Goal: Task Accomplishment & Management: Manage account settings

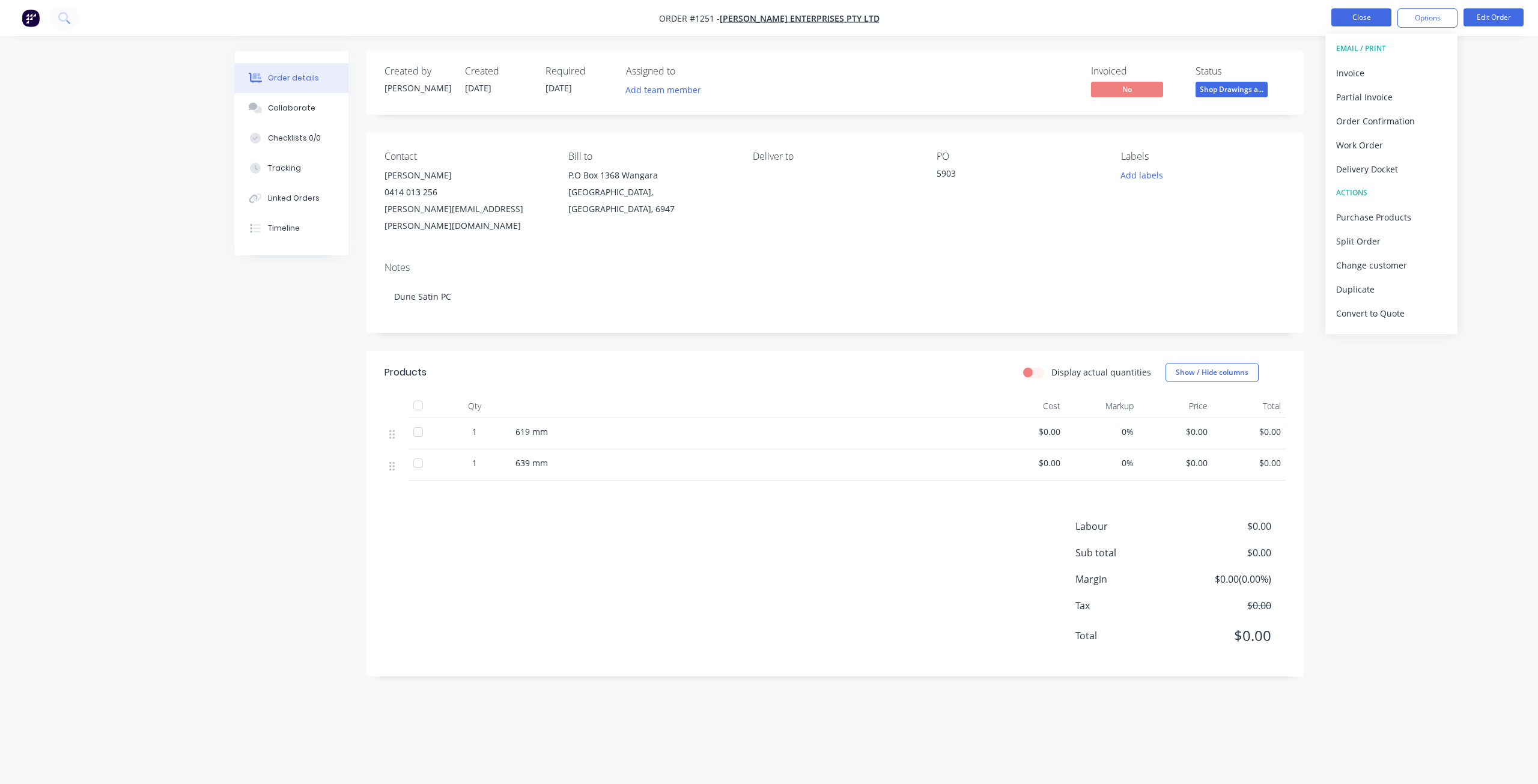
click at [1342, 22] on button "Close" at bounding box center [1361, 17] width 60 height 18
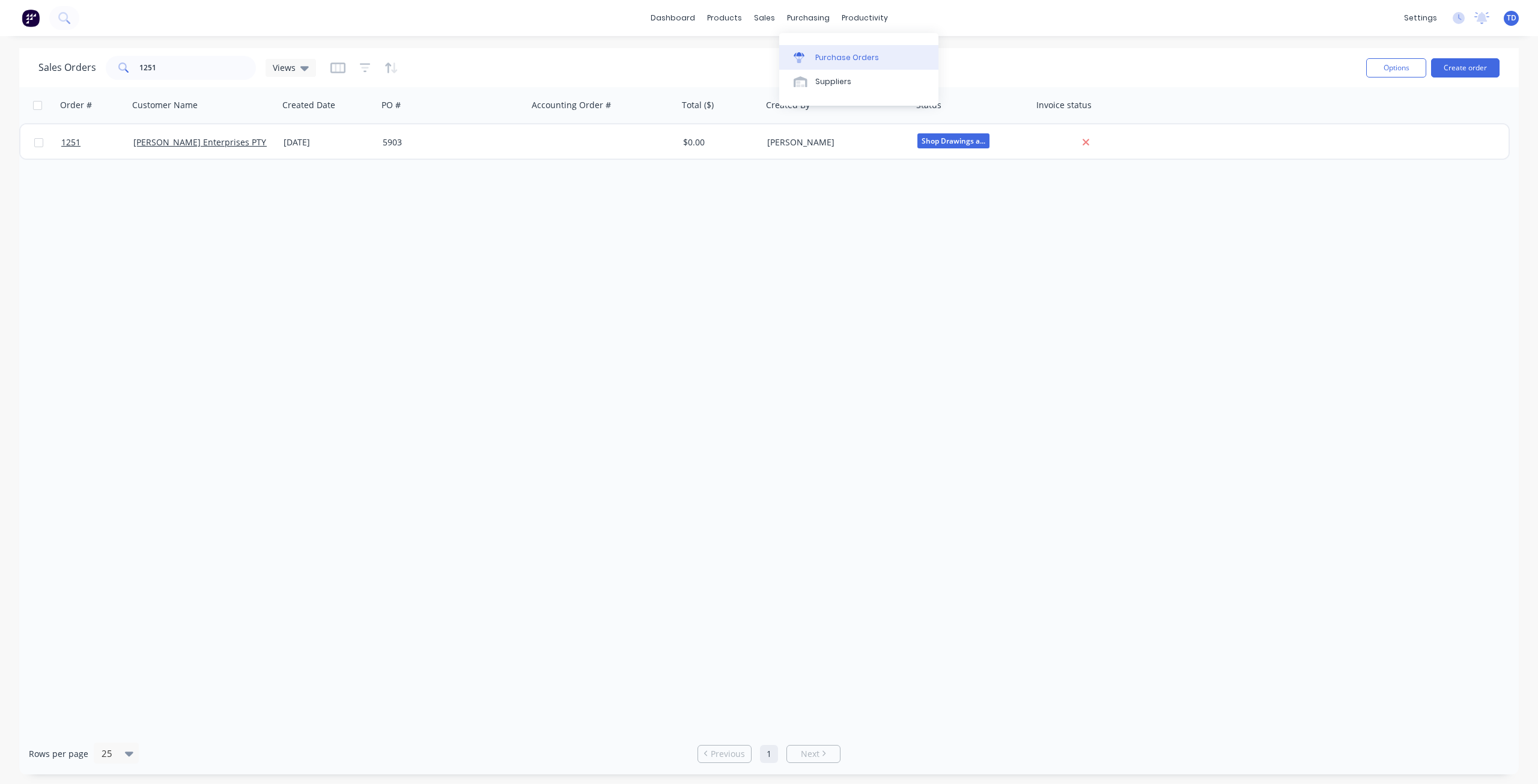
click at [832, 51] on link "Purchase Orders" at bounding box center [859, 57] width 159 height 24
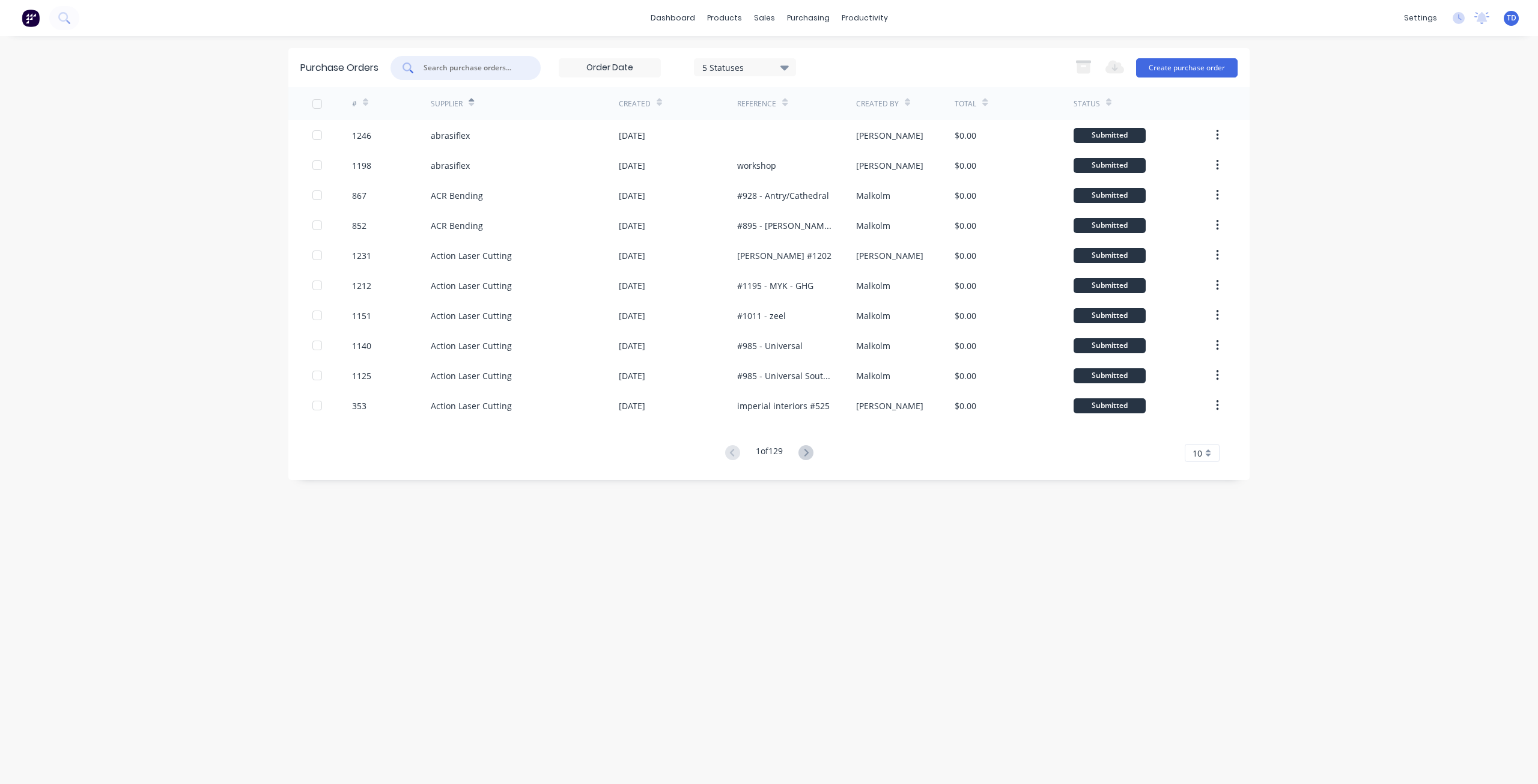
click at [508, 69] on input "text" at bounding box center [472, 68] width 100 height 12
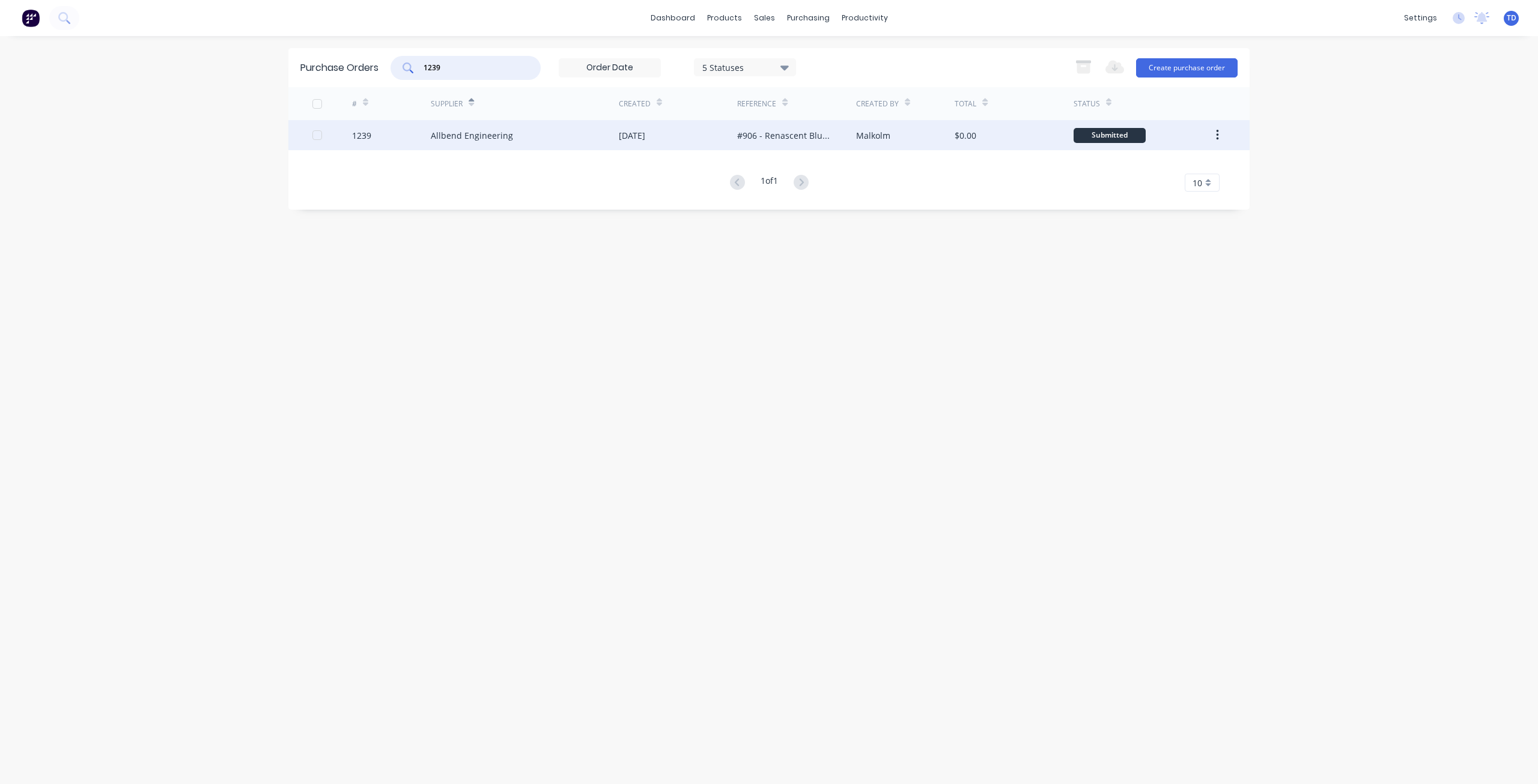
type input "1239"
click at [538, 133] on div "Allbend Engineering" at bounding box center [525, 135] width 188 height 30
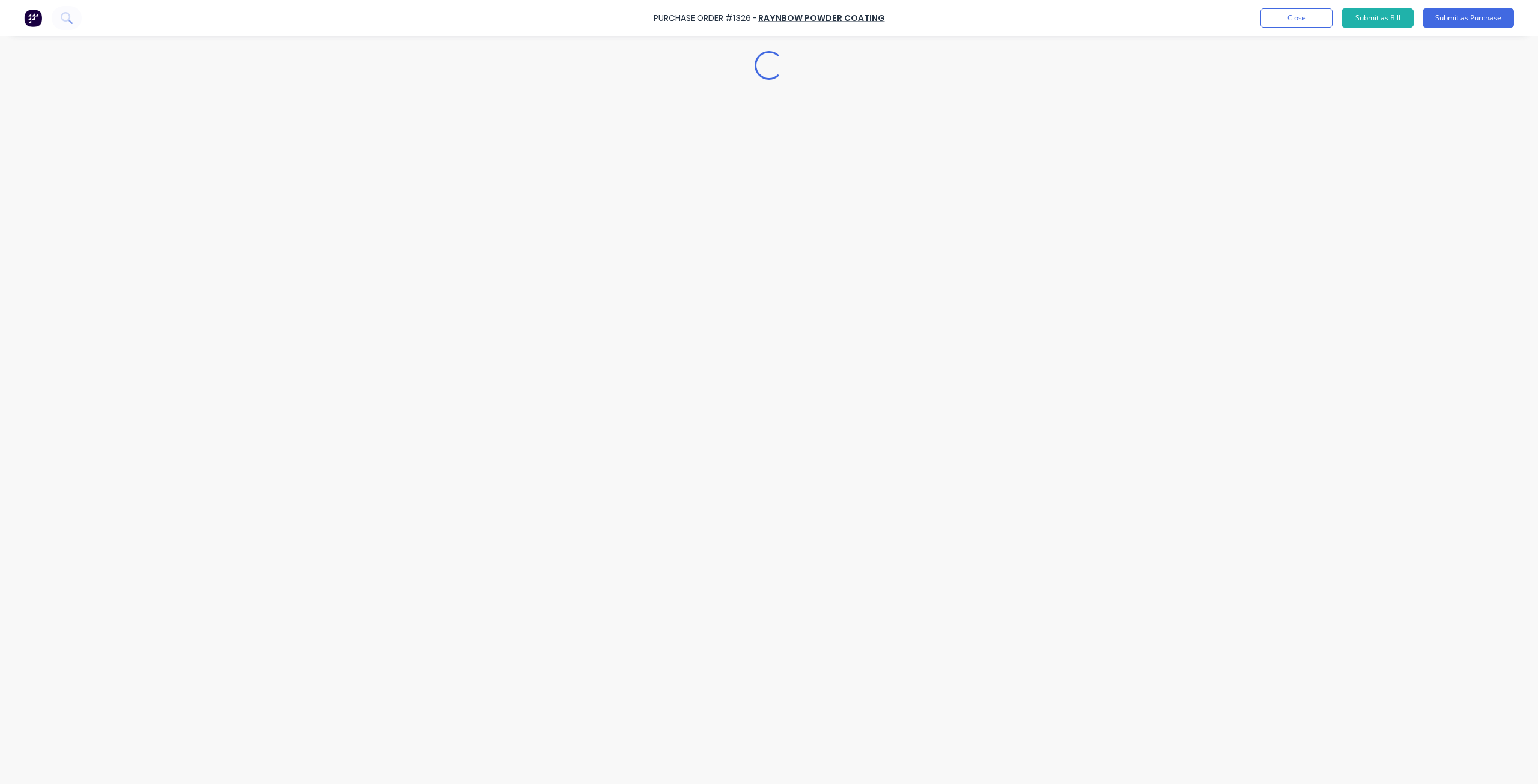
type textarea "x"
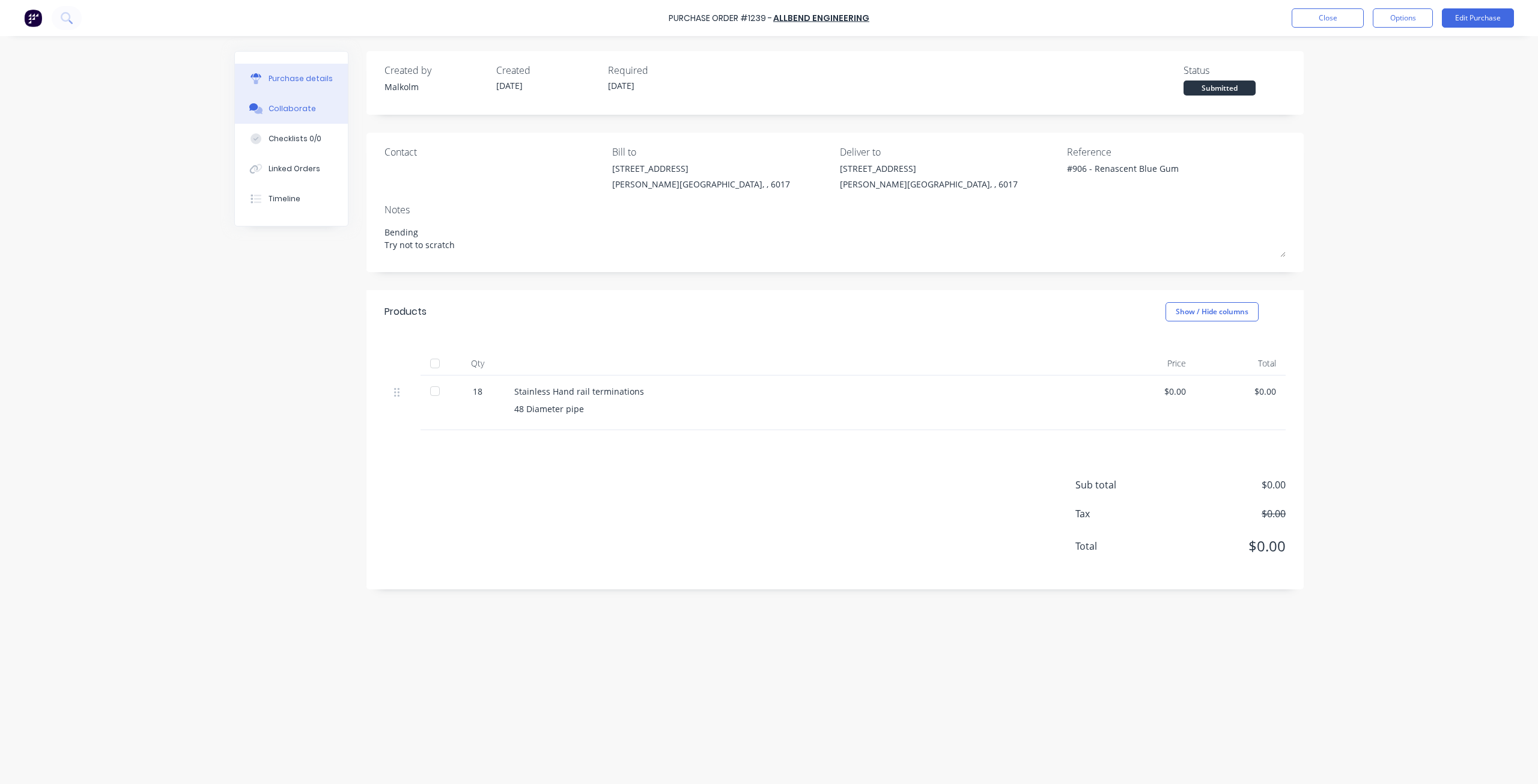
click at [300, 115] on button "Collaborate" at bounding box center [291, 109] width 113 height 30
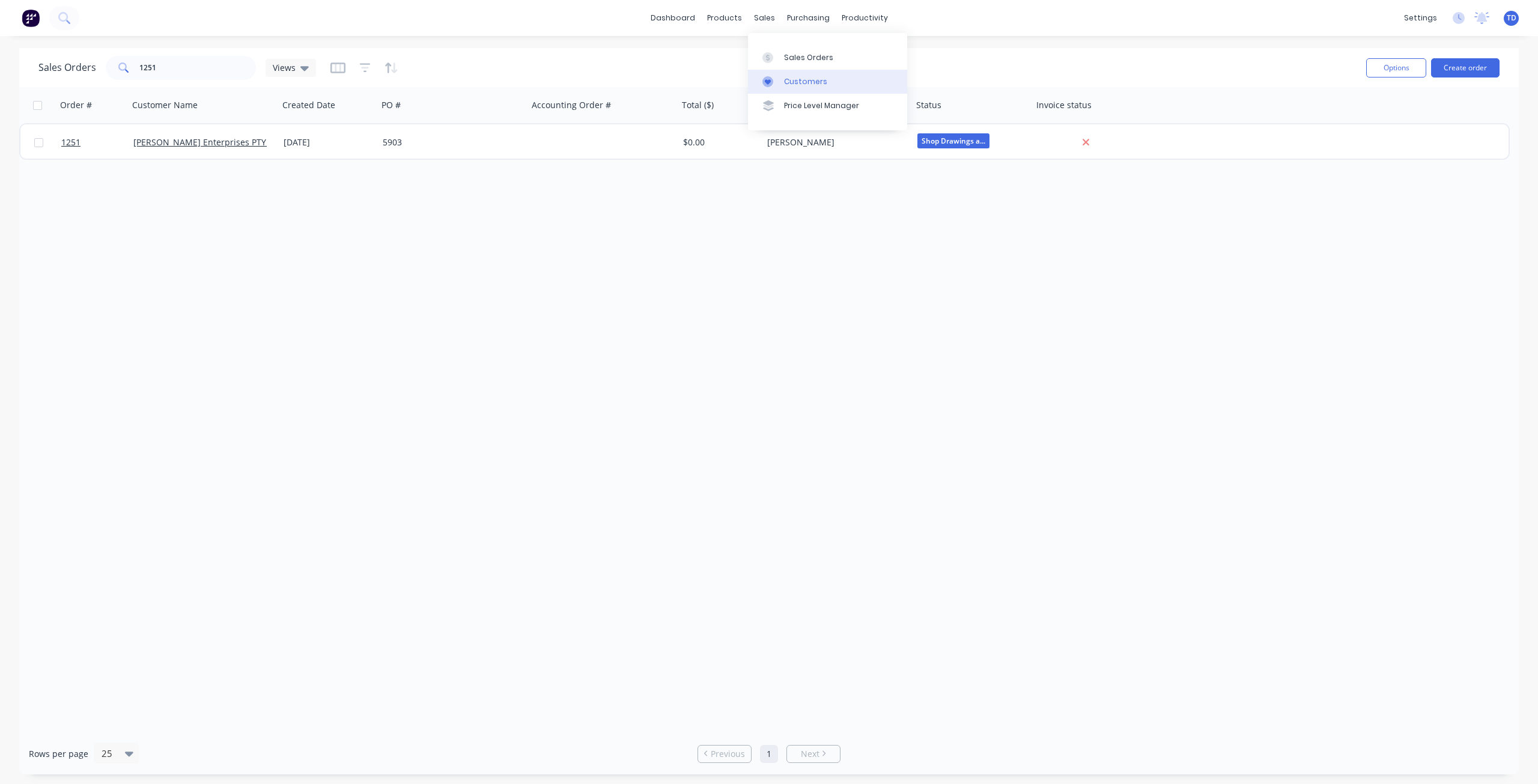
click at [785, 84] on div "Customers" at bounding box center [805, 81] width 43 height 11
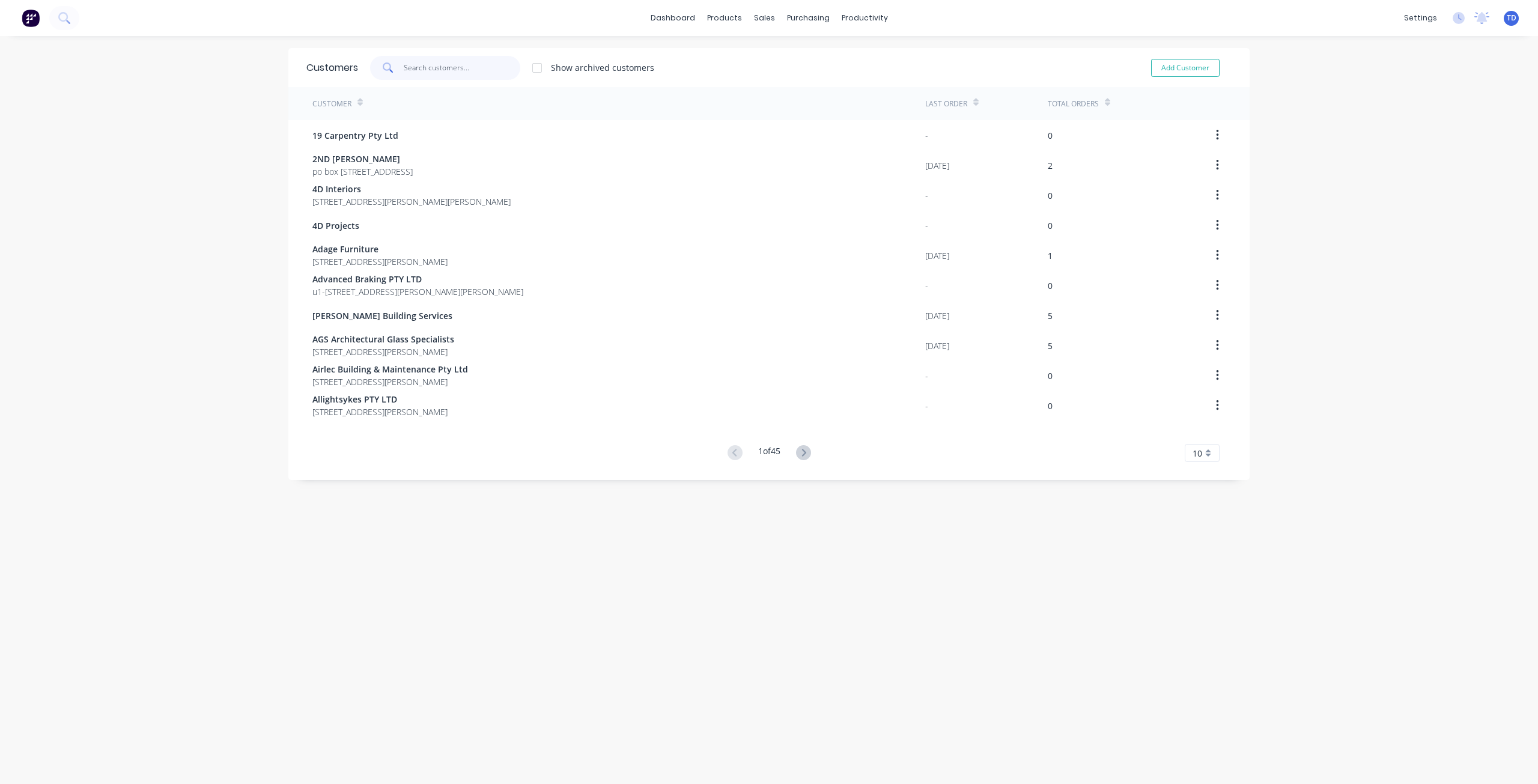
click at [449, 71] on input "text" at bounding box center [462, 68] width 117 height 24
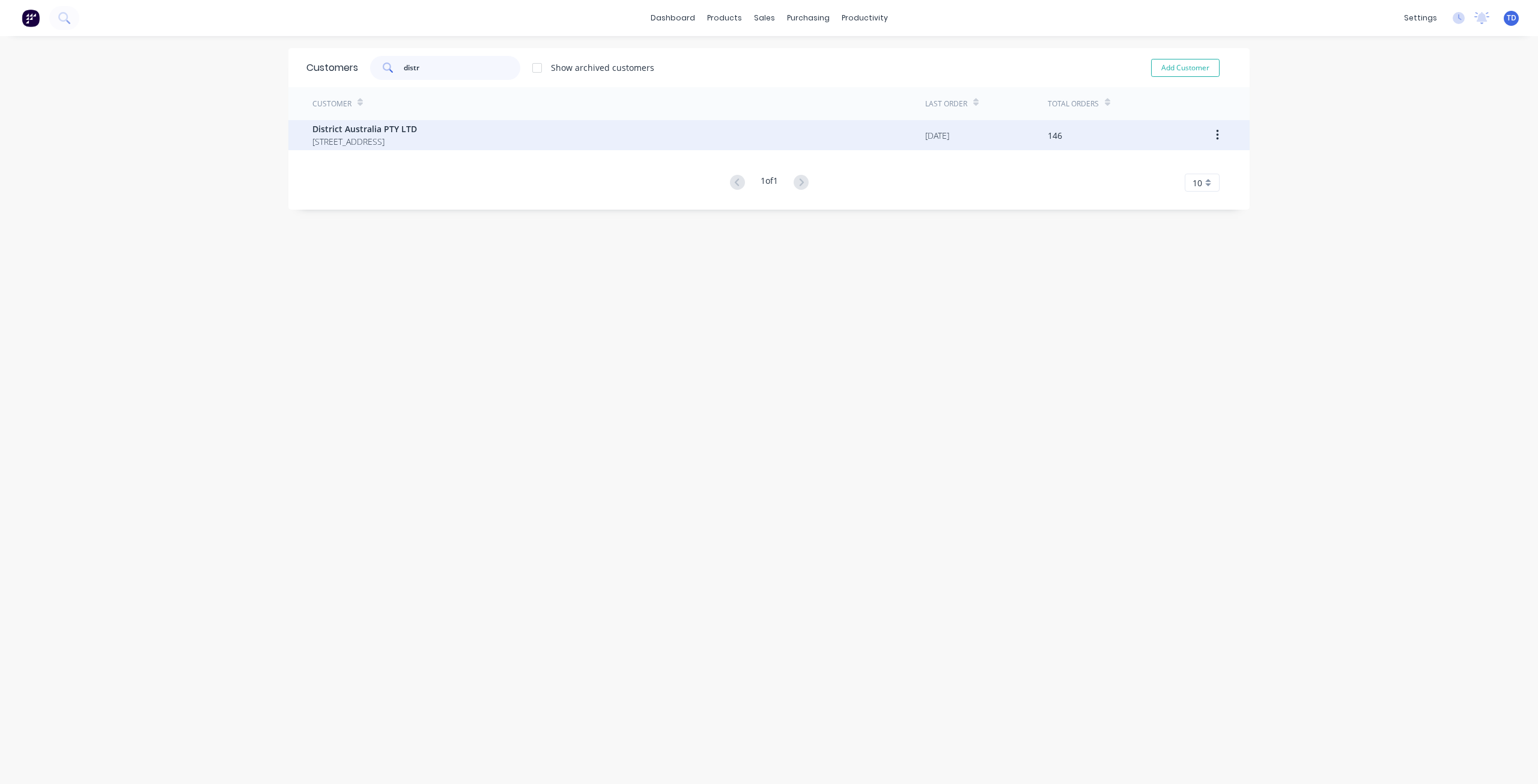
type input "distr"
click at [386, 120] on div "Customer Last Order Total Orders District Australia PTY LTD 246 Hay st Subiaco …" at bounding box center [768, 139] width 961 height 105
click at [386, 120] on div "District Australia PTY LTD 246 Hay st Subiaco Western Australia Australia 6008" at bounding box center [619, 135] width 613 height 30
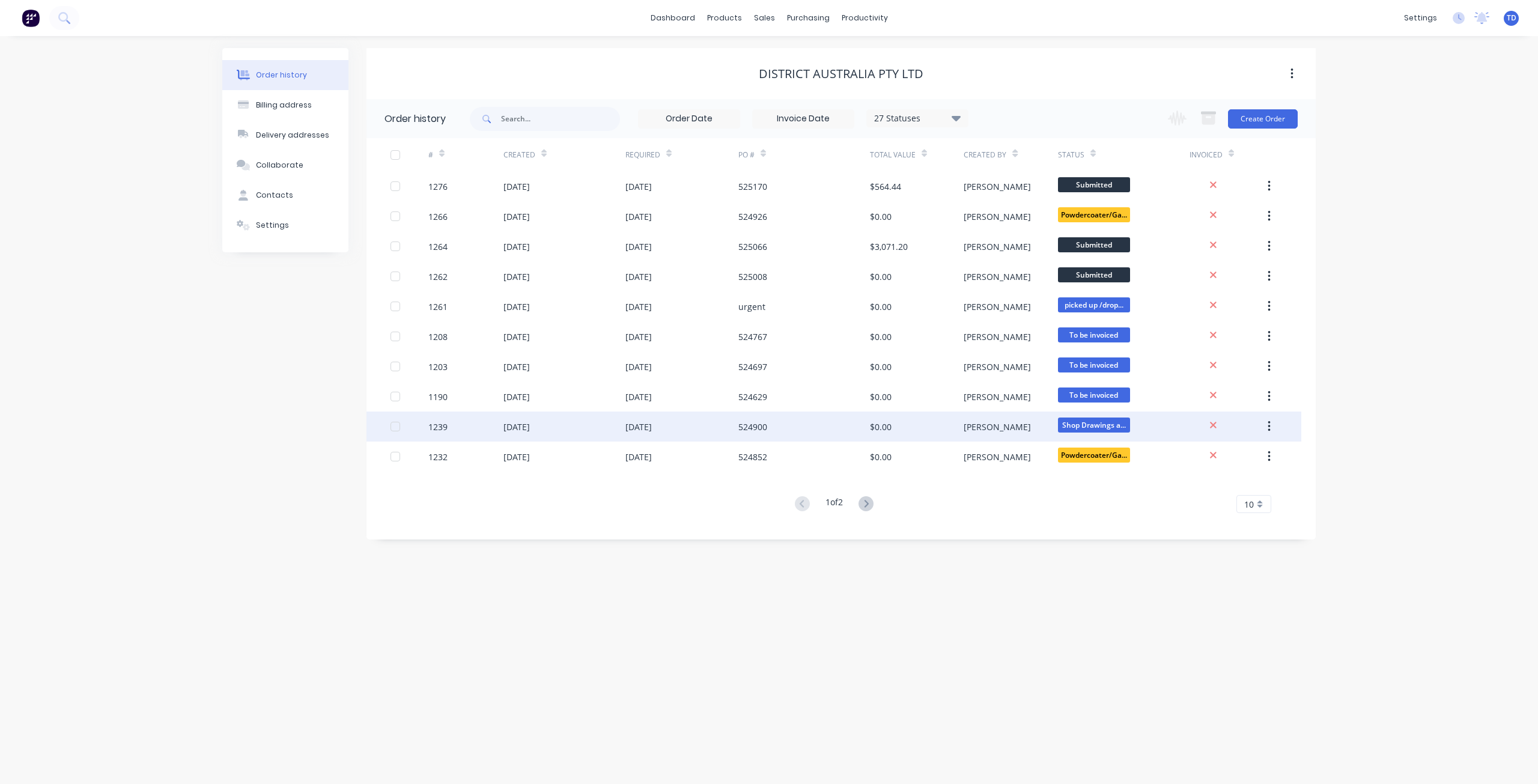
click at [579, 430] on div "[DATE]" at bounding box center [564, 426] width 122 height 30
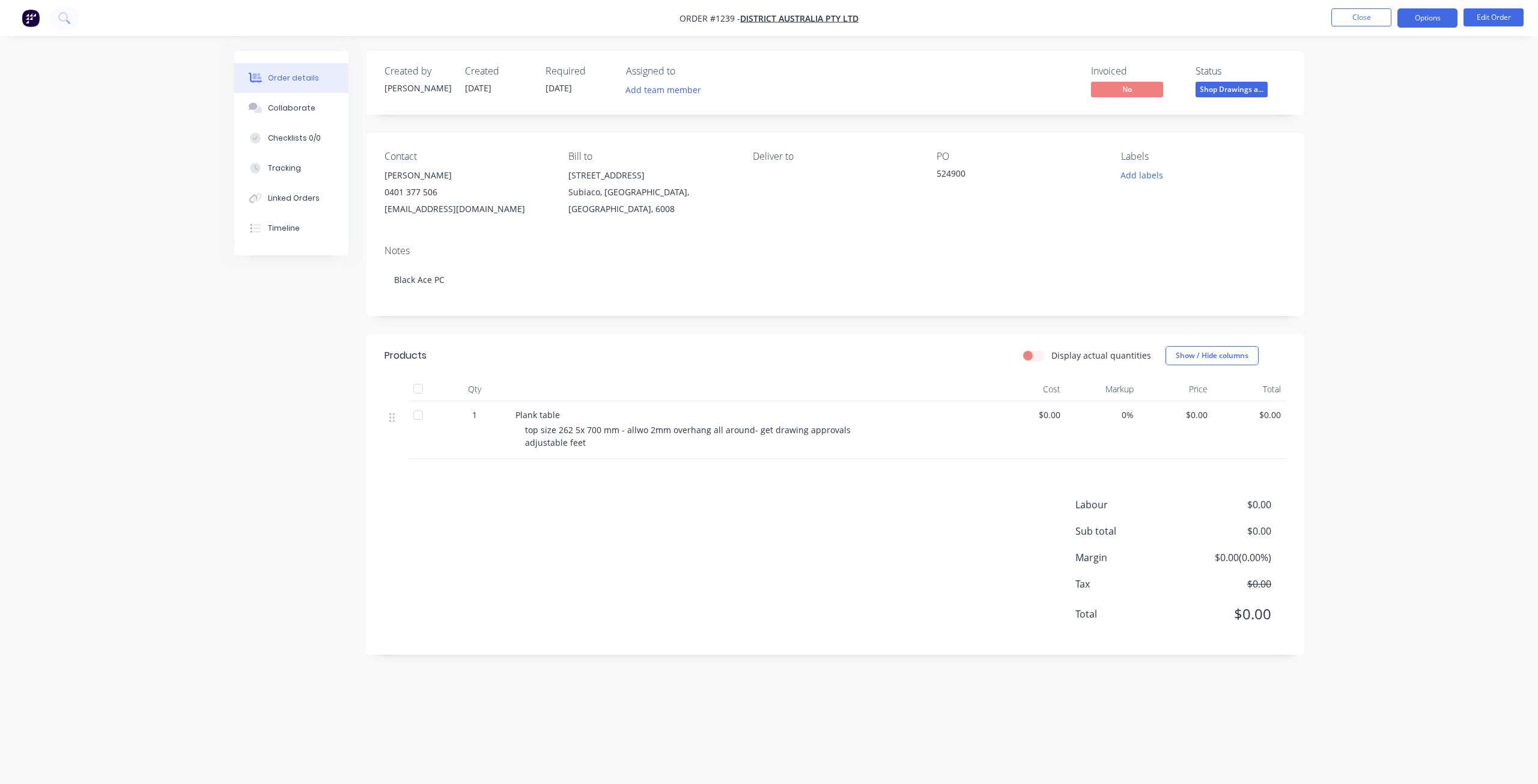
click at [1411, 16] on button "Options" at bounding box center [1427, 18] width 60 height 19
click at [1380, 212] on div "Purchase Products" at bounding box center [1391, 217] width 111 height 18
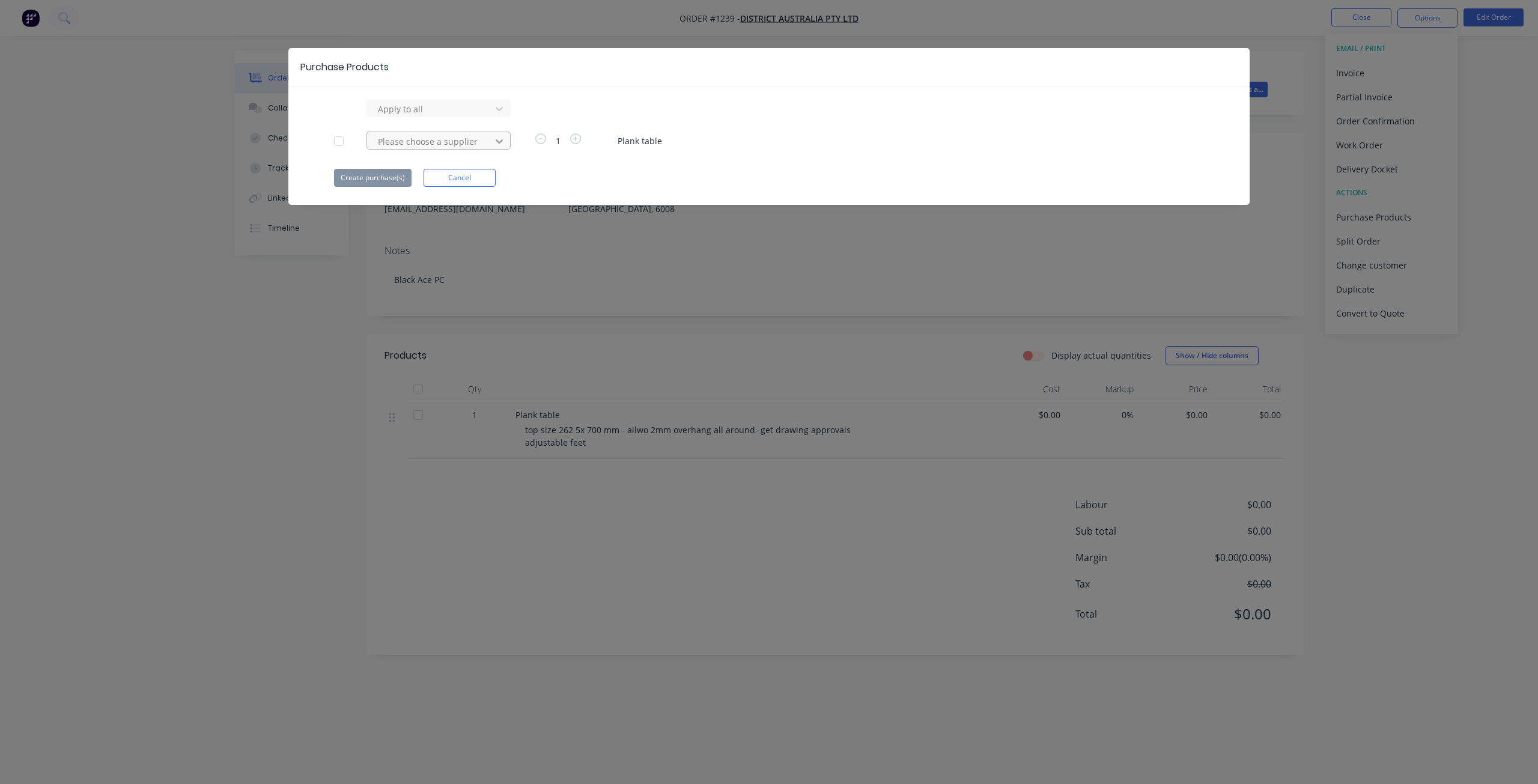
click at [493, 118] on div at bounding box center [499, 108] width 22 height 19
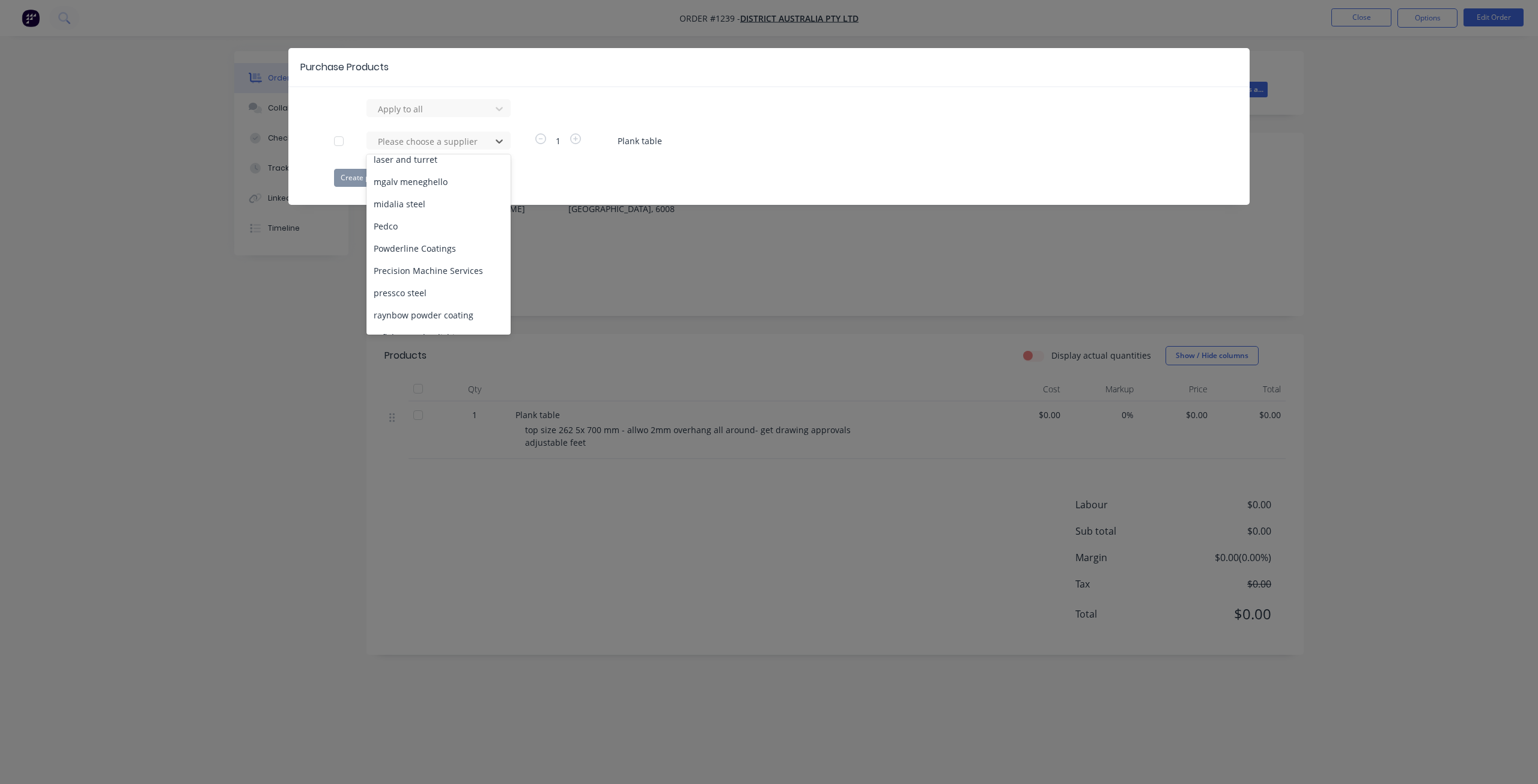
scroll to position [420, 0]
click at [438, 303] on div "raynbow powder coating" at bounding box center [438, 314] width 144 height 22
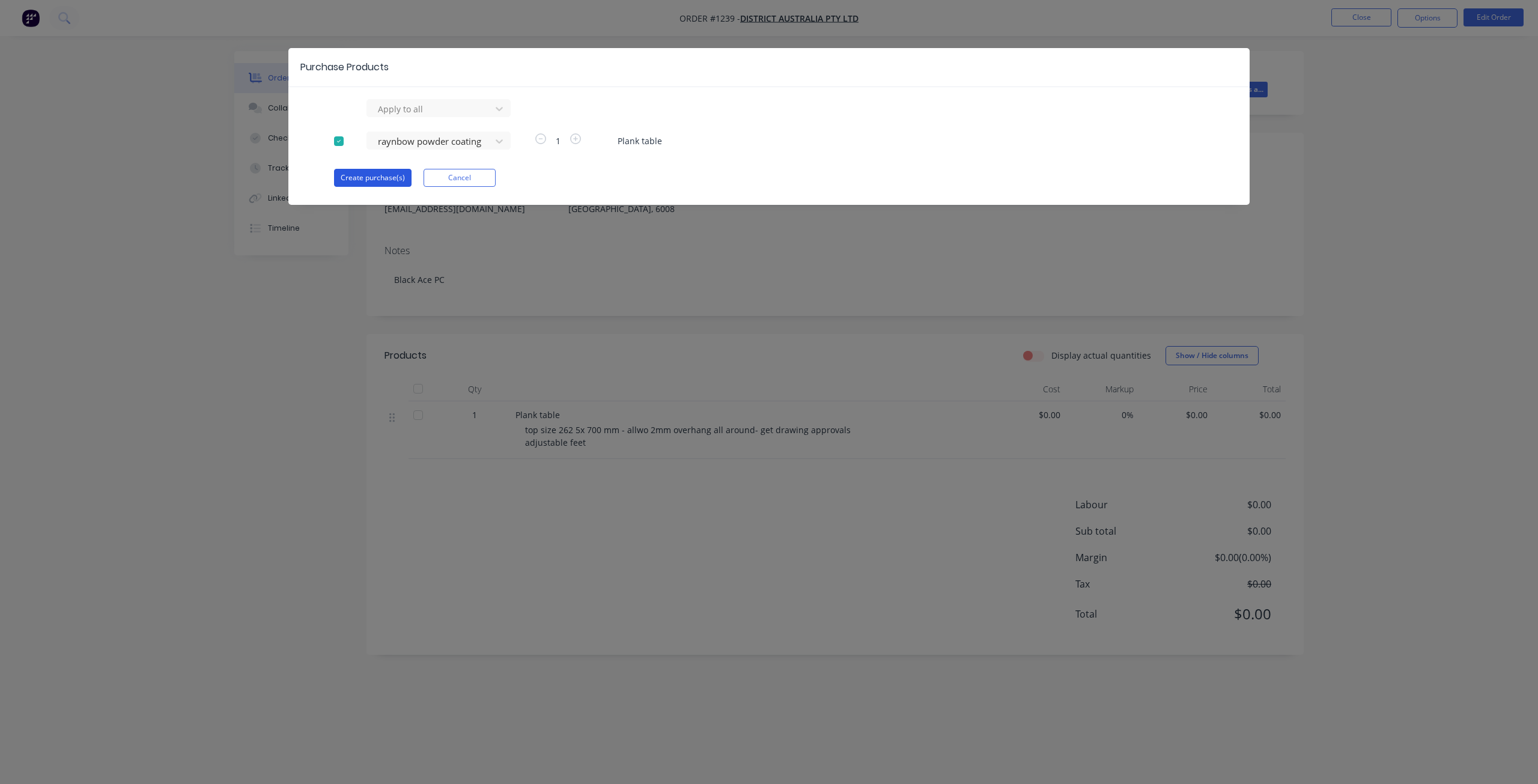
click at [387, 178] on button "Create purchase(s)" at bounding box center [373, 178] width 78 height 18
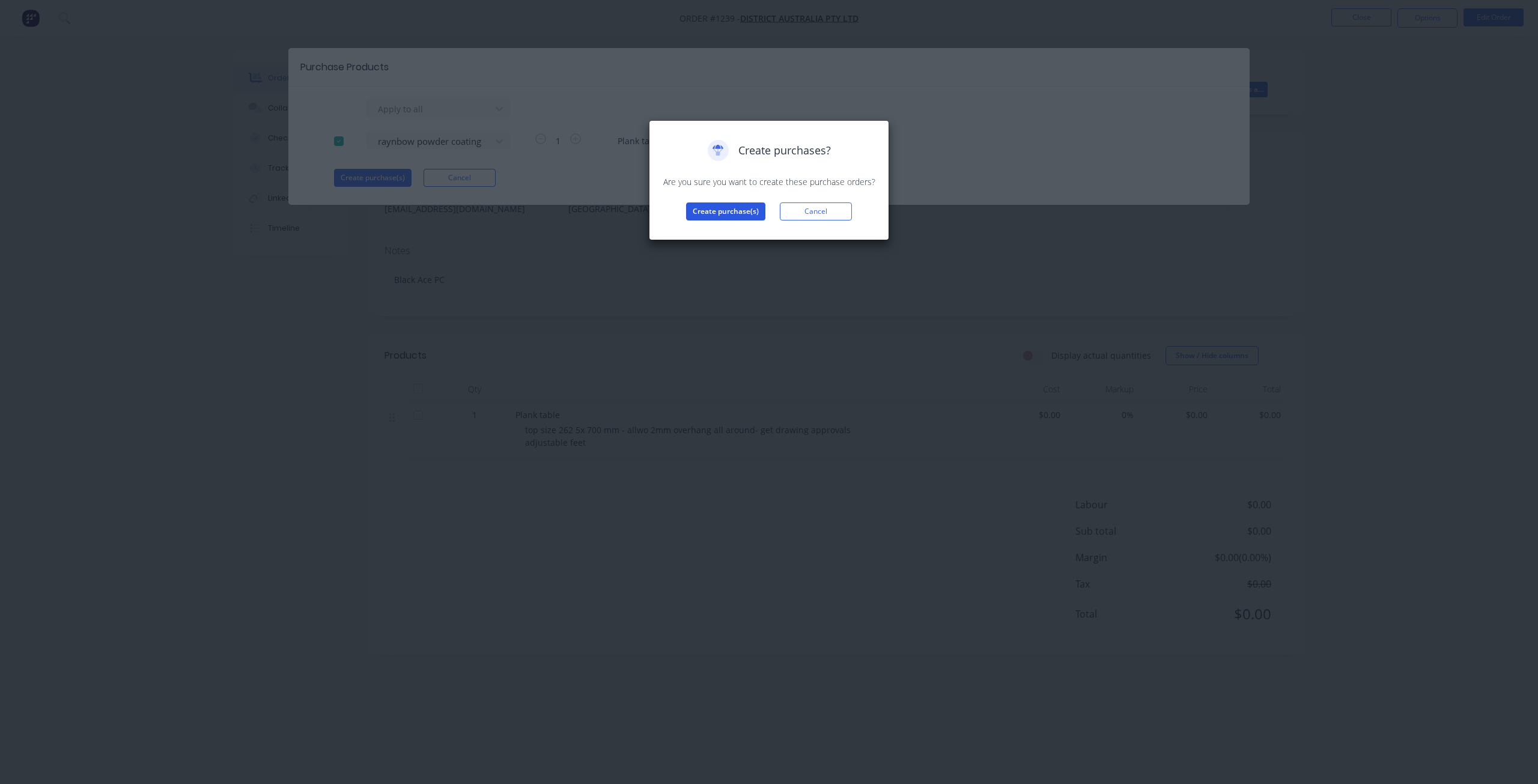
click at [728, 205] on button "Create purchase(s)" at bounding box center [726, 211] width 80 height 18
click at [740, 231] on button "View purchase(s)" at bounding box center [725, 230] width 72 height 18
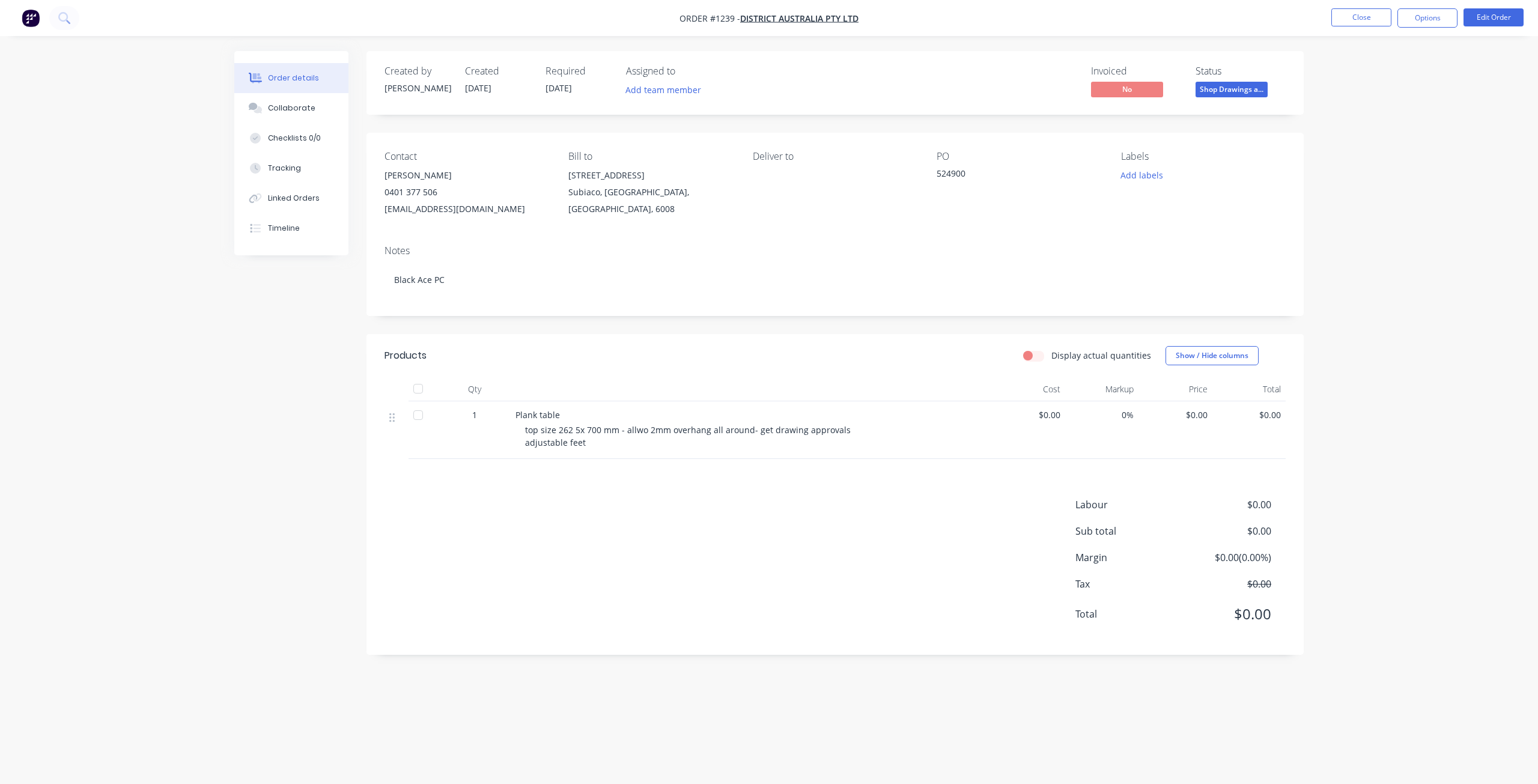
click at [586, 444] on div "top size 262 5x 700 mm - allwo 2mm overhang all around- get drawing approvals a…" at bounding box center [755, 436] width 462 height 25
click at [573, 447] on span "top size 262 5x 700 mm - allwo 2mm overhang all around- get drawing approvals a…" at bounding box center [689, 436] width 328 height 24
click at [571, 445] on span "top size 262 5x 700 mm - allwo 2mm overhang all around- get drawing approvals a…" at bounding box center [689, 436] width 328 height 24
click at [587, 449] on div "Plank table top size 262 5x 700 mm - allwo 2mm overhang all around- get drawing…" at bounding box center [750, 430] width 480 height 58
click at [582, 444] on span "top size 262 5x 700 mm - allwo 2mm overhang all around- get drawing approvals a…" at bounding box center [689, 436] width 328 height 24
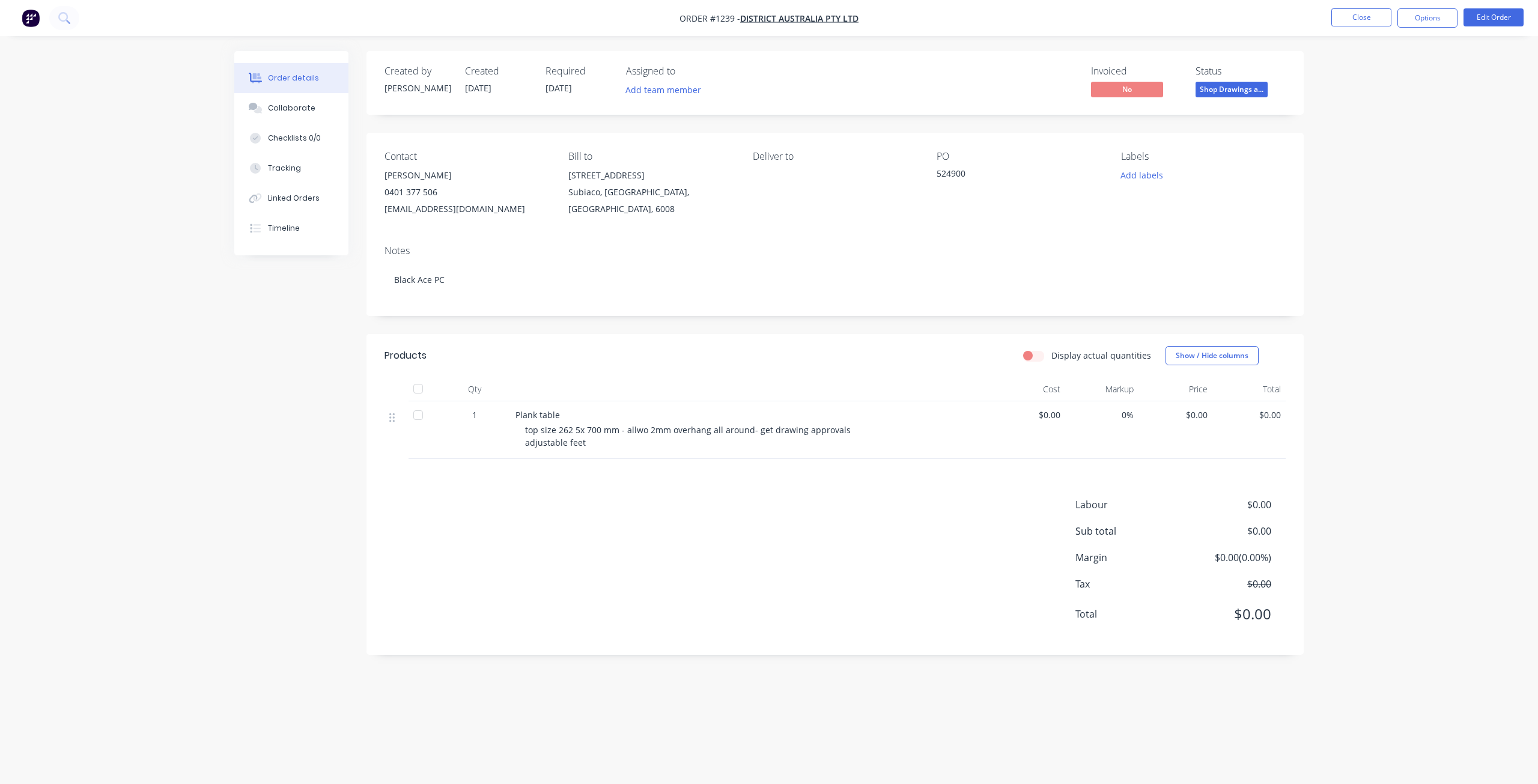
click at [575, 450] on div "Plank table top size 262 5x 700 mm - allwo 2mm overhang all around- get drawing…" at bounding box center [750, 430] width 480 height 58
click at [581, 445] on span "top size 262 5x 700 mm - allwo 2mm overhang all around- get drawing approvals a…" at bounding box center [689, 436] width 328 height 24
click at [1428, 13] on button "Options" at bounding box center [1427, 18] width 60 height 19
click at [1418, 16] on button "Options" at bounding box center [1427, 18] width 60 height 19
click at [1418, 16] on button "Options" at bounding box center [1427, 18] width 60 height 19
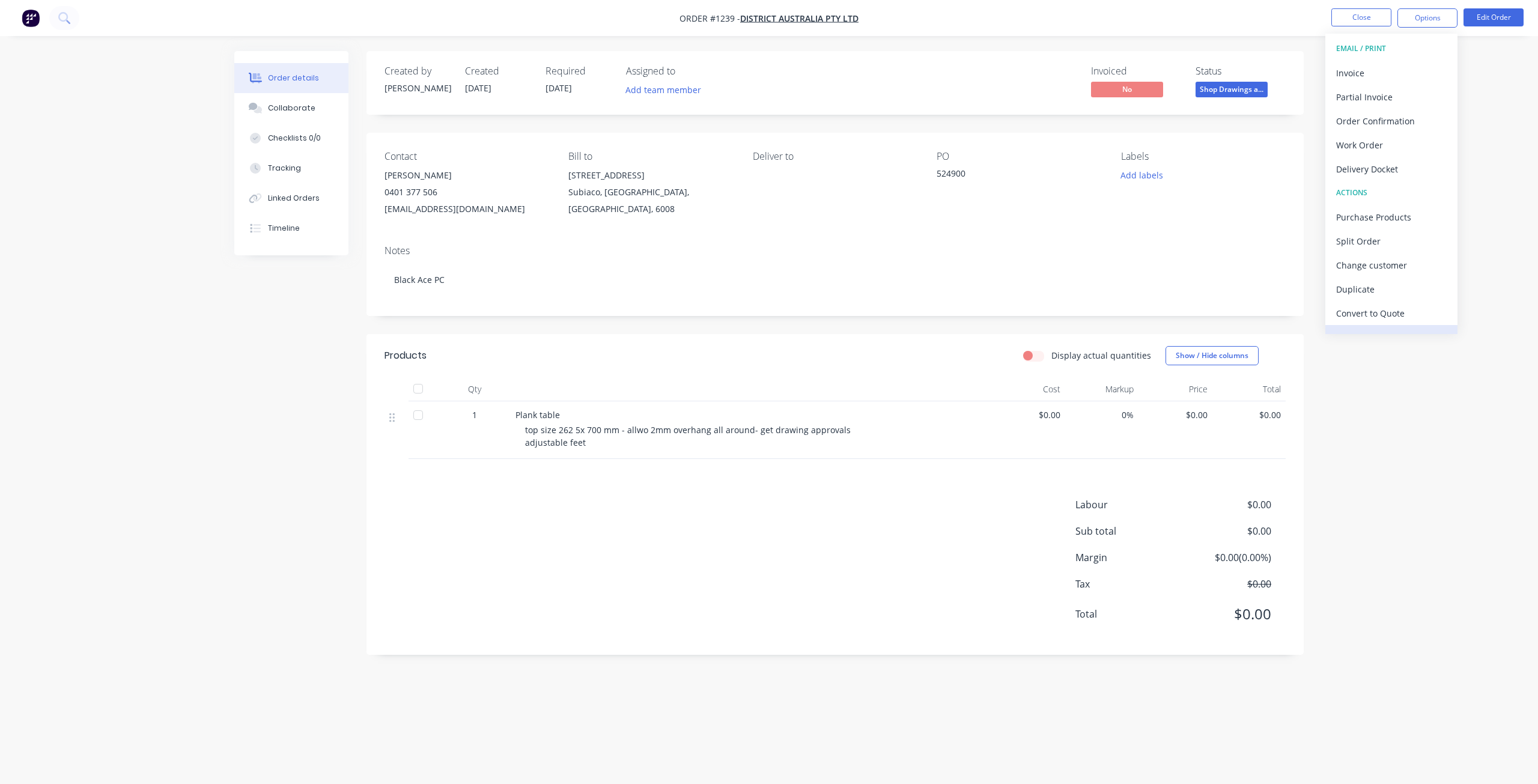
click at [1375, 330] on div "Archive" at bounding box center [1391, 338] width 111 height 18
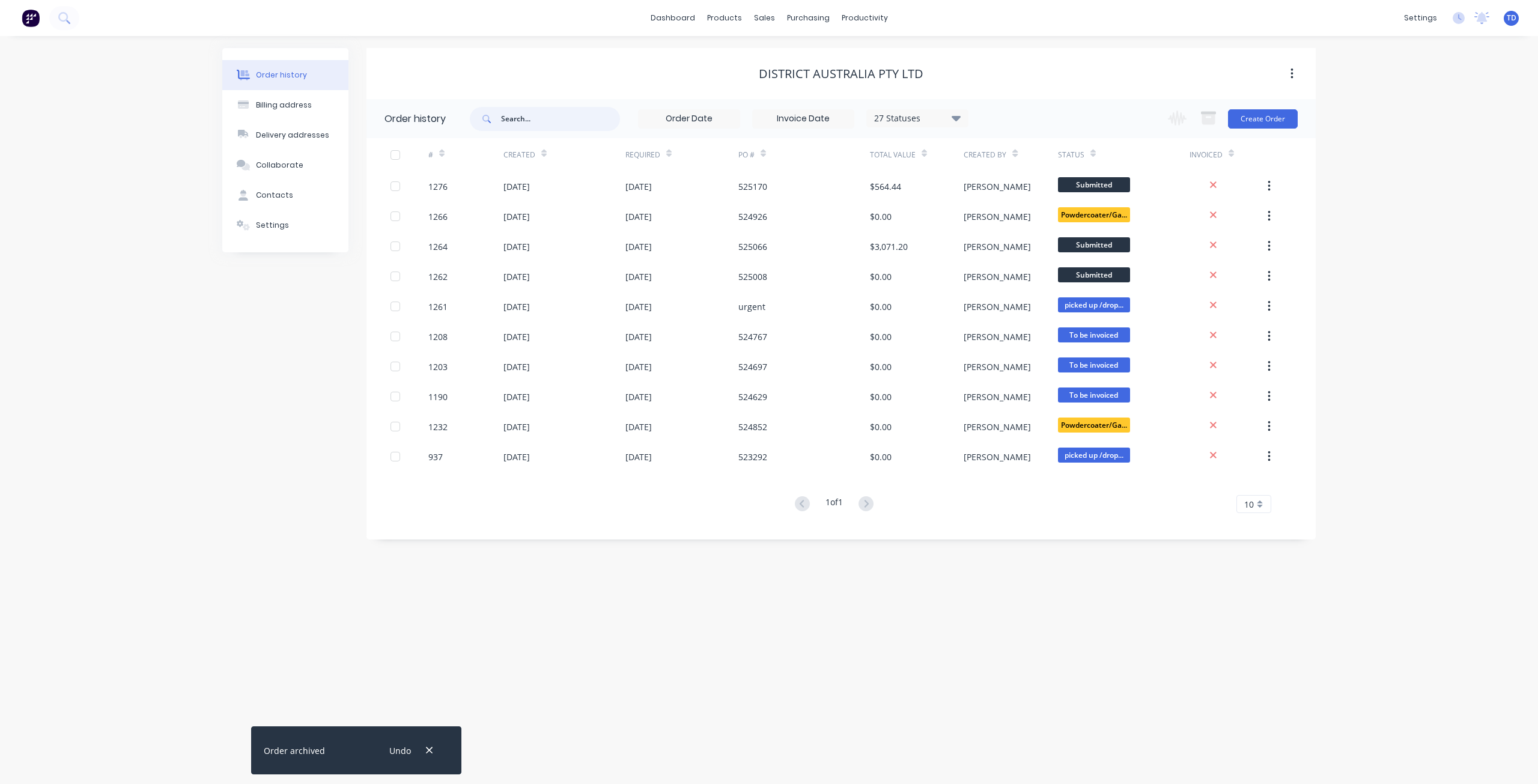
click at [571, 121] on input "text" at bounding box center [560, 119] width 119 height 24
click at [815, 51] on link "Purchase Orders" at bounding box center [859, 57] width 159 height 24
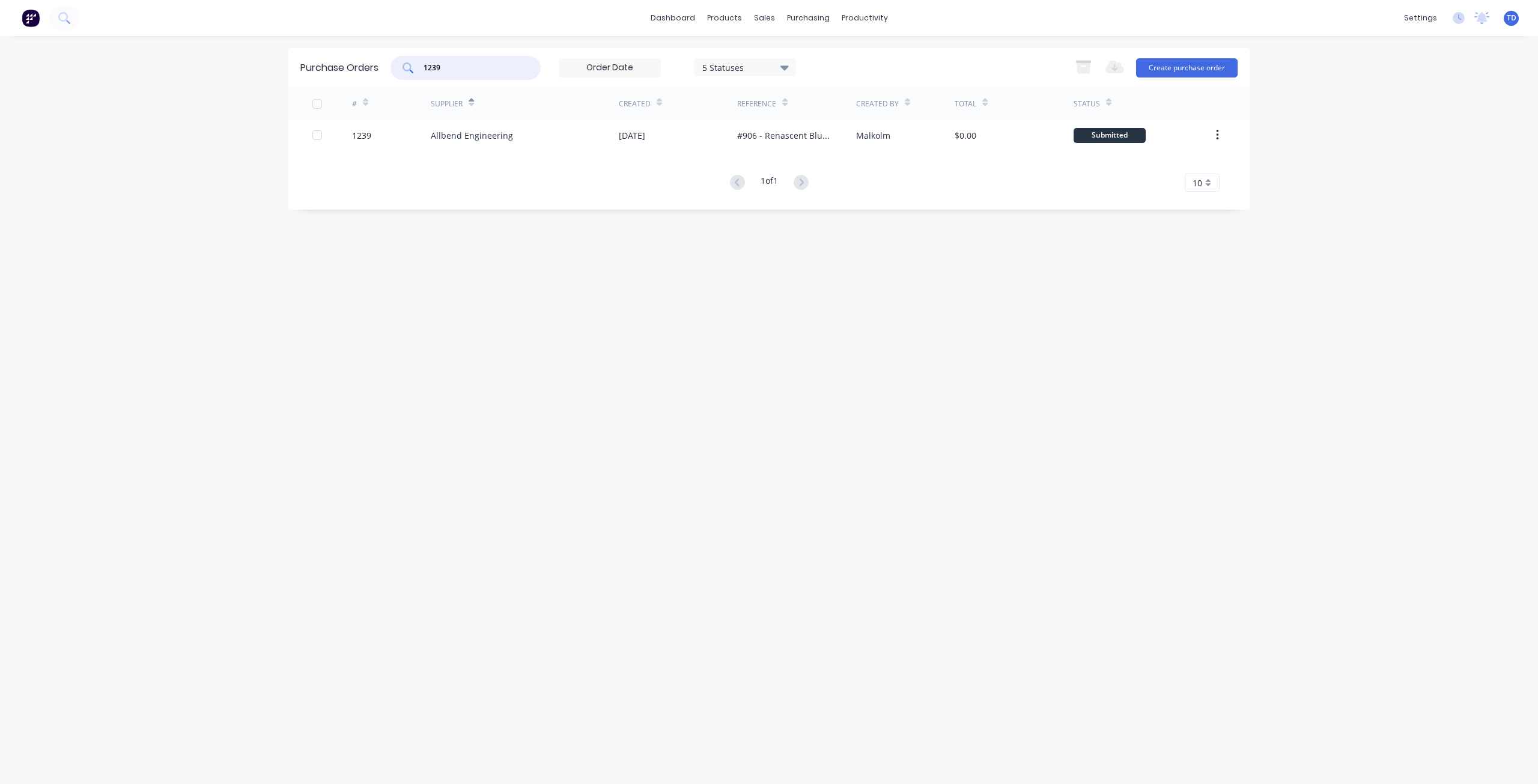
click at [482, 66] on input "1239" at bounding box center [472, 68] width 100 height 12
click at [783, 74] on link "Customers" at bounding box center [827, 81] width 159 height 24
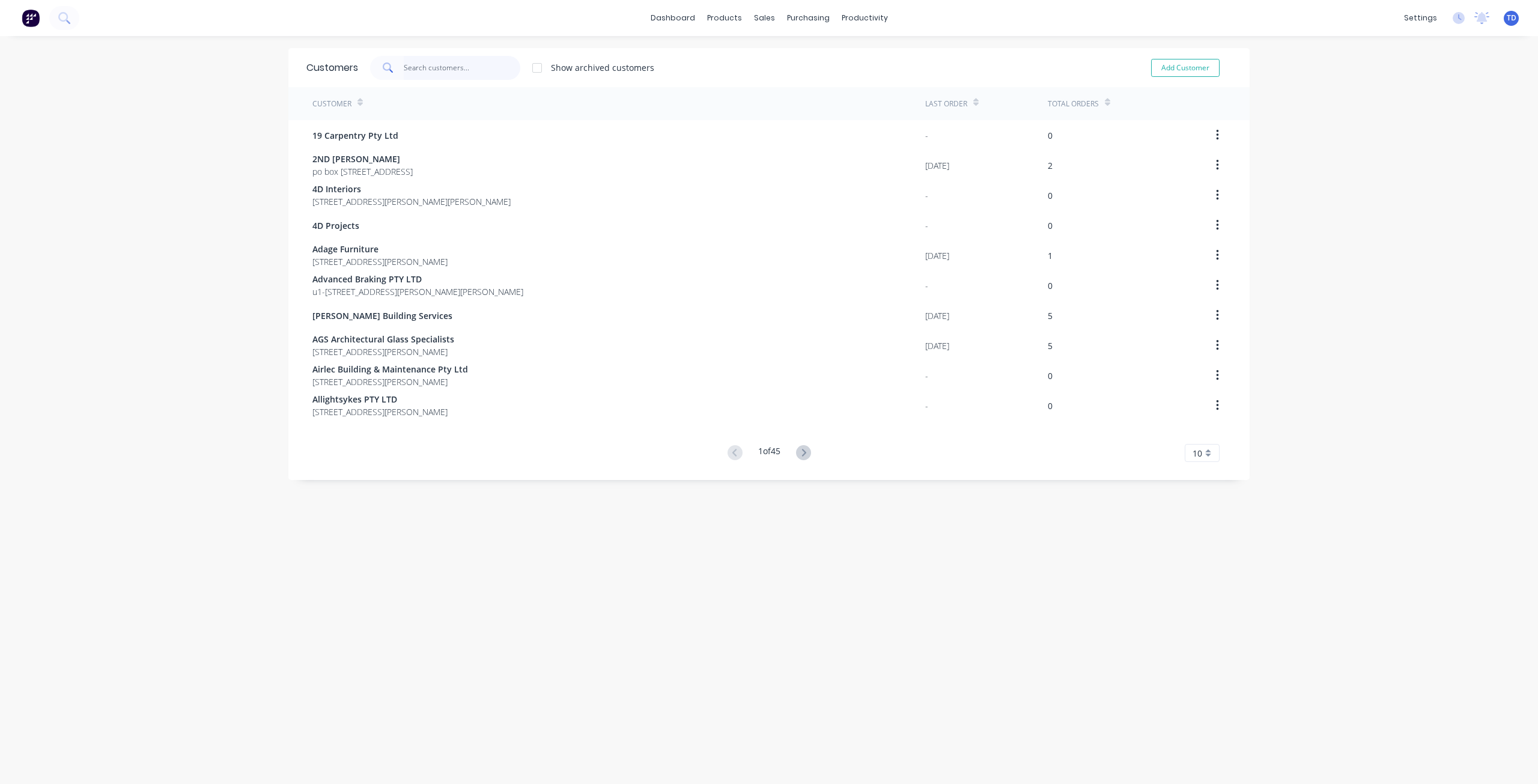
click at [423, 66] on input "text" at bounding box center [462, 68] width 117 height 24
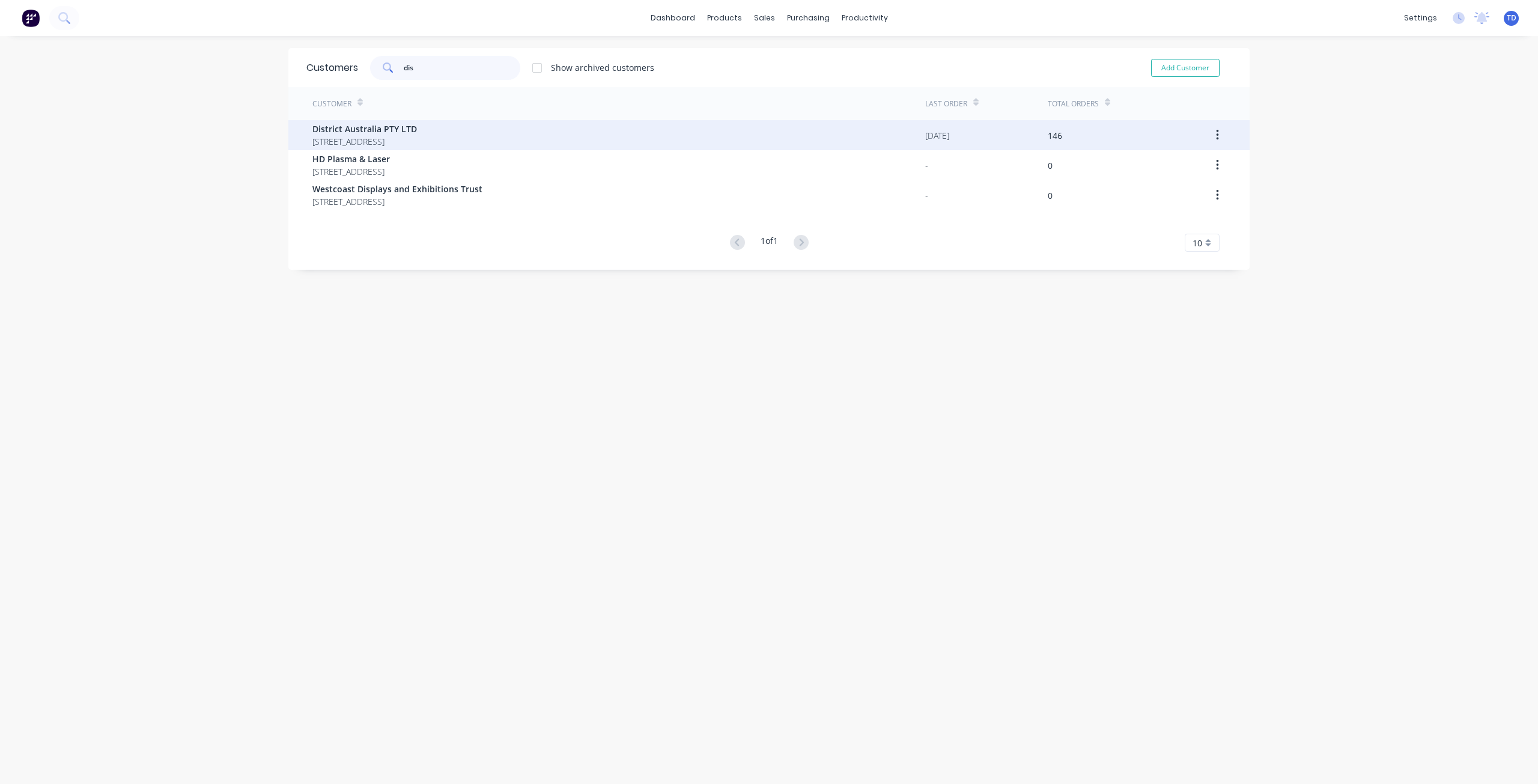
type input "dis"
click at [375, 129] on span "District Australia PTY LTD" at bounding box center [364, 129] width 105 height 13
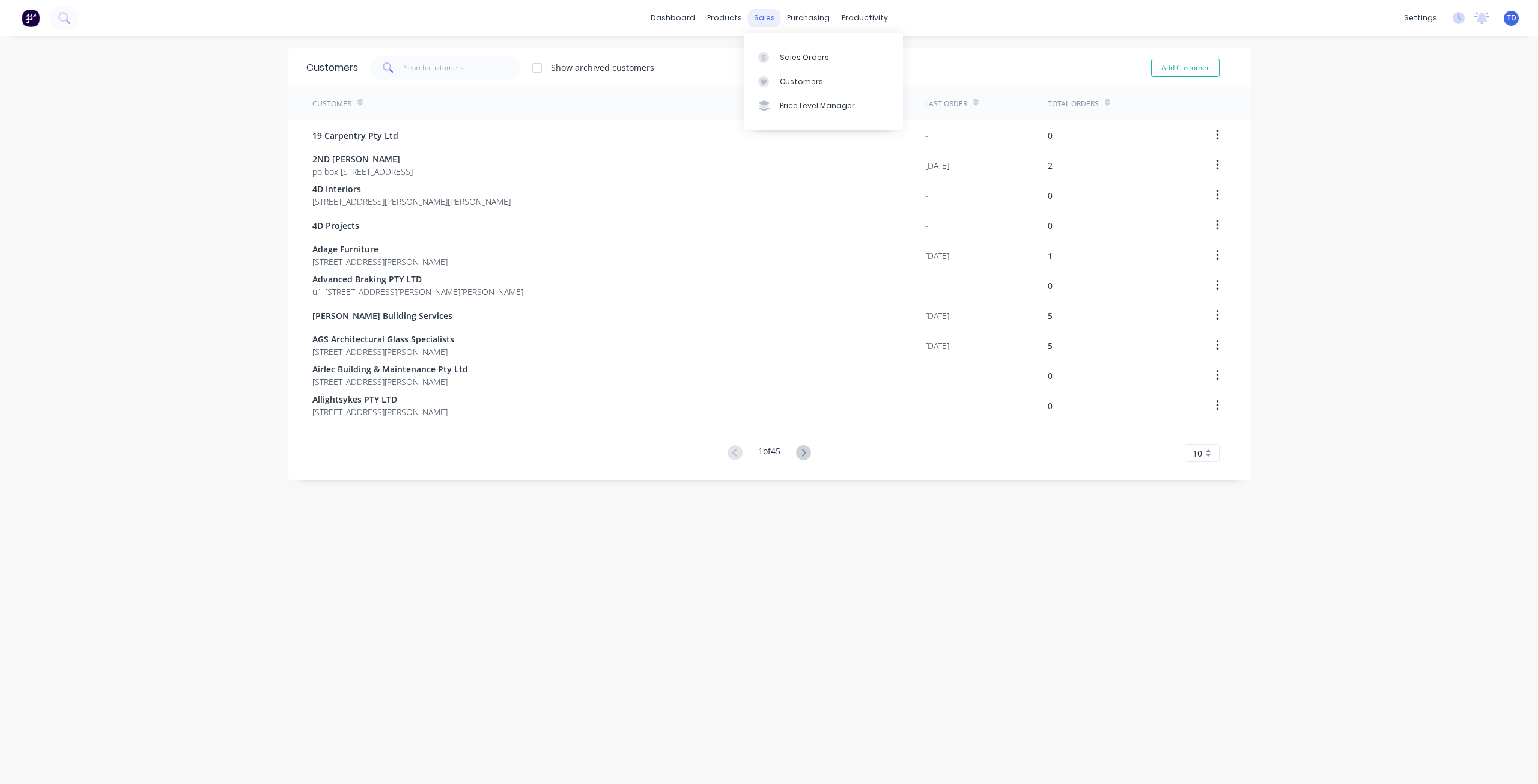
click at [758, 21] on div "sales" at bounding box center [764, 18] width 33 height 18
click at [808, 81] on div "Customers" at bounding box center [801, 81] width 43 height 11
click at [803, 77] on div "Customers" at bounding box center [801, 81] width 43 height 11
click at [497, 64] on input "text" at bounding box center [462, 68] width 117 height 24
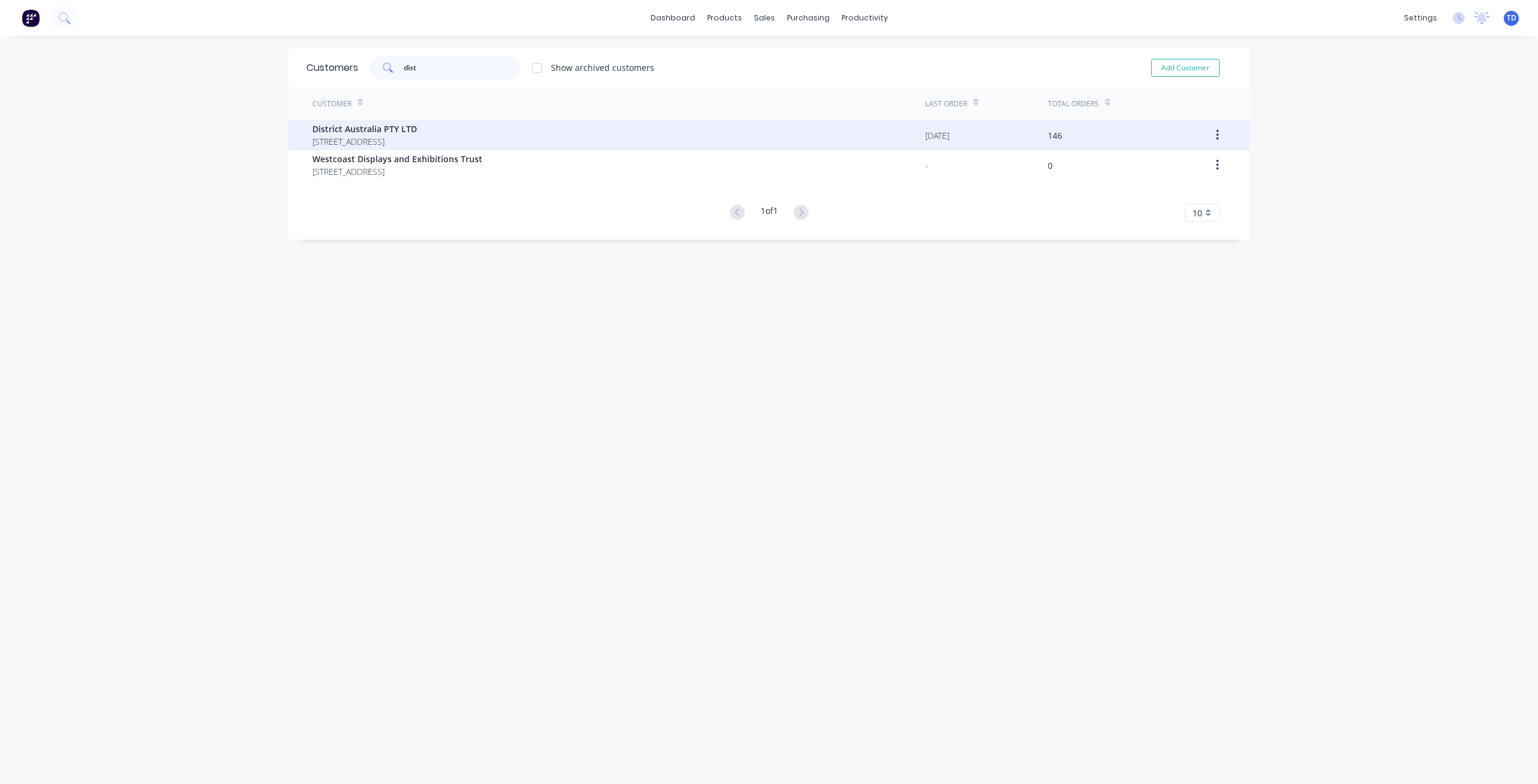
type input "dist"
click at [392, 132] on span "District Australia PTY LTD" at bounding box center [364, 129] width 105 height 13
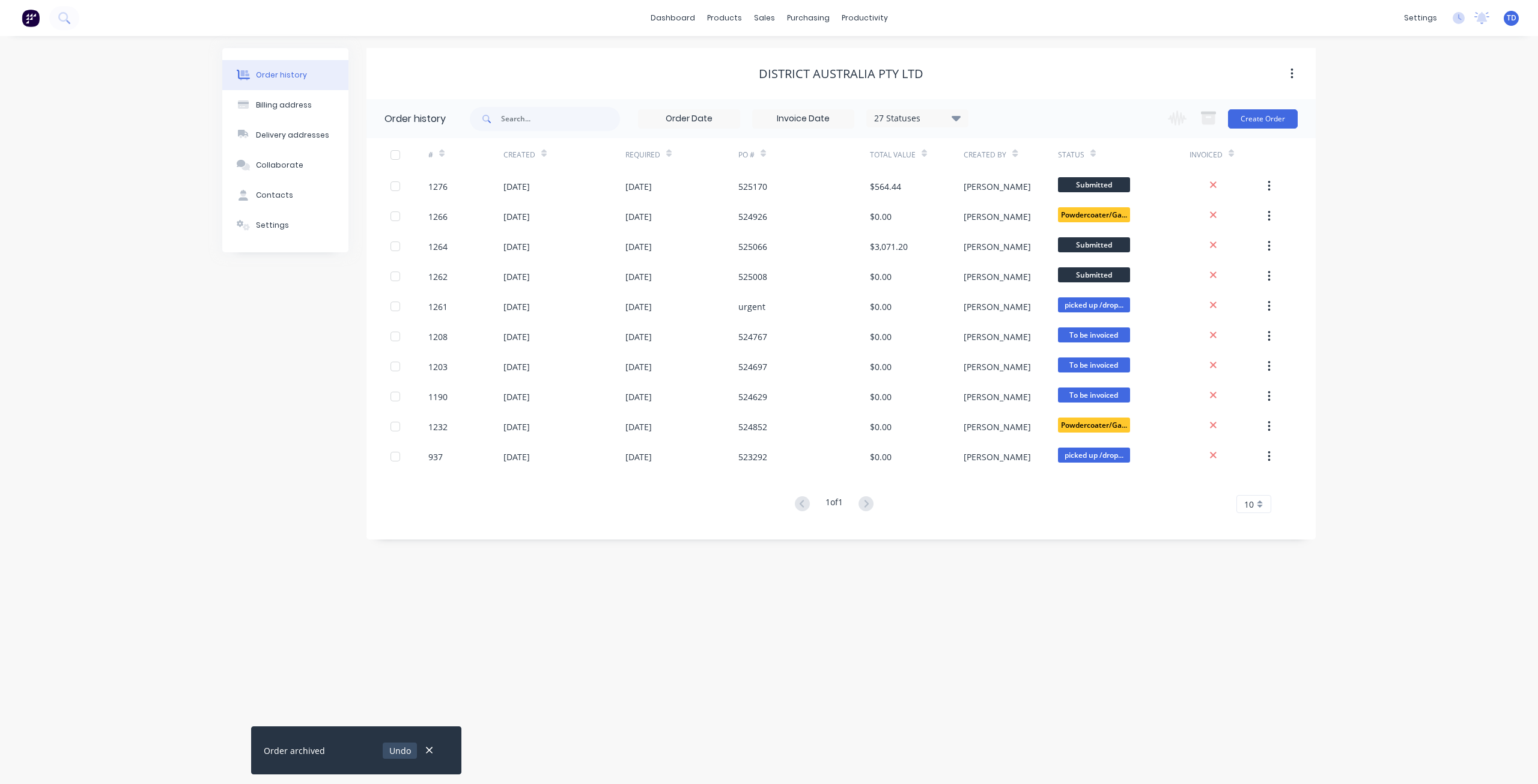
click at [392, 751] on button "Undo" at bounding box center [400, 751] width 34 height 16
click at [937, 119] on div "27 Statuses" at bounding box center [917, 118] width 101 height 13
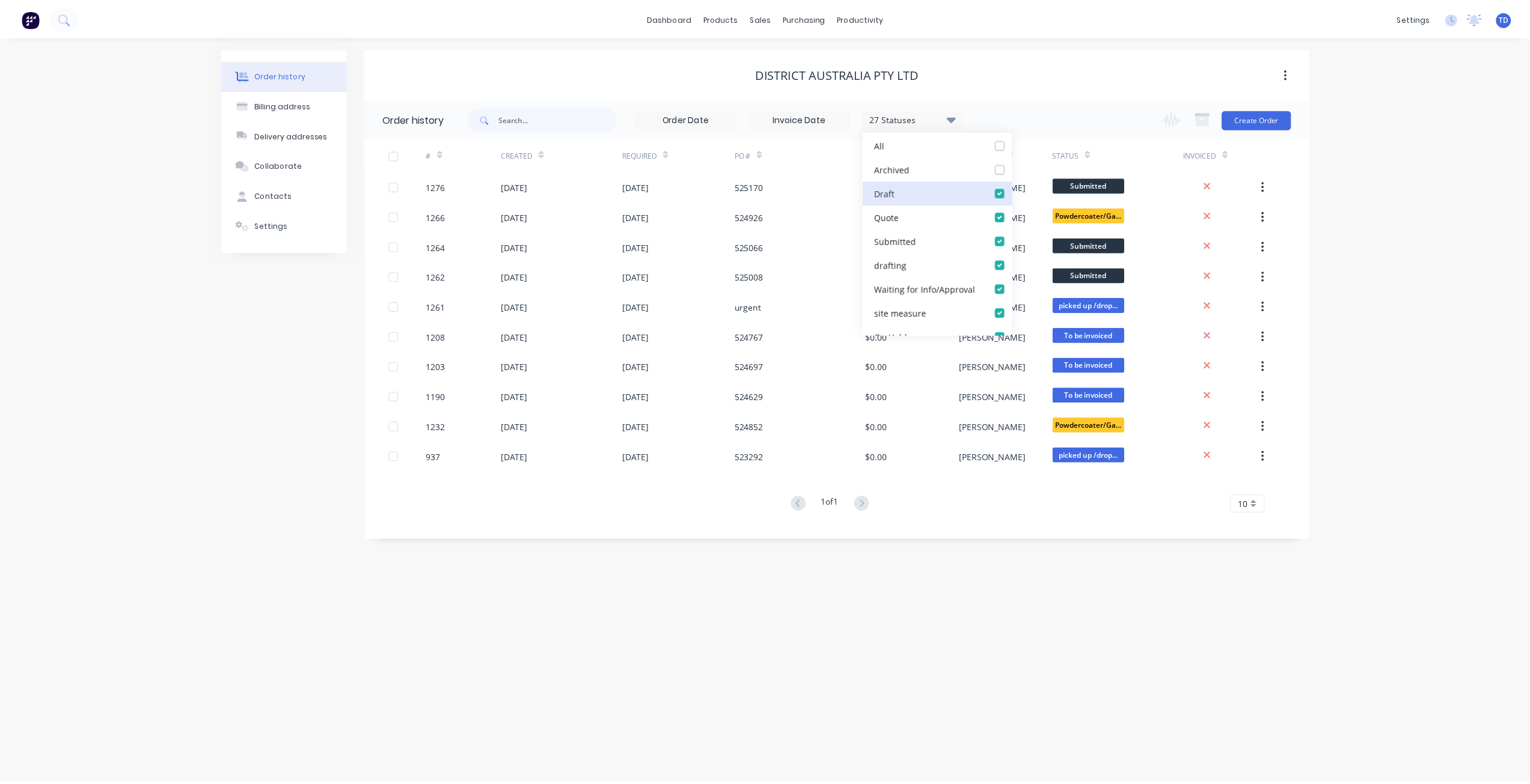
scroll to position [120, 0]
click at [1017, 137] on label at bounding box center [1017, 137] width 0 height 0
click at [1017, 141] on input "checkbox" at bounding box center [1021, 143] width 9 height 11
checkbox input "true"
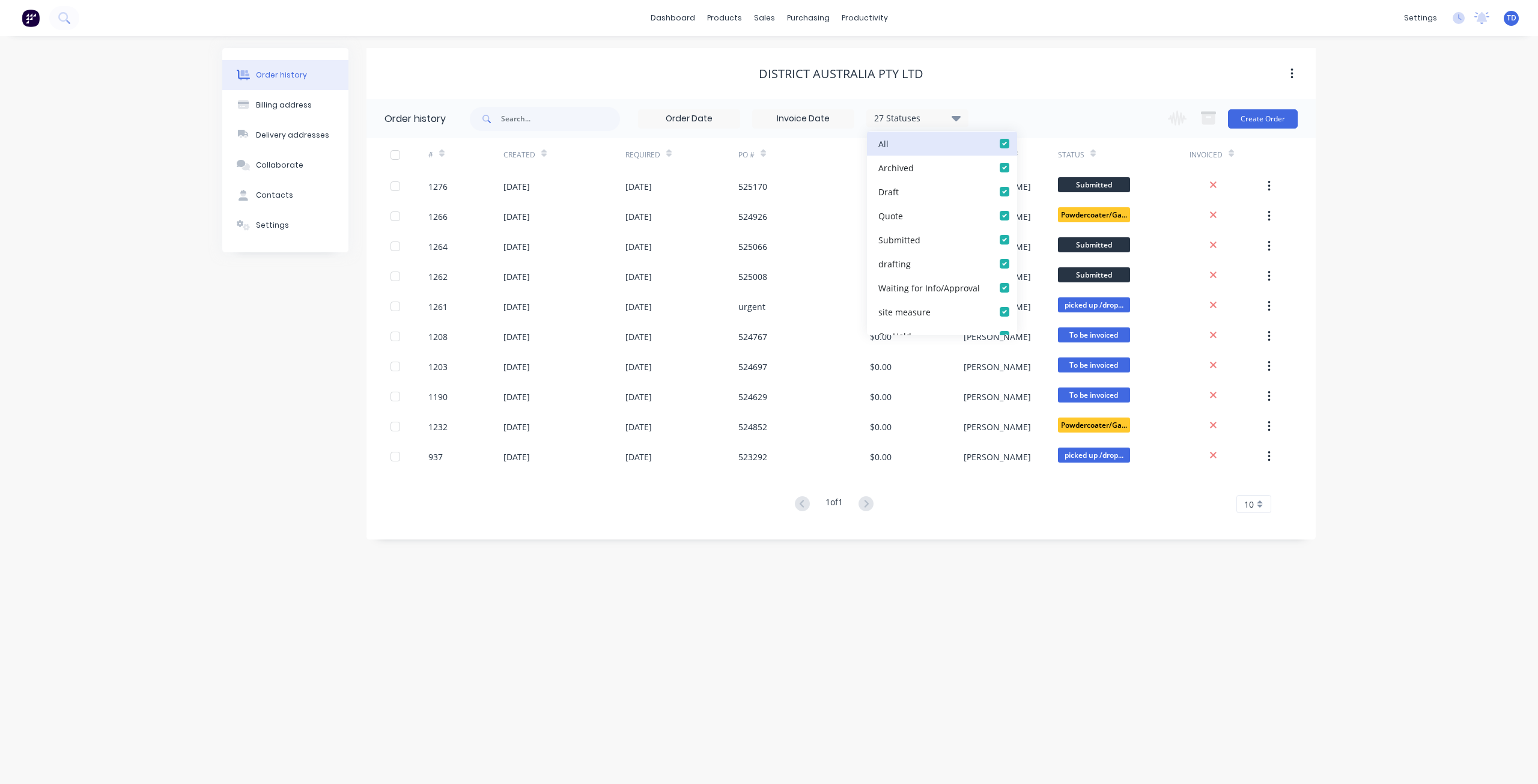
checkbox input "true"
click at [226, 510] on div "Order history Billing address Delivery addresses Collaborate Contacts Settings" at bounding box center [285, 294] width 126 height 492
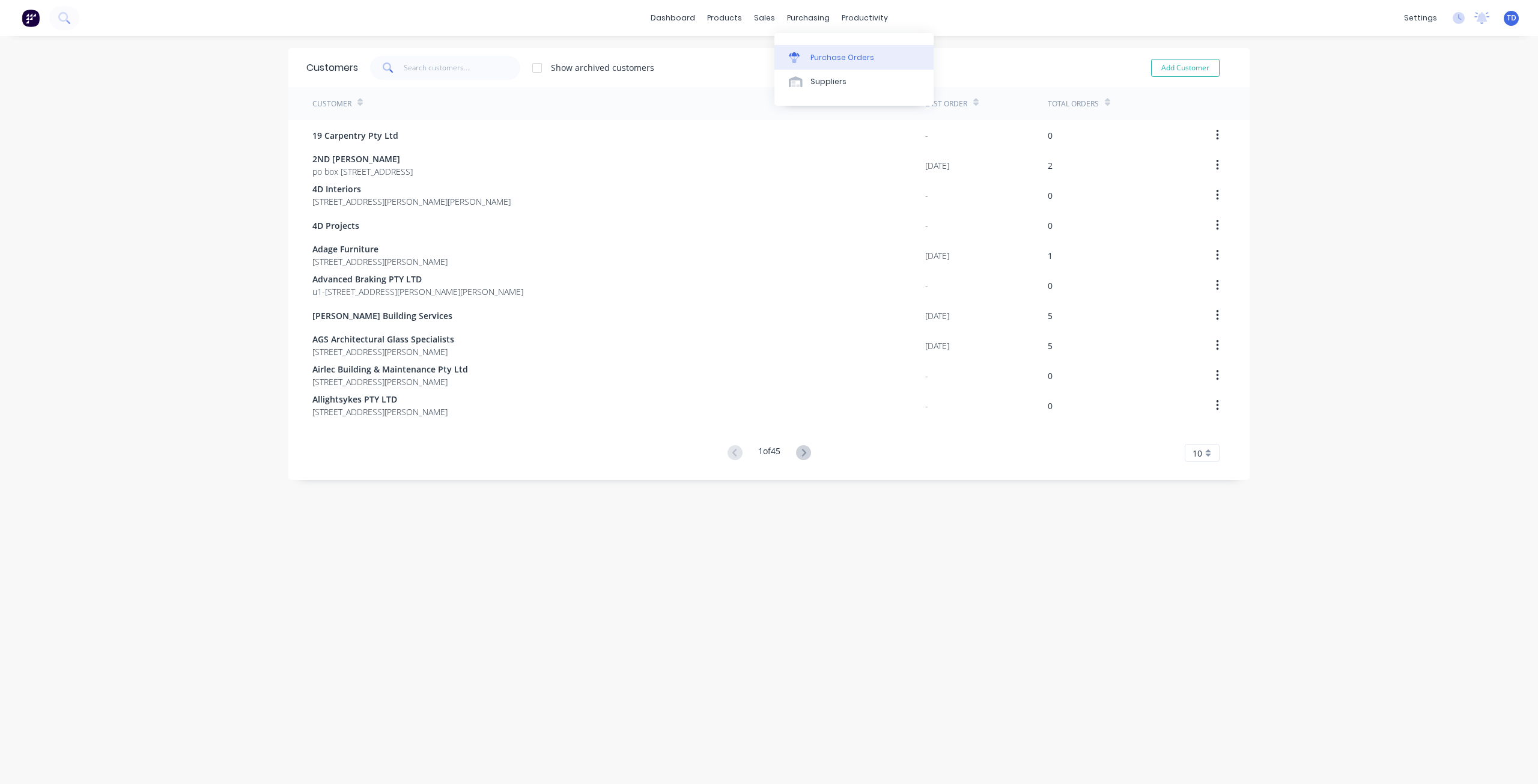
click at [823, 56] on div "Purchase Orders" at bounding box center [842, 57] width 64 height 11
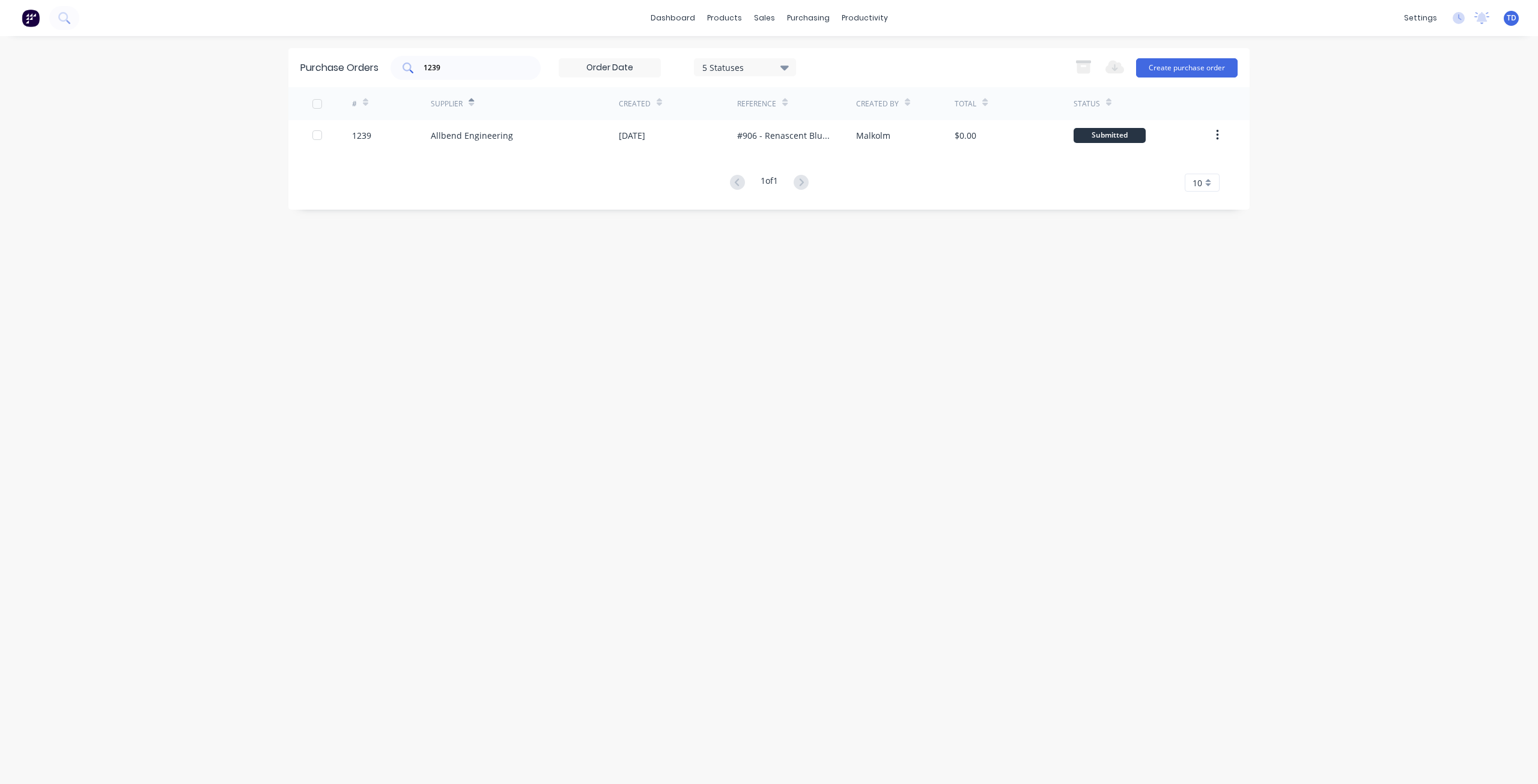
click at [477, 66] on input "1239" at bounding box center [472, 68] width 100 height 12
type input "1"
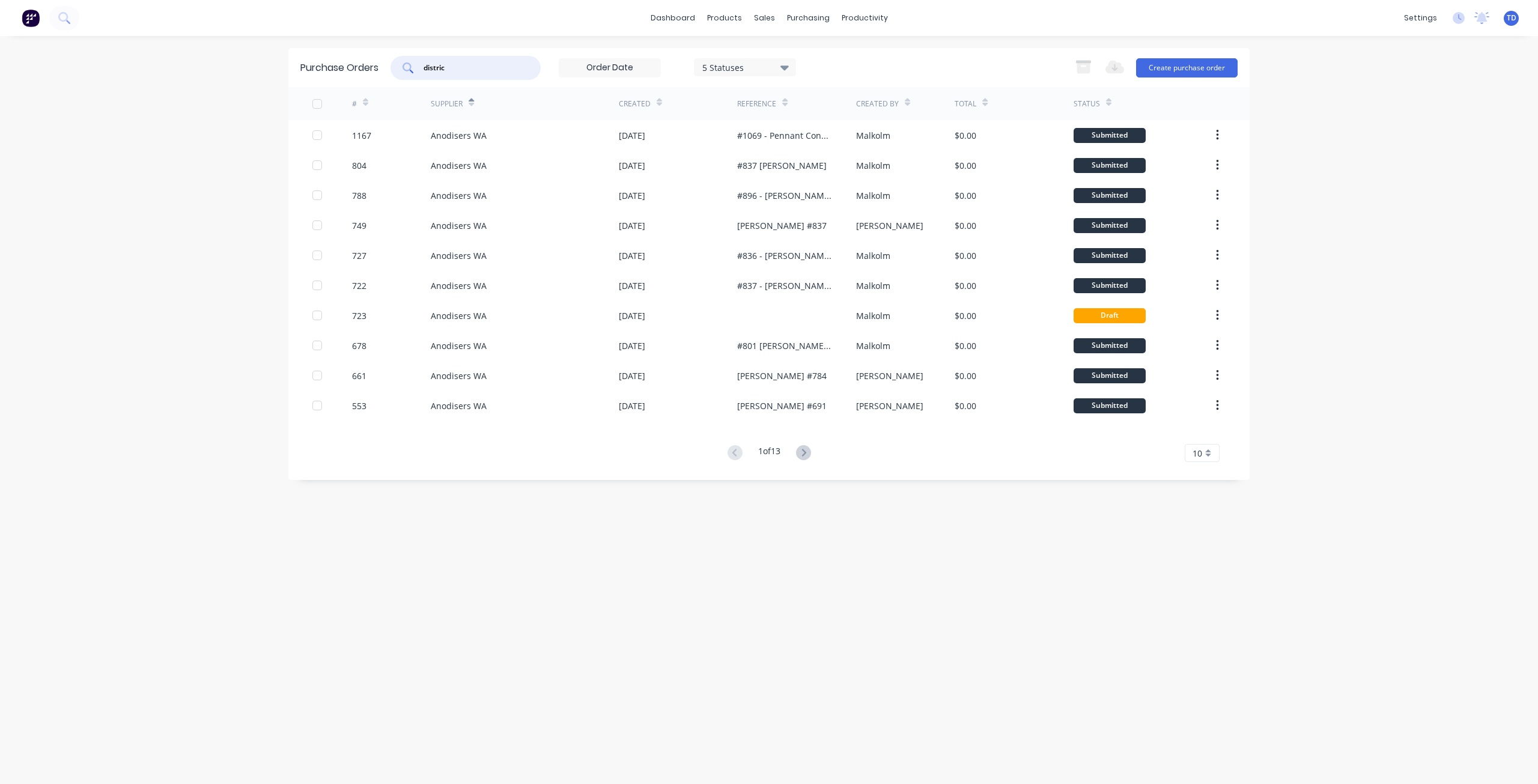
type input "district"
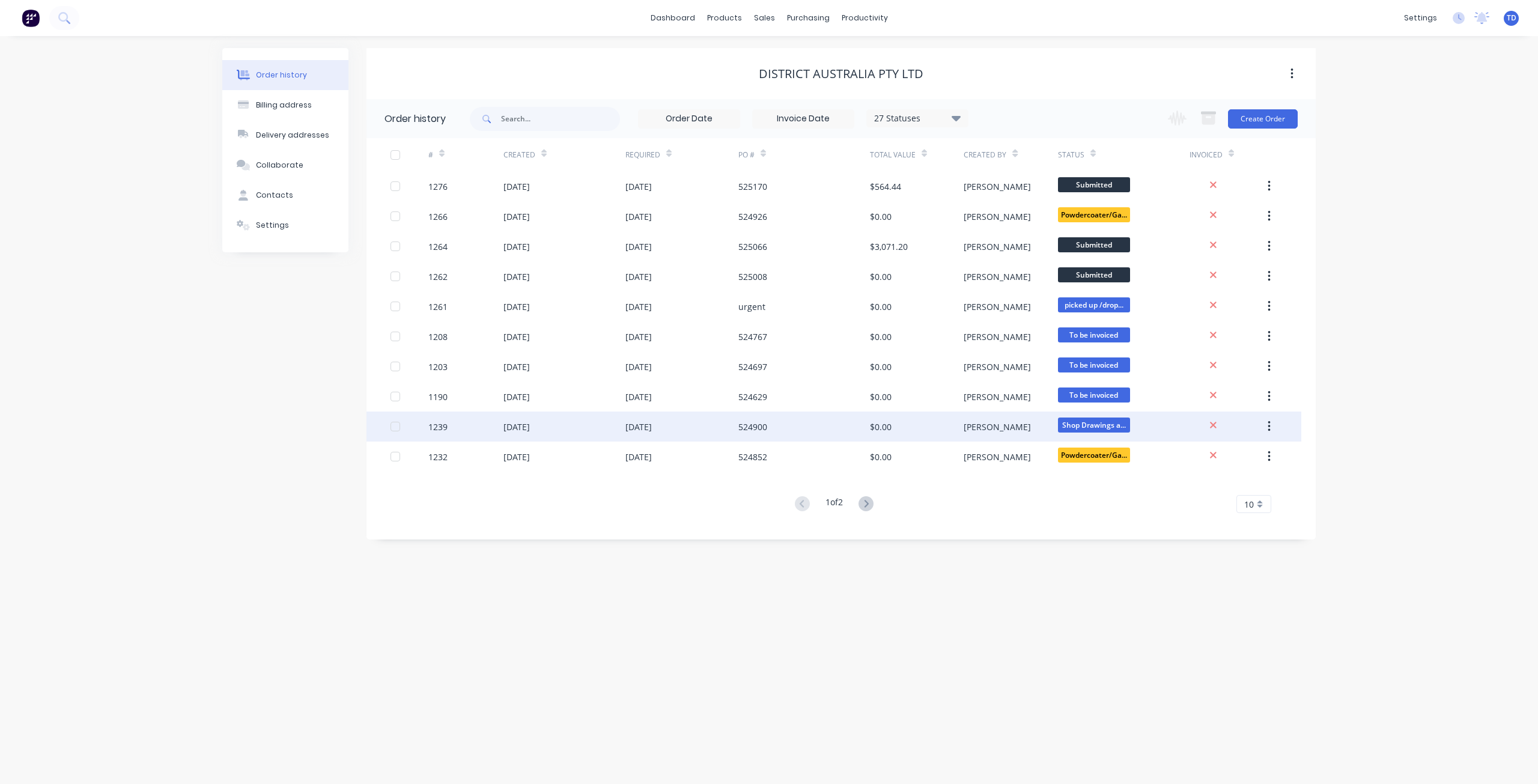
click at [842, 434] on div "524900" at bounding box center [804, 426] width 132 height 30
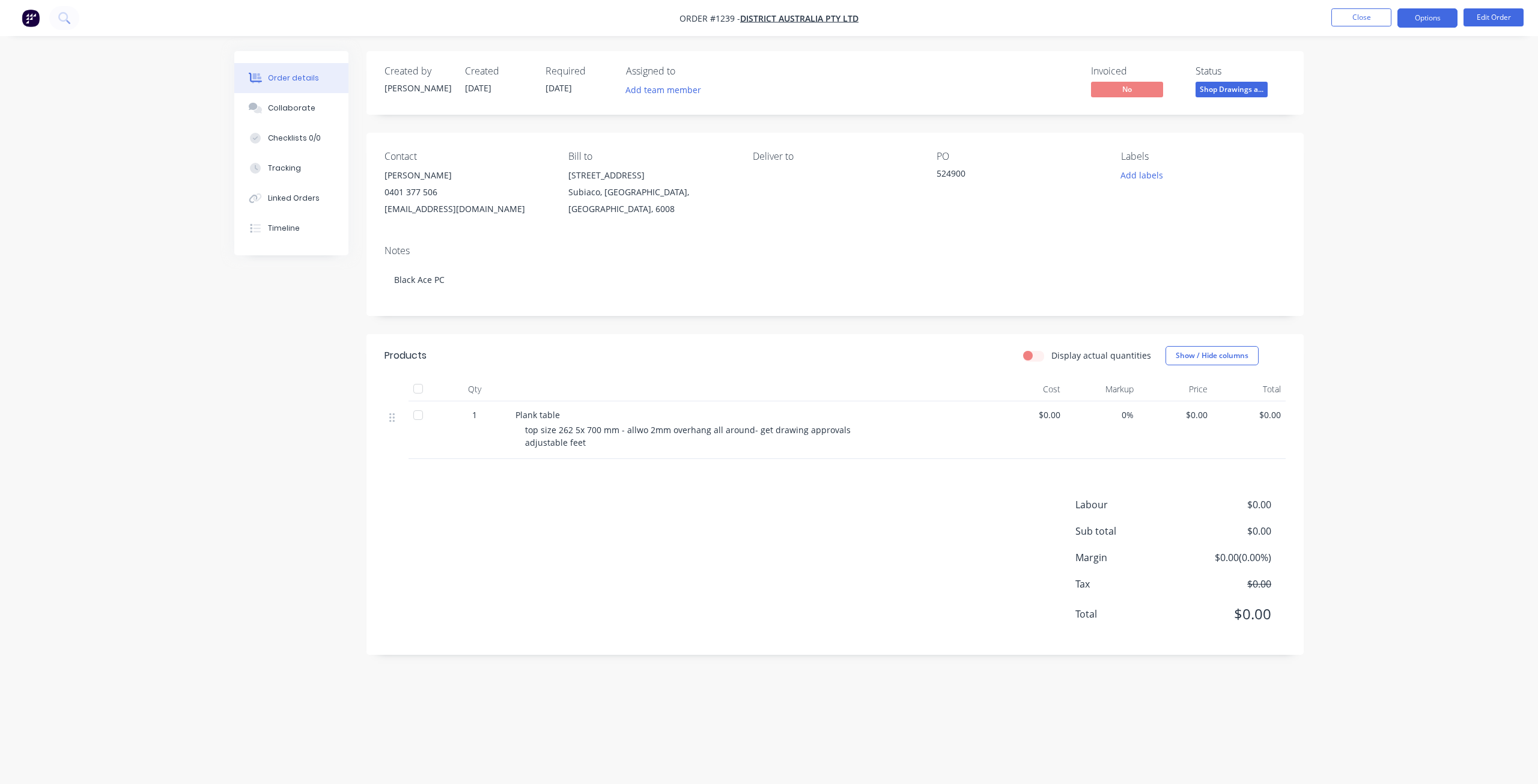
click at [1424, 21] on button "Options" at bounding box center [1427, 18] width 60 height 19
click at [1498, 59] on div "Order details Collaborate Checklists 0/0 Tracking Linked Orders Timeline Order …" at bounding box center [769, 392] width 1538 height 784
click at [1499, 18] on button "Edit Order" at bounding box center [1494, 17] width 60 height 18
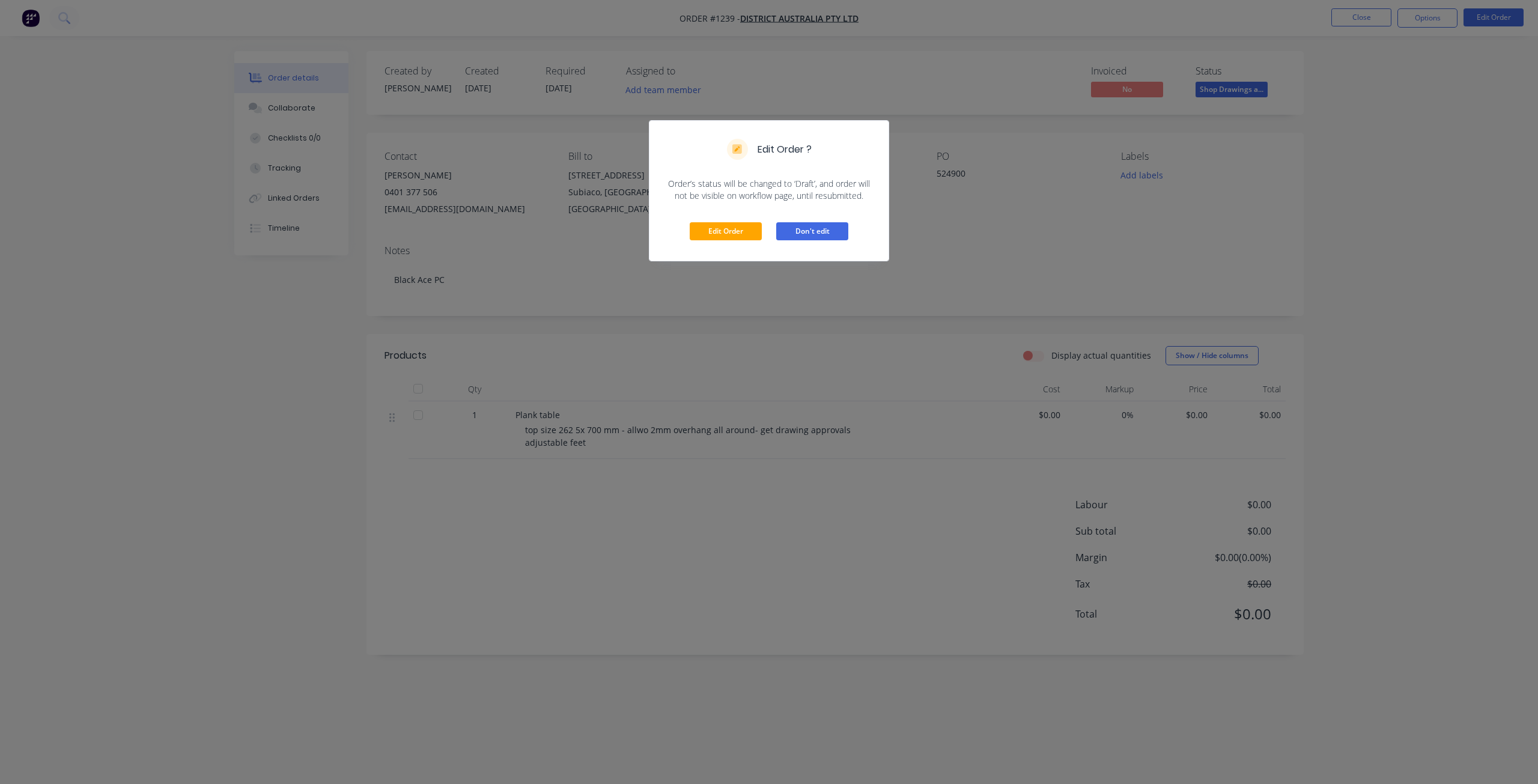
click at [807, 234] on button "Don't edit" at bounding box center [812, 231] width 72 height 18
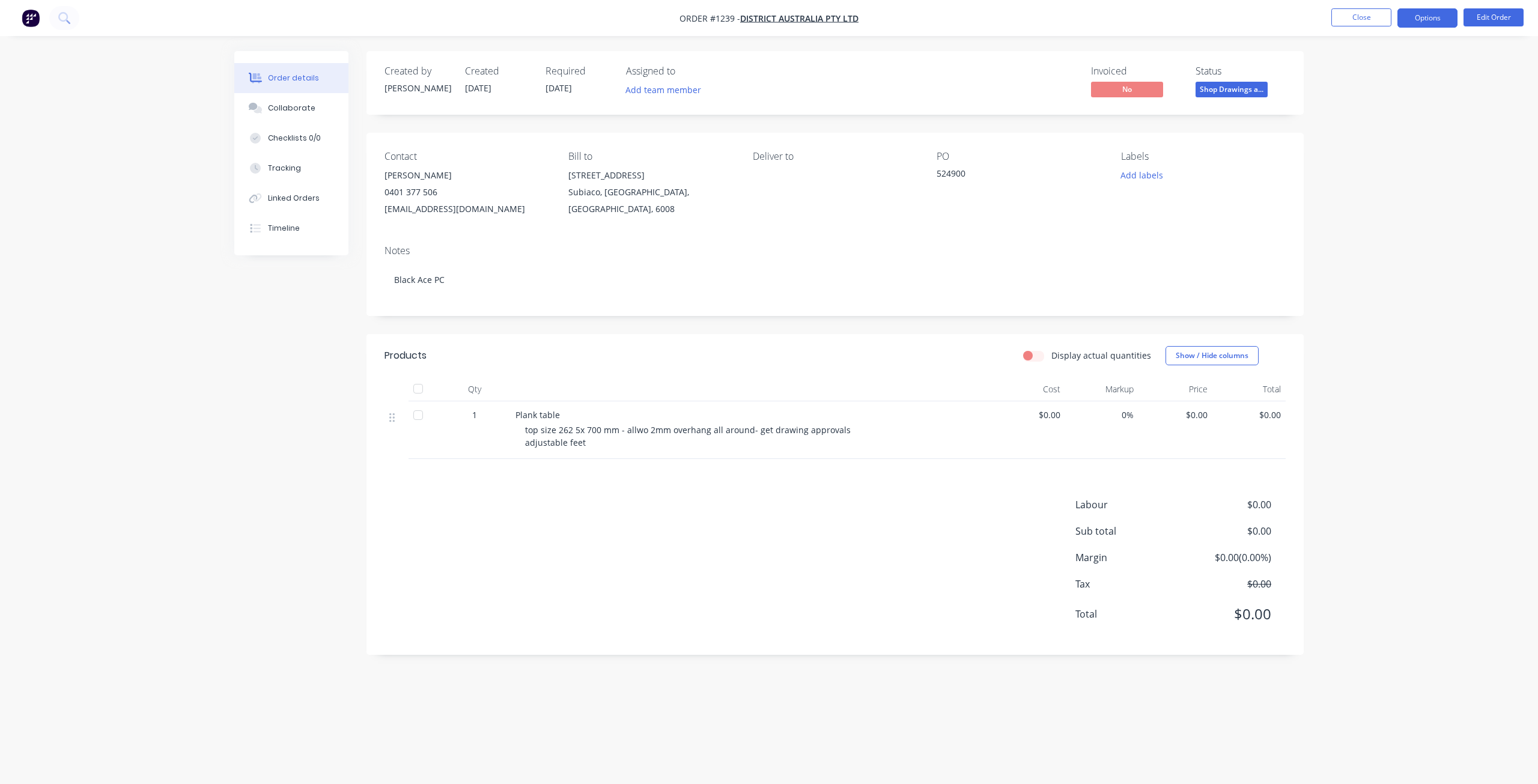
click at [1415, 23] on button "Options" at bounding box center [1427, 18] width 60 height 19
click at [1492, 14] on button "Edit Order" at bounding box center [1494, 17] width 60 height 18
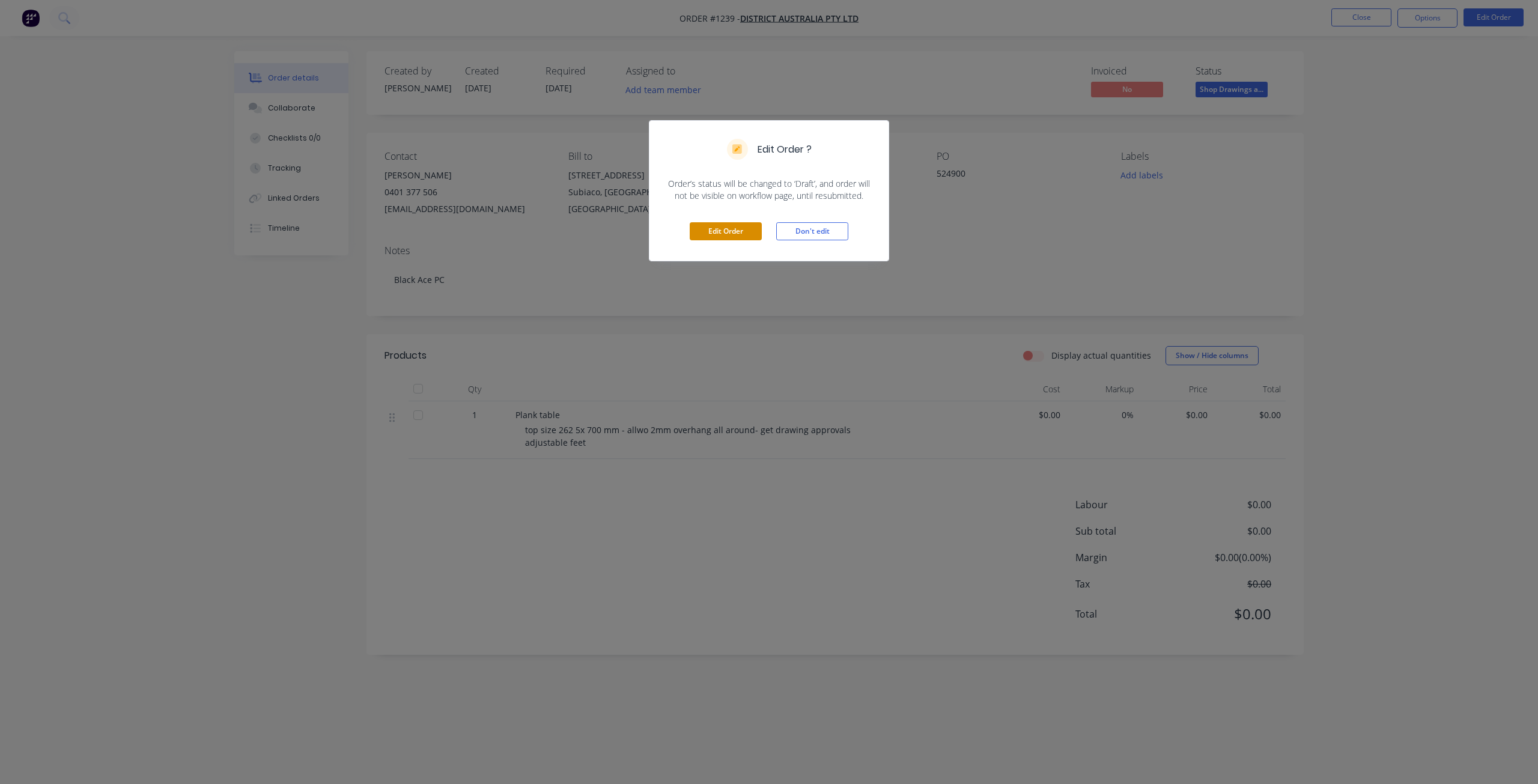
click at [742, 237] on button "Edit Order" at bounding box center [725, 231] width 72 height 18
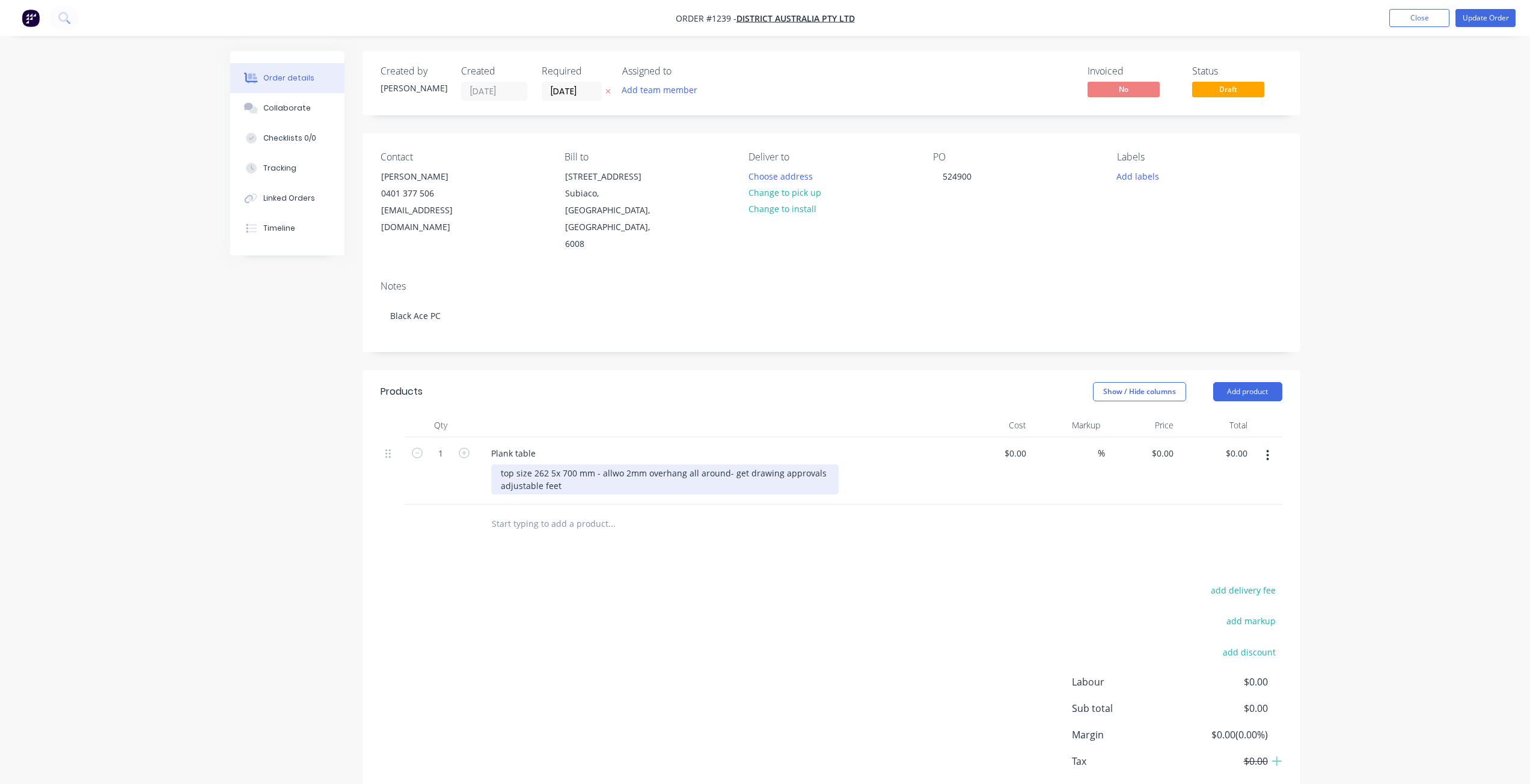
click at [568, 465] on div "top size 262 5x 700 mm - allwo 2mm overhang all around- get drawing approvals a…" at bounding box center [665, 480] width 348 height 30
click at [1423, 18] on button "Close" at bounding box center [1419, 18] width 60 height 18
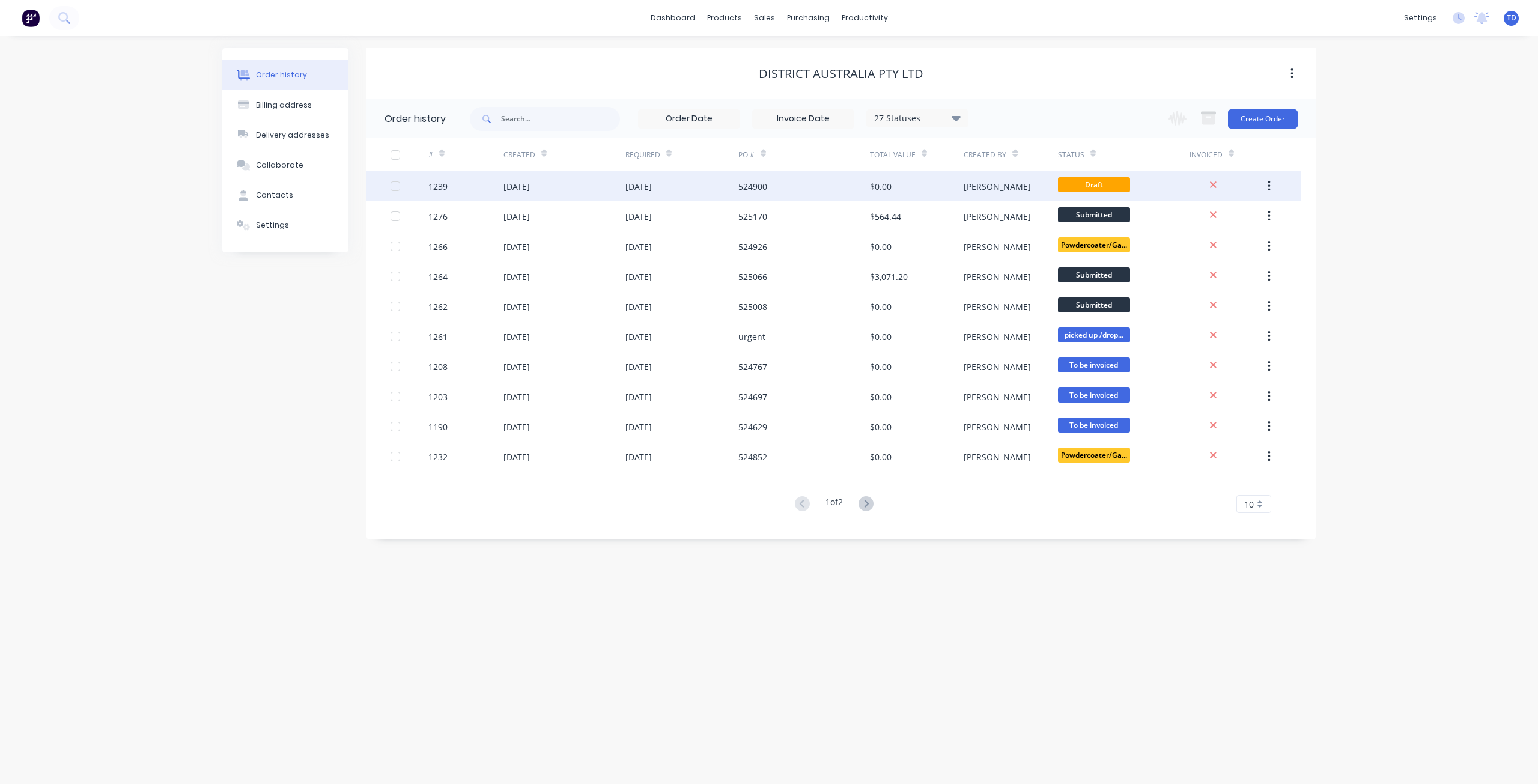
click at [951, 192] on div "$0.00" at bounding box center [917, 186] width 94 height 30
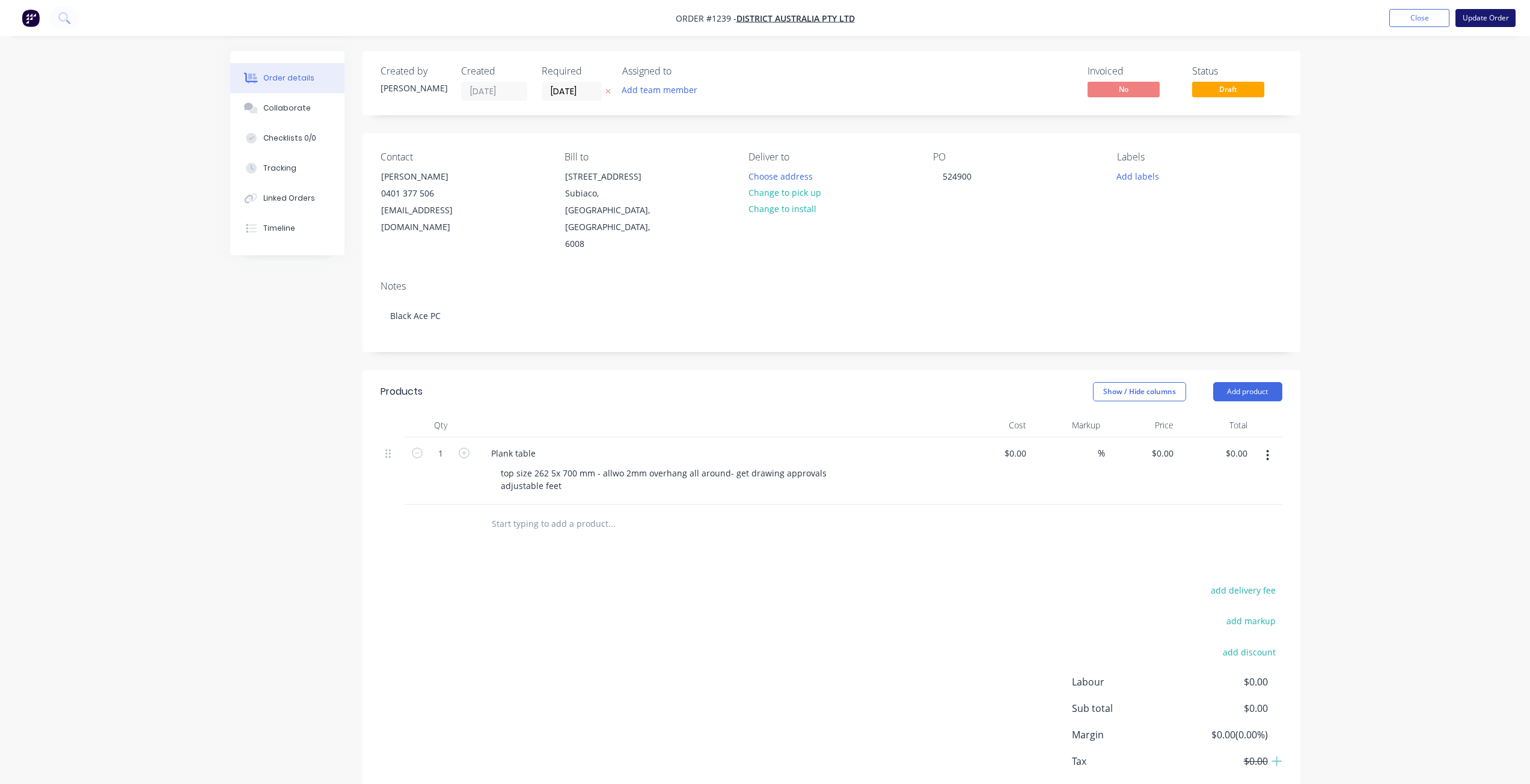
click at [1472, 16] on button "Update Order" at bounding box center [1486, 18] width 60 height 18
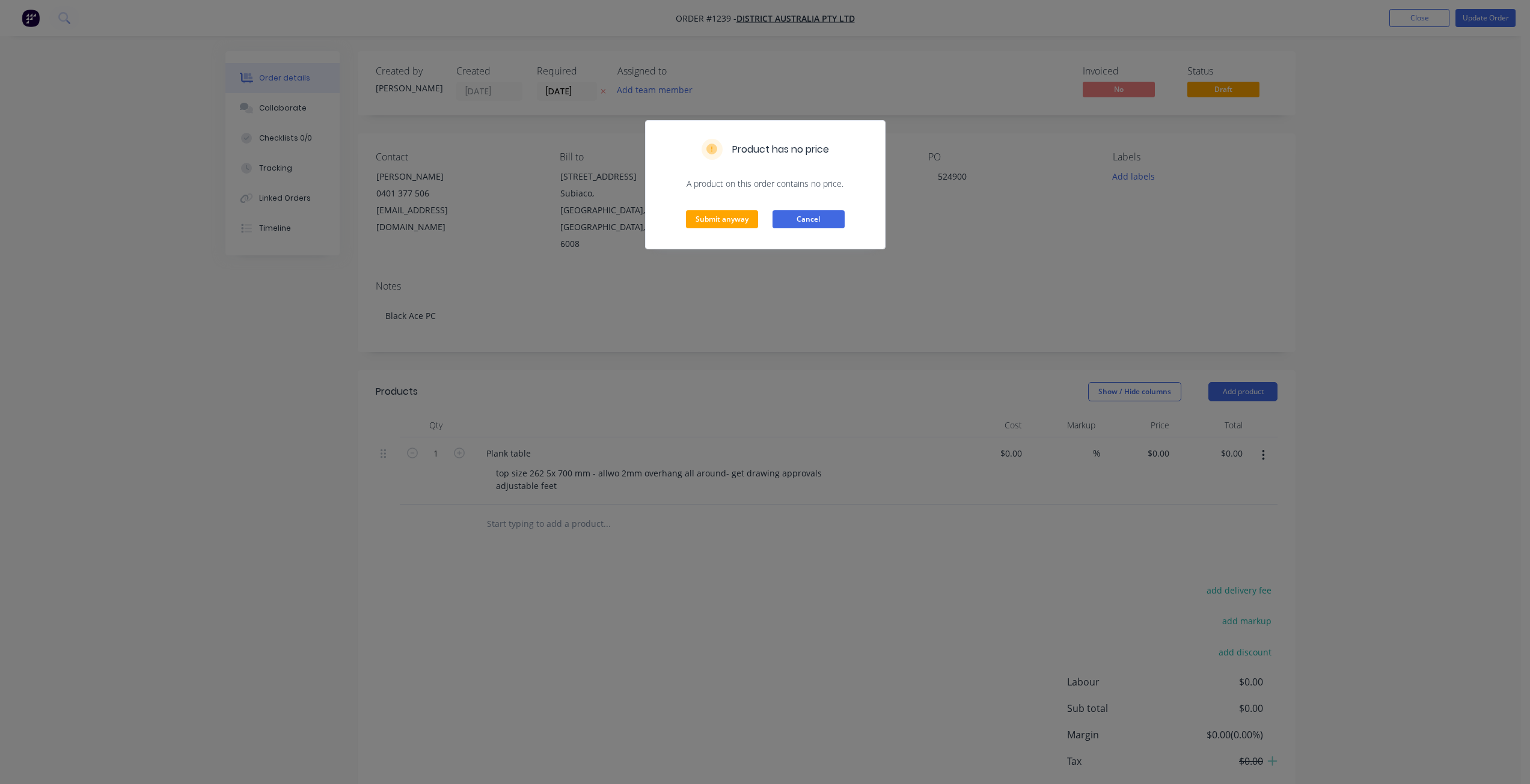
click at [821, 219] on button "Cancel" at bounding box center [808, 219] width 72 height 18
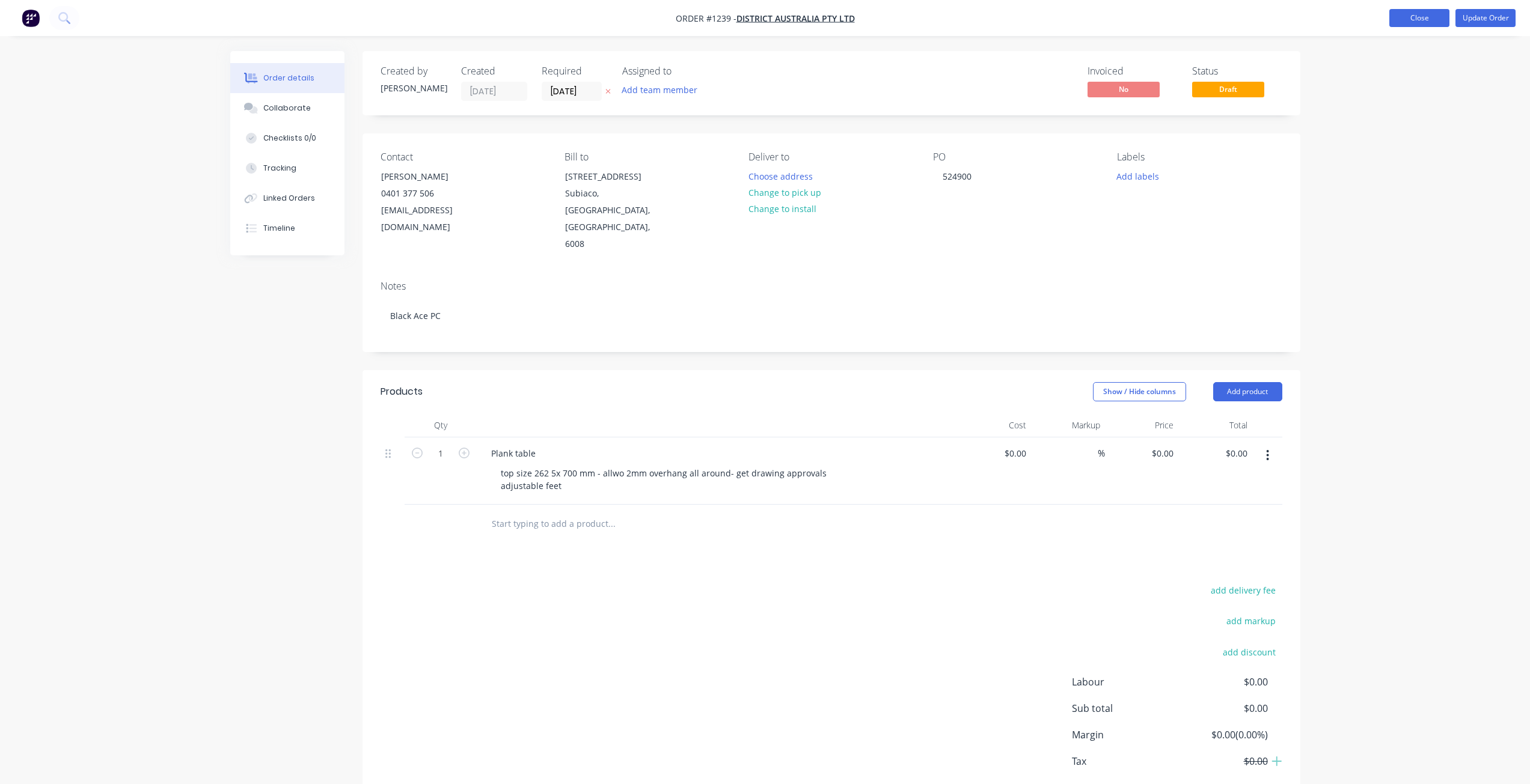
click at [1424, 11] on button "Close" at bounding box center [1419, 18] width 60 height 18
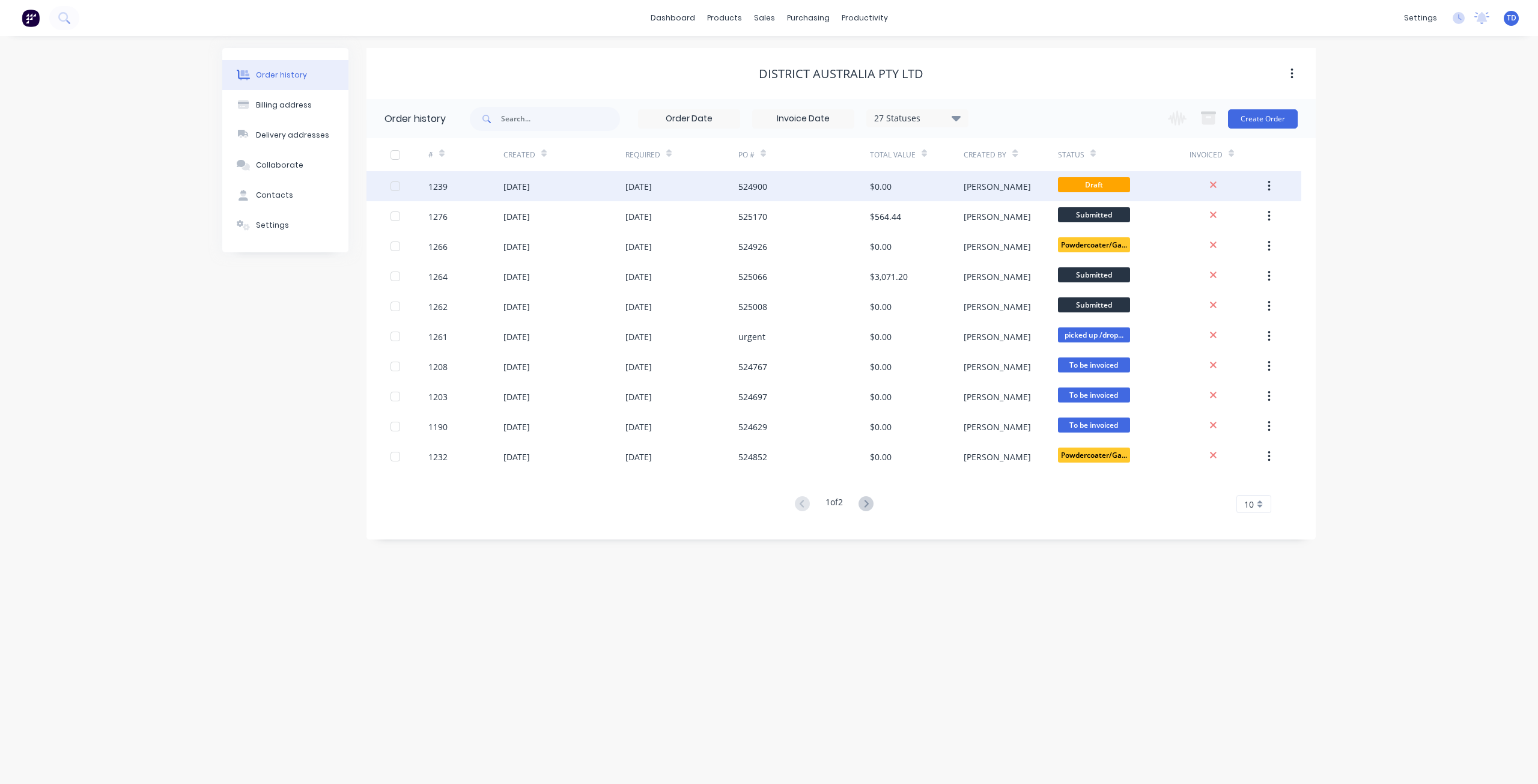
click at [691, 189] on div "[DATE]" at bounding box center [682, 186] width 113 height 30
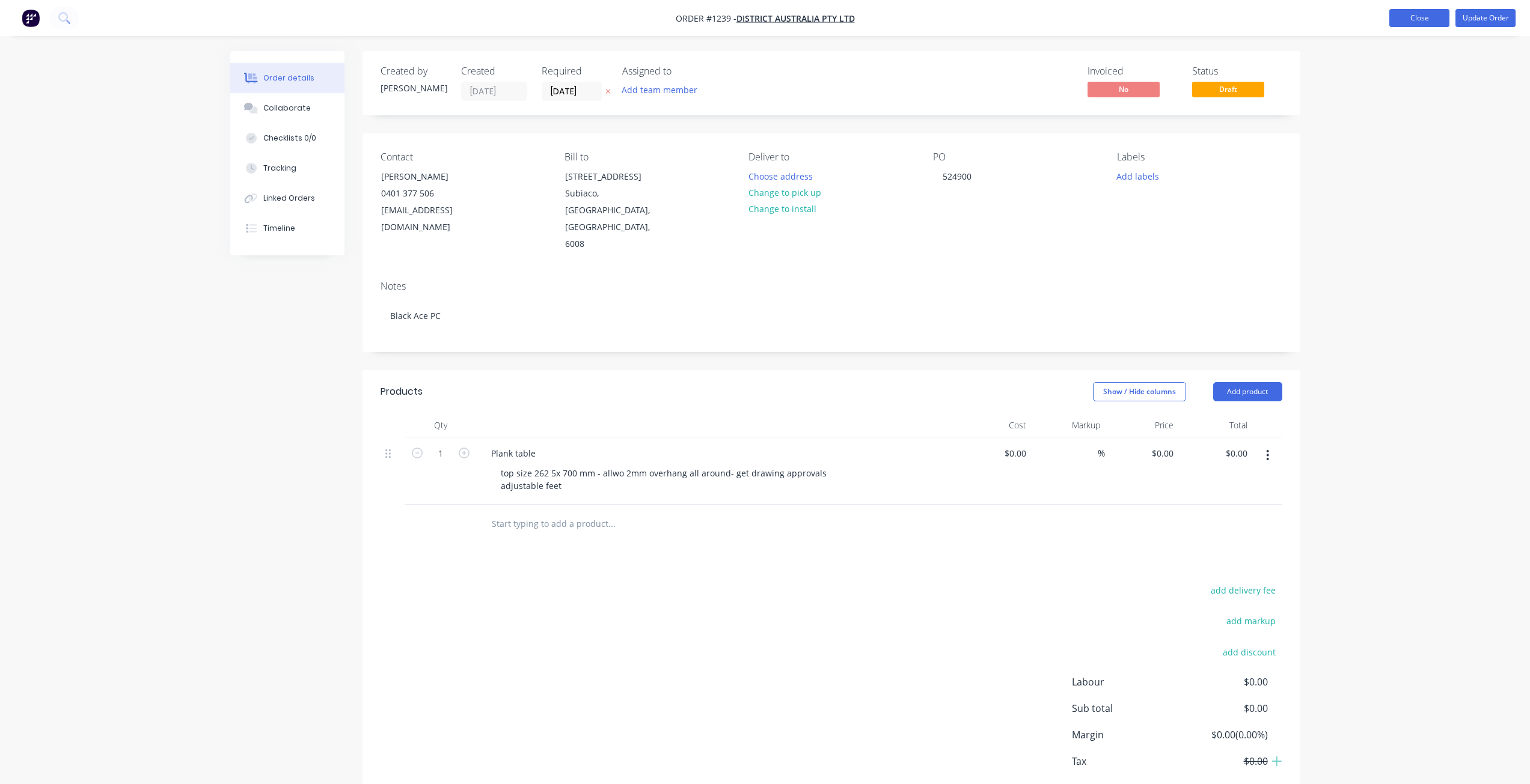
click at [1421, 20] on button "Close" at bounding box center [1419, 18] width 60 height 18
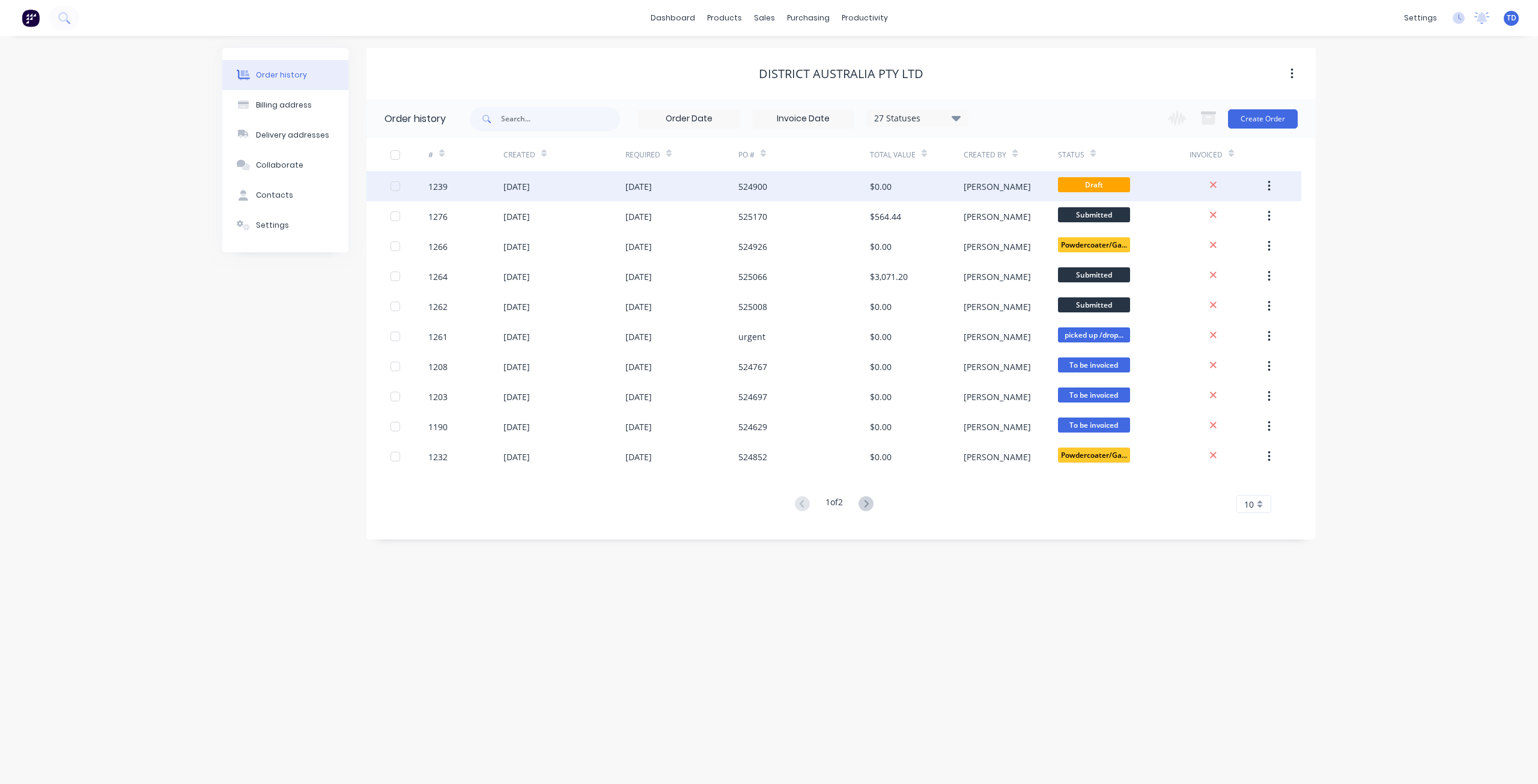
click at [1266, 184] on button "button" at bounding box center [1269, 186] width 28 height 22
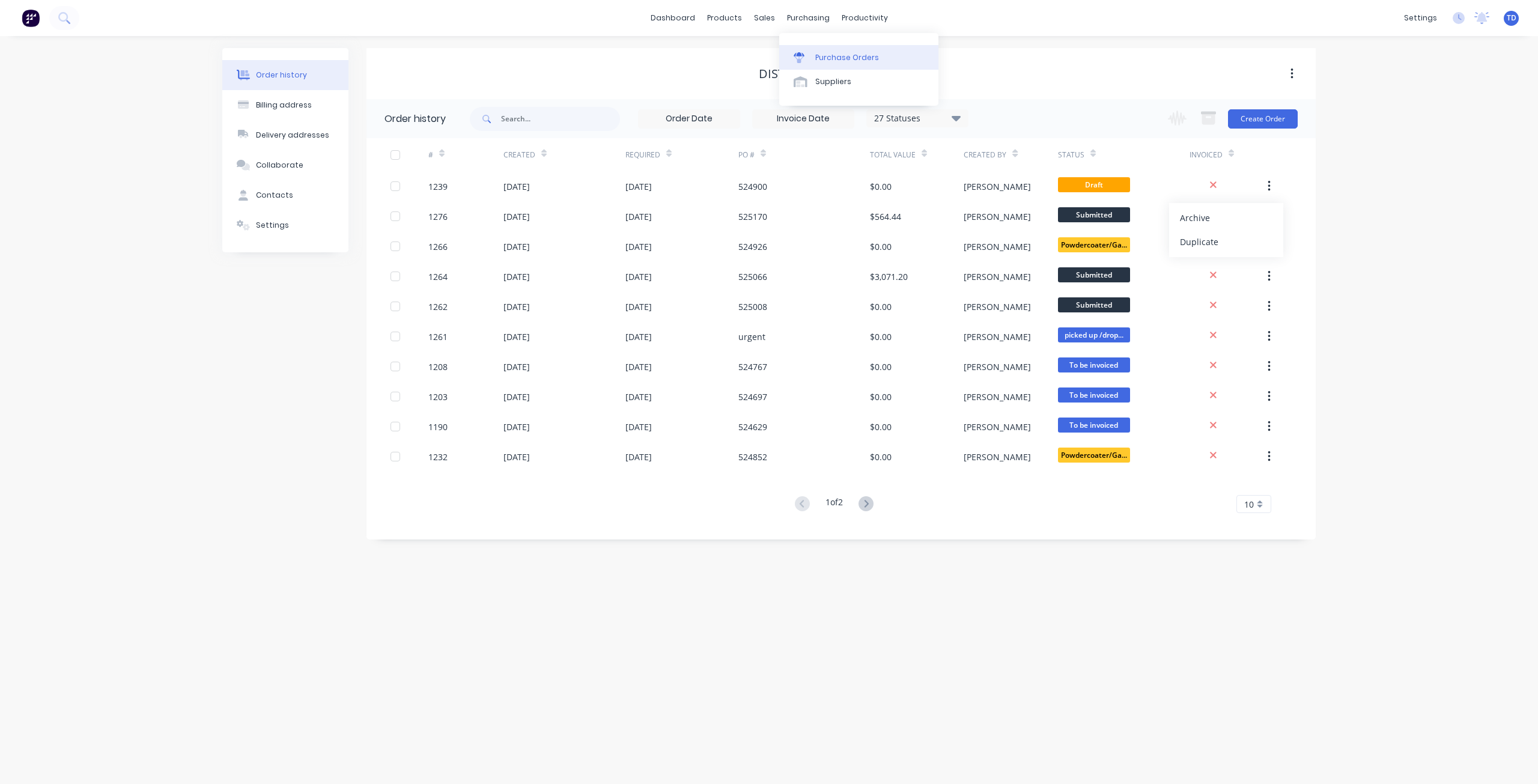
click at [824, 51] on link "Purchase Orders" at bounding box center [859, 57] width 159 height 24
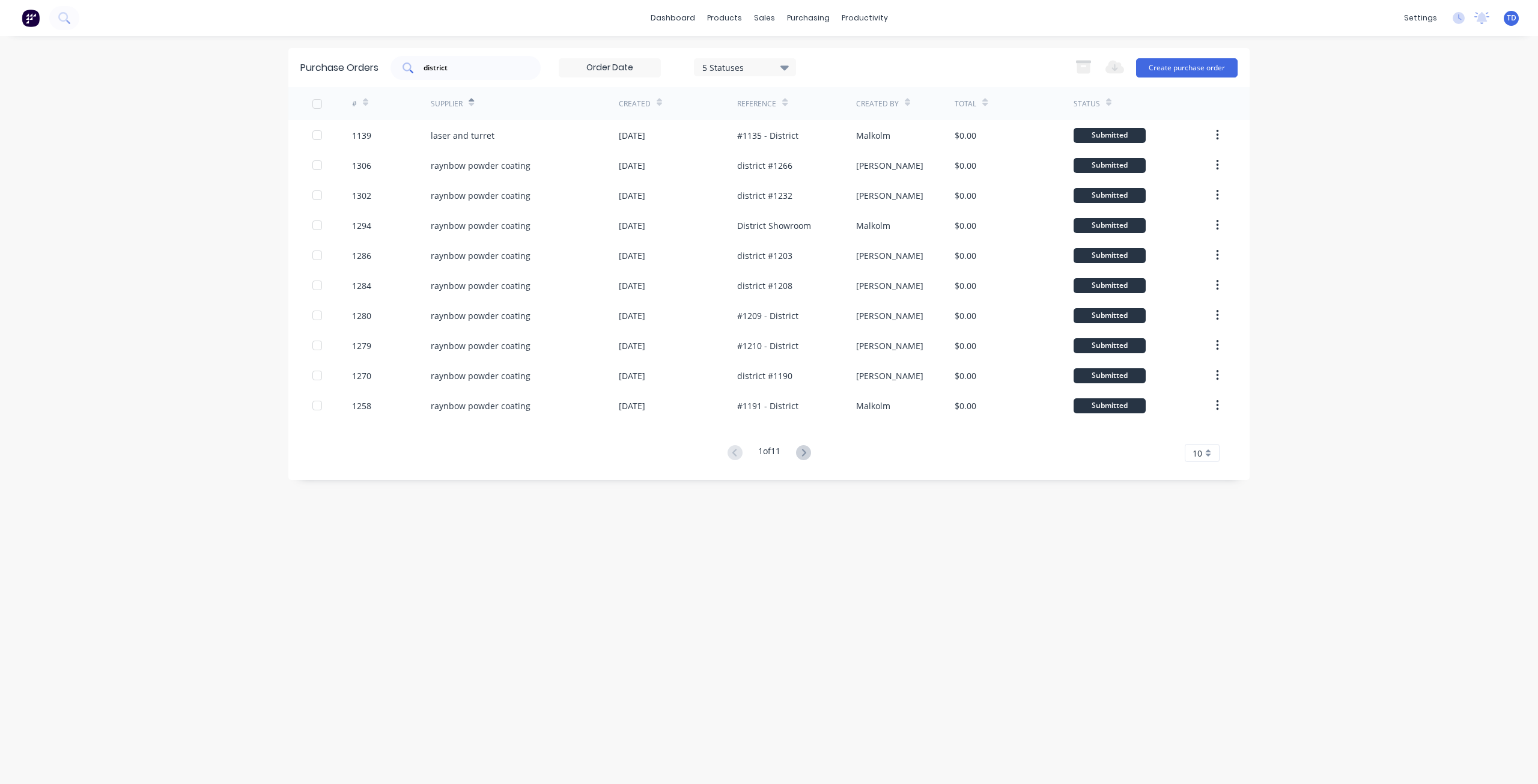
click at [495, 76] on div "district" at bounding box center [466, 68] width 150 height 24
type input "d"
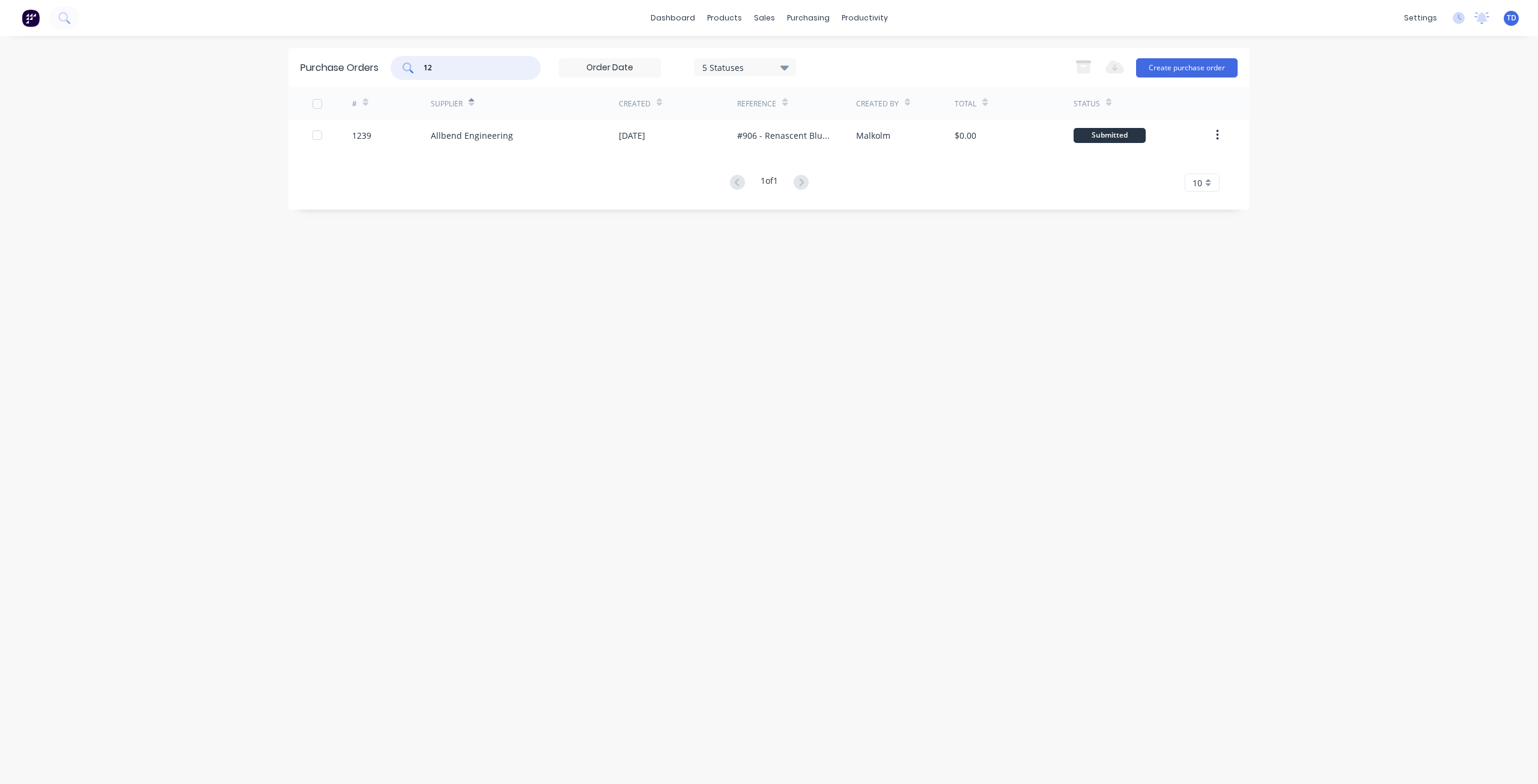
type input "1"
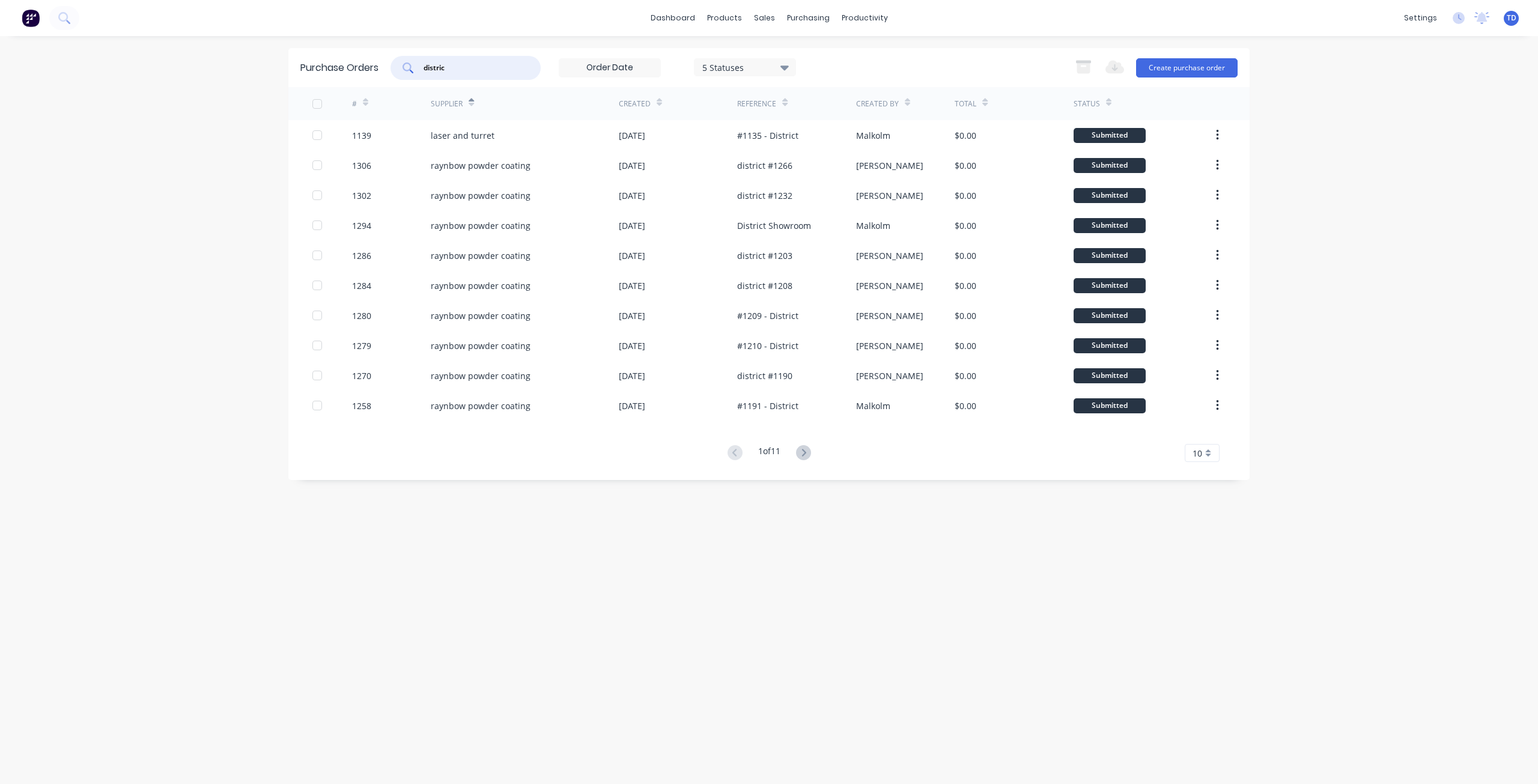
type input "district"
click at [1441, 114] on div "dashboard products sales purchasing productivity dashboard products Product Cat…" at bounding box center [769, 392] width 1538 height 784
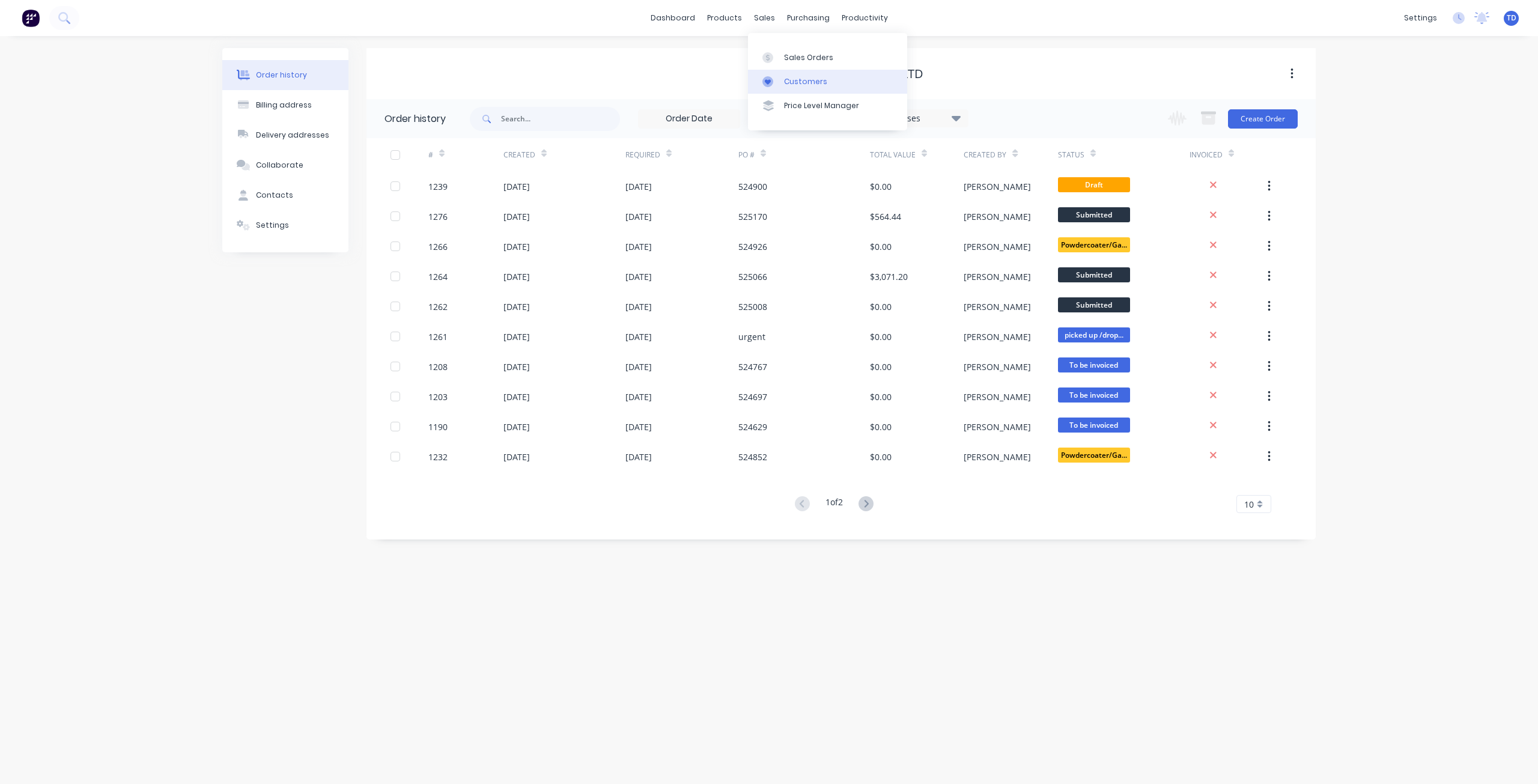
click at [802, 80] on div "Customers" at bounding box center [805, 81] width 43 height 11
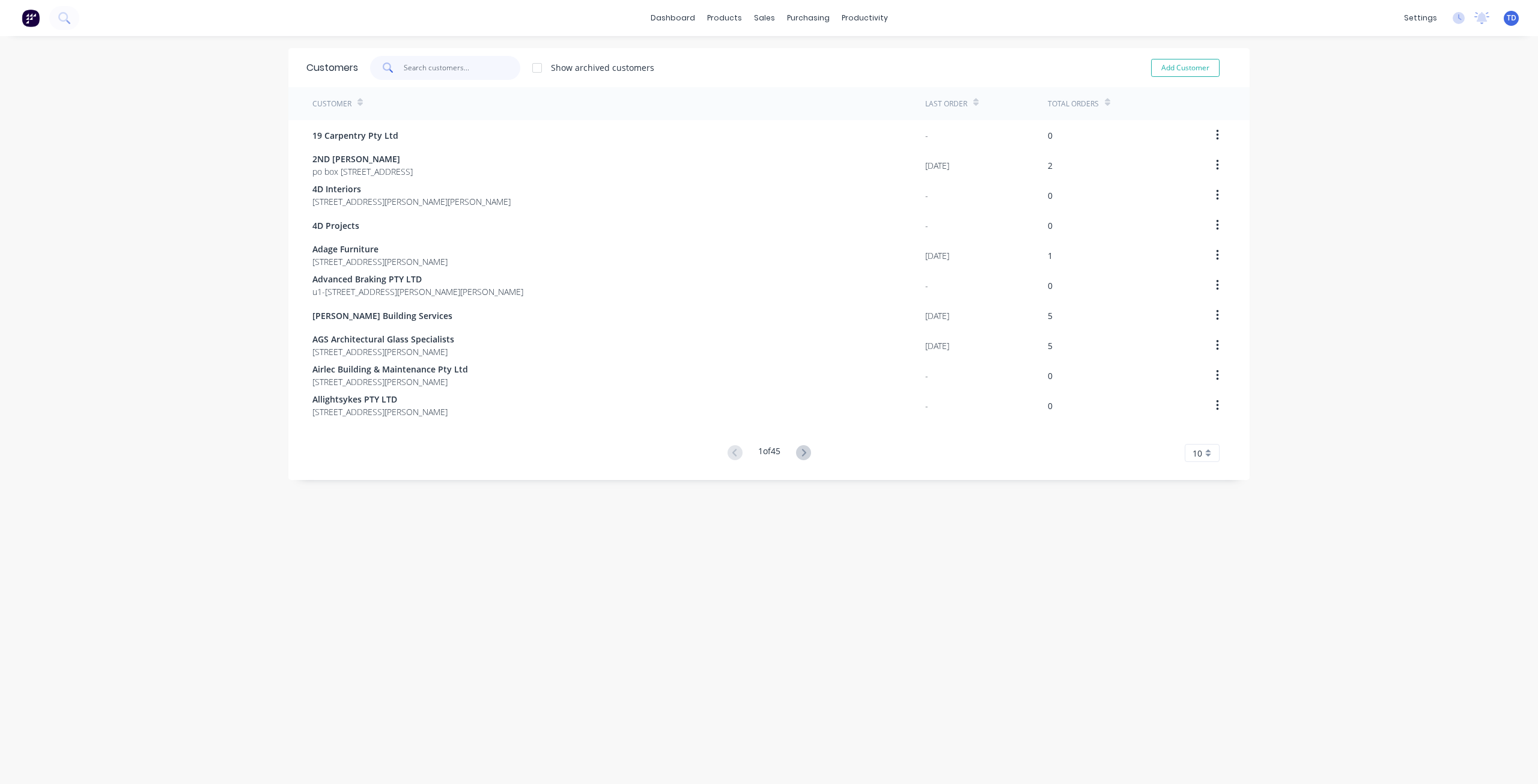
drag, startPoint x: 465, startPoint y: 78, endPoint x: 465, endPoint y: 71, distance: 7.0
click at [465, 71] on input "text" at bounding box center [462, 68] width 117 height 24
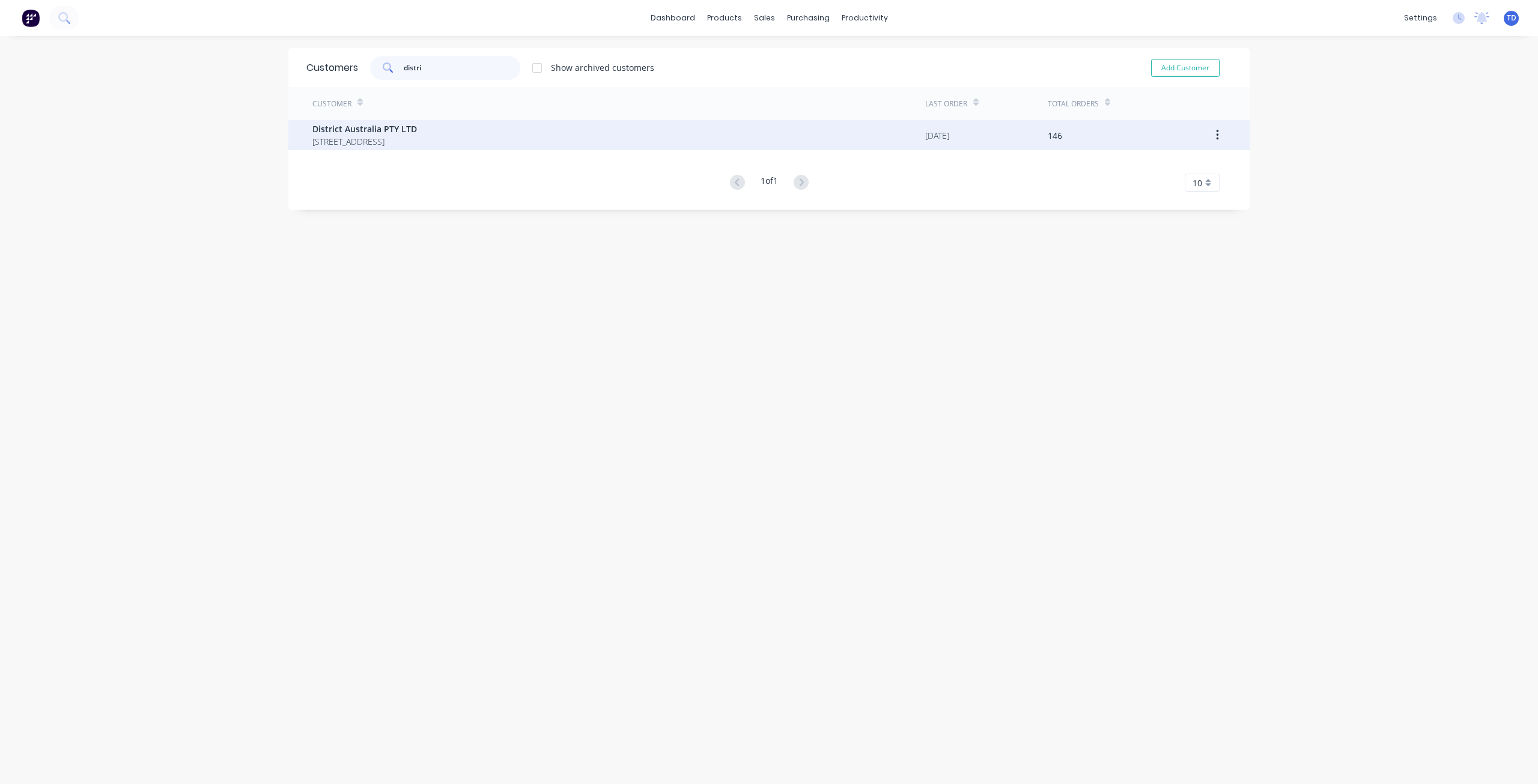
type input "distri"
click at [375, 140] on span "[STREET_ADDRESS]" at bounding box center [364, 142] width 105 height 13
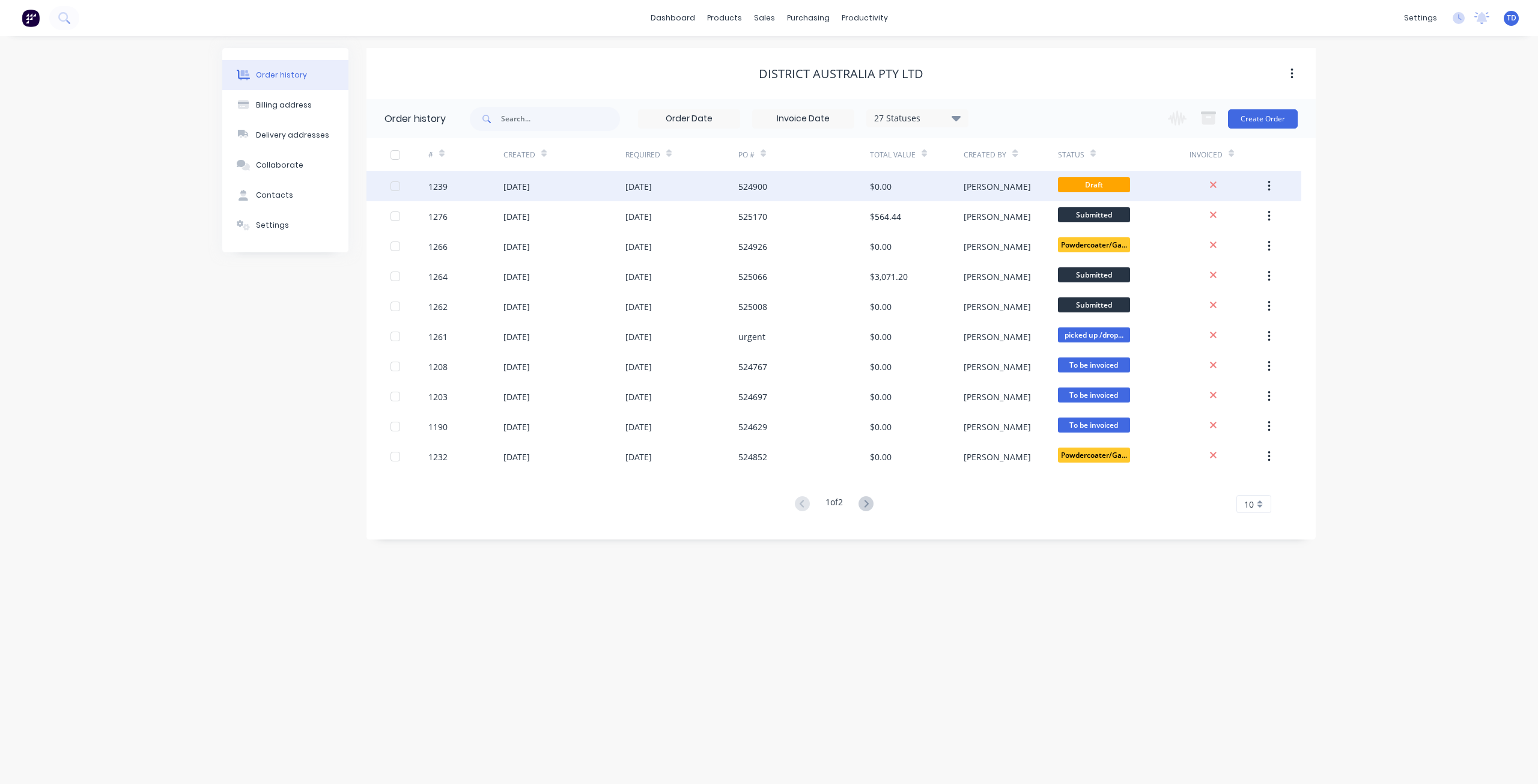
click at [999, 185] on div "[PERSON_NAME]" at bounding box center [1011, 186] width 94 height 30
click at [391, 185] on div at bounding box center [395, 186] width 24 height 24
click at [1276, 115] on button "Create Order" at bounding box center [1262, 119] width 70 height 19
click at [757, 190] on div "524900" at bounding box center [753, 187] width 29 height 13
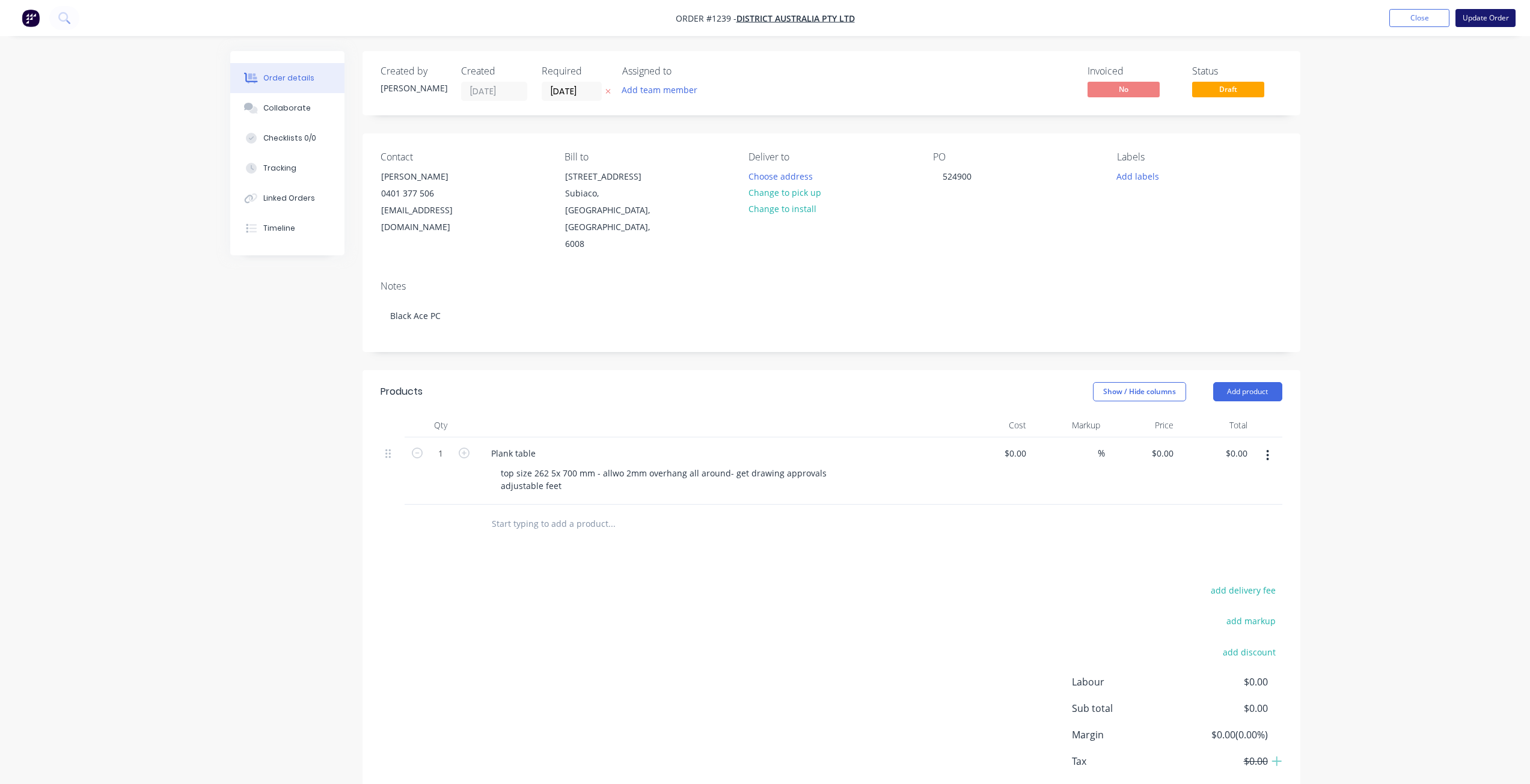
click at [1481, 19] on button "Update Order" at bounding box center [1486, 18] width 60 height 18
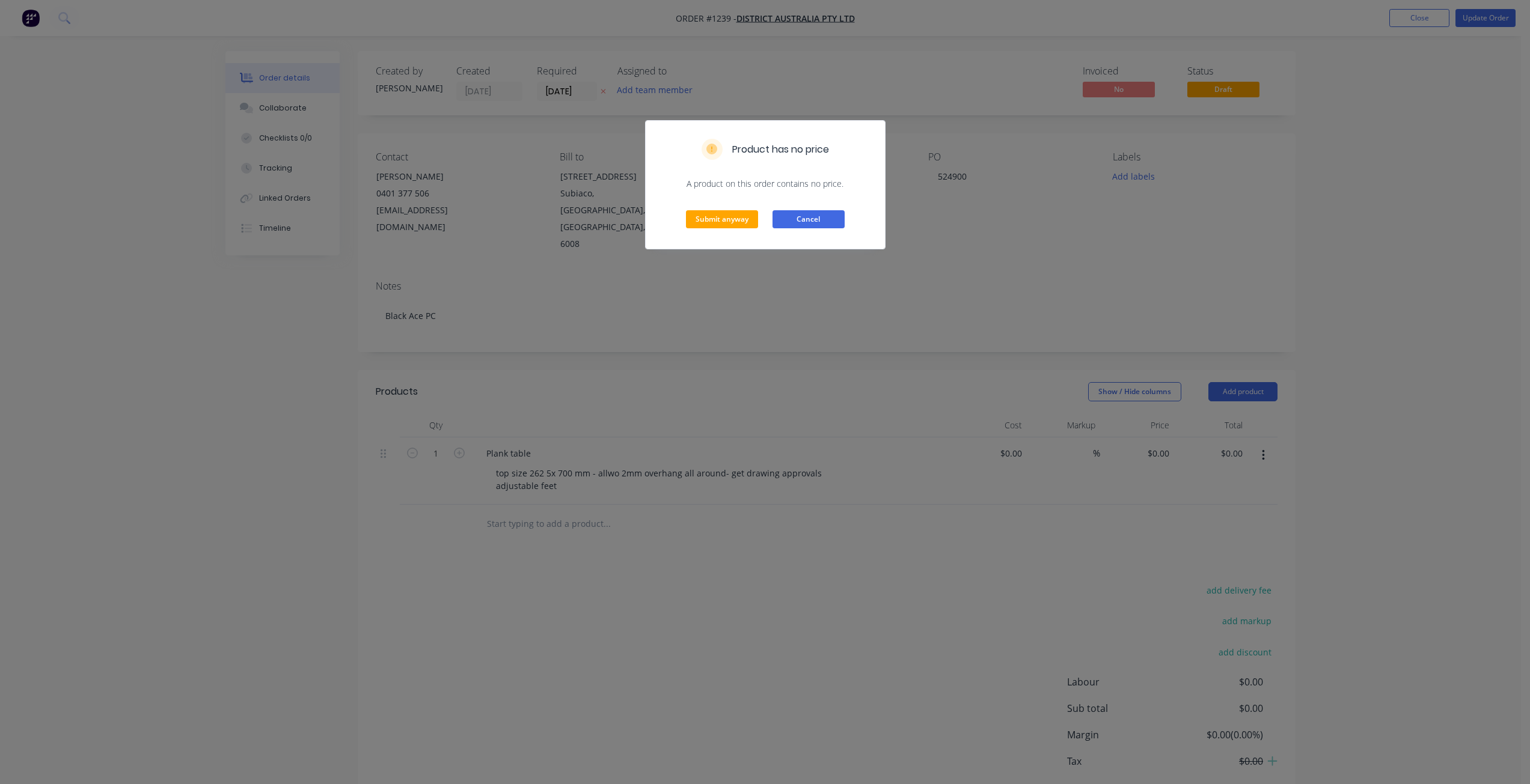
click at [827, 222] on button "Cancel" at bounding box center [808, 219] width 72 height 18
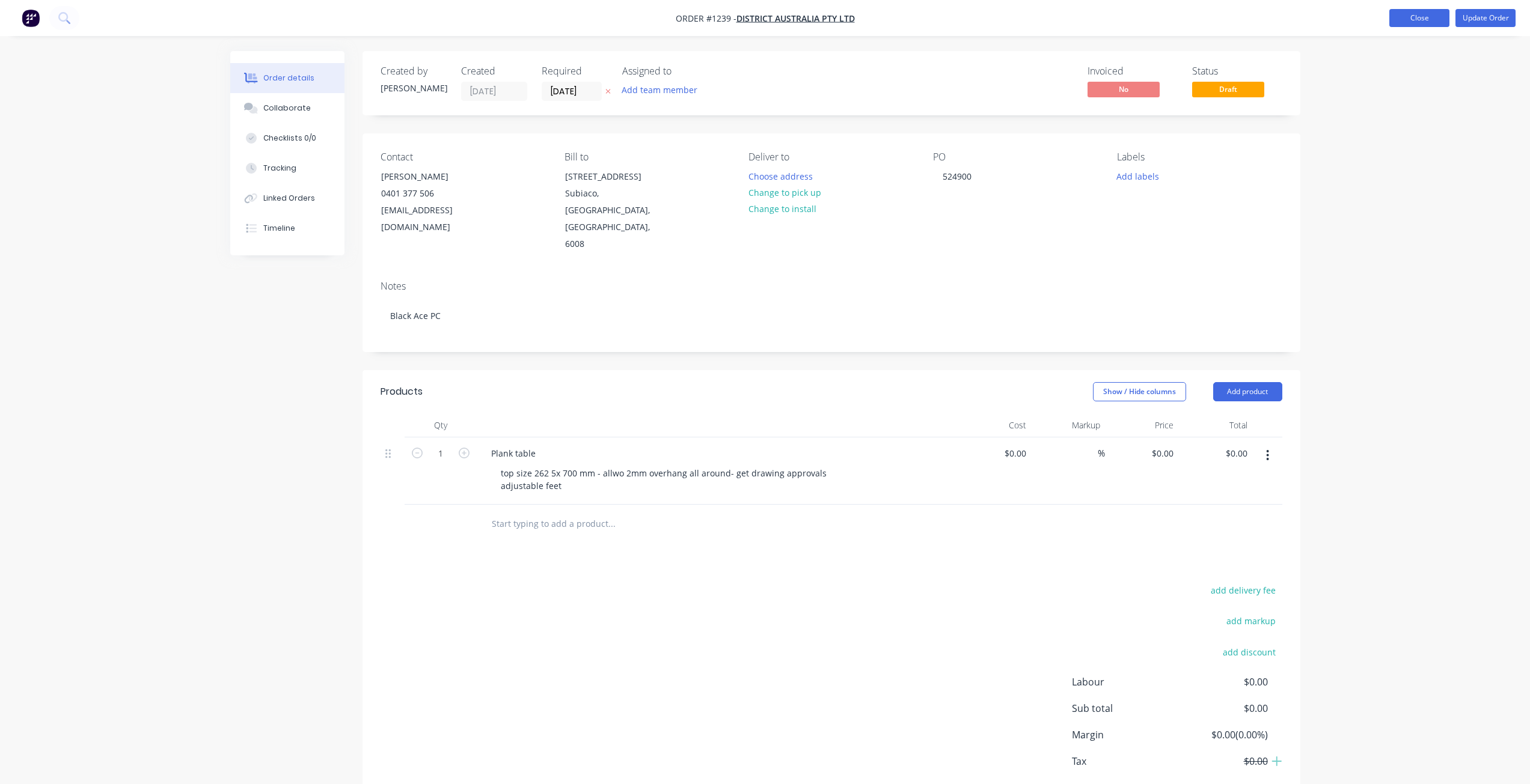
click at [1430, 23] on button "Close" at bounding box center [1419, 18] width 60 height 18
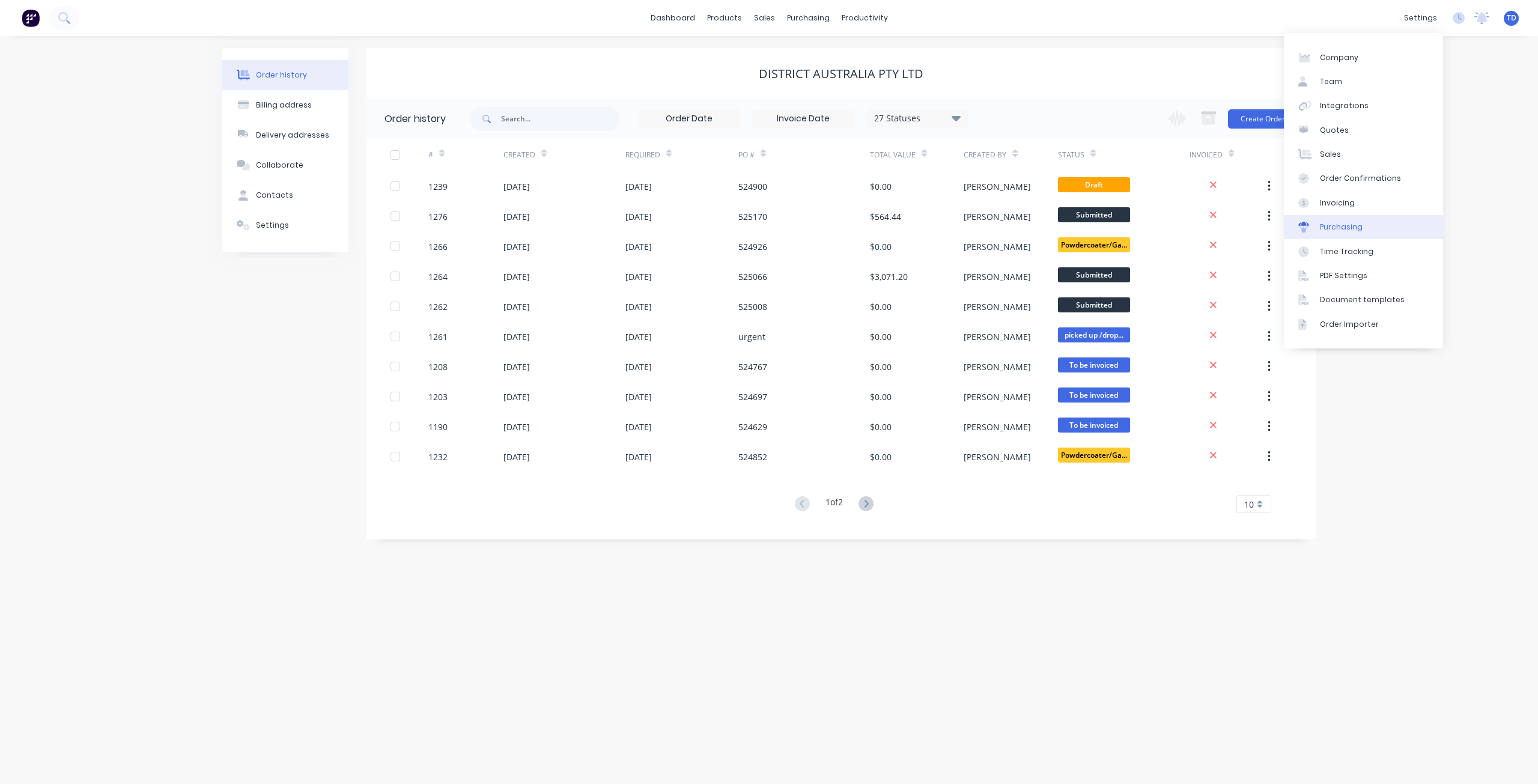
click at [1358, 229] on div "Purchasing" at bounding box center [1341, 227] width 43 height 11
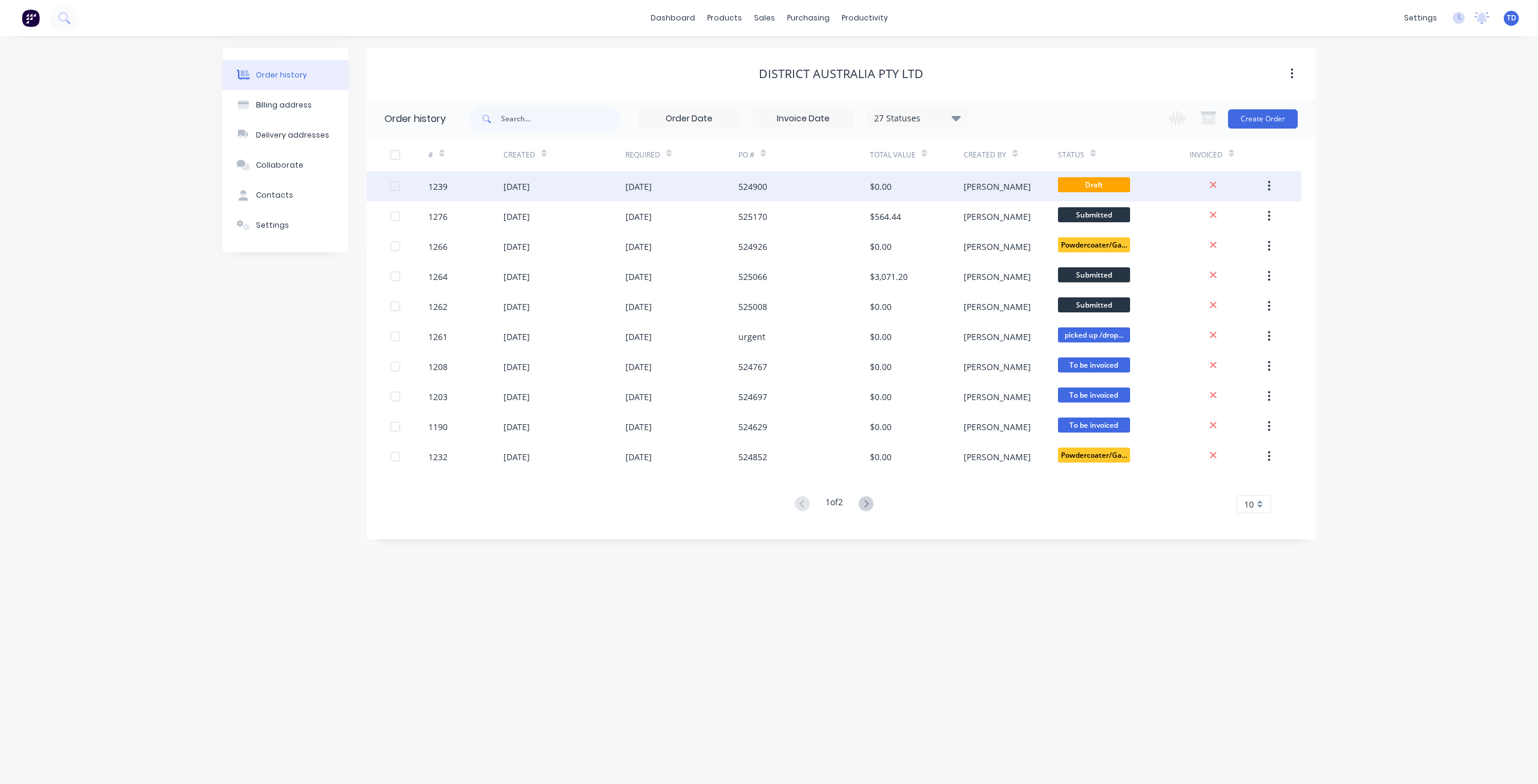
click at [725, 190] on div "[DATE]" at bounding box center [682, 186] width 113 height 30
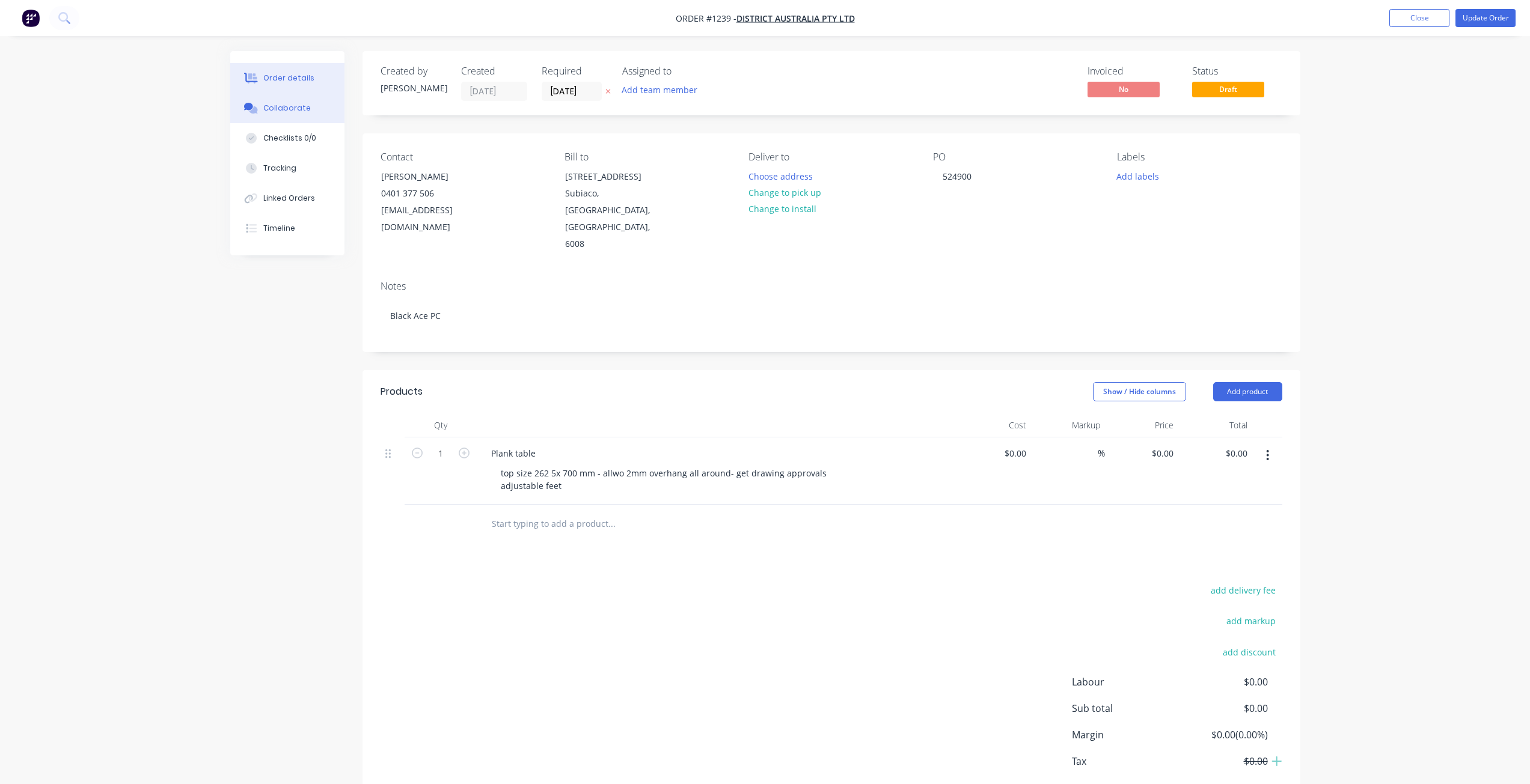
click at [301, 111] on div "Collaborate" at bounding box center [287, 108] width 48 height 11
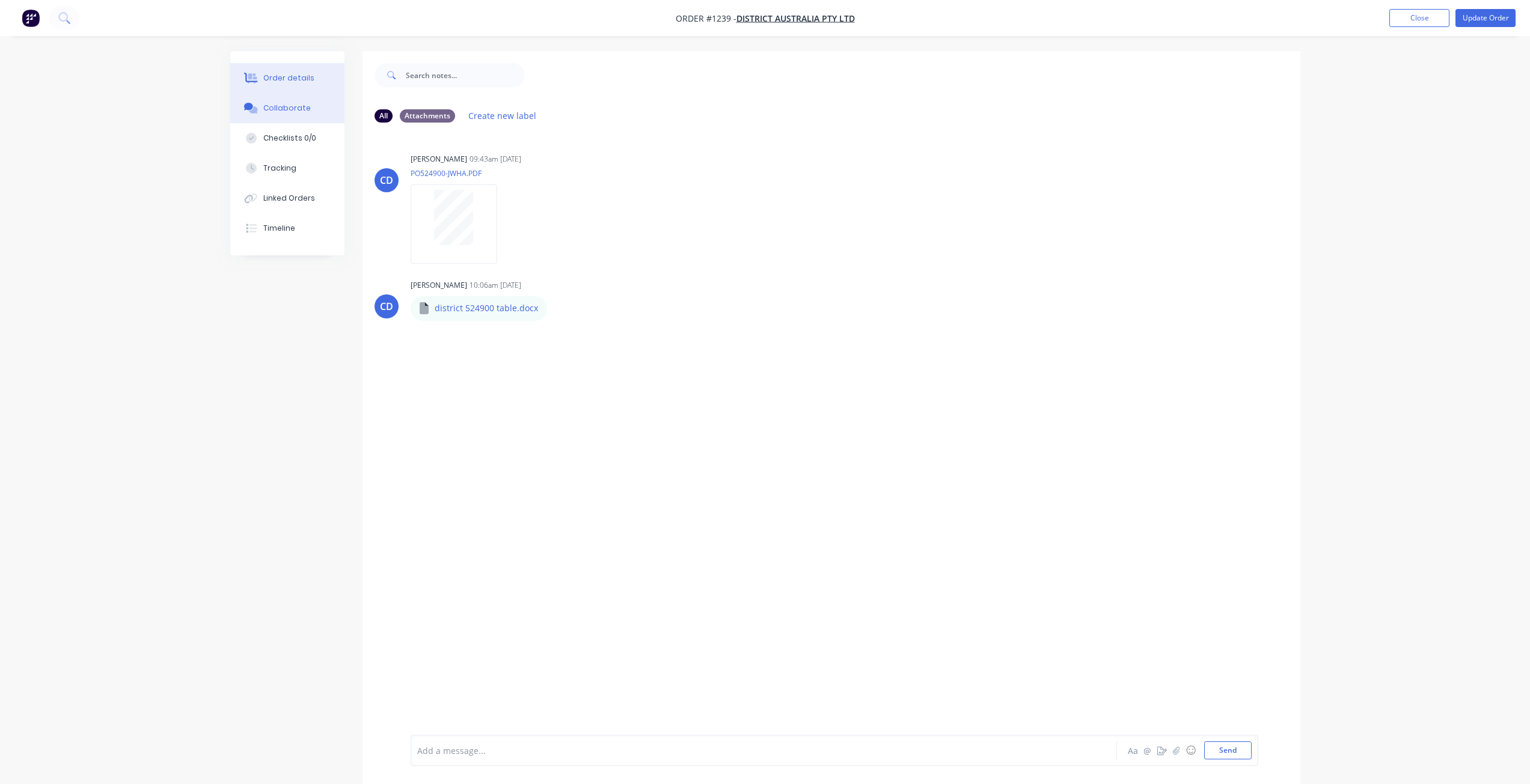
click at [289, 78] on div "Order details" at bounding box center [289, 78] width 51 height 11
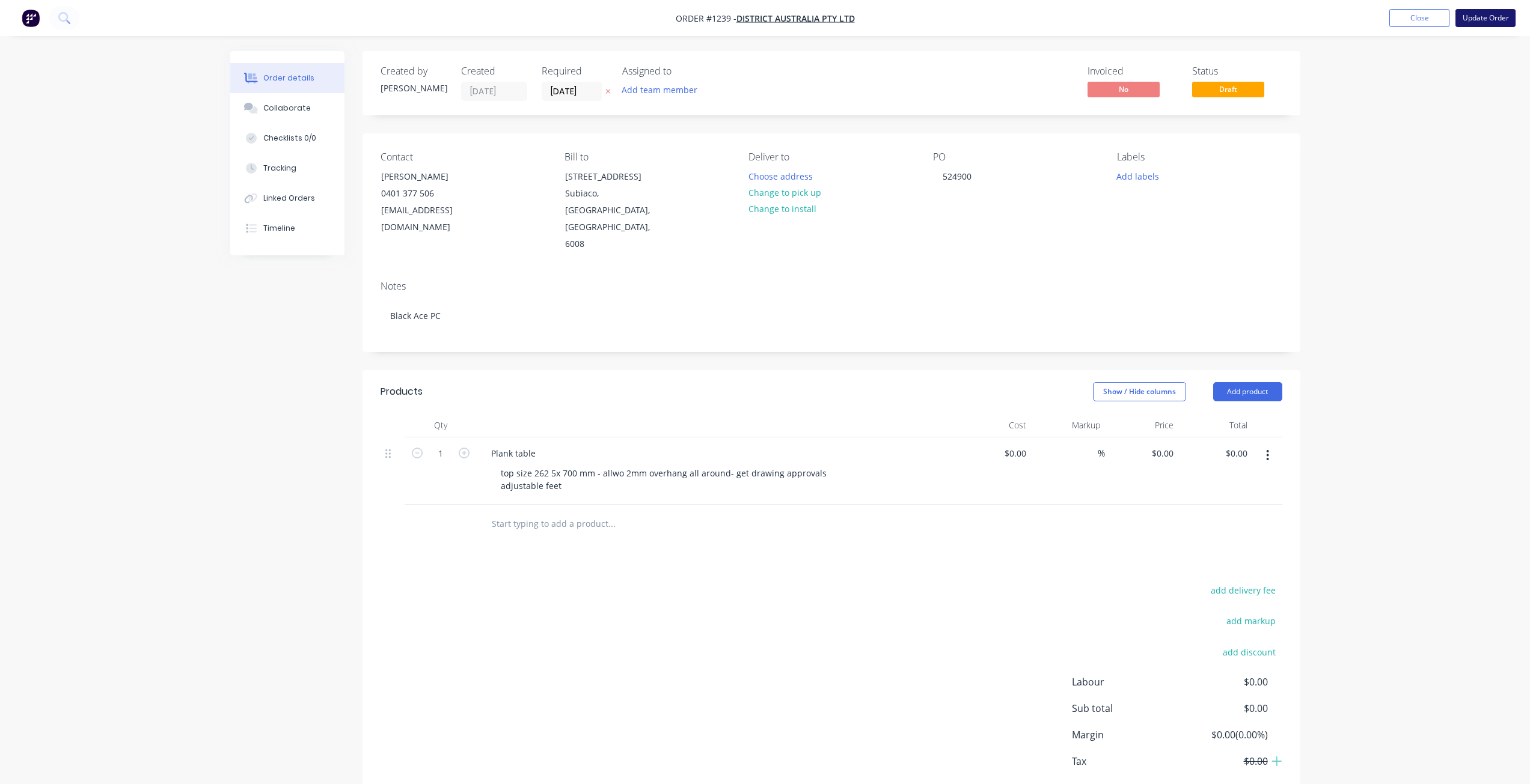
click at [1482, 13] on button "Update Order" at bounding box center [1486, 18] width 60 height 18
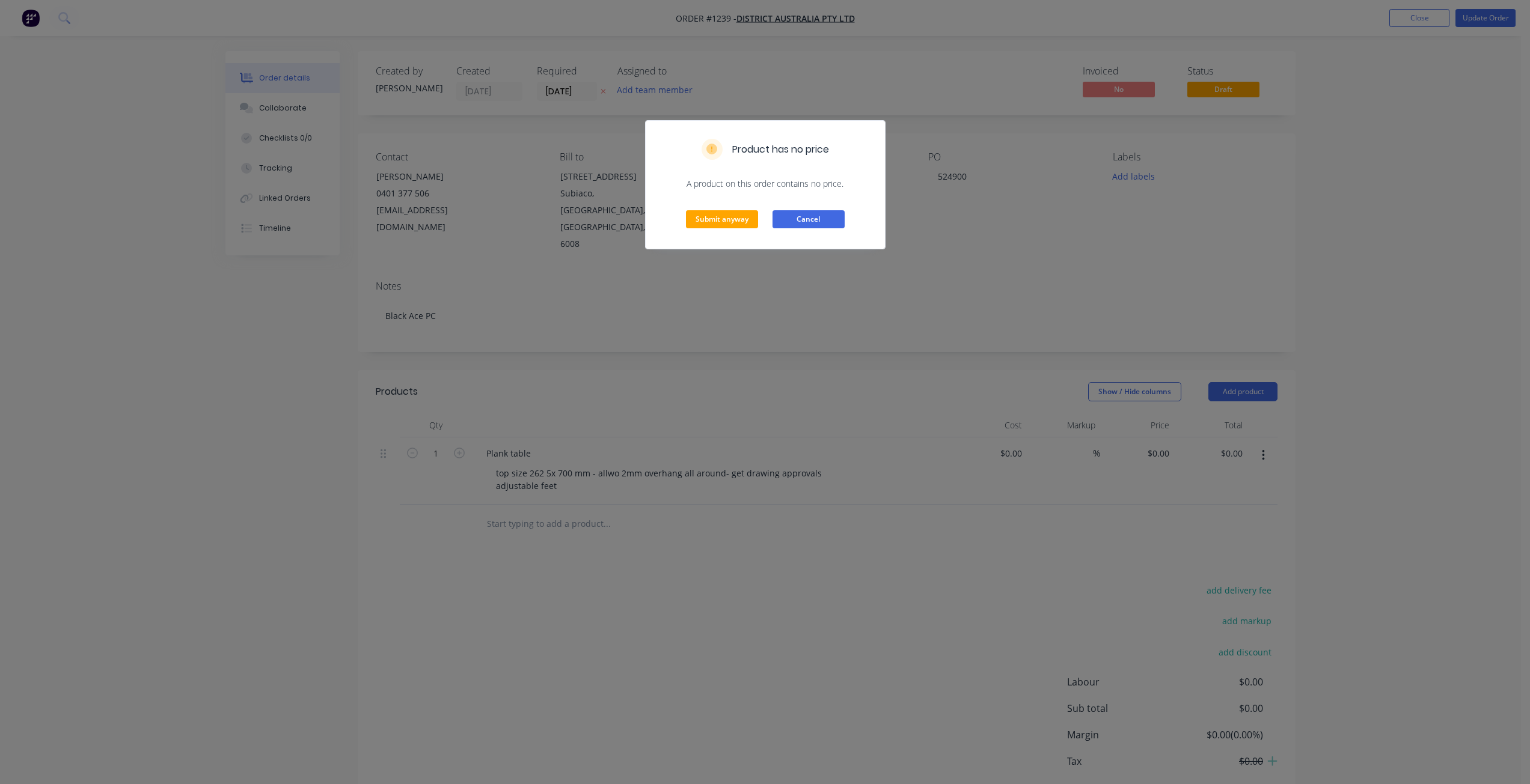
click at [816, 219] on button "Cancel" at bounding box center [808, 219] width 72 height 18
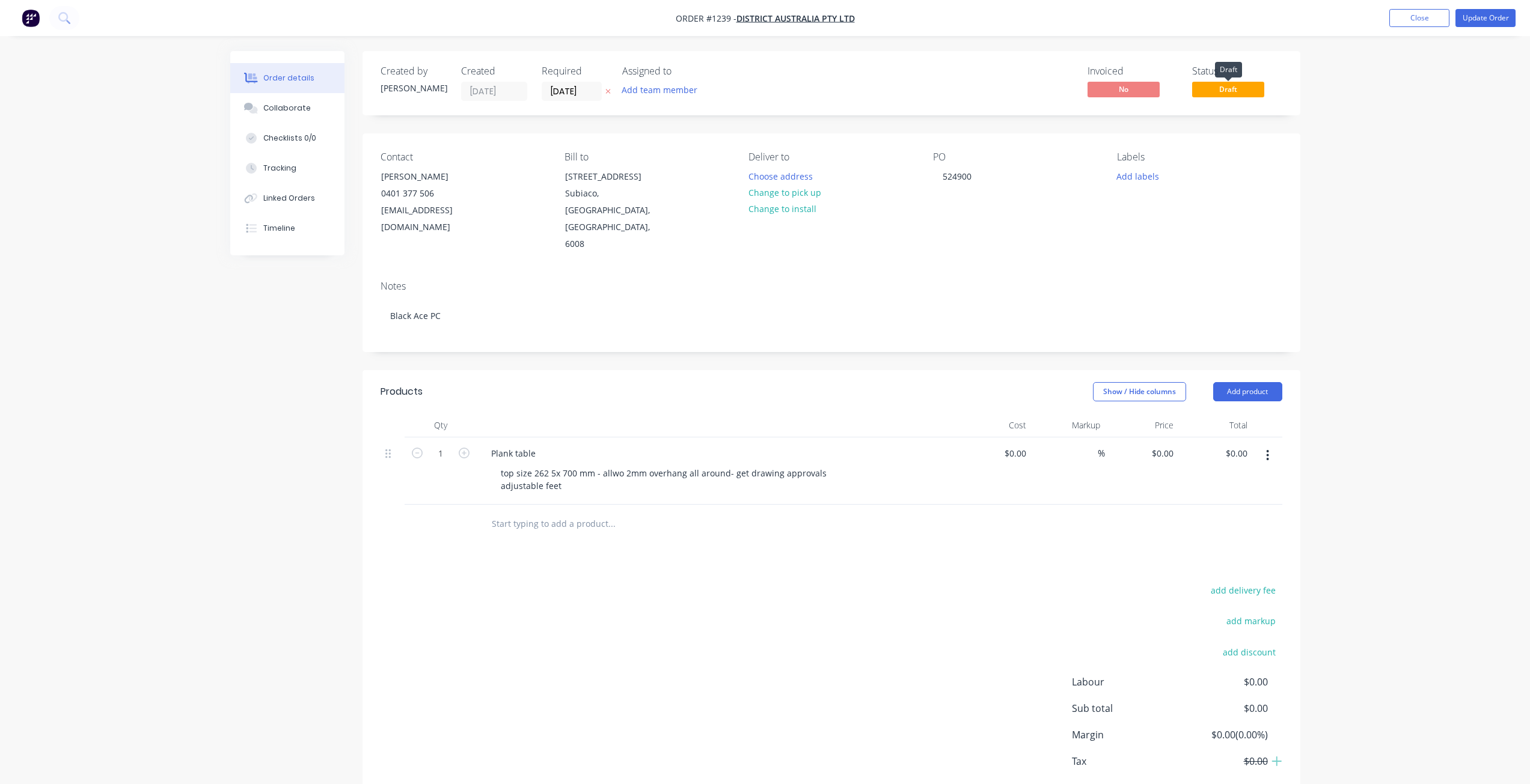
click at [1235, 94] on span "Draft" at bounding box center [1227, 89] width 72 height 15
click at [1422, 18] on button "Close" at bounding box center [1419, 18] width 60 height 18
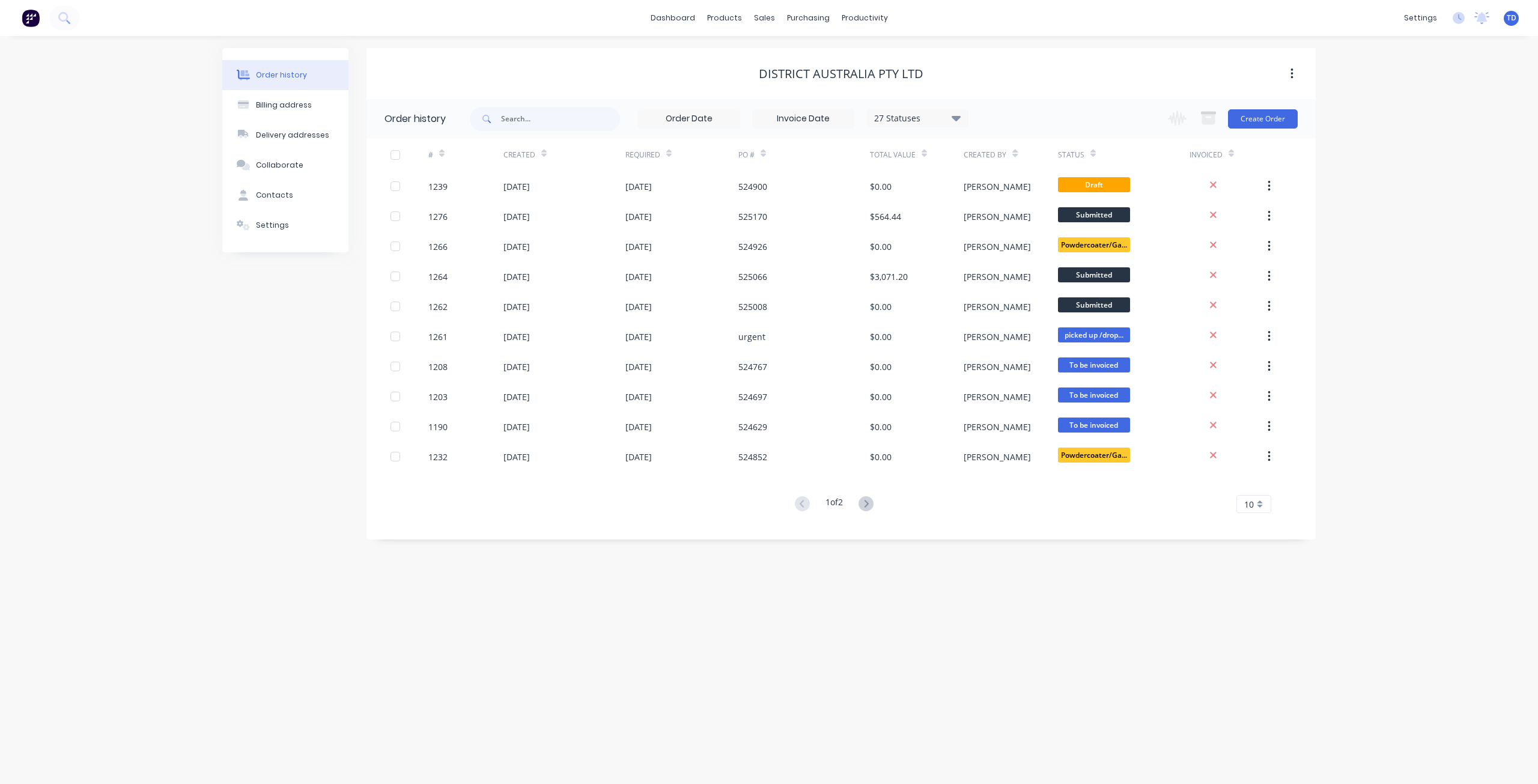
click at [1380, 411] on div "Order history Billing address Delivery addresses Collaborate Contacts Settings …" at bounding box center [769, 410] width 1538 height 748
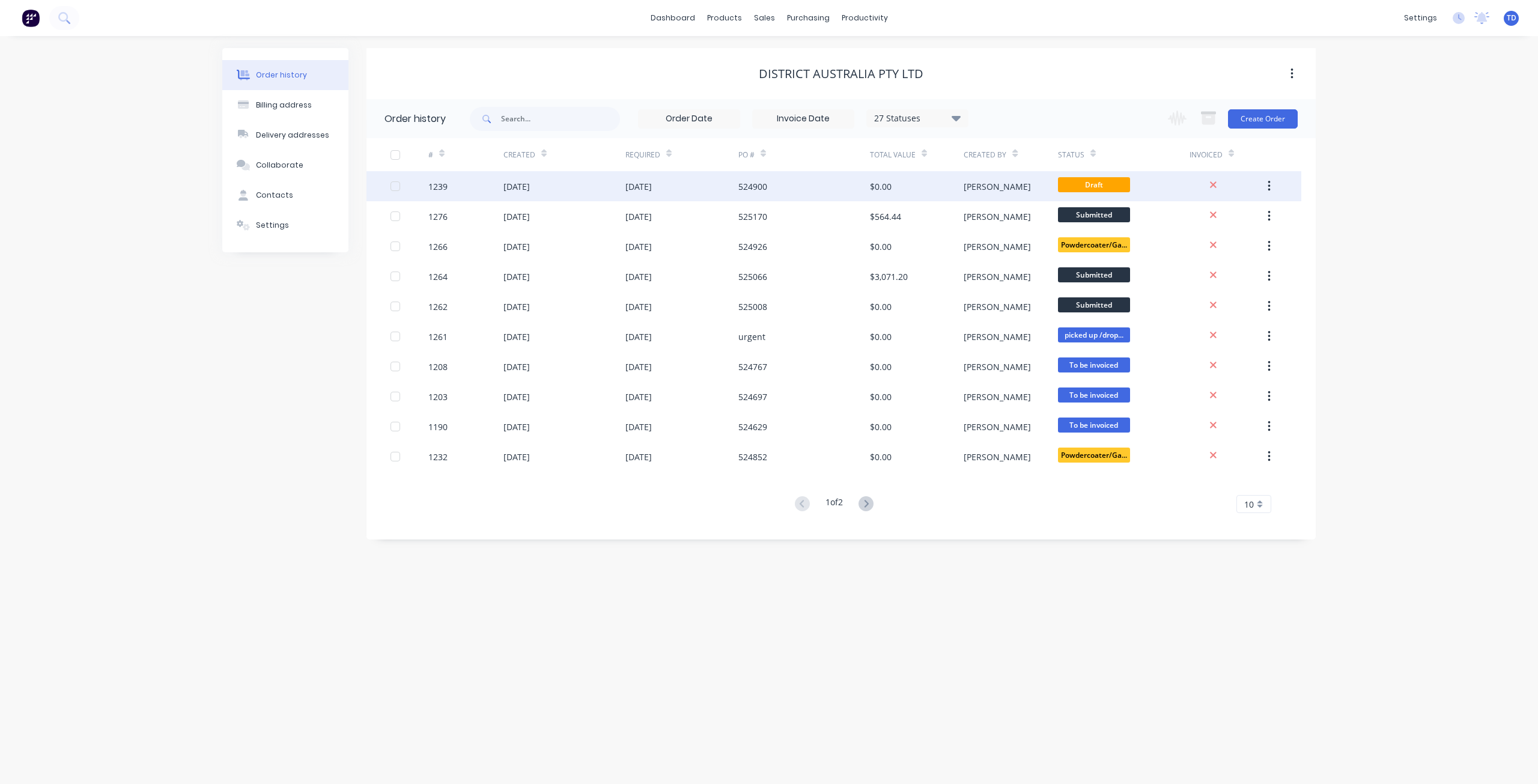
click at [808, 177] on div "524900" at bounding box center [804, 186] width 132 height 30
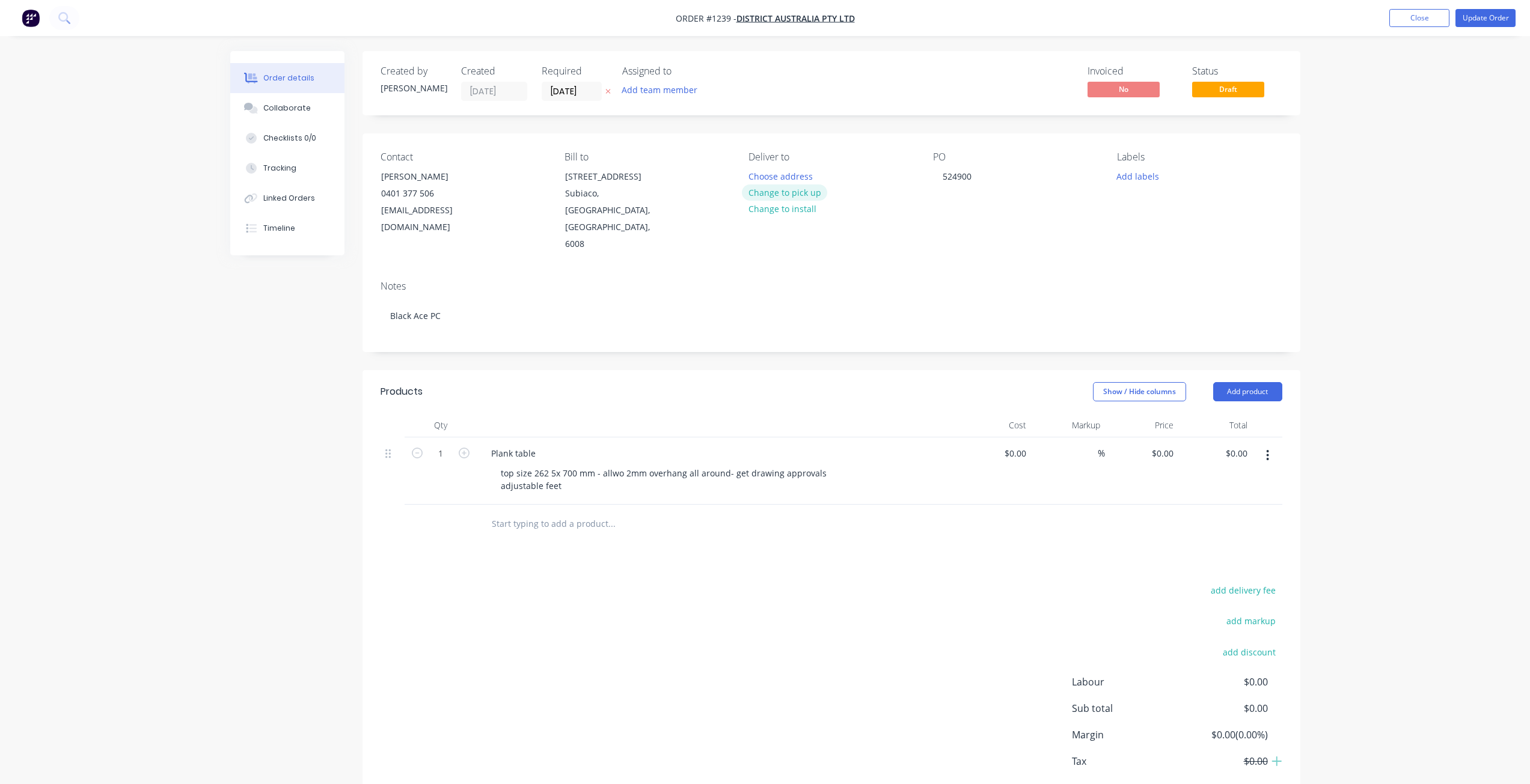
click at [801, 195] on button "Change to pick up" at bounding box center [784, 193] width 85 height 16
click at [801, 195] on button "Change to delivery" at bounding box center [786, 193] width 88 height 16
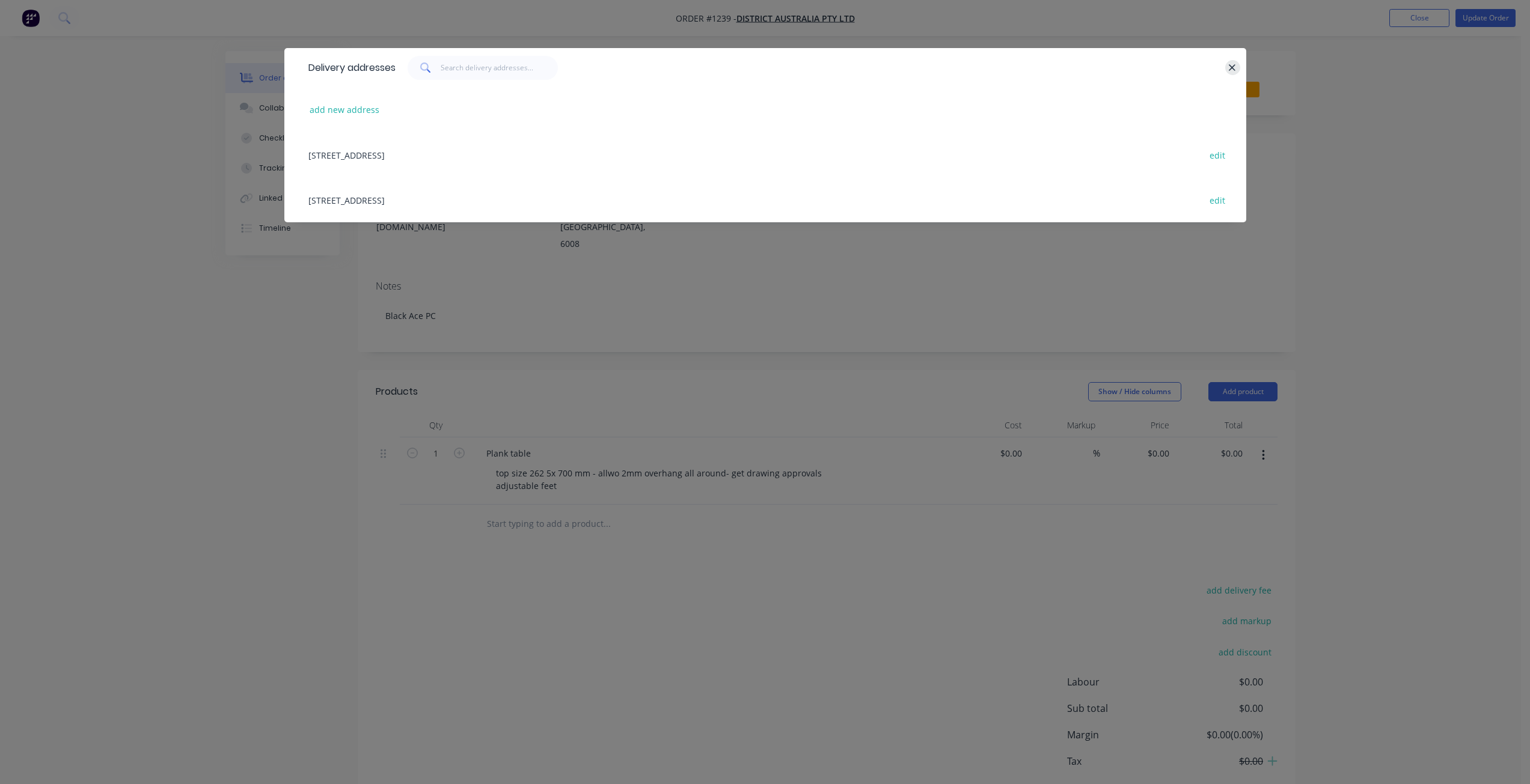
click at [1232, 66] on icon "button" at bounding box center [1232, 68] width 8 height 11
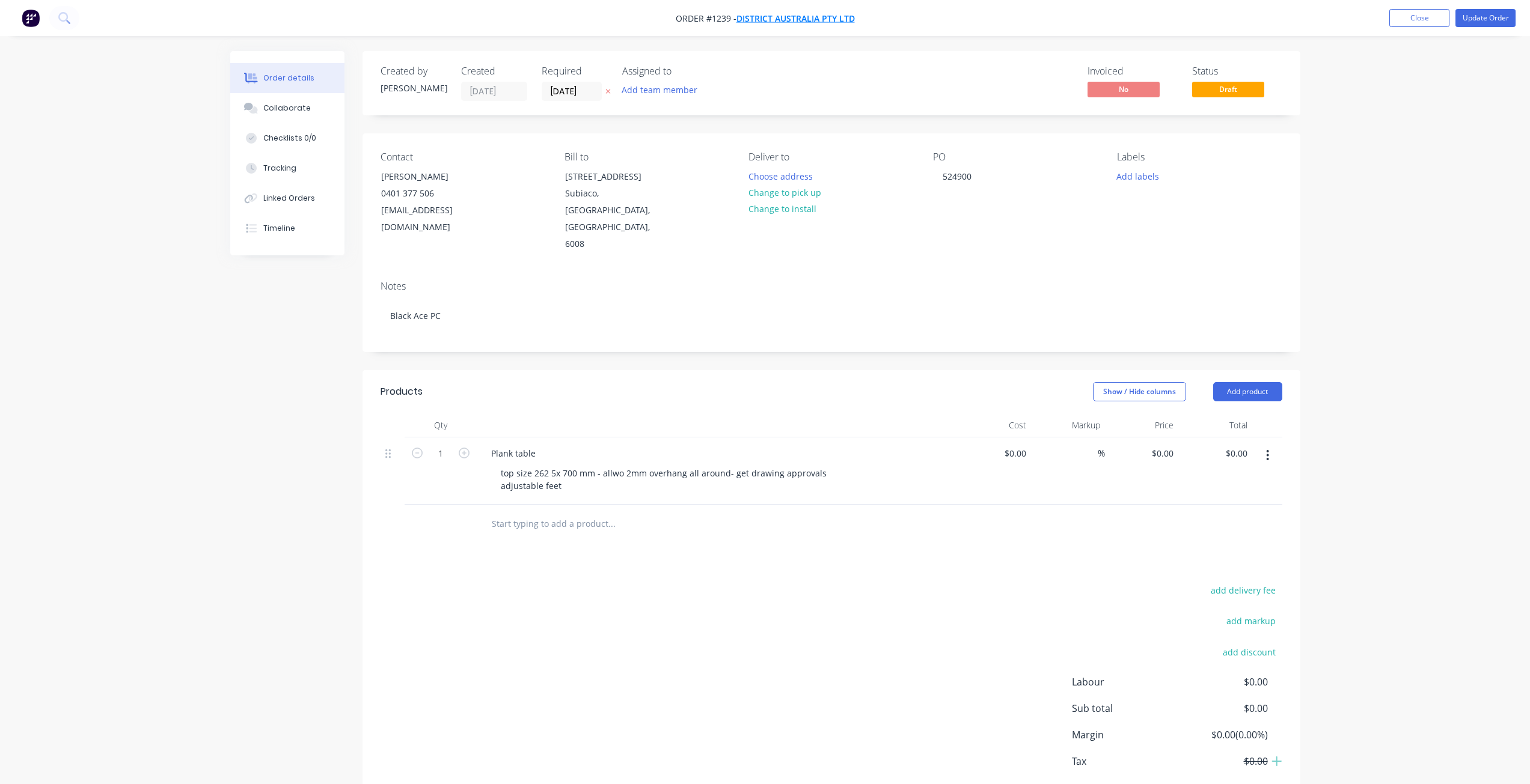
click at [784, 20] on span "District Australia PTY LTD" at bounding box center [795, 18] width 118 height 11
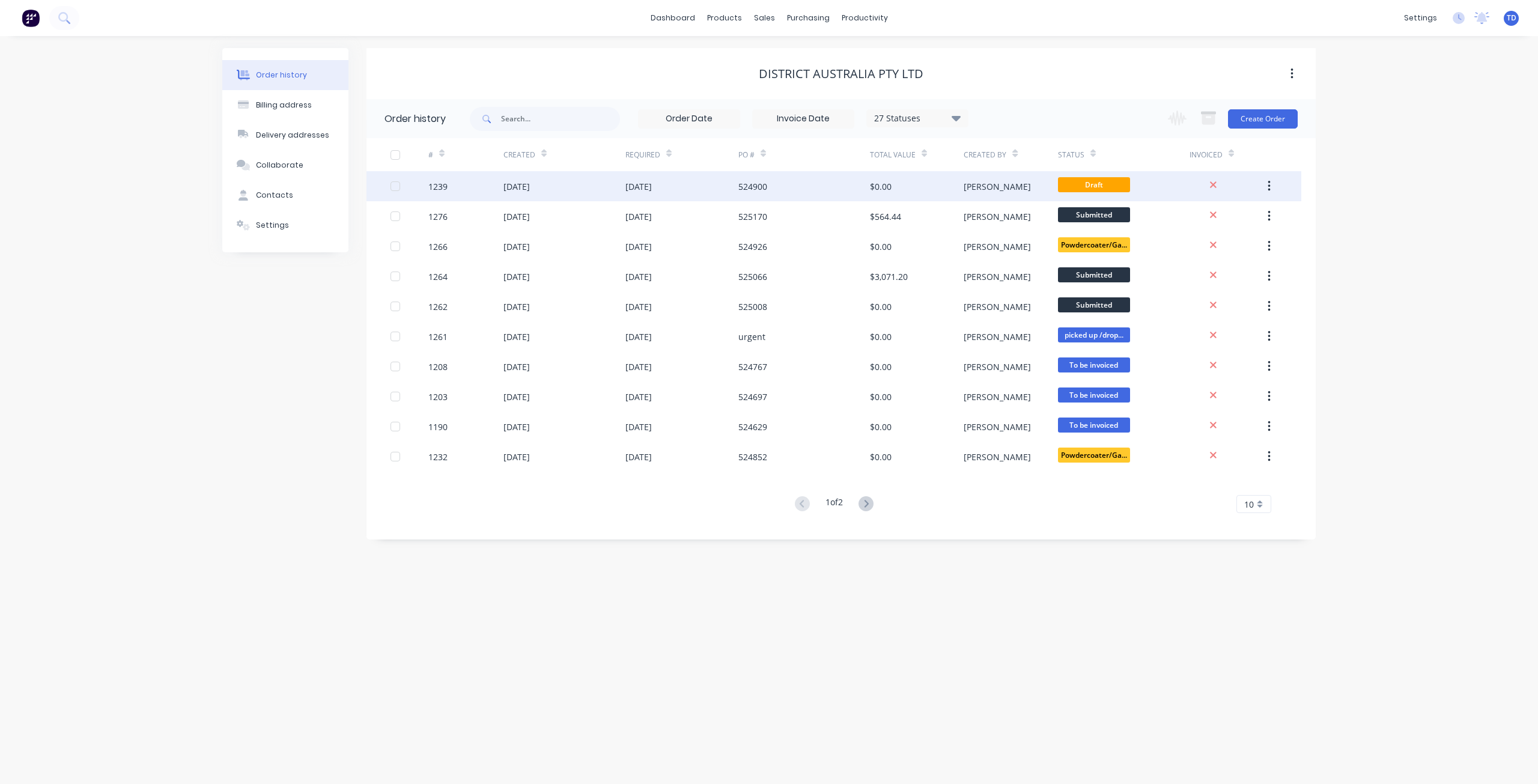
click at [1086, 194] on div "Draft" at bounding box center [1093, 186] width 72 height 18
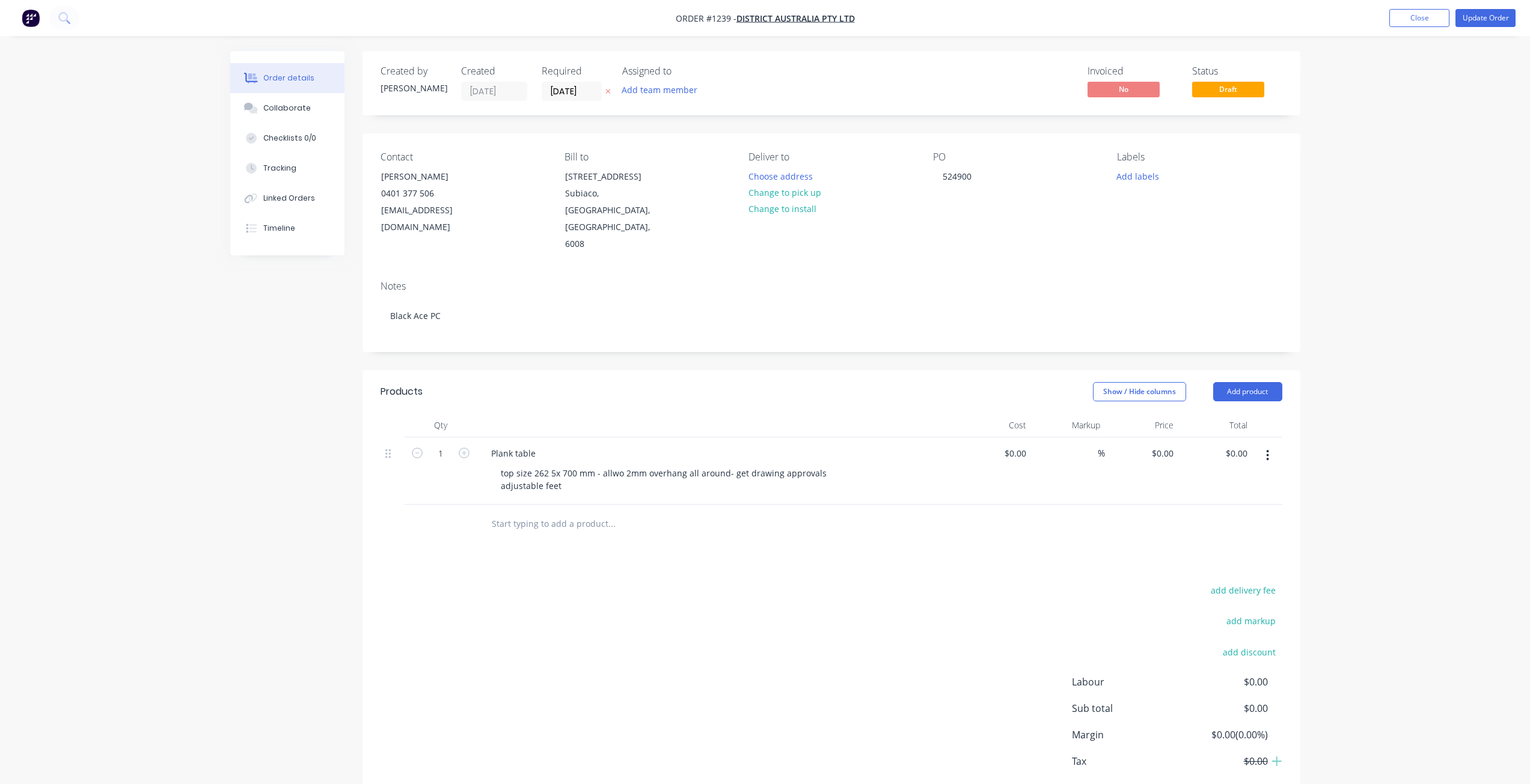
click at [1205, 86] on span "Draft" at bounding box center [1227, 89] width 72 height 15
click at [1208, 85] on span "Draft" at bounding box center [1227, 89] width 72 height 15
click at [1235, 93] on span "Draft" at bounding box center [1227, 89] width 72 height 15
click at [1237, 96] on span "Draft" at bounding box center [1227, 89] width 72 height 15
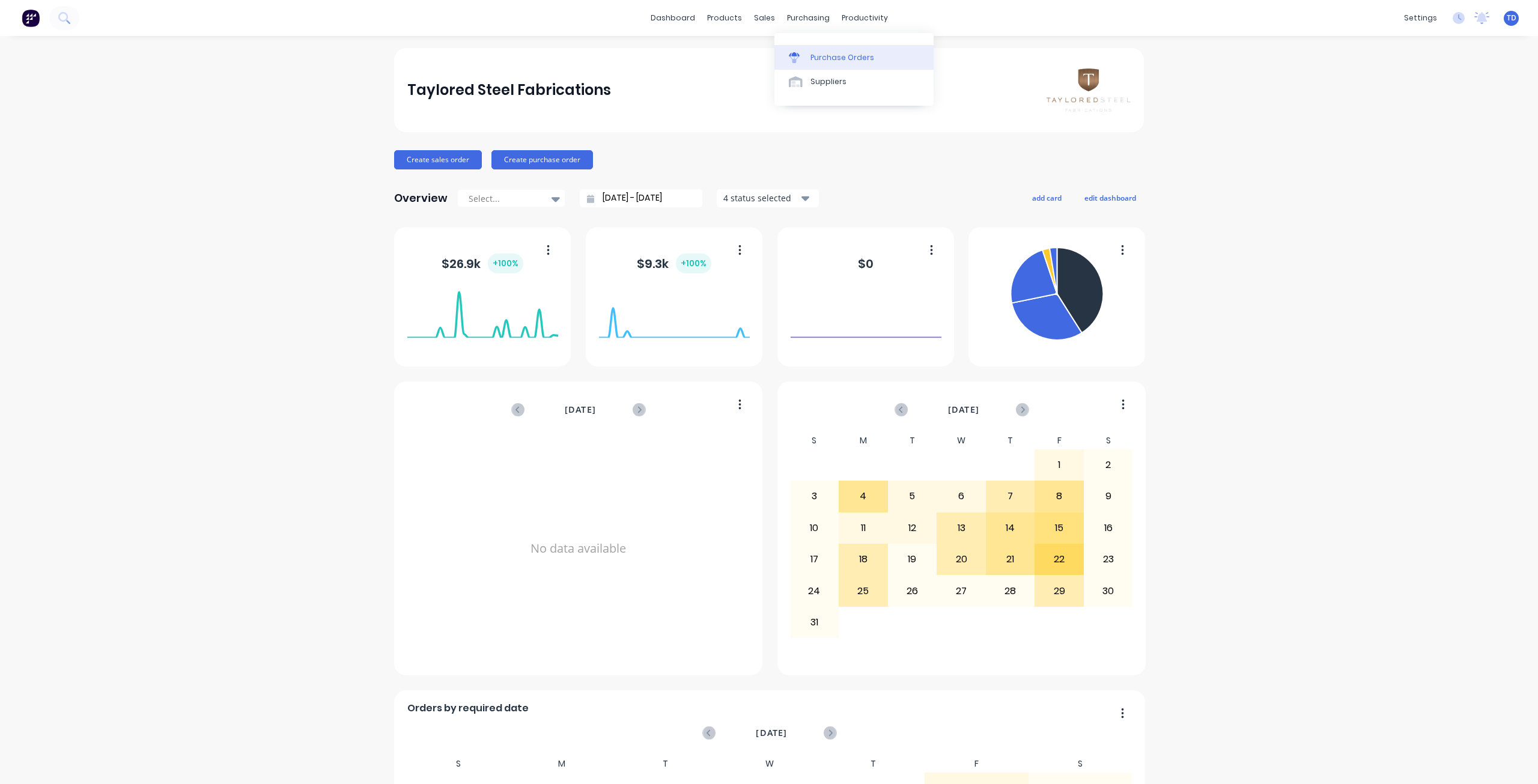
click at [844, 57] on div "Purchase Orders" at bounding box center [842, 57] width 64 height 11
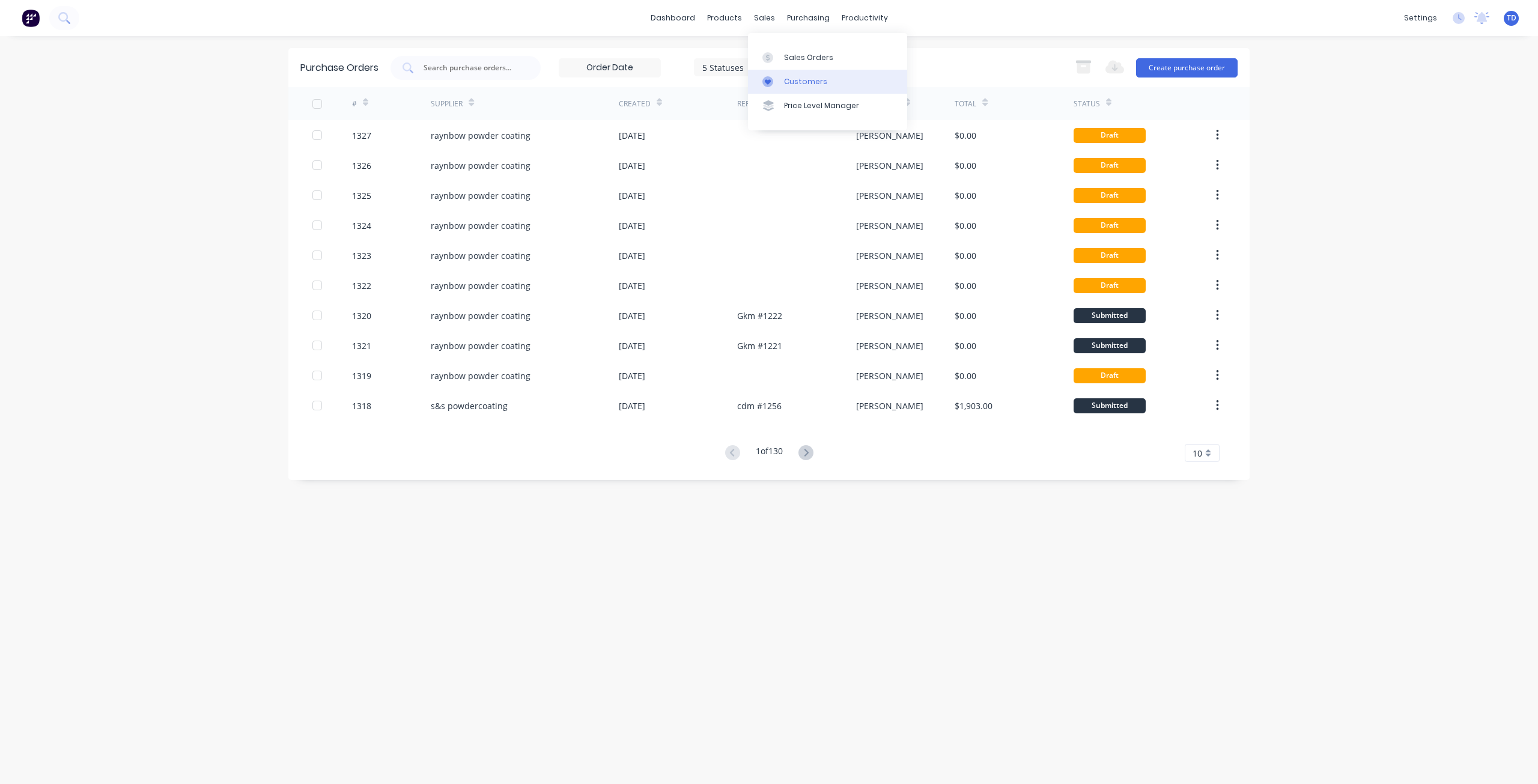
click at [798, 81] on div "Customers" at bounding box center [805, 81] width 43 height 11
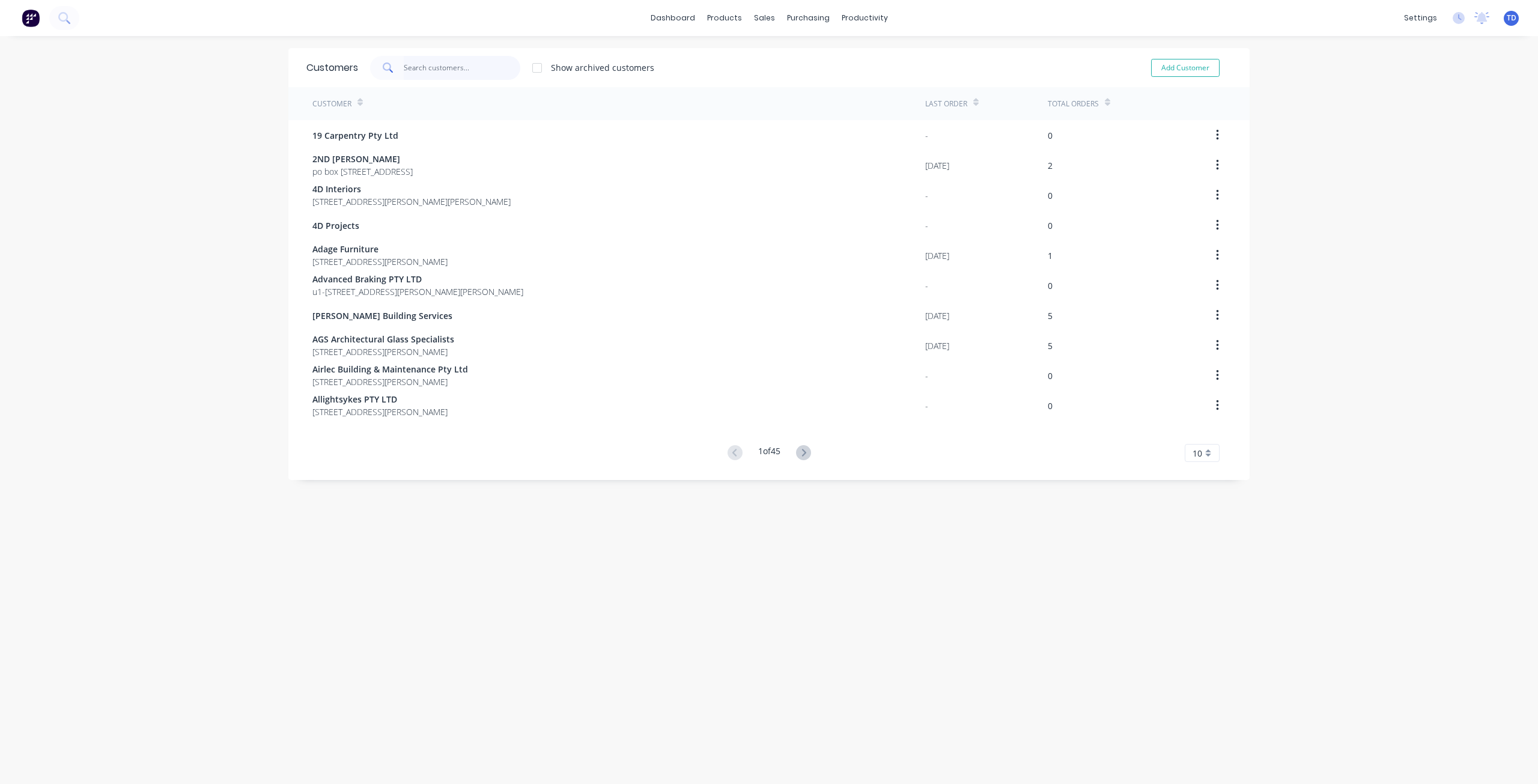
click at [449, 71] on input "text" at bounding box center [462, 68] width 117 height 24
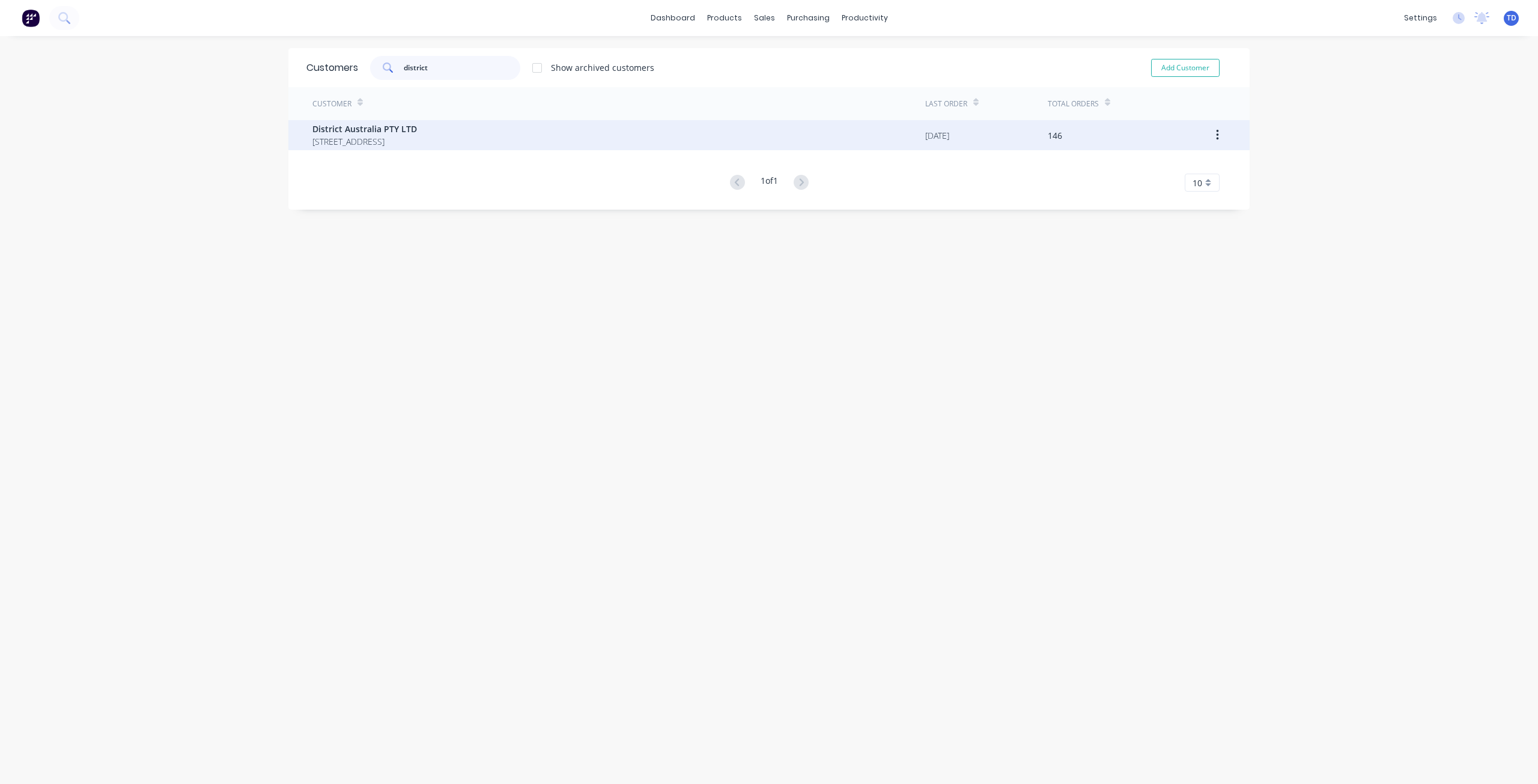
type input "district"
click at [361, 126] on span "District Australia PTY LTD" at bounding box center [364, 129] width 105 height 13
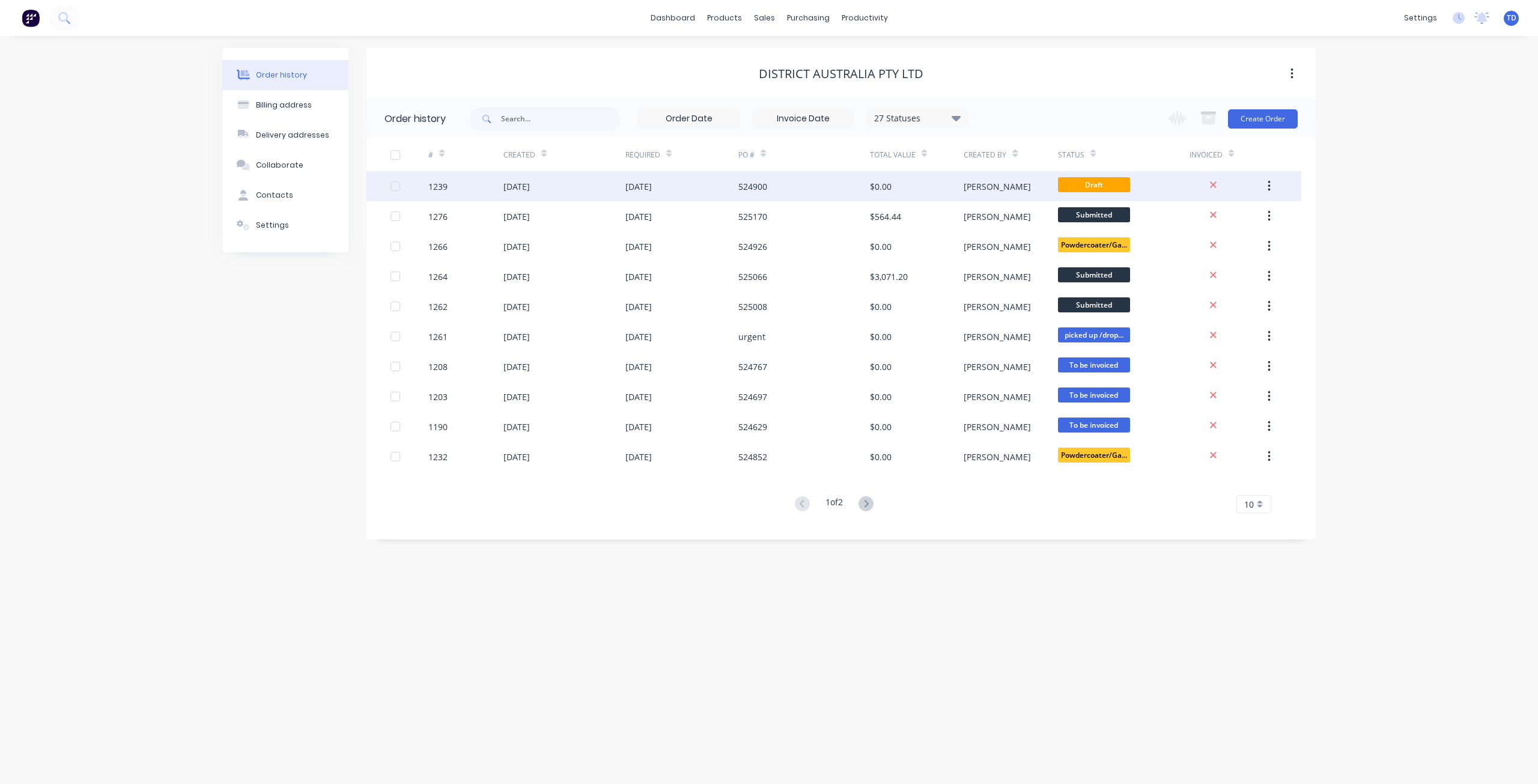
click at [732, 188] on div "[DATE]" at bounding box center [682, 186] width 113 height 30
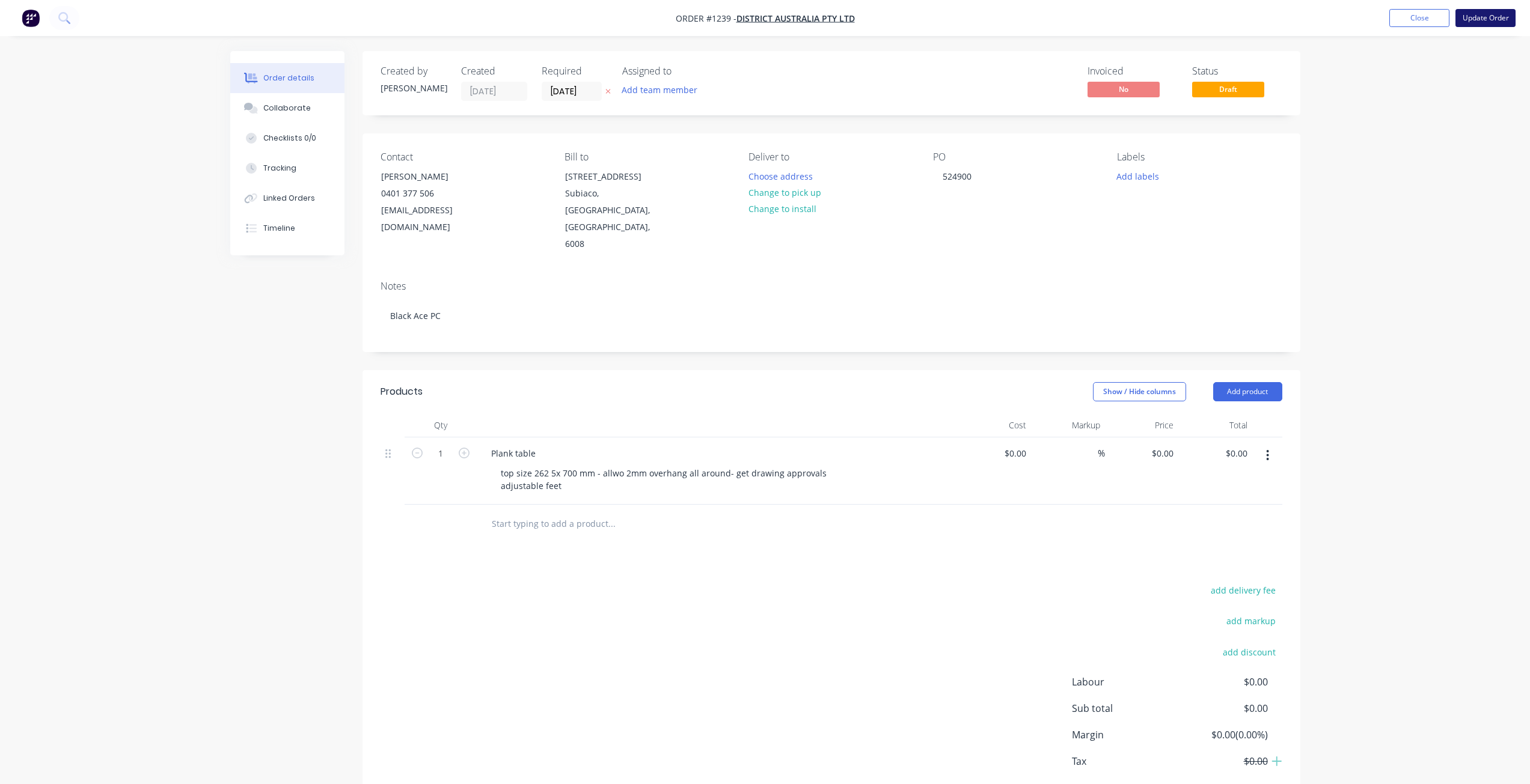
click at [1501, 18] on button "Update Order" at bounding box center [1486, 18] width 60 height 18
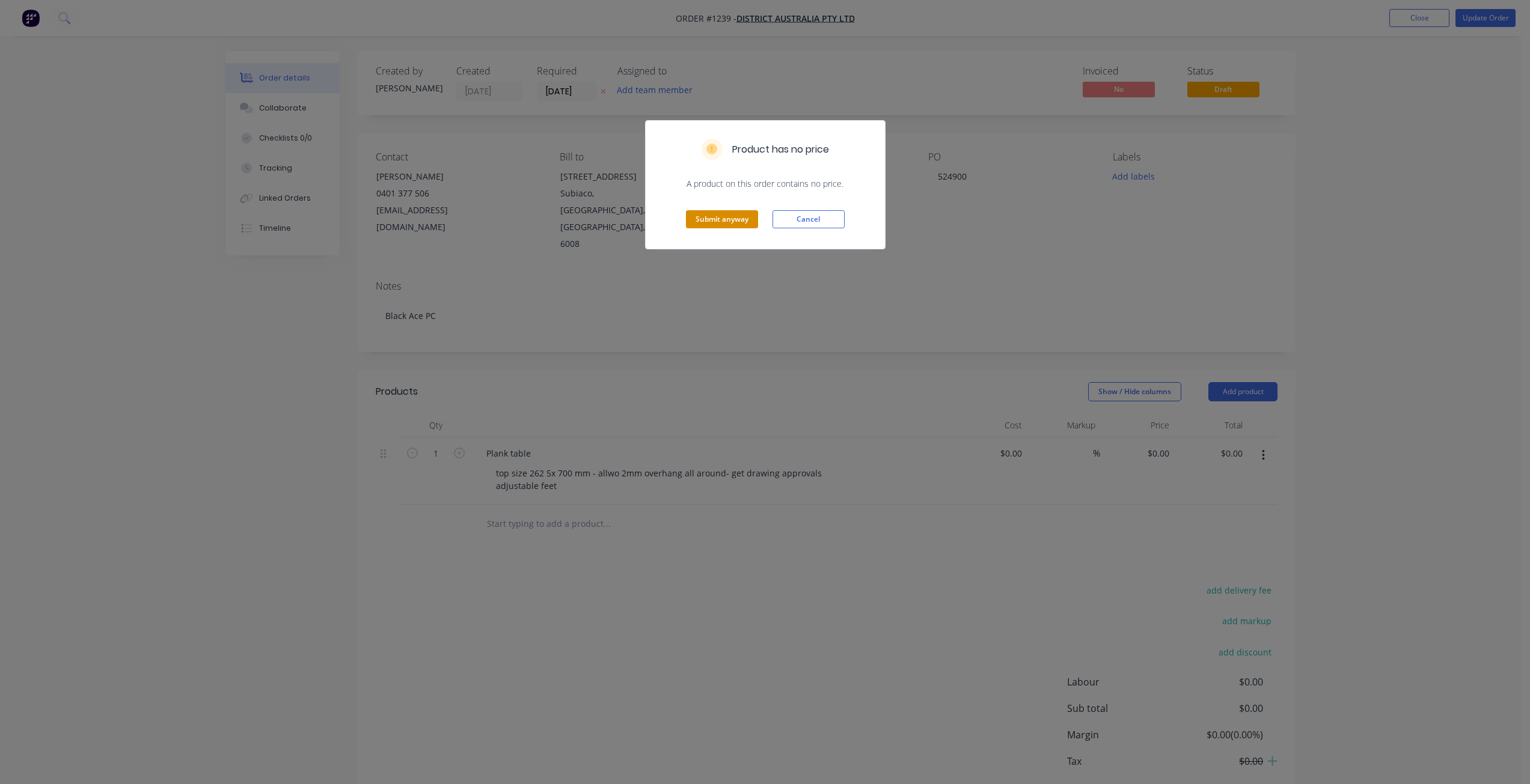
click at [712, 218] on button "Submit anyway" at bounding box center [722, 219] width 72 height 18
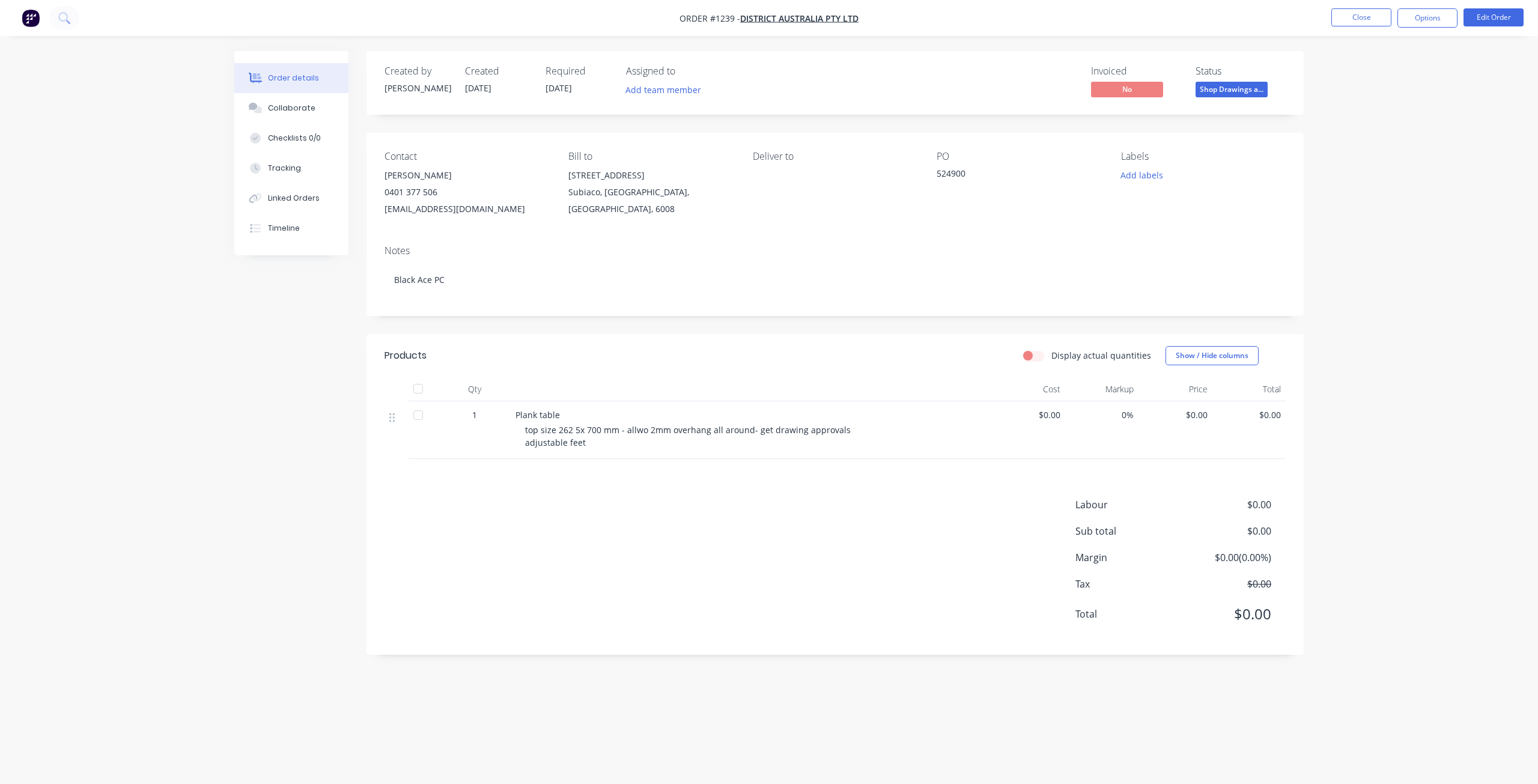
click at [781, 158] on div "Deliver to" at bounding box center [835, 157] width 165 height 11
click at [782, 154] on div "Deliver to" at bounding box center [835, 157] width 165 height 11
click at [1436, 21] on button "Options" at bounding box center [1427, 18] width 60 height 19
click at [1497, 18] on button "Edit Order" at bounding box center [1494, 17] width 60 height 18
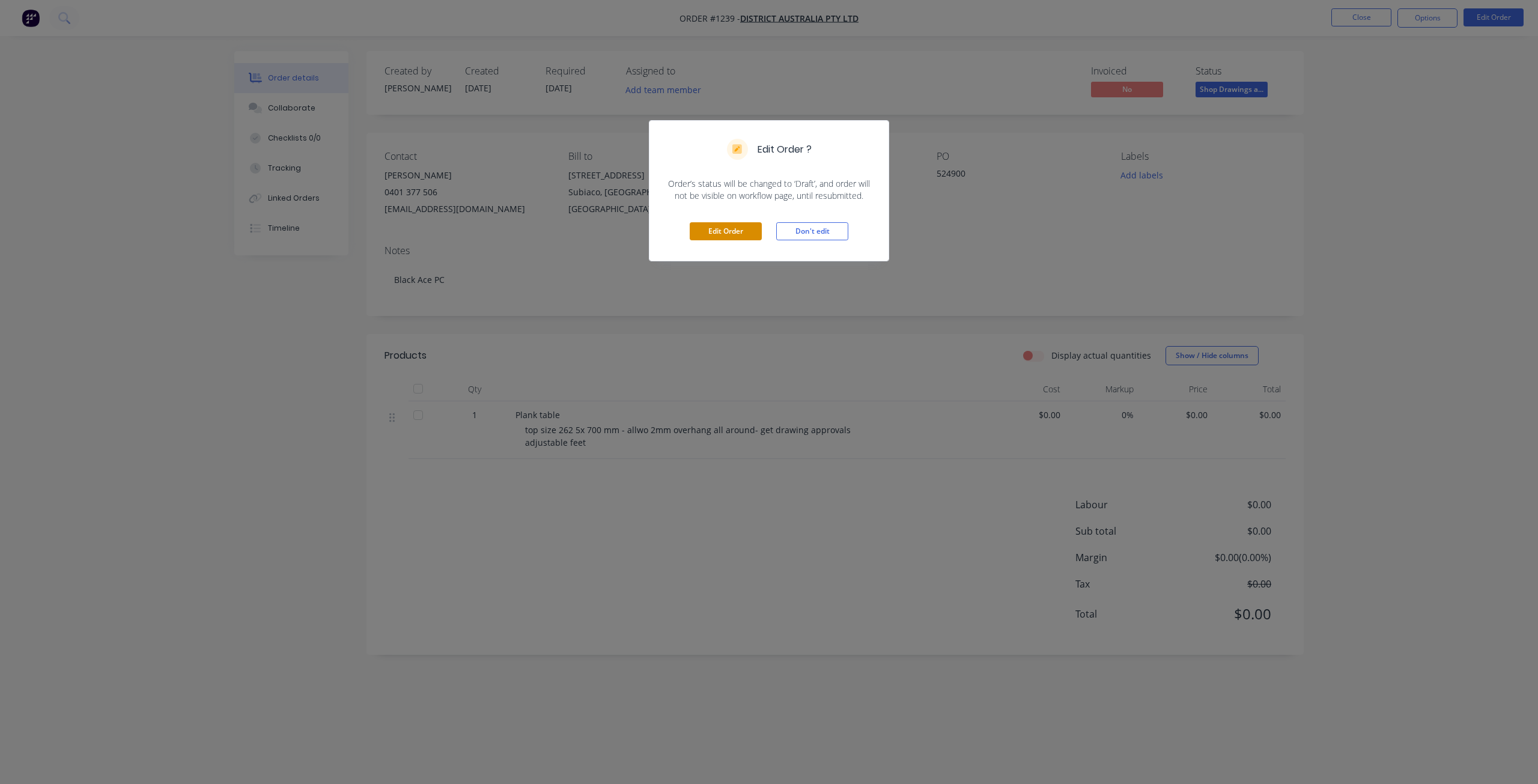
click at [718, 235] on button "Edit Order" at bounding box center [725, 231] width 72 height 18
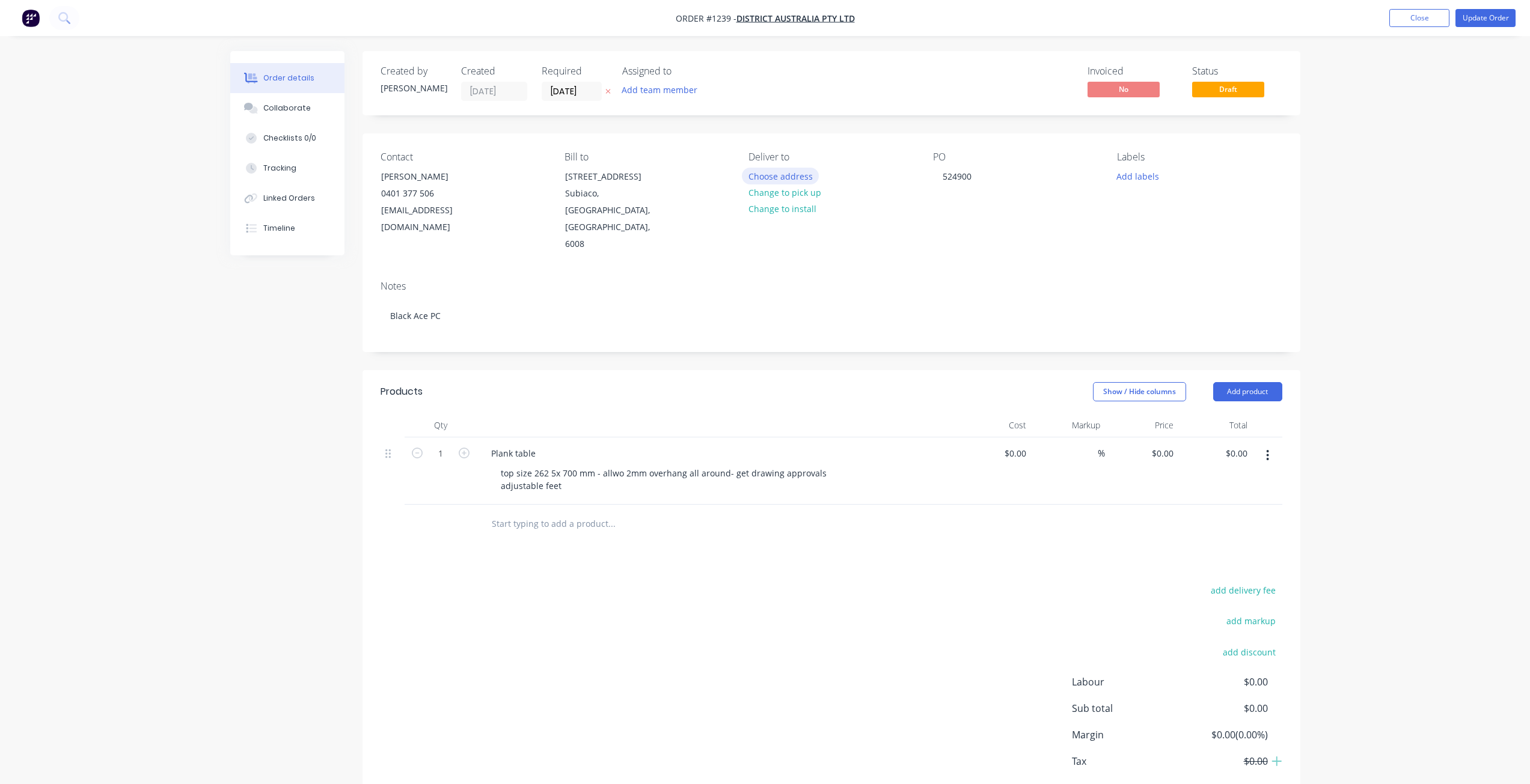
click at [789, 177] on button "Choose address" at bounding box center [780, 176] width 77 height 16
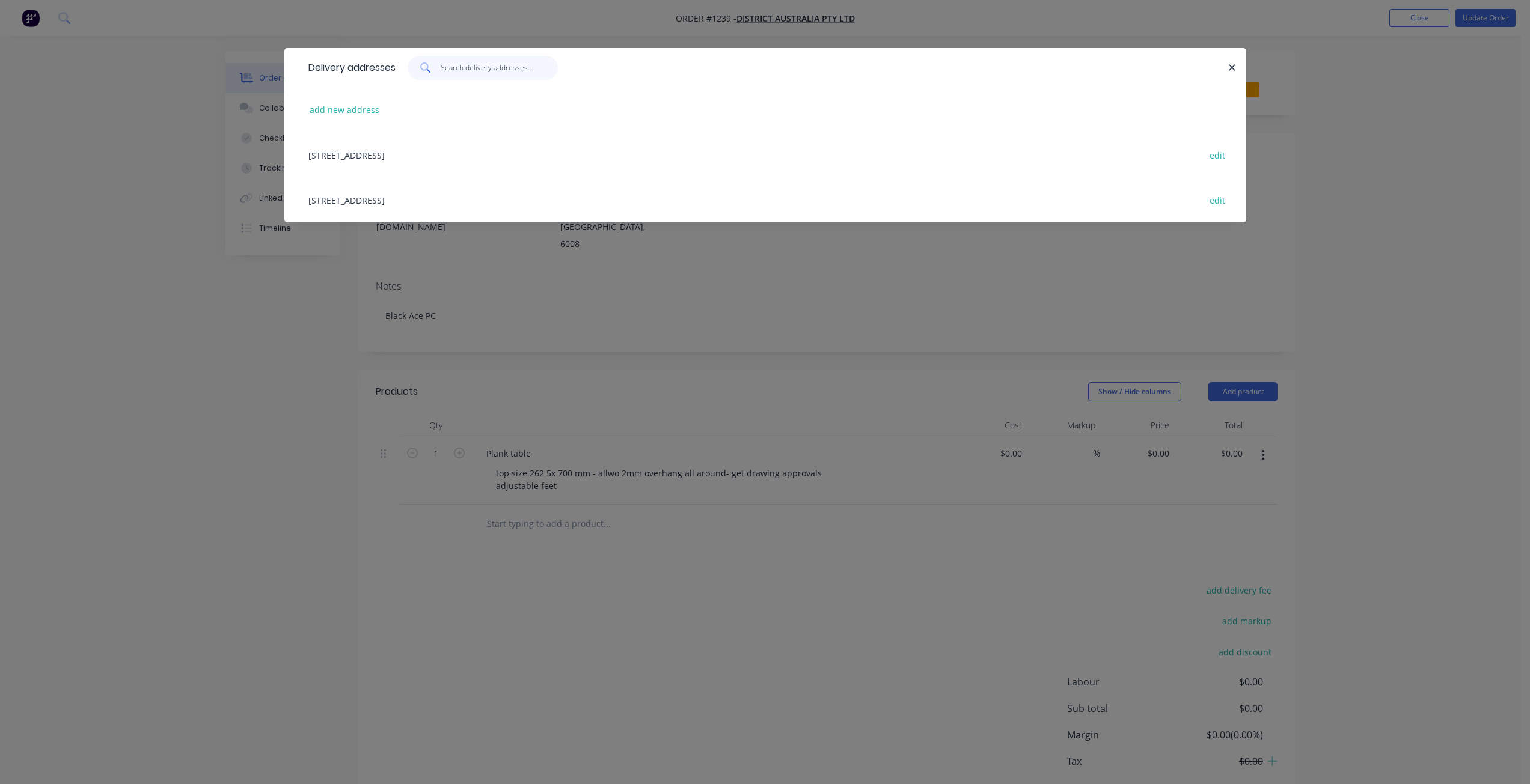
click at [468, 70] on input "text" at bounding box center [499, 68] width 117 height 24
type input "r"
click at [226, 378] on div "Delivery addresses add new address 246 Hay st, Subiaco, Western Australia, Aust…" at bounding box center [765, 392] width 1530 height 784
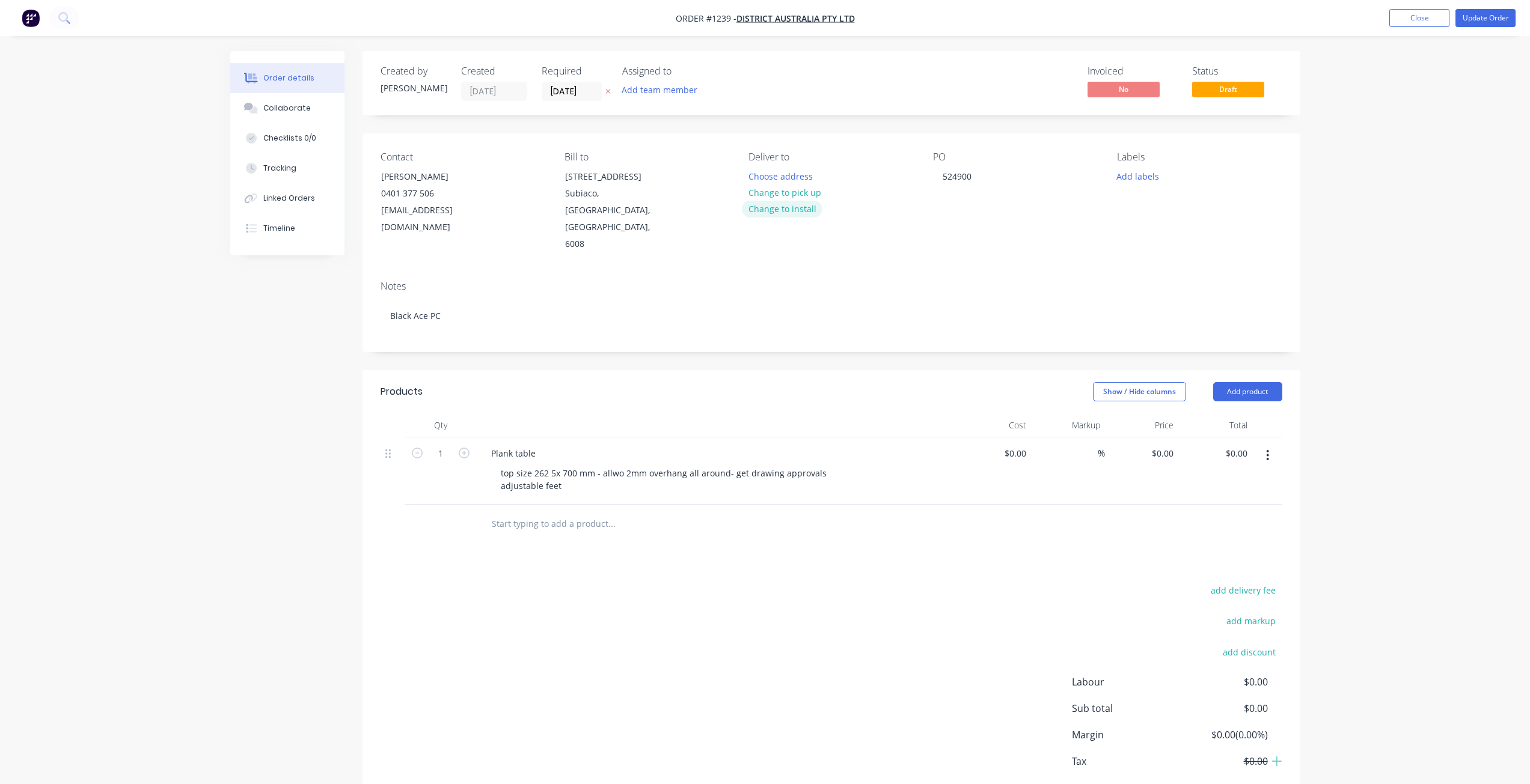
click at [796, 210] on button "Change to install" at bounding box center [782, 209] width 81 height 16
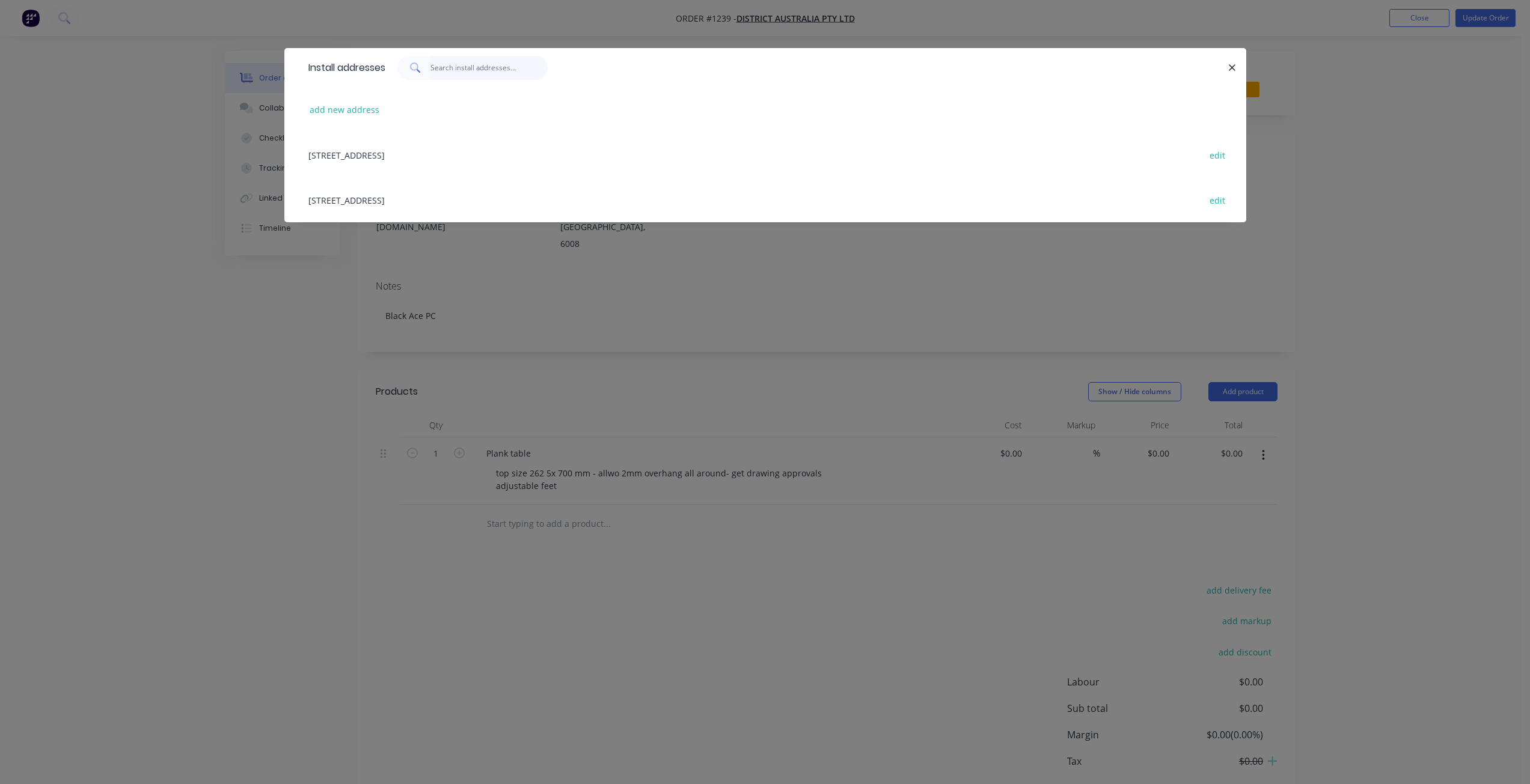
click at [496, 70] on input "text" at bounding box center [489, 68] width 117 height 24
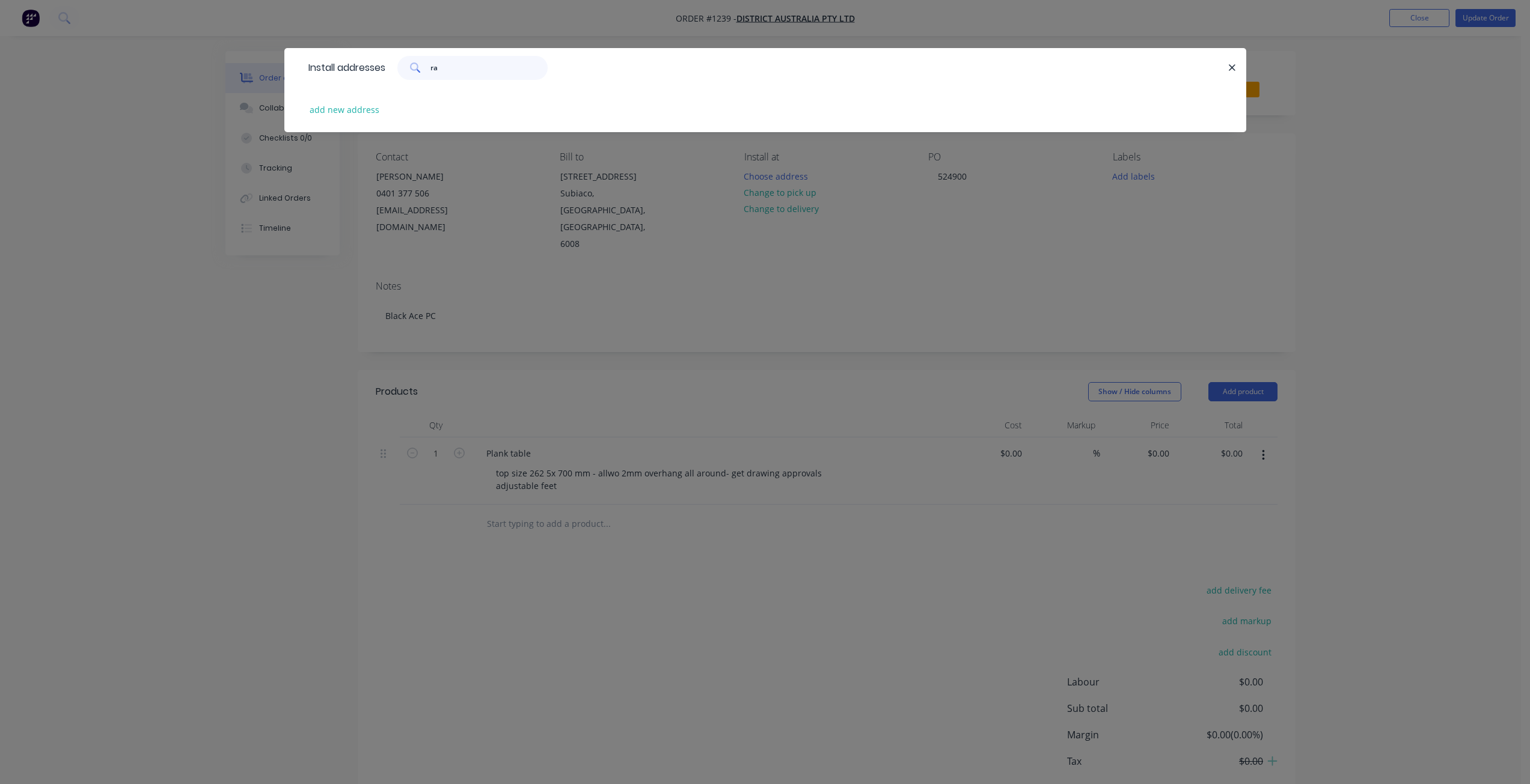
type input "r"
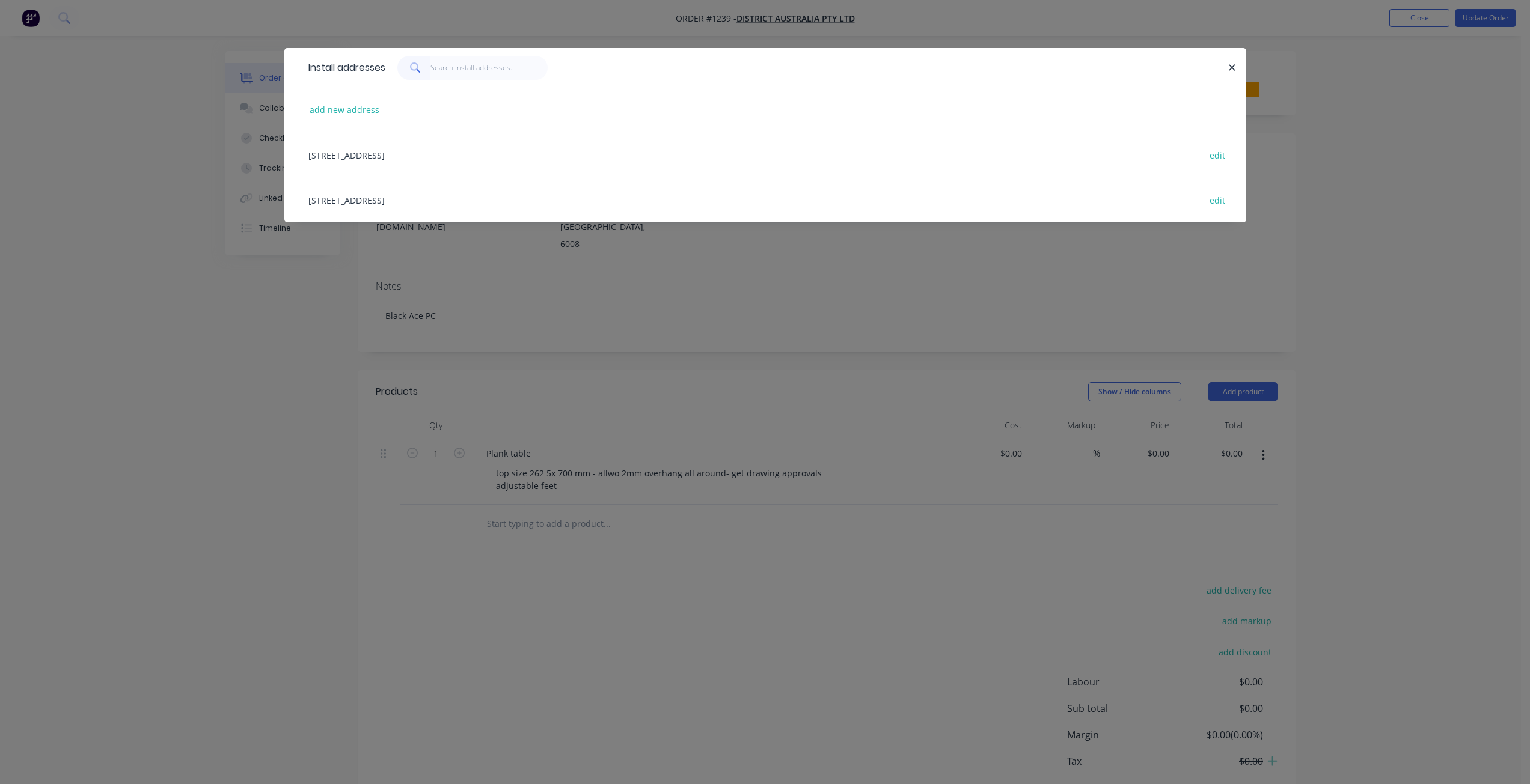
click at [208, 272] on div "Install addresses add new address 246 Hay st, Subiaco, Western Australia, Austr…" at bounding box center [765, 392] width 1530 height 784
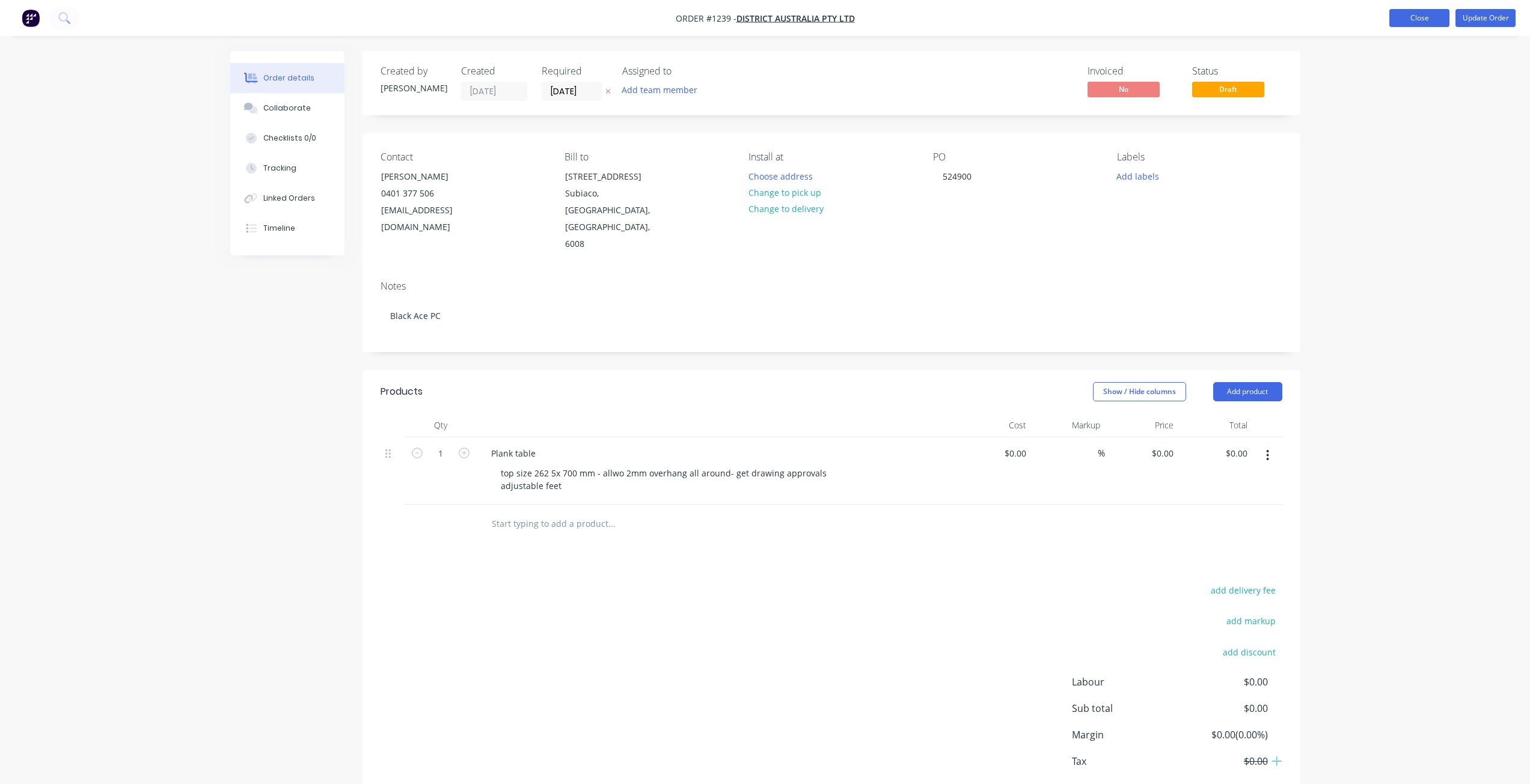
click at [1425, 14] on button "Close" at bounding box center [1419, 18] width 60 height 18
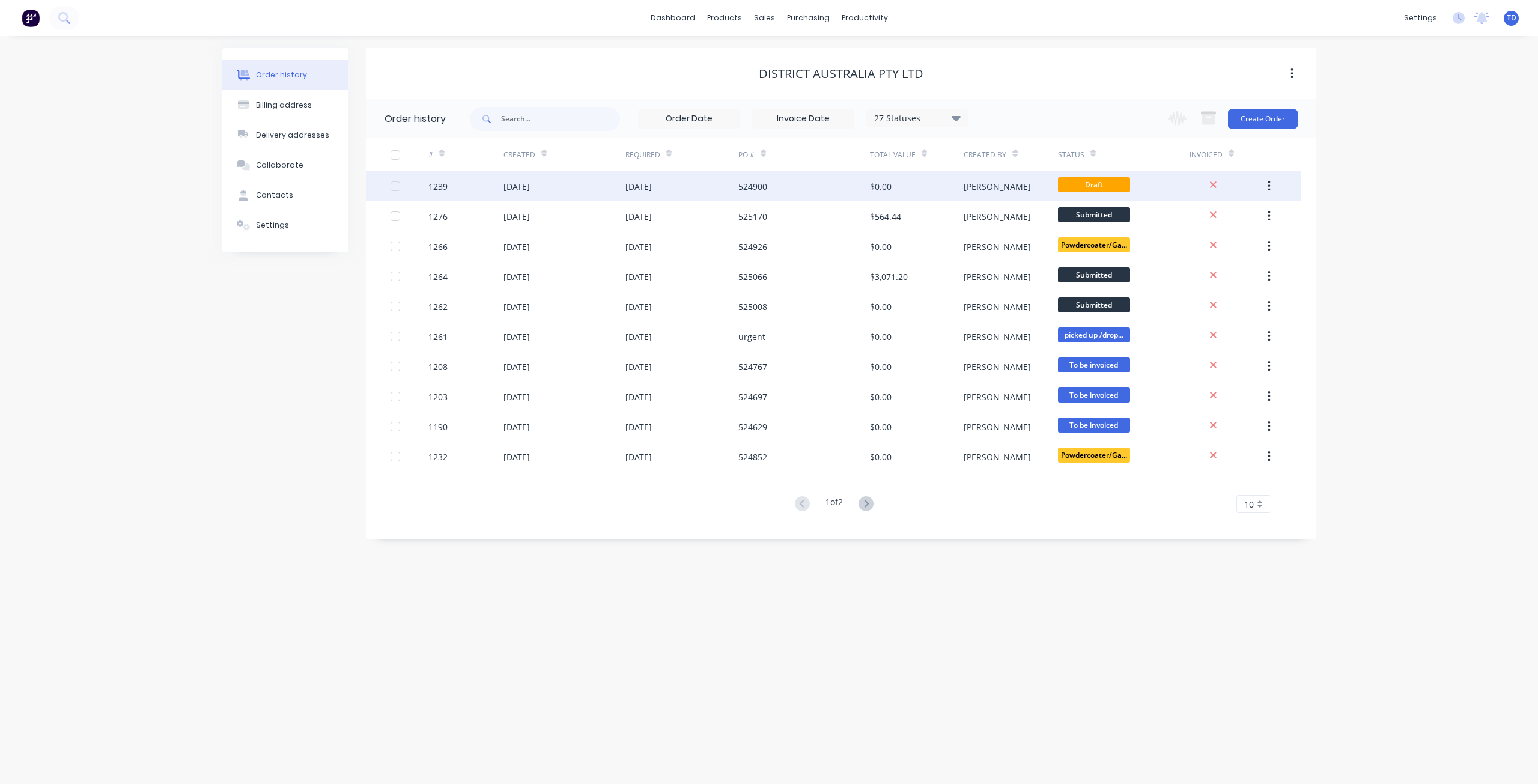
click at [1083, 188] on span "Draft" at bounding box center [1093, 185] width 72 height 15
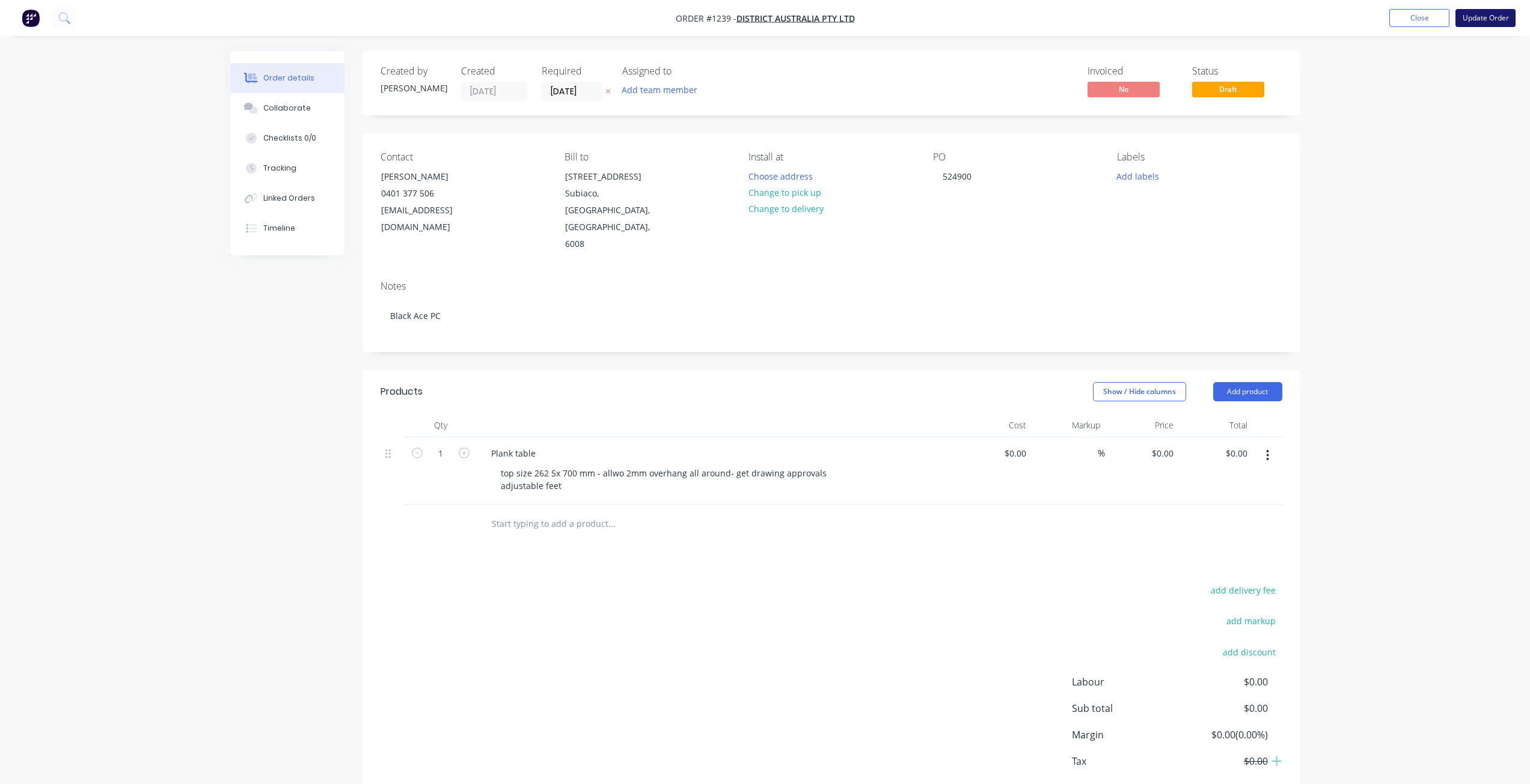
click at [1483, 20] on button "Update Order" at bounding box center [1486, 18] width 60 height 18
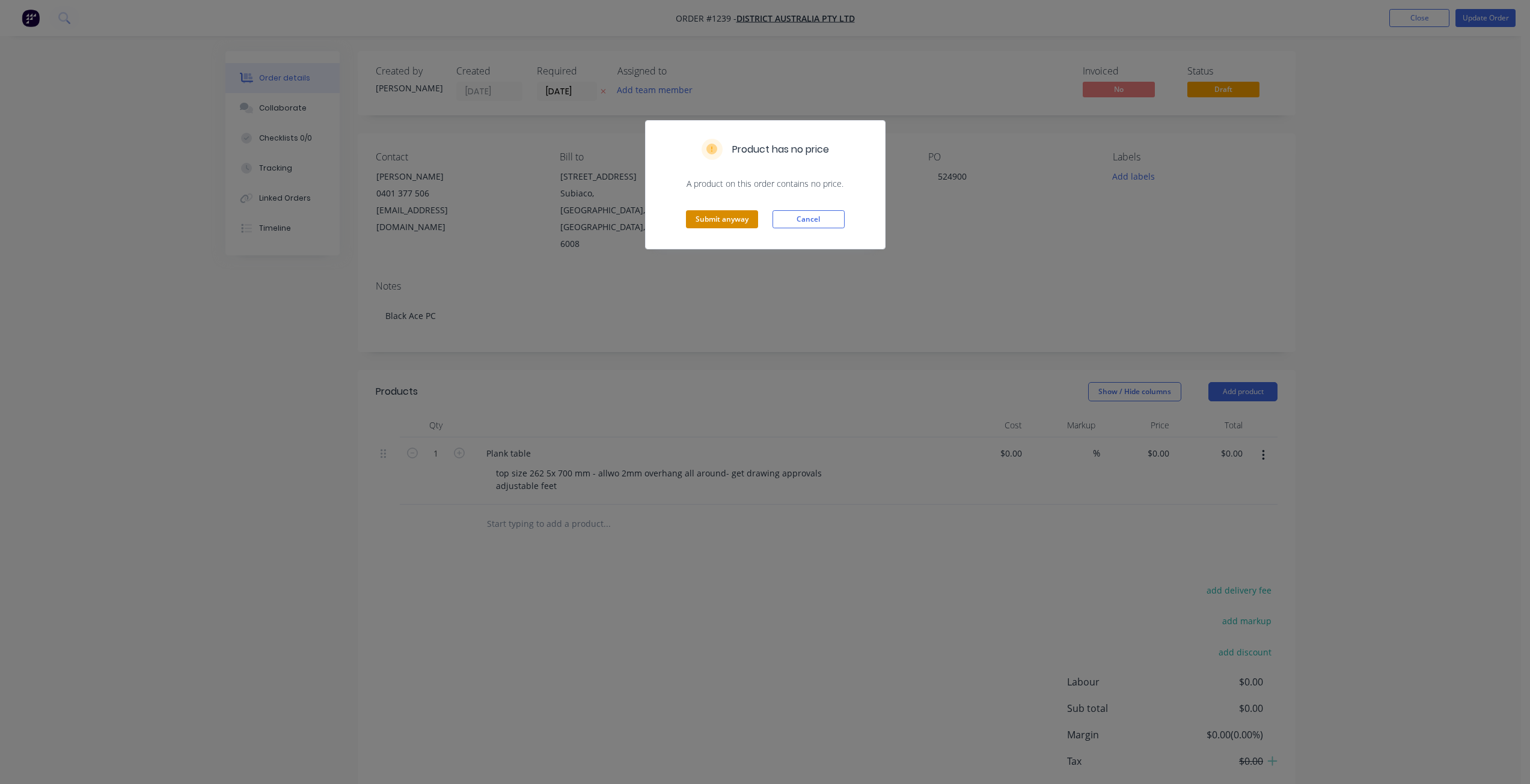
click at [740, 225] on button "Submit anyway" at bounding box center [722, 219] width 72 height 18
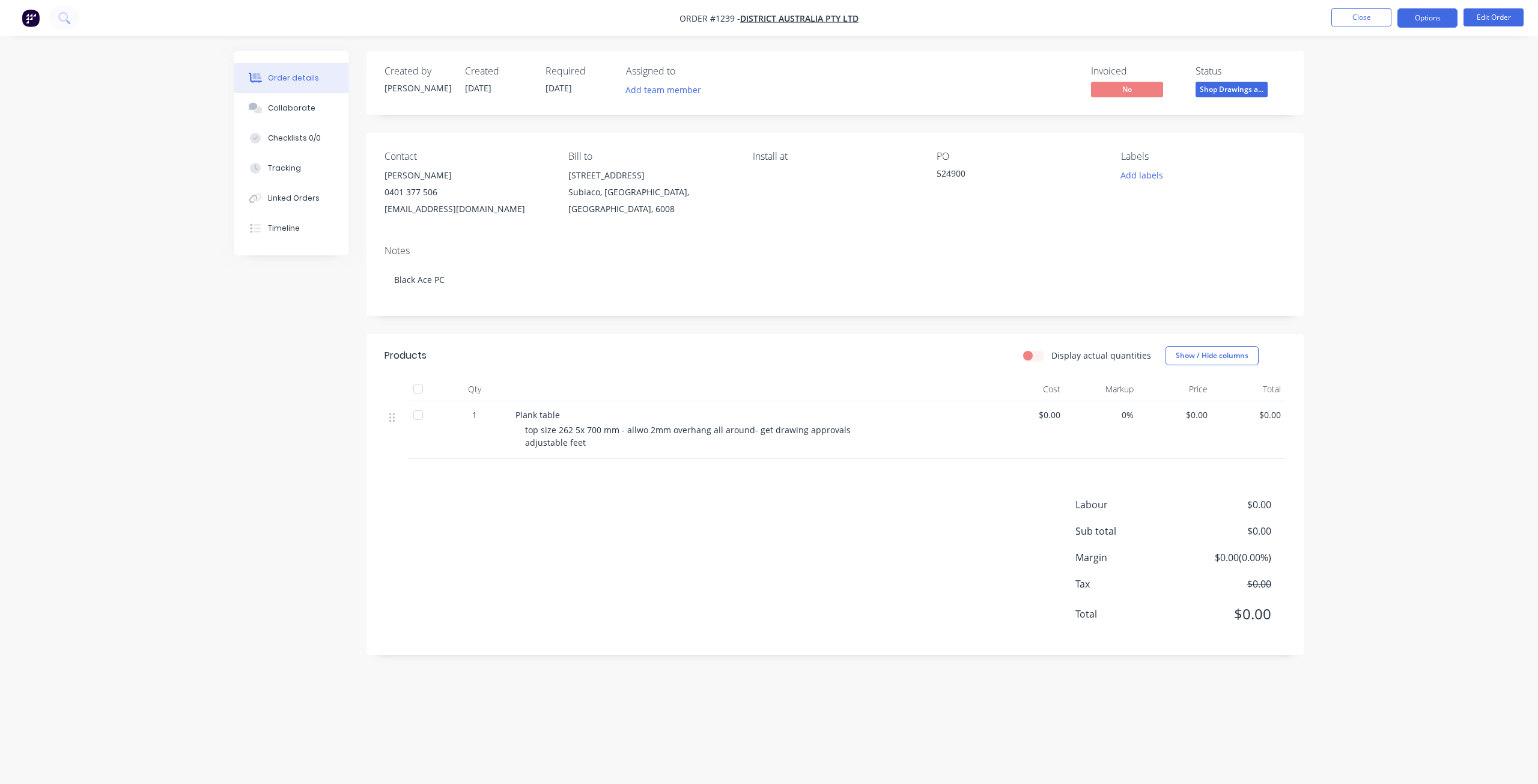
click at [1431, 18] on button "Options" at bounding box center [1427, 18] width 60 height 19
click at [1391, 216] on div "Purchase Products" at bounding box center [1391, 217] width 111 height 18
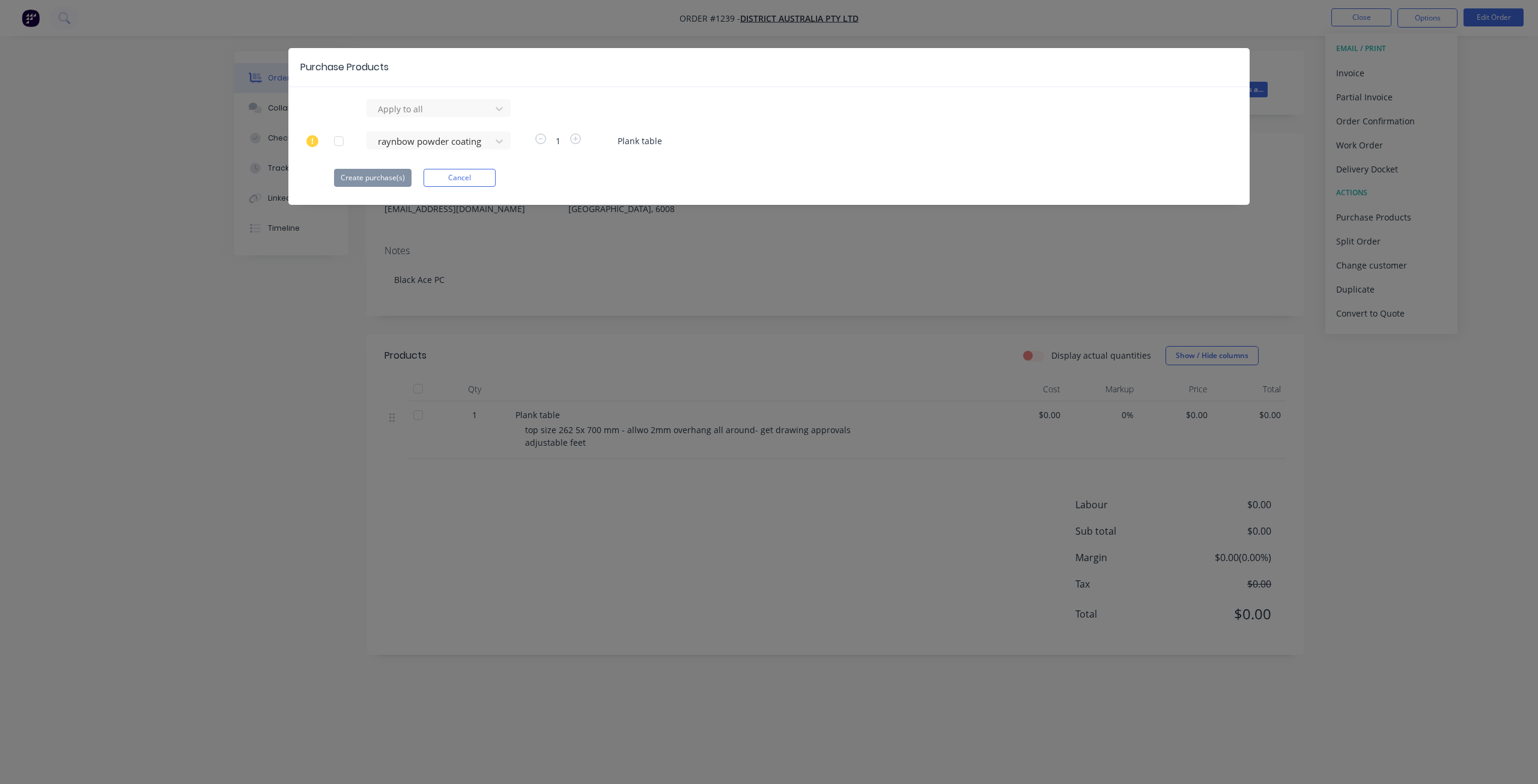
click at [336, 140] on div at bounding box center [339, 141] width 24 height 24
click at [374, 175] on button "Create purchase(s)" at bounding box center [373, 178] width 78 height 18
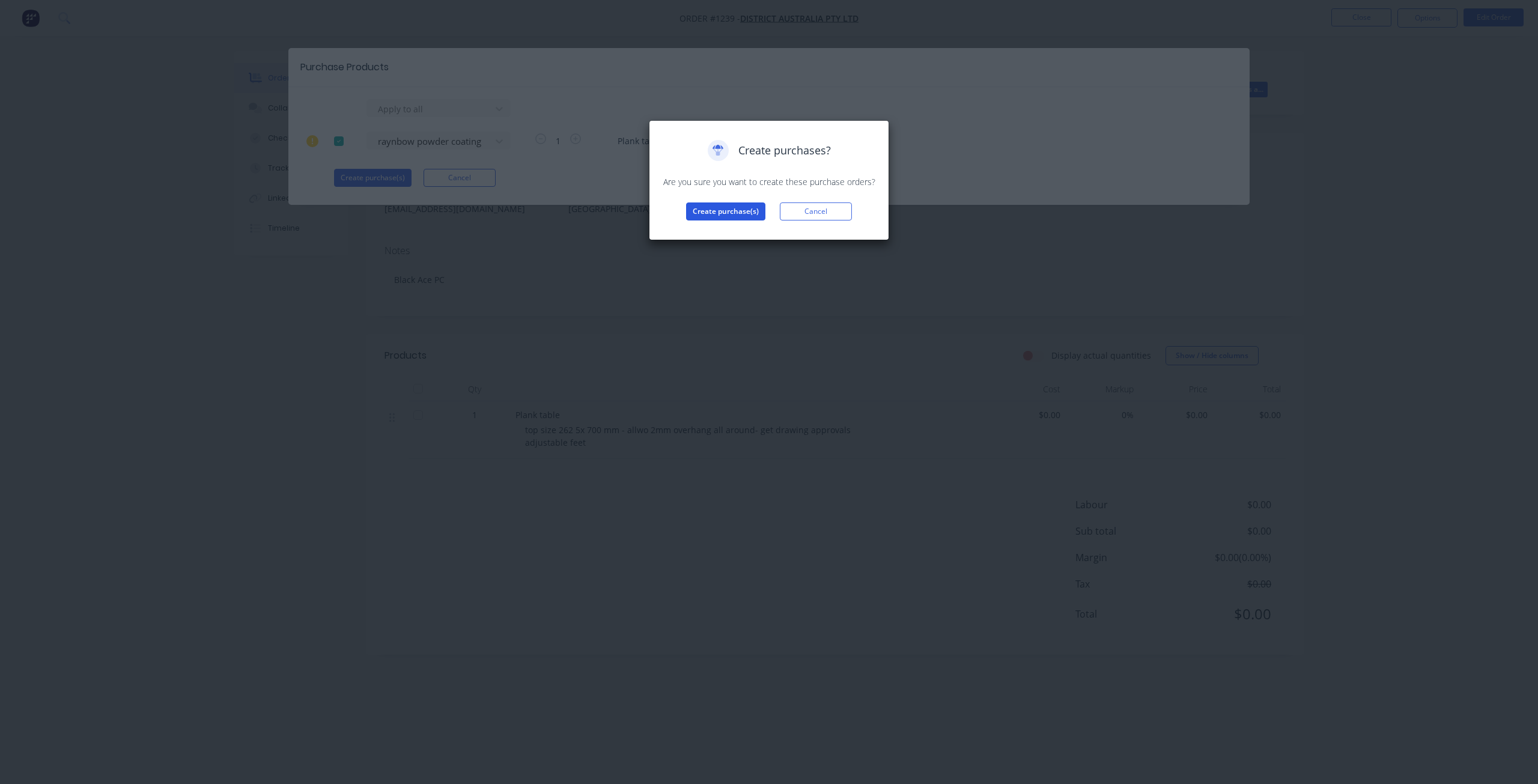
click at [726, 214] on button "Create purchase(s)" at bounding box center [726, 211] width 80 height 18
click at [736, 231] on button "View purchase(s)" at bounding box center [725, 230] width 72 height 18
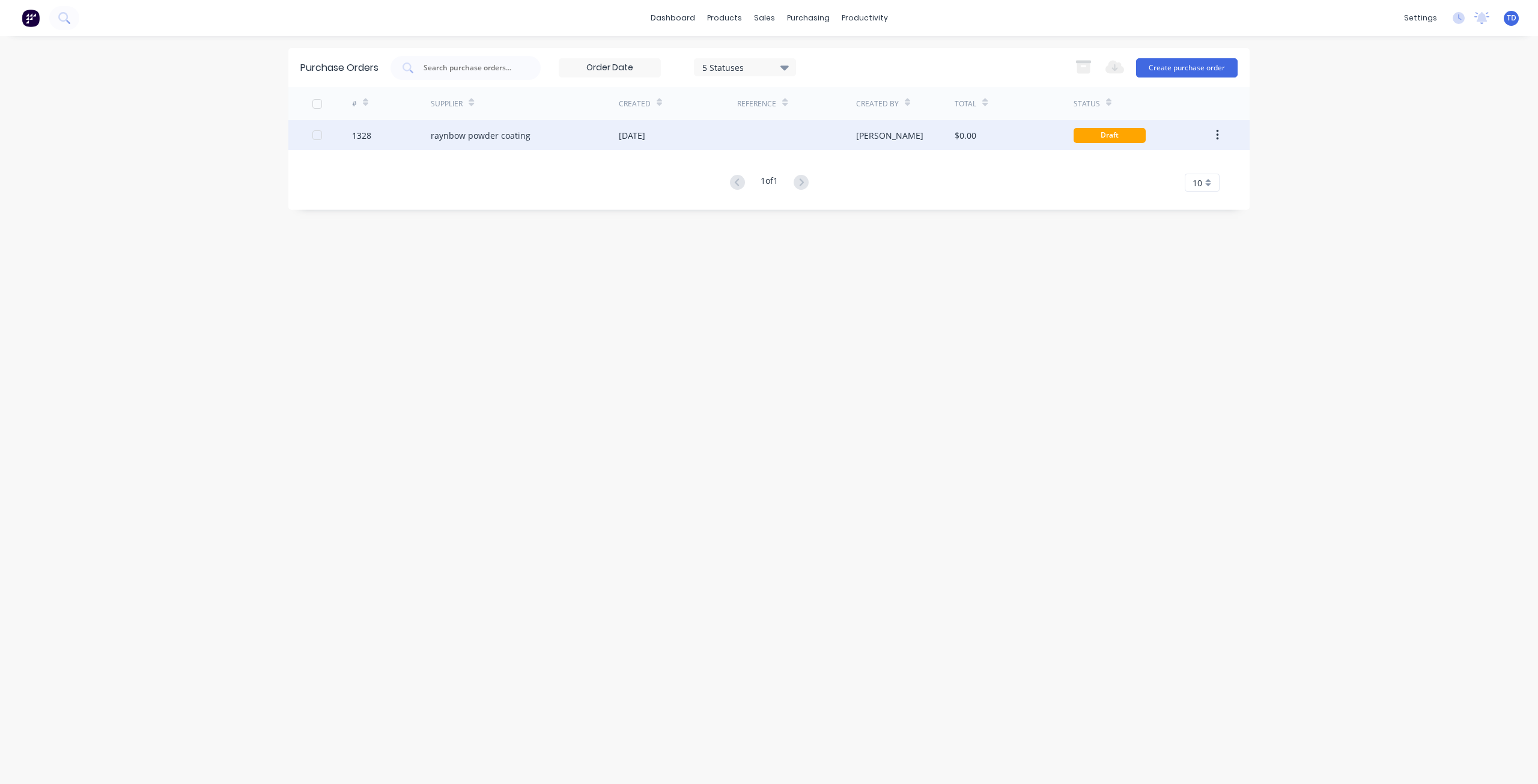
click at [1100, 132] on div "Draft" at bounding box center [1109, 135] width 72 height 15
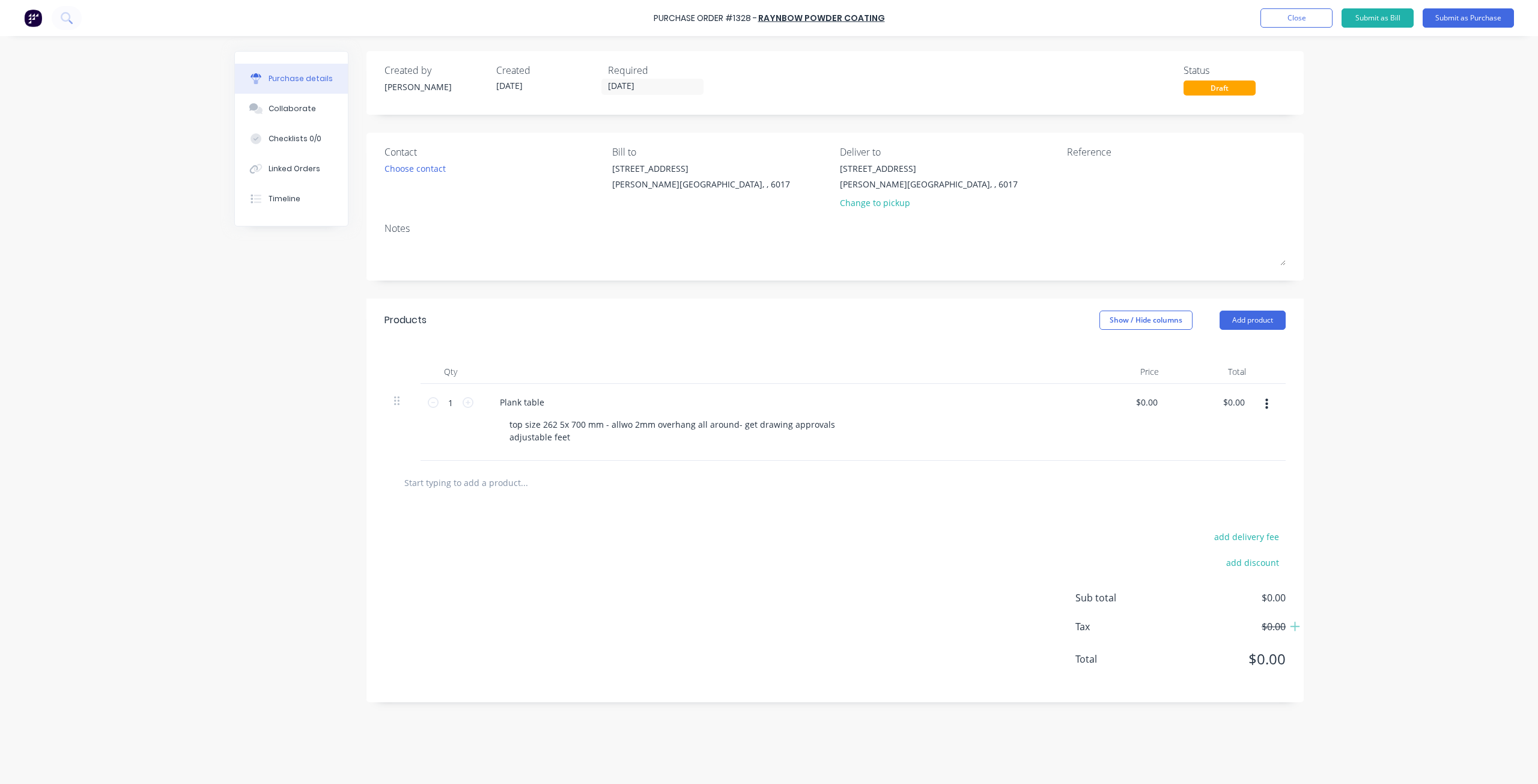
click at [803, 411] on div "Plank table top size 262 5x 700 mm - allwo 2mm overhang all around- get drawing…" at bounding box center [780, 422] width 601 height 77
click at [1228, 94] on div "Draft" at bounding box center [1219, 88] width 72 height 15
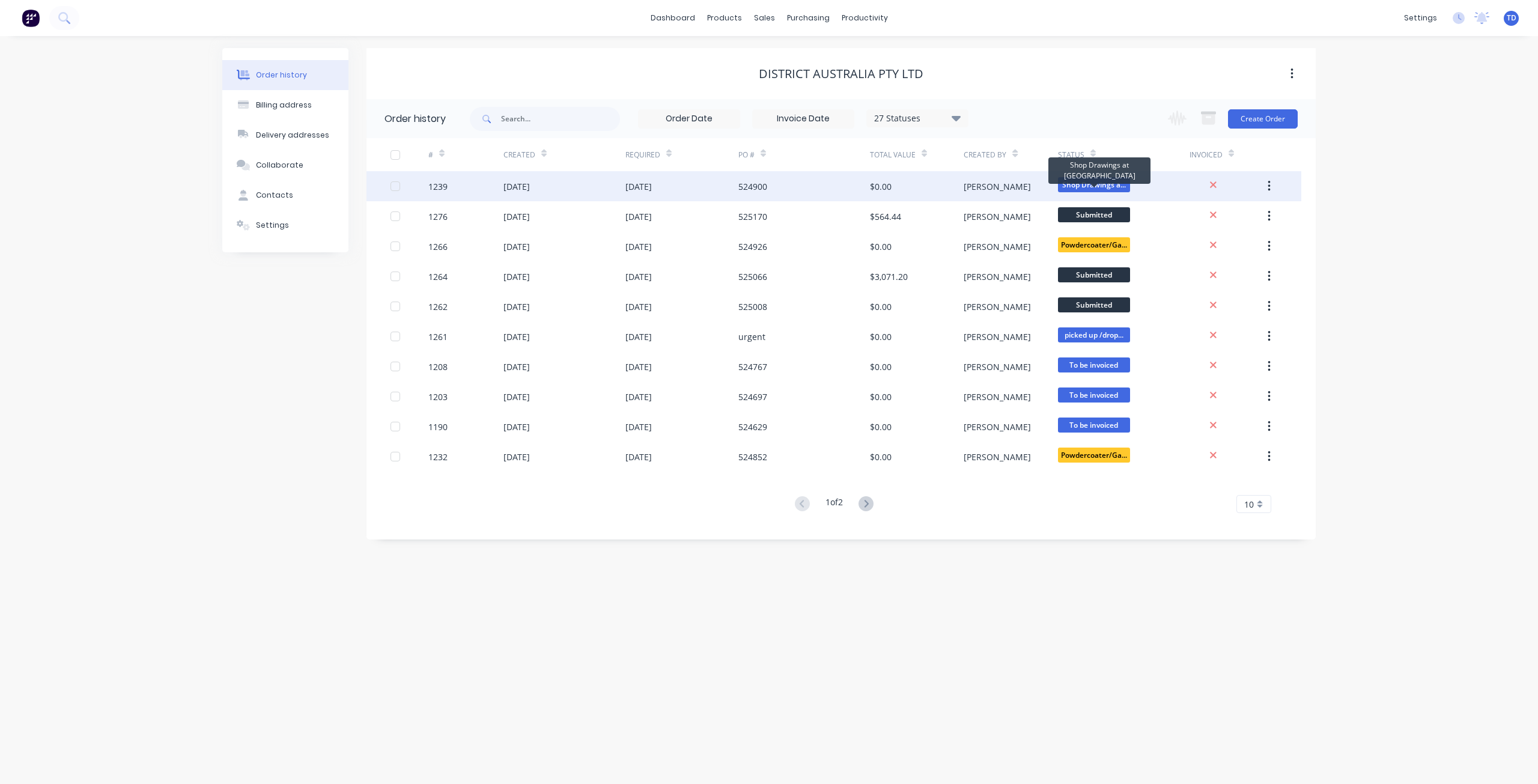
click at [1092, 180] on span "Shop Drawings a..." at bounding box center [1093, 185] width 72 height 15
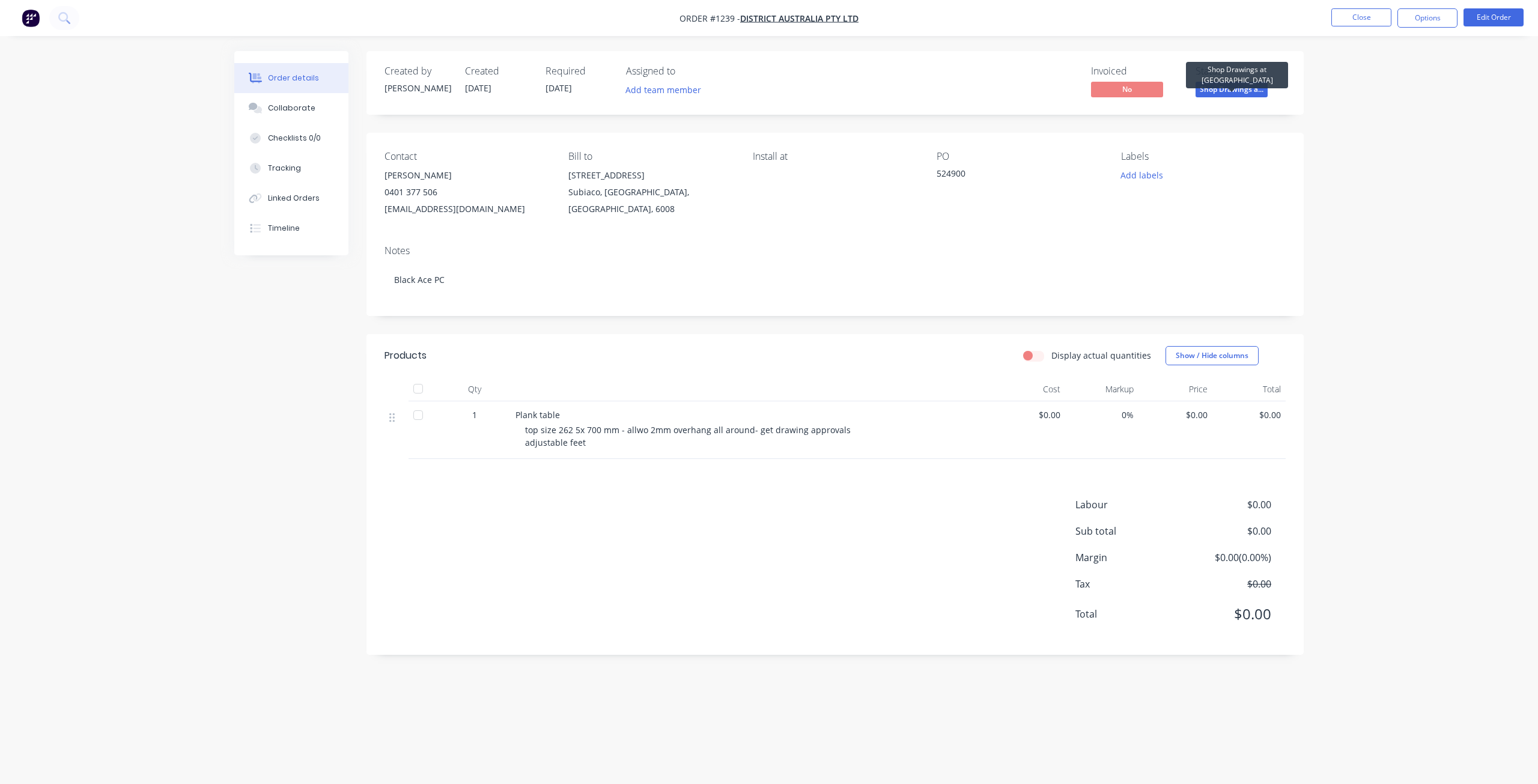
click at [1241, 90] on span "Shop Drawings a..." at bounding box center [1231, 89] width 72 height 15
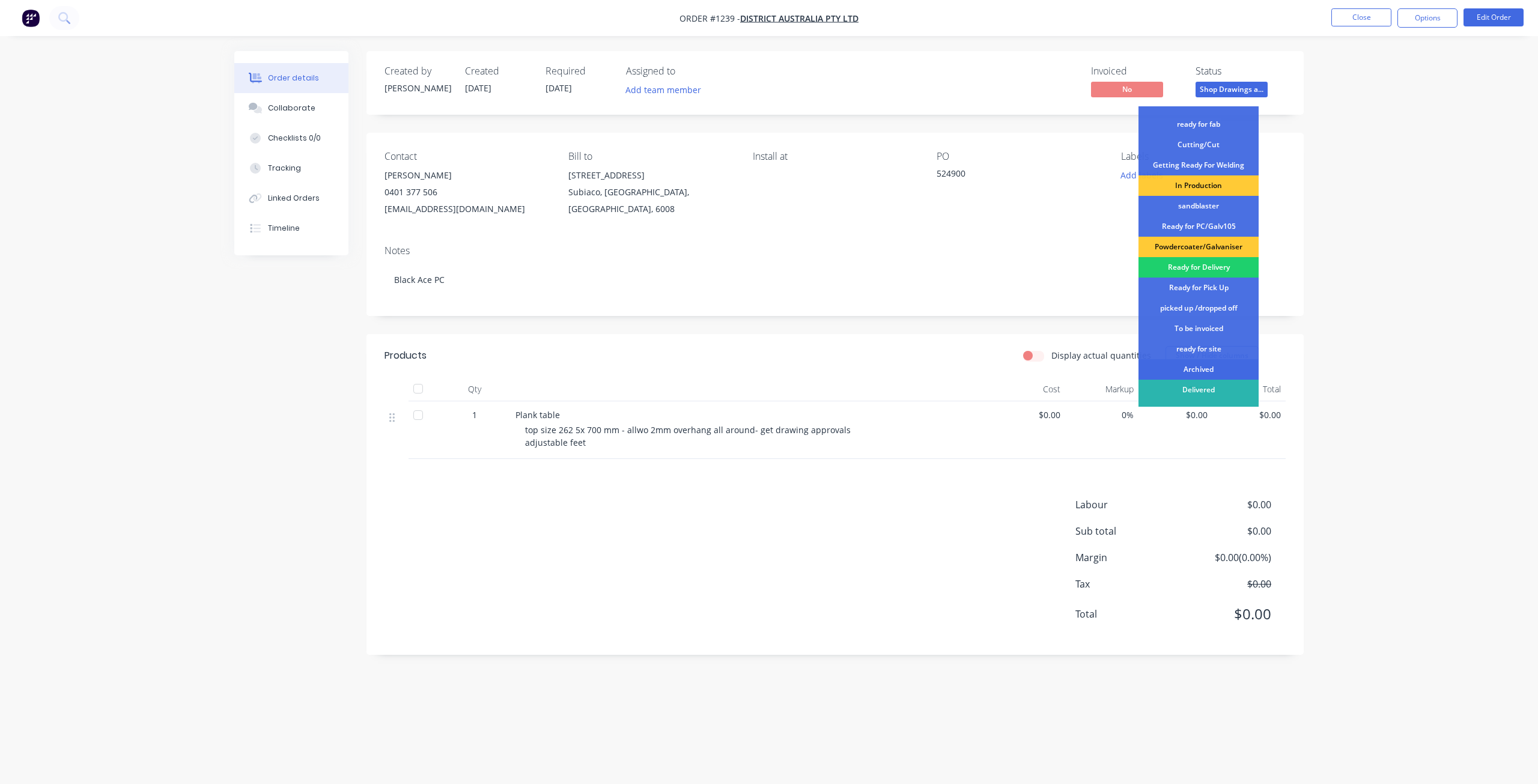
scroll to position [155, 0]
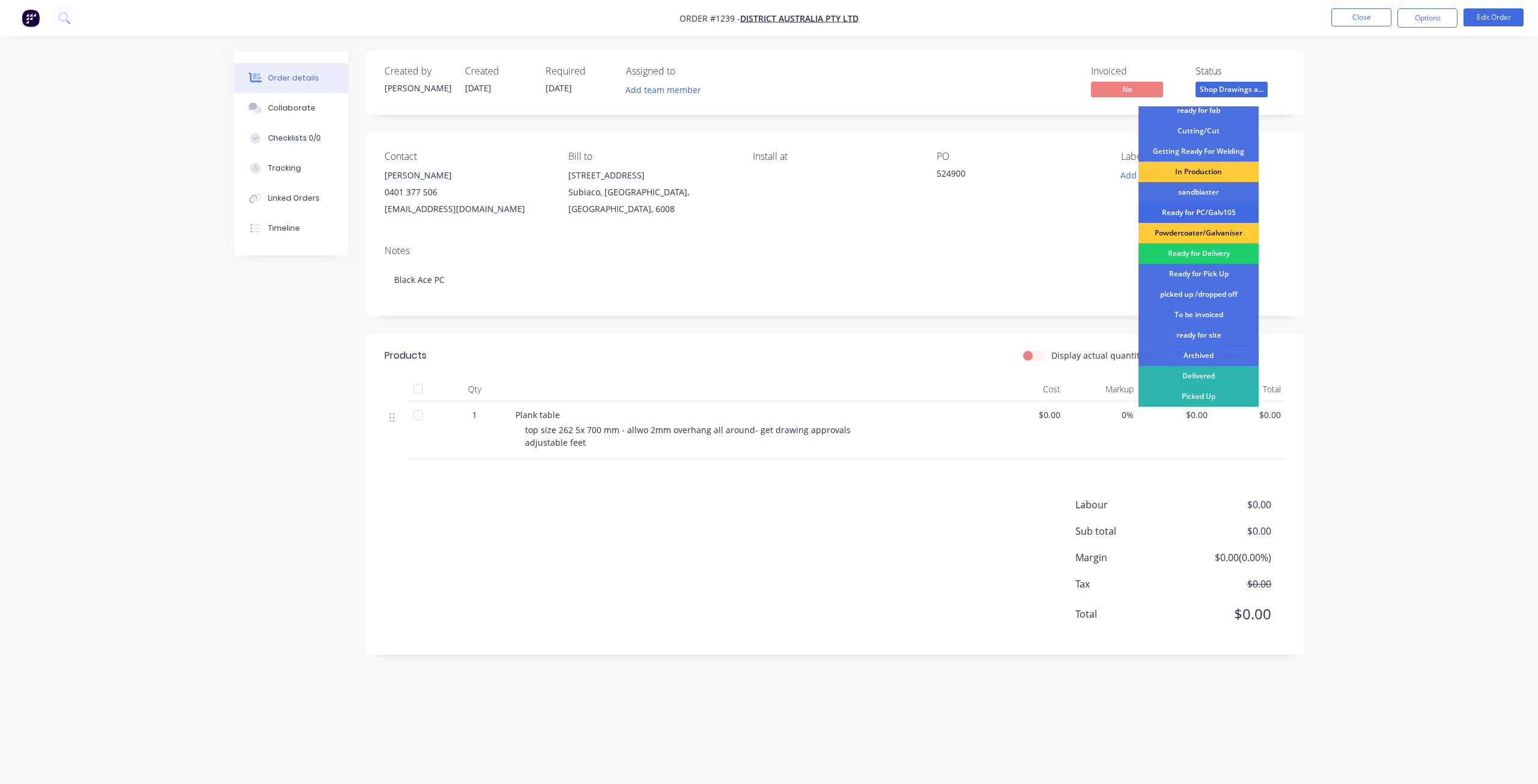
click at [1198, 212] on div "Ready for PC/Galv105" at bounding box center [1199, 212] width 120 height 21
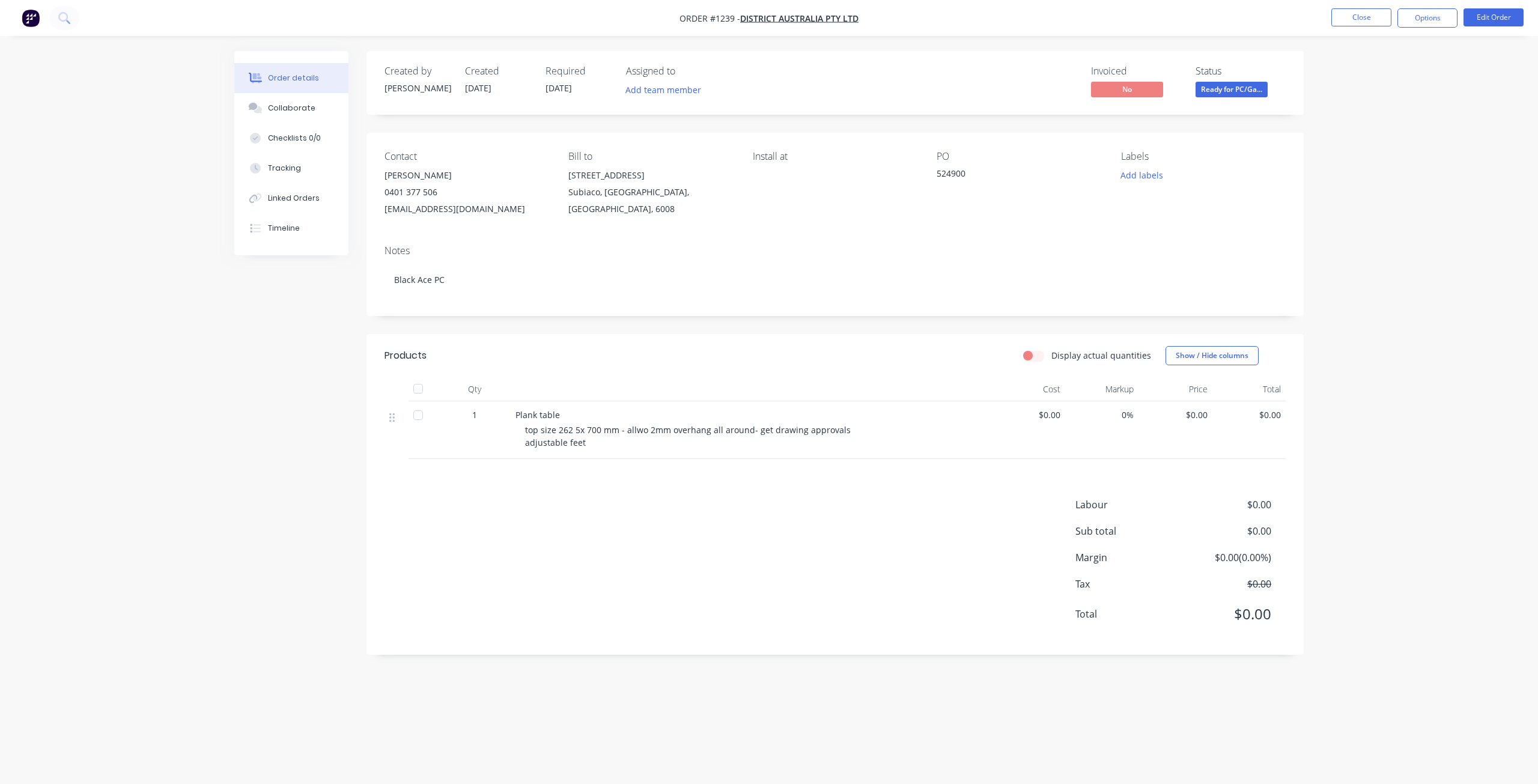
click at [1421, 200] on div "Order details Collaborate Checklists 0/0 Tracking Linked Orders Timeline Order …" at bounding box center [769, 392] width 1538 height 784
click at [1417, 19] on button "Options" at bounding box center [1427, 18] width 60 height 19
click at [1386, 216] on div "Purchase Products" at bounding box center [1391, 217] width 111 height 18
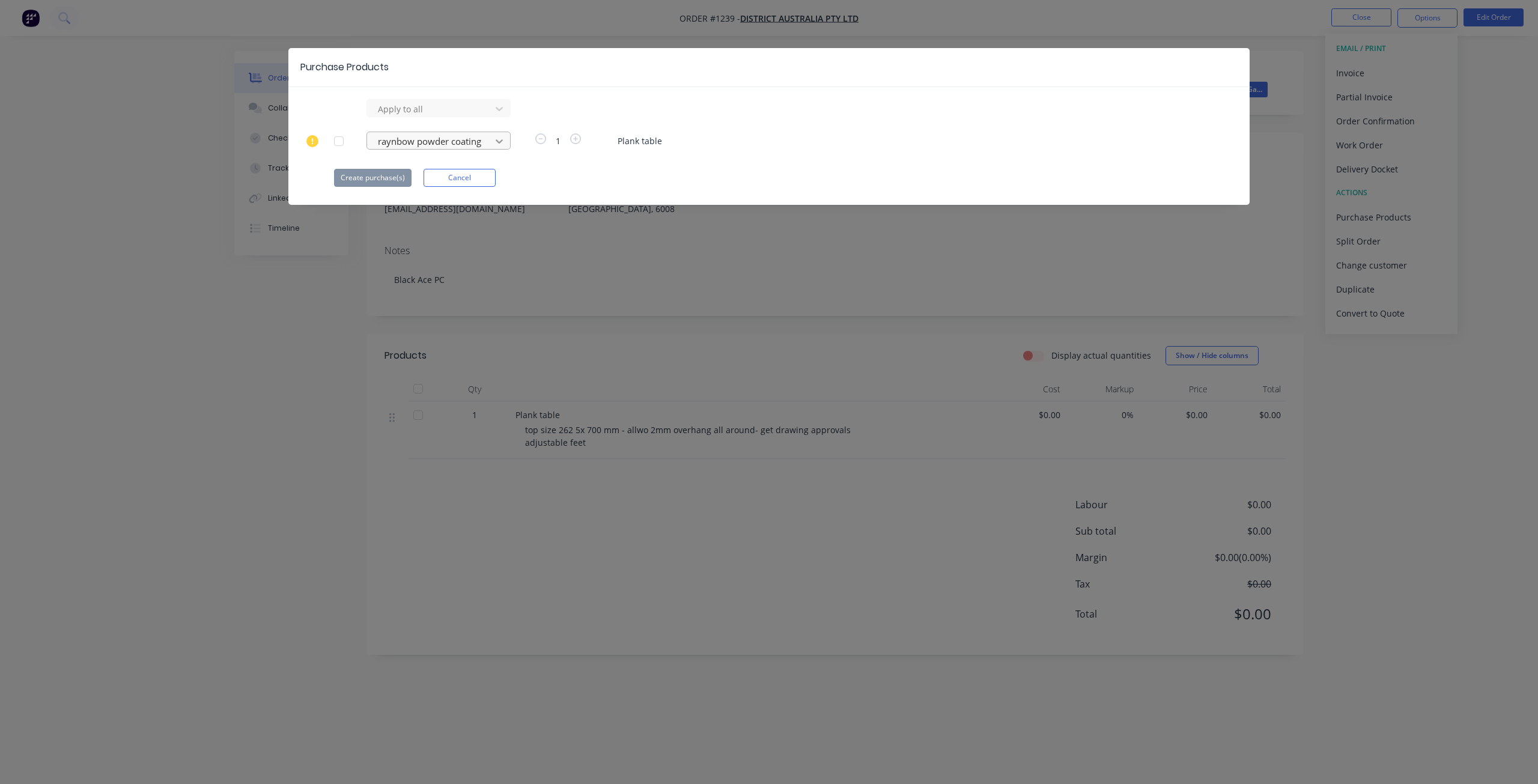
click at [498, 115] on icon at bounding box center [499, 108] width 12 height 12
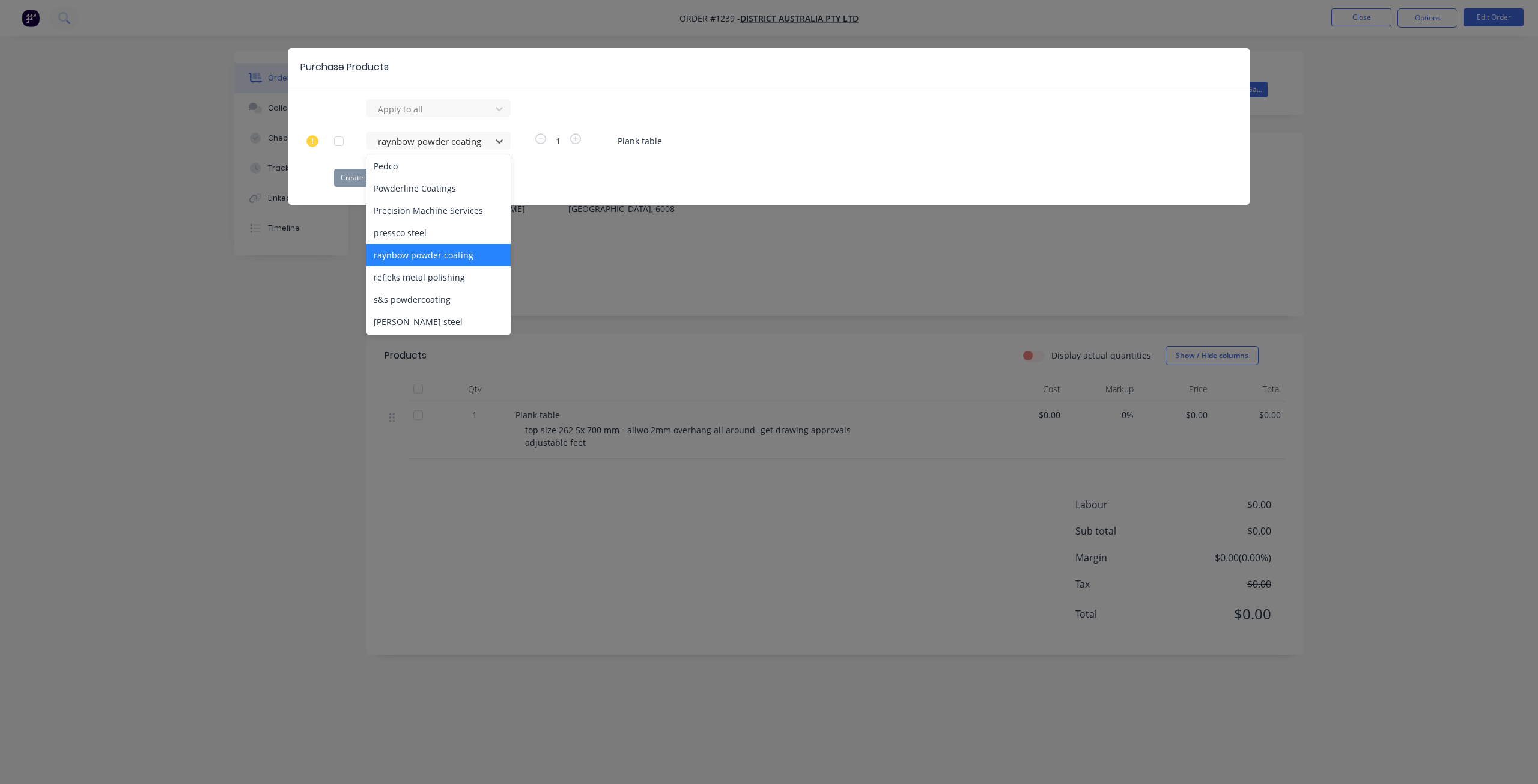
scroll to position [480, 0]
click at [421, 244] on div "raynbow powder coating" at bounding box center [438, 254] width 144 height 22
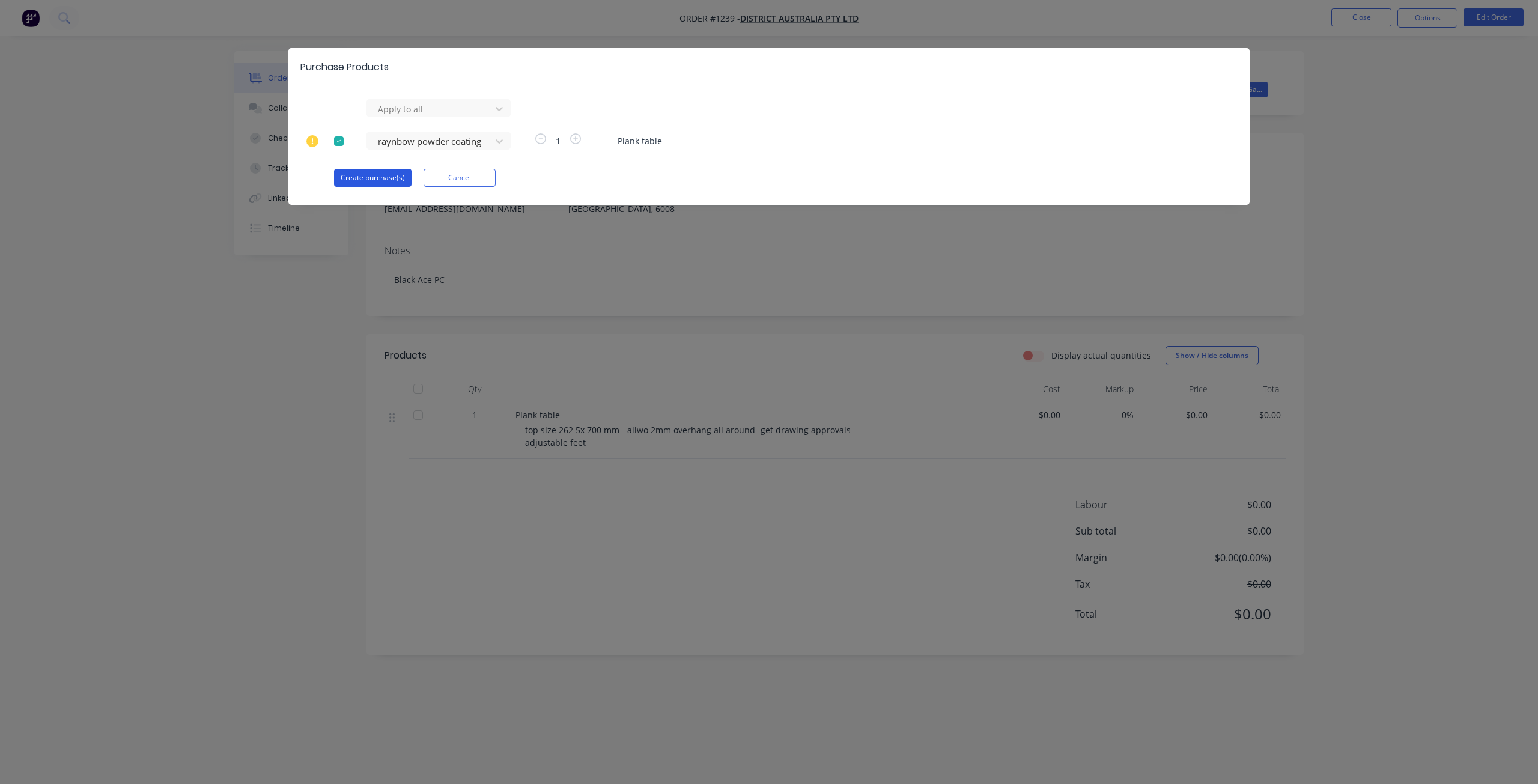
click at [394, 177] on button "Create purchase(s)" at bounding box center [373, 178] width 78 height 18
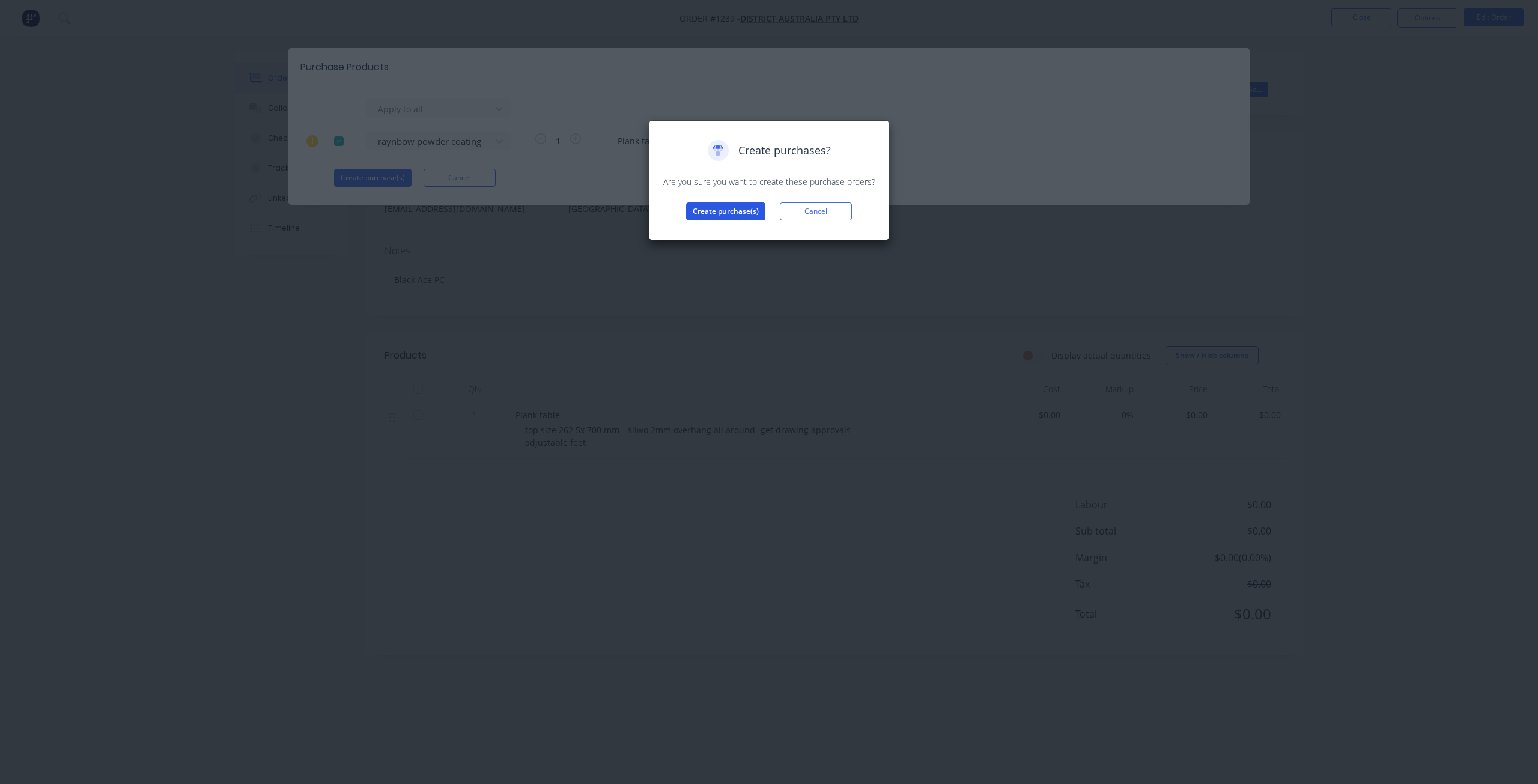
click at [699, 213] on button "Create purchase(s)" at bounding box center [726, 211] width 80 height 18
click at [708, 227] on button "View purchase(s)" at bounding box center [725, 230] width 72 height 18
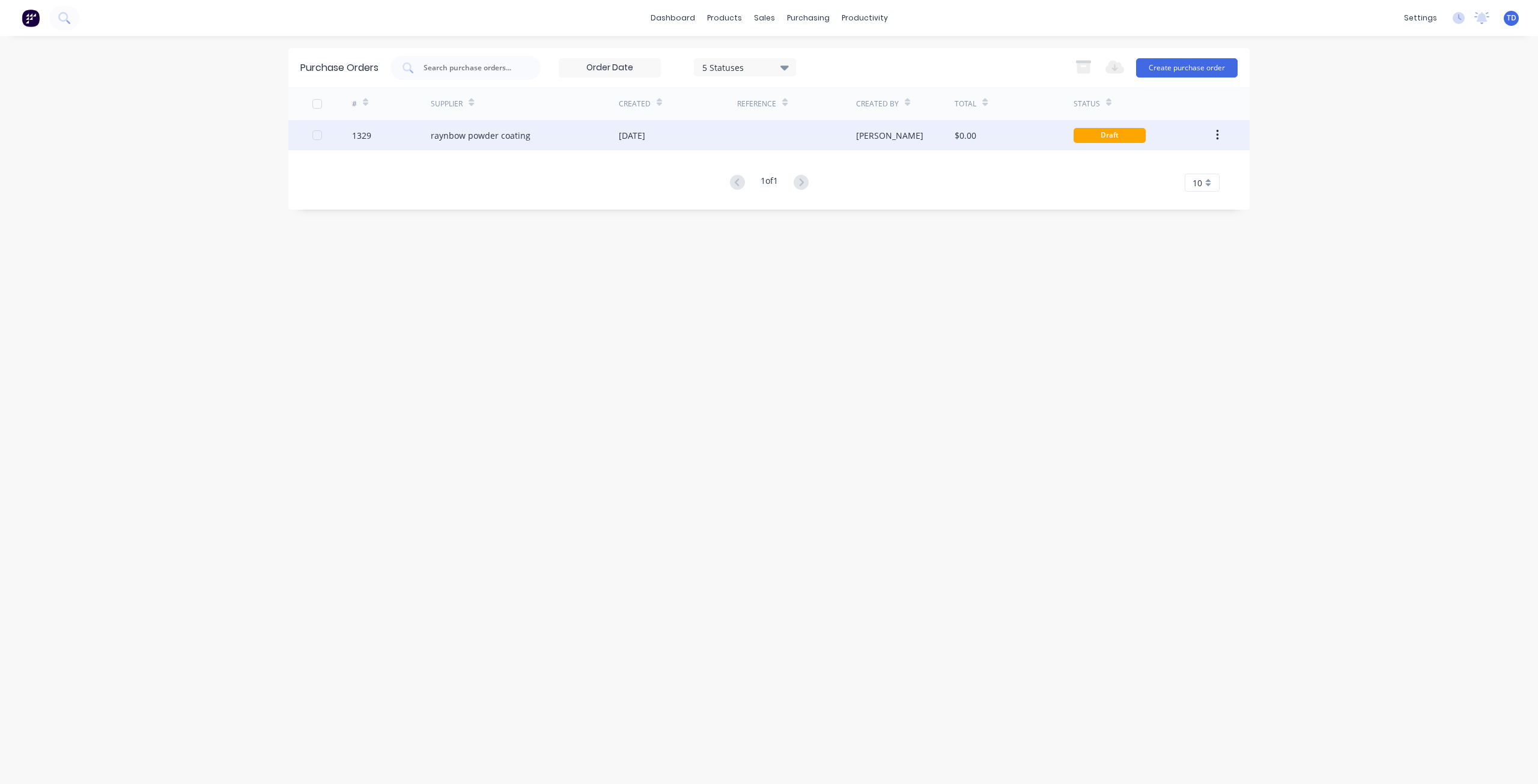
click at [645, 137] on div "[DATE]" at bounding box center [632, 135] width 26 height 13
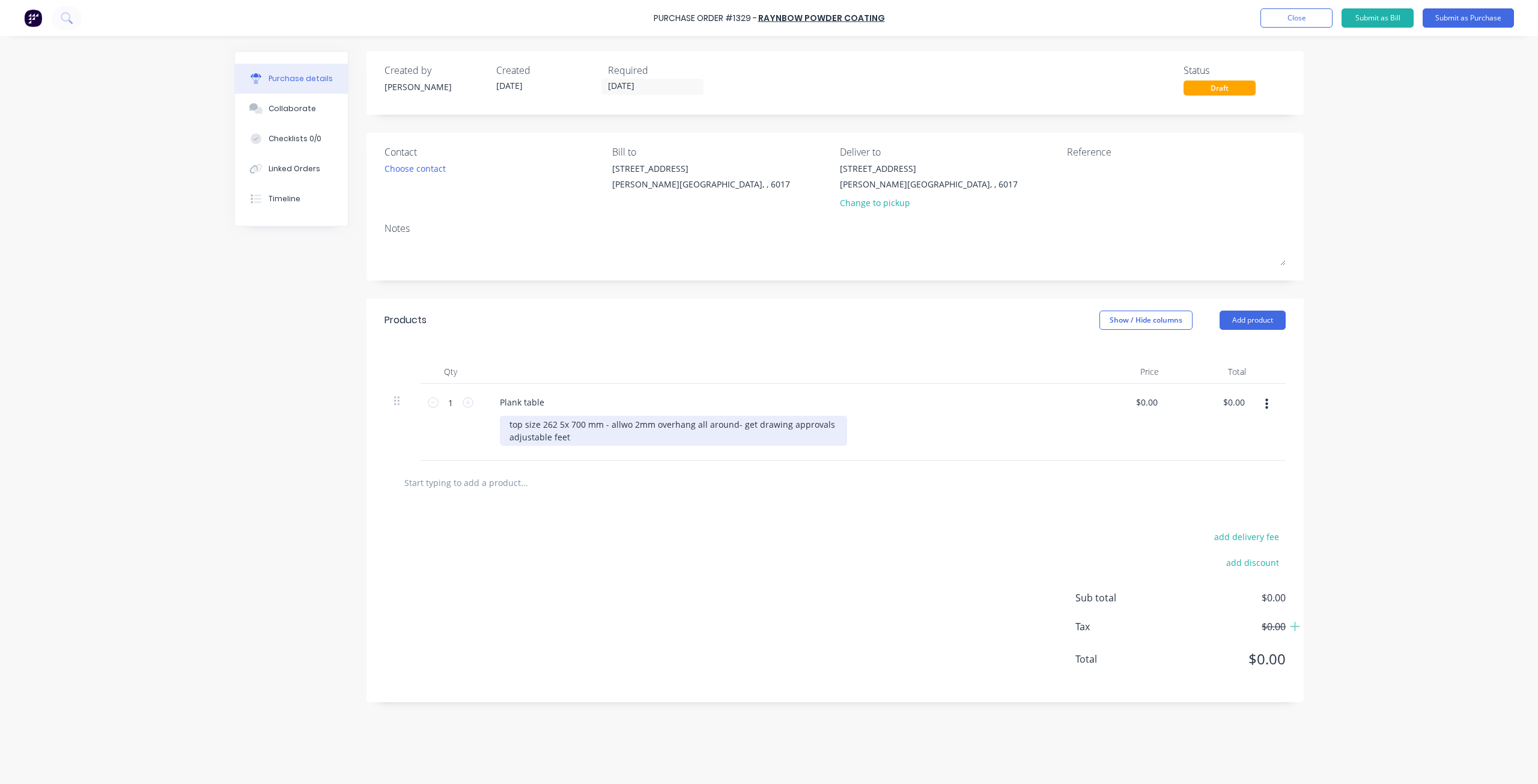
click at [767, 429] on div "top size 262 5x 700 mm - allwo 2mm overhang all around- get drawing approvals a…" at bounding box center [673, 431] width 348 height 30
click at [832, 423] on div "top size 262 5x 700 mm - allwo 2mm overhang all around- get drawing approvals a…" at bounding box center [673, 431] width 348 height 30
click at [572, 438] on div "top size 262 5x 700 mm adjustable feet" at bounding box center [557, 431] width 116 height 30
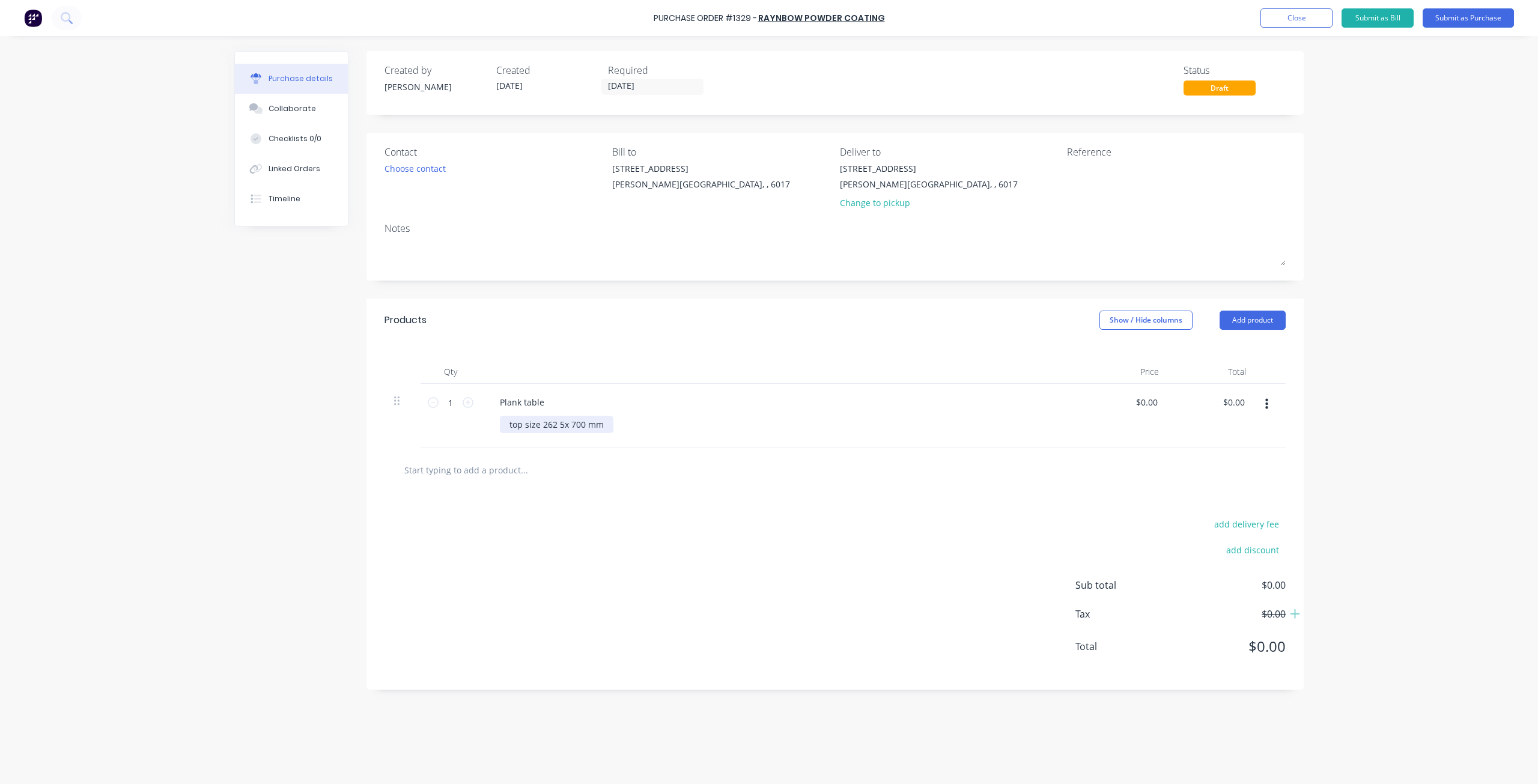
click at [524, 423] on div "top size 262 5x 700 mm" at bounding box center [556, 425] width 113 height 18
click at [566, 426] on div "50 square size 262 5x 700 mm" at bounding box center [570, 425] width 140 height 18
click at [666, 421] on div "50 square tube 262 5x 700 mm" at bounding box center [785, 425] width 572 height 18
click at [656, 427] on div "50 square tube 262 5x 700 mm" at bounding box center [785, 425] width 572 height 18
click at [641, 423] on div "50 square tube 262 5x 700 mm" at bounding box center [572, 425] width 146 height 18
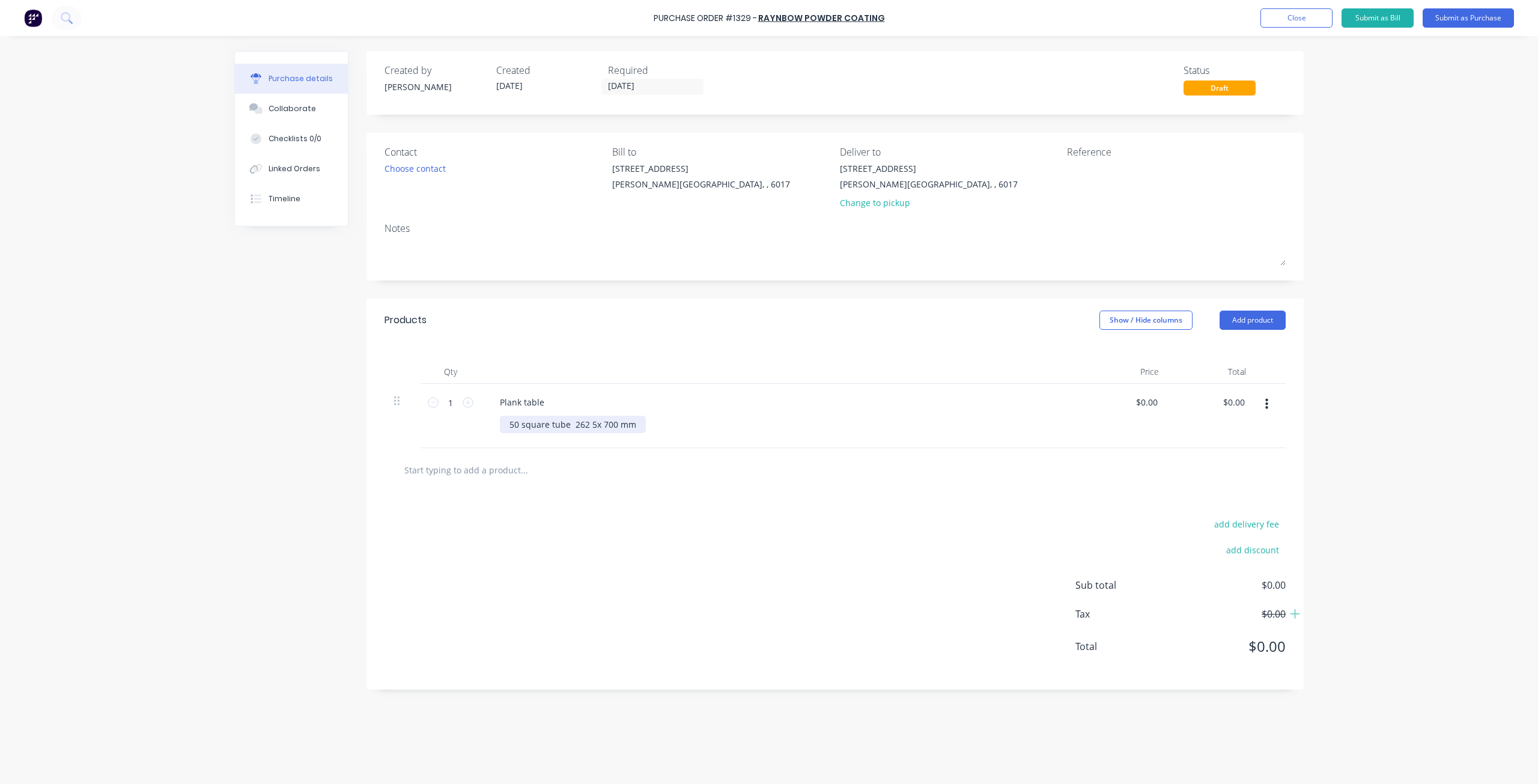
drag, startPoint x: 641, startPoint y: 423, endPoint x: 835, endPoint y: 445, distance: 195.2
click at [739, 436] on div "Plank table 50 square tube 262 5x 700 mm" at bounding box center [780, 416] width 601 height 64
click at [871, 172] on div "[STREET_ADDRESS]" at bounding box center [929, 168] width 178 height 13
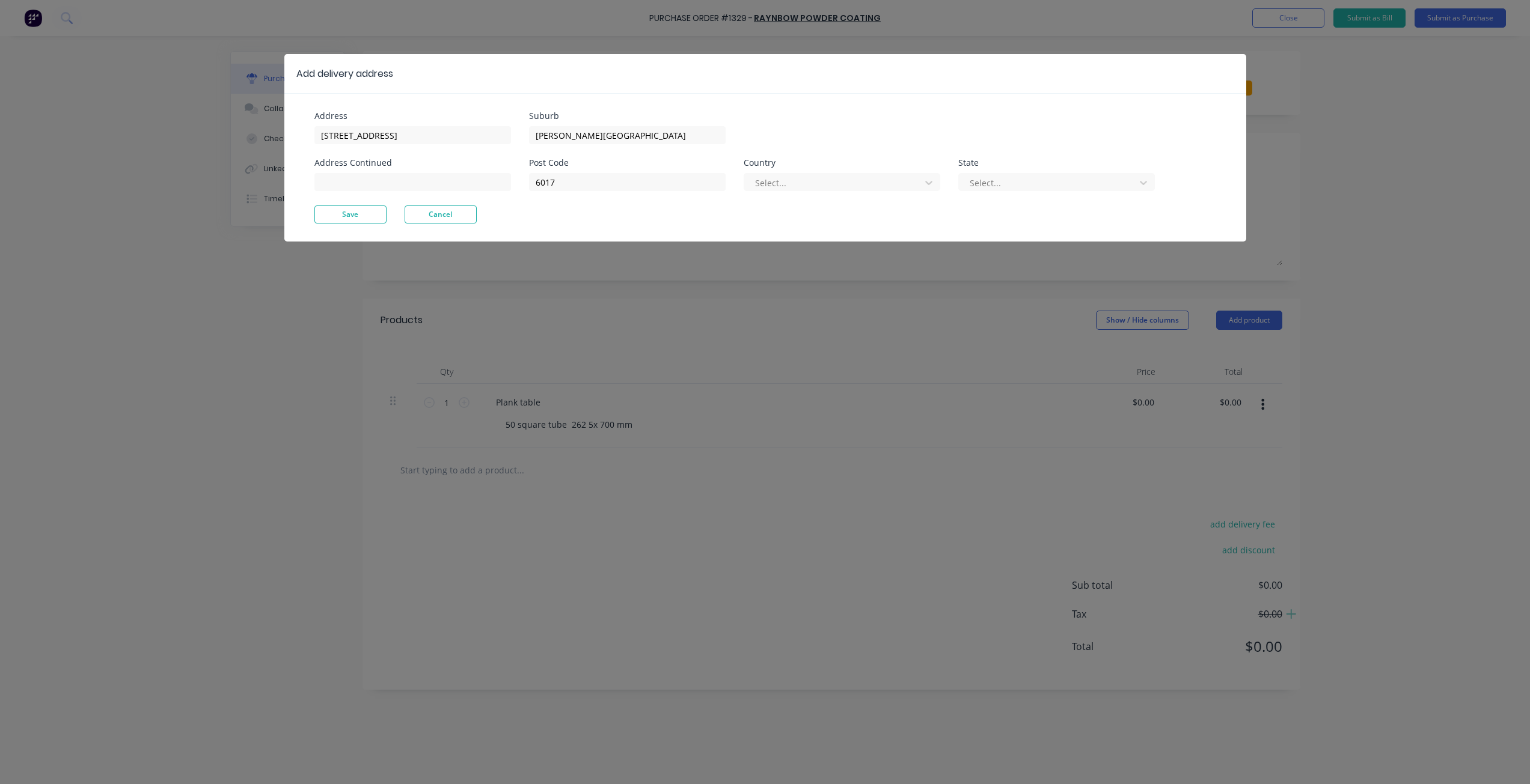
click at [81, 468] on div "Add delivery address Address 1/1 Baden St Address Continued Suburb Osborne Park…" at bounding box center [765, 392] width 1530 height 784
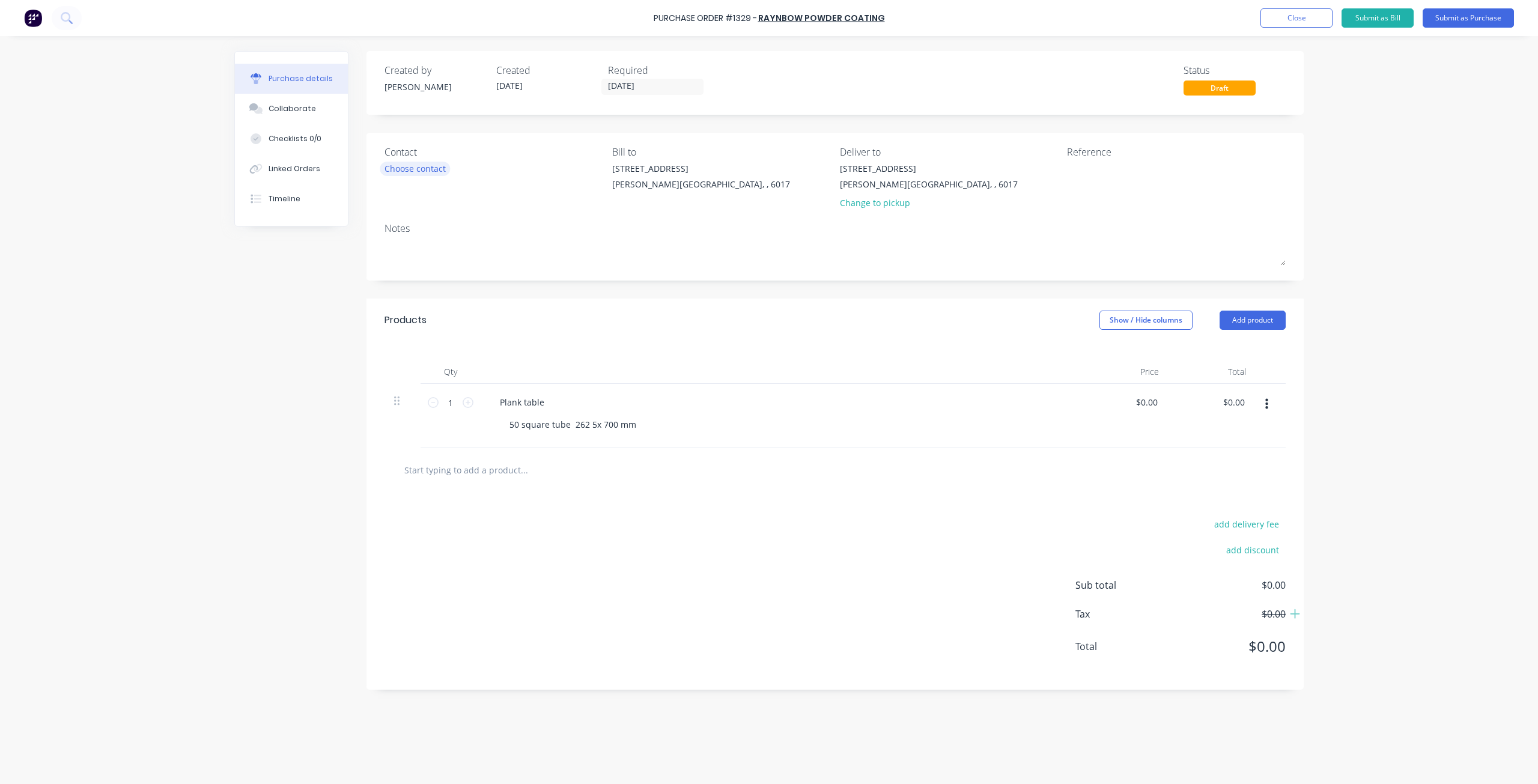
click at [417, 170] on div "Choose contact" at bounding box center [415, 168] width 61 height 13
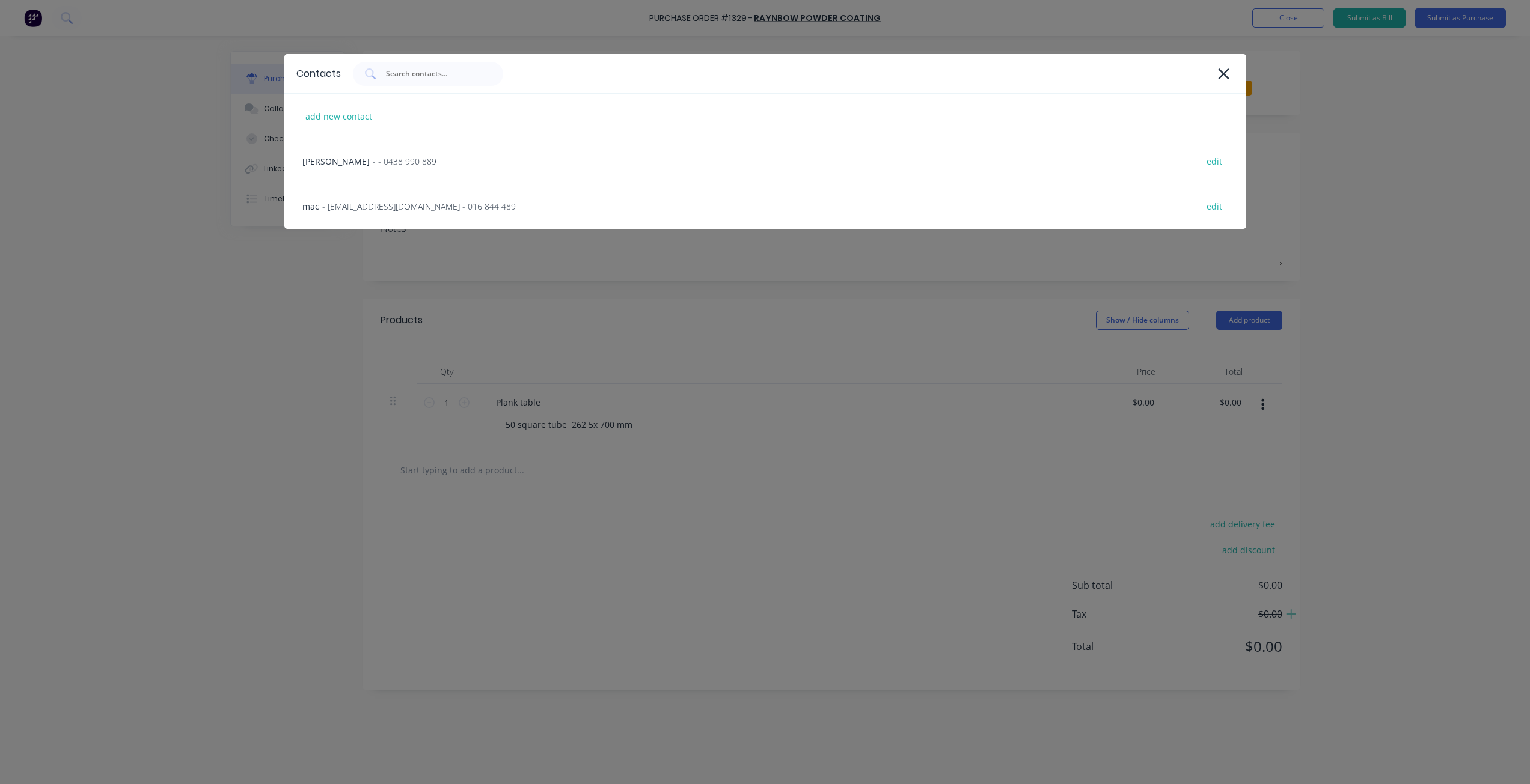
click at [279, 314] on div "Contacts add new contact andy - - 0438 990 889 edit mac - admin@raynbows.com.au…" at bounding box center [765, 392] width 1530 height 784
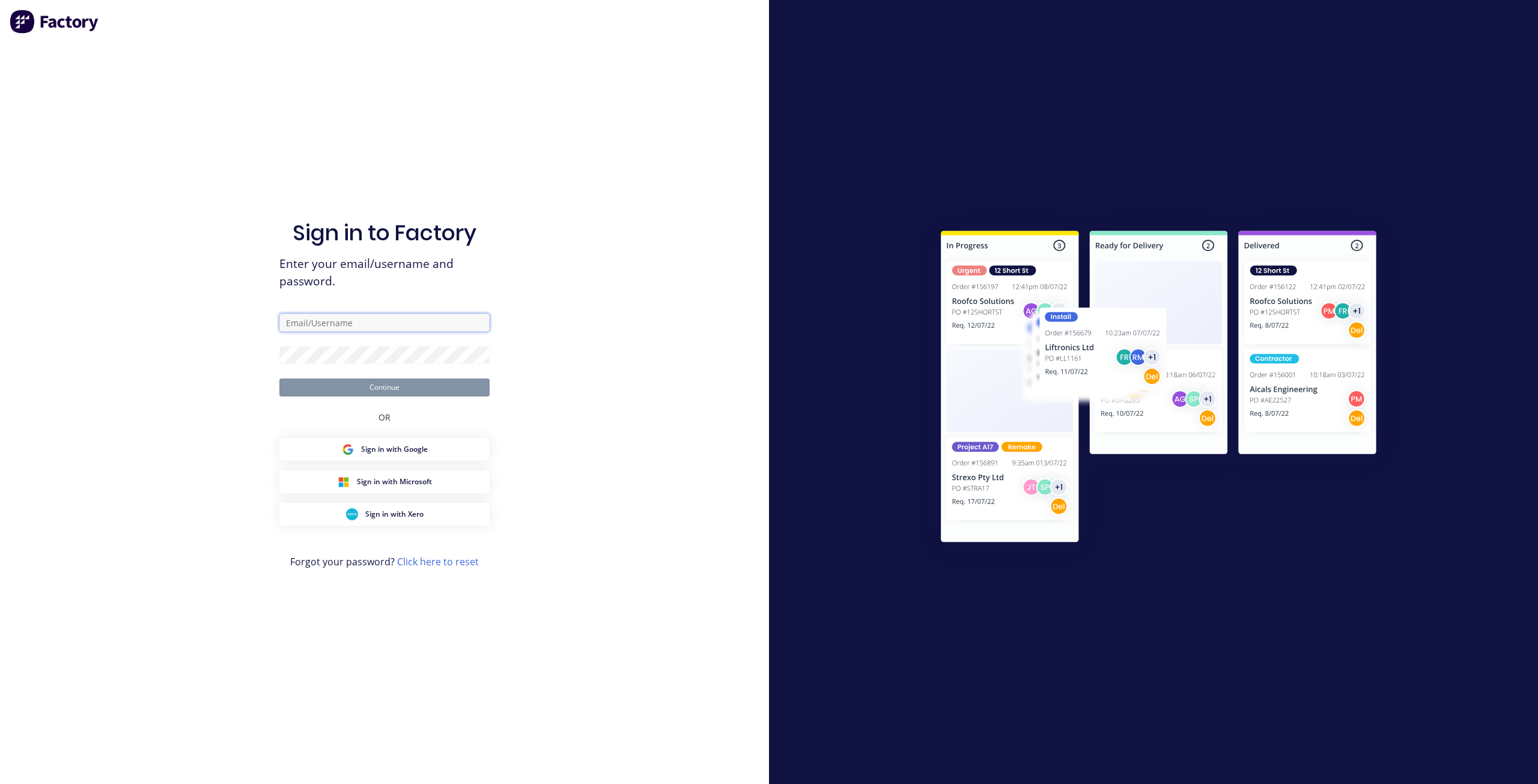
type input "[EMAIL_ADDRESS][DOMAIN_NAME]"
click at [548, 155] on div "Sign in to Factory Enter your email/username and password. operations@tayloreds…" at bounding box center [384, 392] width 769 height 784
type input "[EMAIL_ADDRESS][DOMAIN_NAME]"
click at [446, 565] on link "Click here to reset" at bounding box center [438, 561] width 81 height 13
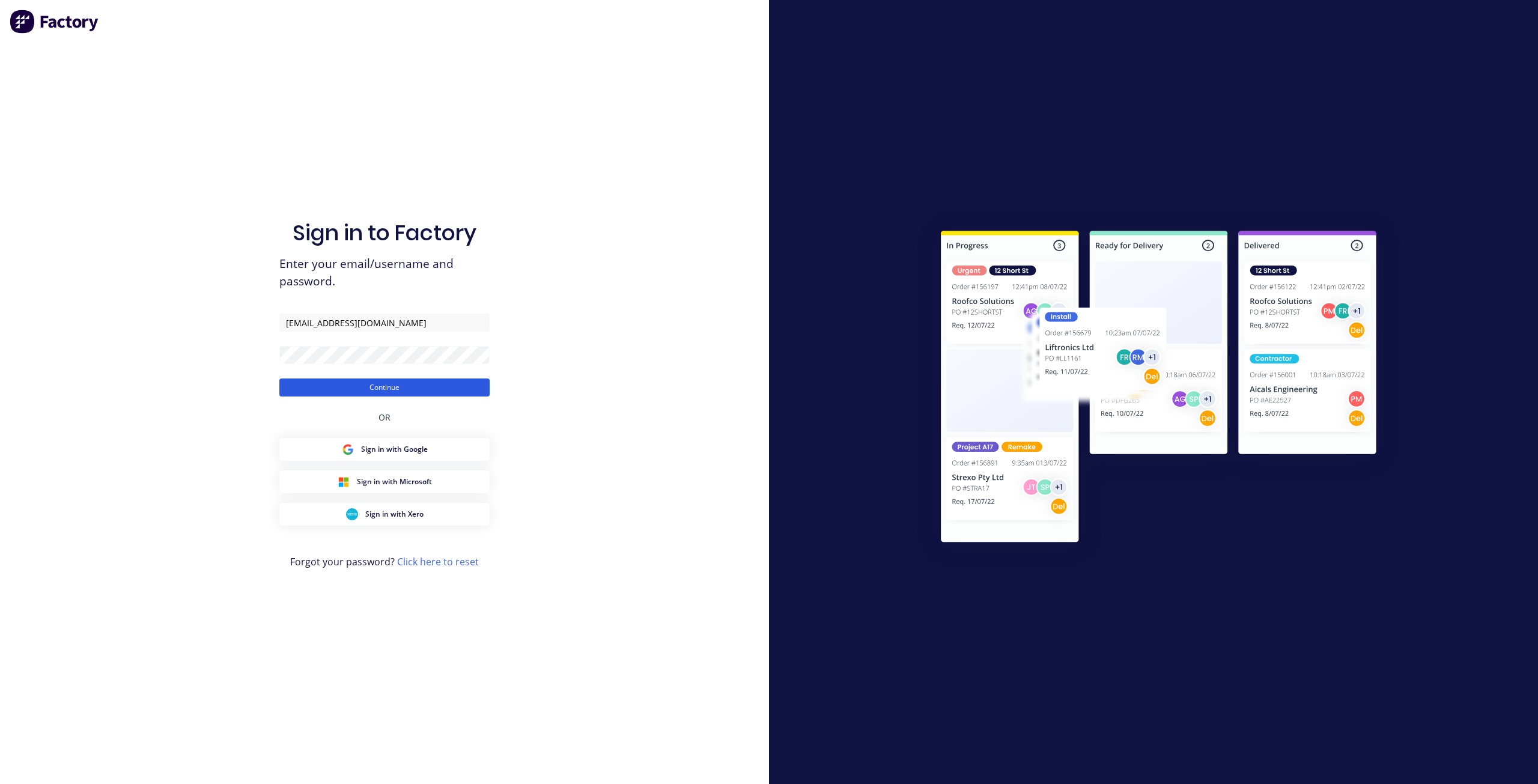
click at [356, 389] on button "Continue" at bounding box center [384, 387] width 210 height 18
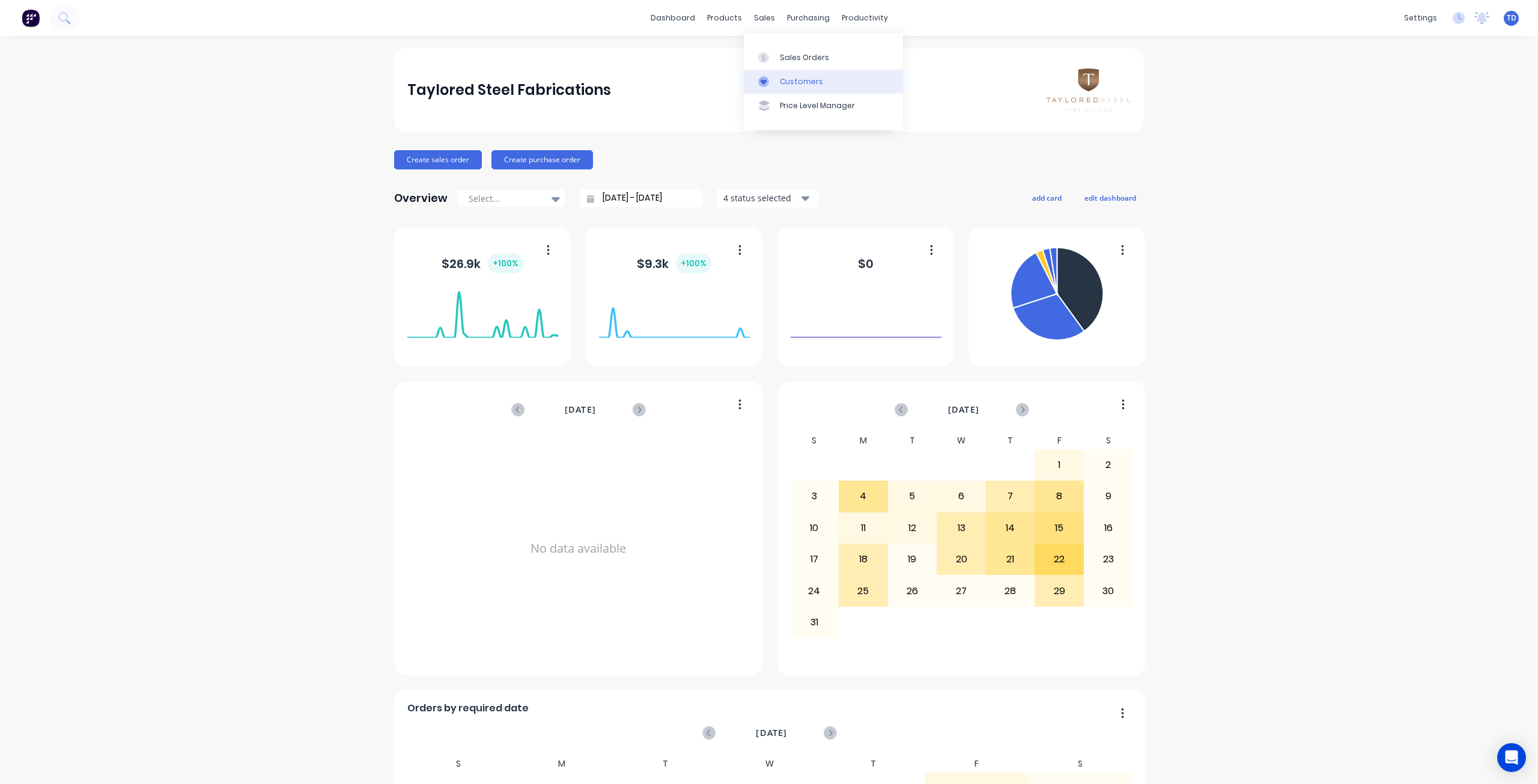
click at [780, 86] on div "Customers" at bounding box center [801, 81] width 43 height 11
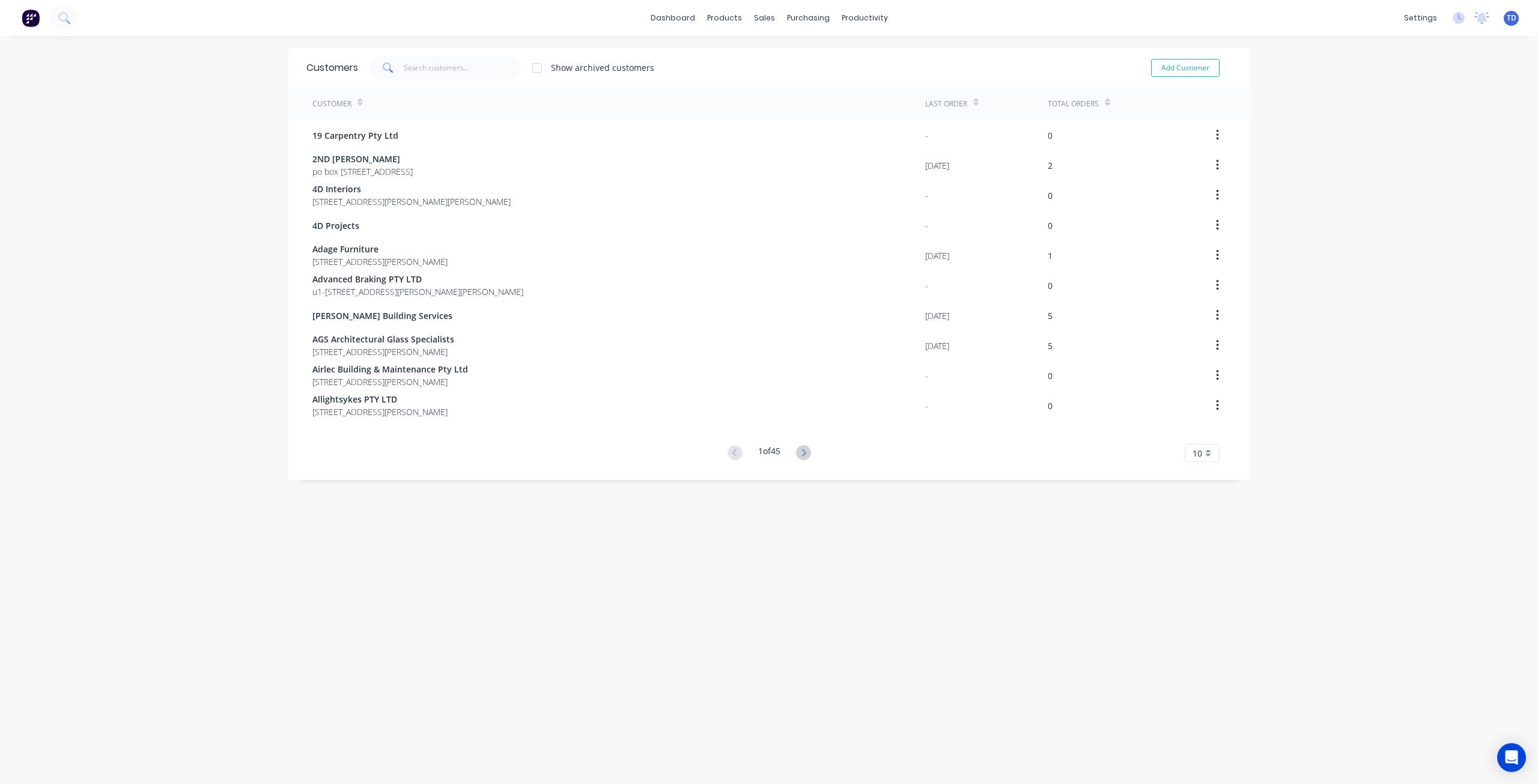
drag, startPoint x: 398, startPoint y: 30, endPoint x: 421, endPoint y: 58, distance: 36.2
click at [396, 37] on div "dashboard products sales purchasing productivity dashboard products Product Cat…" at bounding box center [769, 392] width 1538 height 784
click at [451, 69] on input "text" at bounding box center [462, 68] width 117 height 24
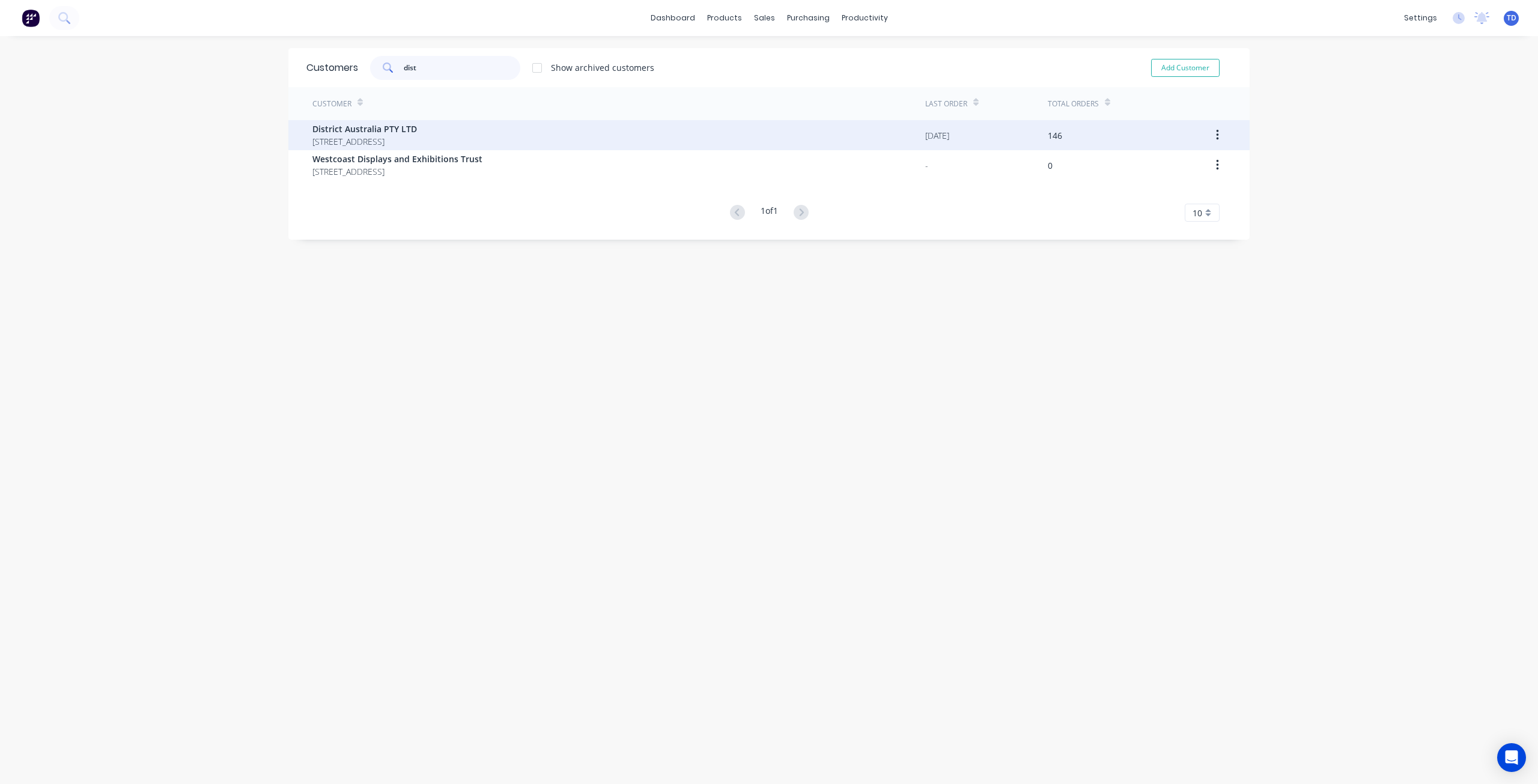
type input "dist"
click at [403, 133] on span "District Australia PTY LTD" at bounding box center [364, 129] width 105 height 13
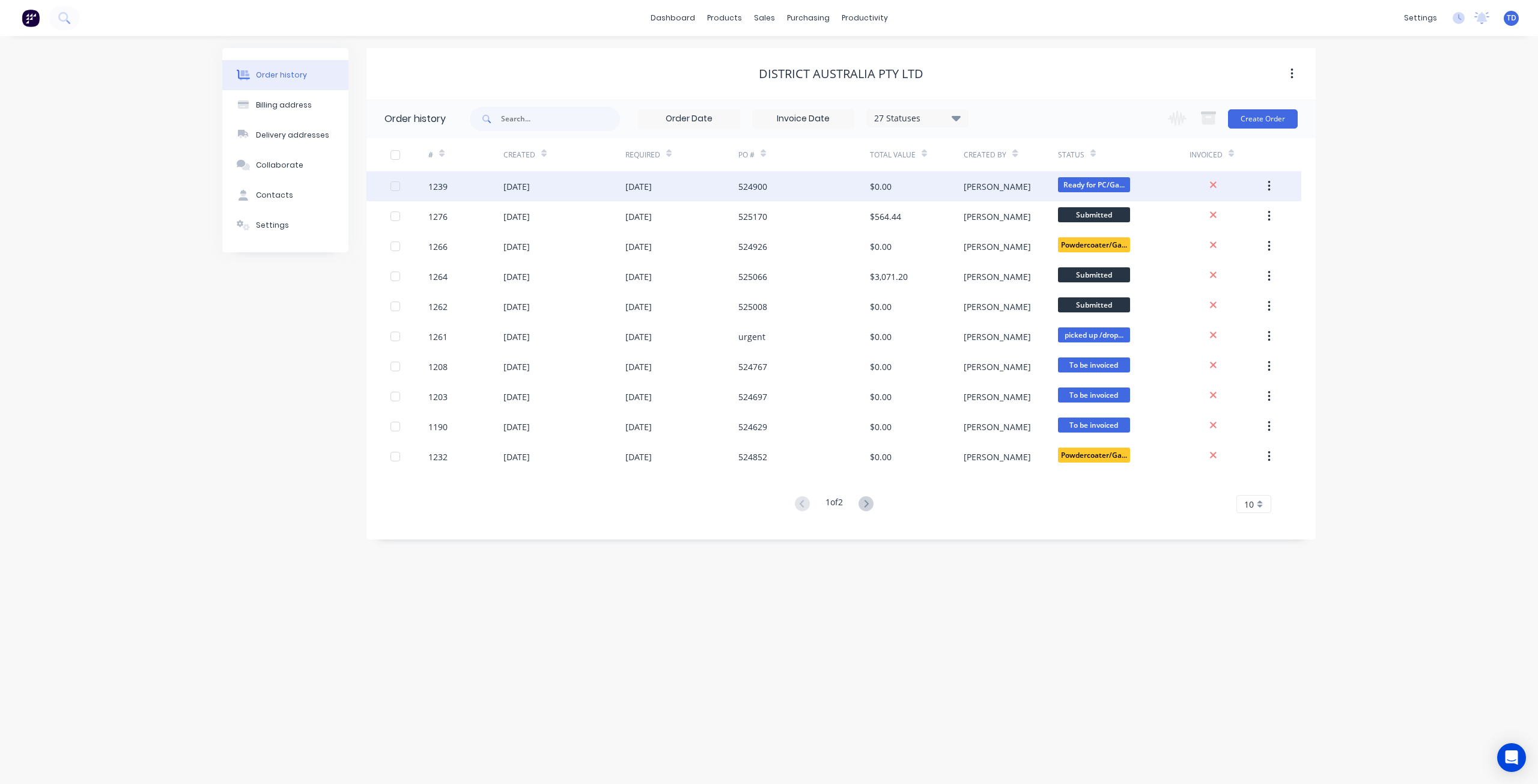
click at [643, 193] on div "[DATE]" at bounding box center [682, 186] width 113 height 30
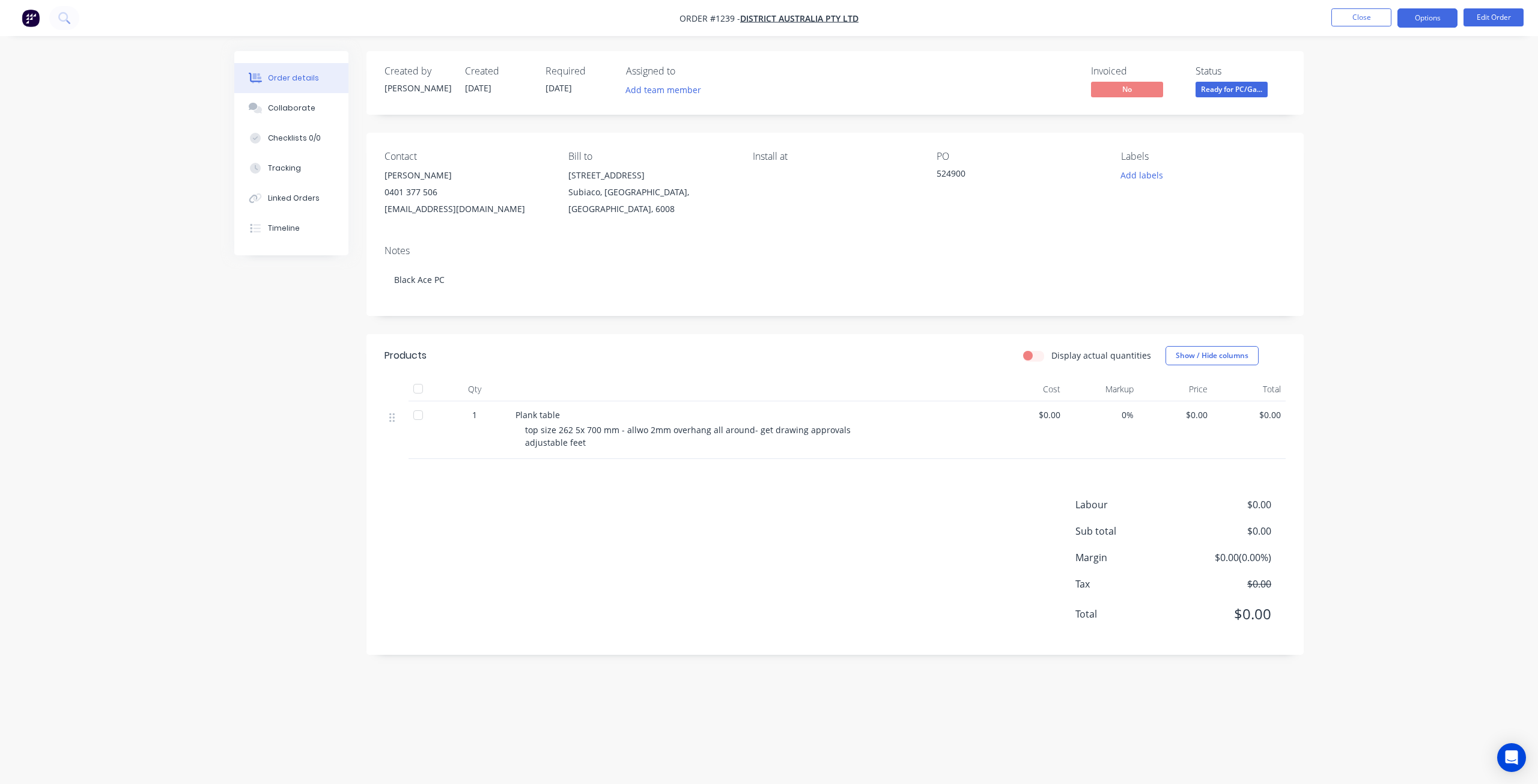
click at [1422, 23] on button "Options" at bounding box center [1427, 18] width 60 height 19
click at [1433, 365] on div "Order details Collaborate Checklists 0/0 Tracking Linked Orders Timeline Order …" at bounding box center [769, 392] width 1538 height 784
click at [1434, 21] on button "Options" at bounding box center [1427, 18] width 60 height 19
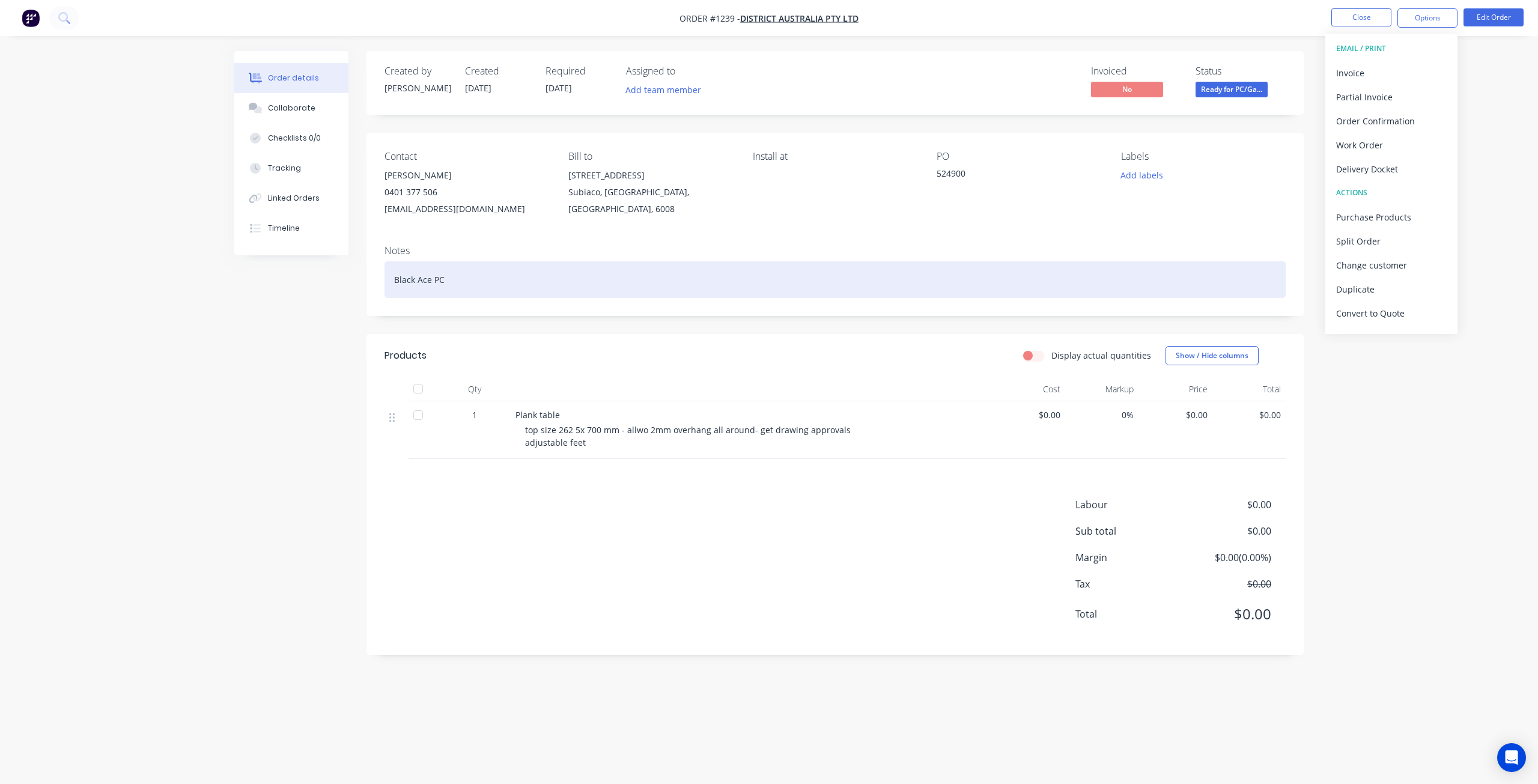
click at [555, 273] on div "Black Ace PC" at bounding box center [835, 279] width 901 height 37
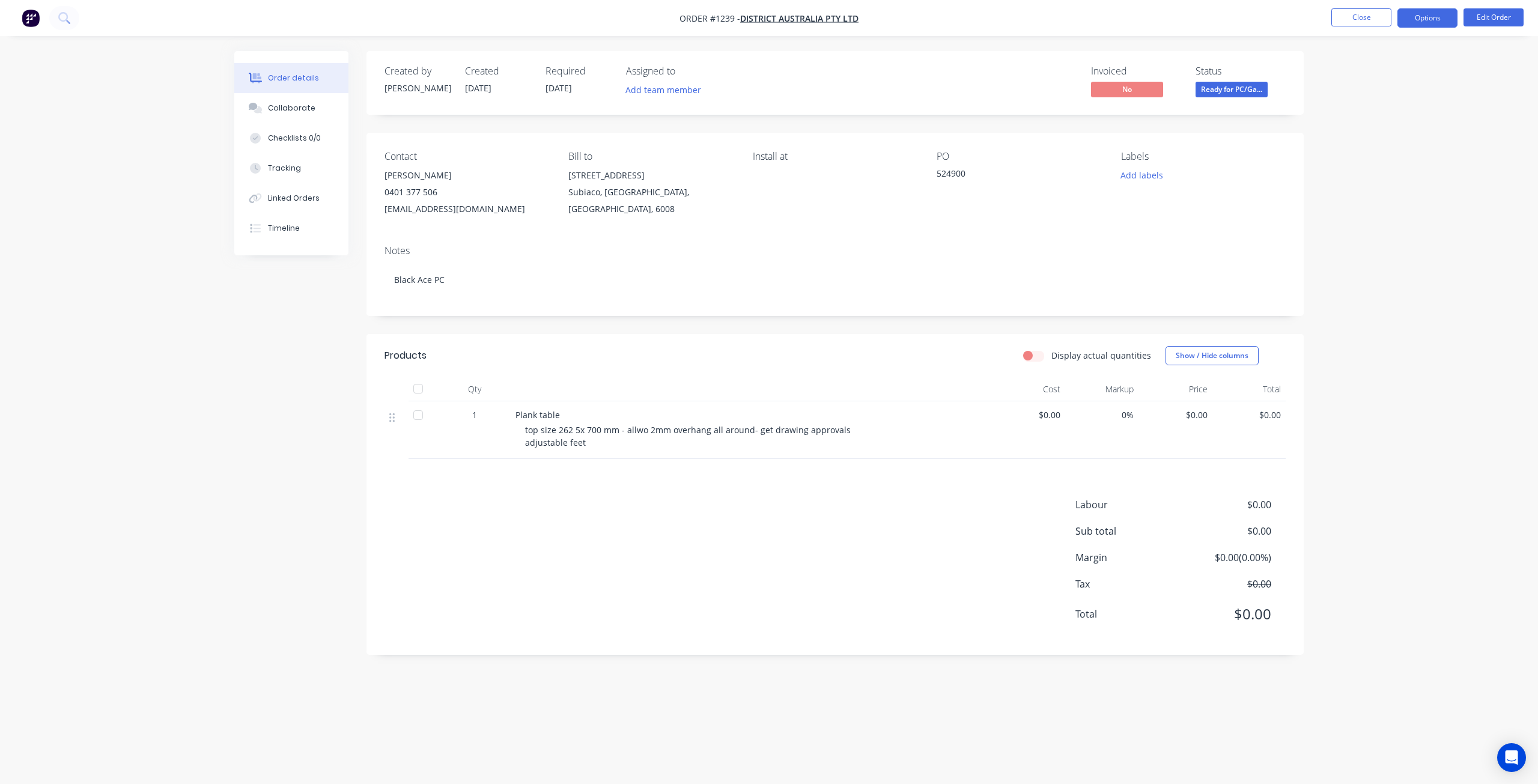
click at [1440, 16] on button "Options" at bounding box center [1427, 18] width 60 height 19
click at [1395, 219] on div "Purchase Products" at bounding box center [1391, 217] width 111 height 18
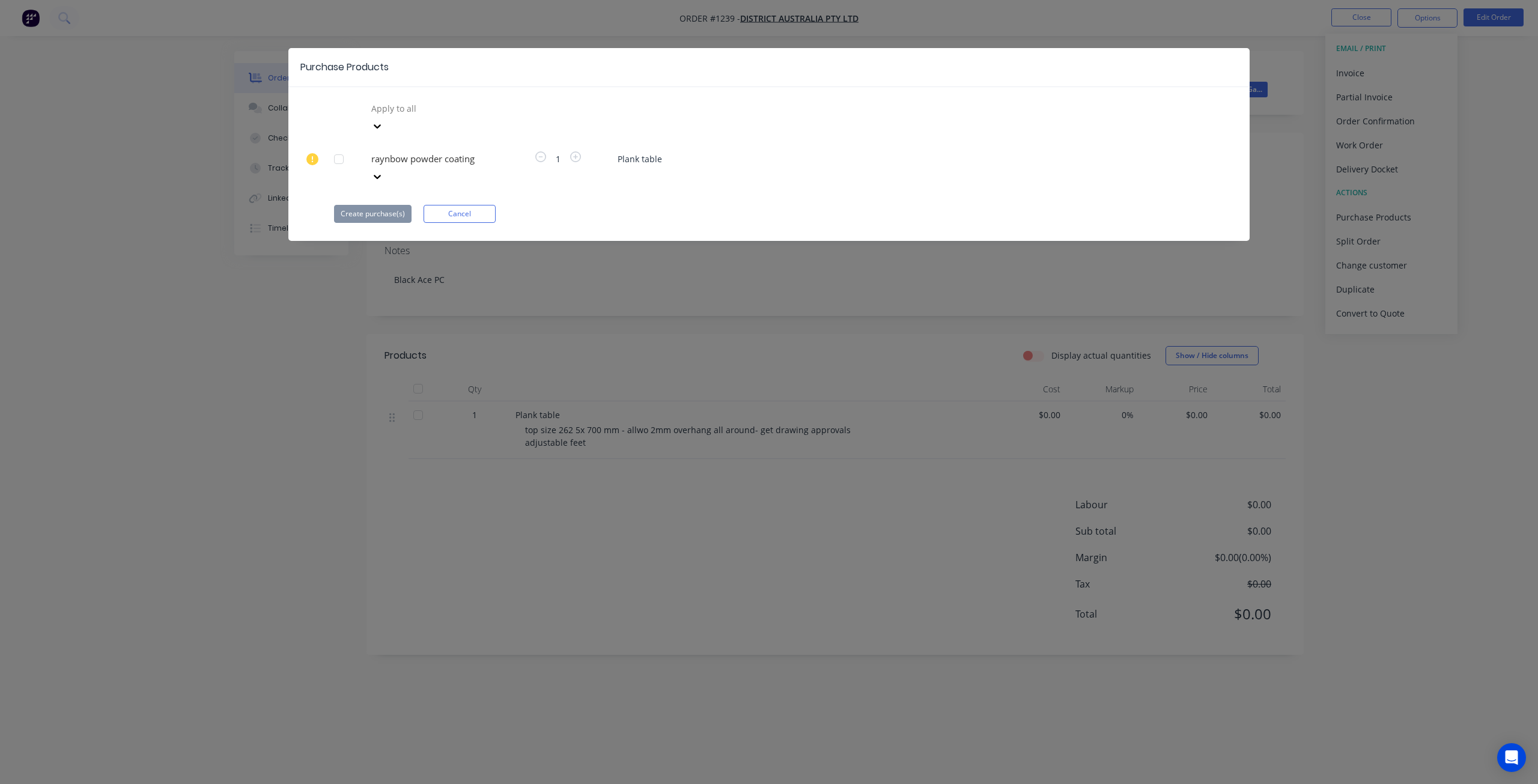
click at [388, 136] on div at bounding box center [377, 126] width 22 height 19
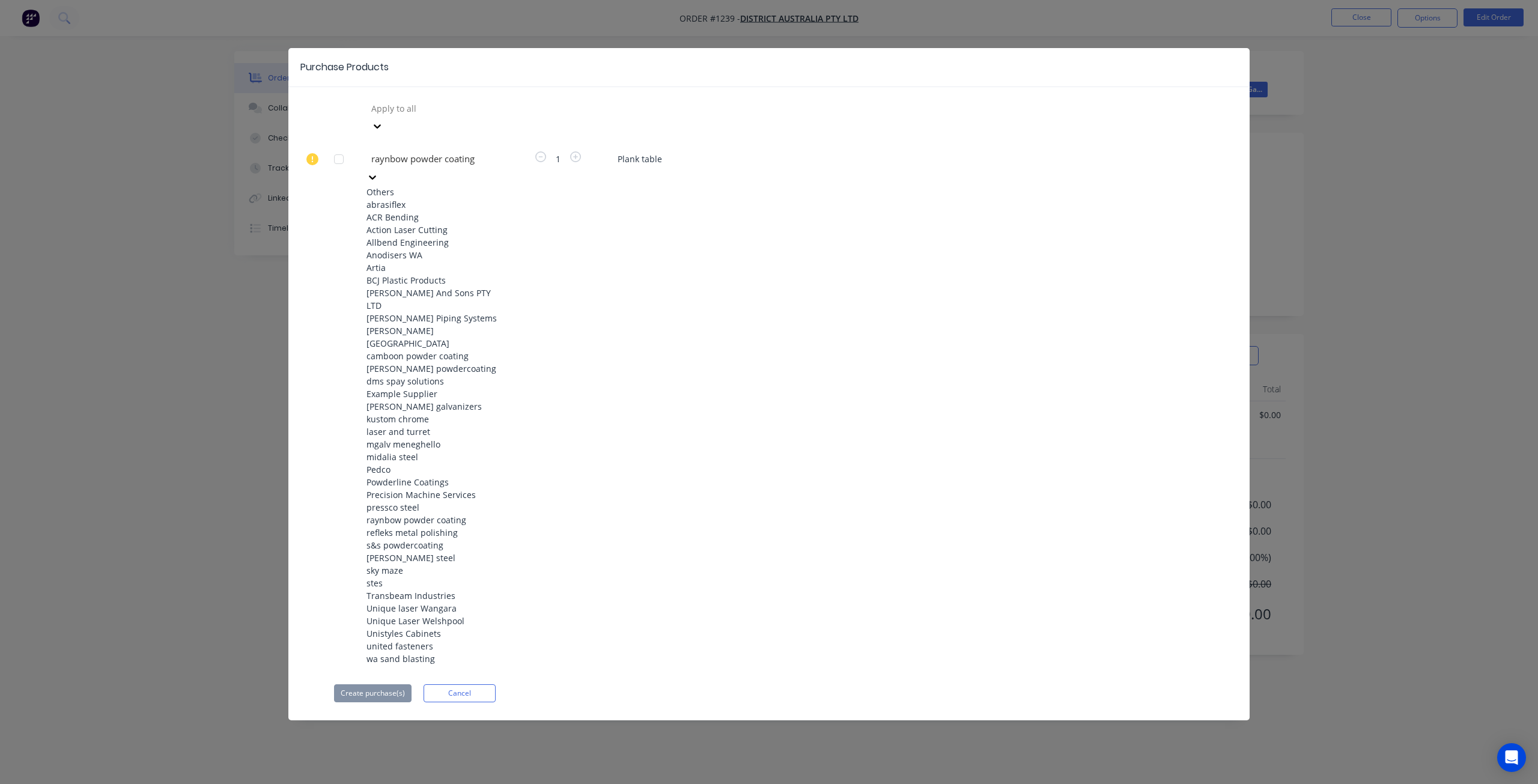
scroll to position [480, 0]
click at [427, 513] on div "raynbow powder coating" at bounding box center [432, 520] width 132 height 13
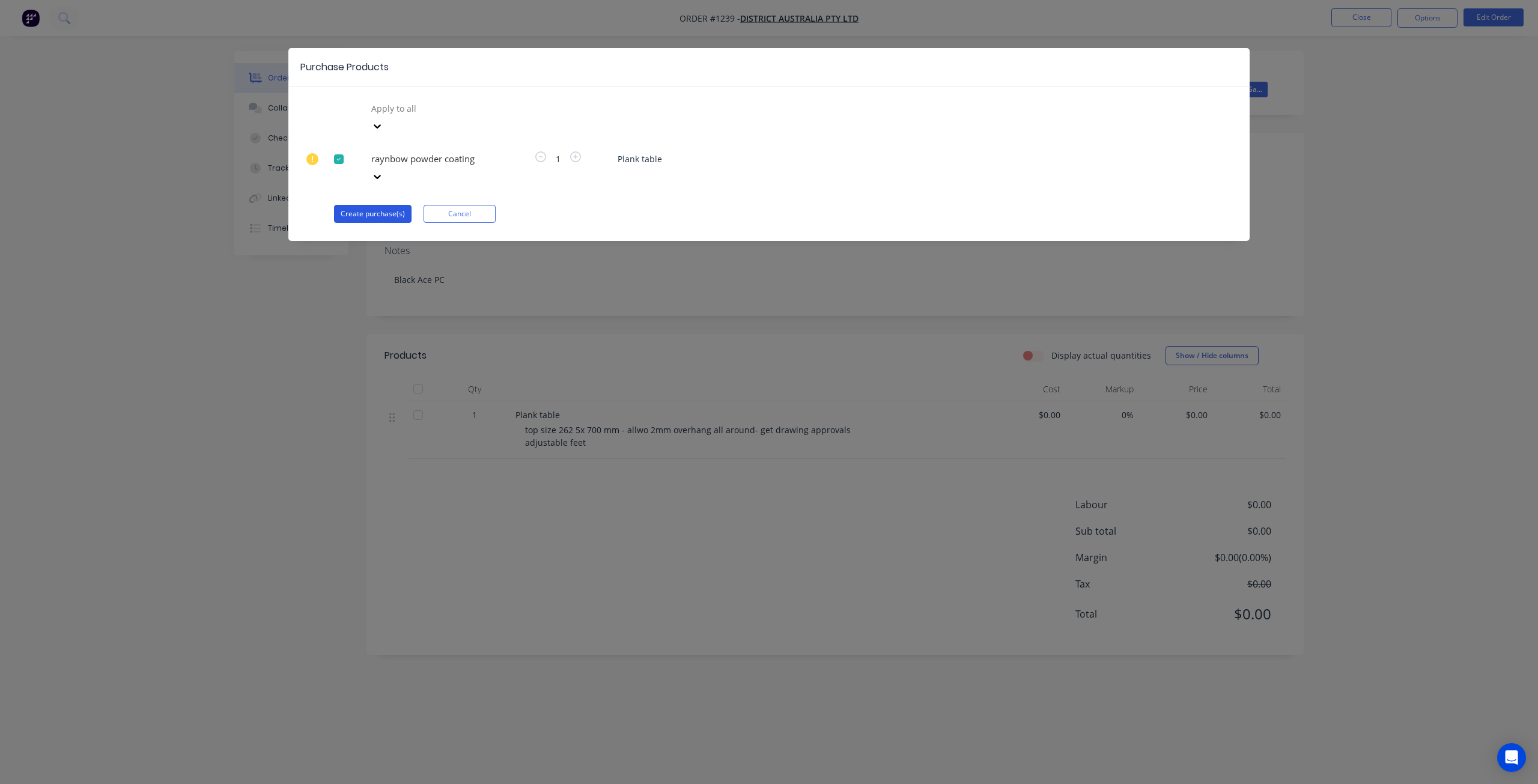
click at [353, 205] on button "Create purchase(s)" at bounding box center [373, 214] width 78 height 18
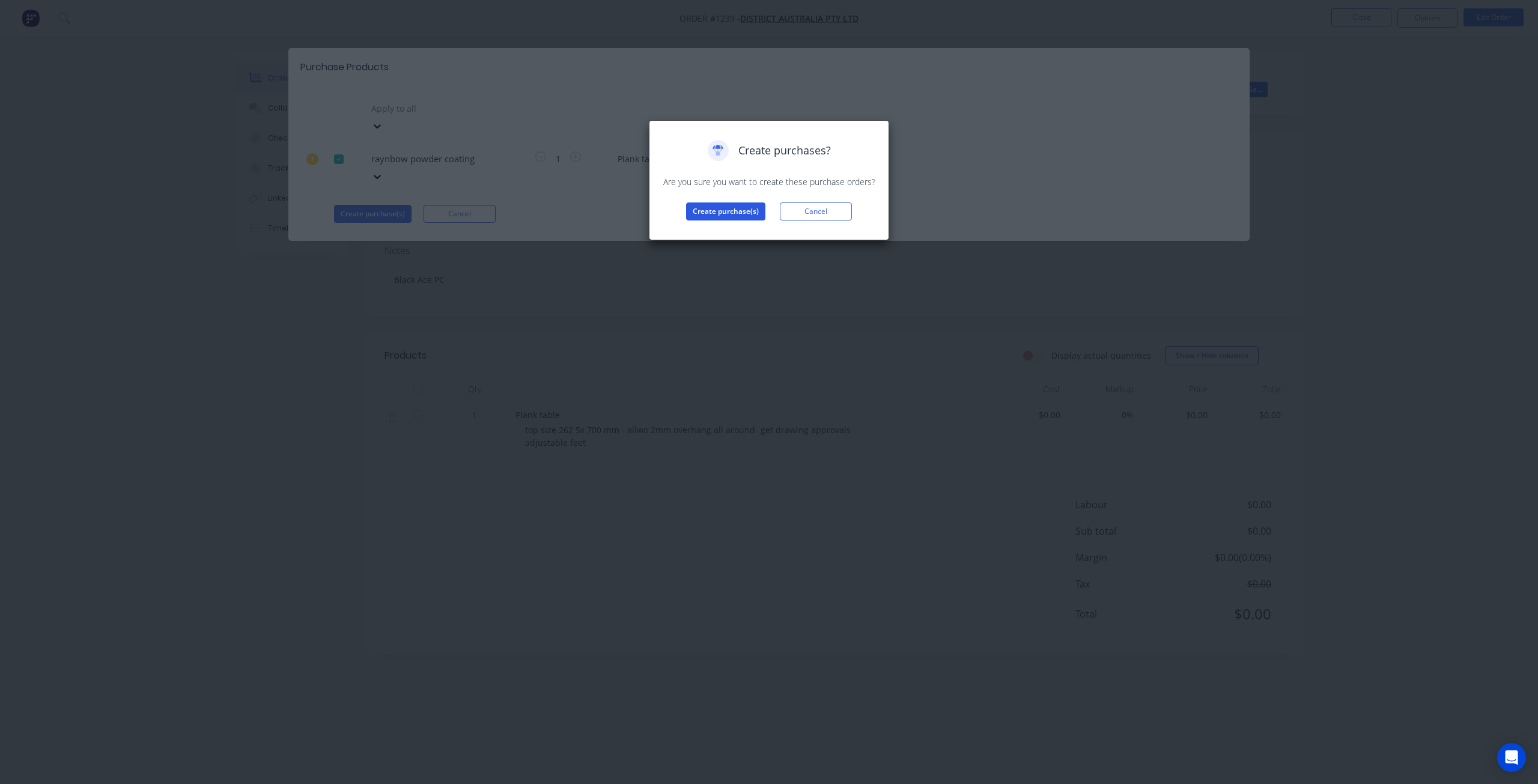
click at [729, 213] on button "Create purchase(s)" at bounding box center [726, 211] width 80 height 18
click at [729, 230] on button "View purchase(s)" at bounding box center [725, 230] width 72 height 18
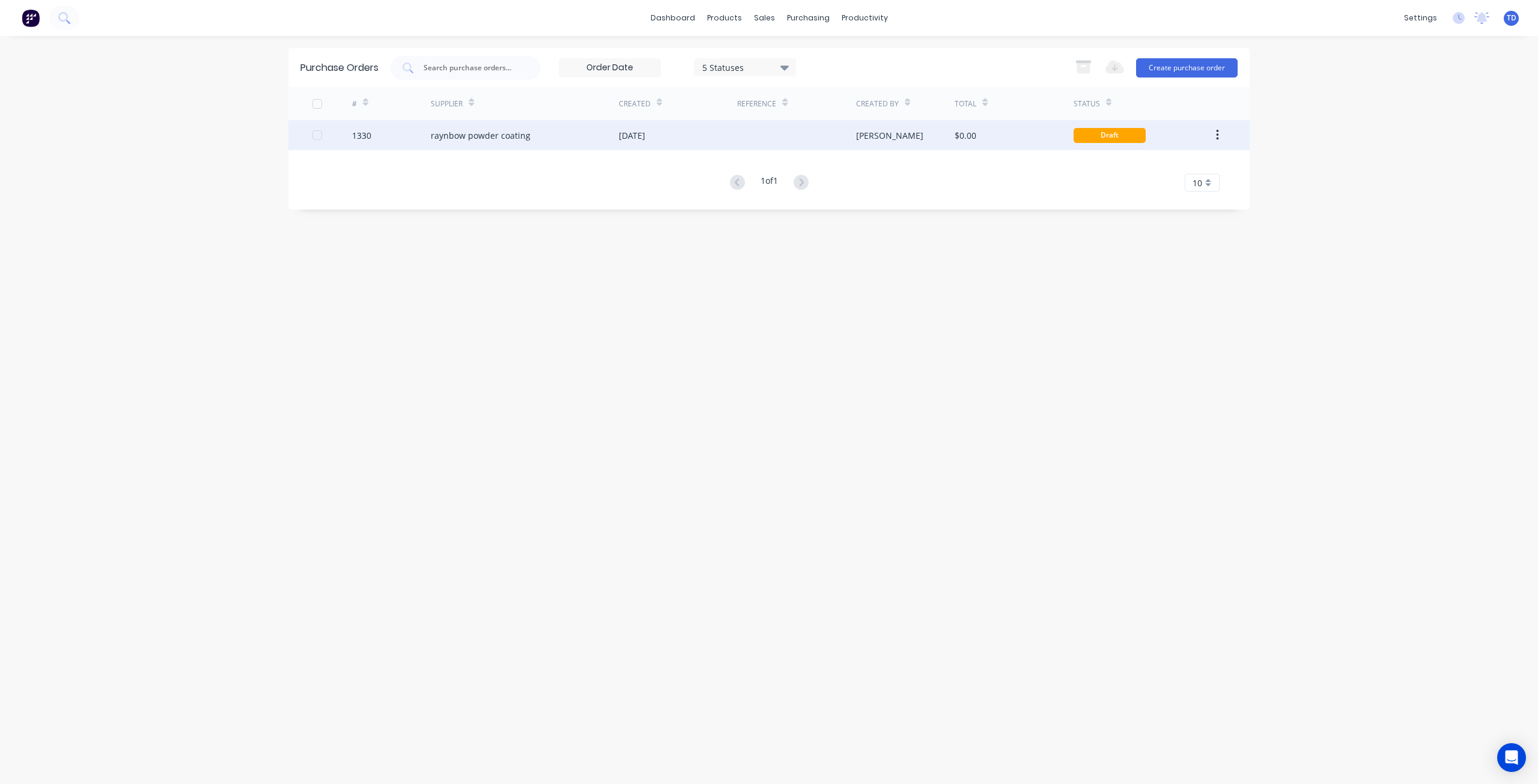
click at [1115, 135] on div "Draft" at bounding box center [1109, 135] width 72 height 15
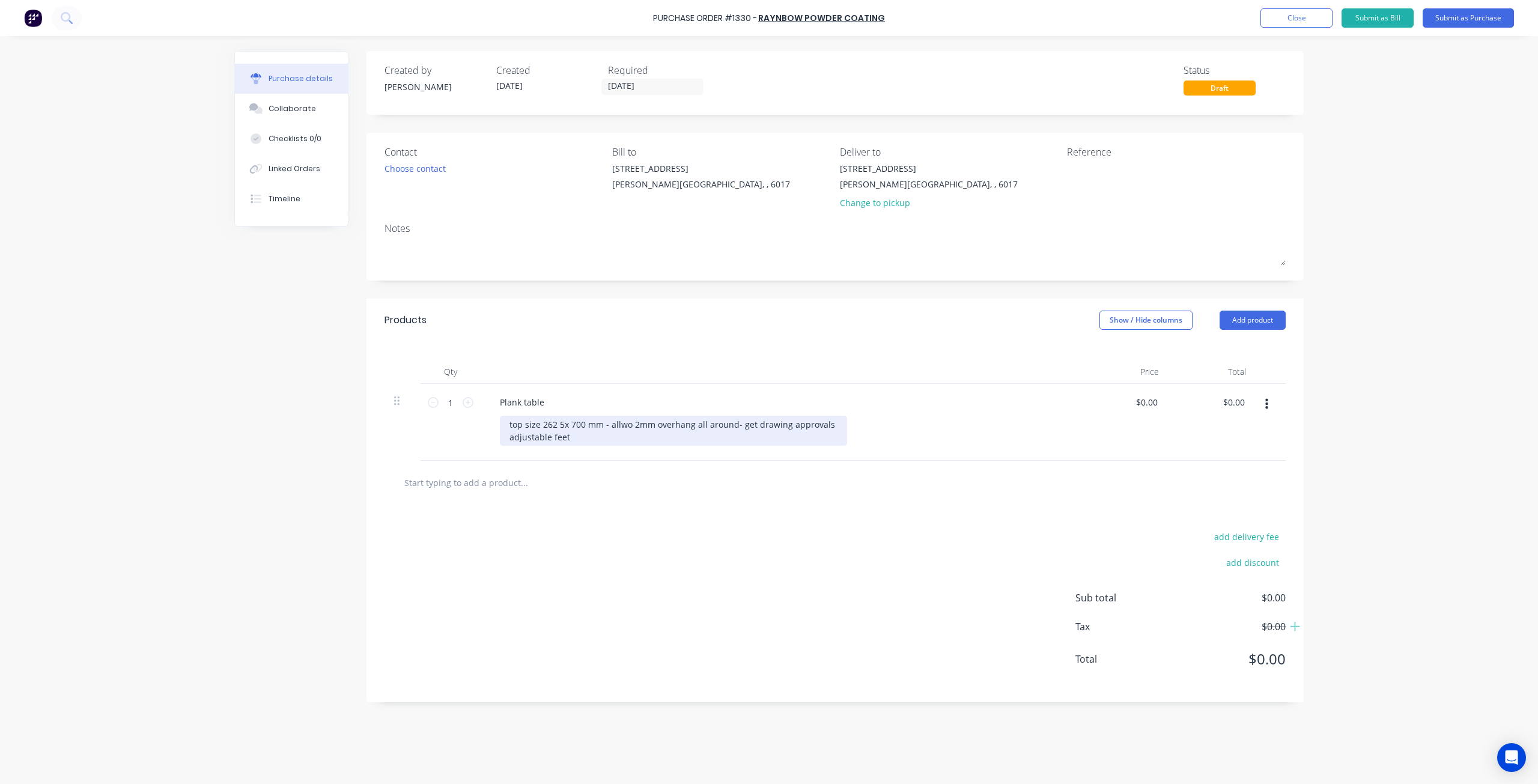
click at [571, 440] on div "top size 262 5x 700 mm - allwo 2mm overhang all around- get drawing approvals a…" at bounding box center [673, 431] width 348 height 30
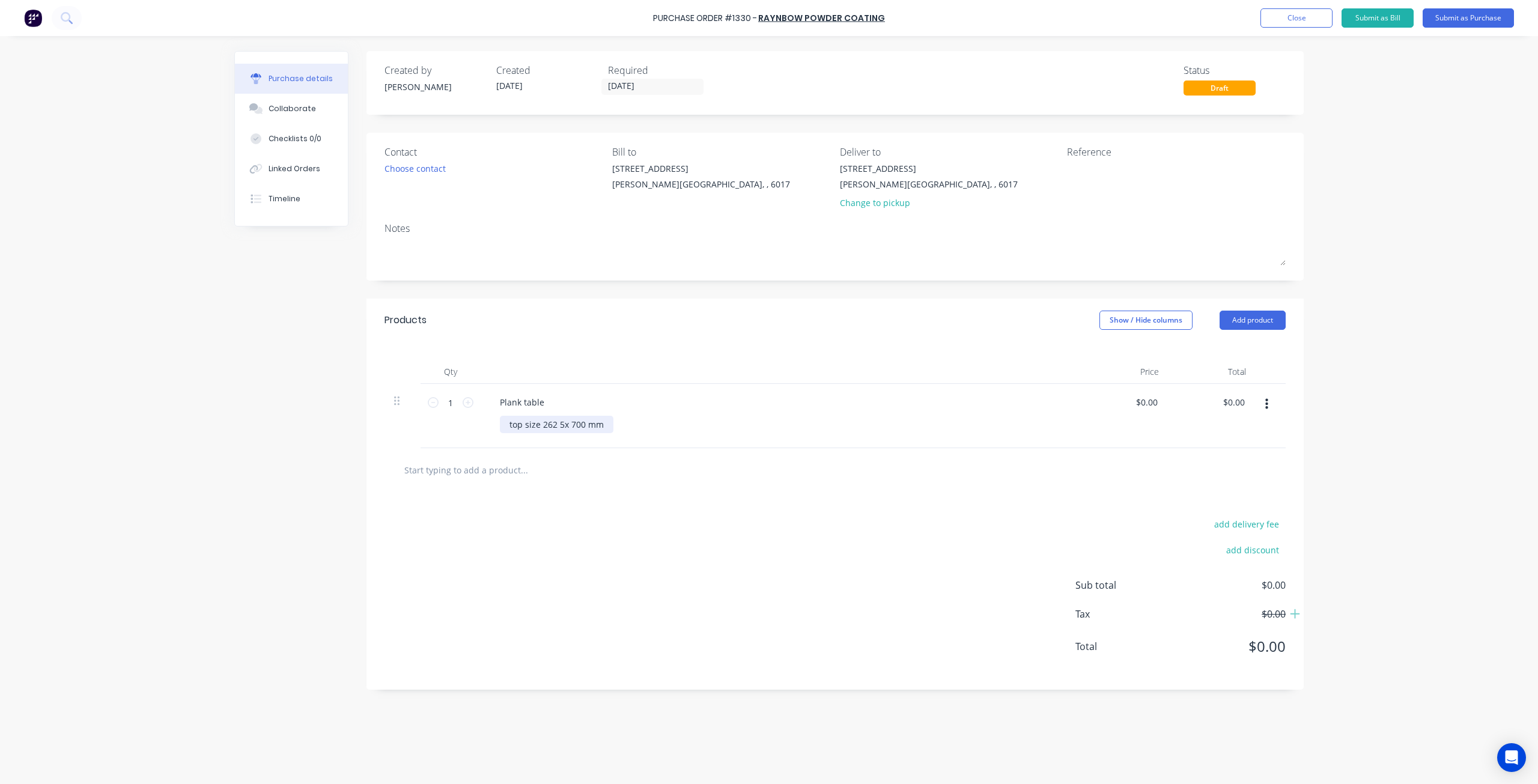
click at [538, 423] on div "top size 262 5x 700 mm" at bounding box center [556, 425] width 113 height 18
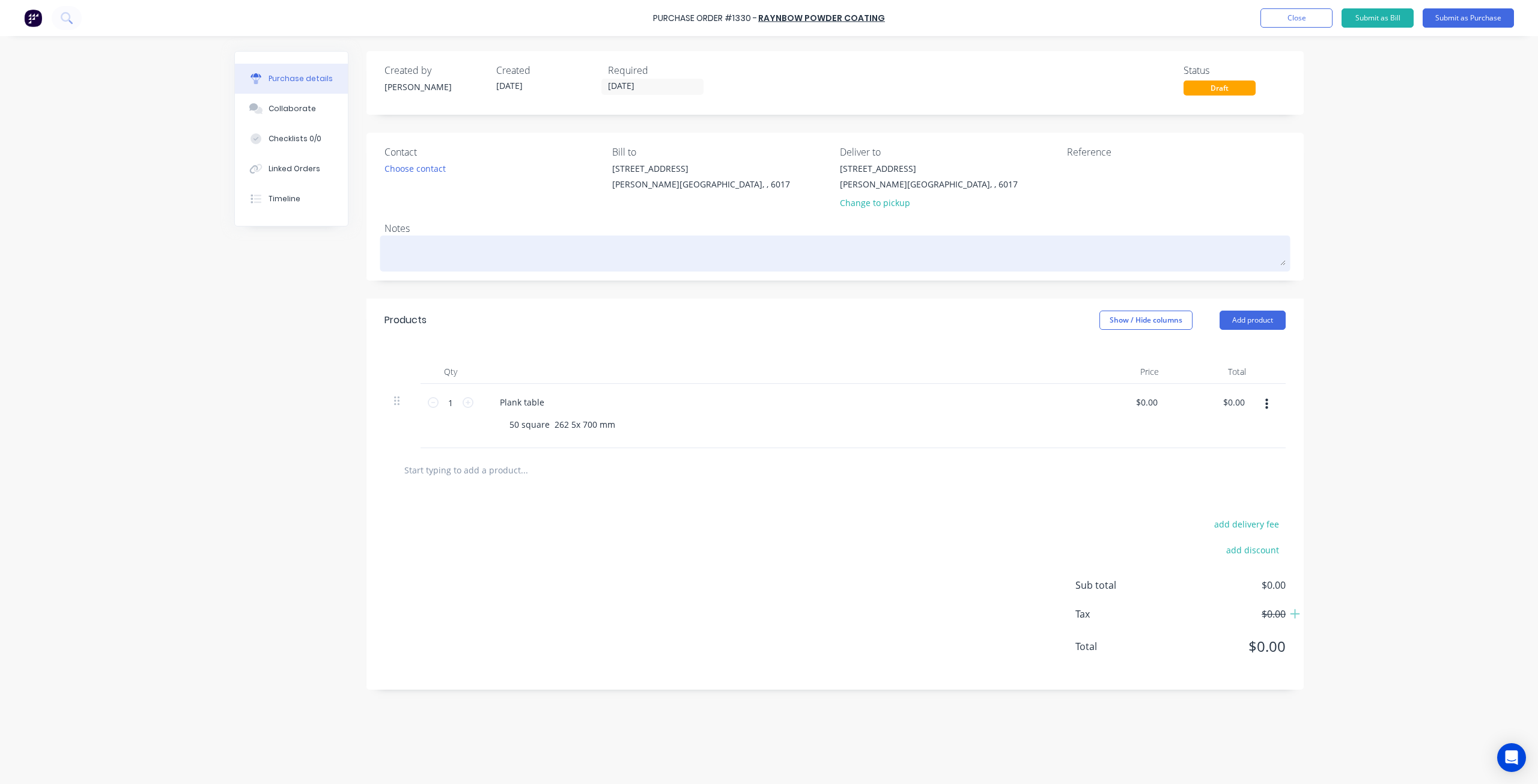
click at [452, 254] on textarea at bounding box center [835, 252] width 901 height 27
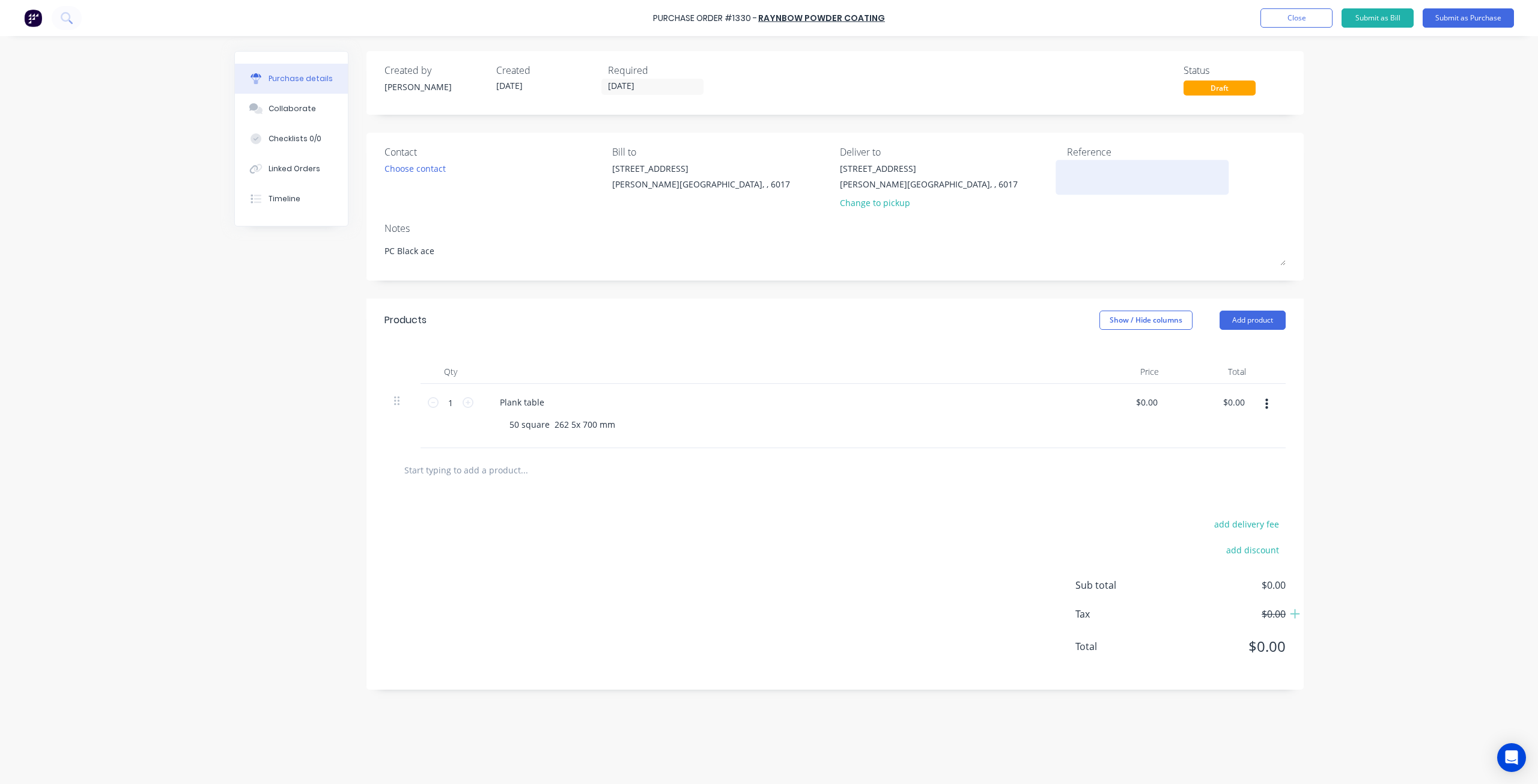
type textarea "PC Black ace"
click at [1086, 169] on textarea at bounding box center [1142, 175] width 150 height 27
type textarea "I"
click at [1100, 165] on textarea "District 1239" at bounding box center [1142, 175] width 150 height 27
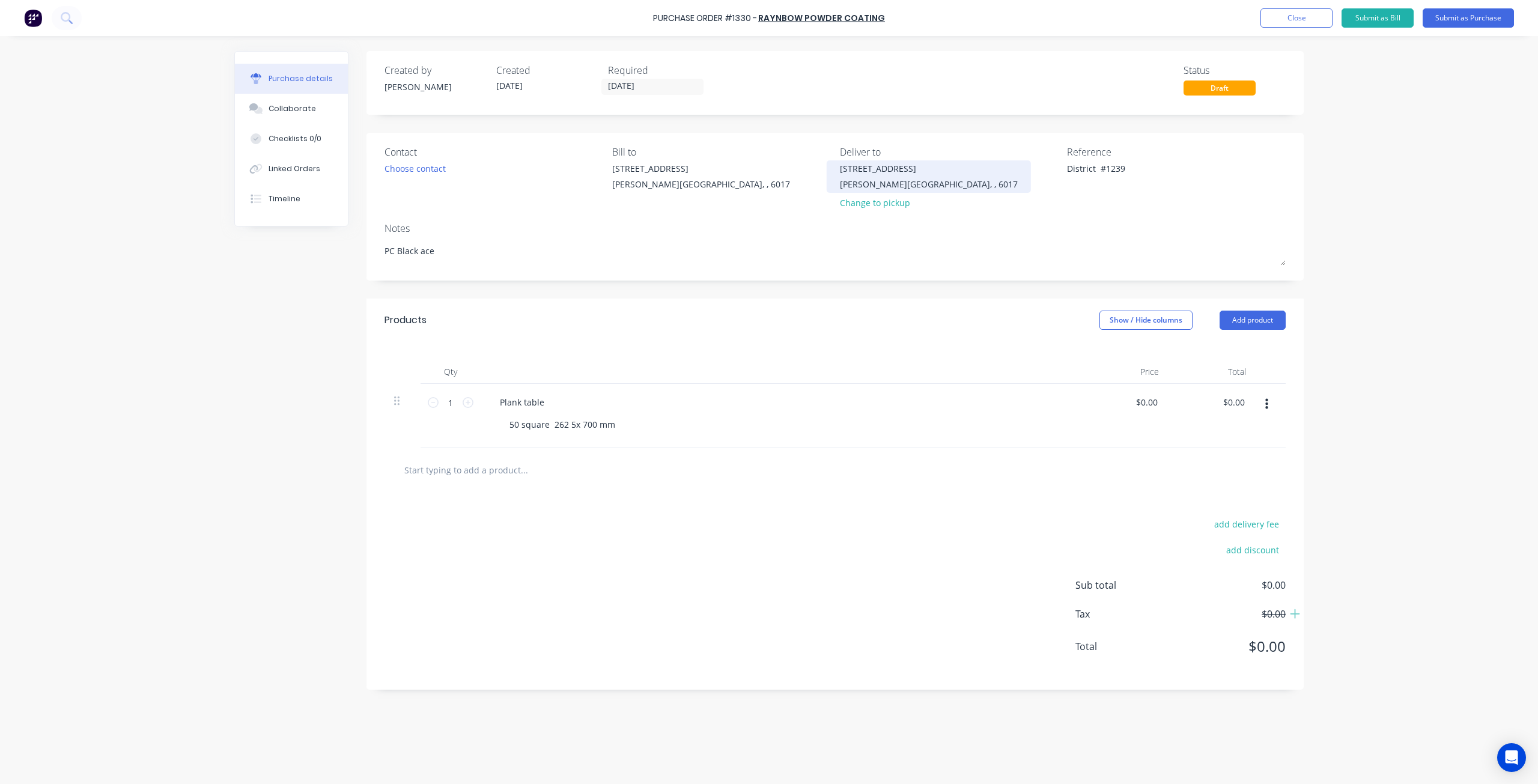
type textarea "District #1239"
click at [870, 180] on div "[PERSON_NAME][GEOGRAPHIC_DATA]" at bounding box center [929, 184] width 178 height 13
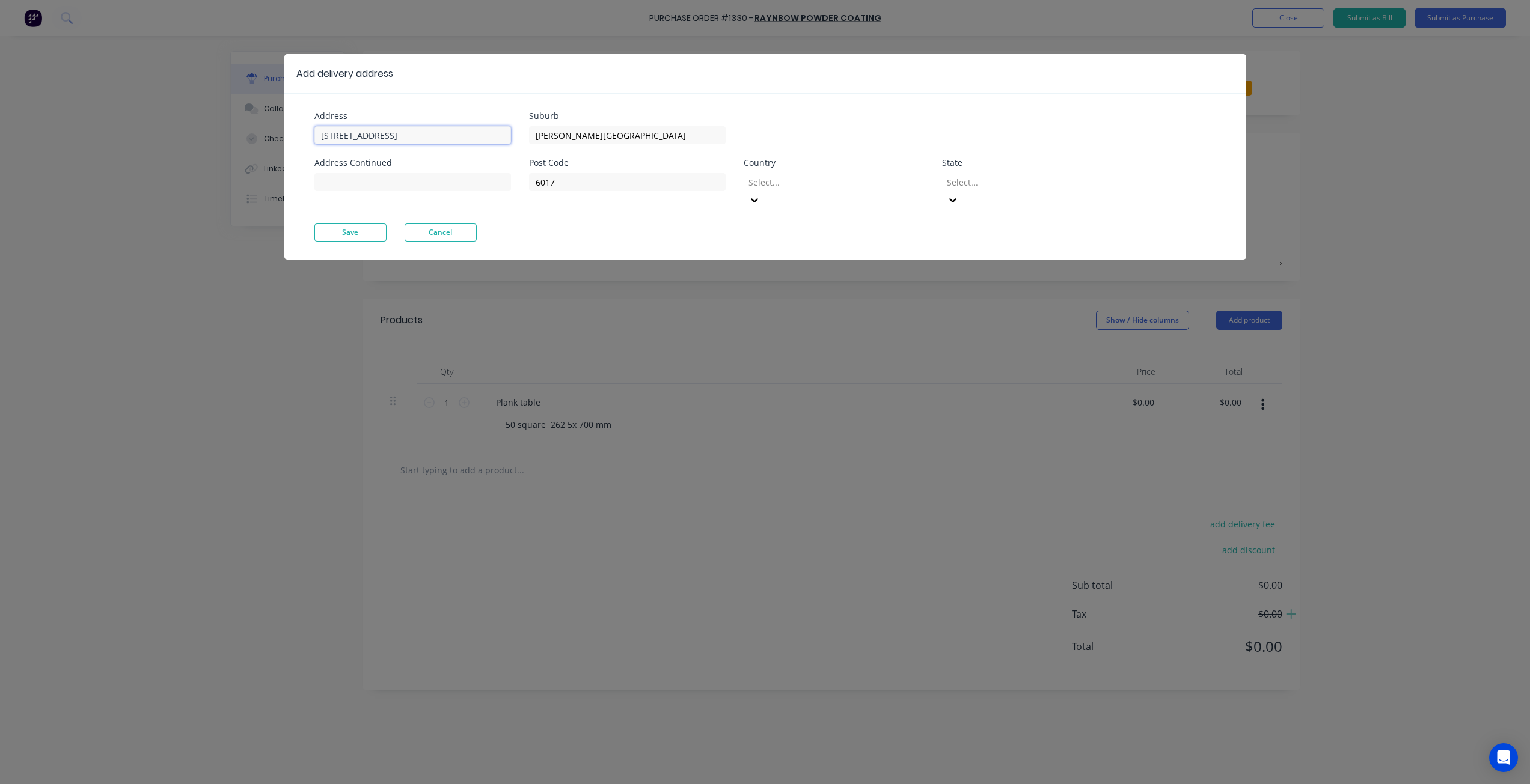
click at [447, 133] on input "[STREET_ADDRESS]" at bounding box center [413, 135] width 197 height 18
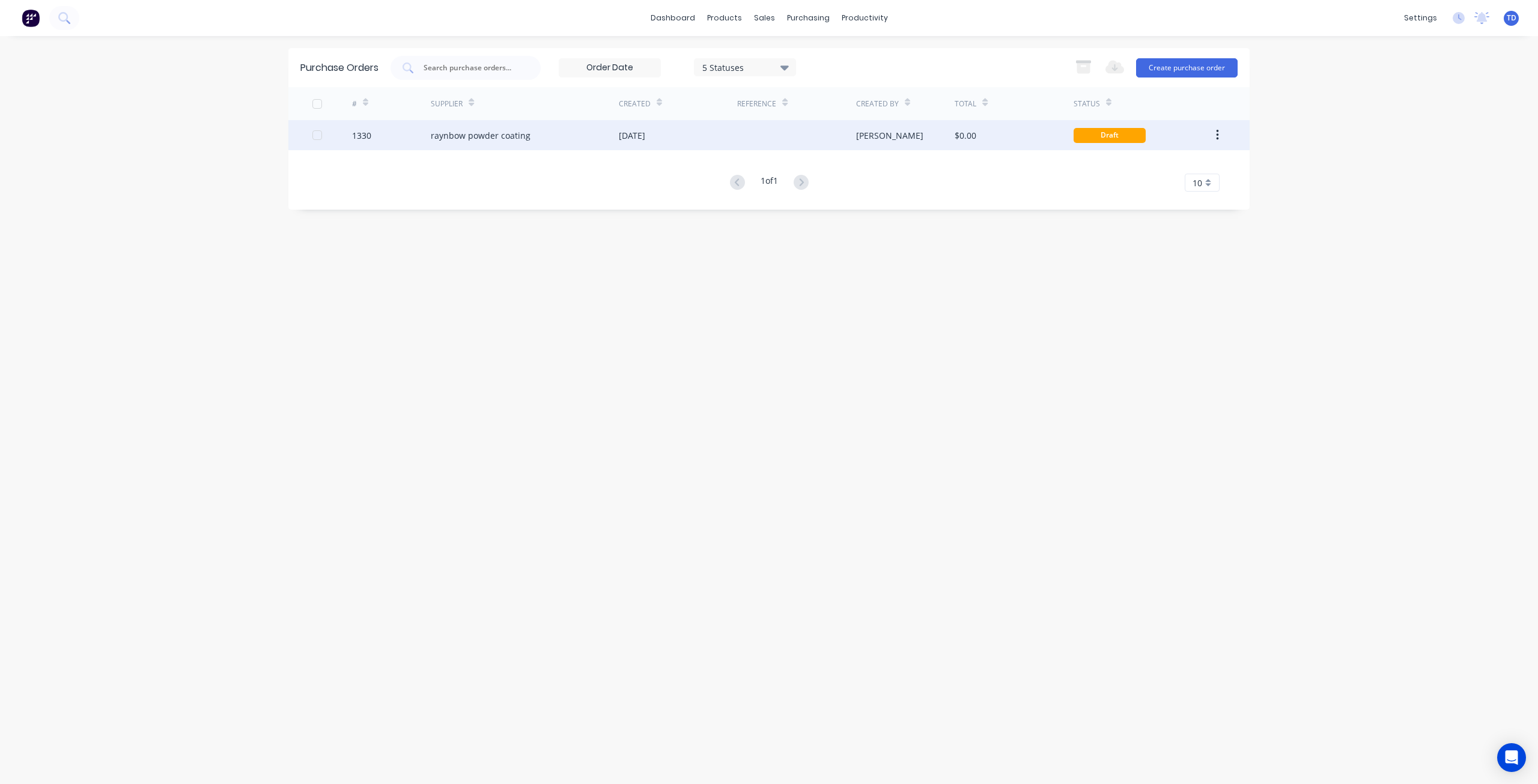
click at [493, 141] on div "raynbow powder coating" at bounding box center [480, 135] width 100 height 13
click at [1115, 135] on div "Draft" at bounding box center [1109, 135] width 72 height 15
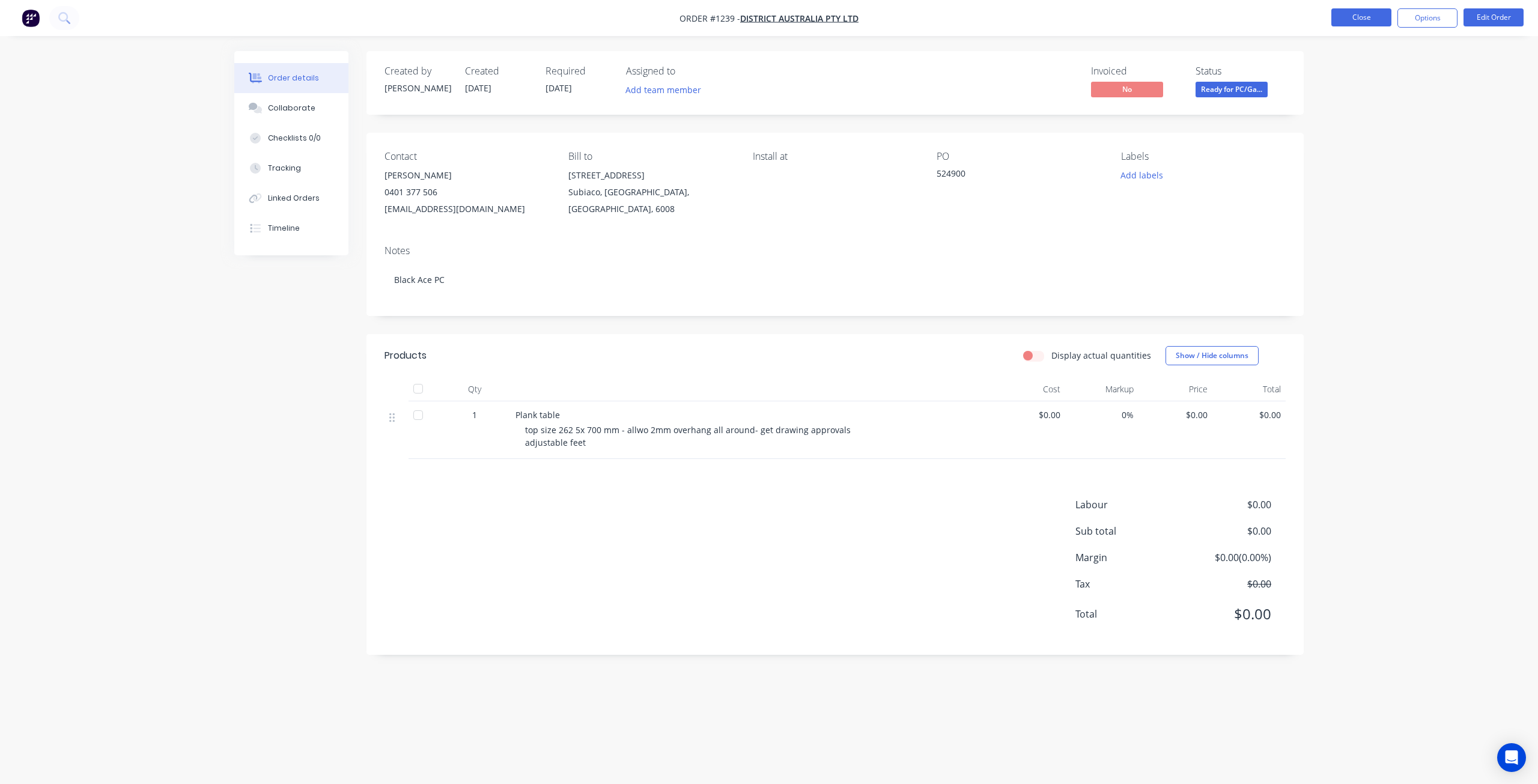
click at [1358, 16] on button "Close" at bounding box center [1361, 17] width 60 height 18
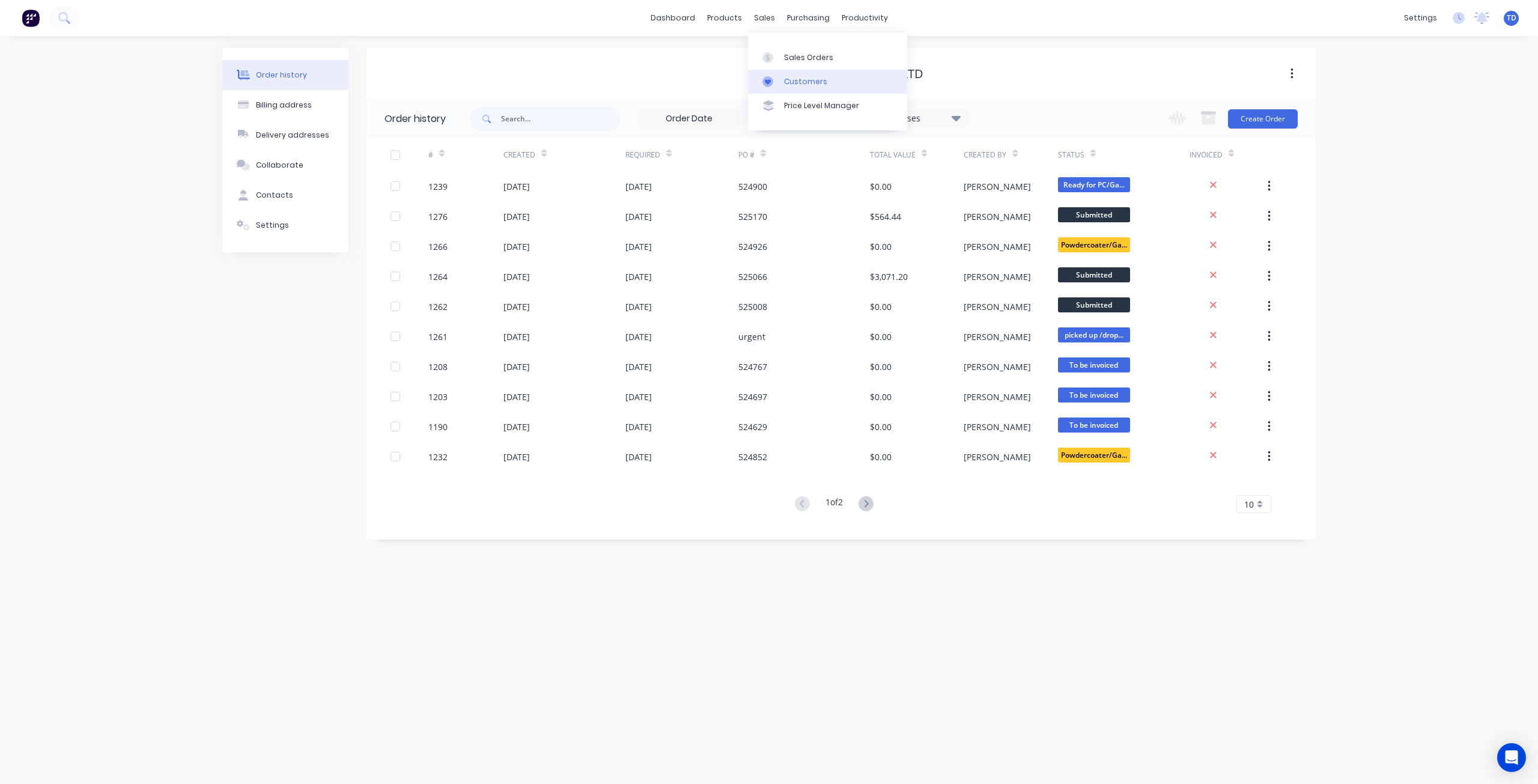
click at [794, 82] on div "Customers" at bounding box center [805, 81] width 43 height 11
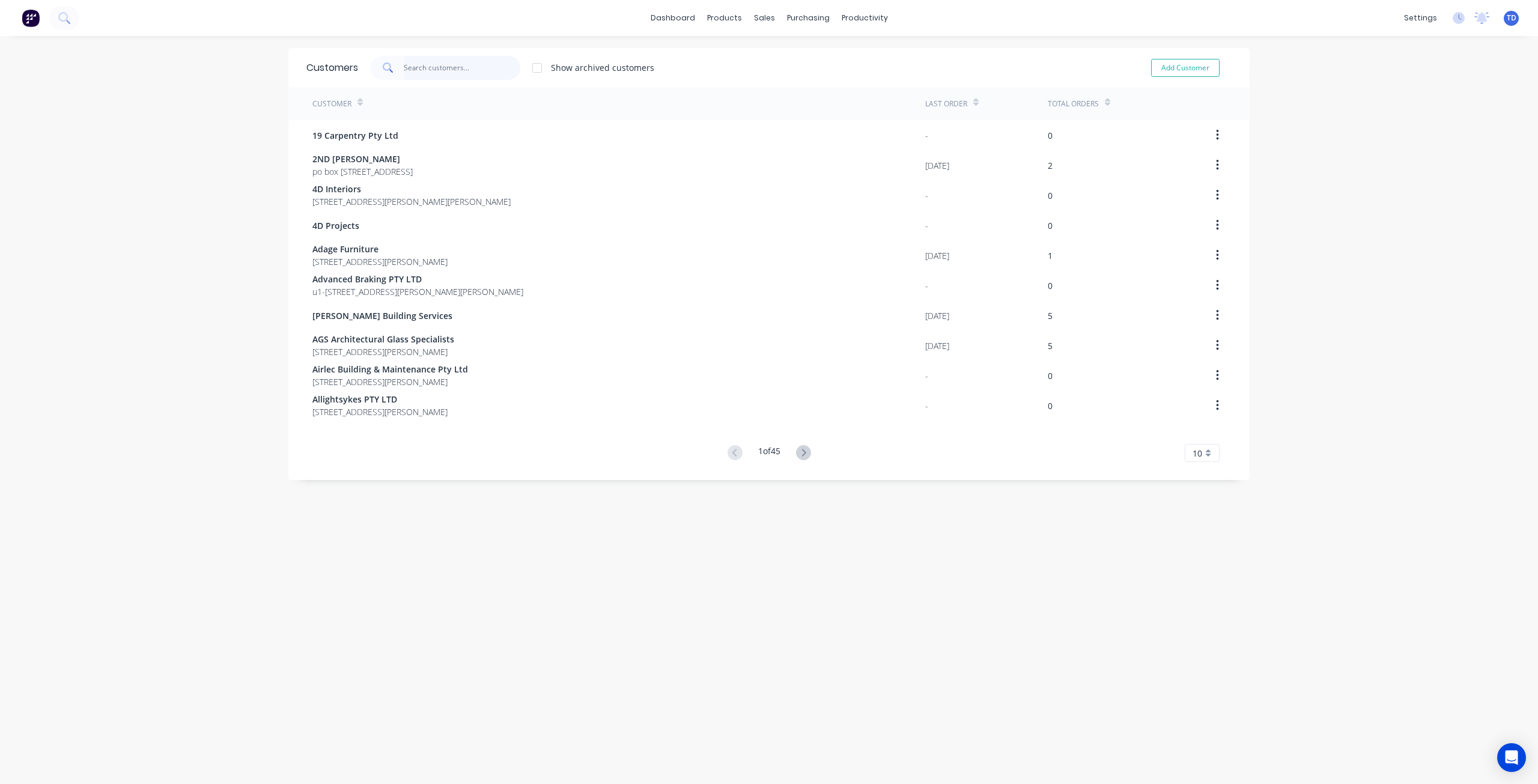
click at [491, 64] on input "text" at bounding box center [462, 68] width 117 height 24
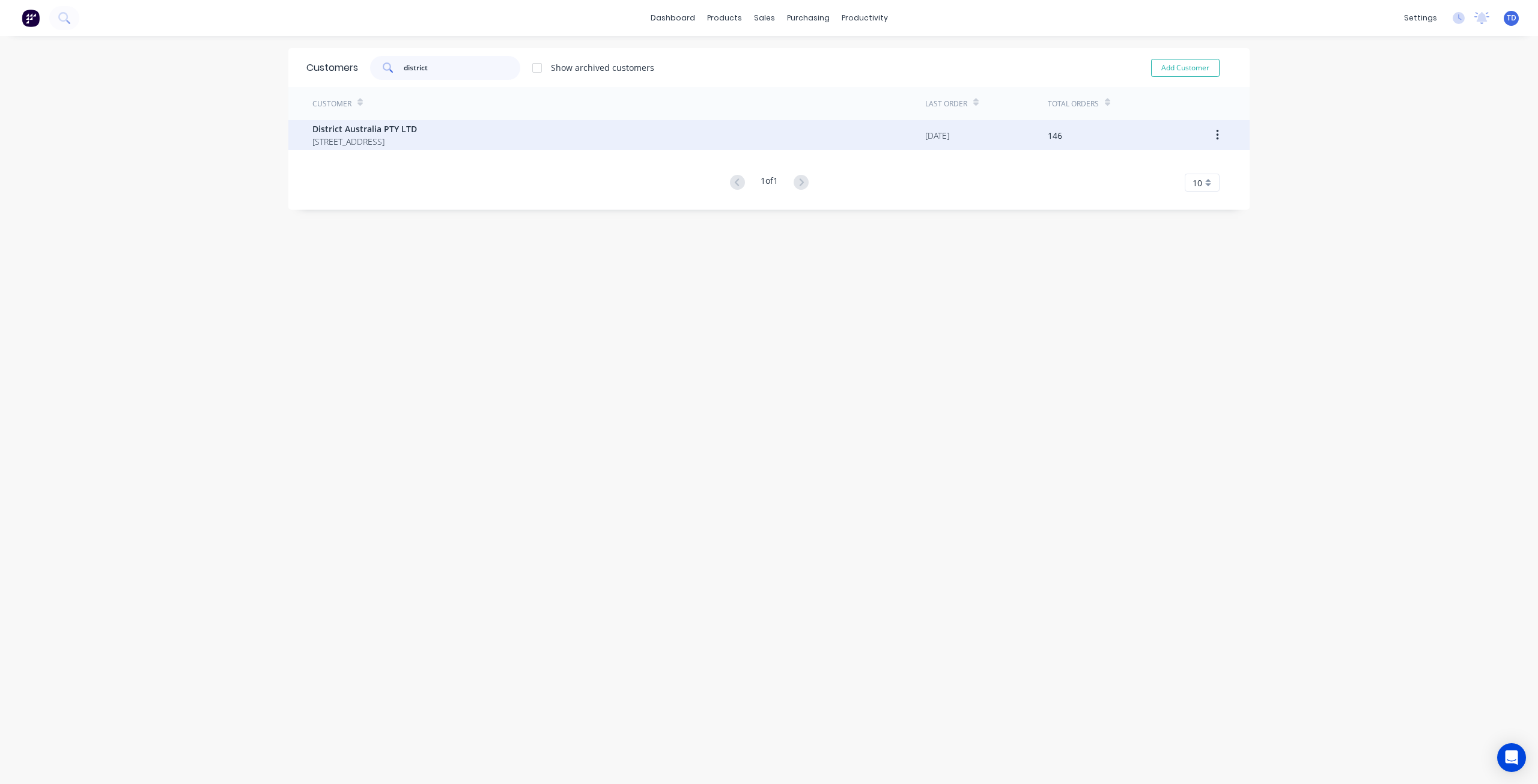
type input "district"
click at [361, 136] on span "[STREET_ADDRESS]" at bounding box center [364, 142] width 105 height 13
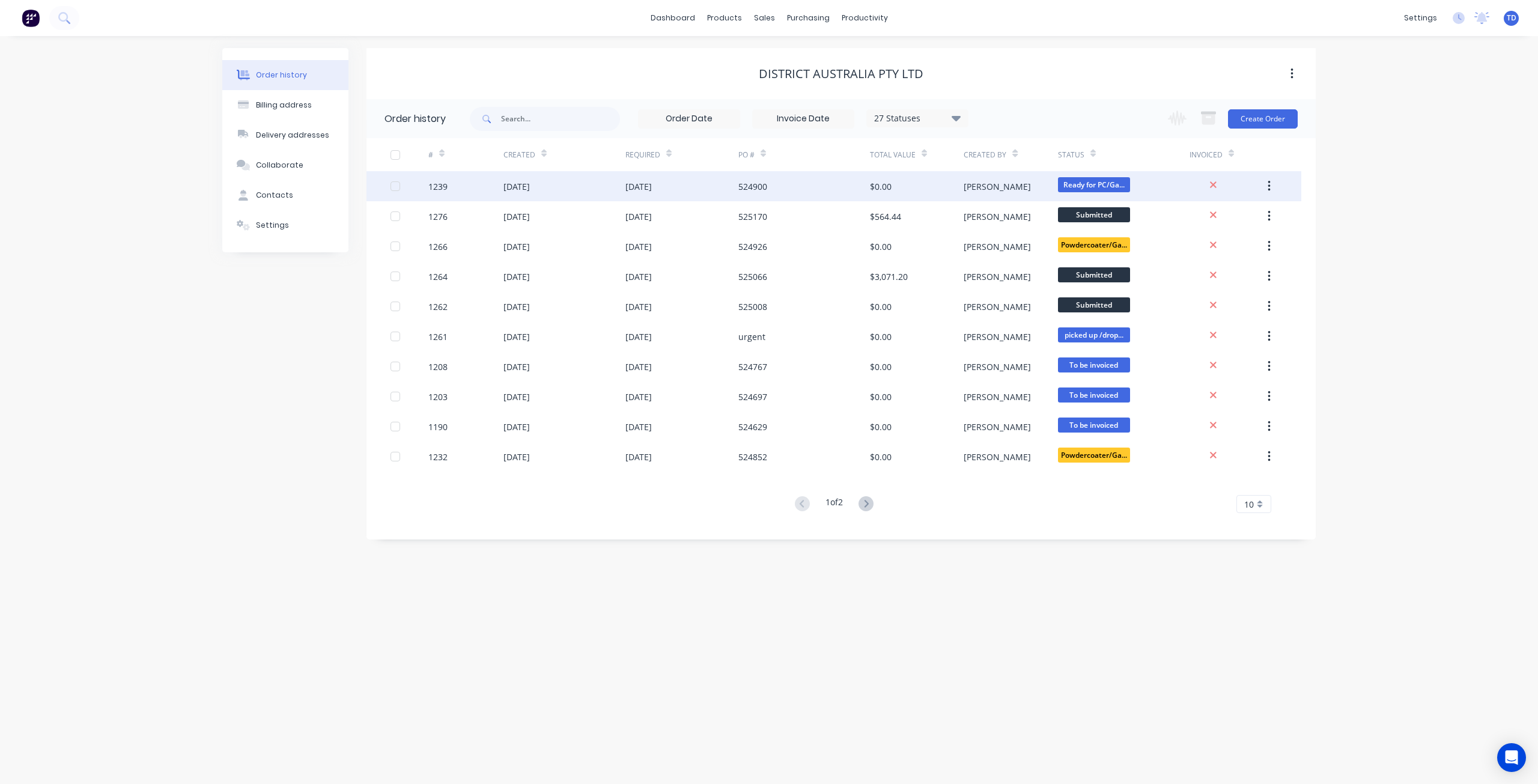
click at [652, 190] on div "[DATE]" at bounding box center [639, 187] width 26 height 13
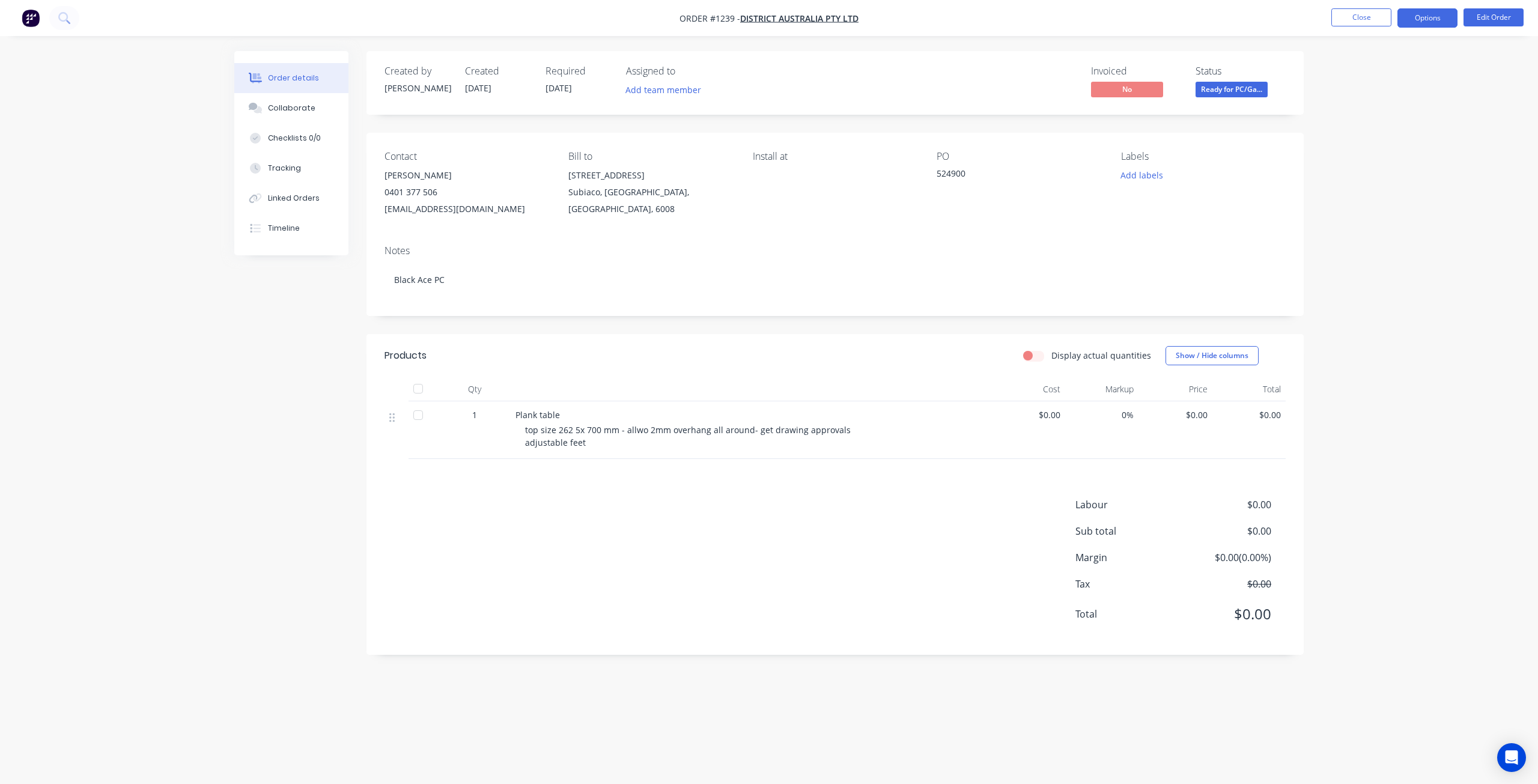
click at [1427, 22] on button "Options" at bounding box center [1427, 18] width 60 height 19
click at [1346, 16] on button "Close" at bounding box center [1361, 17] width 60 height 18
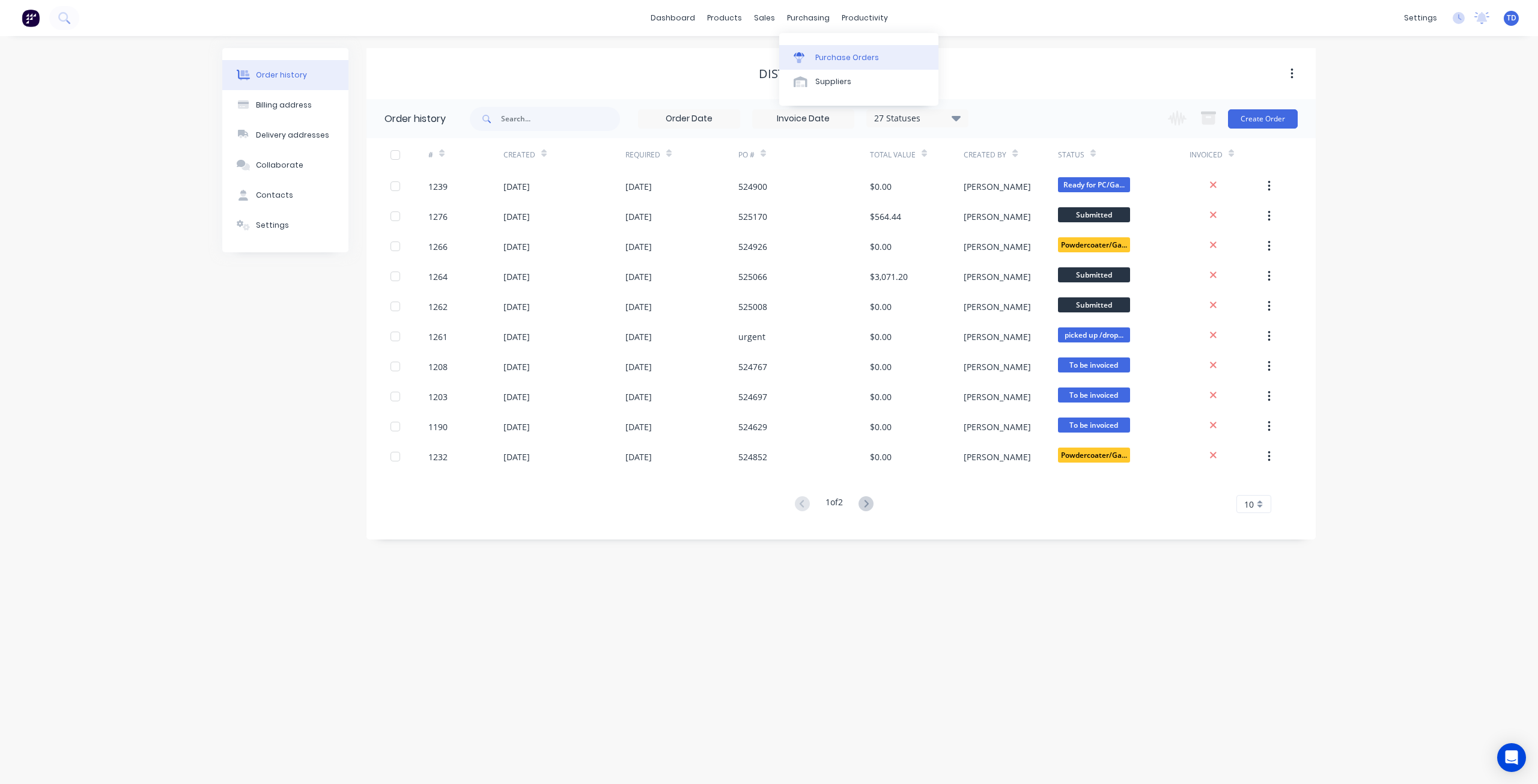
click at [828, 58] on div "Purchase Orders" at bounding box center [847, 57] width 64 height 11
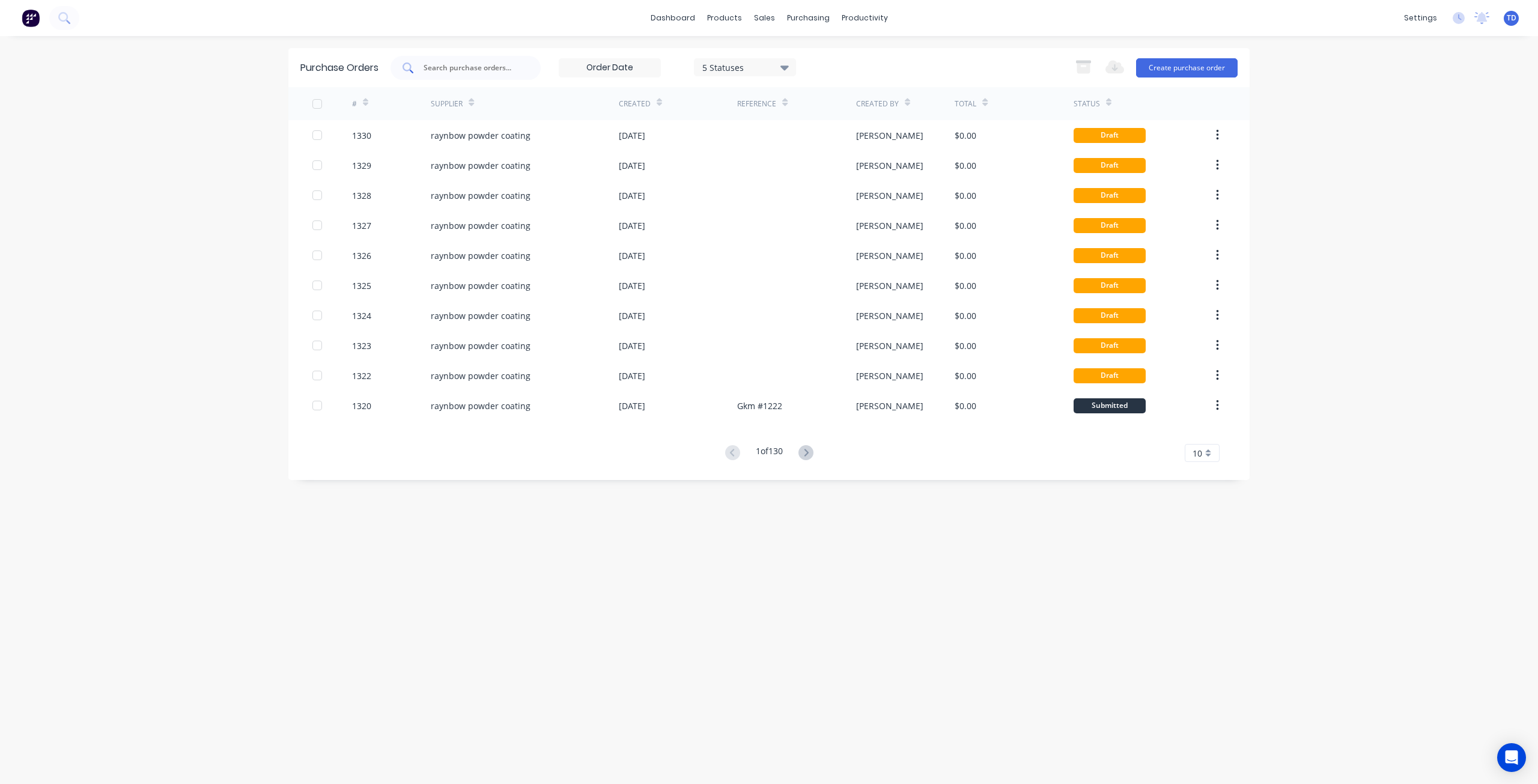
click at [456, 70] on input "text" at bounding box center [472, 68] width 100 height 12
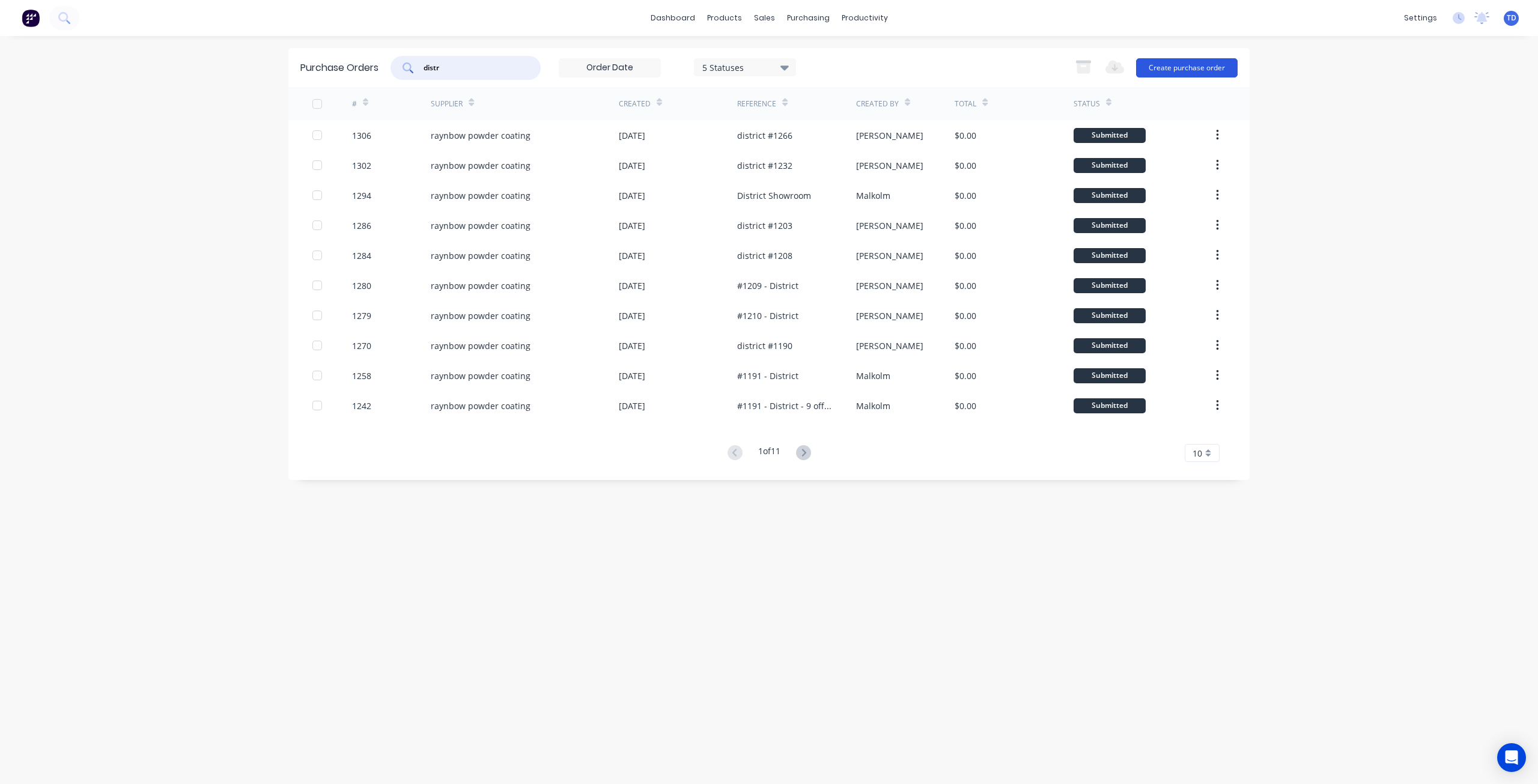
type input "distr"
click at [1184, 73] on button "Create purchase order" at bounding box center [1187, 68] width 101 height 19
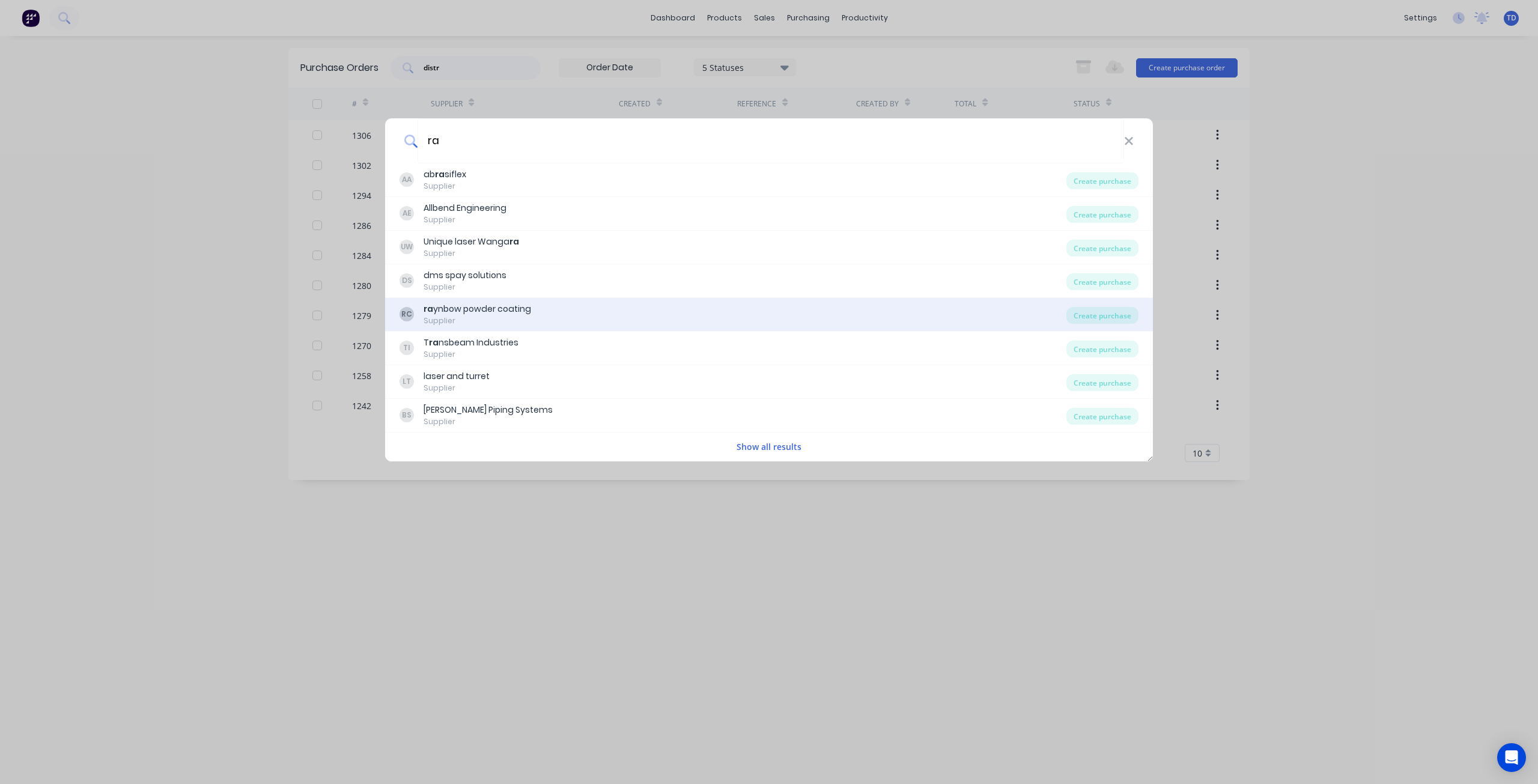
type input "ra"
click at [497, 311] on div "ra ynbow powder coating" at bounding box center [477, 309] width 108 height 13
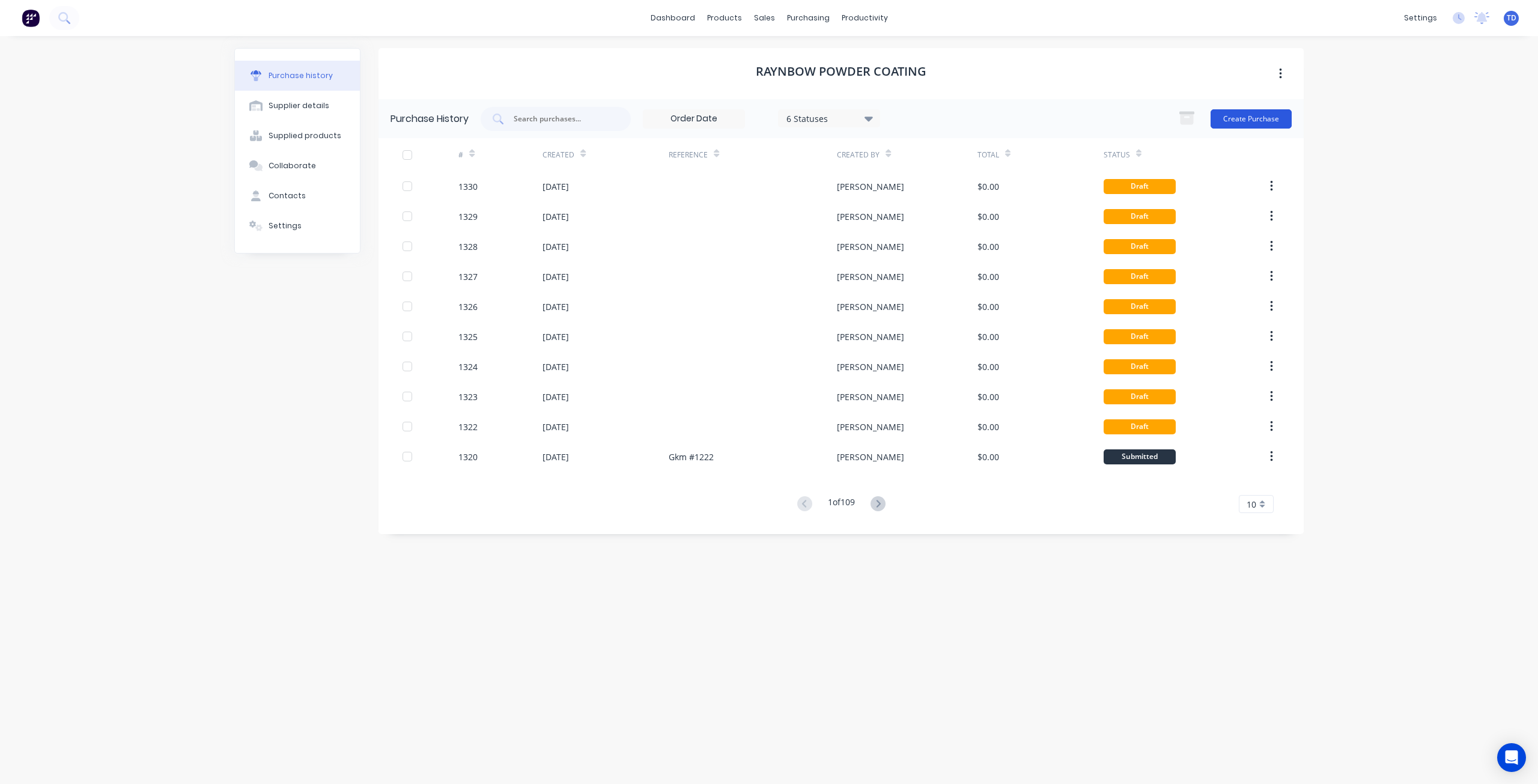
click at [1225, 122] on button "Create Purchase" at bounding box center [1251, 119] width 81 height 19
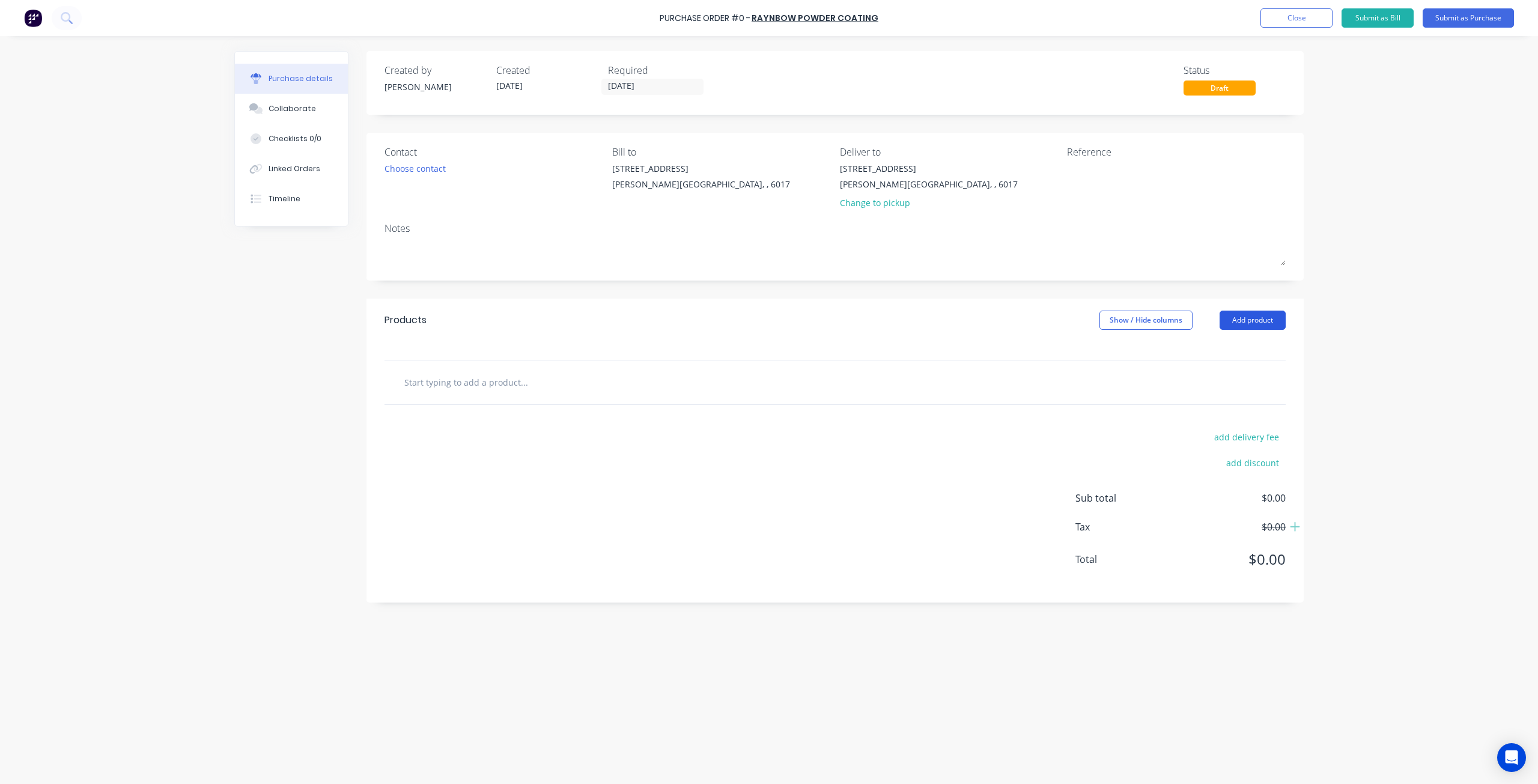
click at [1264, 319] on button "Add product" at bounding box center [1252, 320] width 66 height 19
click at [1428, 296] on div "Purchase Order #0 - raynbow powder coating Add product Close Submit as Bill Sub…" at bounding box center [769, 392] width 1538 height 784
click at [1378, 222] on div "Purchase Order #0 - raynbow powder coating Add product Close Submit as Bill Sub…" at bounding box center [769, 392] width 1538 height 784
click at [494, 389] on input "text" at bounding box center [524, 382] width 240 height 24
click at [1067, 188] on div at bounding box center [1142, 177] width 150 height 30
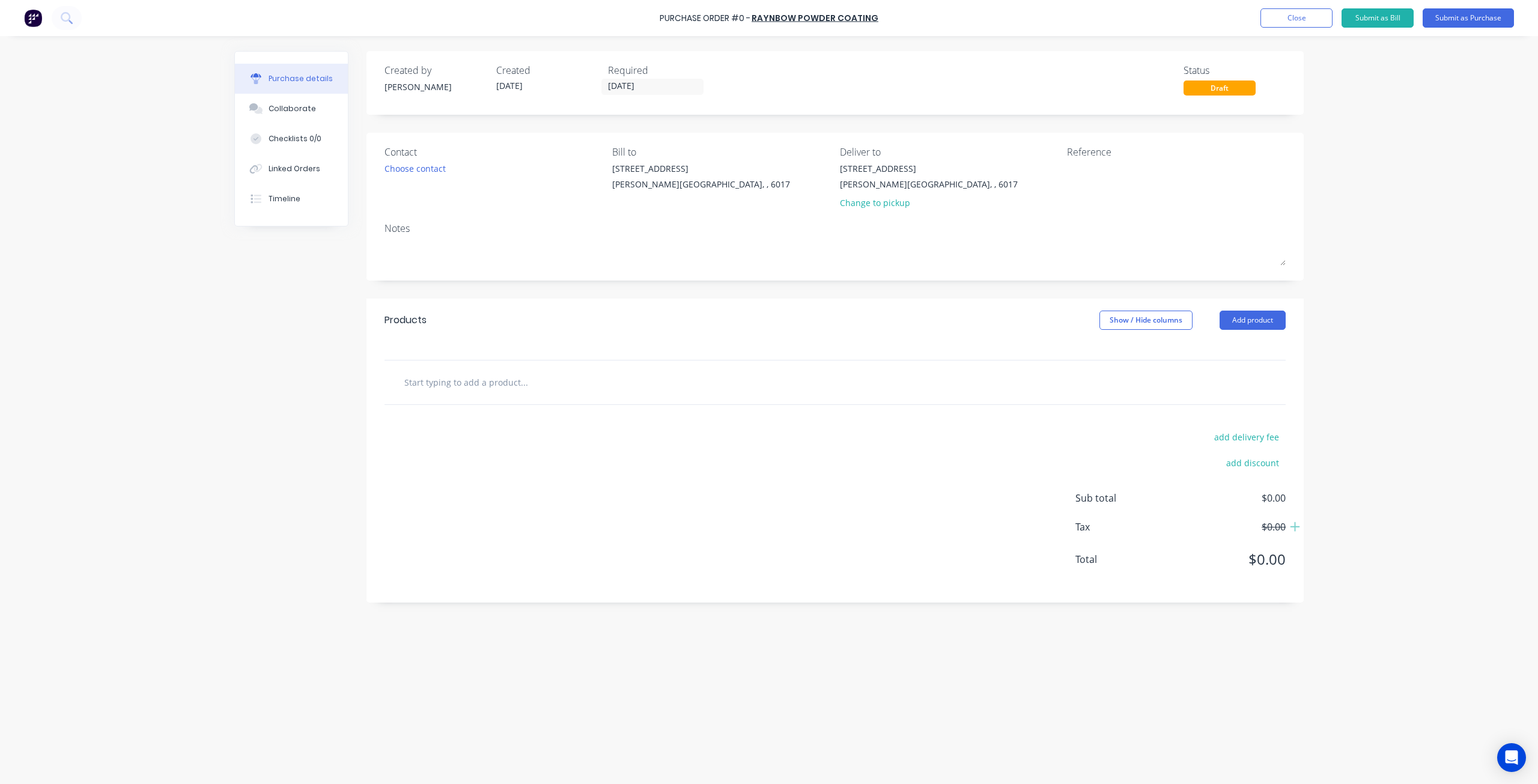
click at [440, 376] on input "text" at bounding box center [524, 382] width 240 height 24
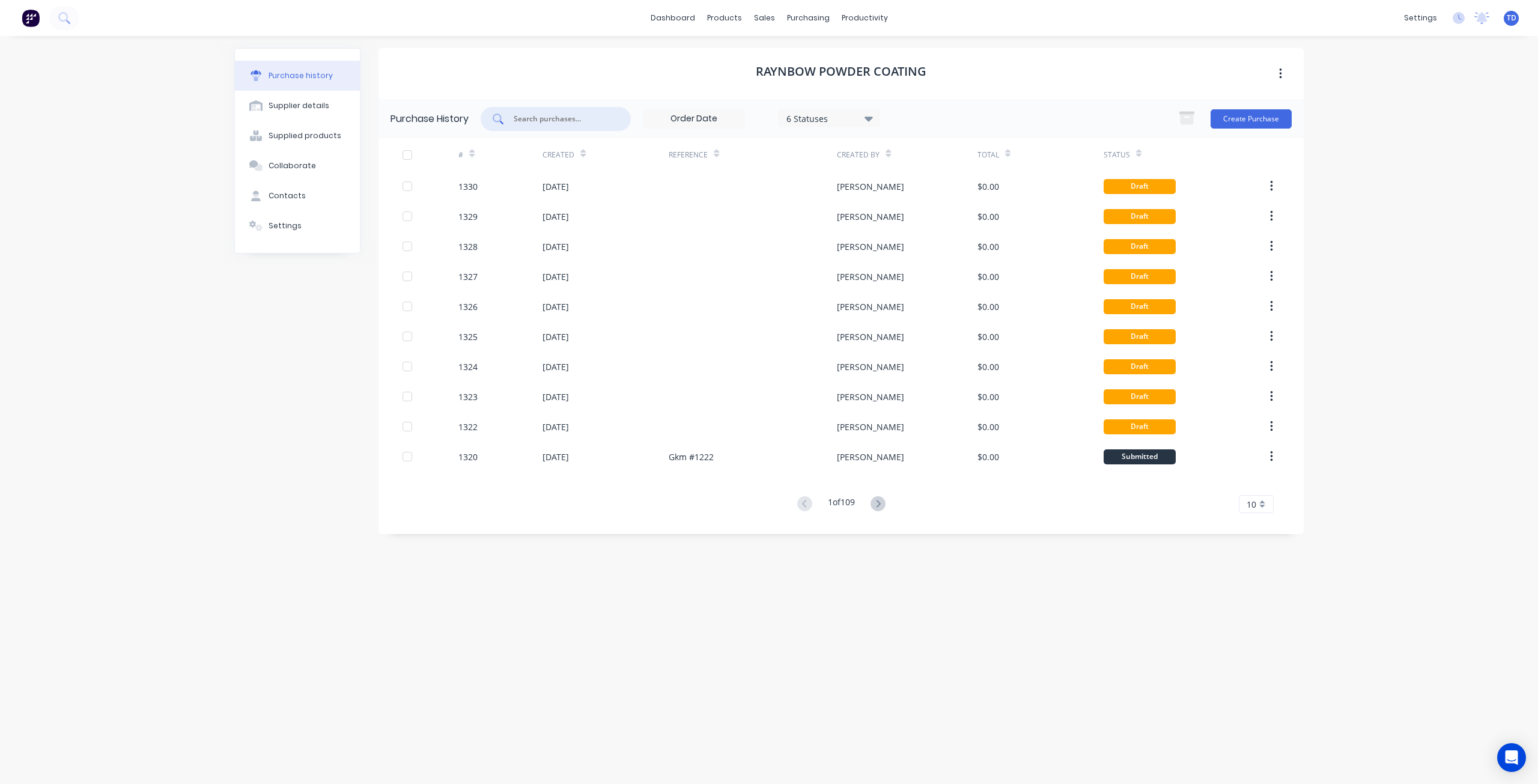
click at [575, 122] on input "text" at bounding box center [562, 118] width 100 height 12
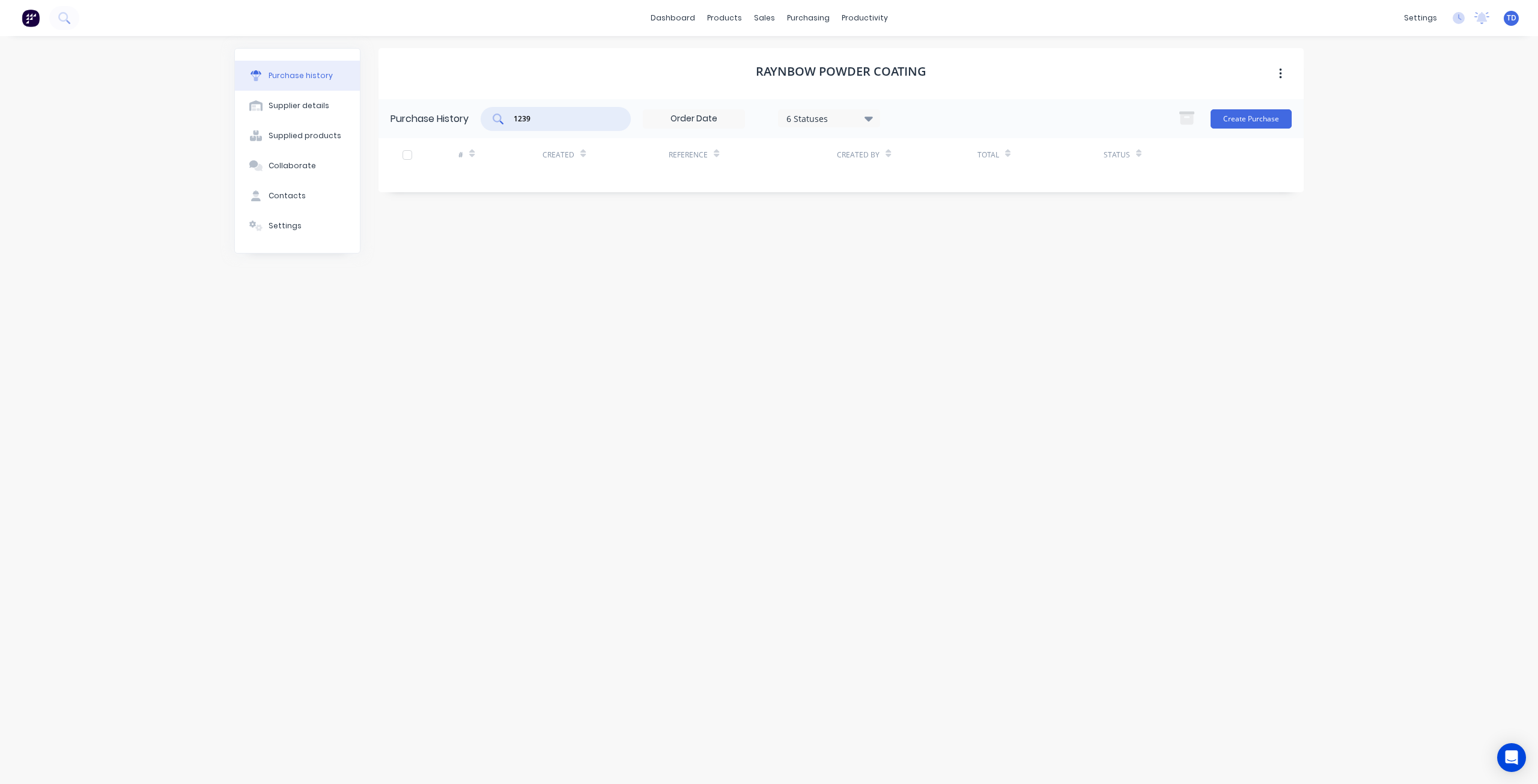
click at [551, 122] on input "1239" at bounding box center [562, 118] width 100 height 12
type input "1"
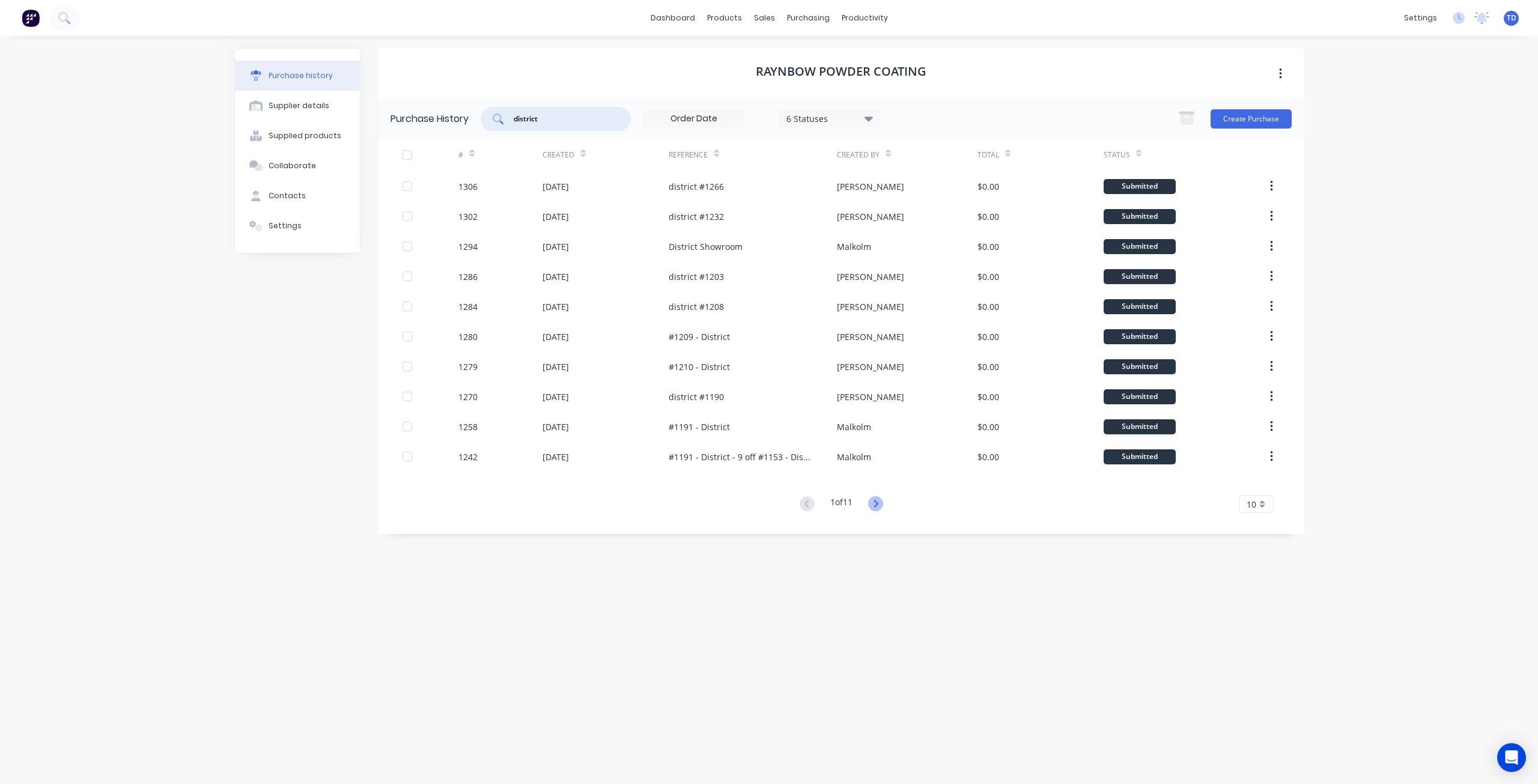
type input "district"
click at [875, 498] on icon at bounding box center [875, 503] width 15 height 15
click at [805, 503] on icon at bounding box center [807, 503] width 15 height 15
drag, startPoint x: 593, startPoint y: 123, endPoint x: 283, endPoint y: 428, distance: 434.9
click at [283, 428] on div "Purchase history Supplier details Supplied products Collaborate Contacts Settin…" at bounding box center [297, 404] width 126 height 712
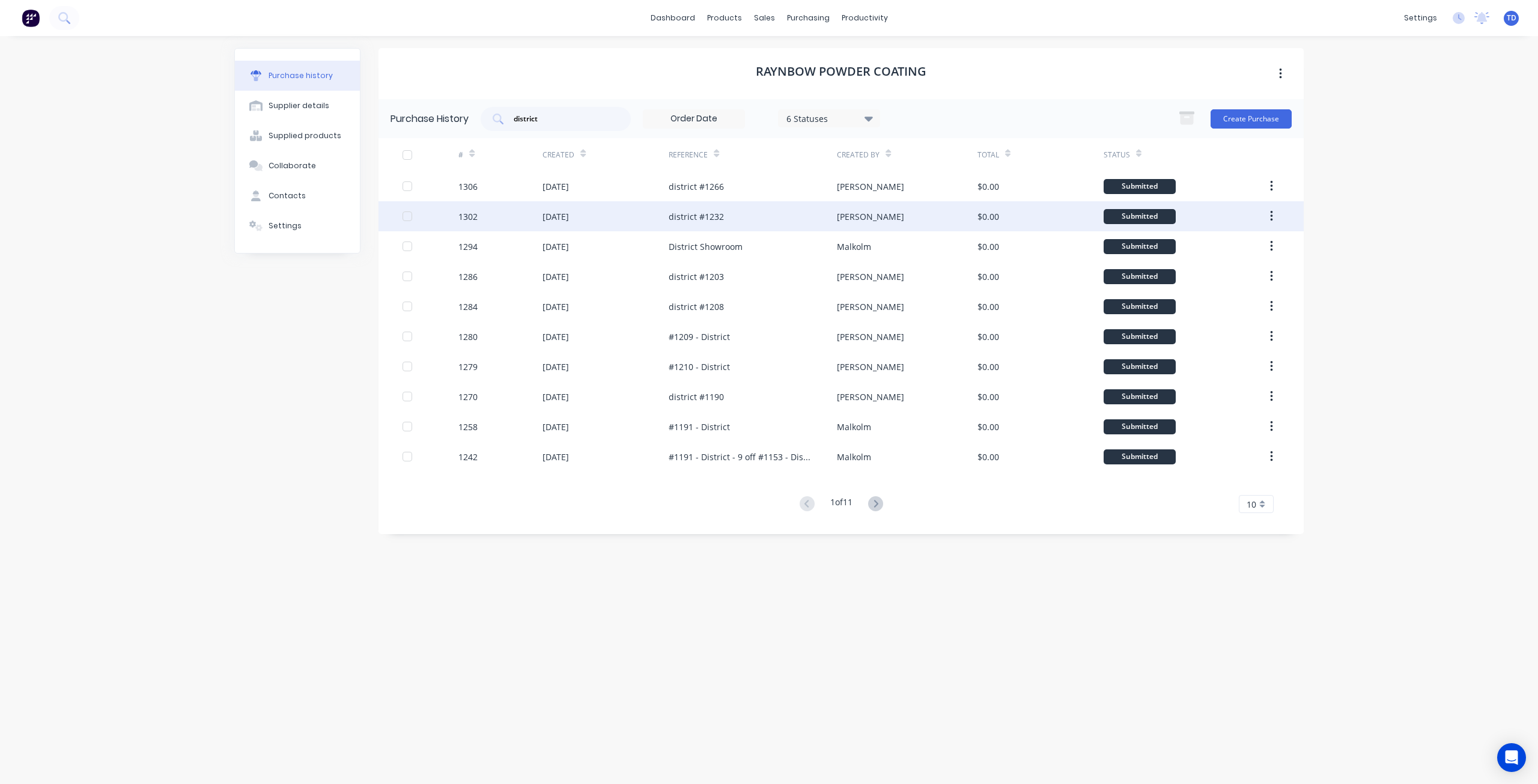
click at [759, 223] on div "district #1232" at bounding box center [753, 216] width 168 height 30
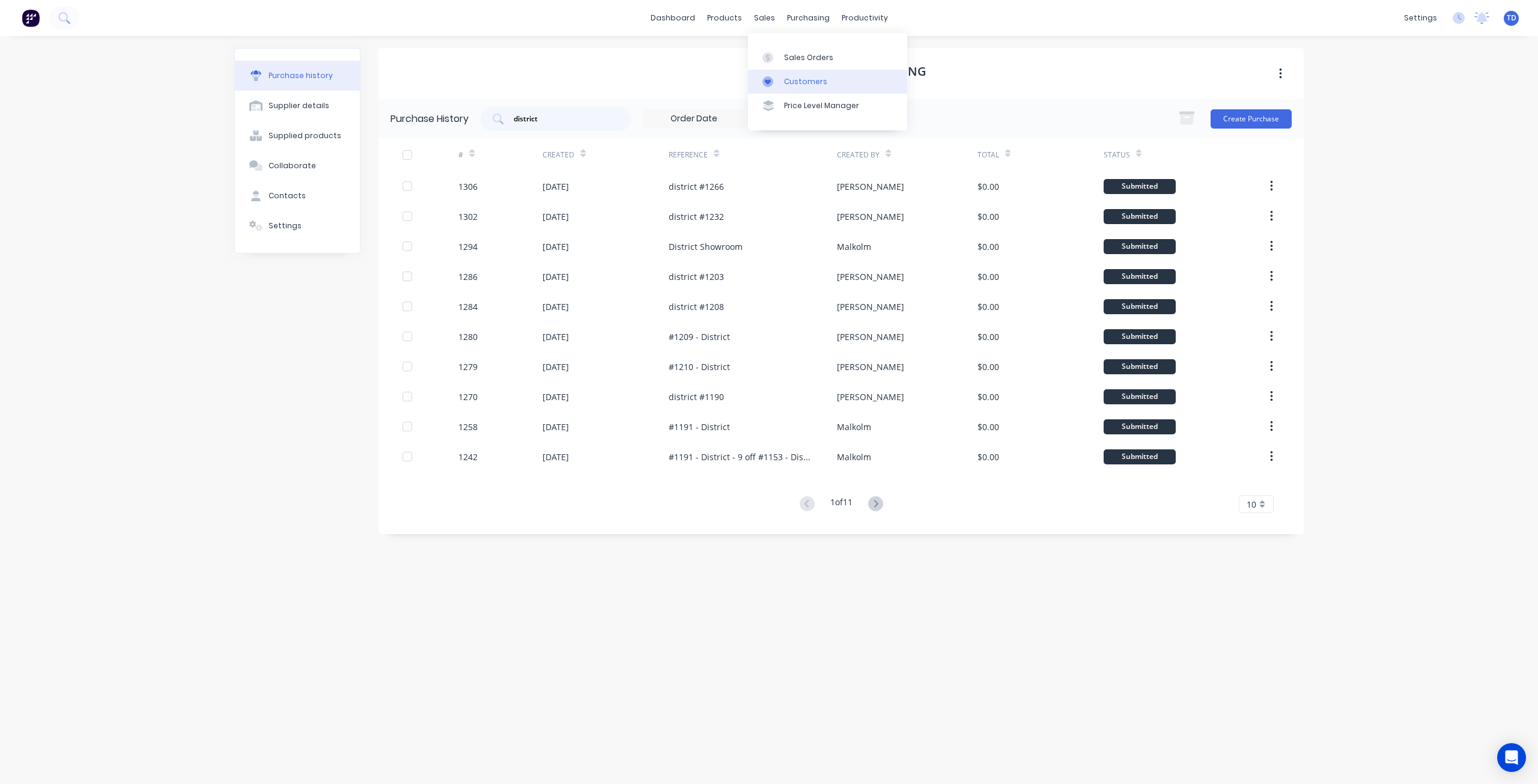
click at [787, 78] on div "Customers" at bounding box center [805, 81] width 43 height 11
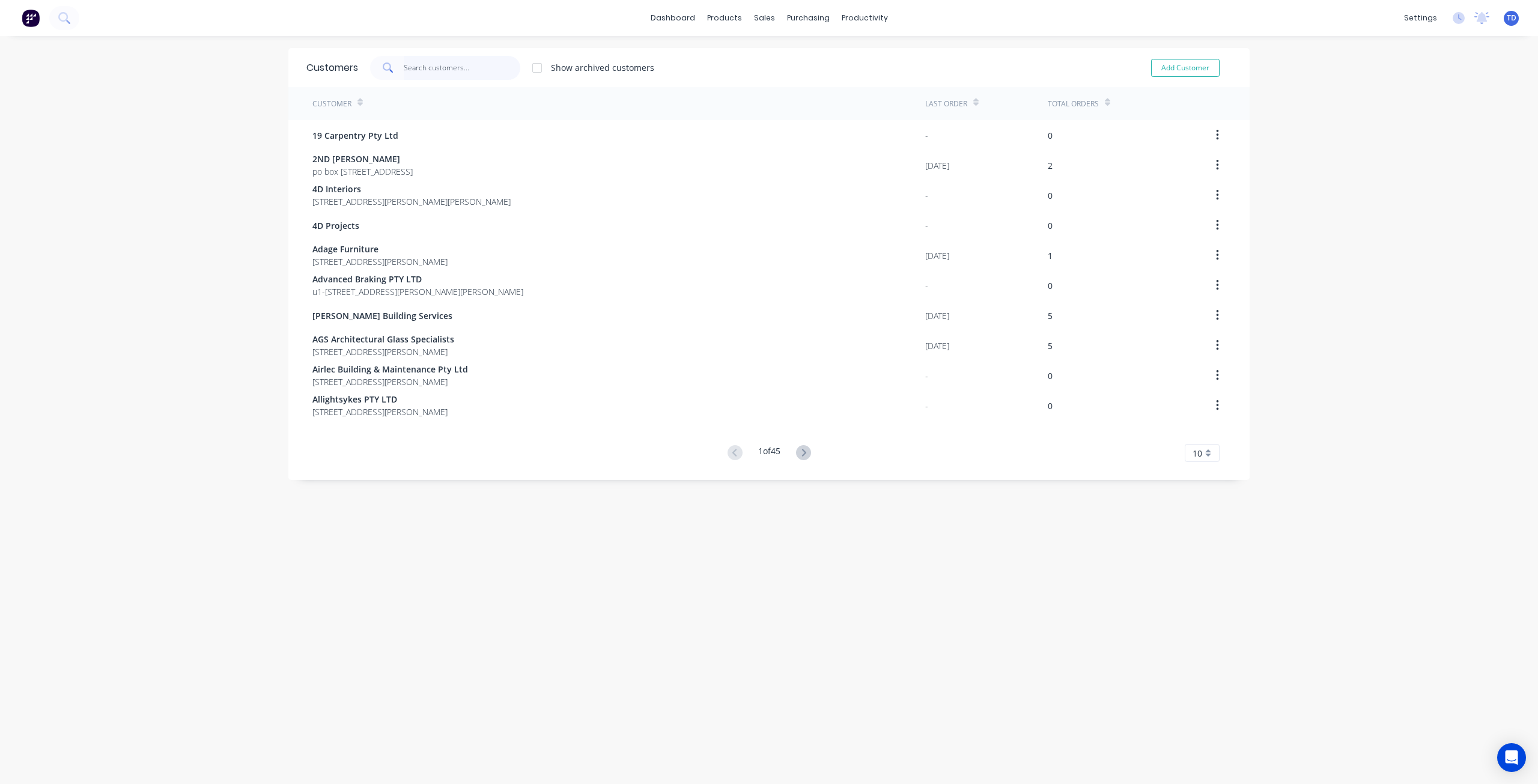
click at [438, 70] on input "text" at bounding box center [462, 68] width 117 height 24
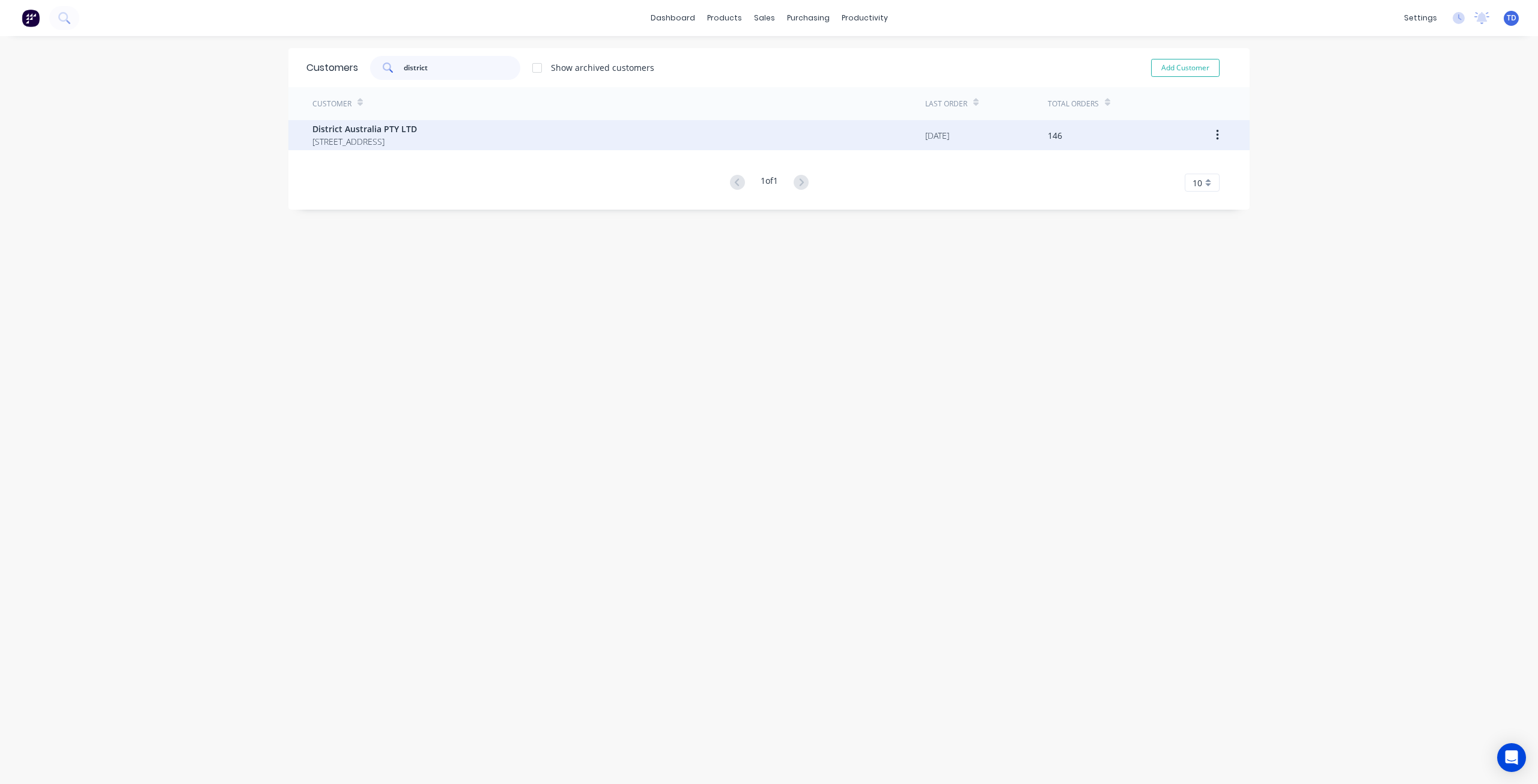
type input "district"
click at [413, 132] on span "District Australia PTY LTD" at bounding box center [364, 129] width 105 height 13
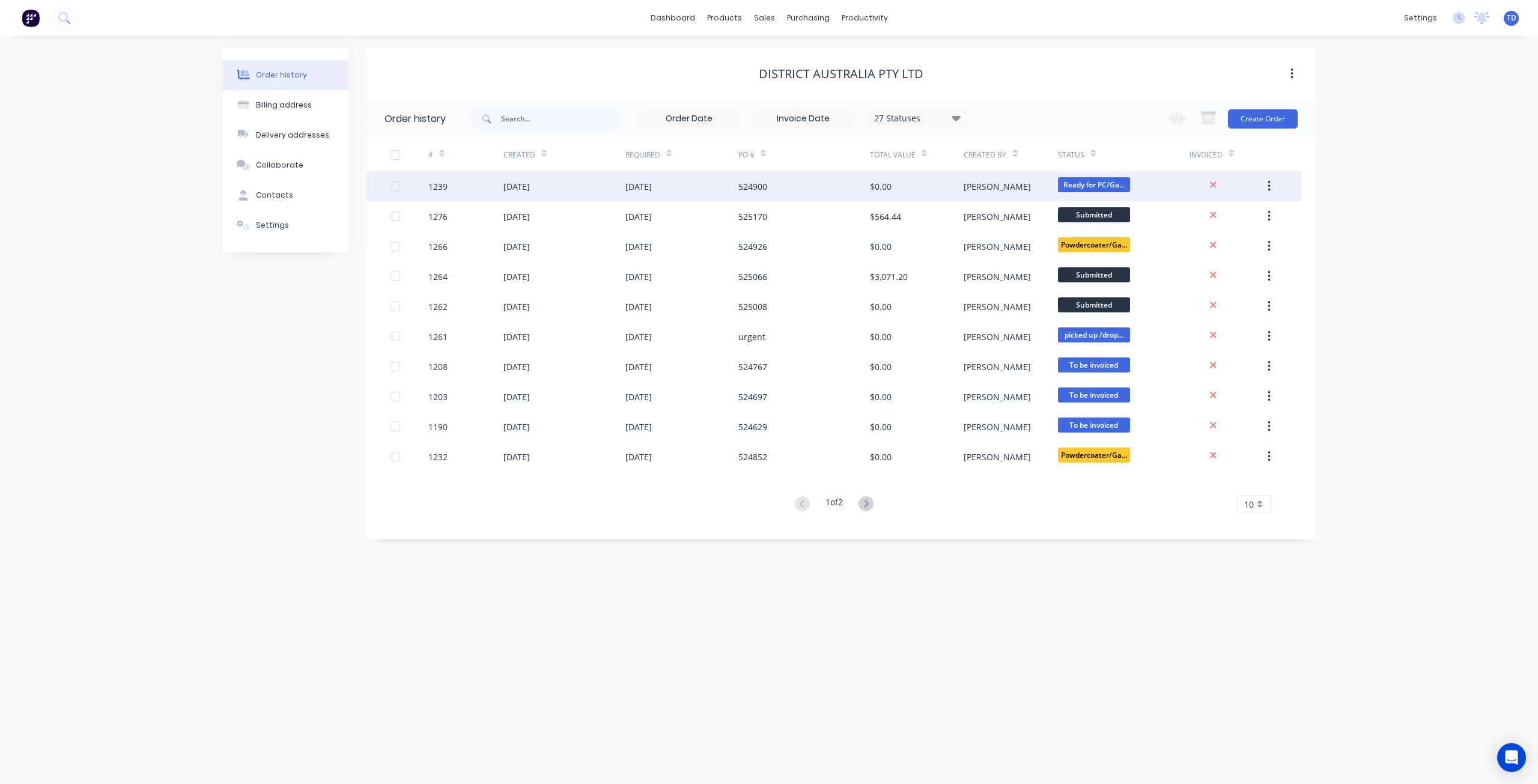
click at [955, 192] on div "$0.00" at bounding box center [917, 186] width 94 height 30
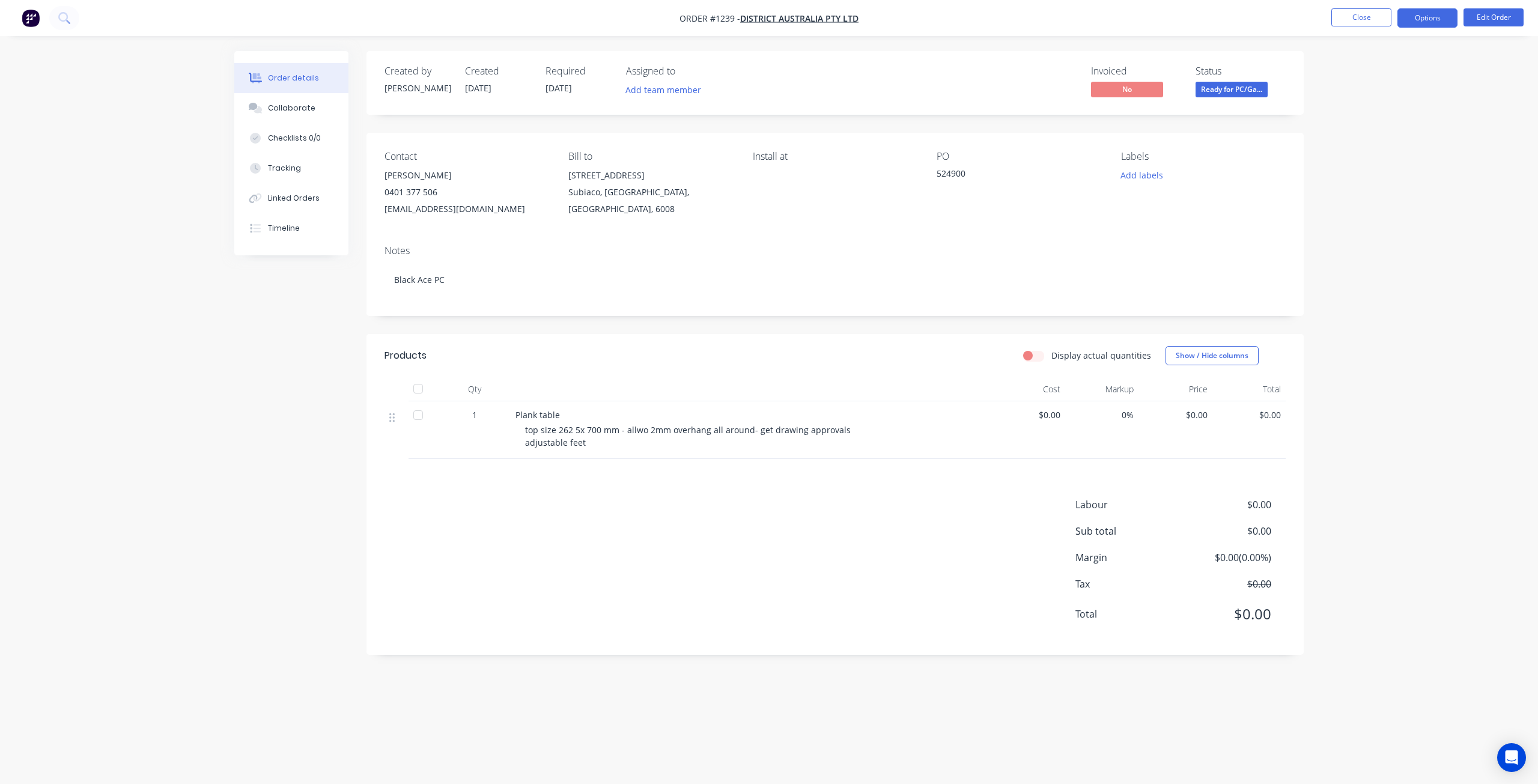
click at [1434, 18] on button "Options" at bounding box center [1427, 18] width 60 height 19
click at [1489, 21] on button "Edit Order" at bounding box center [1494, 17] width 60 height 18
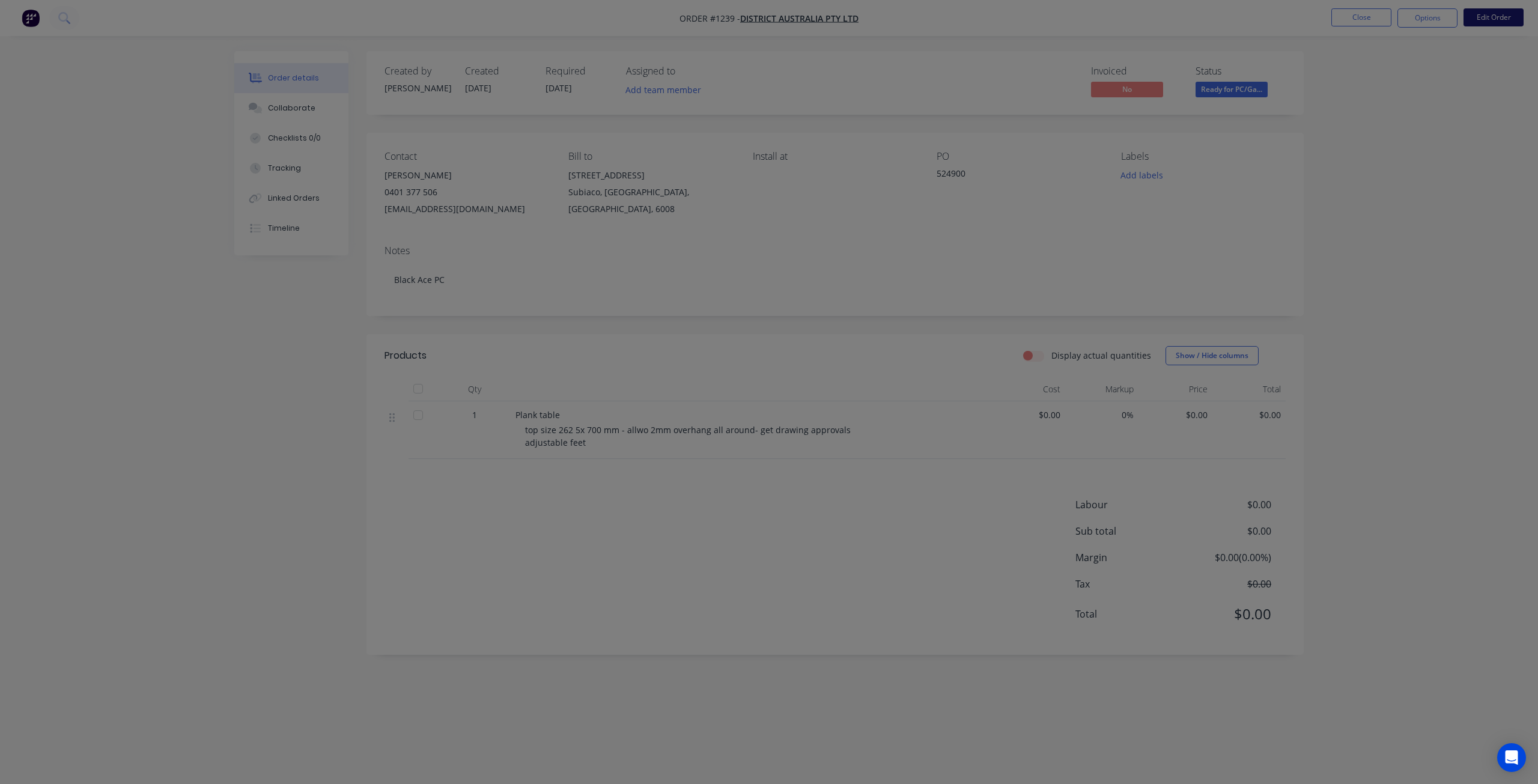
click at [1489, 21] on div "Edit Order ? Order’s status will be changed to ‘Draft’, and order will not be v…" at bounding box center [769, 392] width 1538 height 784
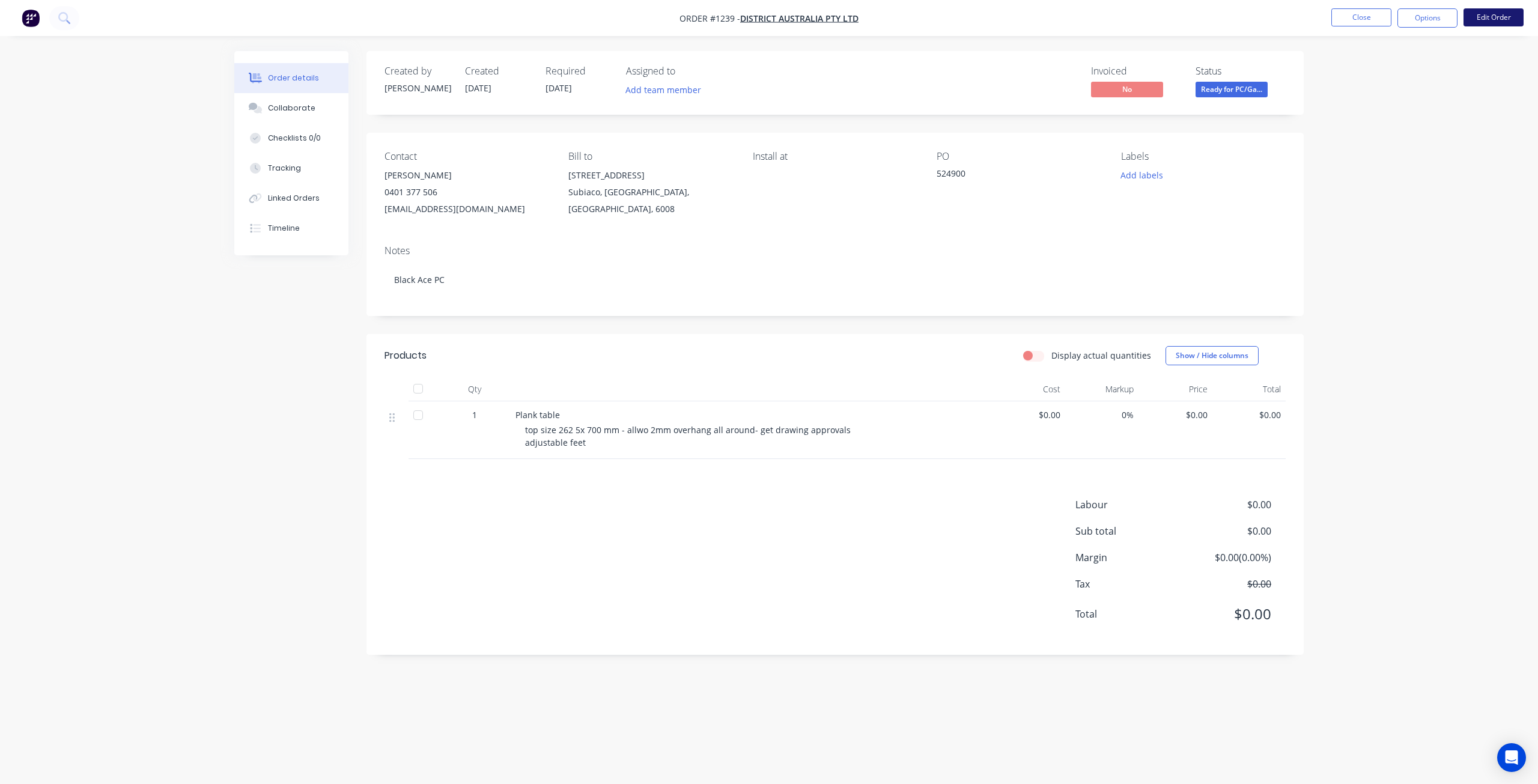
click at [1489, 21] on button "Edit Order" at bounding box center [1494, 17] width 60 height 18
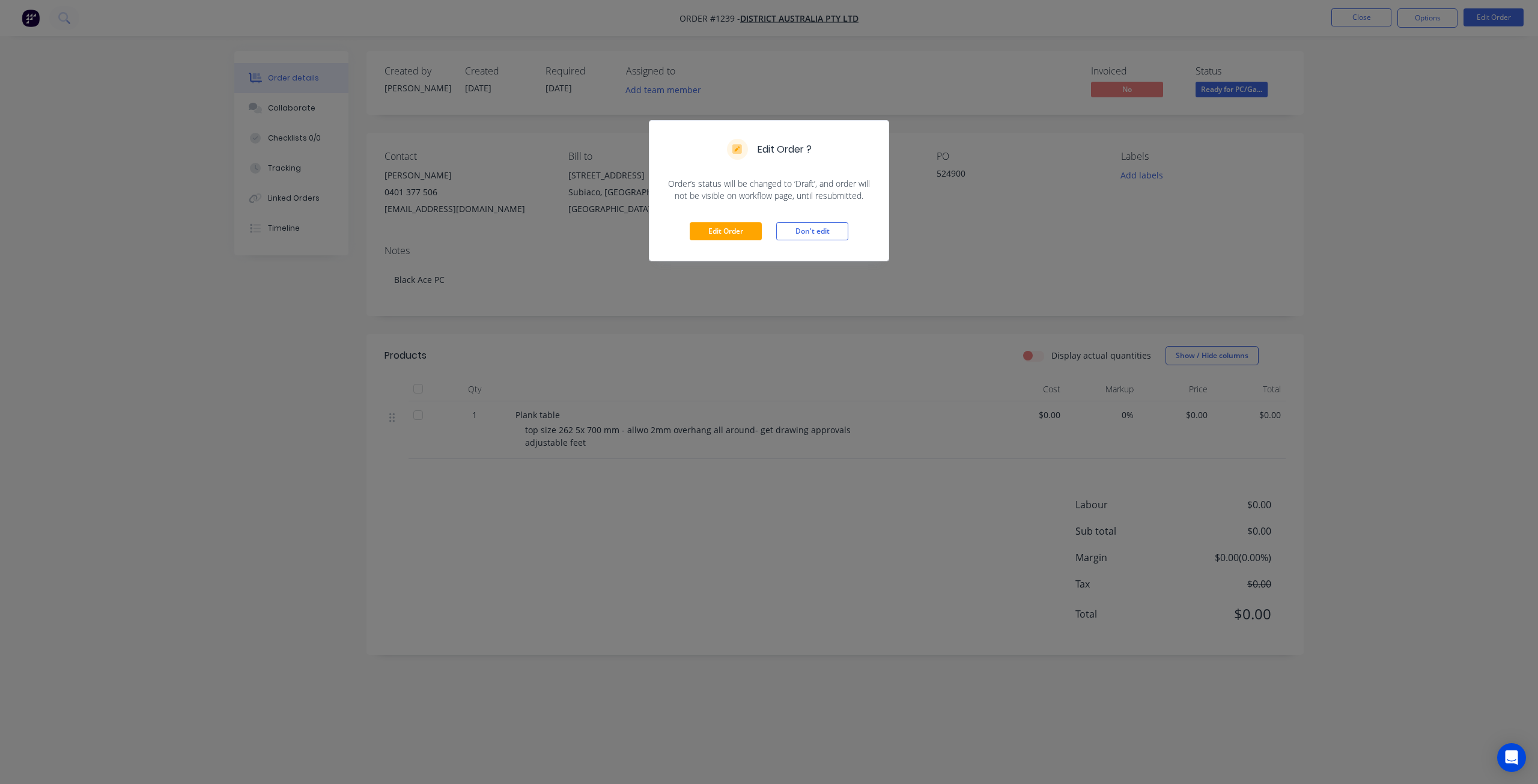
click at [1413, 230] on div "Edit Order ? Order’s status will be changed to ‘Draft’, and order will not be v…" at bounding box center [769, 392] width 1538 height 784
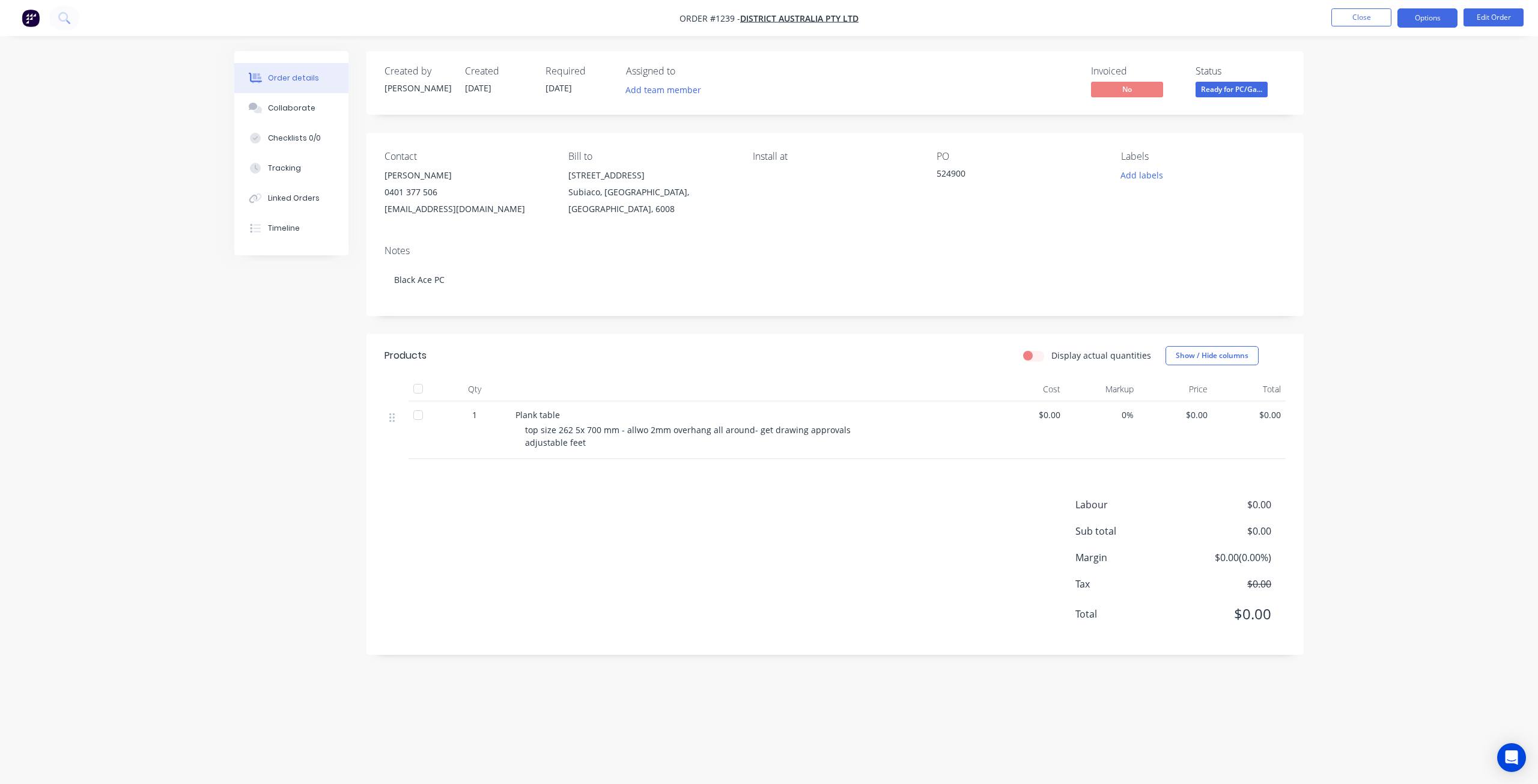
click at [1427, 22] on button "Options" at bounding box center [1427, 18] width 60 height 19
click at [1383, 216] on div "Purchase Products" at bounding box center [1391, 217] width 111 height 18
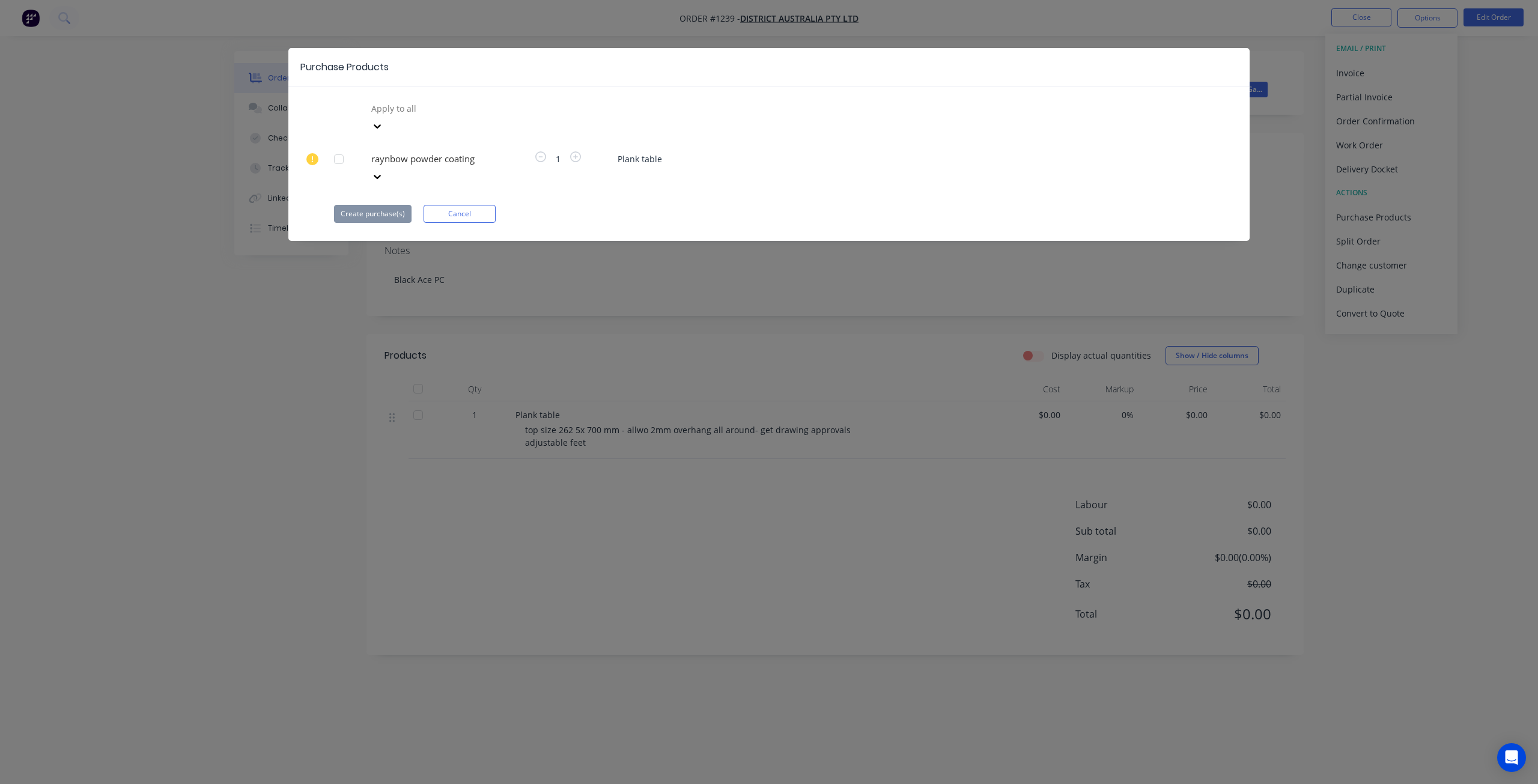
click at [453, 116] on div at bounding box center [457, 108] width 173 height 15
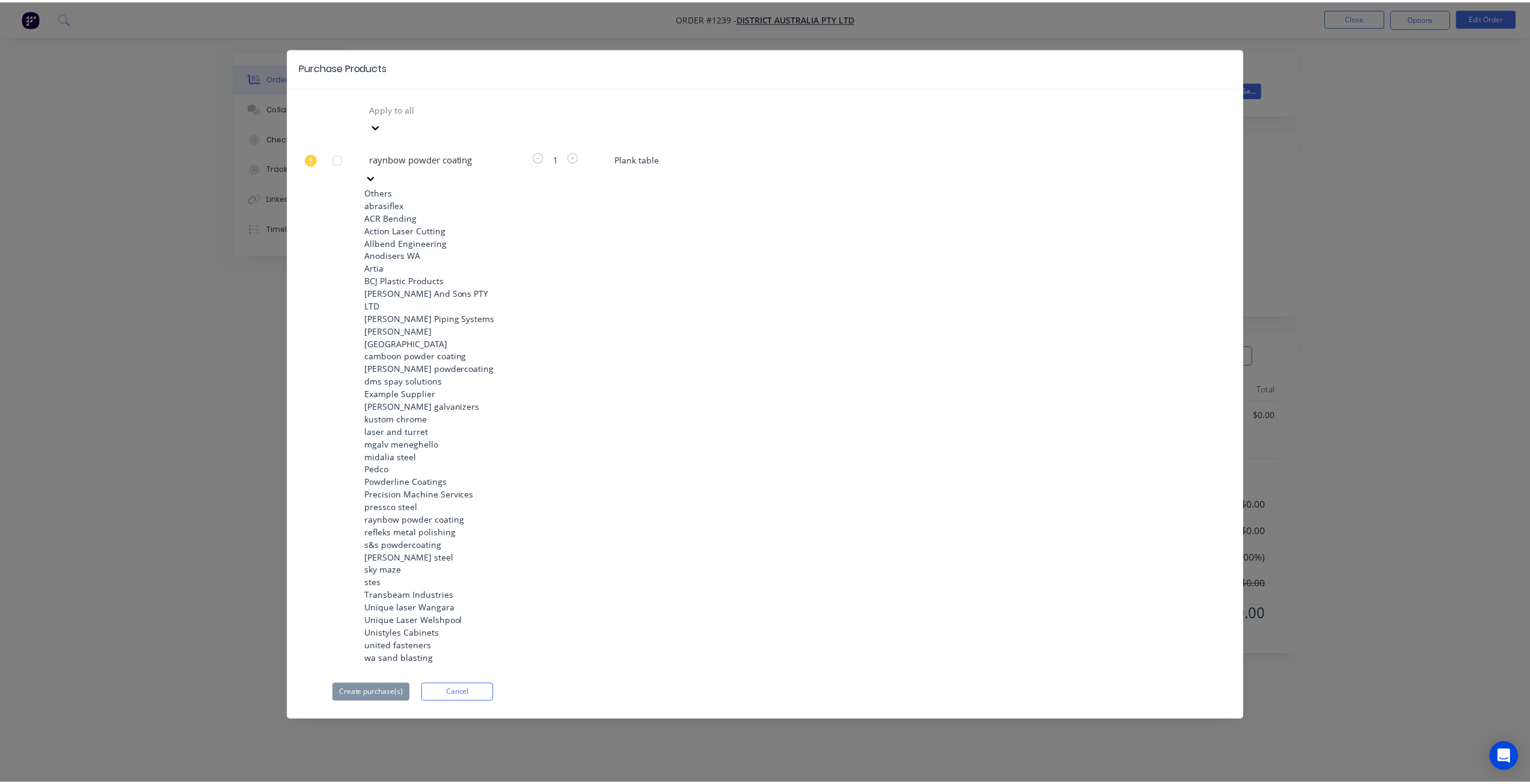
scroll to position [420, 0]
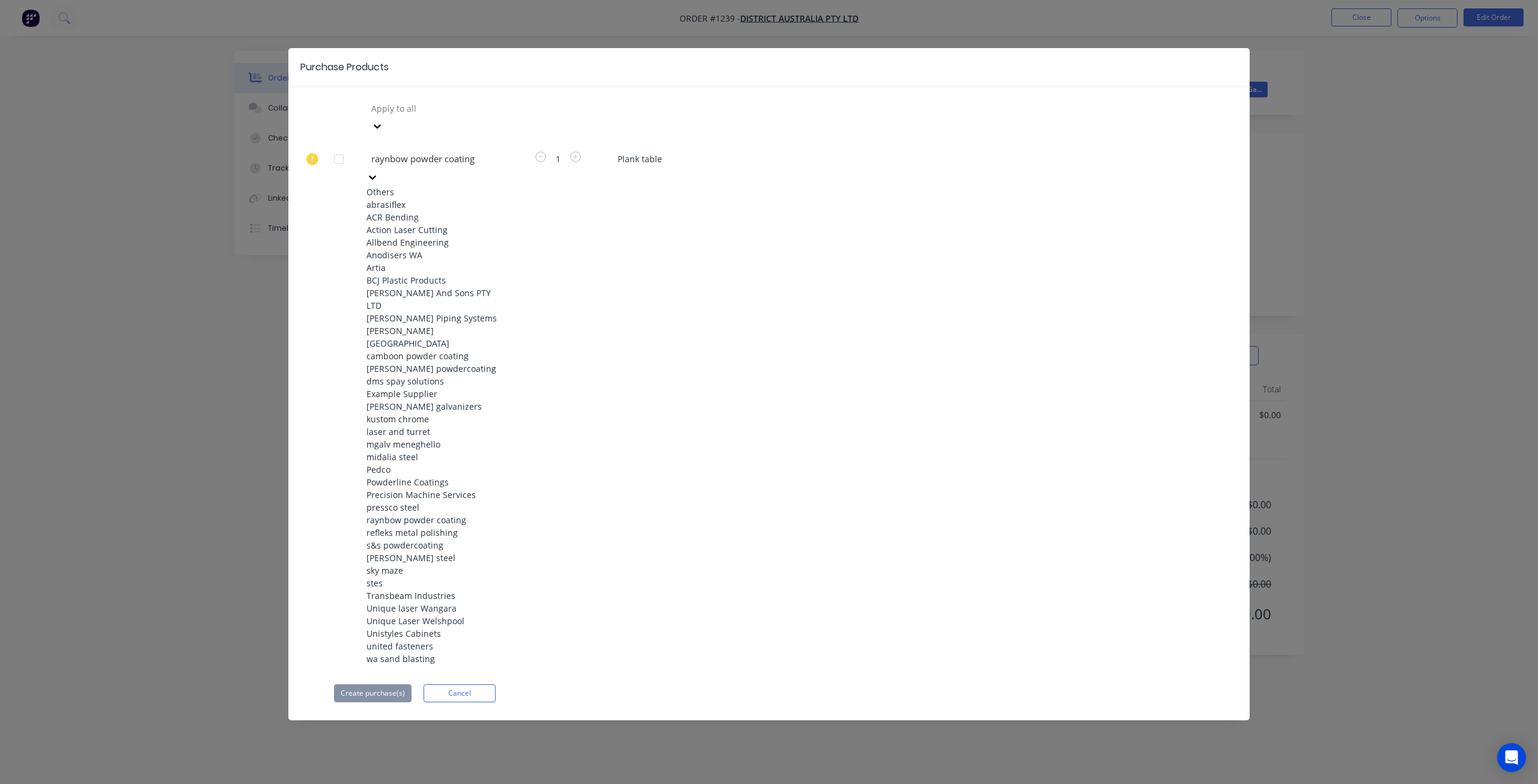
click at [421, 513] on div "raynbow powder coating" at bounding box center [432, 520] width 132 height 13
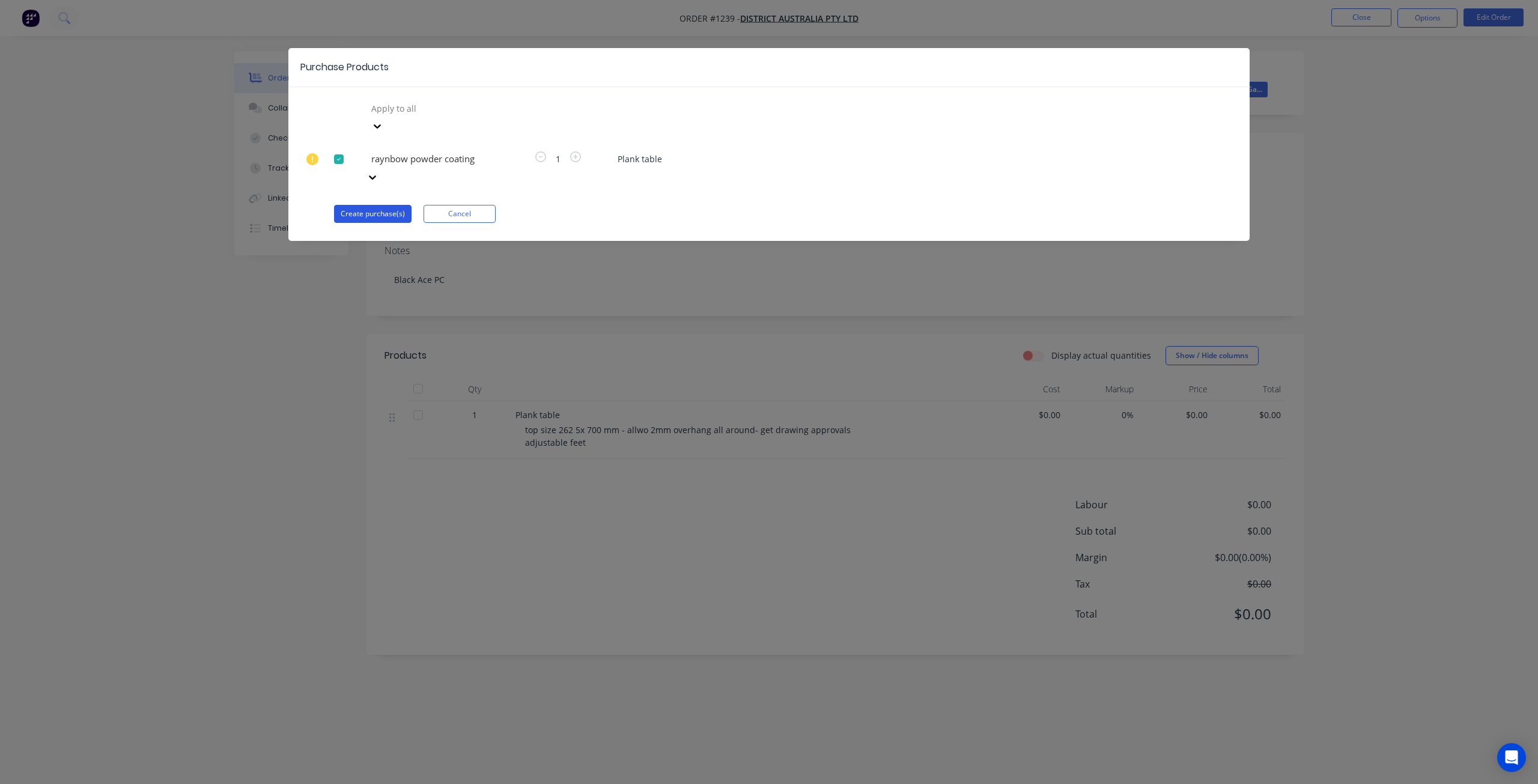
click at [371, 205] on button "Create purchase(s)" at bounding box center [373, 214] width 78 height 18
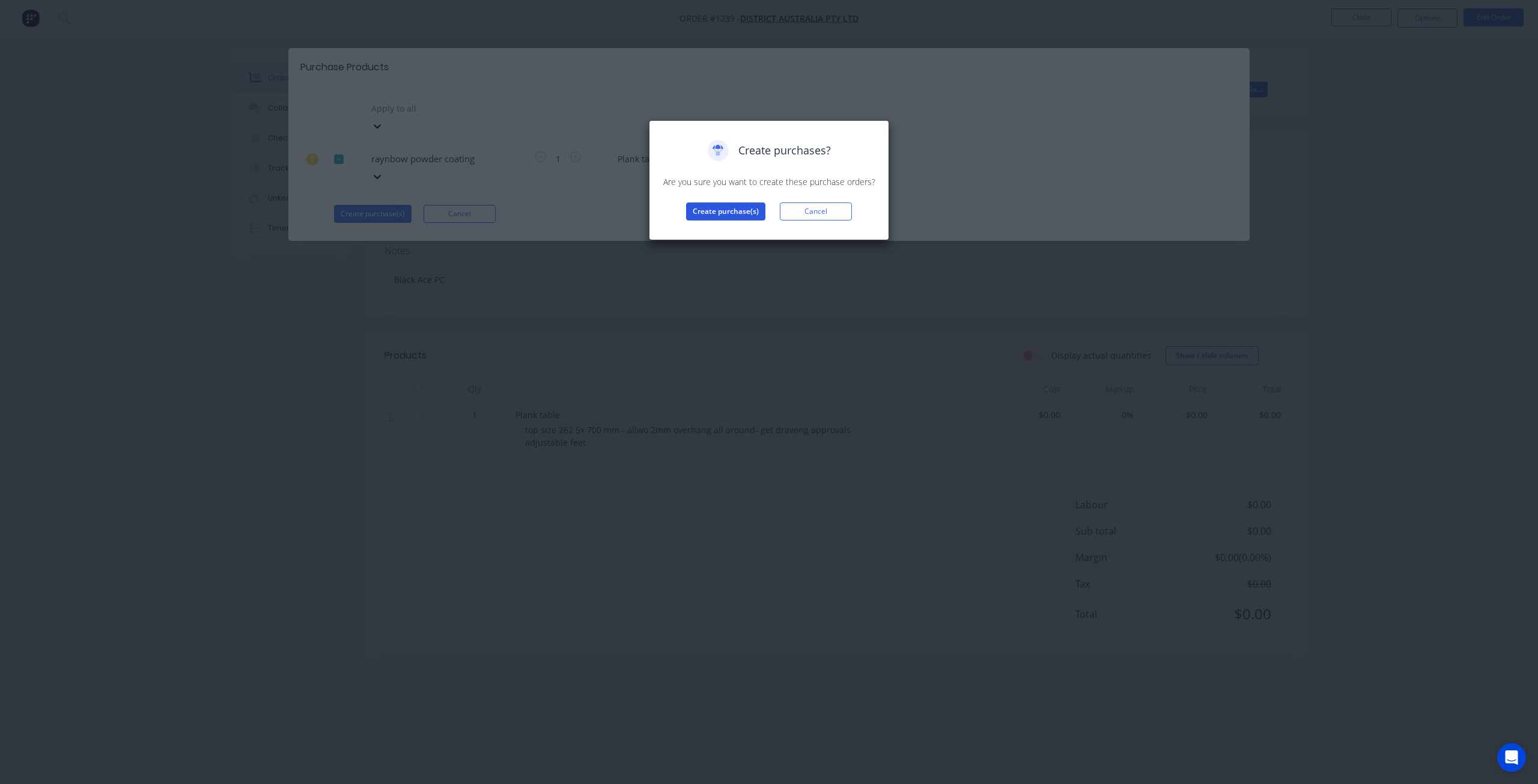
click at [756, 214] on button "Create purchase(s)" at bounding box center [726, 211] width 80 height 18
click at [744, 229] on button "View purchase(s)" at bounding box center [725, 230] width 72 height 18
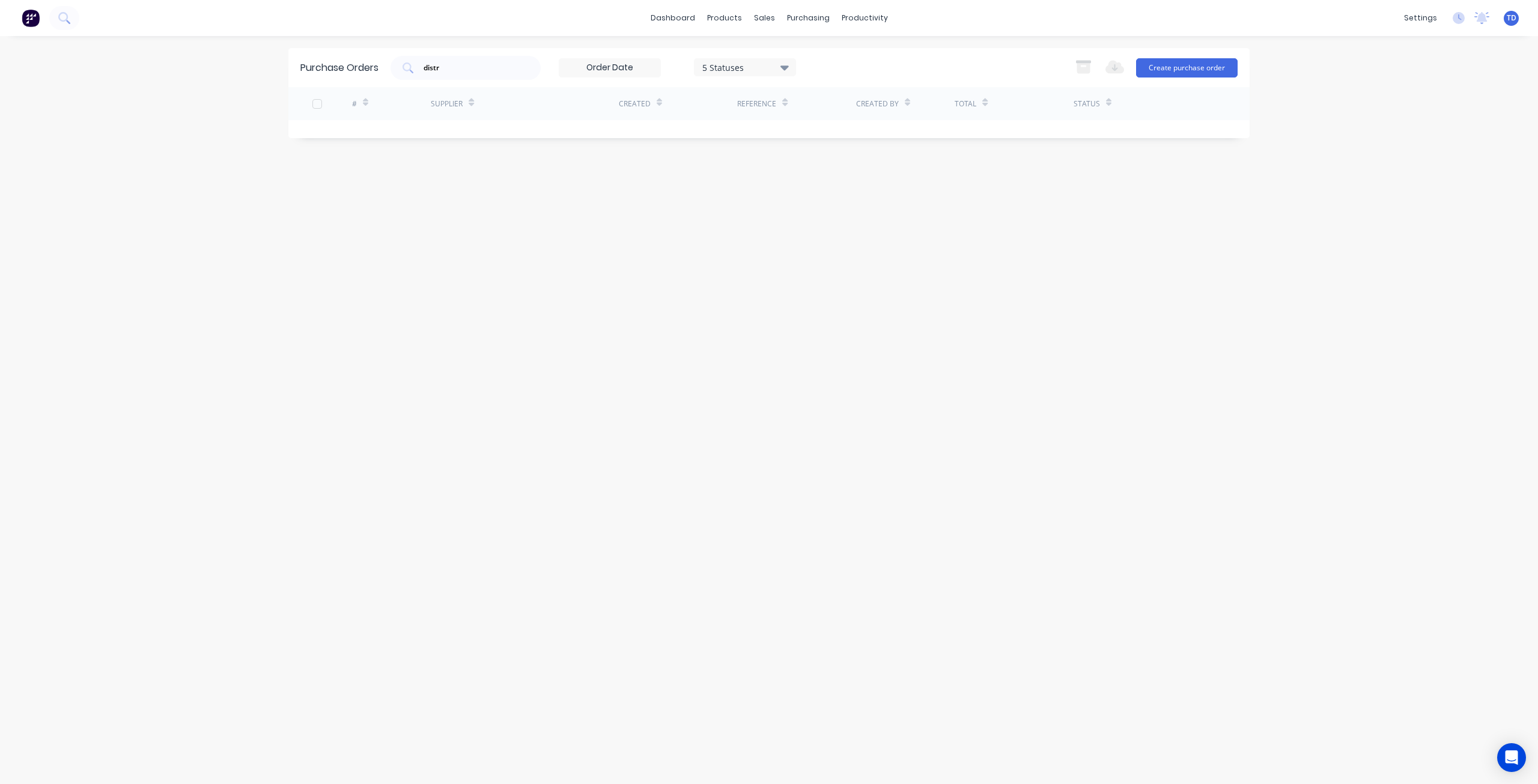
click at [499, 100] on div "Supplier" at bounding box center [525, 103] width 188 height 33
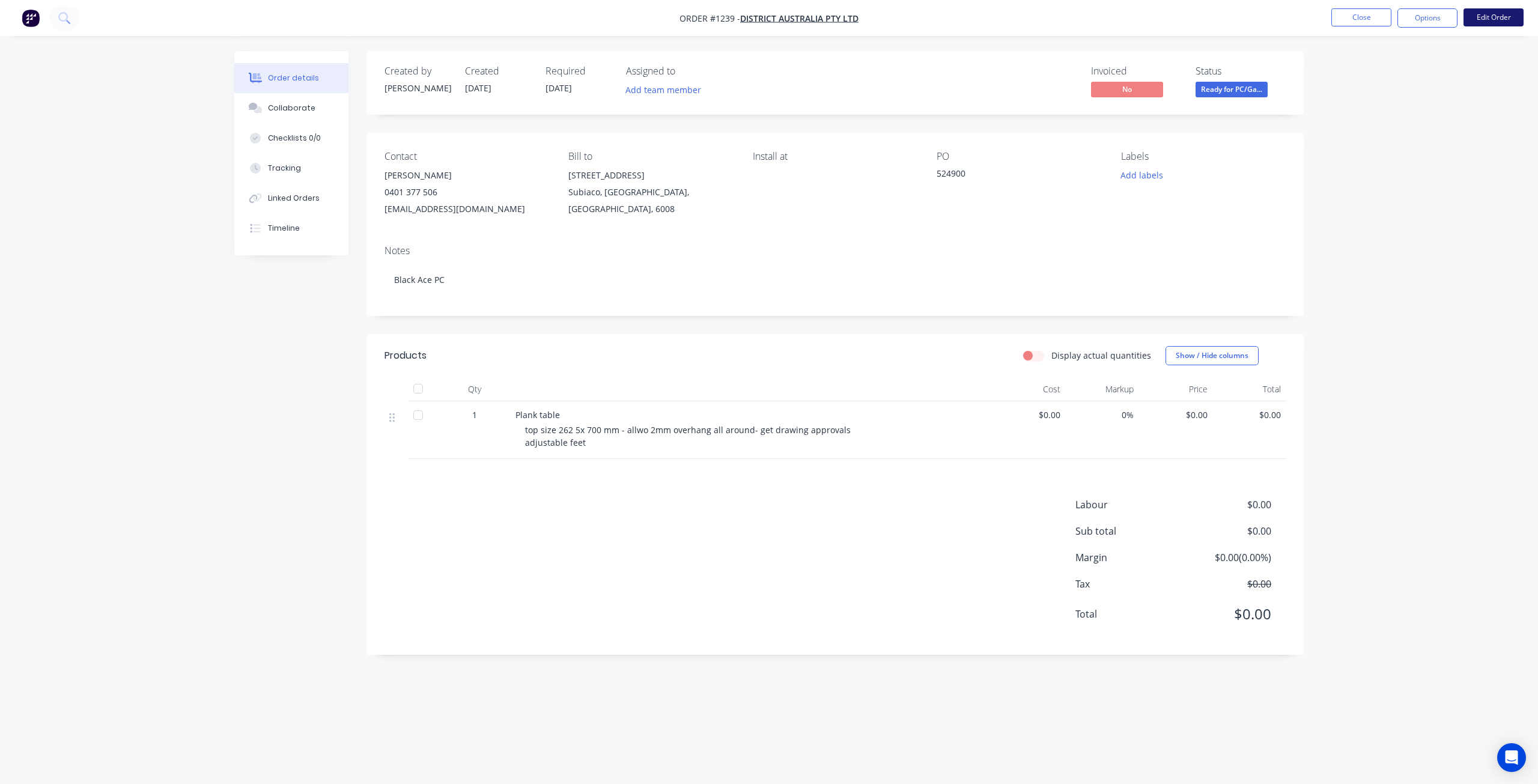
click at [1480, 18] on button "Edit Order" at bounding box center [1494, 17] width 60 height 18
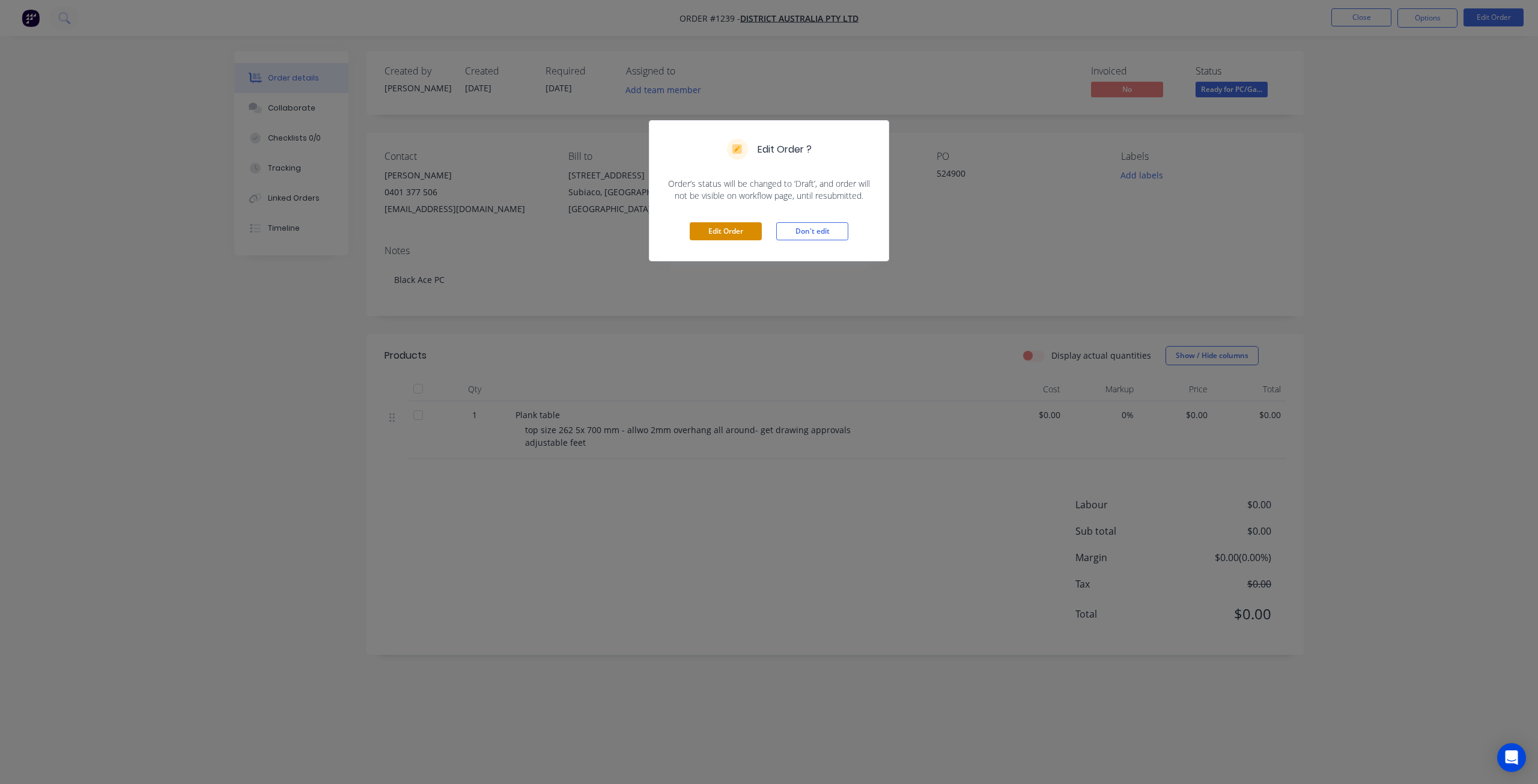
click at [735, 236] on button "Edit Order" at bounding box center [725, 231] width 72 height 18
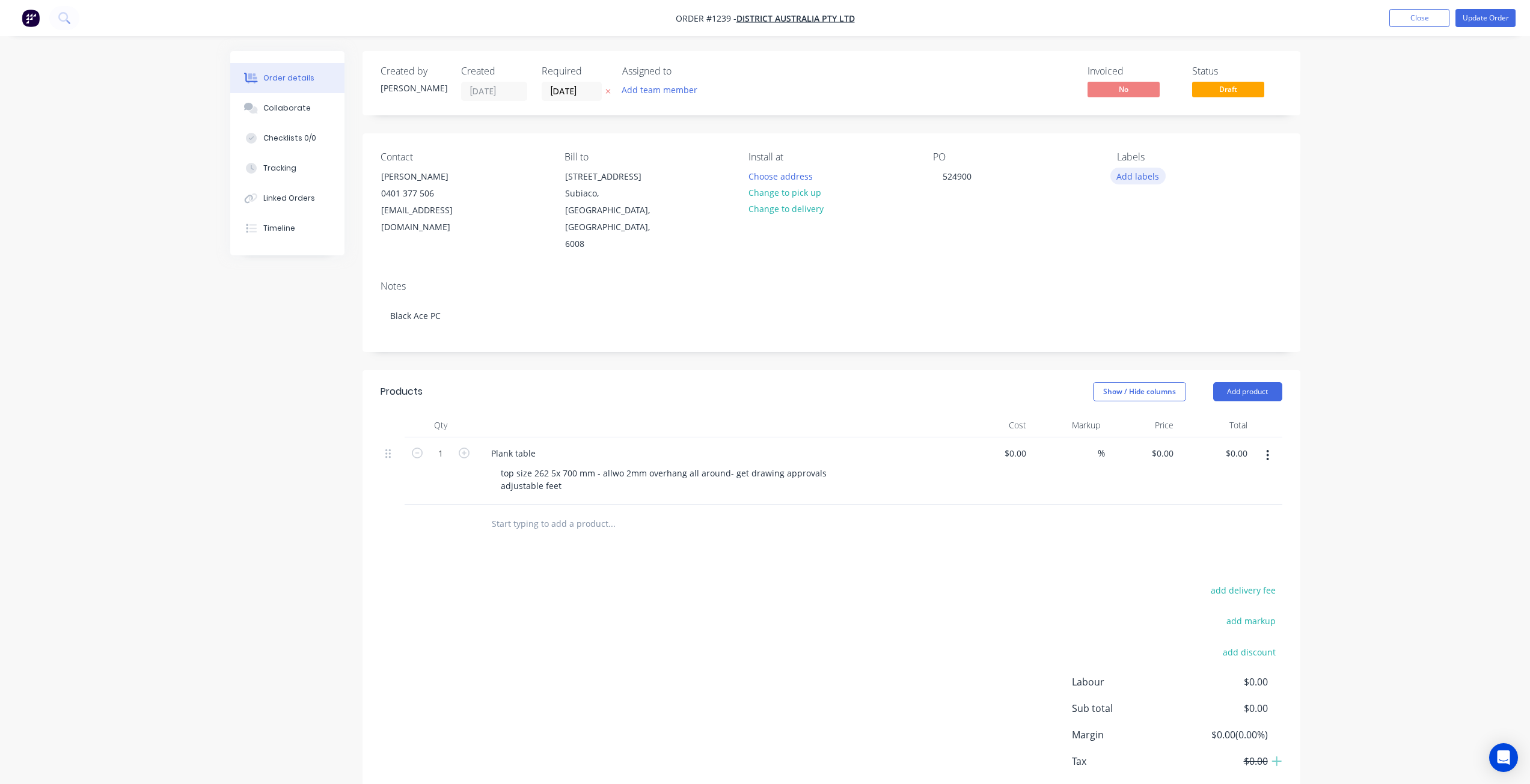
click at [1143, 173] on button "Add labels" at bounding box center [1138, 176] width 55 height 16
click at [1446, 272] on div "Order details Collaborate Checklists 0/0 Tracking Linked Orders Timeline Order …" at bounding box center [765, 425] width 1530 height 850
click at [565, 463] on div "top size 262 5x 700 mm - allwo 2mm overhang all around- get drawing approvals a…" at bounding box center [665, 478] width 348 height 30
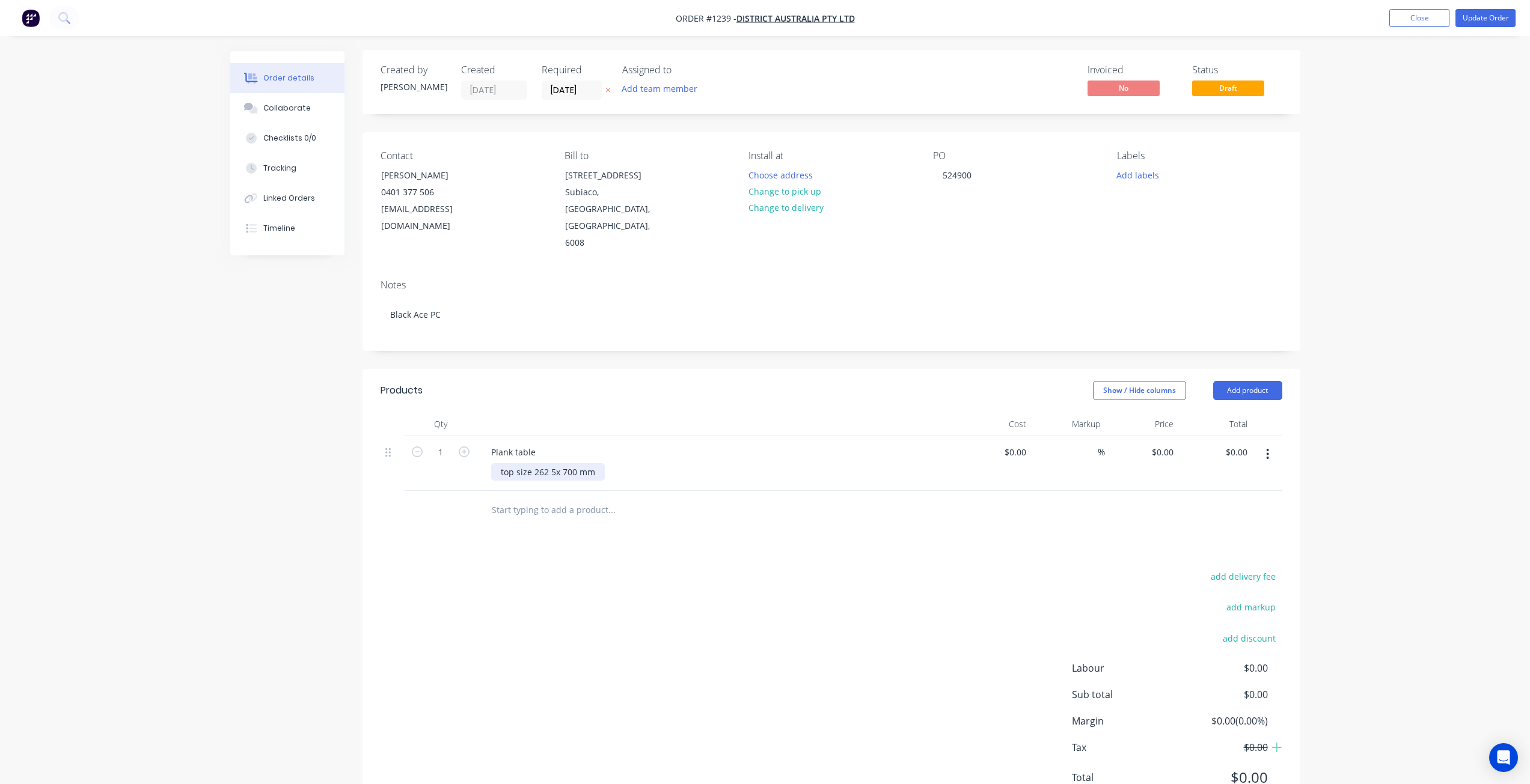
click at [528, 463] on div "top size 262 5x 700 mm" at bounding box center [548, 472] width 113 height 18
click at [558, 463] on div "50 square 262 5x 700 mm" at bounding box center [553, 472] width 123 height 18
click at [669, 436] on div "Plank table 50 square 2625x 700 mm" at bounding box center [717, 463] width 481 height 54
click at [581, 463] on div "50 square 2625x 700 mm" at bounding box center [551, 472] width 120 height 18
click at [1147, 178] on button "Add labels" at bounding box center [1138, 175] width 55 height 16
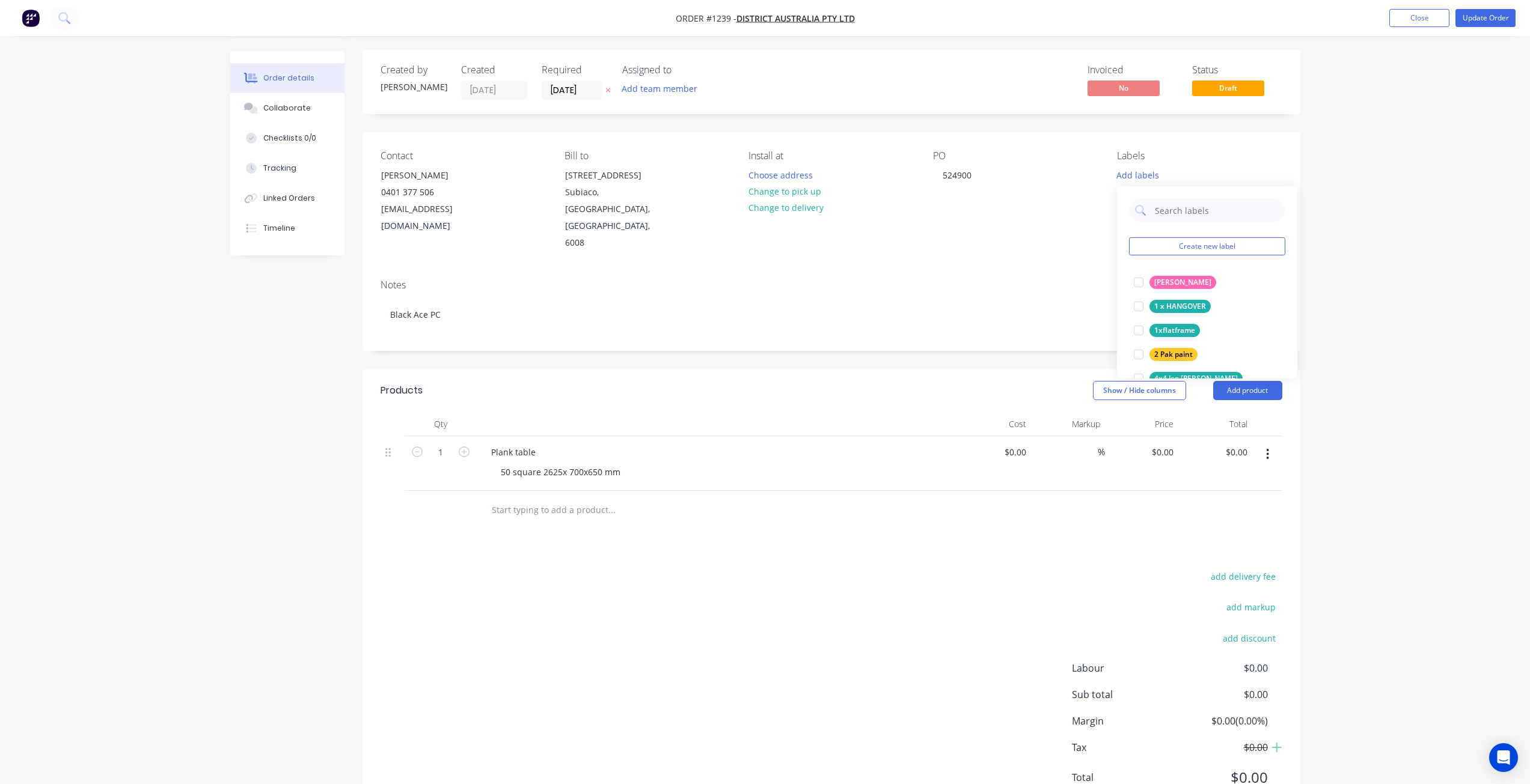
click at [928, 215] on div "Contact [PERSON_NAME] 0401 377 506 [EMAIL_ADDRESS][DOMAIN_NAME] Bill to [STREET…" at bounding box center [831, 201] width 938 height 138
drag, startPoint x: 1122, startPoint y: 194, endPoint x: 1129, endPoint y: 194, distance: 7.0
click at [1124, 194] on div "Labels Add labels" at bounding box center [1199, 201] width 165 height 101
click at [1145, 180] on button "Add labels" at bounding box center [1138, 175] width 55 height 16
click at [1042, 270] on div "Notes Black Ace PC" at bounding box center [831, 310] width 938 height 81
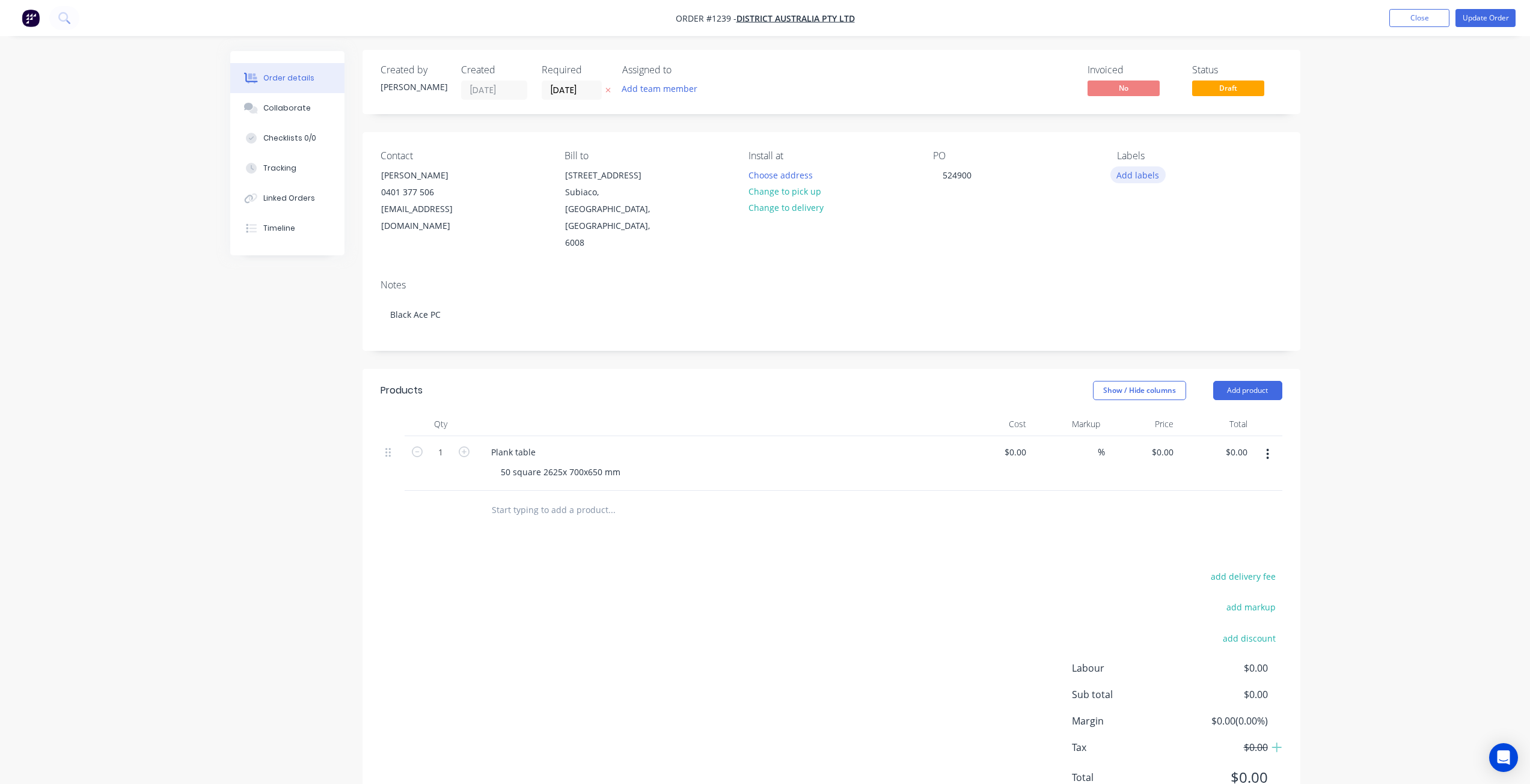
click at [1121, 172] on button "Add labels" at bounding box center [1138, 175] width 55 height 16
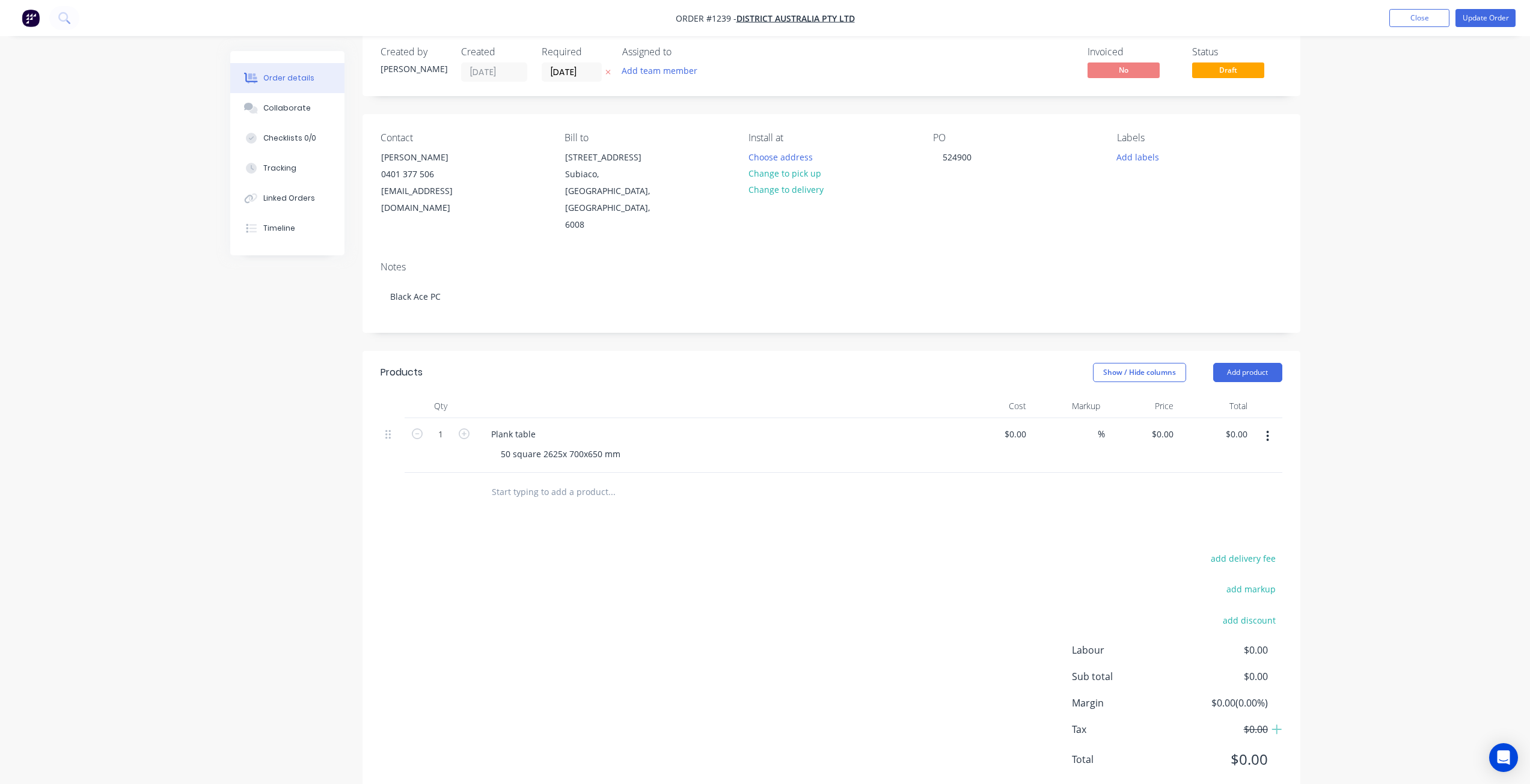
scroll to position [20, 0]
click at [1350, 237] on div "Order details Collaborate Checklists 0/0 Tracking Linked Orders Timeline Order …" at bounding box center [765, 398] width 1530 height 837
click at [1134, 137] on div "Labels" at bounding box center [1199, 137] width 165 height 11
click at [1167, 152] on div "Add labels" at bounding box center [1199, 156] width 165 height 16
click at [1375, 153] on div "Order details Collaborate Checklists 0/0 Tracking Linked Orders Timeline Order …" at bounding box center [765, 398] width 1530 height 837
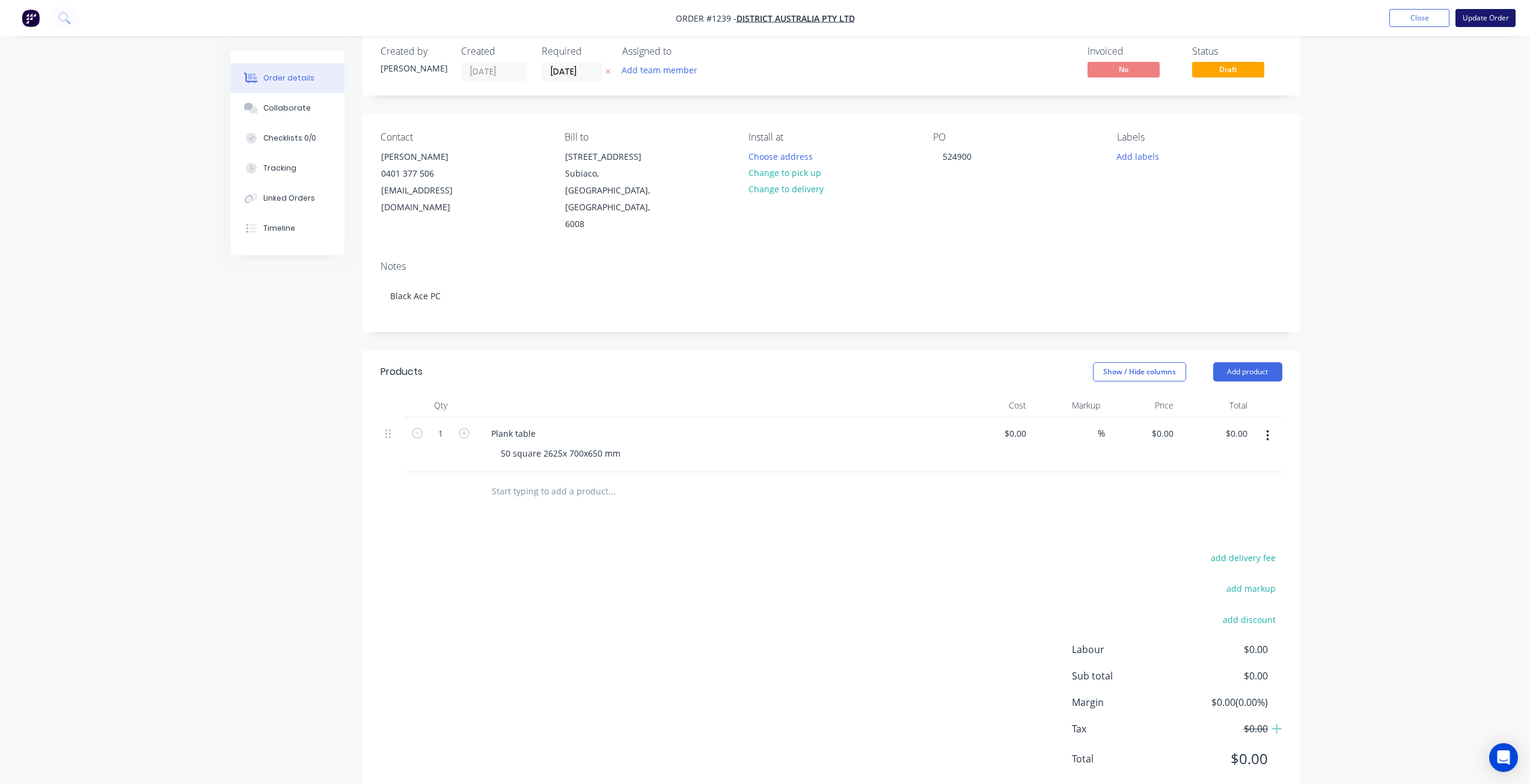
click at [1477, 21] on button "Update Order" at bounding box center [1486, 18] width 60 height 18
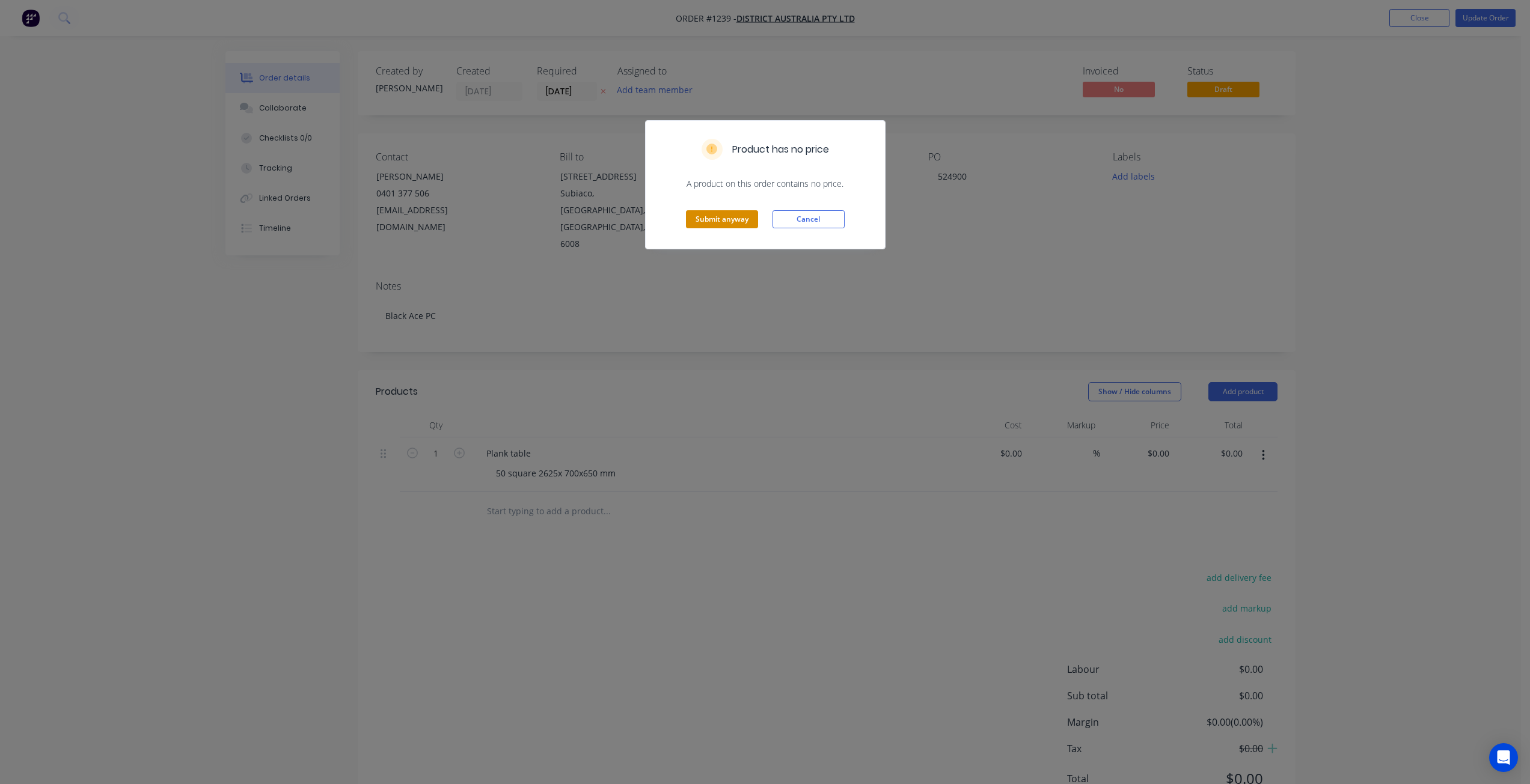
click at [732, 219] on button "Submit anyway" at bounding box center [722, 219] width 72 height 18
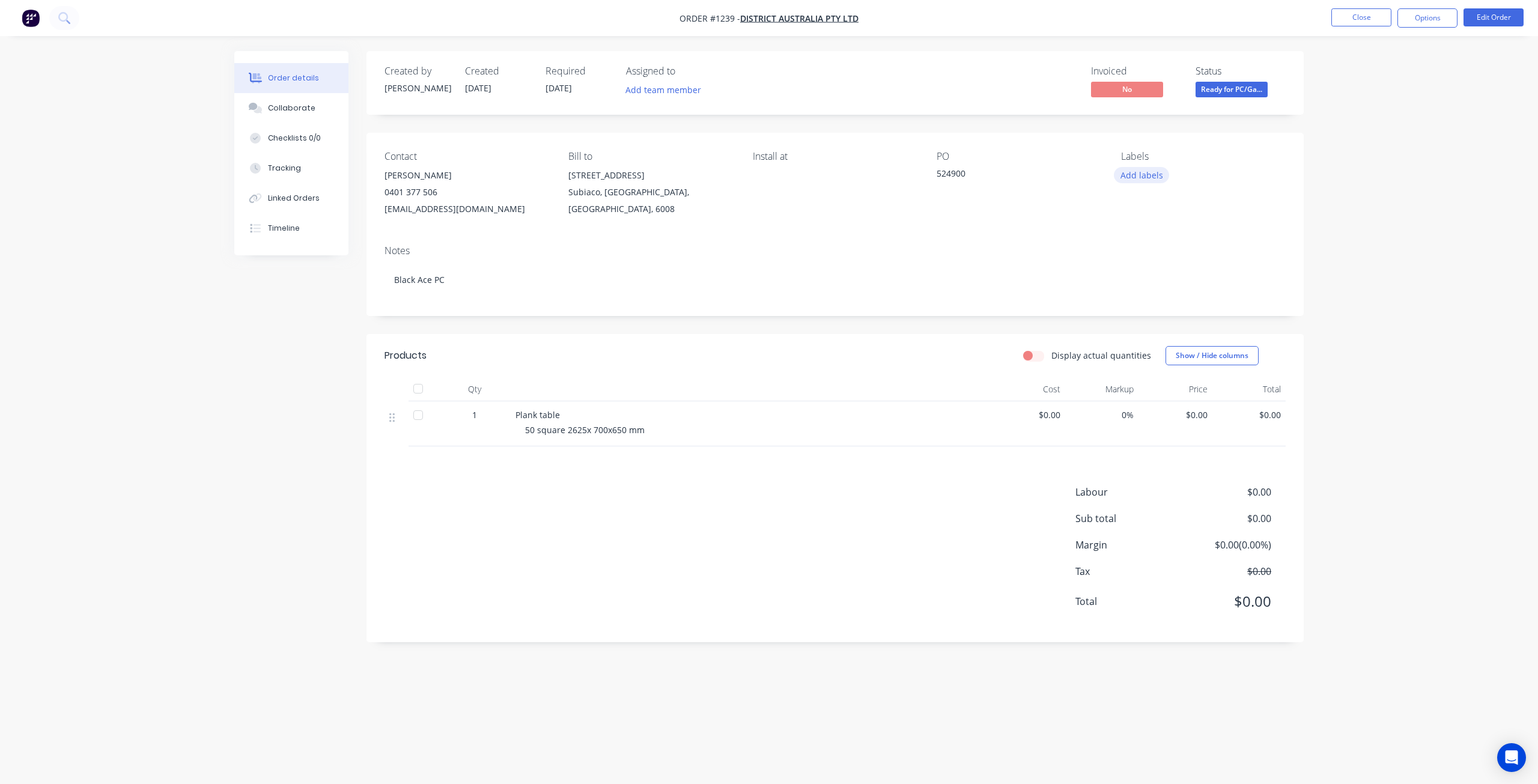
click at [1134, 177] on button "Add labels" at bounding box center [1142, 175] width 55 height 16
click at [1134, 168] on button "Add labels" at bounding box center [1142, 175] width 55 height 16
click at [1411, 18] on button "Options" at bounding box center [1427, 18] width 60 height 19
click at [1130, 190] on div "Labels Add labels" at bounding box center [1203, 184] width 165 height 66
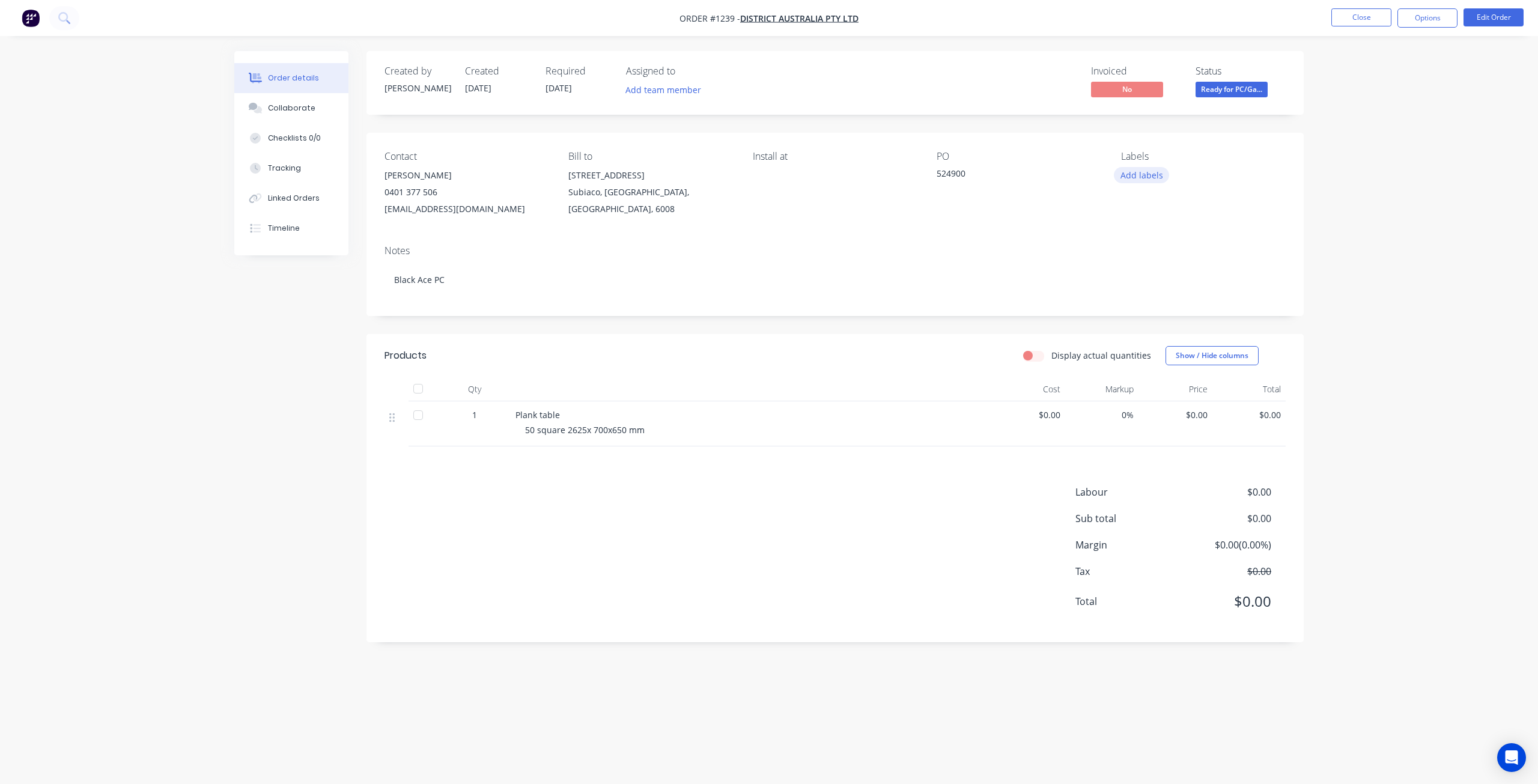
click at [1134, 182] on button "Add labels" at bounding box center [1142, 175] width 55 height 16
click at [1023, 201] on div "PO 524900" at bounding box center [1019, 184] width 165 height 66
click at [773, 186] on div "Install at" at bounding box center [835, 184] width 165 height 66
click at [777, 167] on div "Install at" at bounding box center [835, 184] width 165 height 66
click at [1493, 23] on button "Edit Order" at bounding box center [1494, 17] width 60 height 18
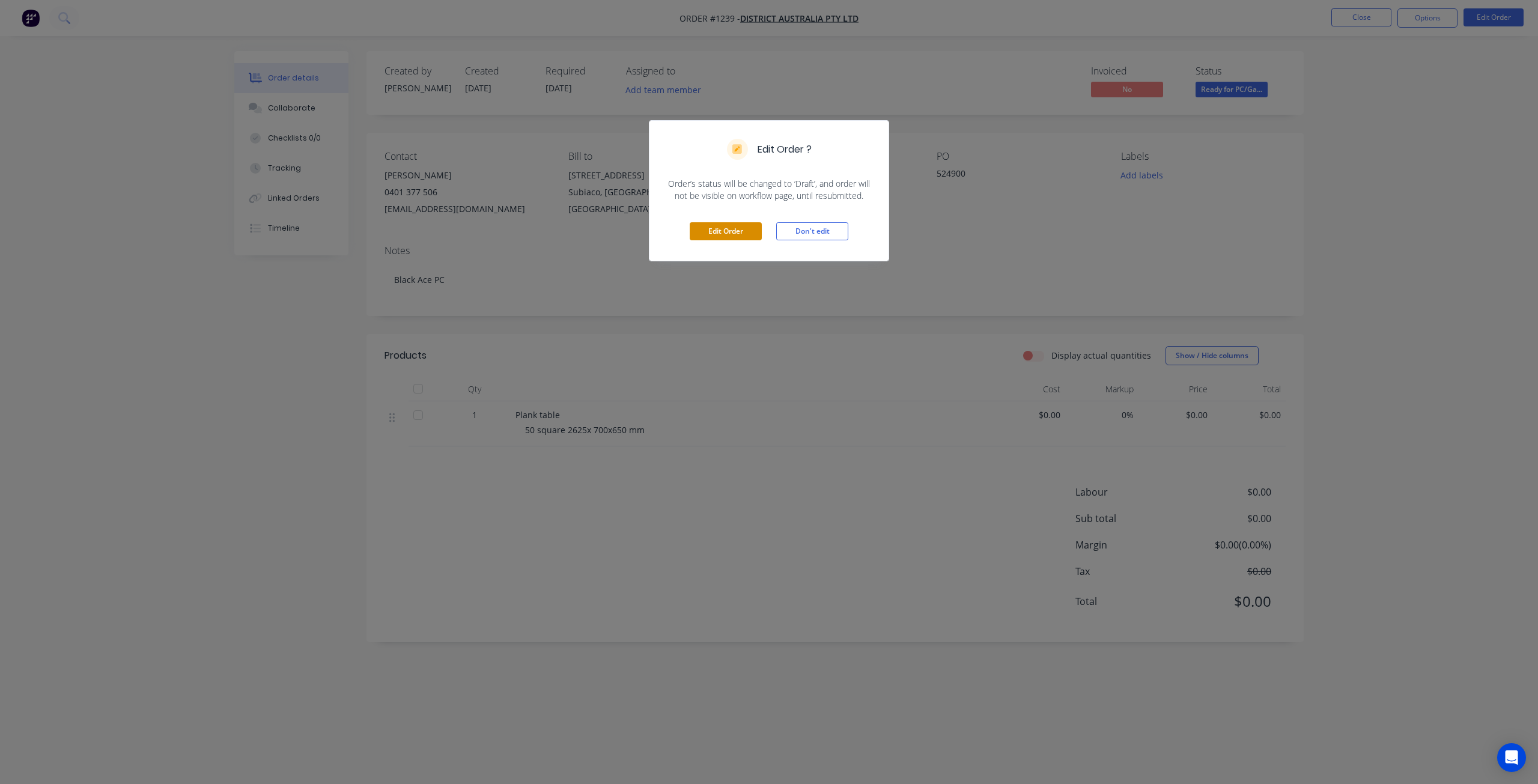
click at [746, 232] on button "Edit Order" at bounding box center [725, 231] width 72 height 18
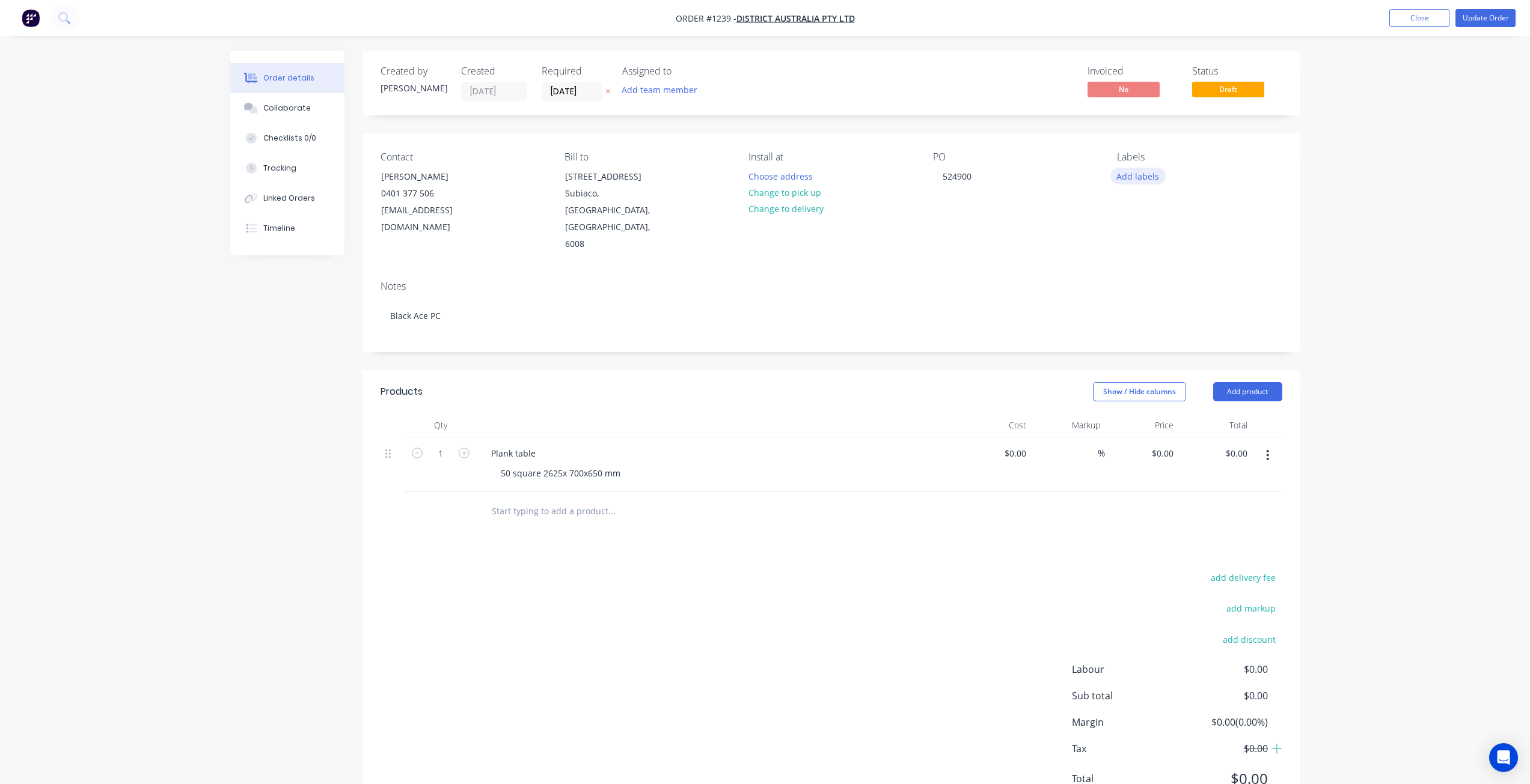
click at [1129, 180] on button "Add labels" at bounding box center [1138, 176] width 55 height 16
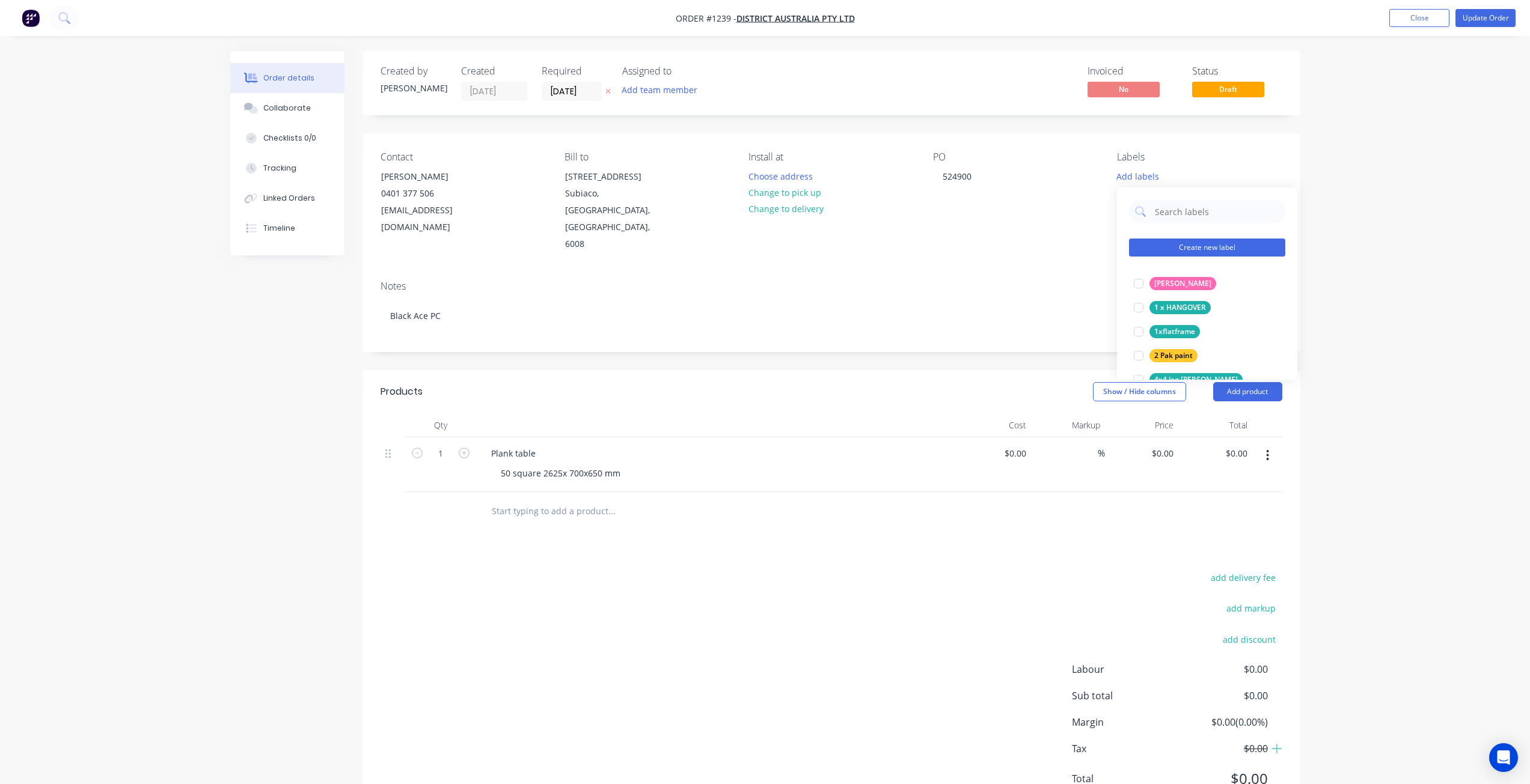
click at [1244, 249] on button "Create new label" at bounding box center [1207, 247] width 156 height 18
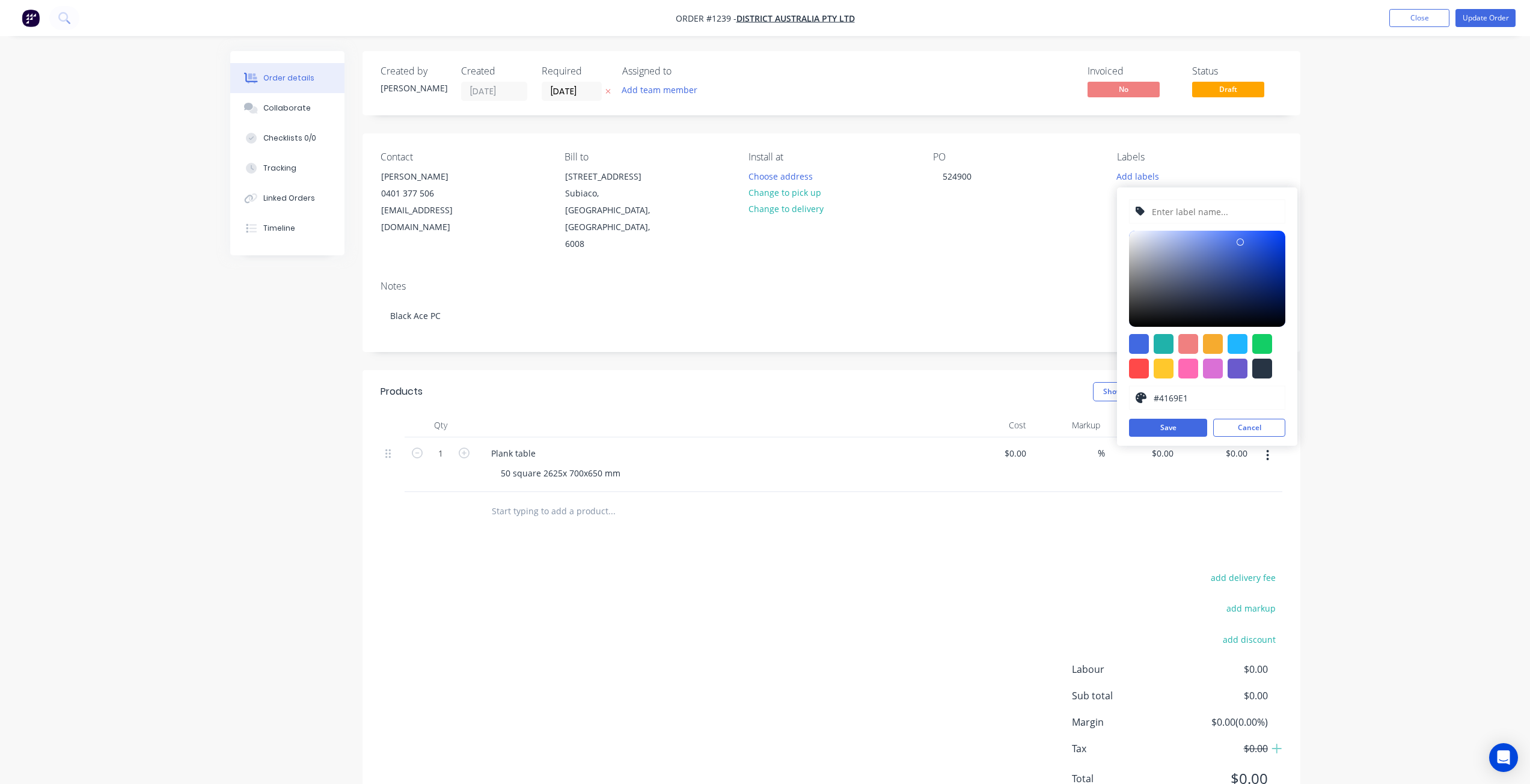
click at [1361, 185] on div "Order details Collaborate Checklists 0/0 Tracking Linked Orders Timeline Order …" at bounding box center [765, 418] width 1530 height 837
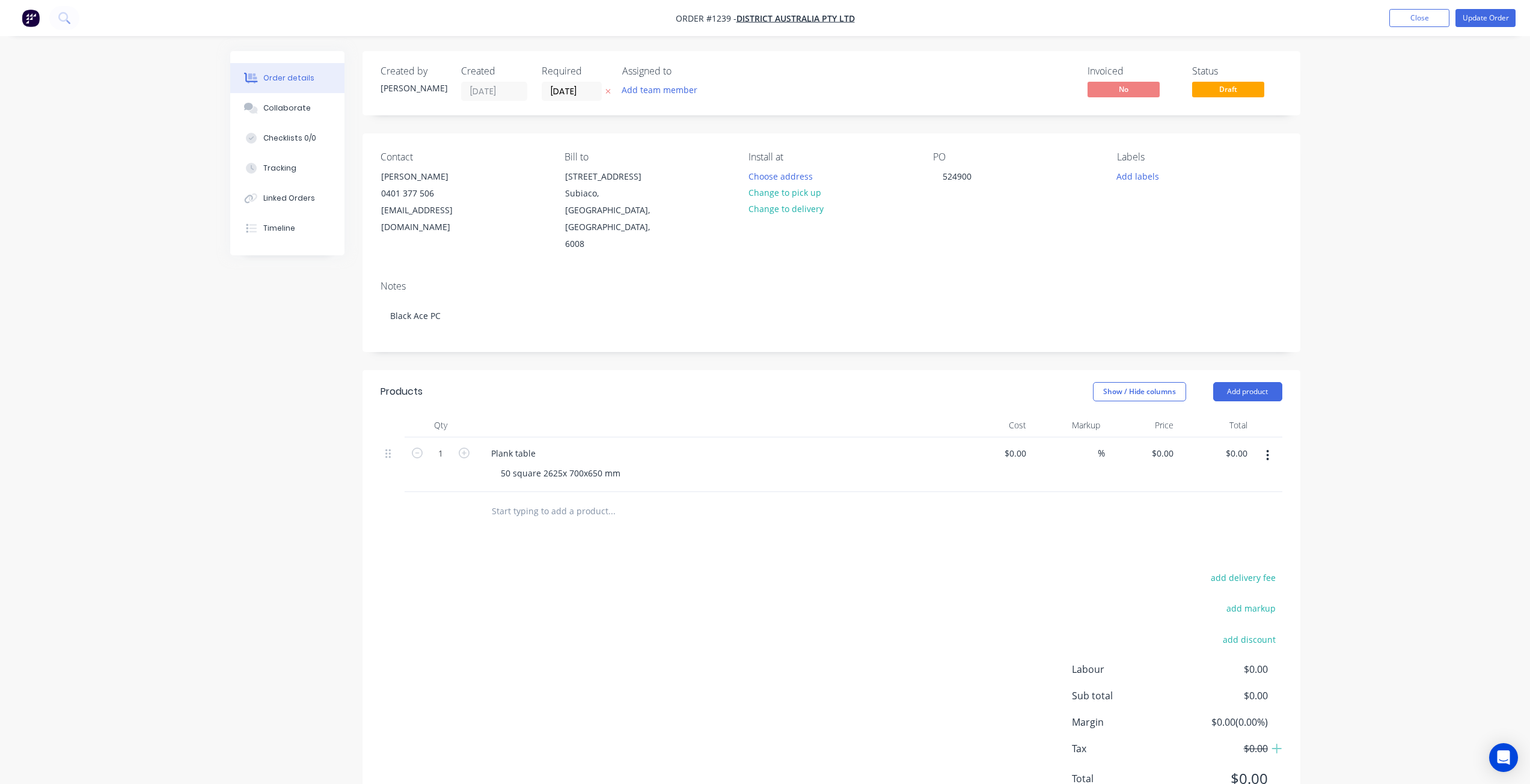
click at [1130, 160] on div "Labels" at bounding box center [1199, 157] width 165 height 11
click at [1142, 153] on div "Labels" at bounding box center [1199, 157] width 165 height 11
click at [1146, 153] on div "Labels" at bounding box center [1199, 157] width 165 height 11
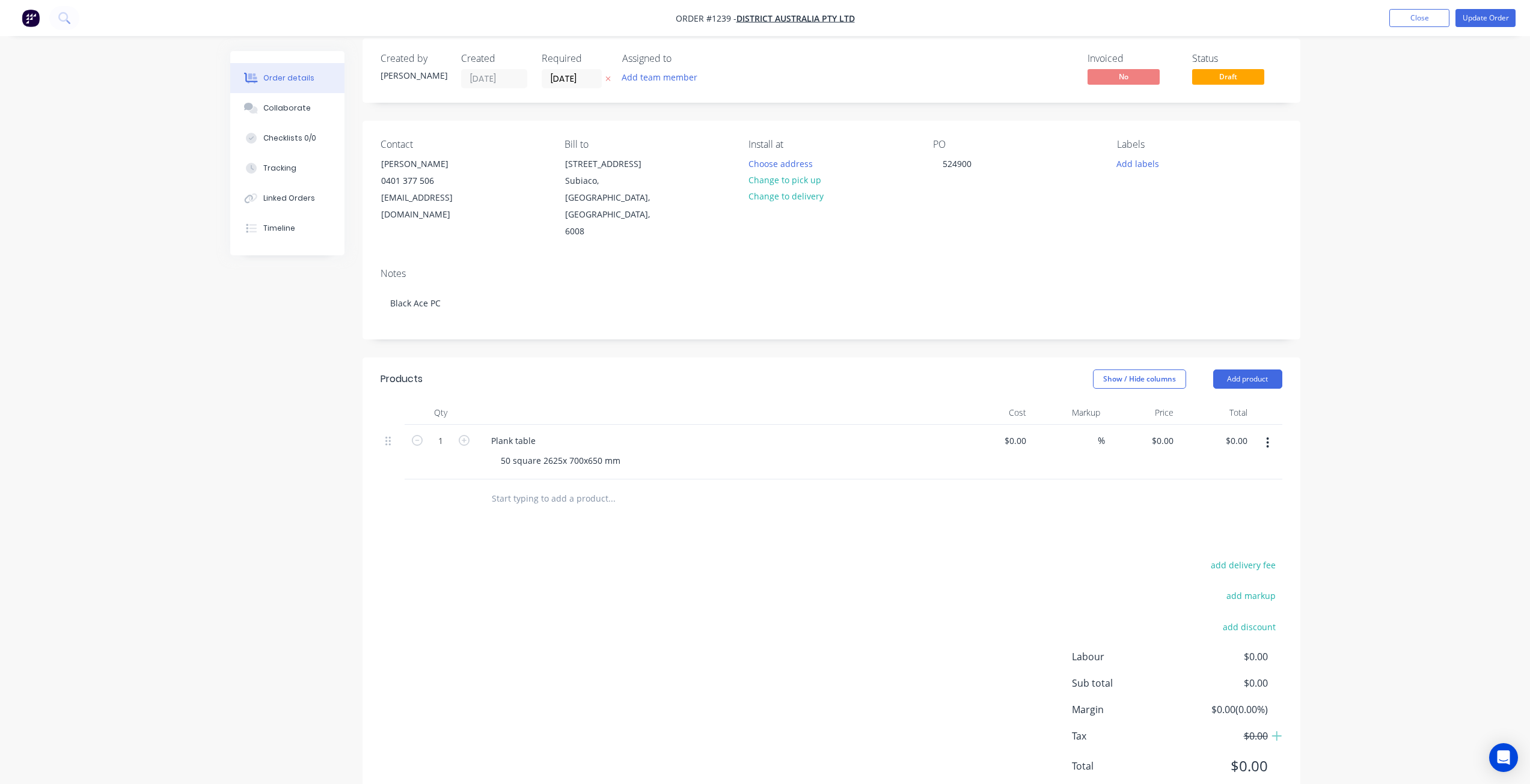
scroll to position [20, 0]
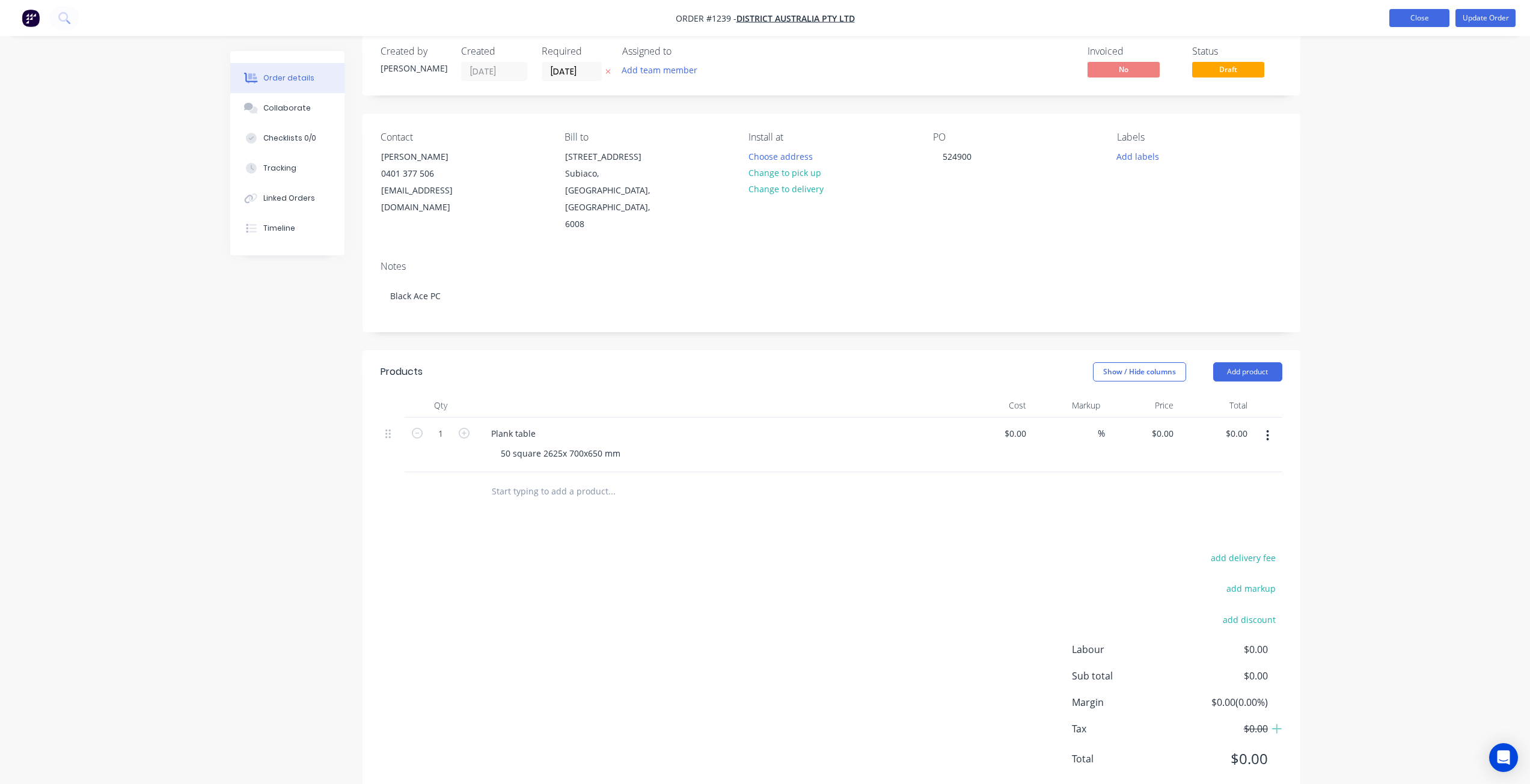
click at [1411, 18] on button "Close" at bounding box center [1419, 18] width 60 height 18
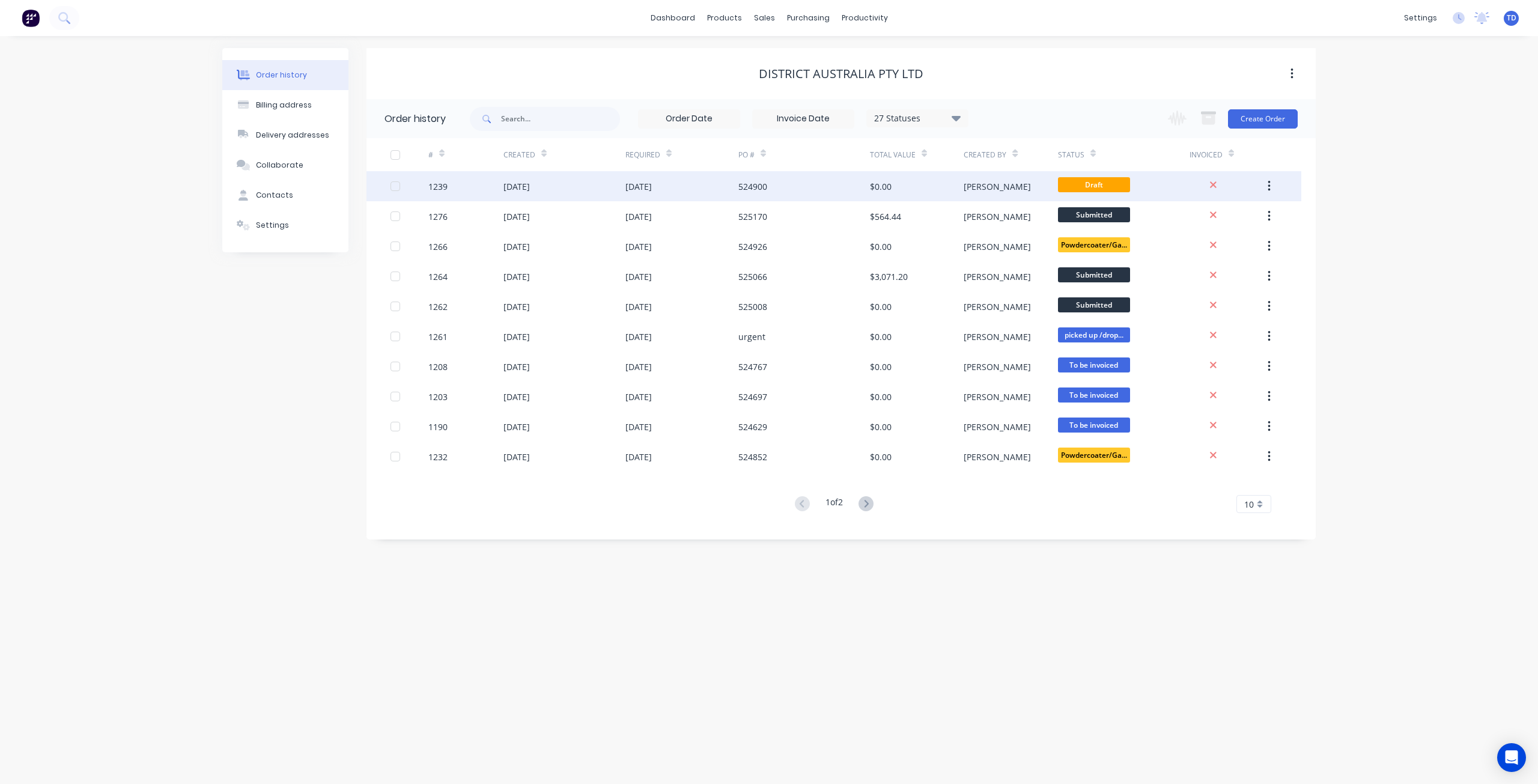
click at [899, 188] on div "$0.00" at bounding box center [917, 186] width 94 height 30
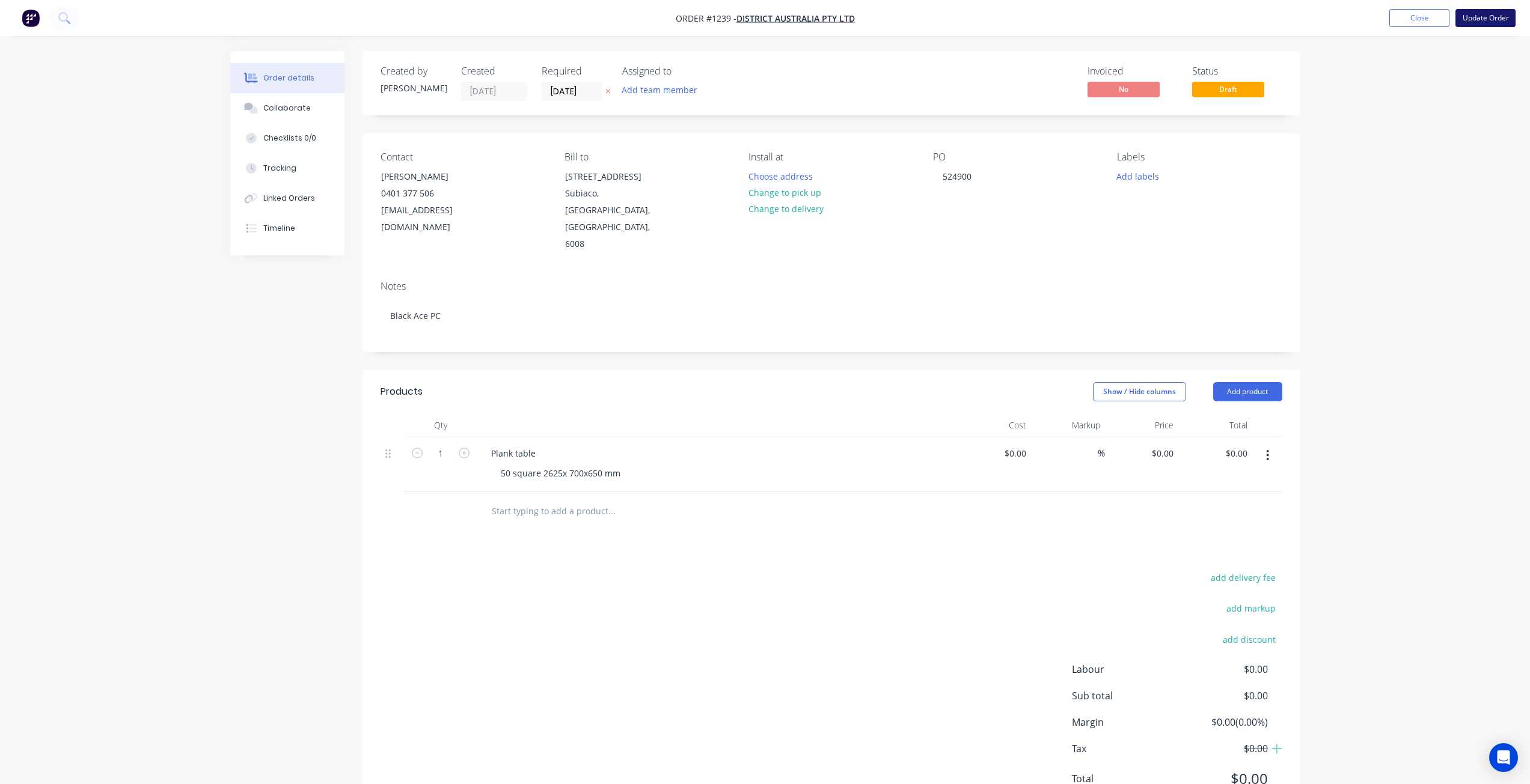
click at [1477, 17] on button "Update Order" at bounding box center [1486, 18] width 60 height 18
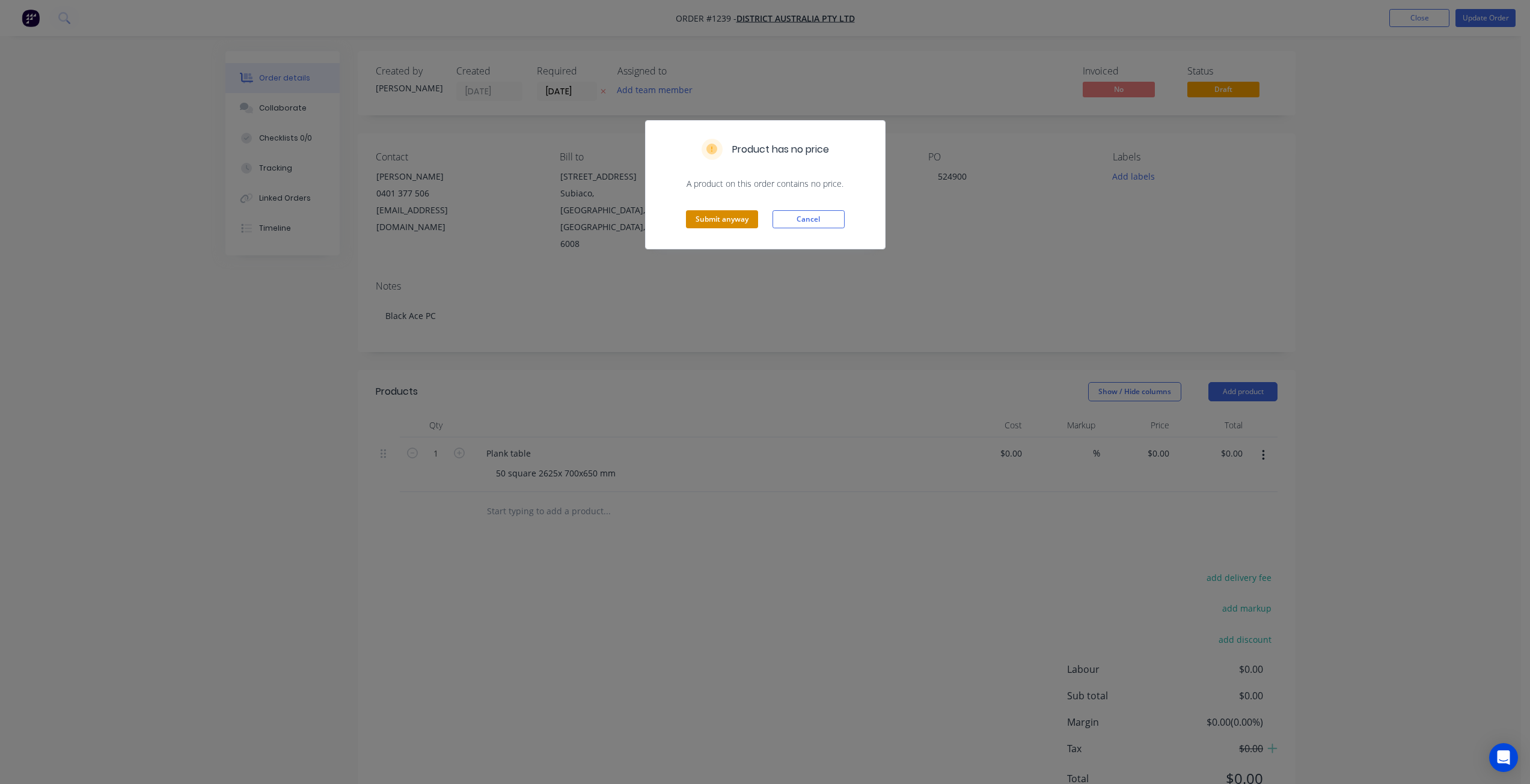
click at [736, 225] on button "Submit anyway" at bounding box center [722, 219] width 72 height 18
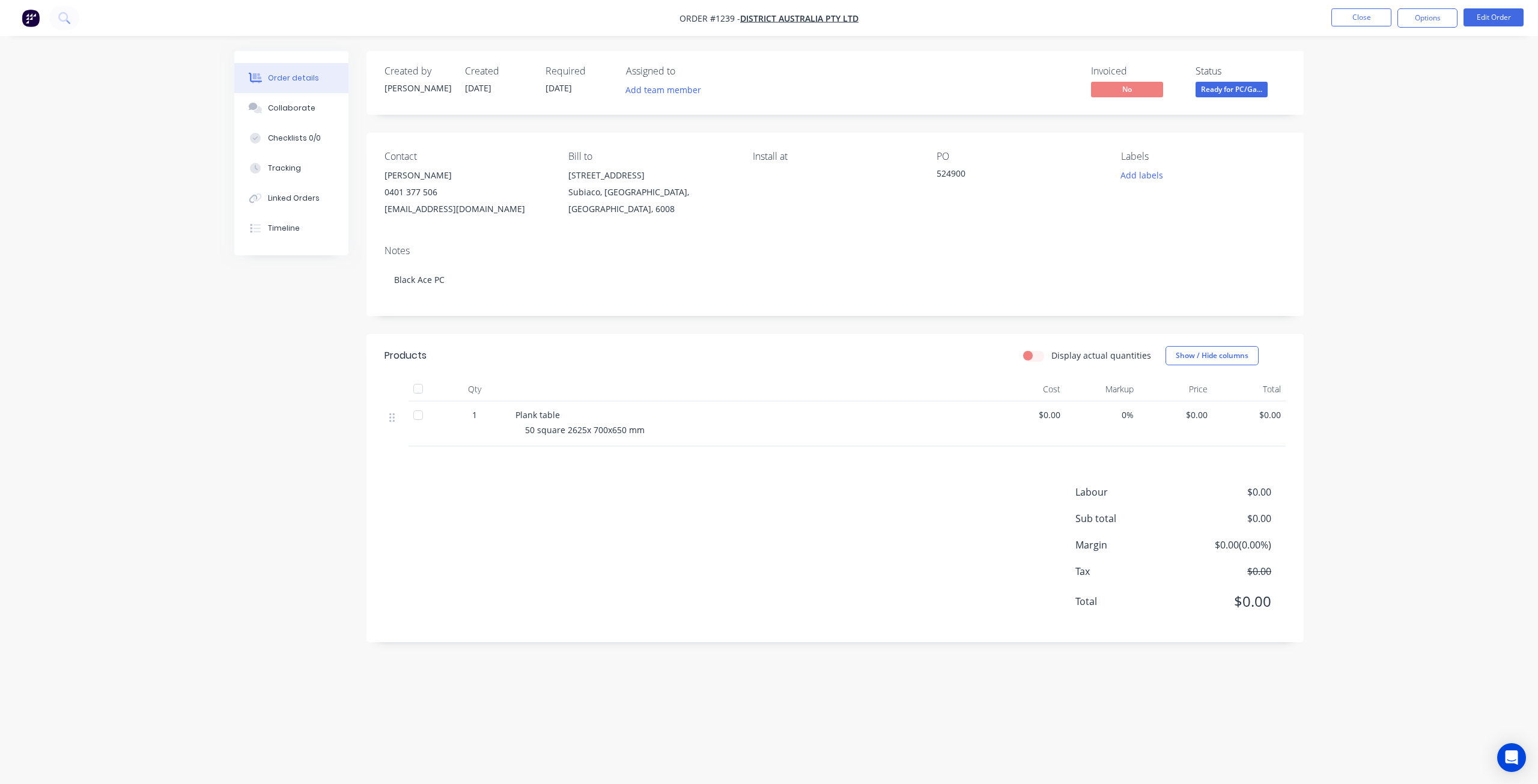
click at [502, 415] on div "1" at bounding box center [475, 415] width 63 height 13
click at [1494, 22] on button "Edit Order" at bounding box center [1494, 17] width 60 height 18
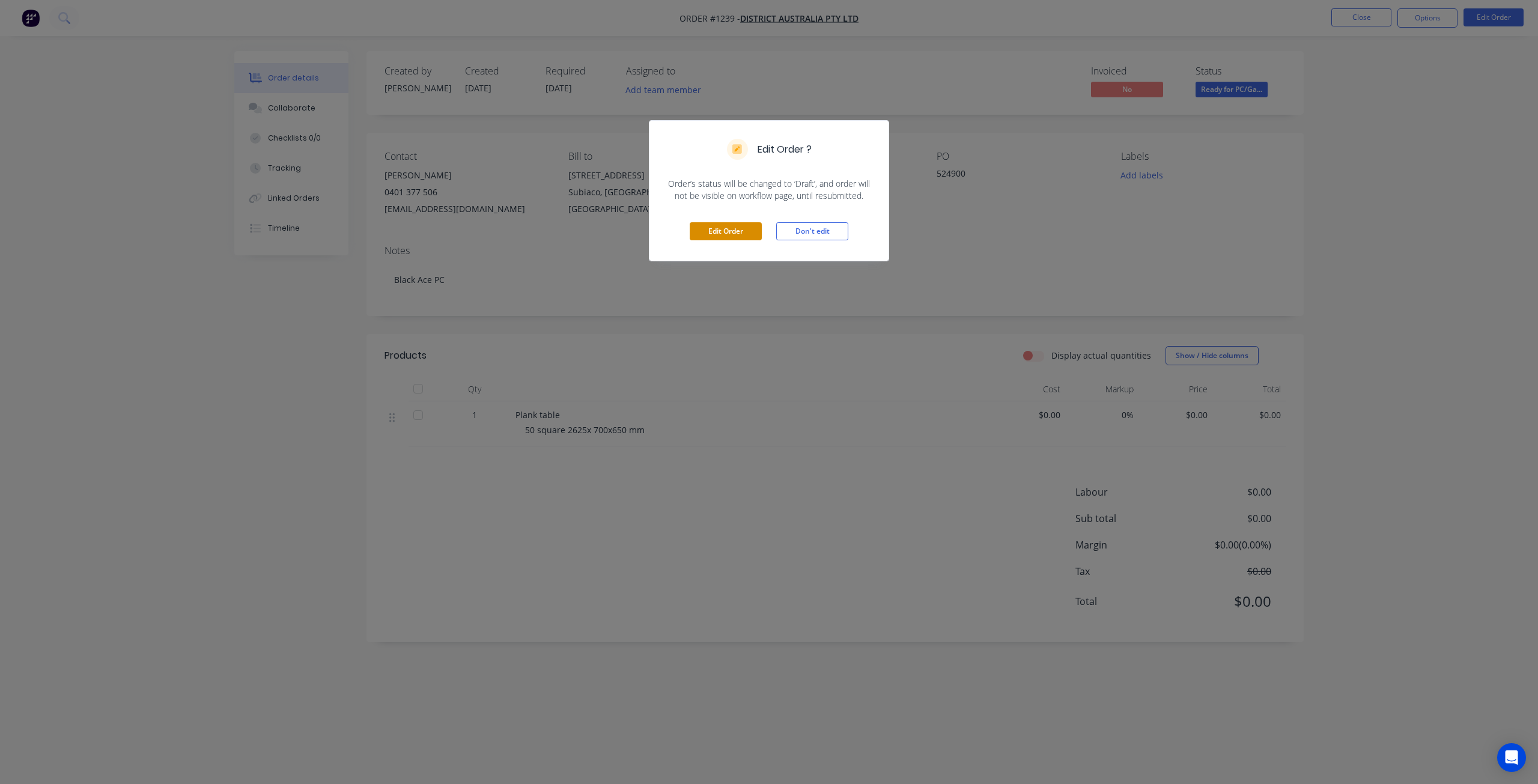
click at [725, 239] on button "Edit Order" at bounding box center [725, 231] width 72 height 18
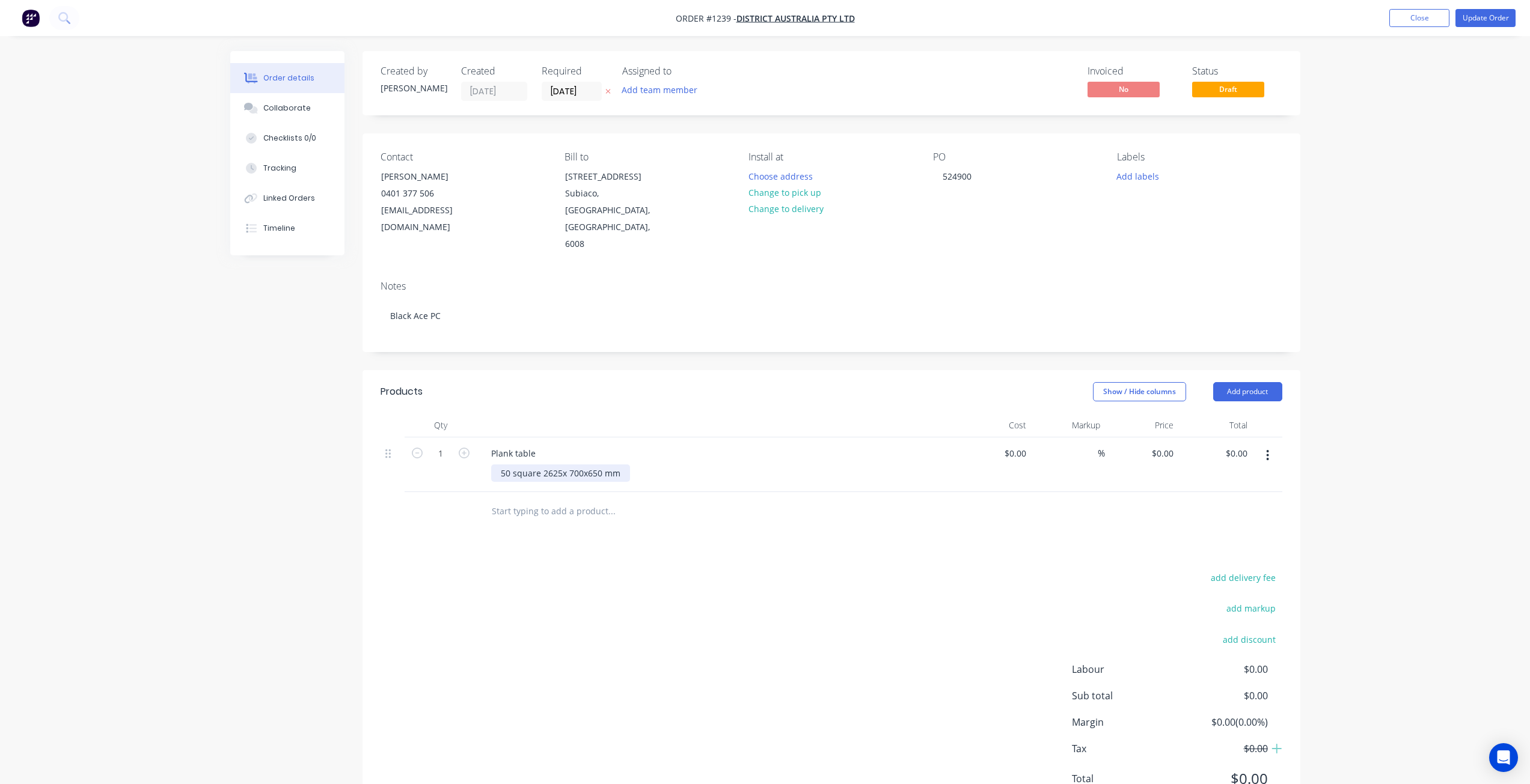
click at [568, 465] on div "50 square 2625x 700x650 mm" at bounding box center [561, 473] width 139 height 18
click at [1477, 22] on button "Update Order" at bounding box center [1486, 18] width 60 height 18
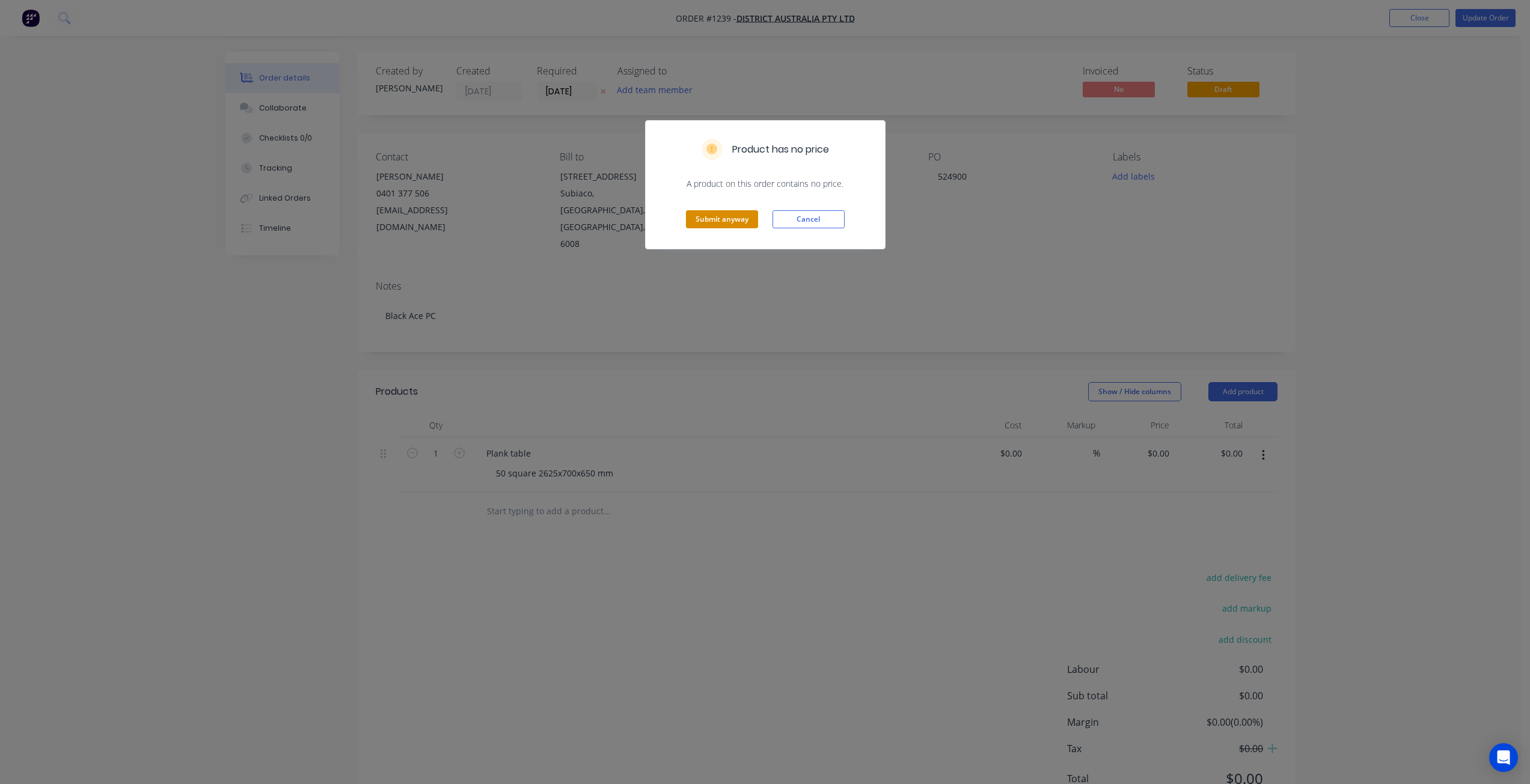
click at [729, 224] on button "Submit anyway" at bounding box center [722, 219] width 72 height 18
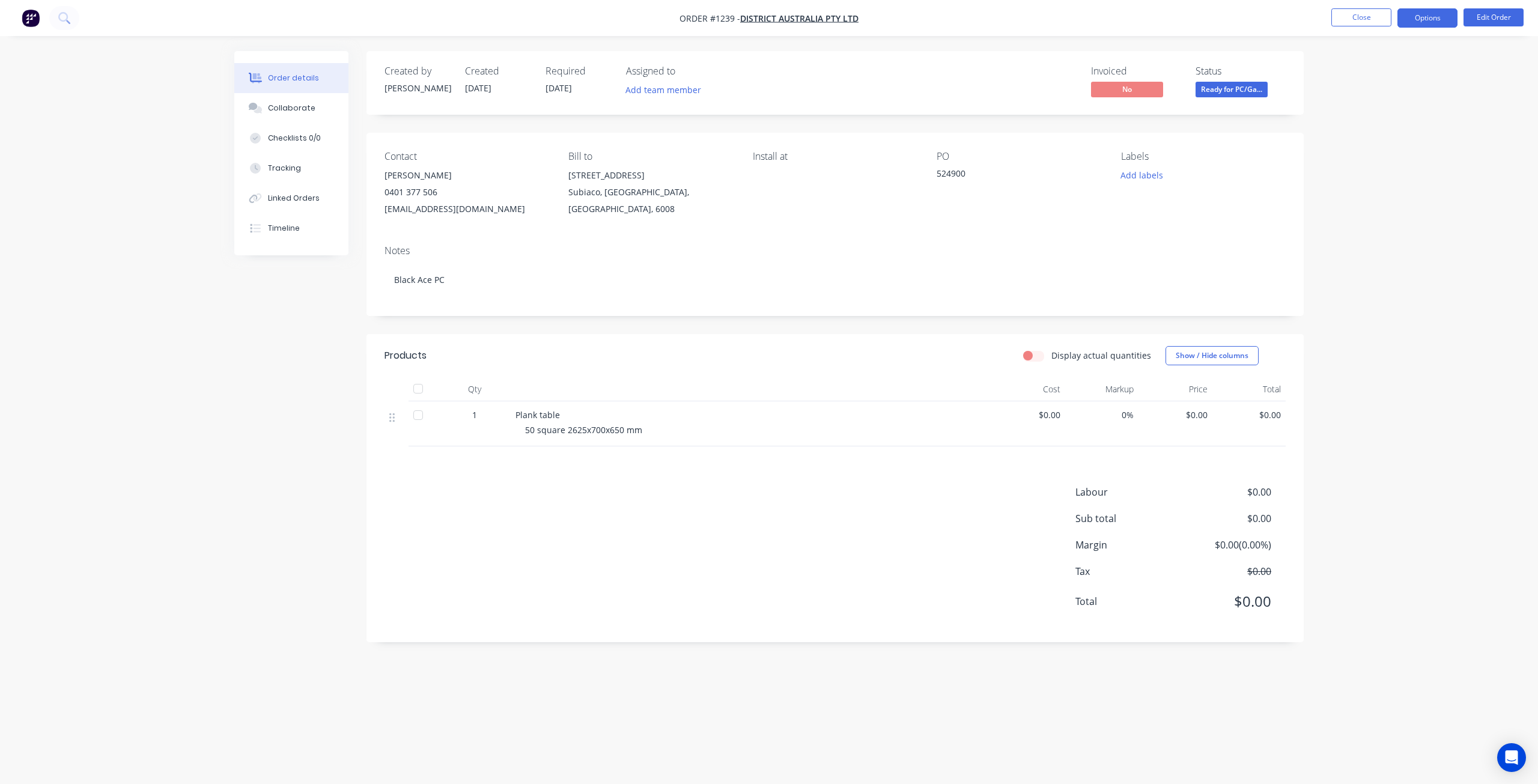
click at [1425, 14] on button "Options" at bounding box center [1427, 18] width 60 height 19
click at [1377, 50] on div "EMAIL / PRINT" at bounding box center [1391, 48] width 111 height 16
click at [1372, 49] on div "EMAIL / PRINT" at bounding box center [1391, 48] width 111 height 16
click at [1359, 45] on div "EMAIL / PRINT" at bounding box center [1391, 48] width 111 height 16
click at [1377, 44] on div "EMAIL / PRINT" at bounding box center [1391, 48] width 111 height 16
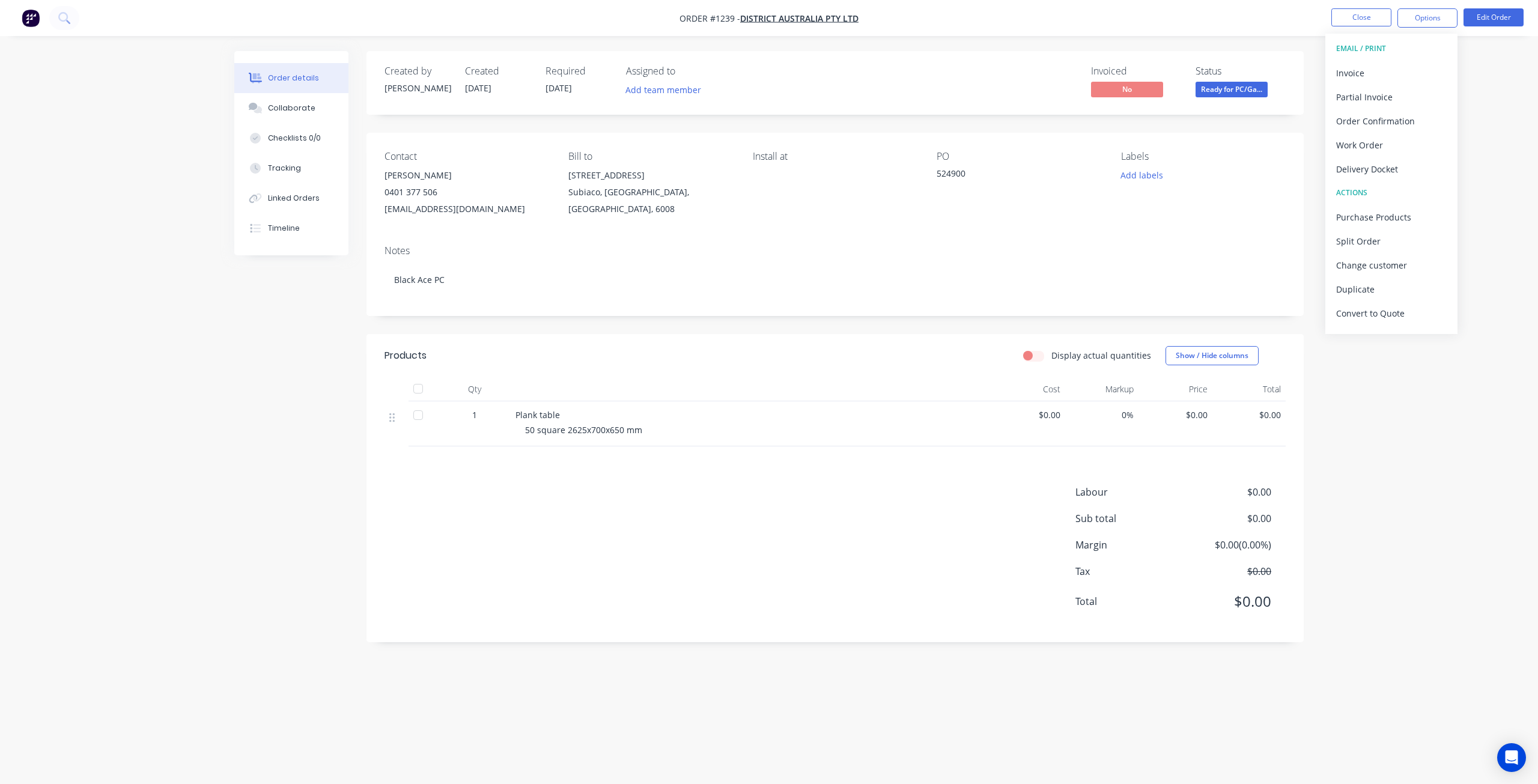
click at [1377, 44] on div "EMAIL / PRINT" at bounding box center [1391, 48] width 111 height 16
click at [1338, 45] on div "EMAIL / PRINT" at bounding box center [1391, 48] width 111 height 16
click at [141, 397] on div "Order details Collaborate Checklists 0/0 Tracking Linked Orders Timeline Order …" at bounding box center [769, 392] width 1538 height 784
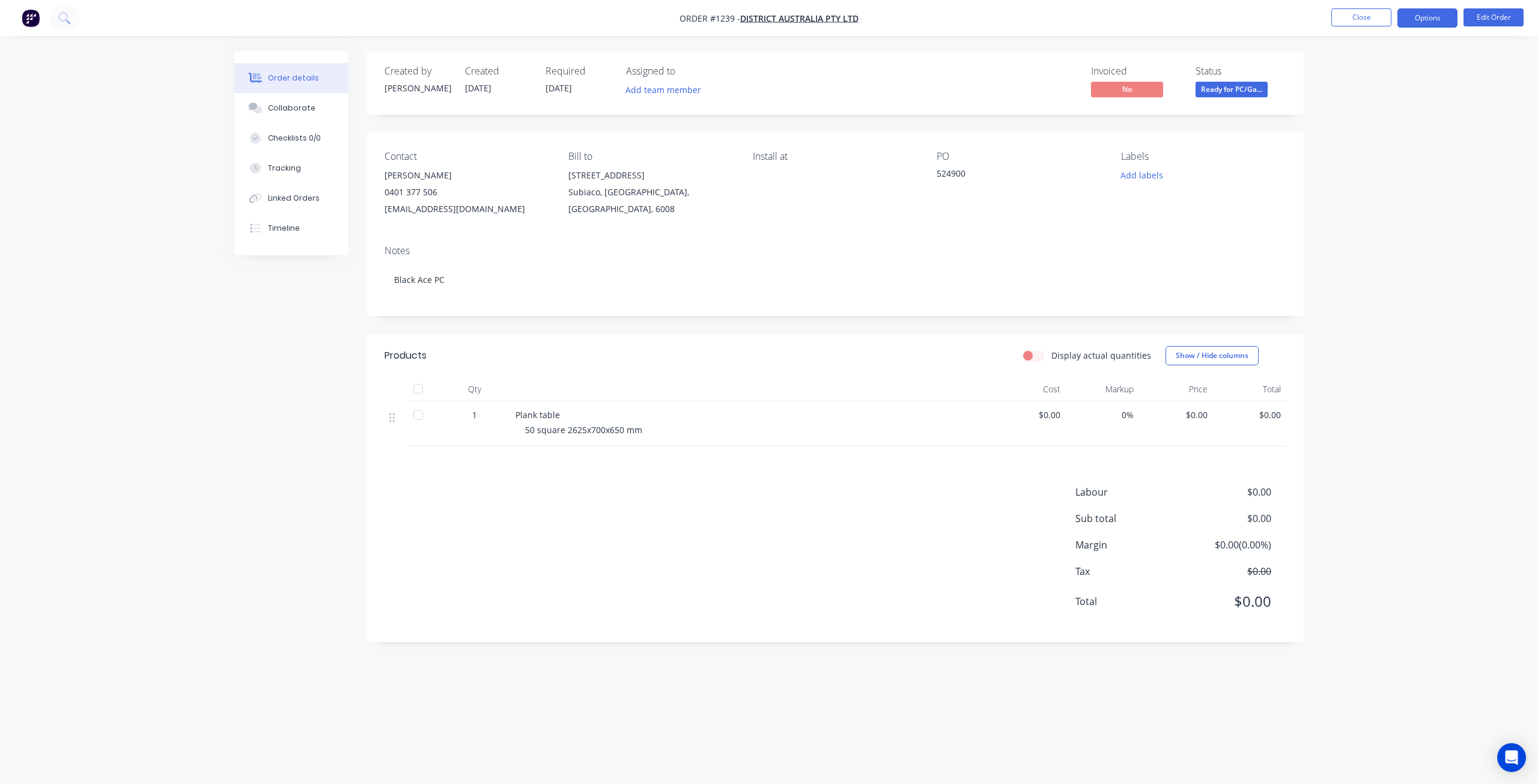
click at [1419, 14] on button "Options" at bounding box center [1427, 18] width 60 height 19
click at [1367, 42] on div "EMAIL / PRINT" at bounding box center [1391, 48] width 111 height 16
click at [1145, 185] on div "Labels Add labels" at bounding box center [1203, 184] width 165 height 66
click at [1140, 179] on button "Add labels" at bounding box center [1142, 175] width 55 height 16
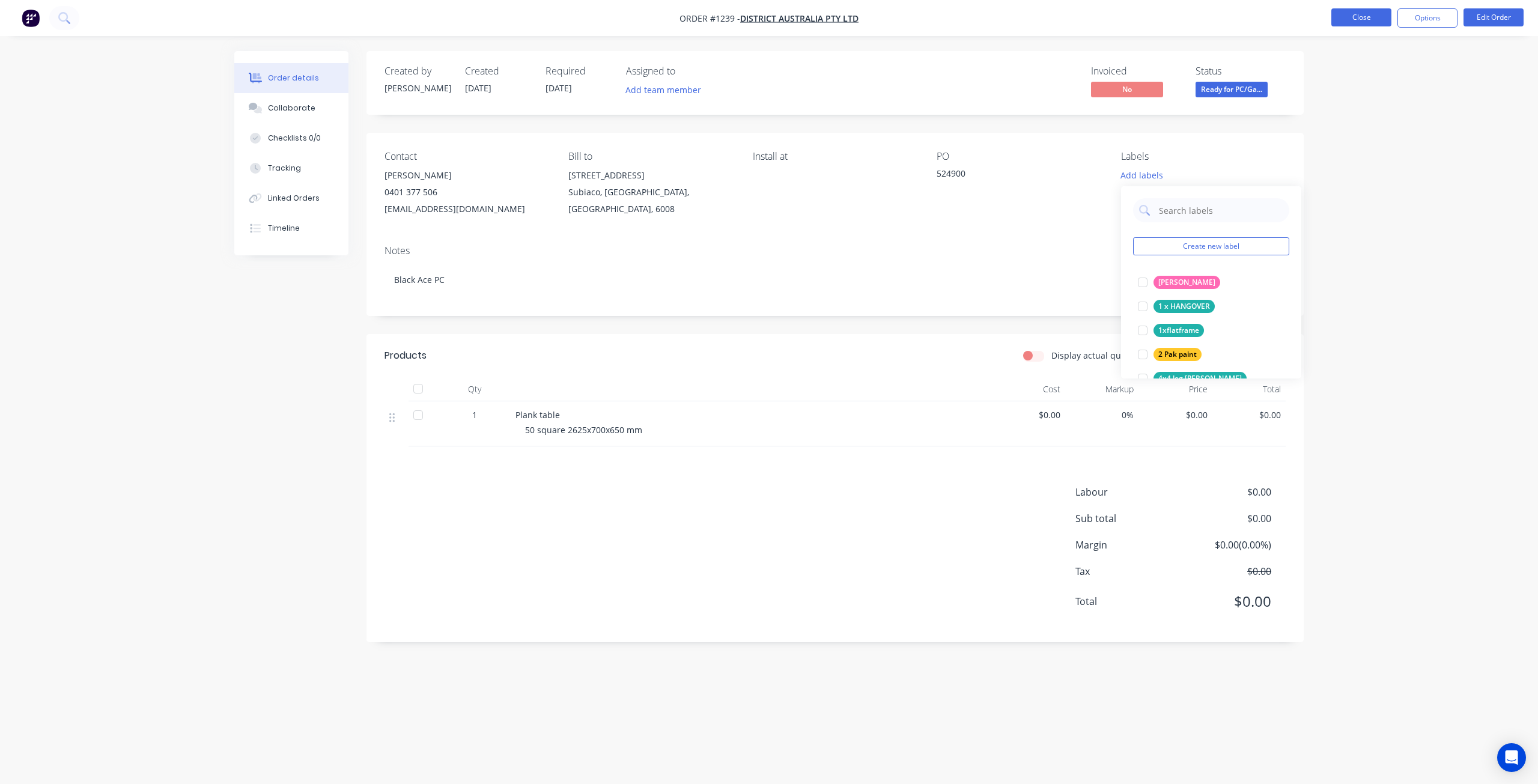
click at [1375, 17] on button "Close" at bounding box center [1361, 17] width 60 height 18
click at [1362, 16] on button "Close" at bounding box center [1361, 17] width 60 height 18
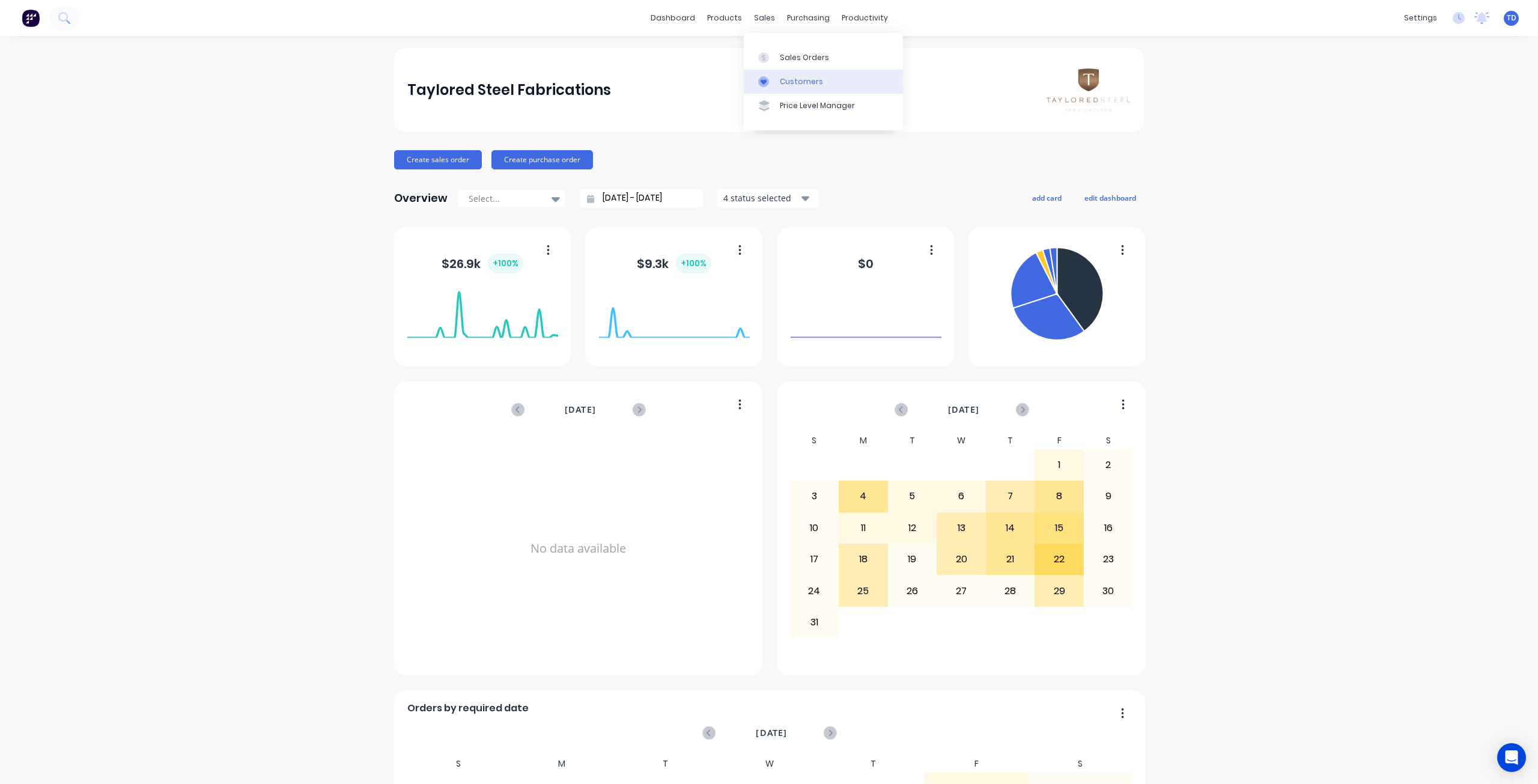
click at [790, 81] on div "Customers" at bounding box center [801, 81] width 43 height 11
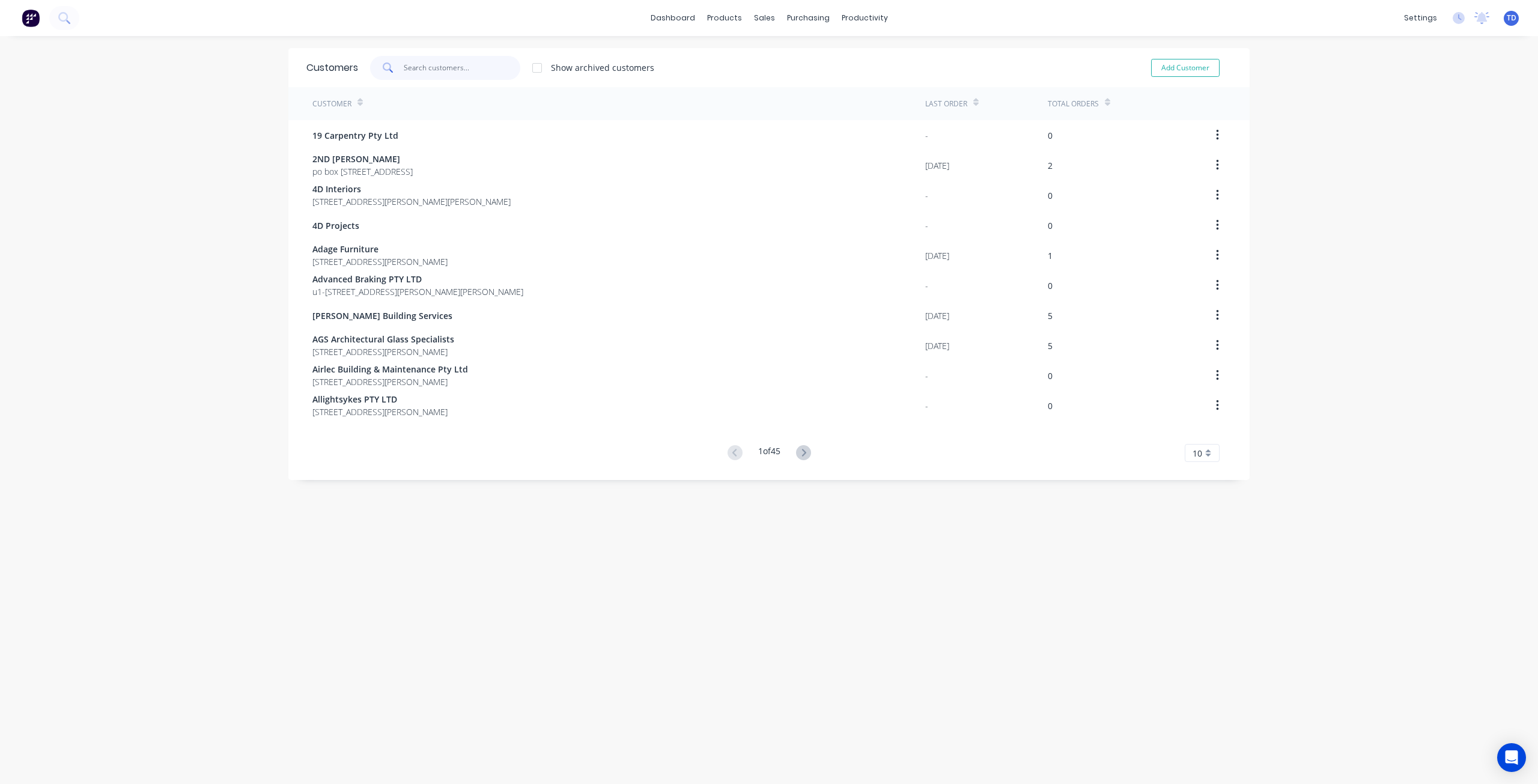
click at [450, 65] on input "text" at bounding box center [462, 68] width 117 height 24
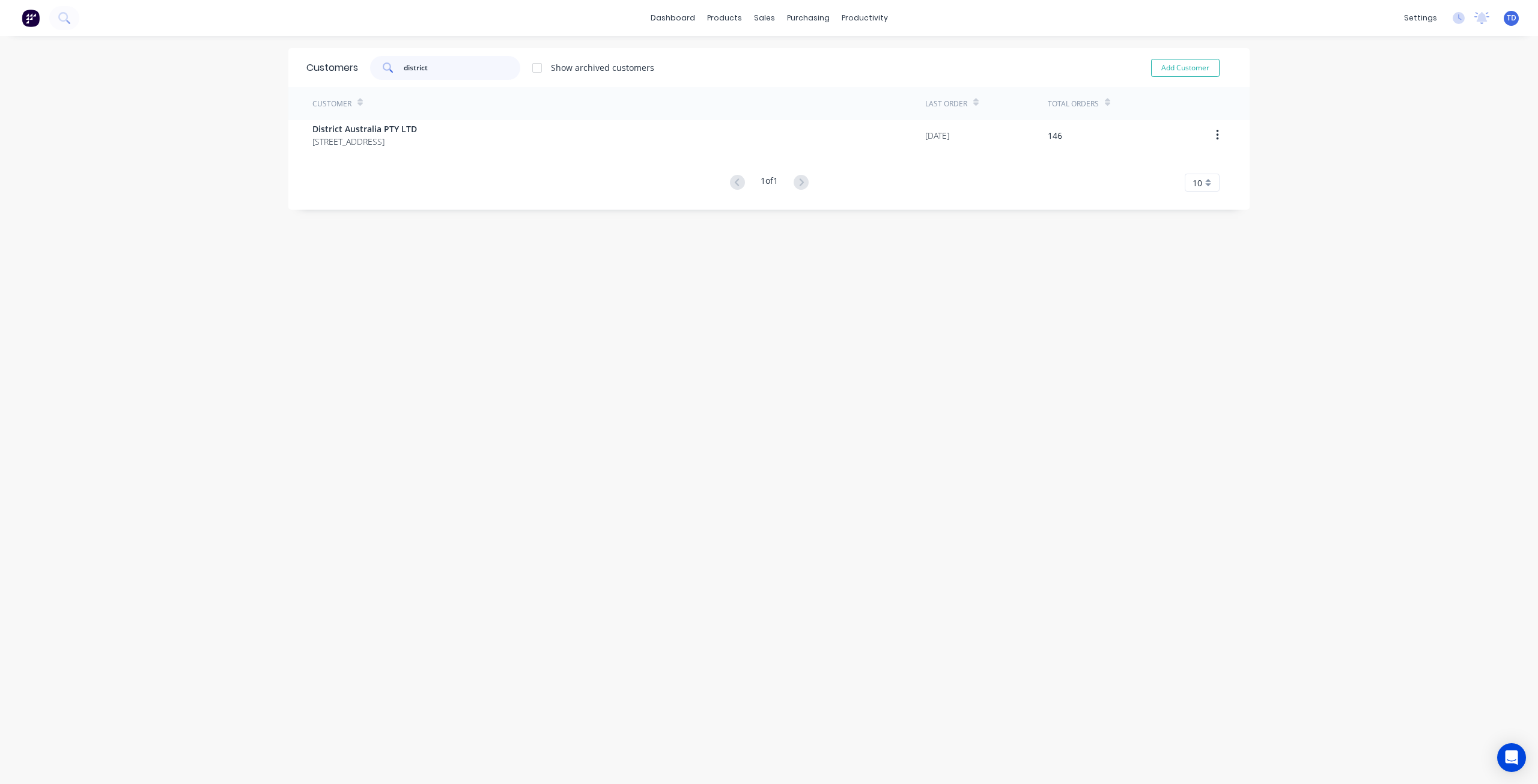
type input "district"
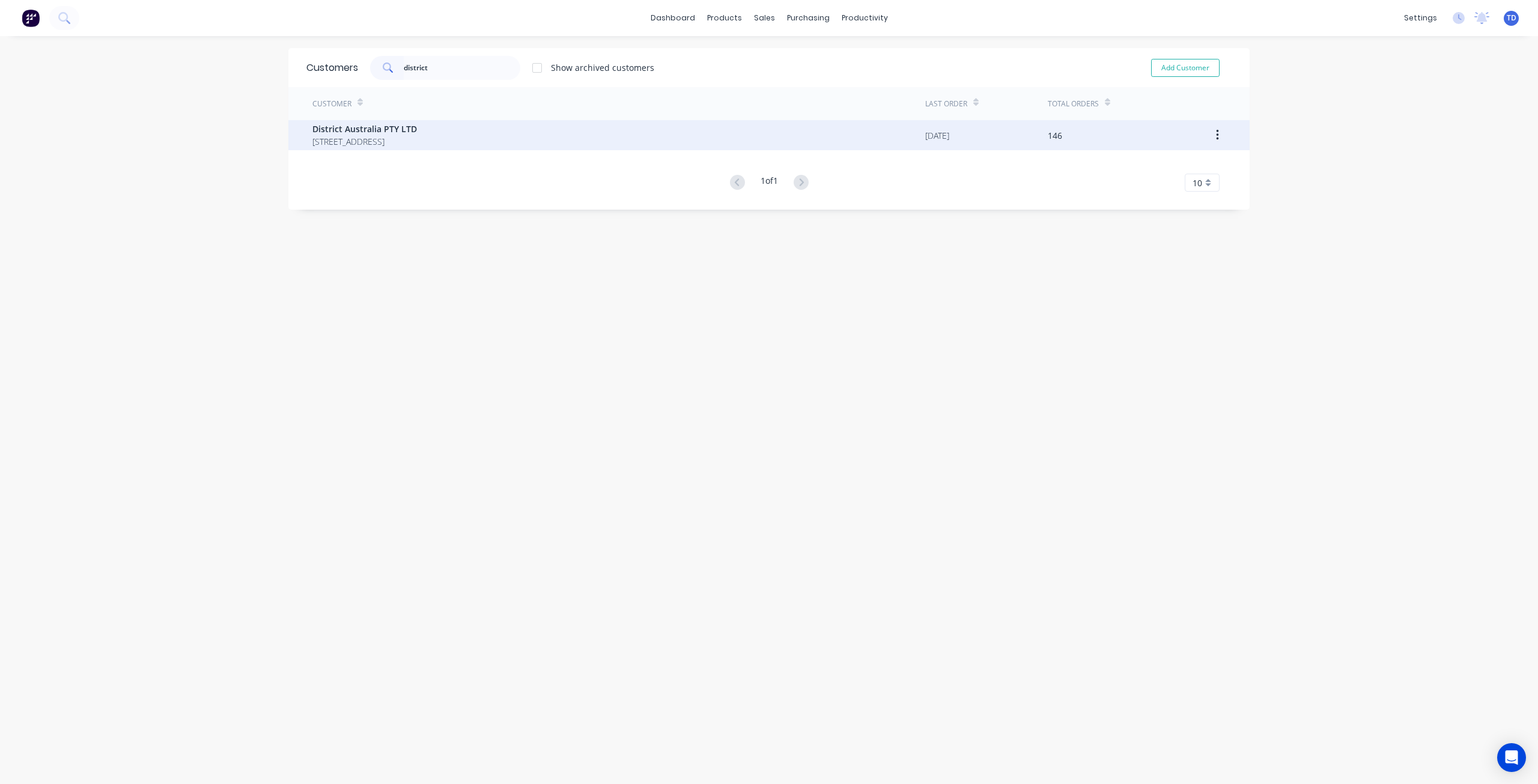
click at [378, 130] on span "District Australia PTY LTD" at bounding box center [364, 129] width 105 height 13
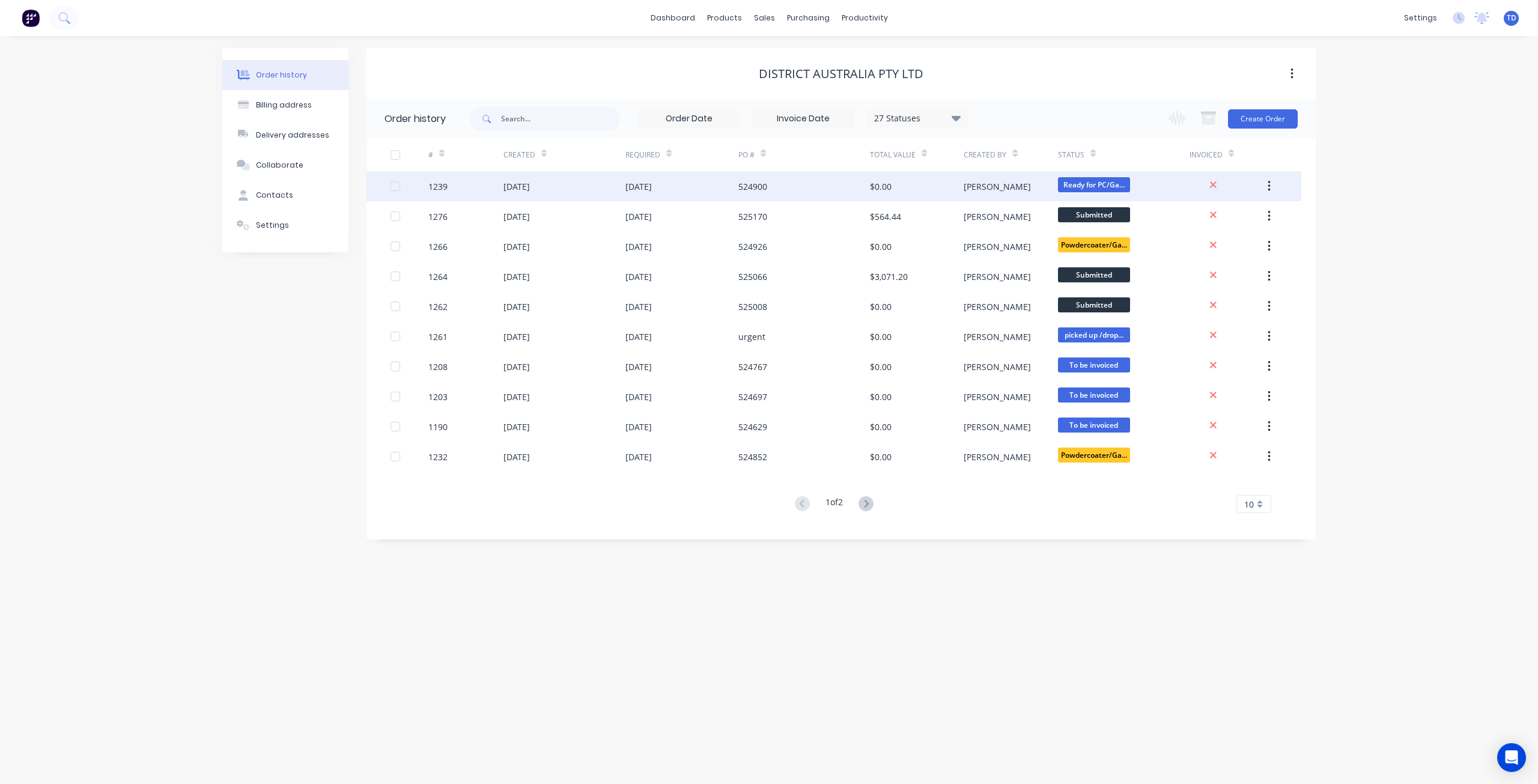
click at [623, 182] on div "[DATE]" at bounding box center [564, 186] width 122 height 30
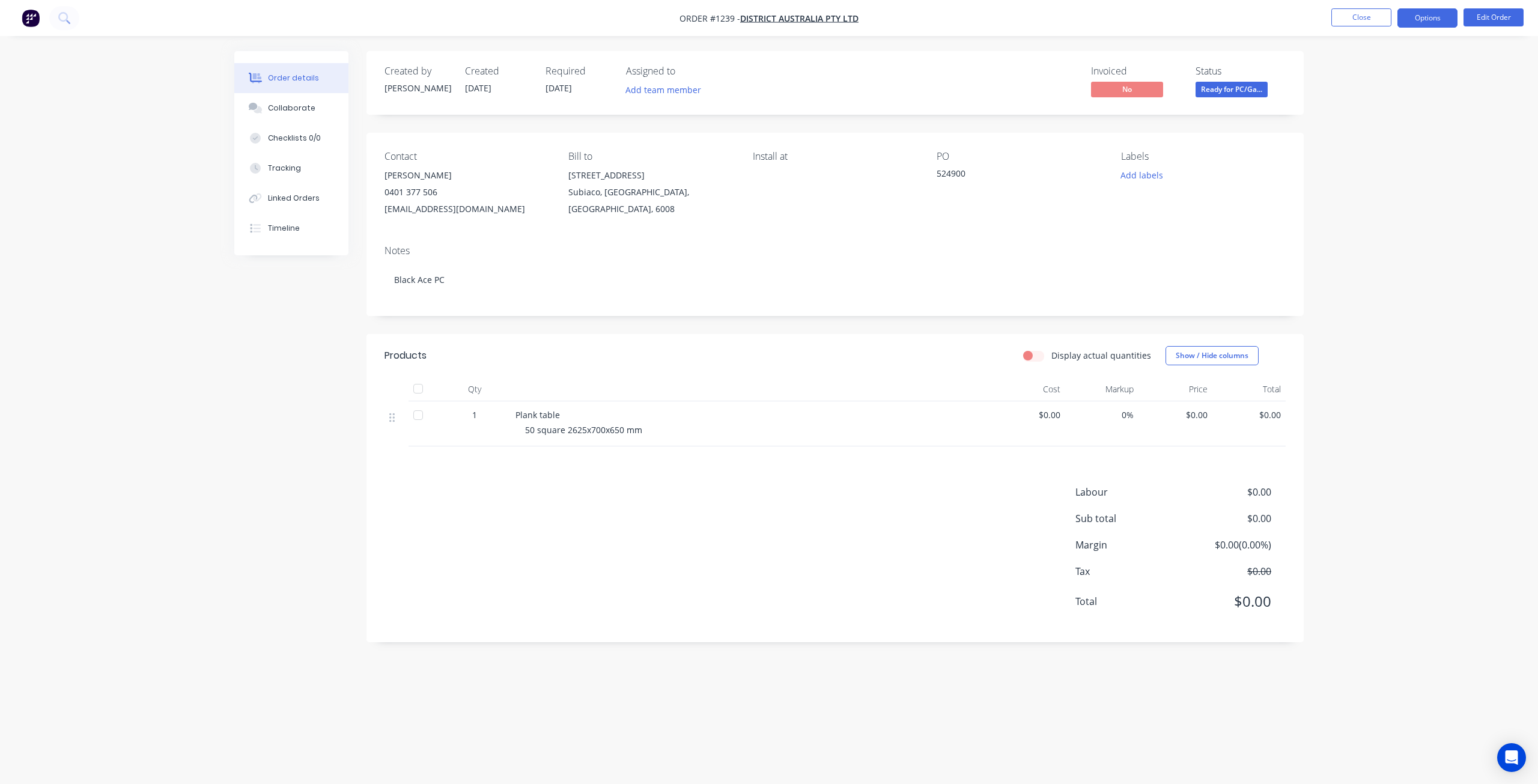
click at [1419, 22] on button "Options" at bounding box center [1427, 18] width 60 height 19
click at [1352, 150] on div "Work Order" at bounding box center [1391, 145] width 111 height 18
click at [1424, 21] on button "Options" at bounding box center [1427, 18] width 60 height 19
click at [1422, 24] on button "Options" at bounding box center [1427, 18] width 60 height 19
click at [1383, 47] on div "WORK ORDER" at bounding box center [1391, 48] width 111 height 16
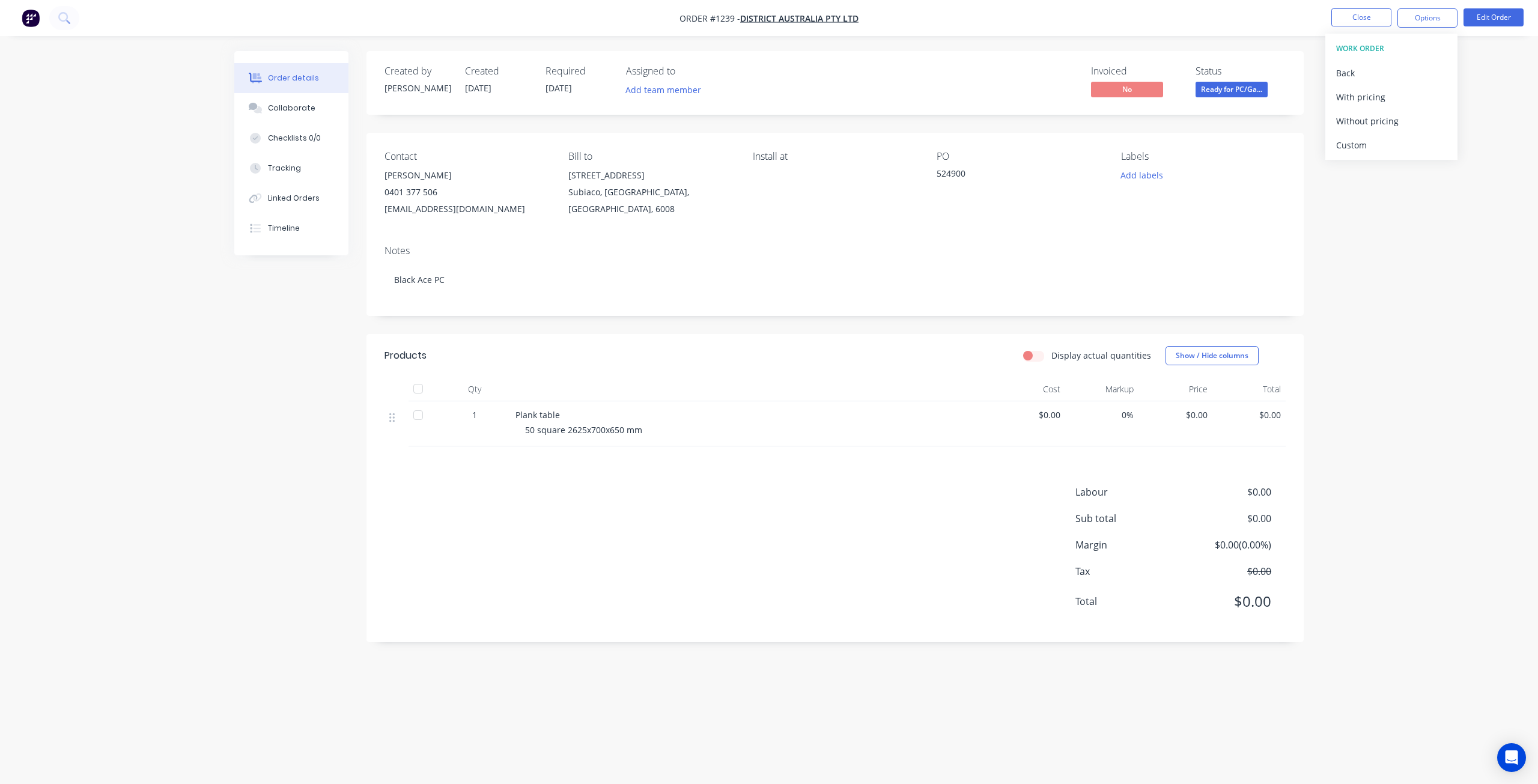
drag, startPoint x: 1366, startPoint y: 41, endPoint x: 1363, endPoint y: 54, distance: 13.3
click at [1366, 41] on div "WORK ORDER" at bounding box center [1391, 48] width 111 height 16
click at [1351, 70] on div "Back" at bounding box center [1391, 73] width 111 height 18
click at [1371, 214] on div "Purchase Products" at bounding box center [1391, 217] width 111 height 18
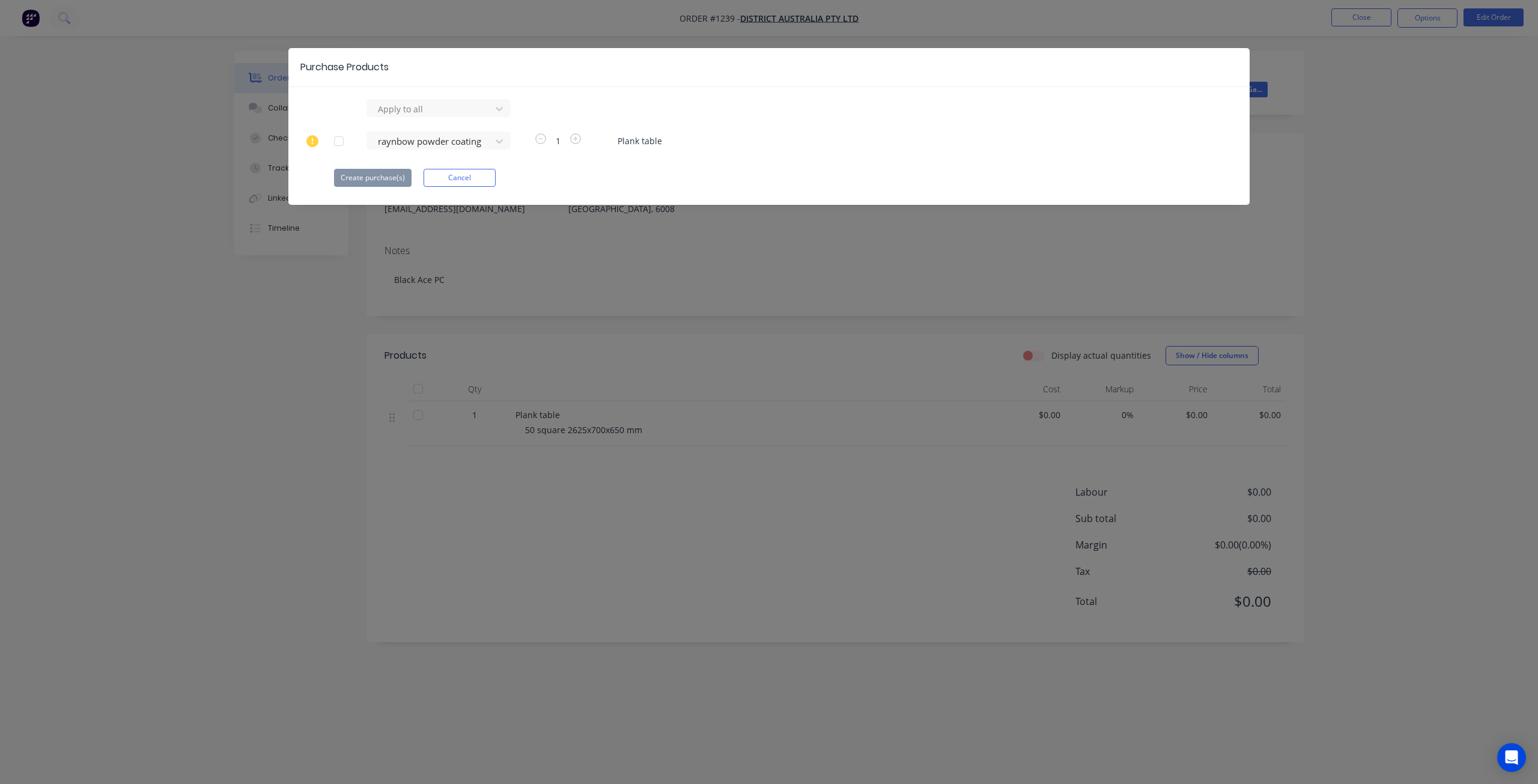
click at [504, 130] on div "Apply to all raynbow powder coating 1 Plank table Create purchase(s) Cancel" at bounding box center [768, 143] width 961 height 88
click at [501, 118] on div at bounding box center [499, 108] width 22 height 19
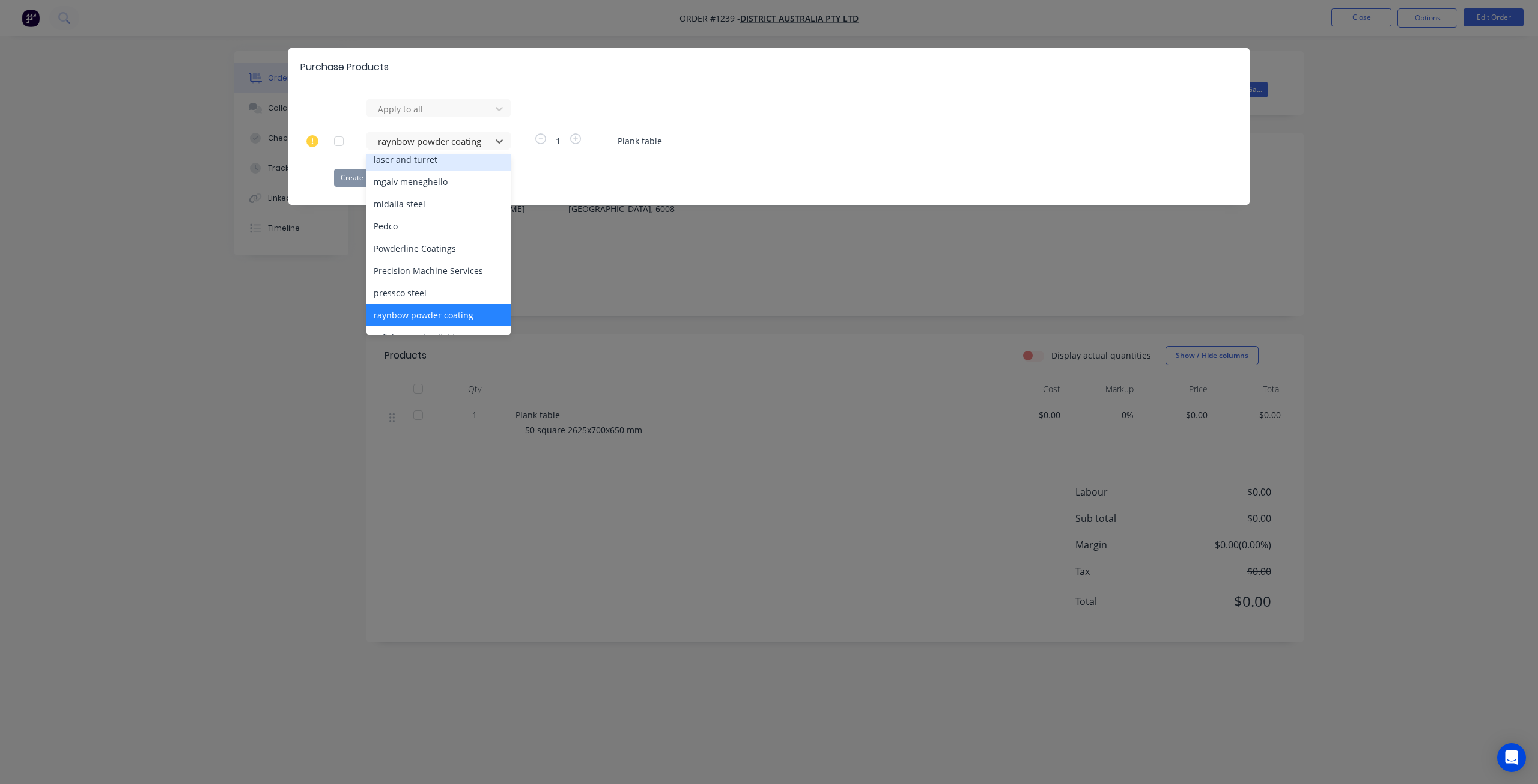
scroll to position [420, 0]
click at [416, 303] on div "raynbow powder coating" at bounding box center [438, 314] width 144 height 22
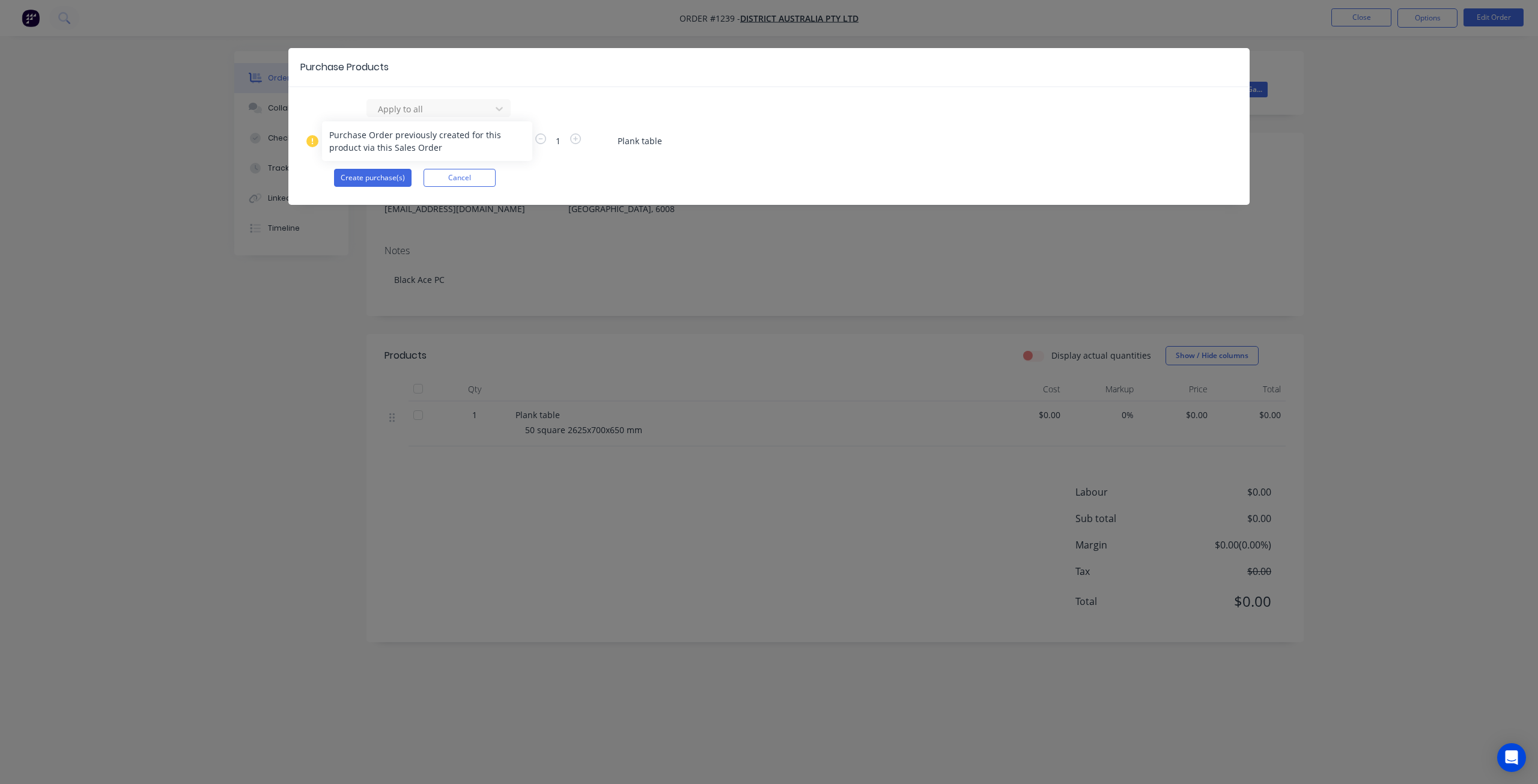
click at [314, 143] on icon at bounding box center [312, 141] width 12 height 12
click at [274, 312] on div "Purchase Products Apply to all raynbow powder coating 1 Plank table Create purc…" at bounding box center [769, 392] width 1538 height 784
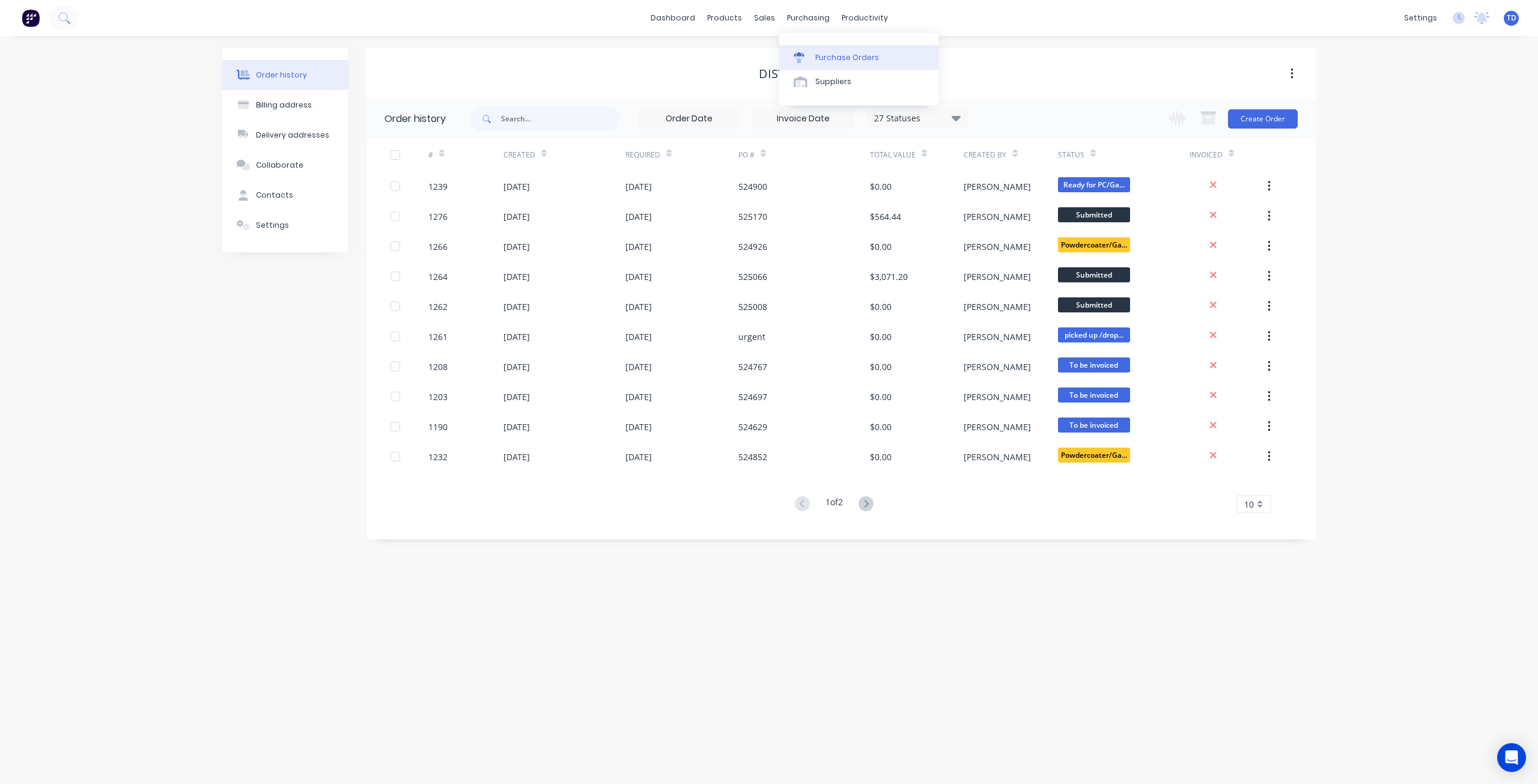
click at [818, 53] on div "Purchase Orders" at bounding box center [847, 57] width 64 height 11
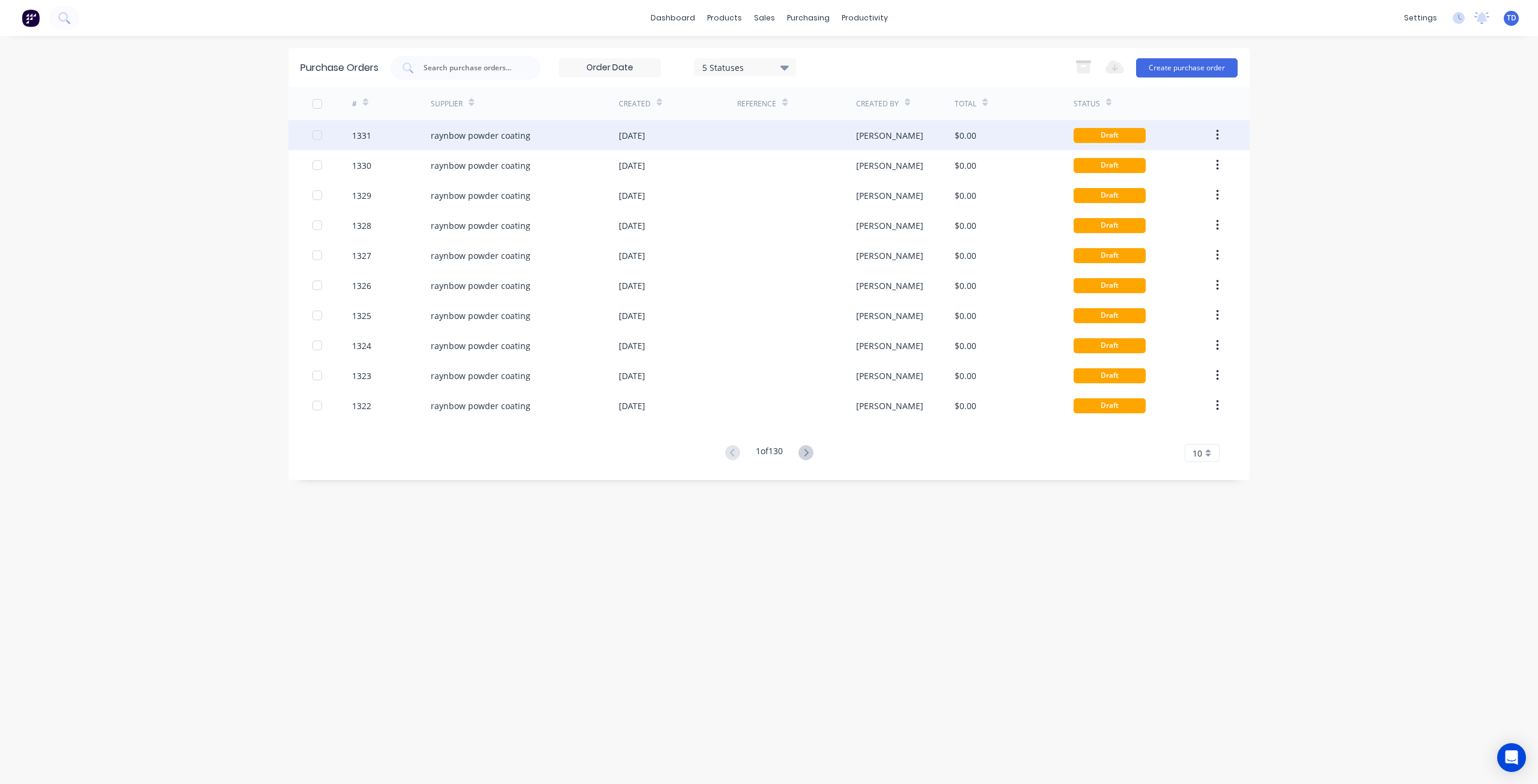
click at [1219, 130] on button "button" at bounding box center [1217, 135] width 28 height 22
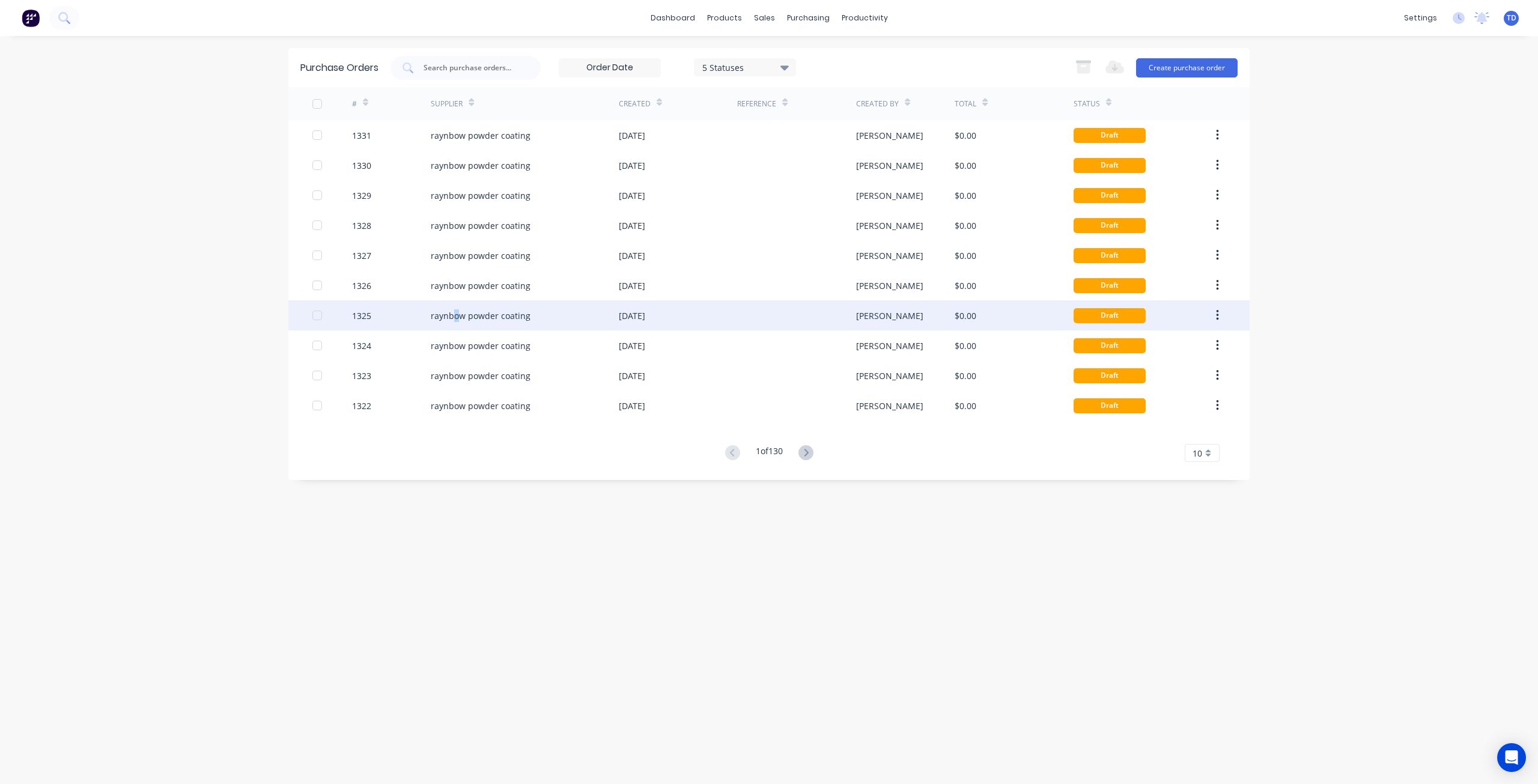
click at [460, 325] on div "raynbow powder coating" at bounding box center [525, 316] width 188 height 30
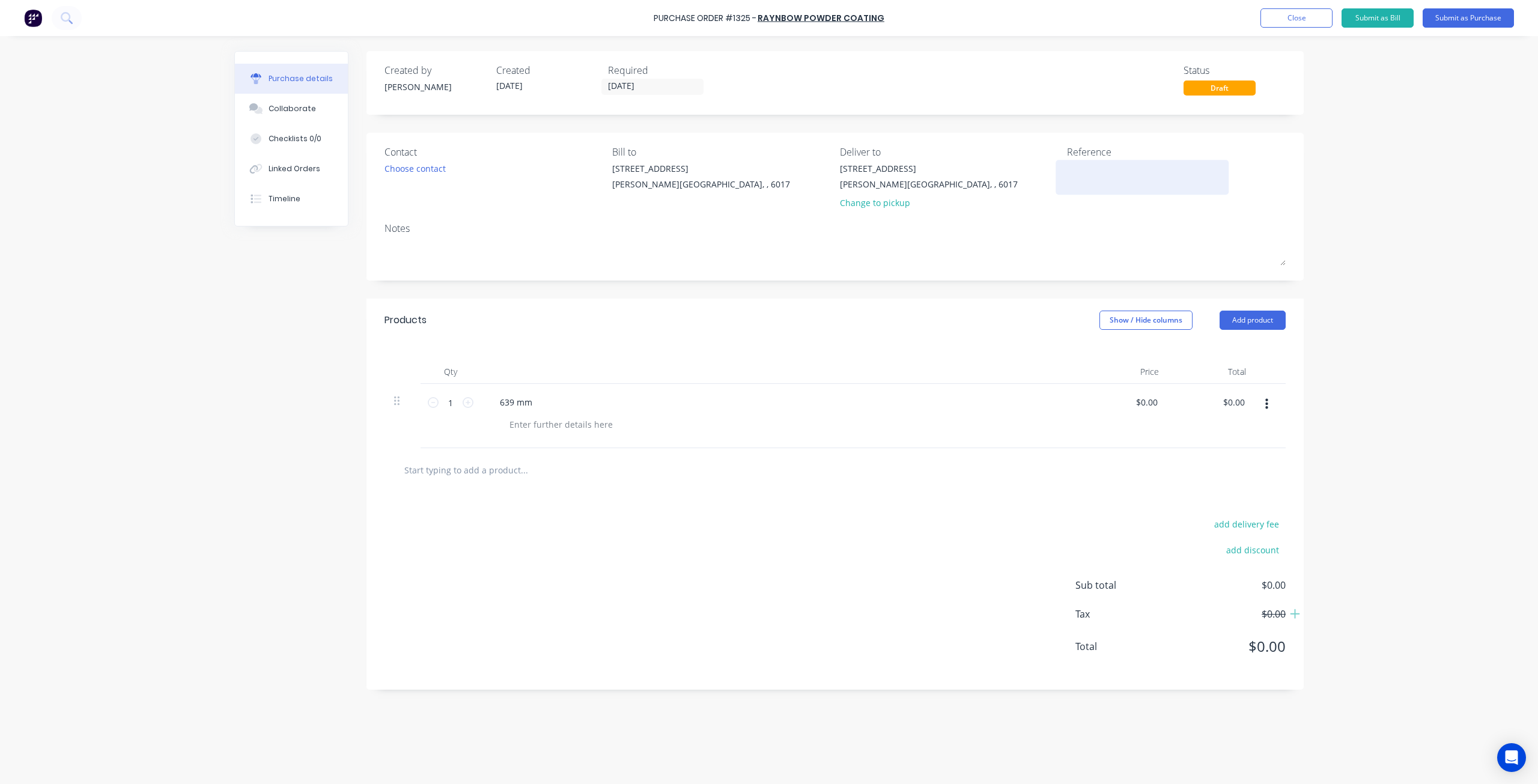
click at [1103, 175] on textarea at bounding box center [1142, 175] width 150 height 27
click at [1273, 19] on button "Close" at bounding box center [1296, 18] width 72 height 19
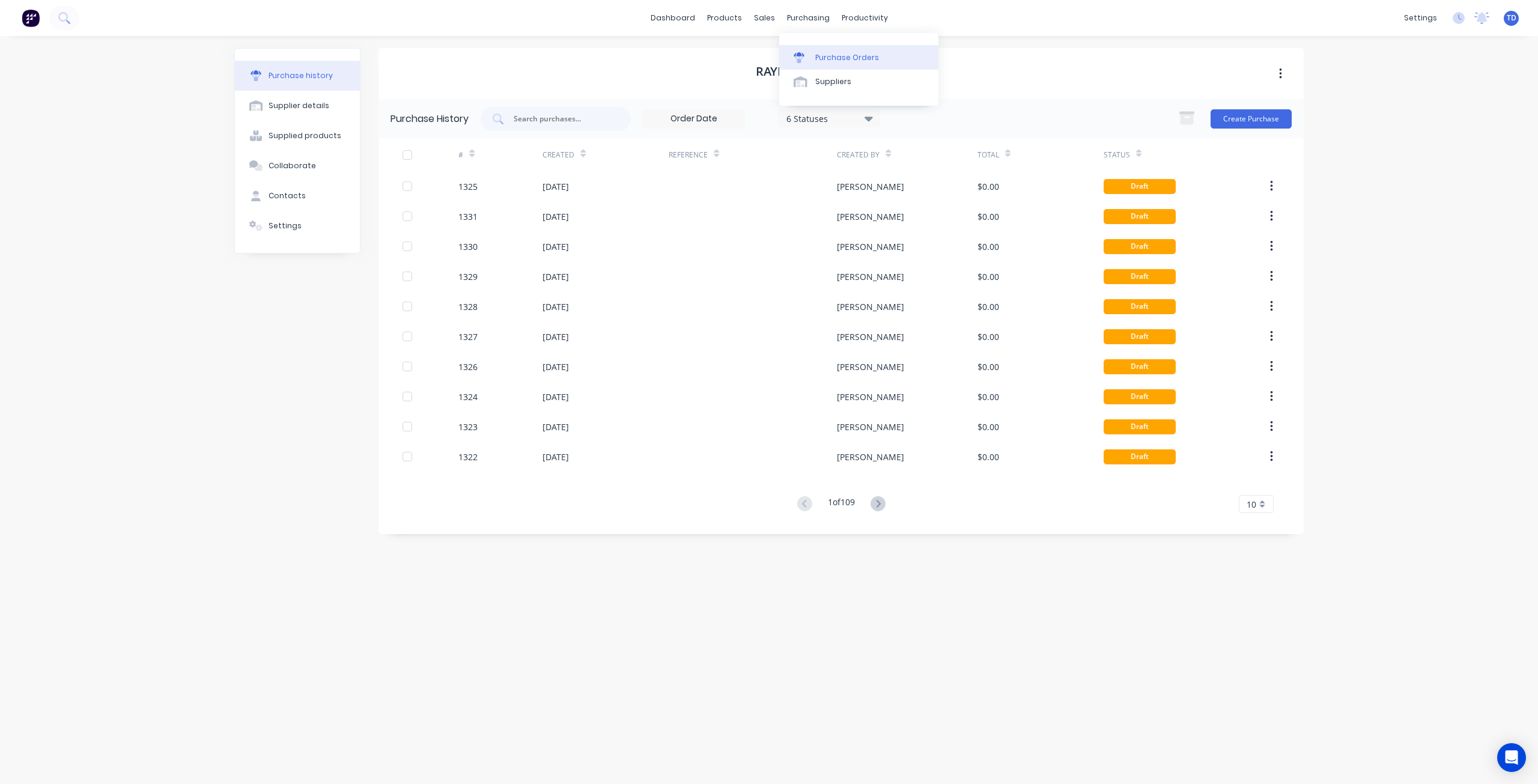
click at [819, 55] on div "Purchase Orders" at bounding box center [847, 57] width 64 height 11
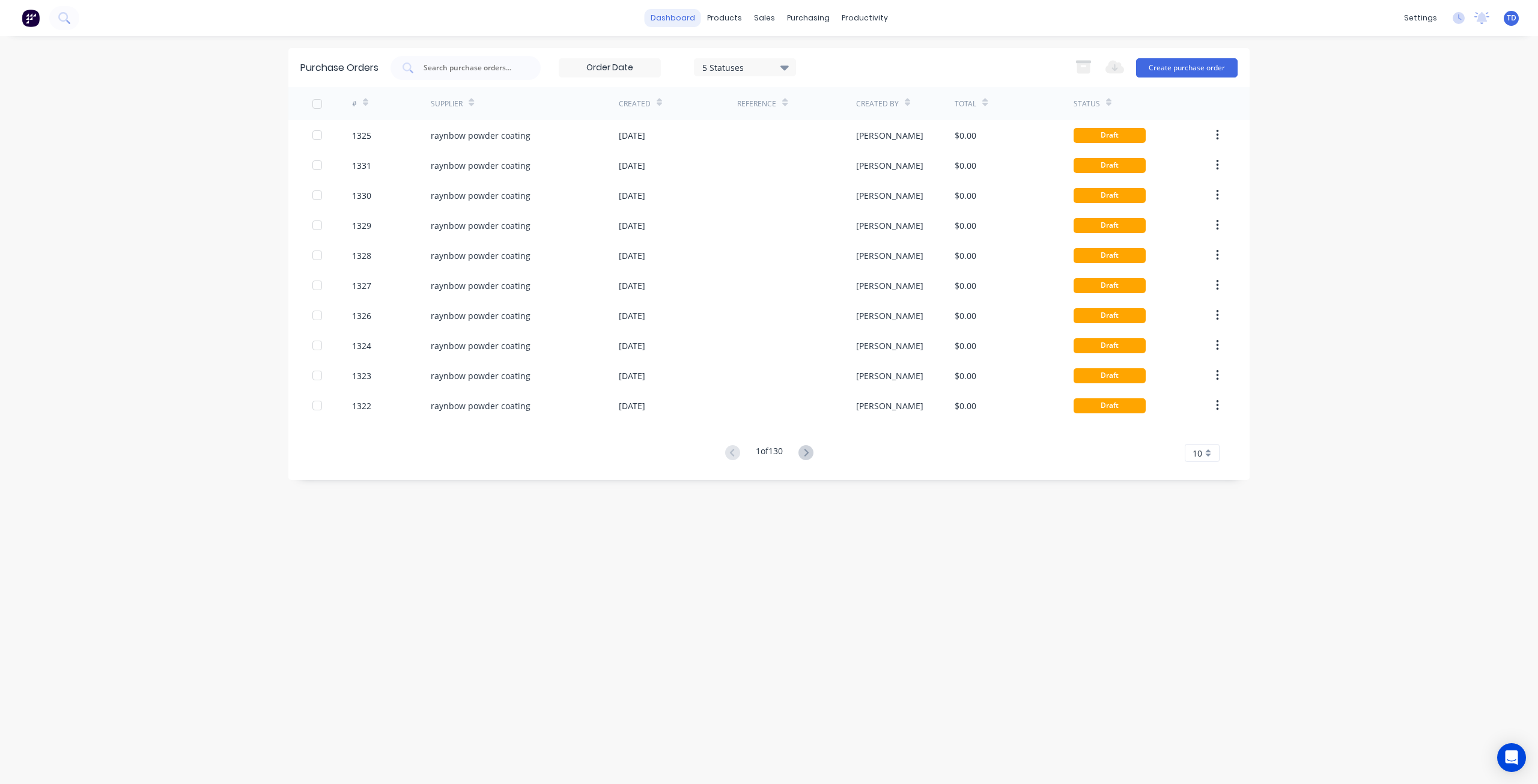
click at [684, 18] on link "dashboard" at bounding box center [673, 18] width 56 height 18
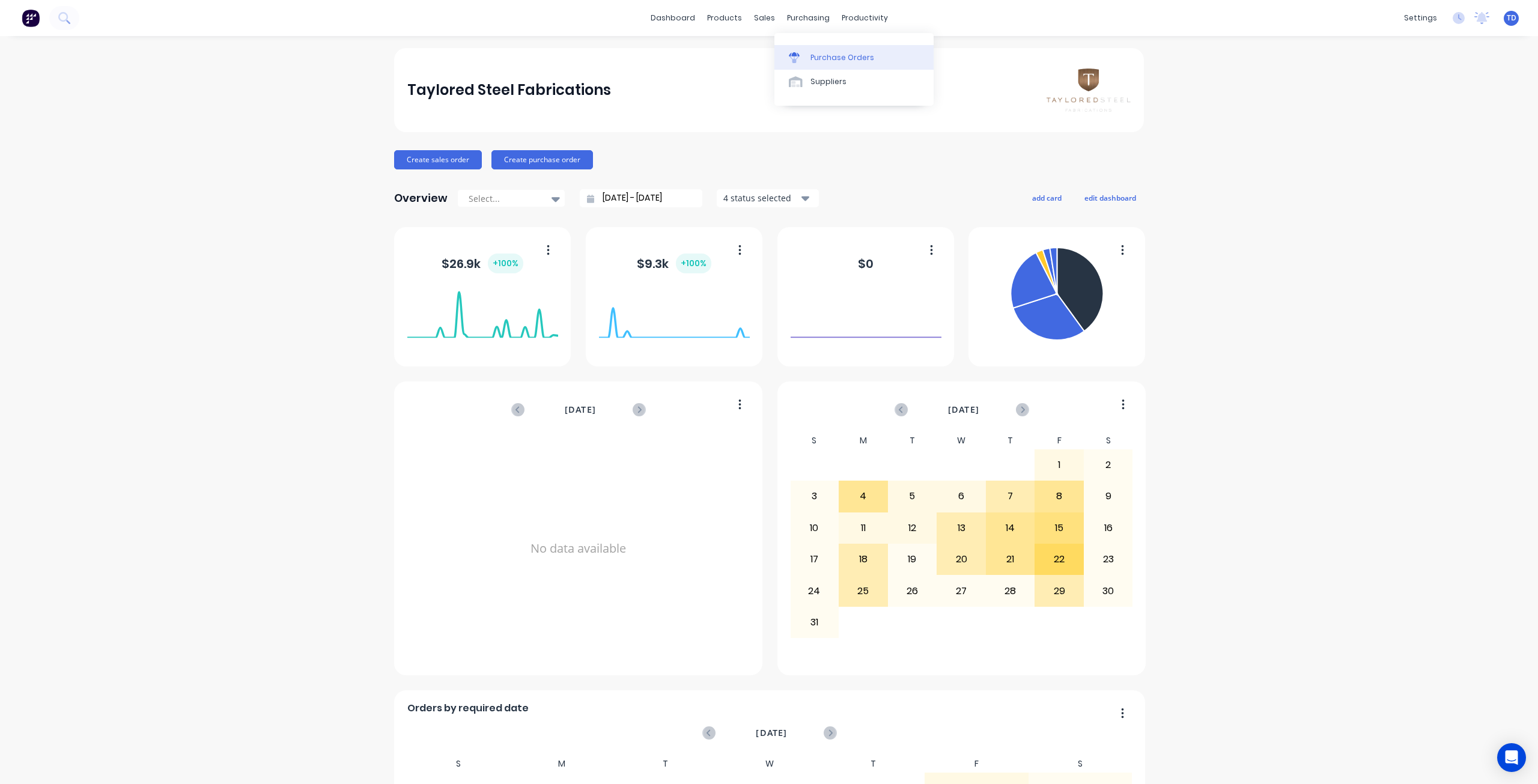
click at [835, 63] on div "Purchase Orders" at bounding box center [842, 57] width 64 height 11
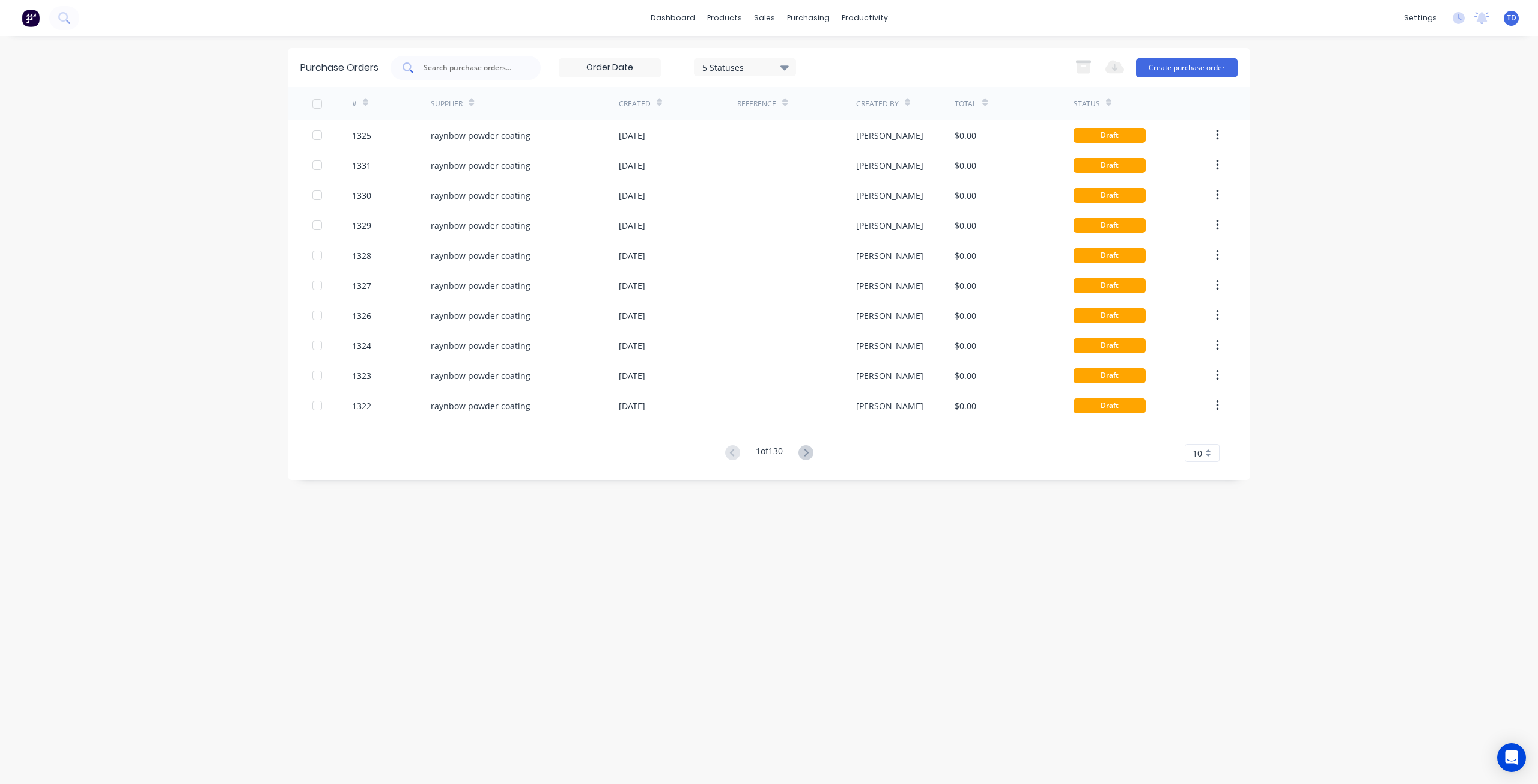
click at [494, 70] on input "text" at bounding box center [472, 68] width 100 height 12
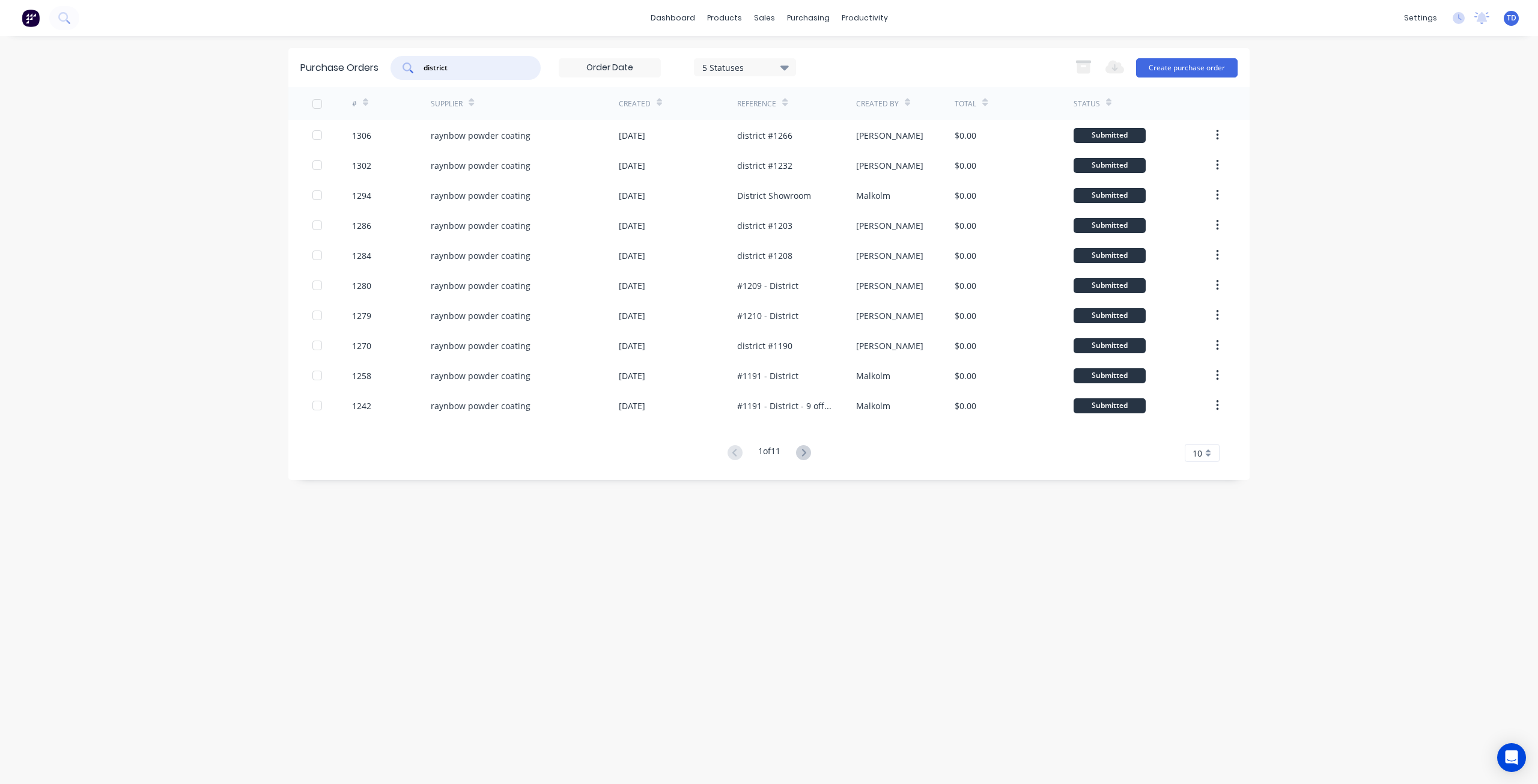
type input "district"
click at [784, 64] on icon at bounding box center [784, 67] width 8 height 13
click at [827, 96] on div at bounding box center [826, 98] width 24 height 24
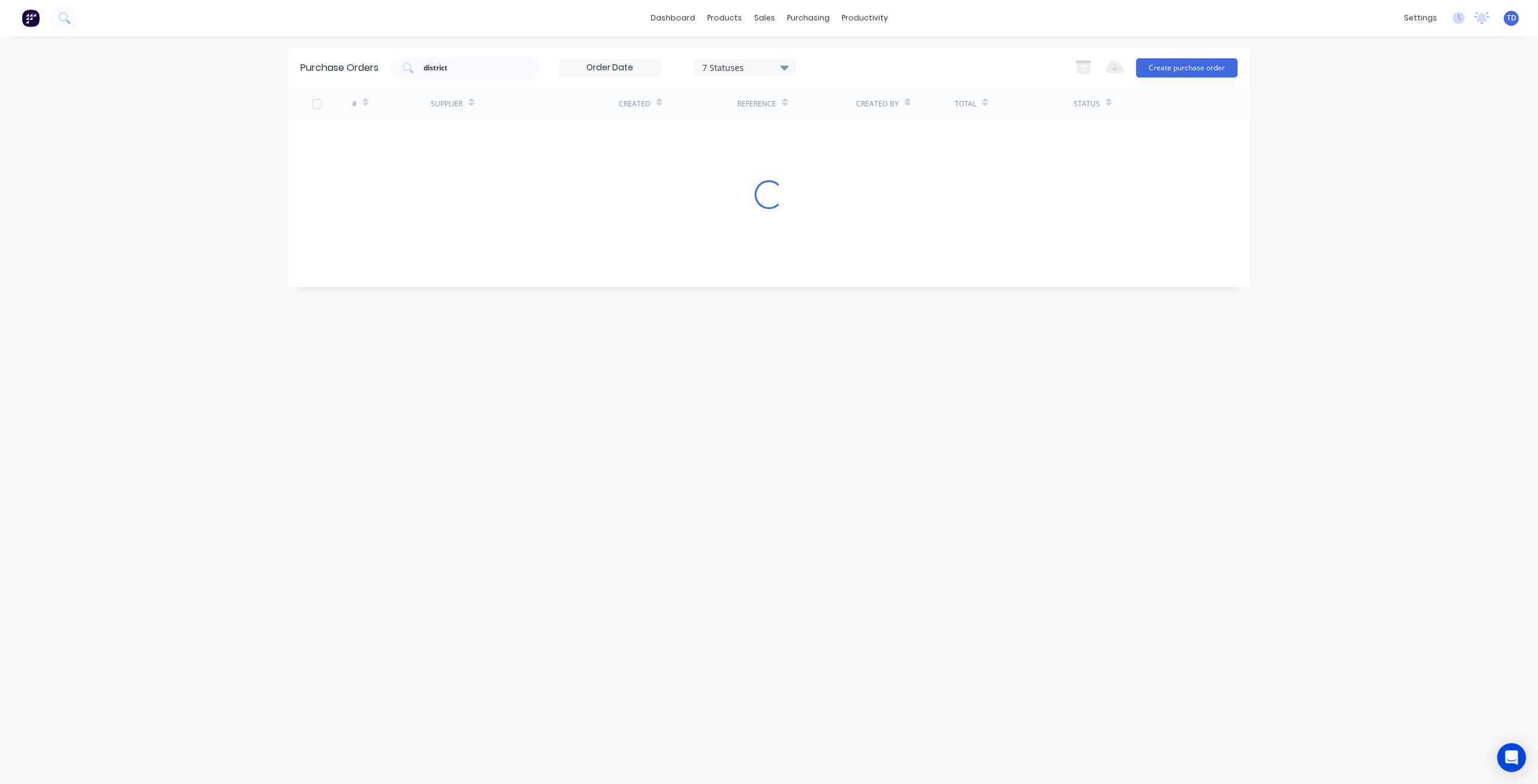
click at [577, 485] on div "Purchase Orders district 7 Statuses 7 Statuses Export to Excel (XLSX) Create pu…" at bounding box center [768, 410] width 961 height 724
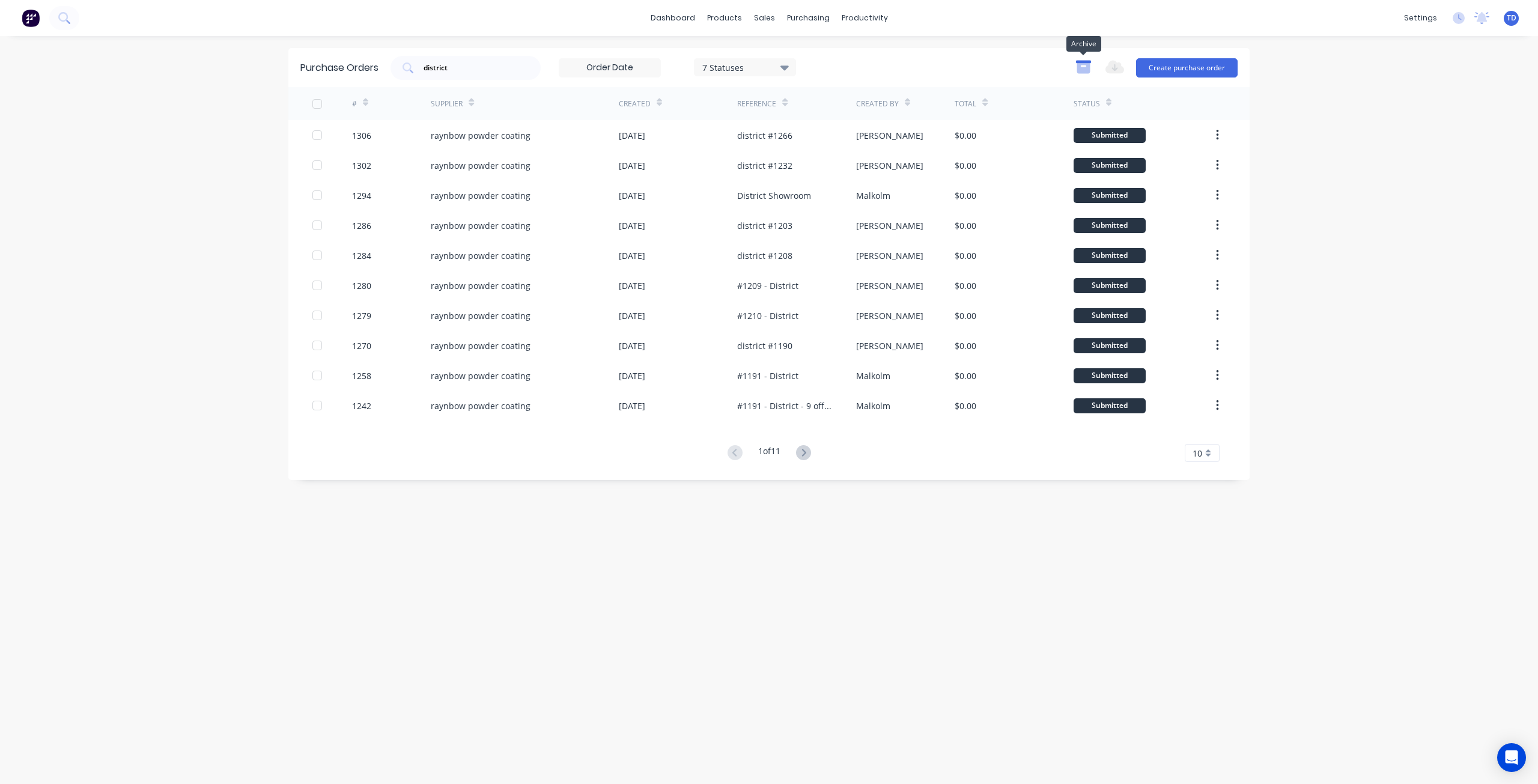
click at [1090, 71] on icon "button" at bounding box center [1083, 68] width 13 height 10
click at [805, 81] on div "Customers" at bounding box center [805, 81] width 43 height 11
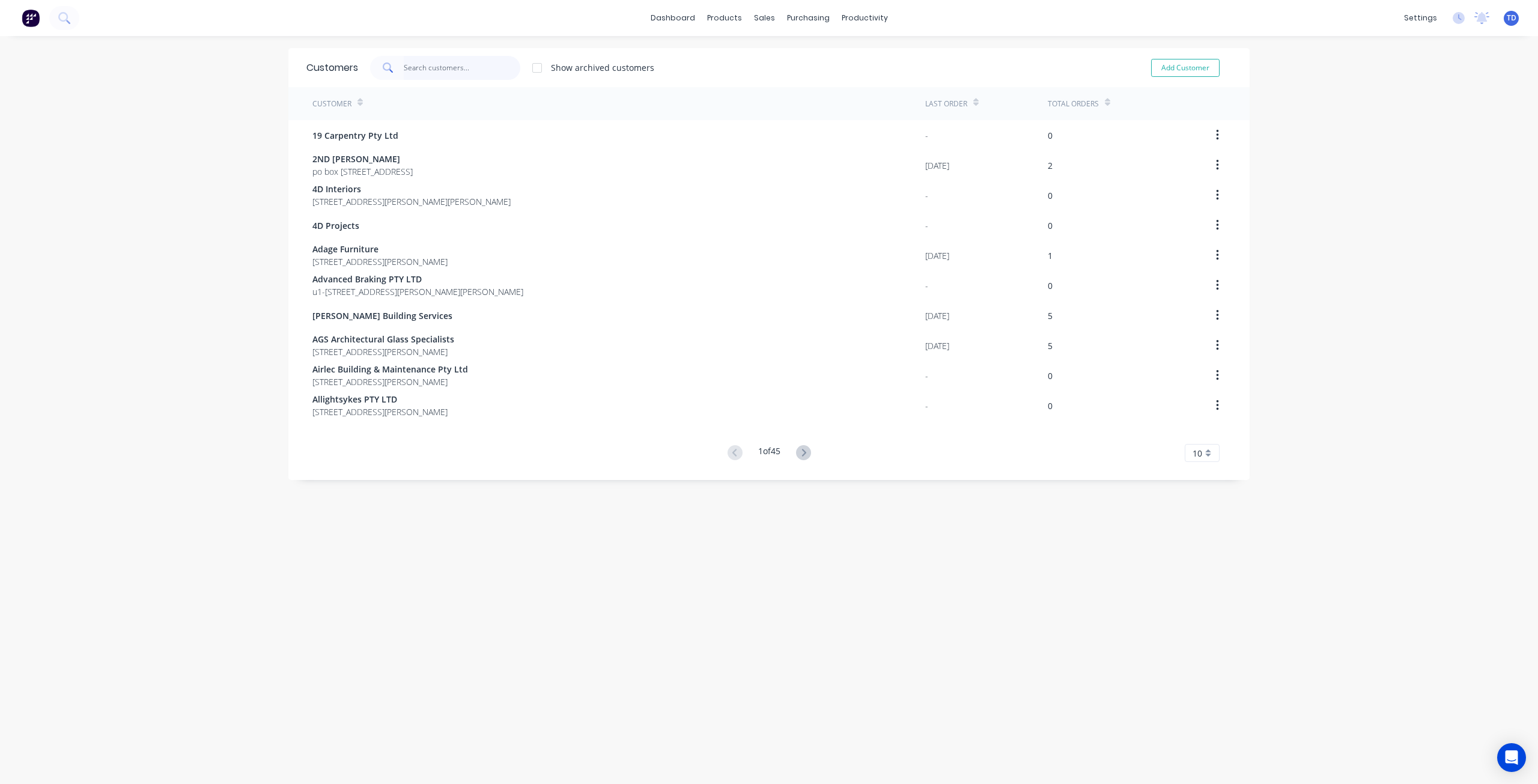
click at [425, 64] on input "text" at bounding box center [462, 68] width 117 height 24
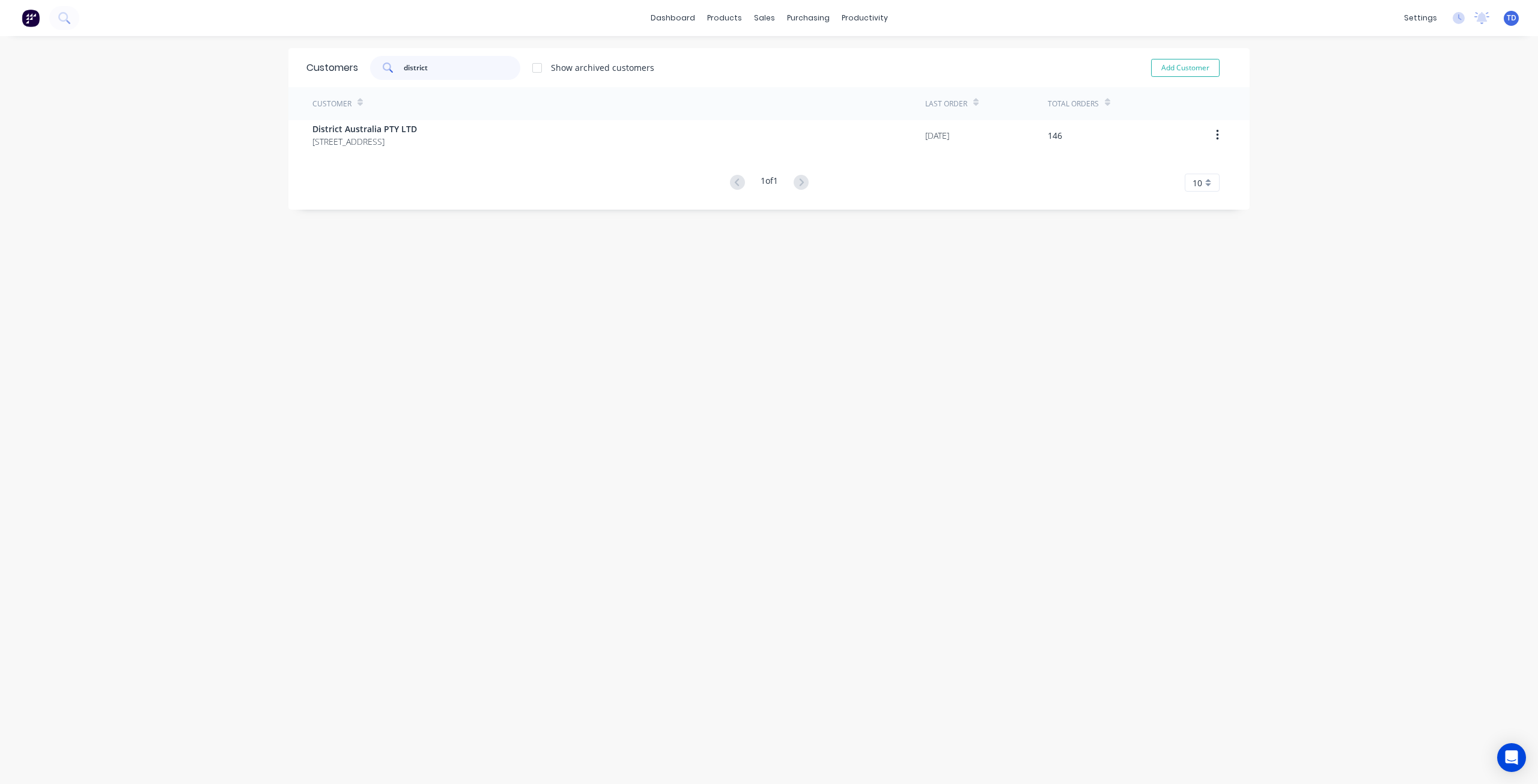
type input "district"
click at [392, 150] on div "Customer Last Order Total Orders District Australia PTY LTD 246 Hay st Subiaco …" at bounding box center [768, 139] width 961 height 105
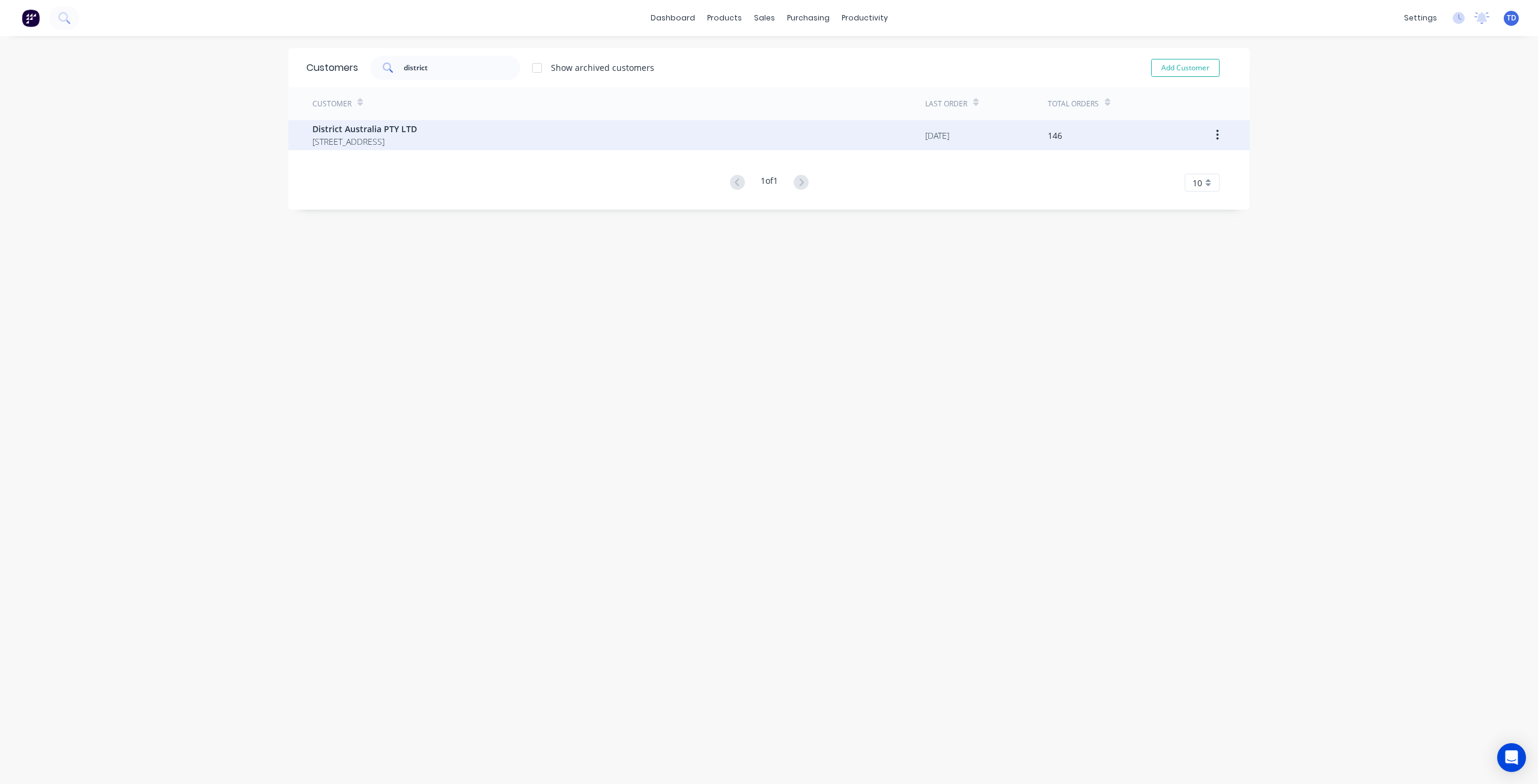
click at [393, 140] on span "[STREET_ADDRESS]" at bounding box center [364, 142] width 105 height 13
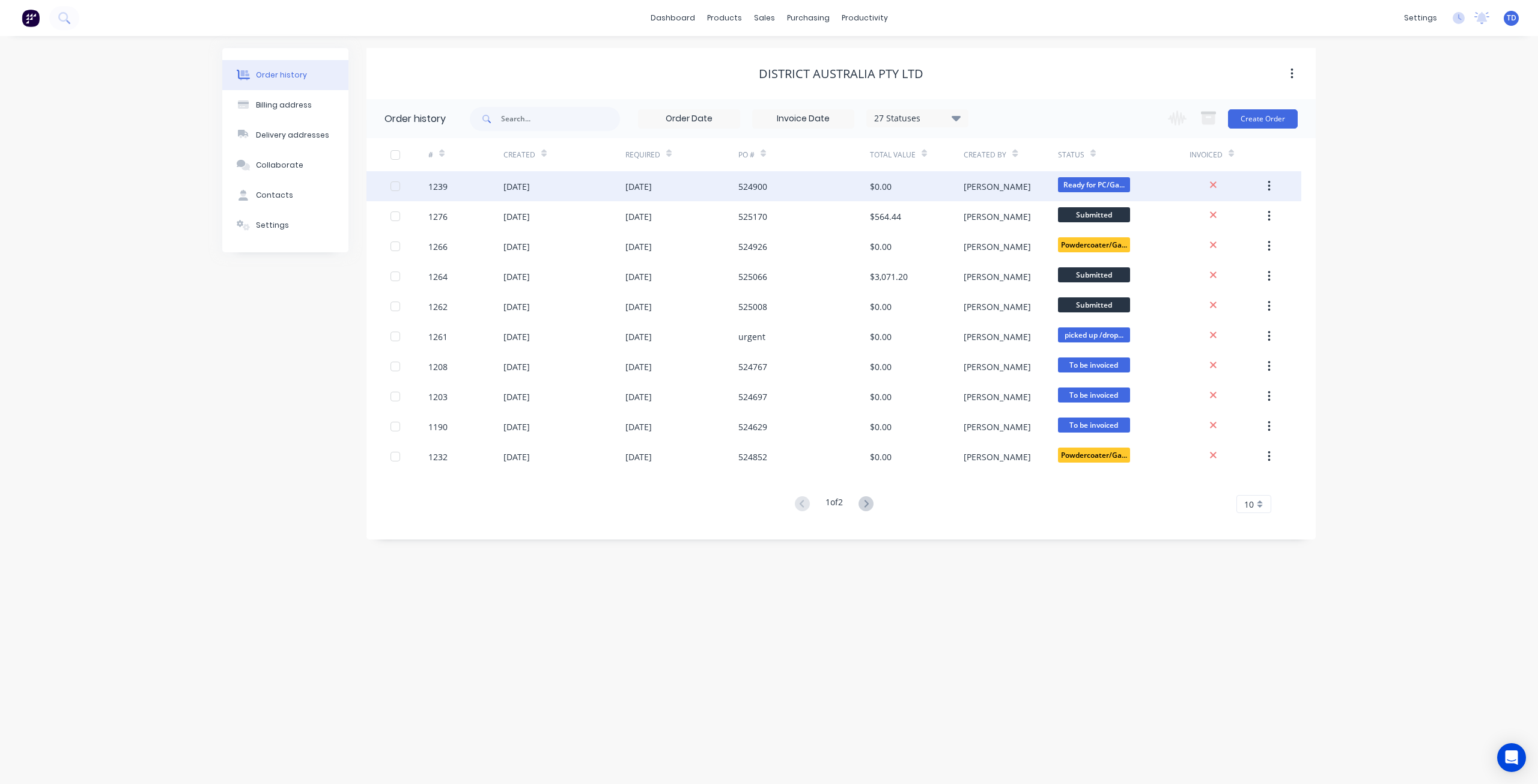
click at [987, 180] on div "[PERSON_NAME]" at bounding box center [1011, 186] width 94 height 30
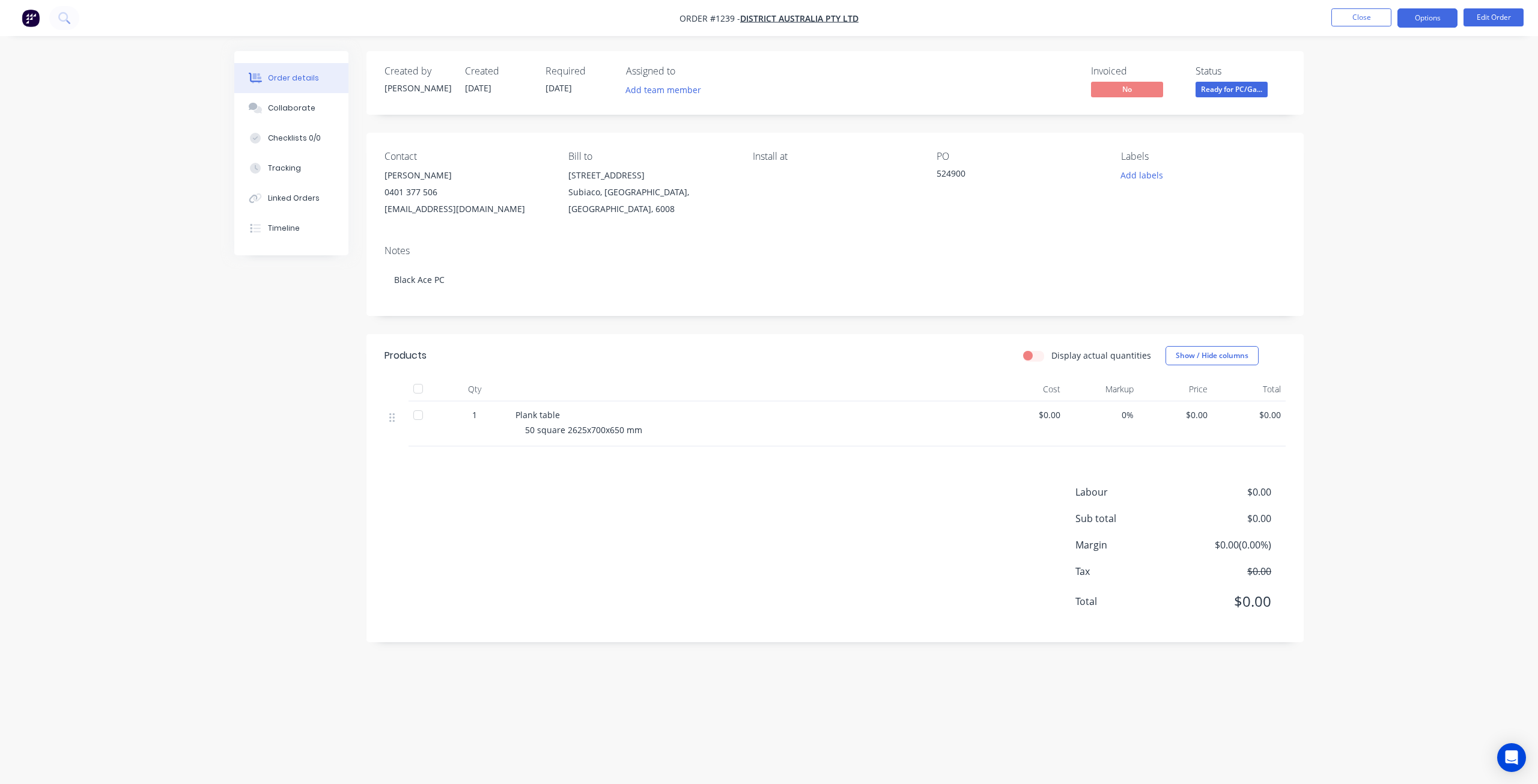
click at [1433, 21] on button "Options" at bounding box center [1427, 18] width 60 height 19
click at [1391, 220] on div "Purchase Products" at bounding box center [1391, 217] width 111 height 18
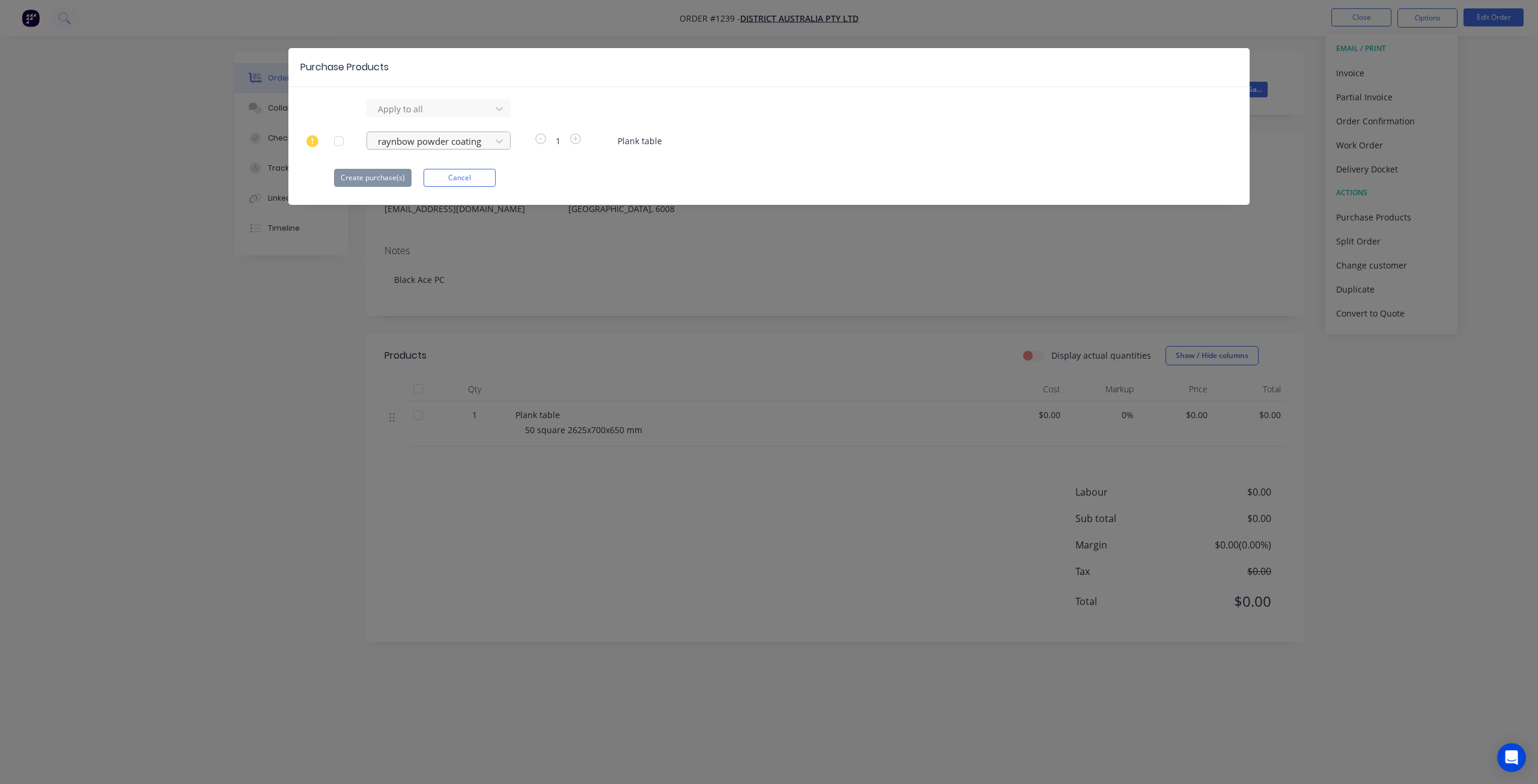
click at [441, 116] on div at bounding box center [431, 109] width 108 height 15
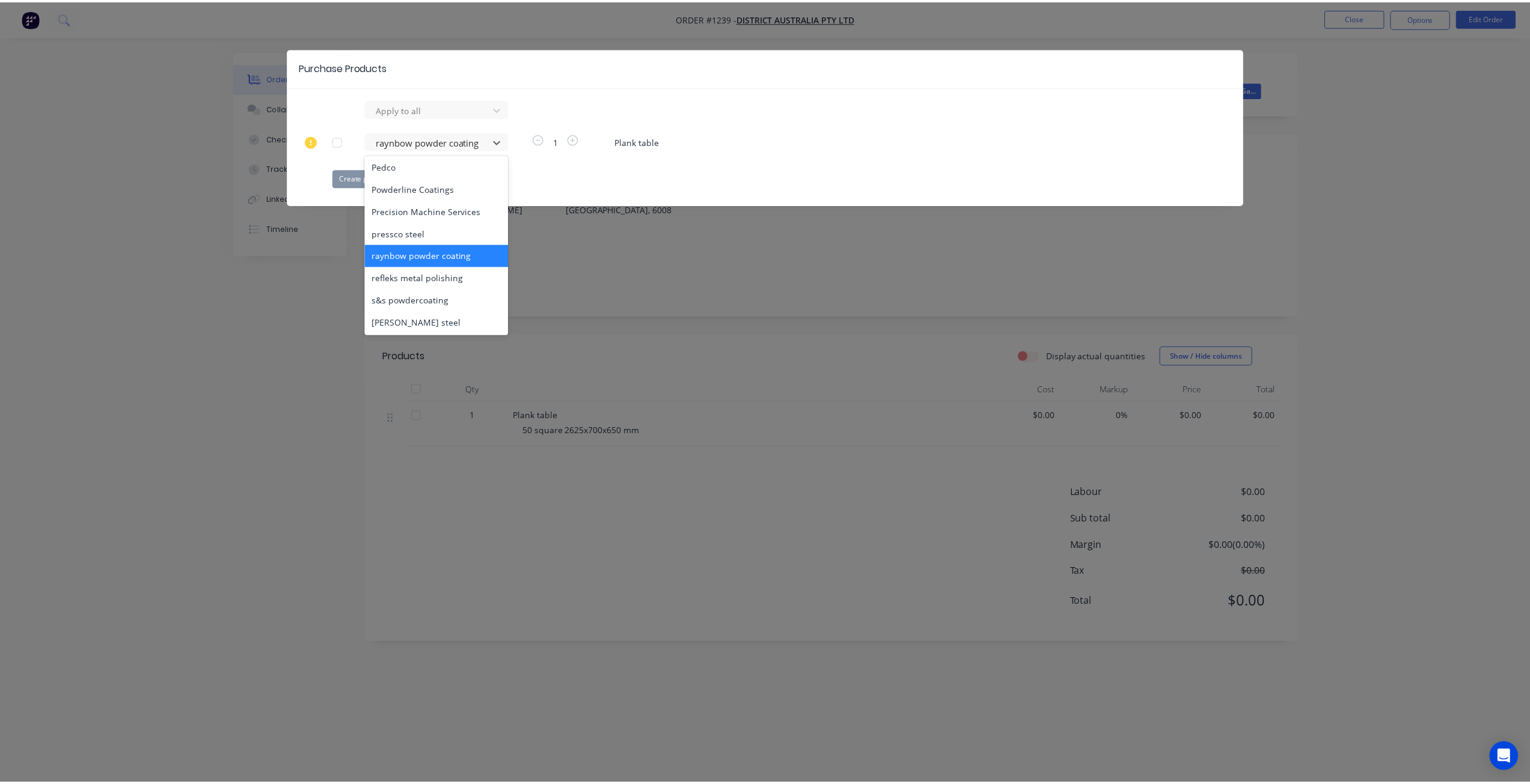
scroll to position [480, 0]
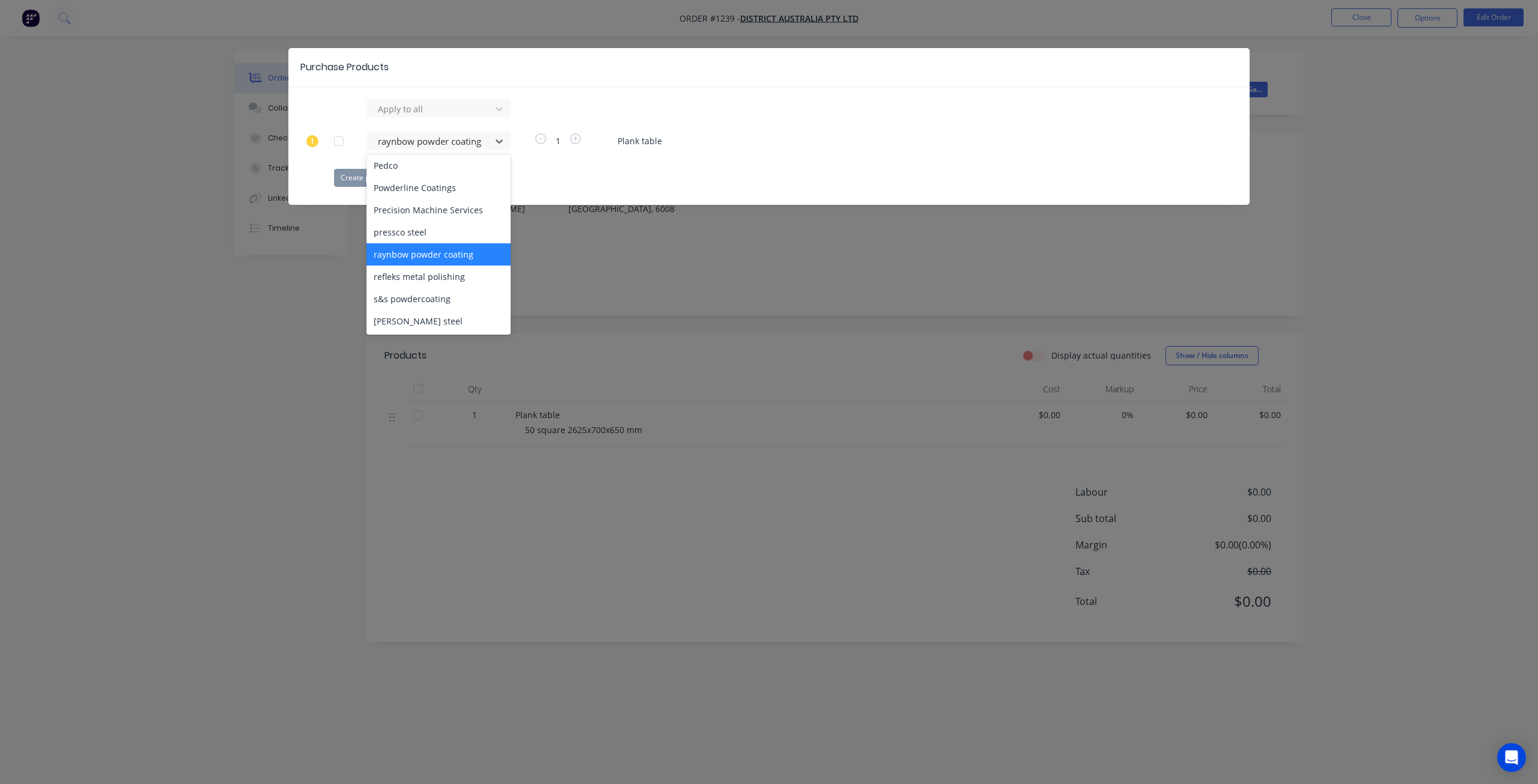
click at [408, 244] on div "raynbow powder coating" at bounding box center [438, 254] width 144 height 22
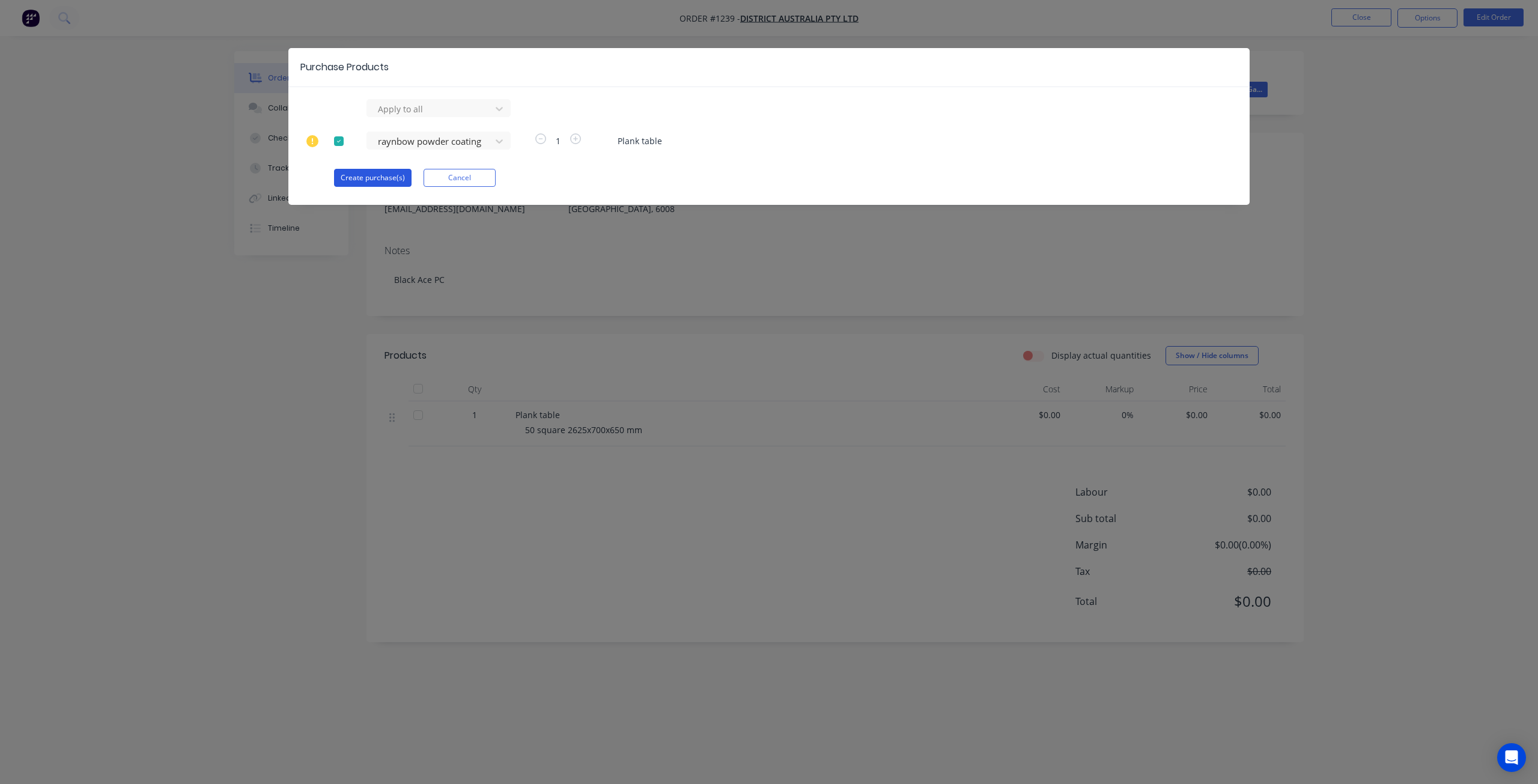
click at [364, 174] on button "Create purchase(s)" at bounding box center [373, 178] width 78 height 18
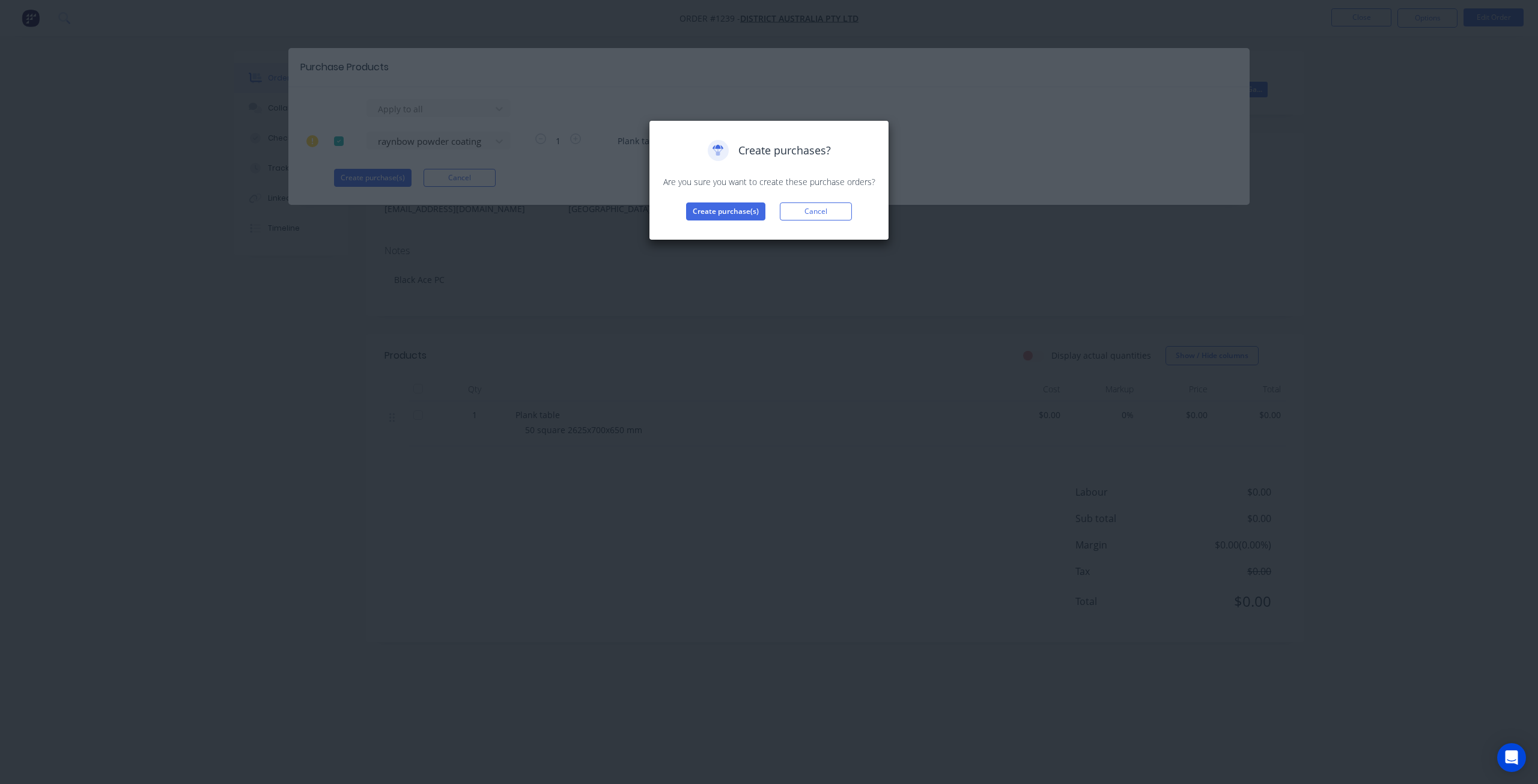
click at [710, 201] on div "Create purchases? Are you sure you want to create these purchase orders? Create…" at bounding box center [768, 180] width 215 height 81
click at [721, 215] on button "Create purchase(s)" at bounding box center [726, 211] width 80 height 18
click at [735, 236] on button "View purchase(s)" at bounding box center [725, 230] width 72 height 18
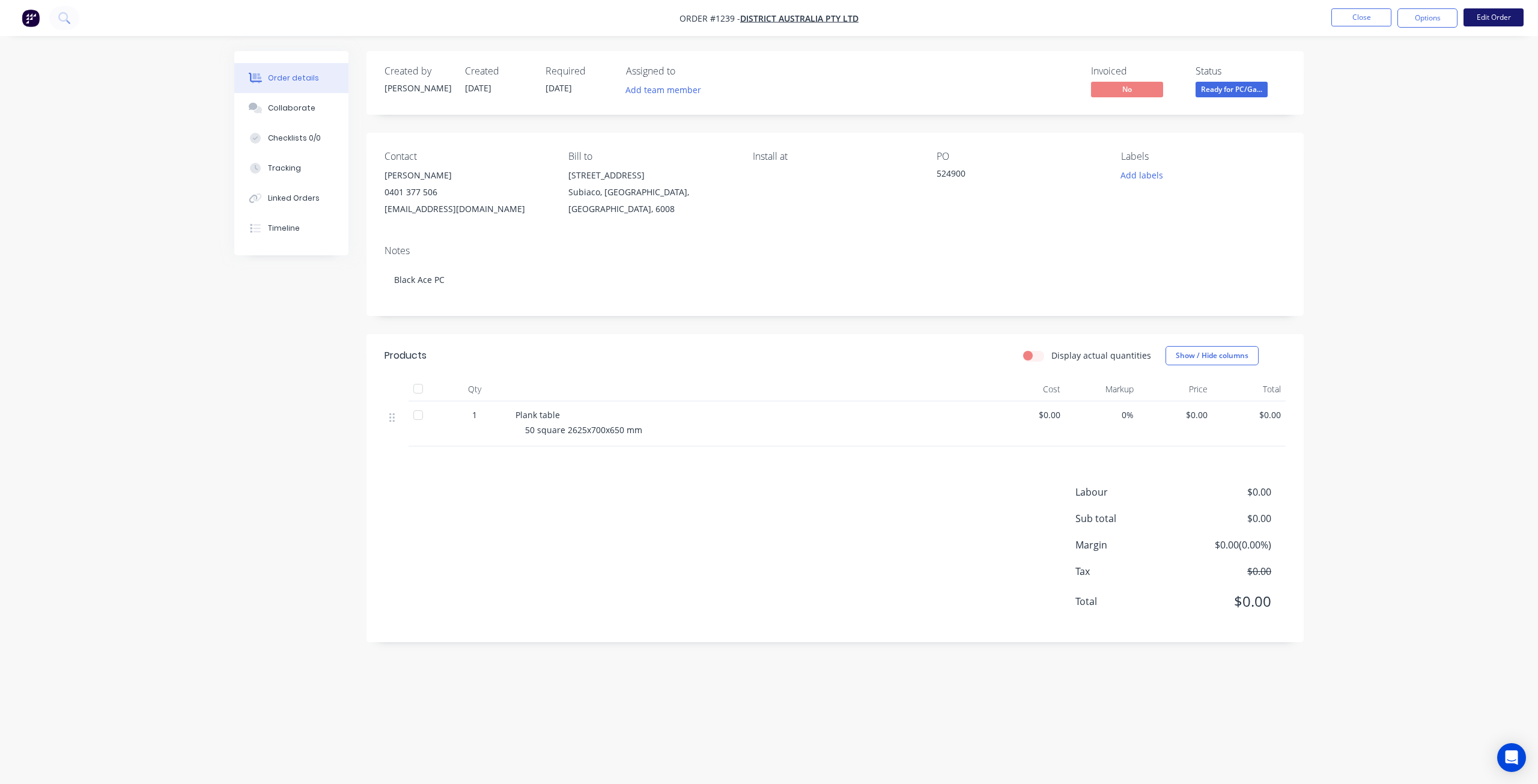
click at [1491, 11] on button "Edit Order" at bounding box center [1494, 17] width 60 height 18
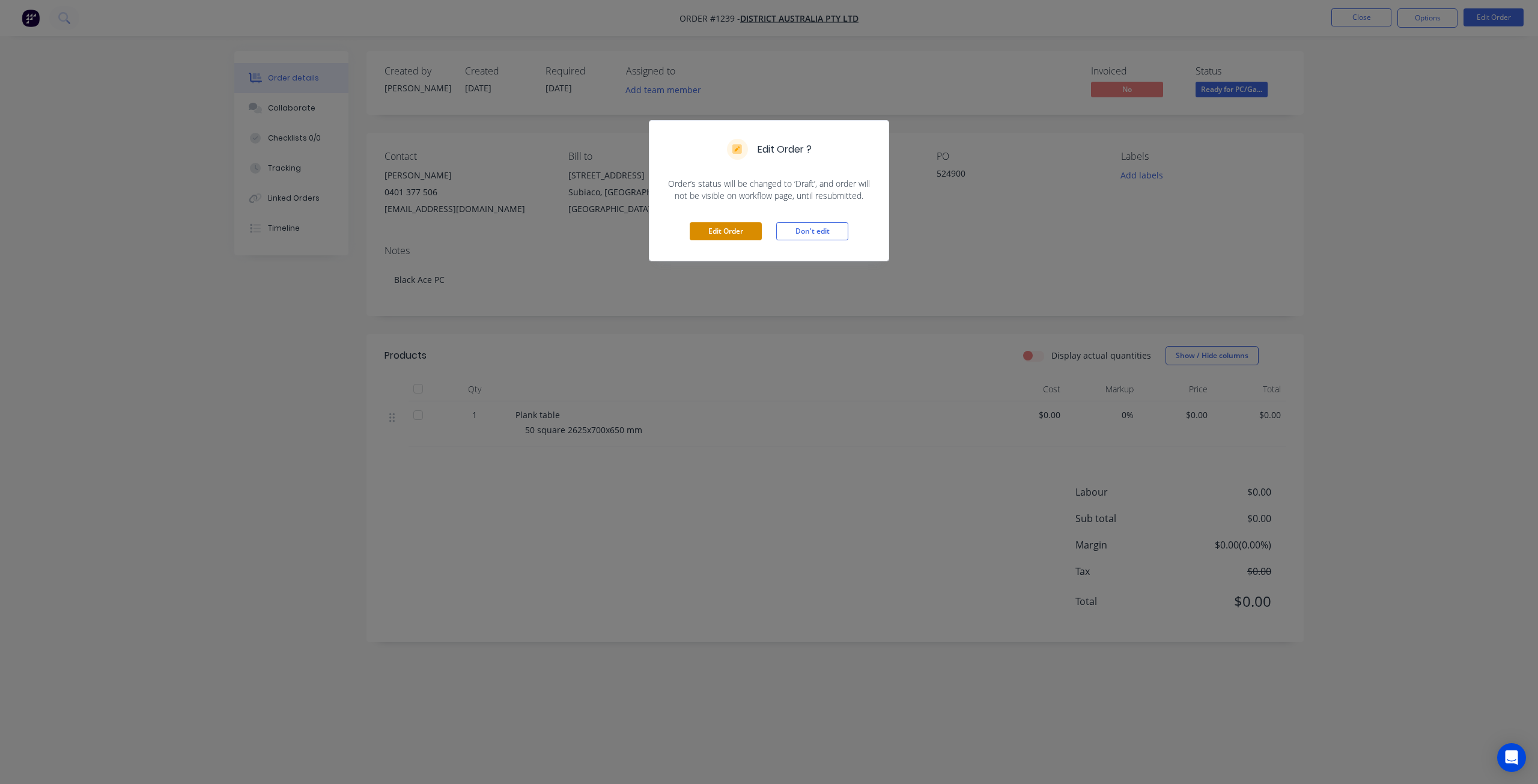
click at [712, 224] on button "Edit Order" at bounding box center [725, 231] width 72 height 18
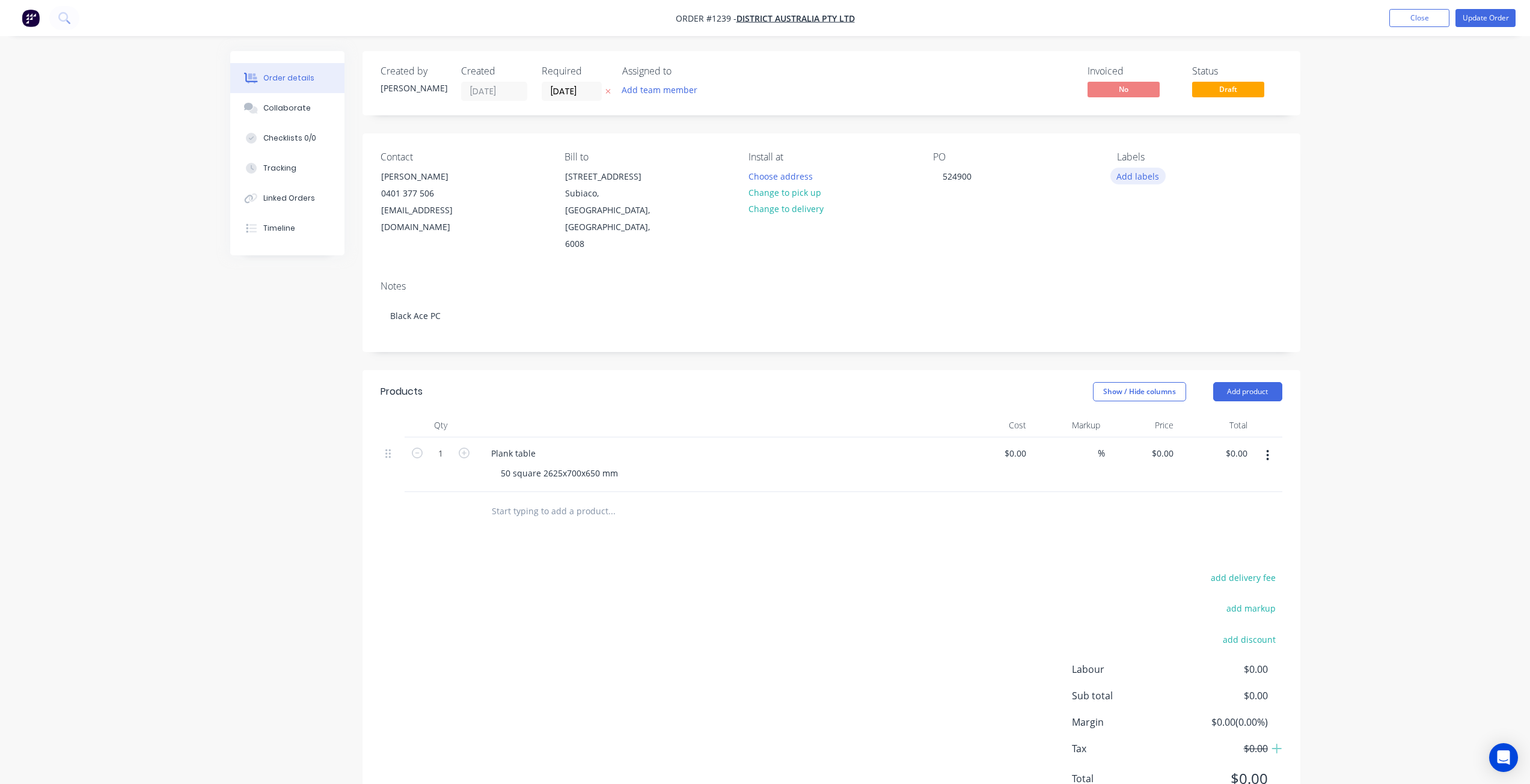
click at [1156, 178] on button "Add labels" at bounding box center [1138, 176] width 55 height 16
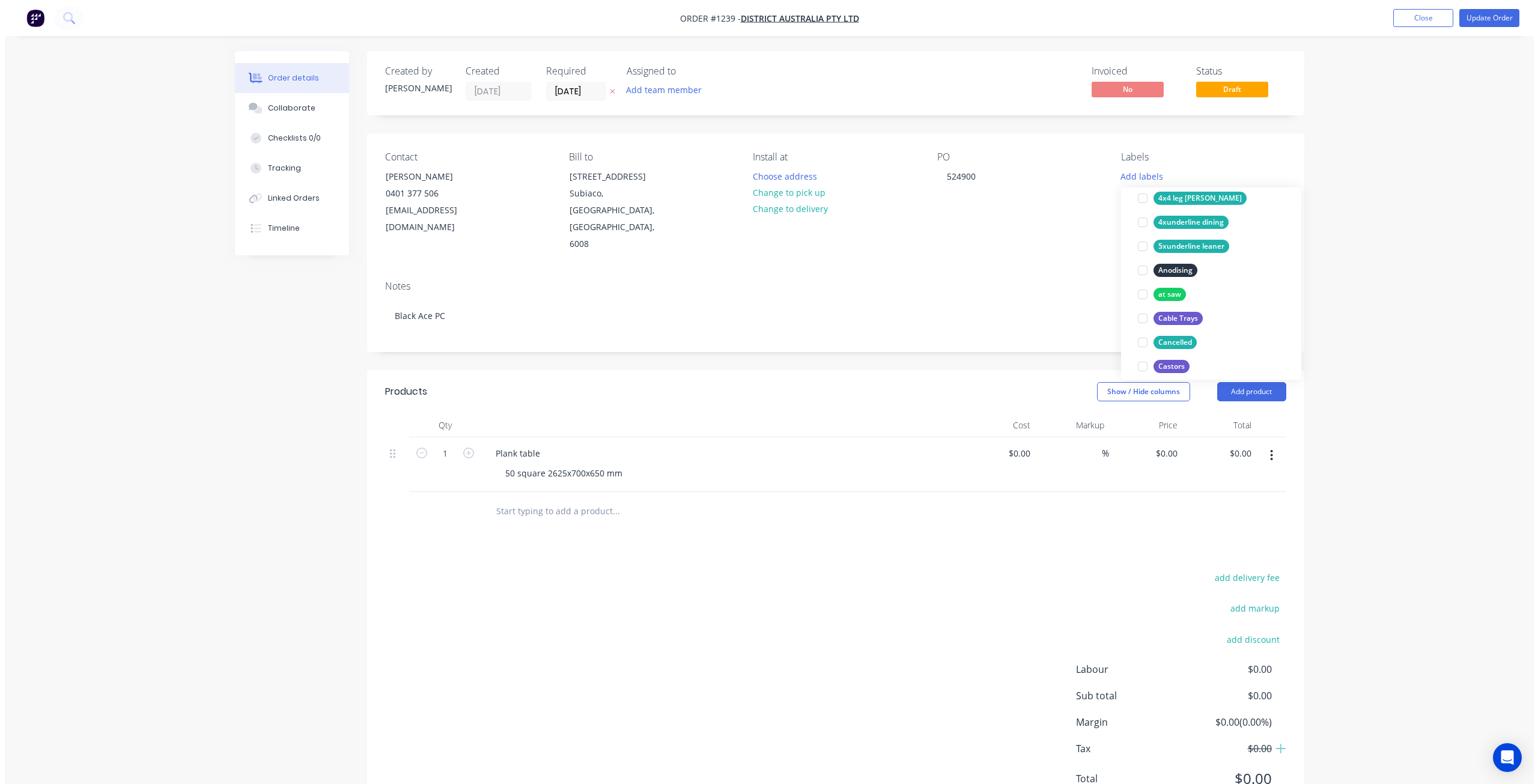
scroll to position [181, 0]
click at [1314, 264] on div "Order details Collaborate Checklists 0/0 Tracking Linked Orders Timeline Order …" at bounding box center [765, 418] width 1529 height 837
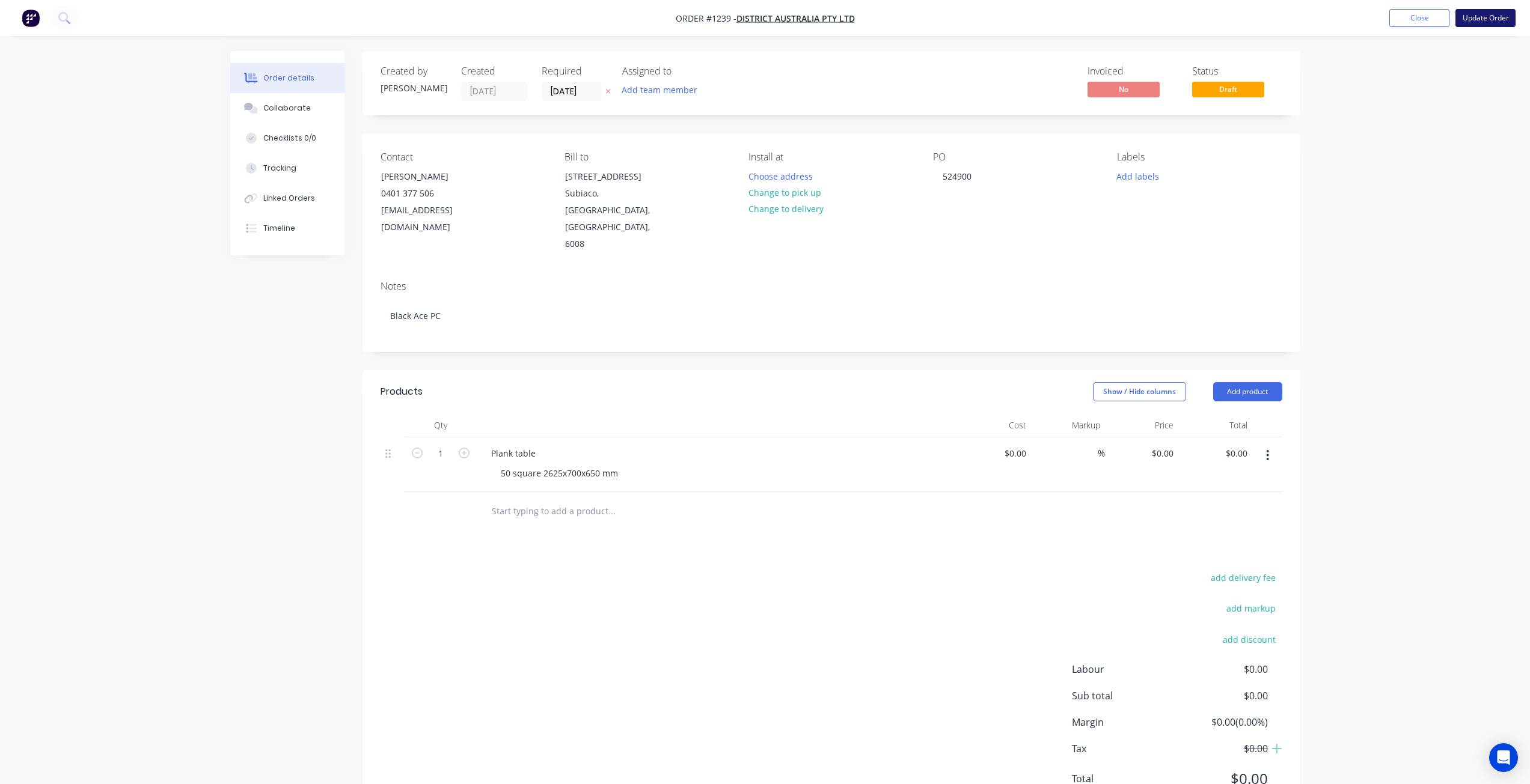
click at [1493, 12] on button "Update Order" at bounding box center [1486, 18] width 60 height 18
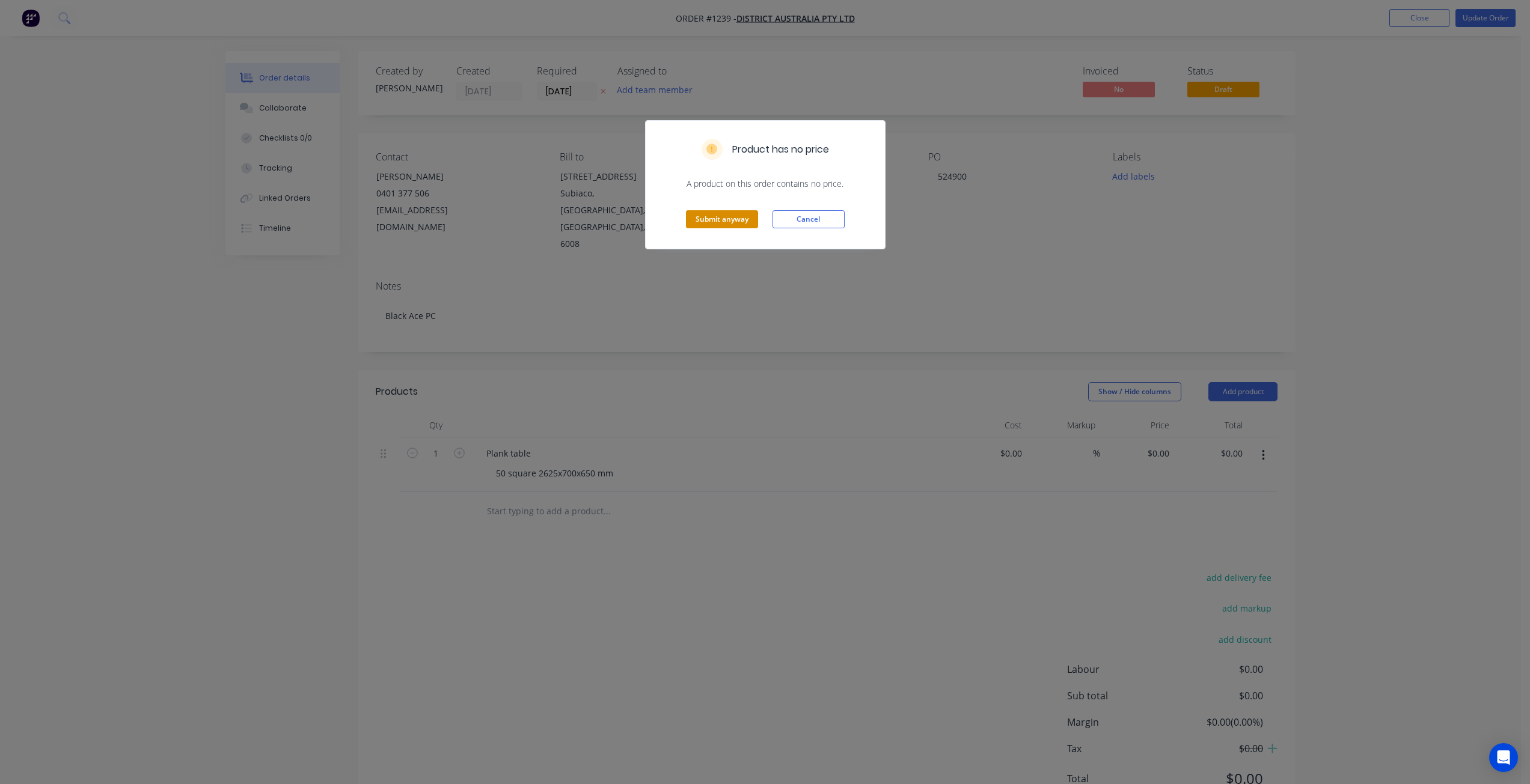
click at [735, 220] on button "Submit anyway" at bounding box center [722, 219] width 72 height 18
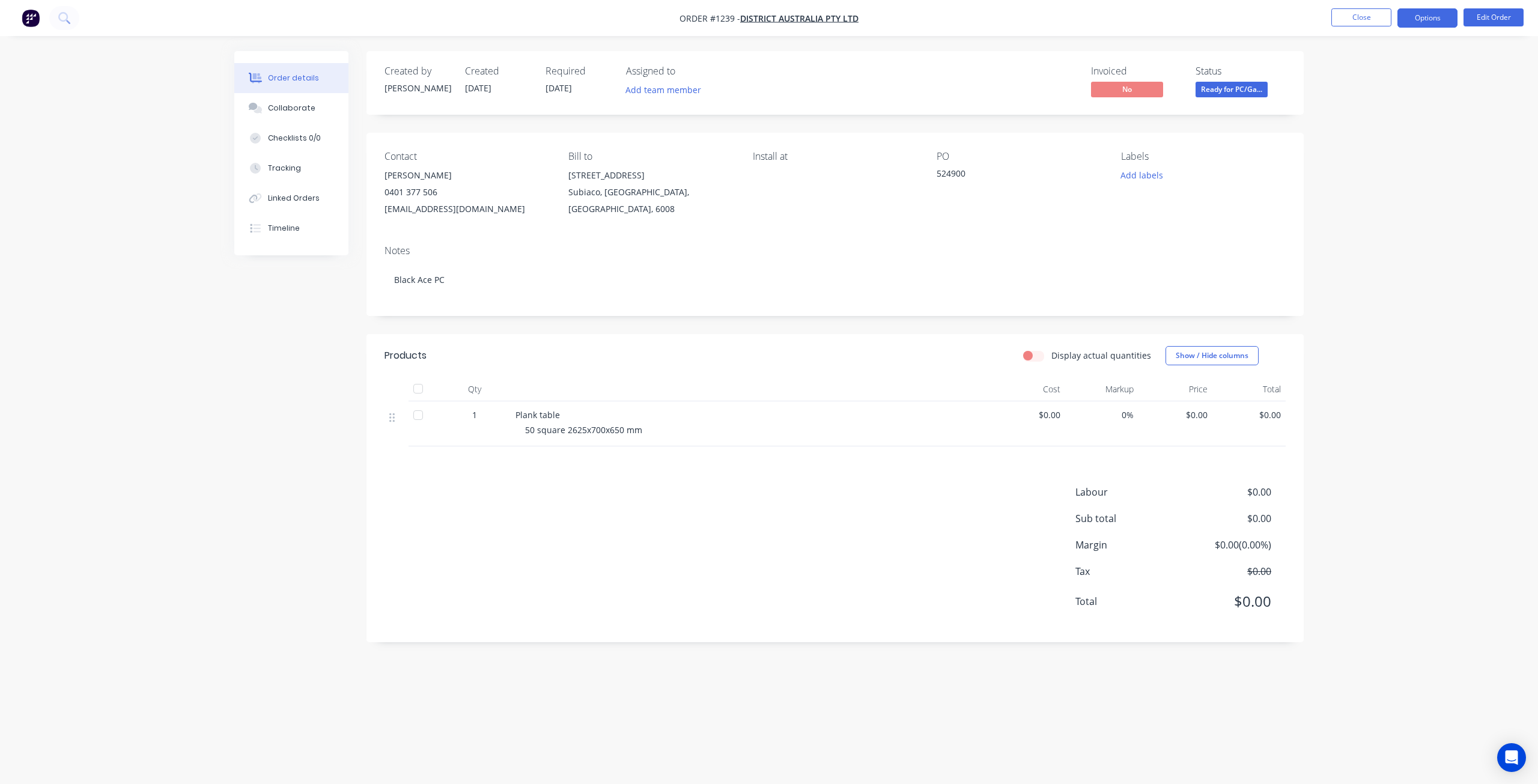
click at [1418, 18] on button "Options" at bounding box center [1427, 18] width 60 height 19
click at [1368, 53] on div "EMAIL / PRINT" at bounding box center [1391, 48] width 111 height 16
click at [1366, 47] on div "EMAIL / PRINT" at bounding box center [1391, 48] width 111 height 16
click at [1366, 46] on div "EMAIL / PRINT" at bounding box center [1391, 48] width 111 height 16
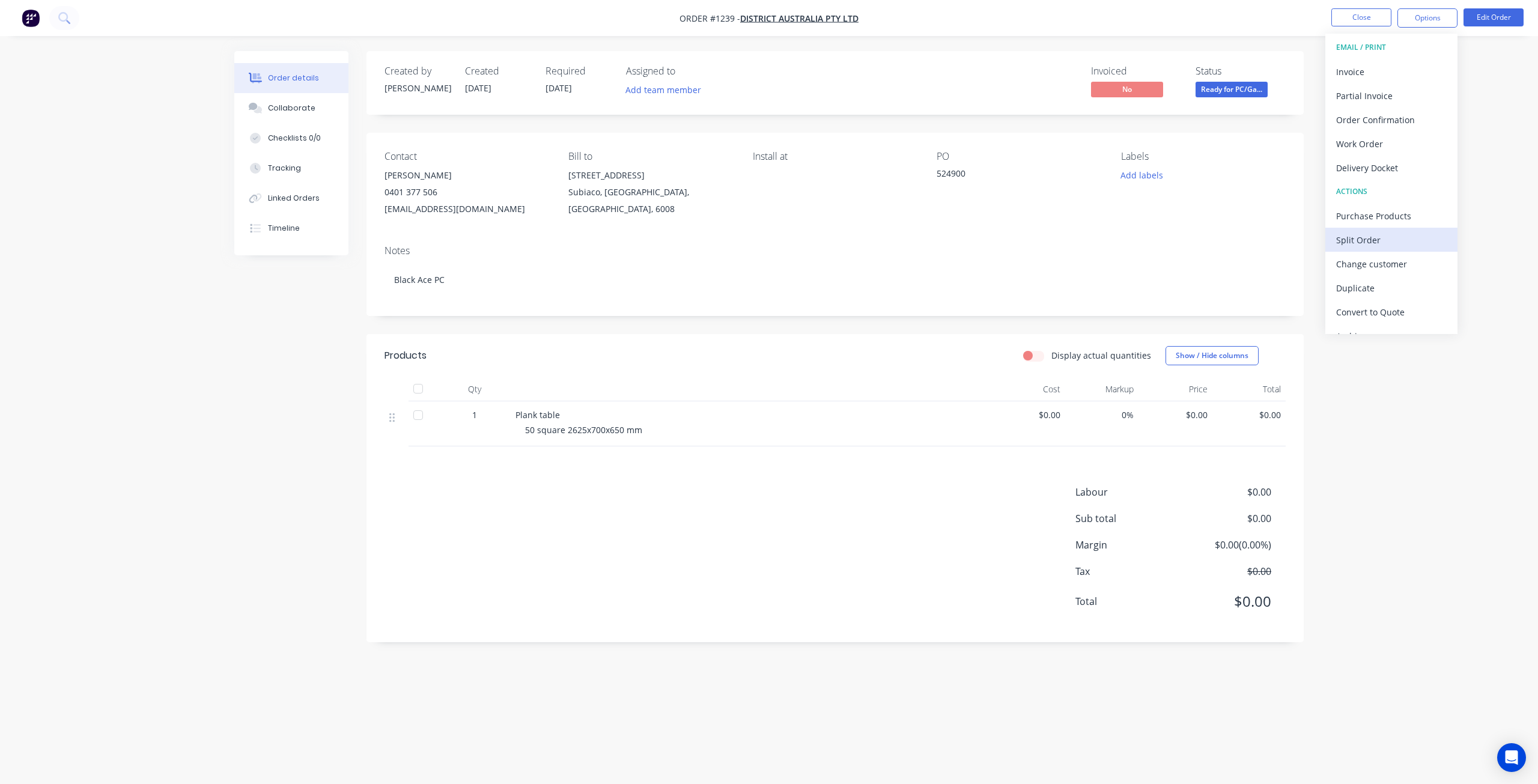
scroll to position [0, 0]
click at [162, 456] on div "Order details Collaborate Checklists 0/0 Tracking Linked Orders Timeline Order …" at bounding box center [769, 392] width 1538 height 784
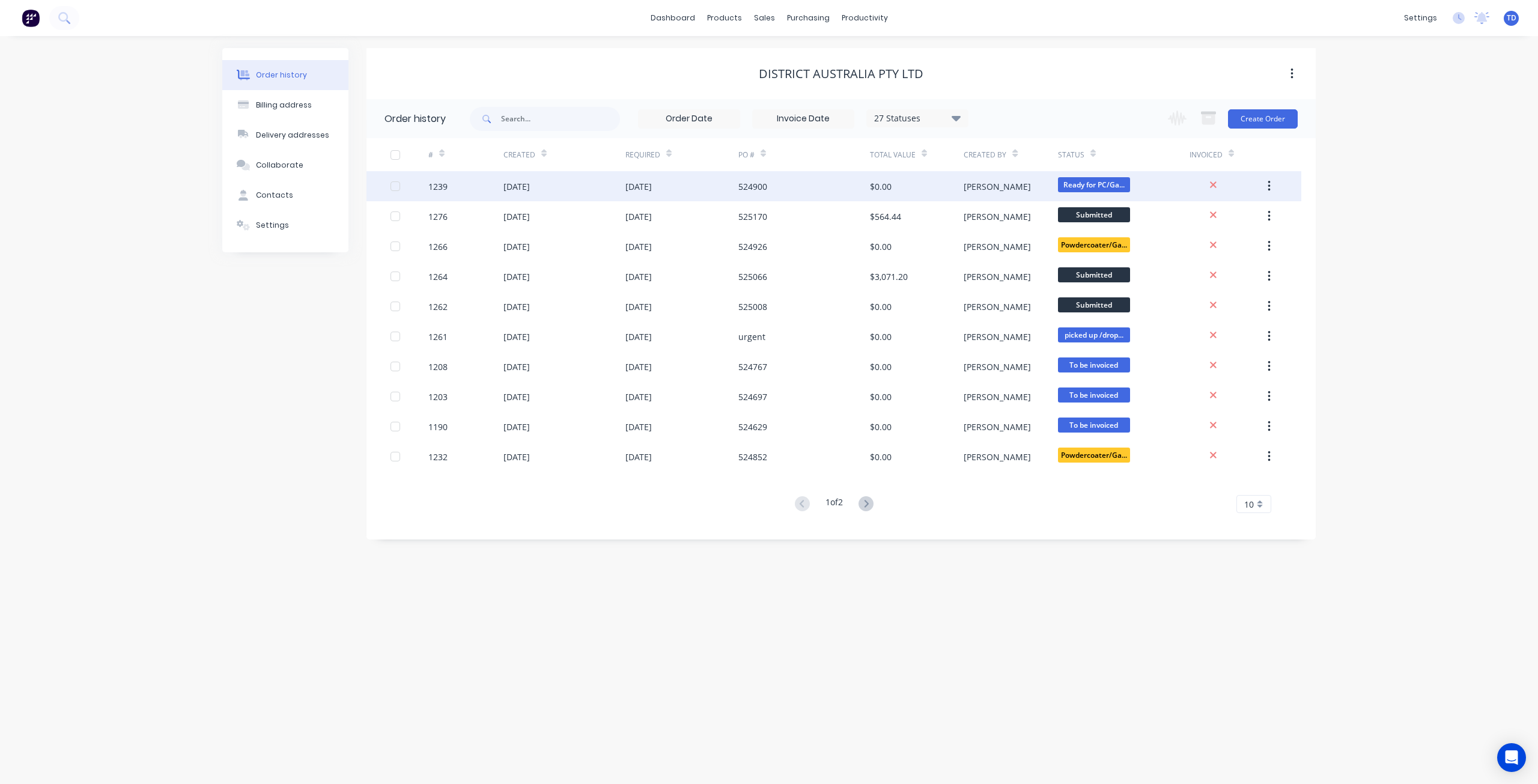
click at [693, 188] on div "[DATE]" at bounding box center [682, 186] width 113 height 30
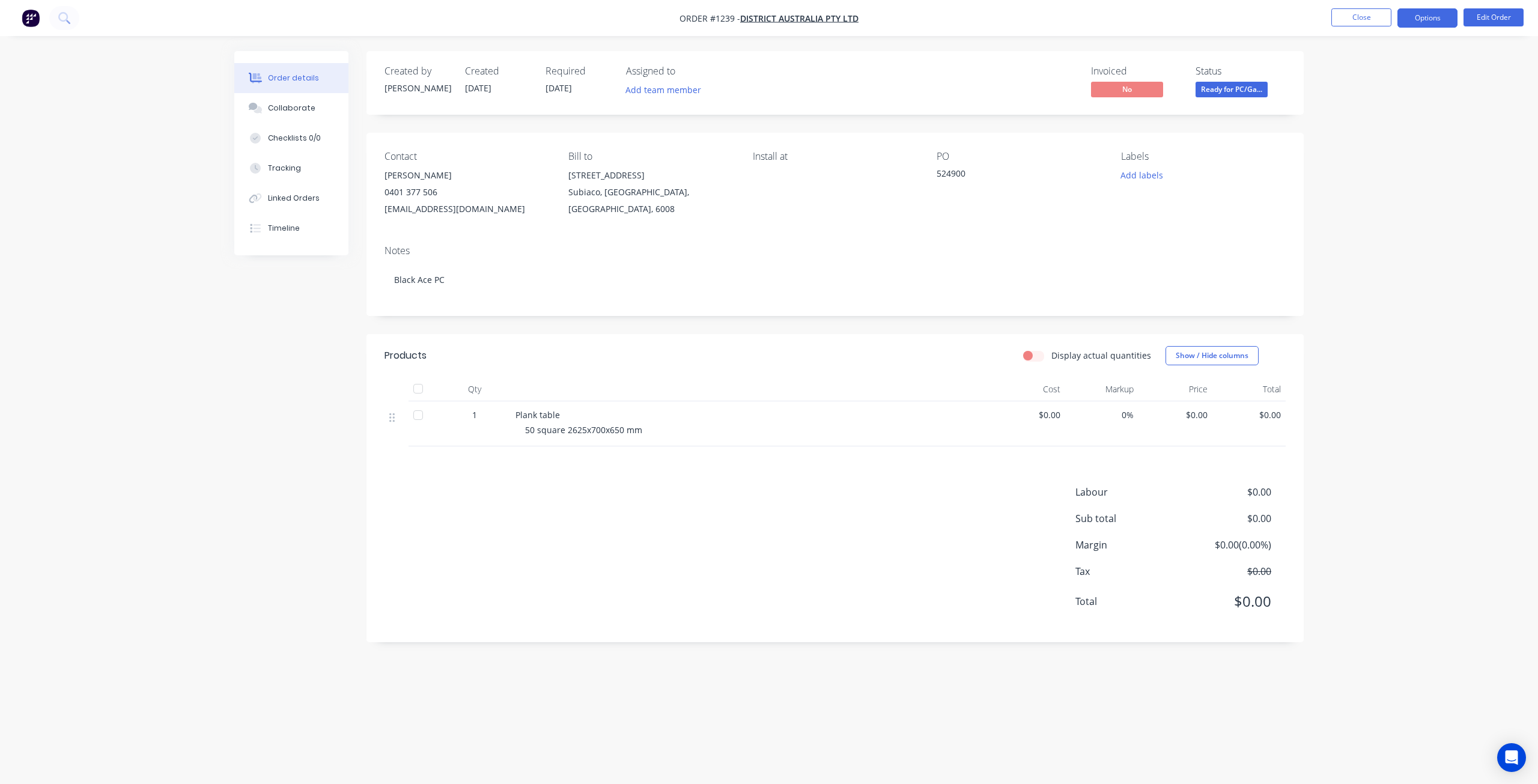
click at [1426, 20] on button "Options" at bounding box center [1427, 18] width 60 height 19
click at [1388, 212] on div "Purchase Products" at bounding box center [1391, 217] width 111 height 18
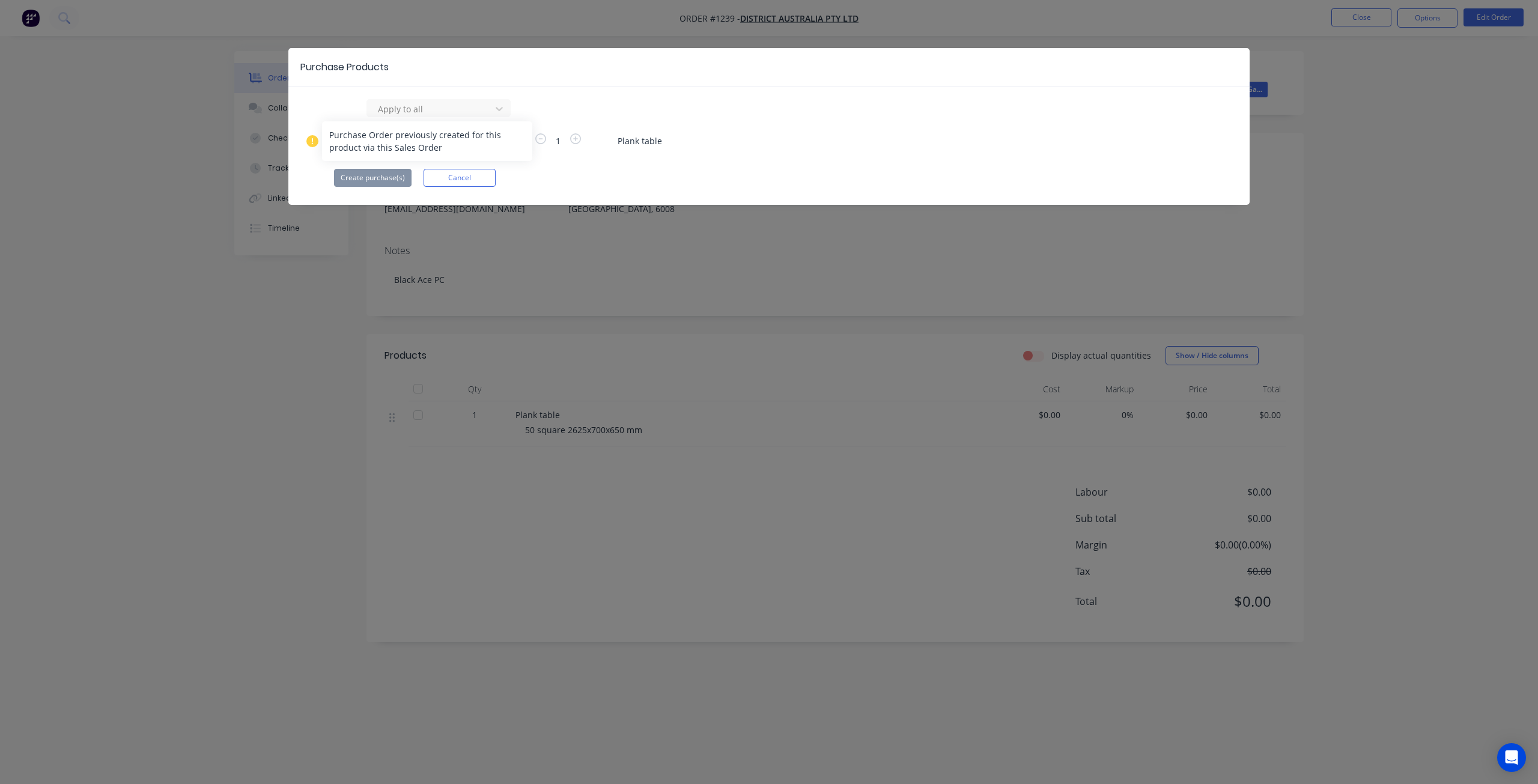
click at [309, 142] on icon at bounding box center [312, 141] width 12 height 12
drag, startPoint x: 225, startPoint y: 287, endPoint x: 312, endPoint y: 189, distance: 131.0
click at [225, 286] on div "Purchase Products Apply to all raynbow powder coating 1 Plank table Create purc…" at bounding box center [769, 392] width 1538 height 784
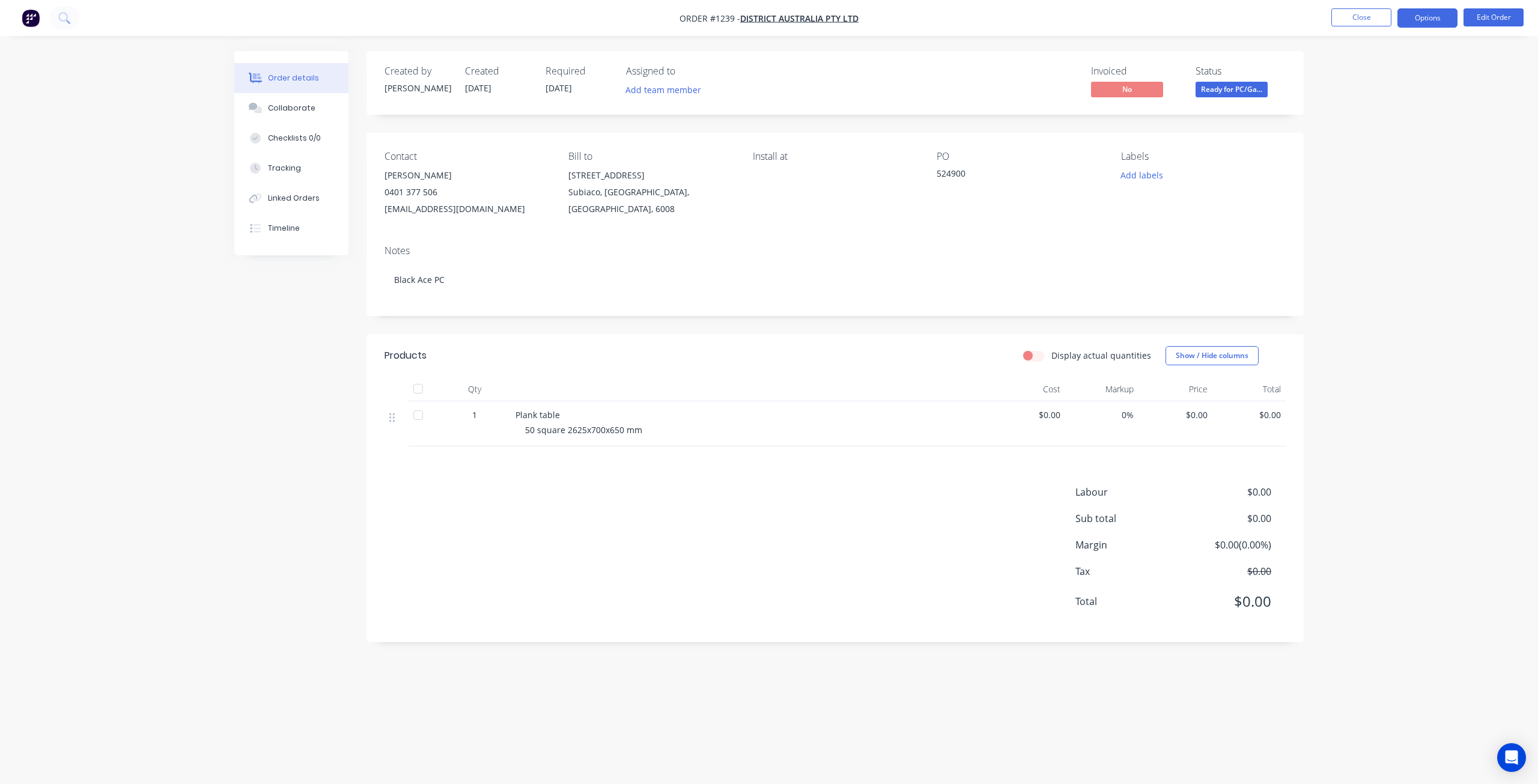
click at [1435, 14] on button "Options" at bounding box center [1427, 18] width 60 height 19
click at [1364, 217] on div "Purchase Products" at bounding box center [1391, 217] width 111 height 18
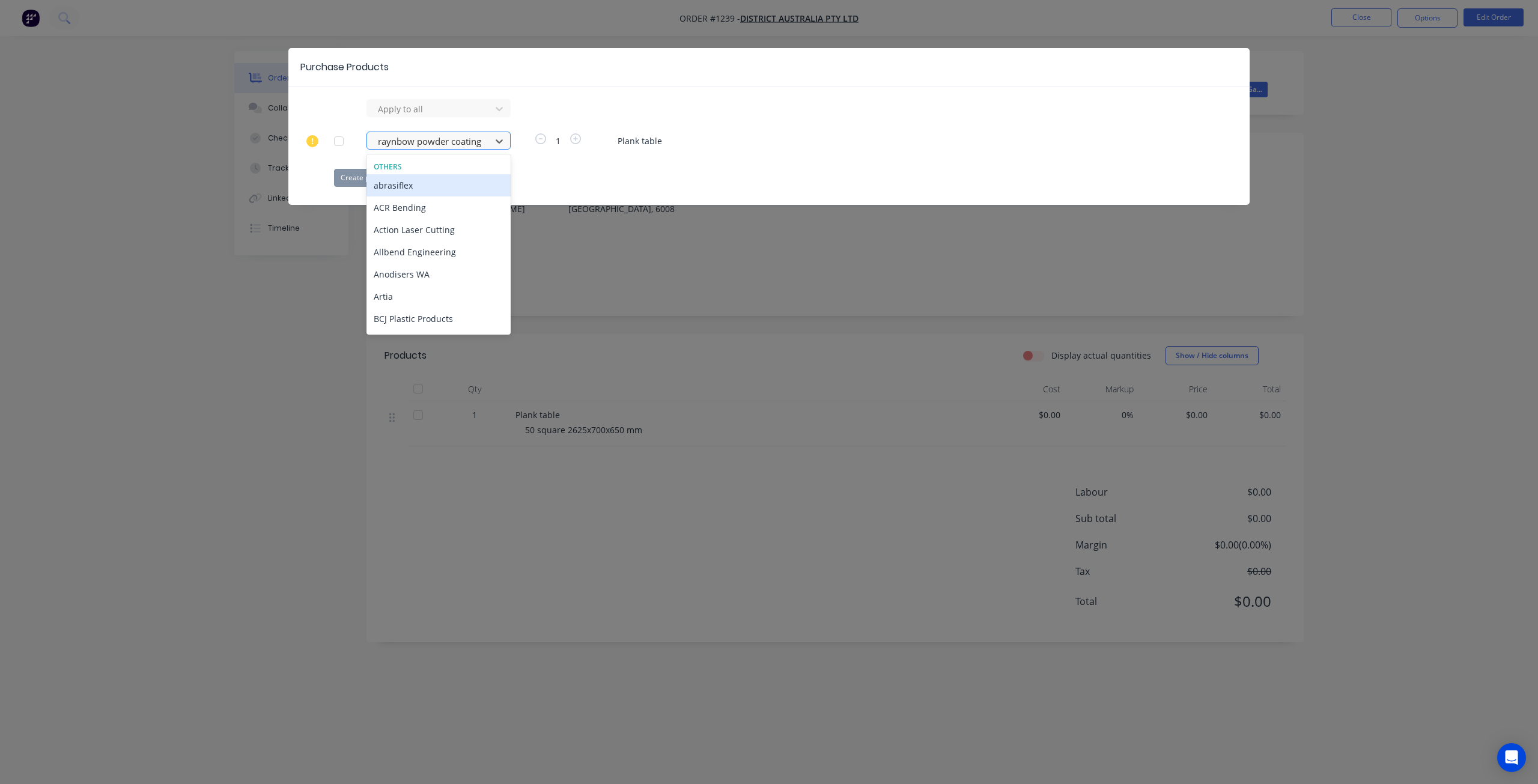
click at [446, 143] on div at bounding box center [431, 142] width 108 height 15
click at [420, 242] on div "raynbow powder coating" at bounding box center [438, 253] width 144 height 22
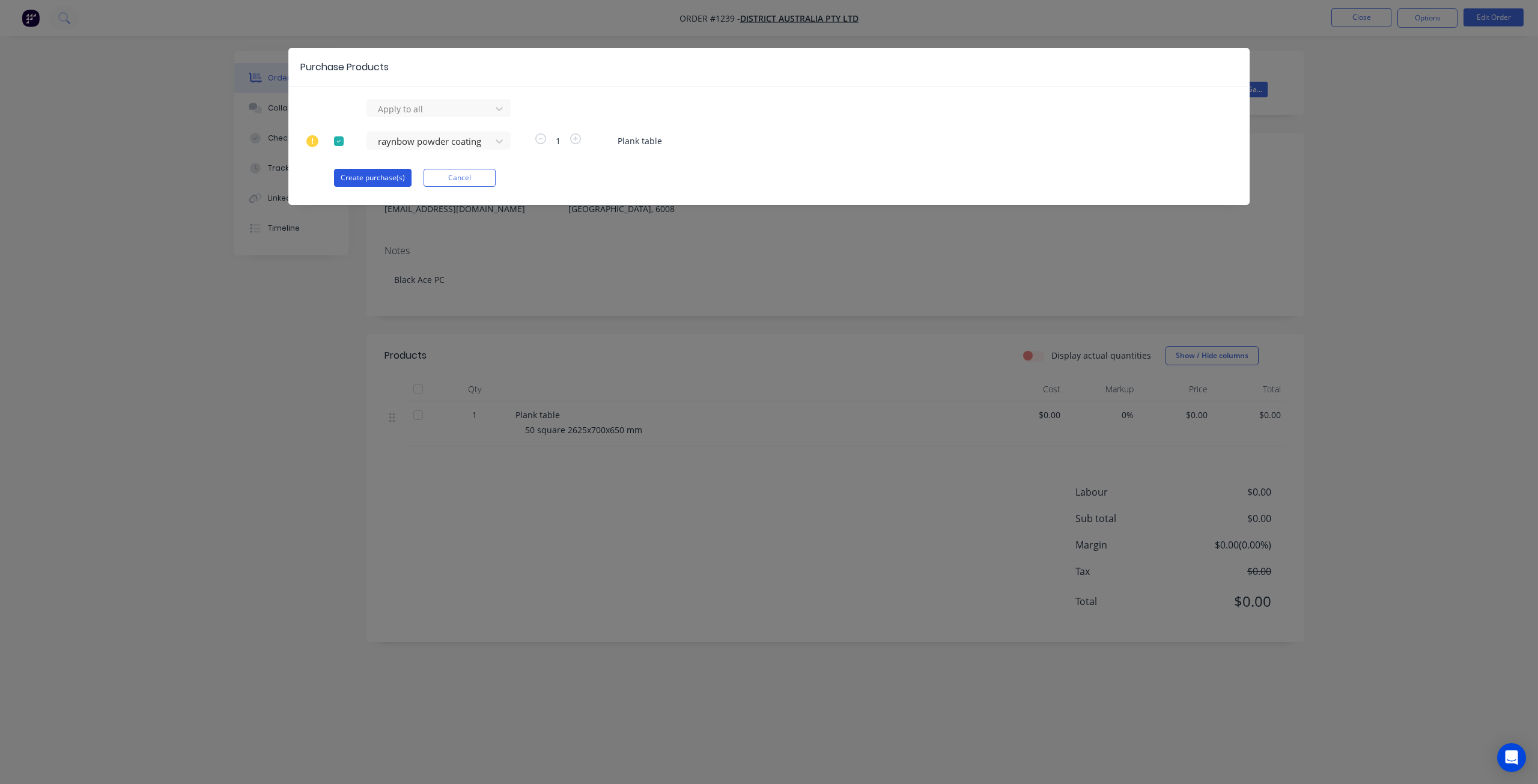
click at [381, 178] on button "Create purchase(s)" at bounding box center [373, 178] width 78 height 18
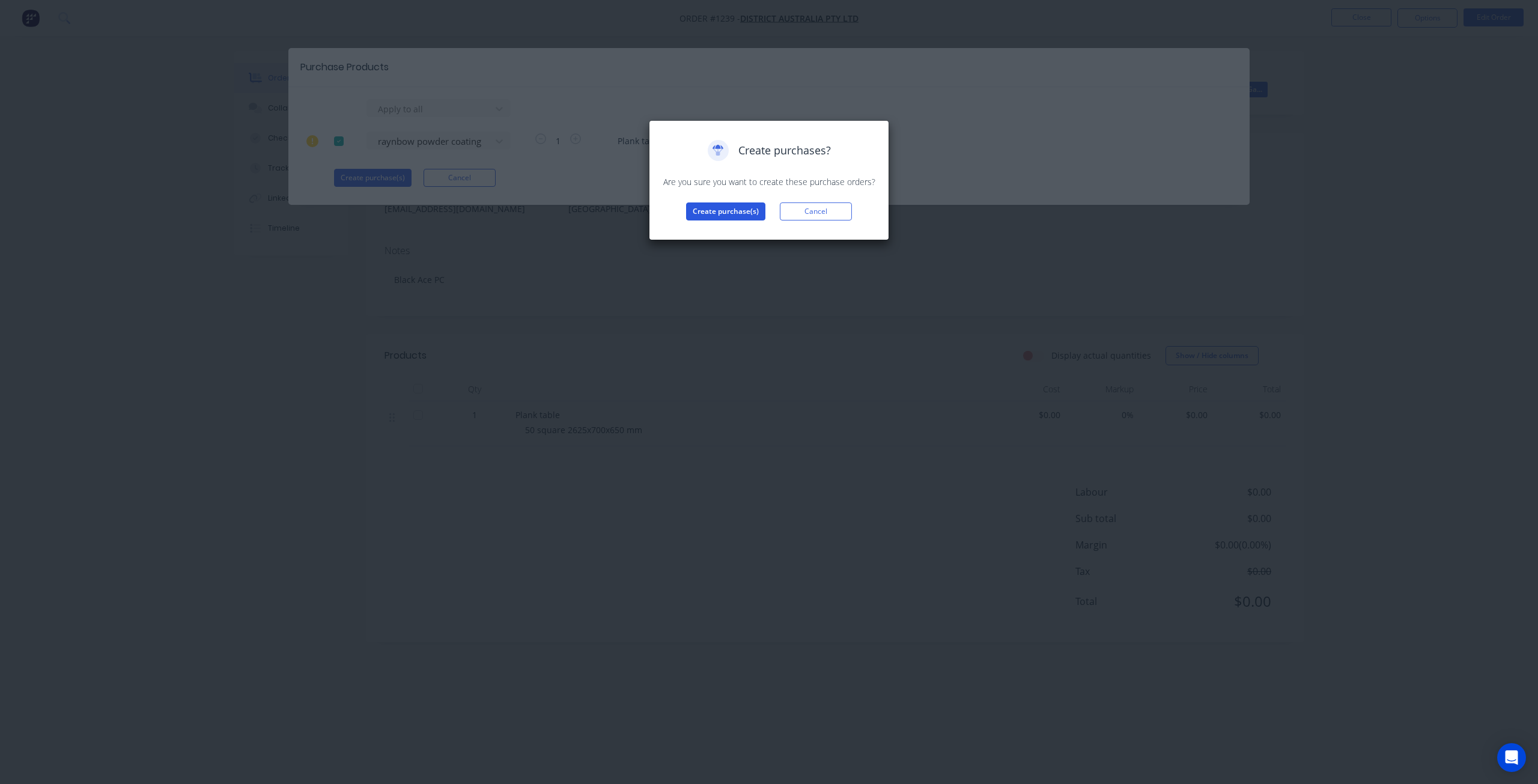
click at [723, 205] on button "Create purchase(s)" at bounding box center [726, 211] width 80 height 18
click at [721, 229] on button "View purchase(s)" at bounding box center [725, 230] width 72 height 18
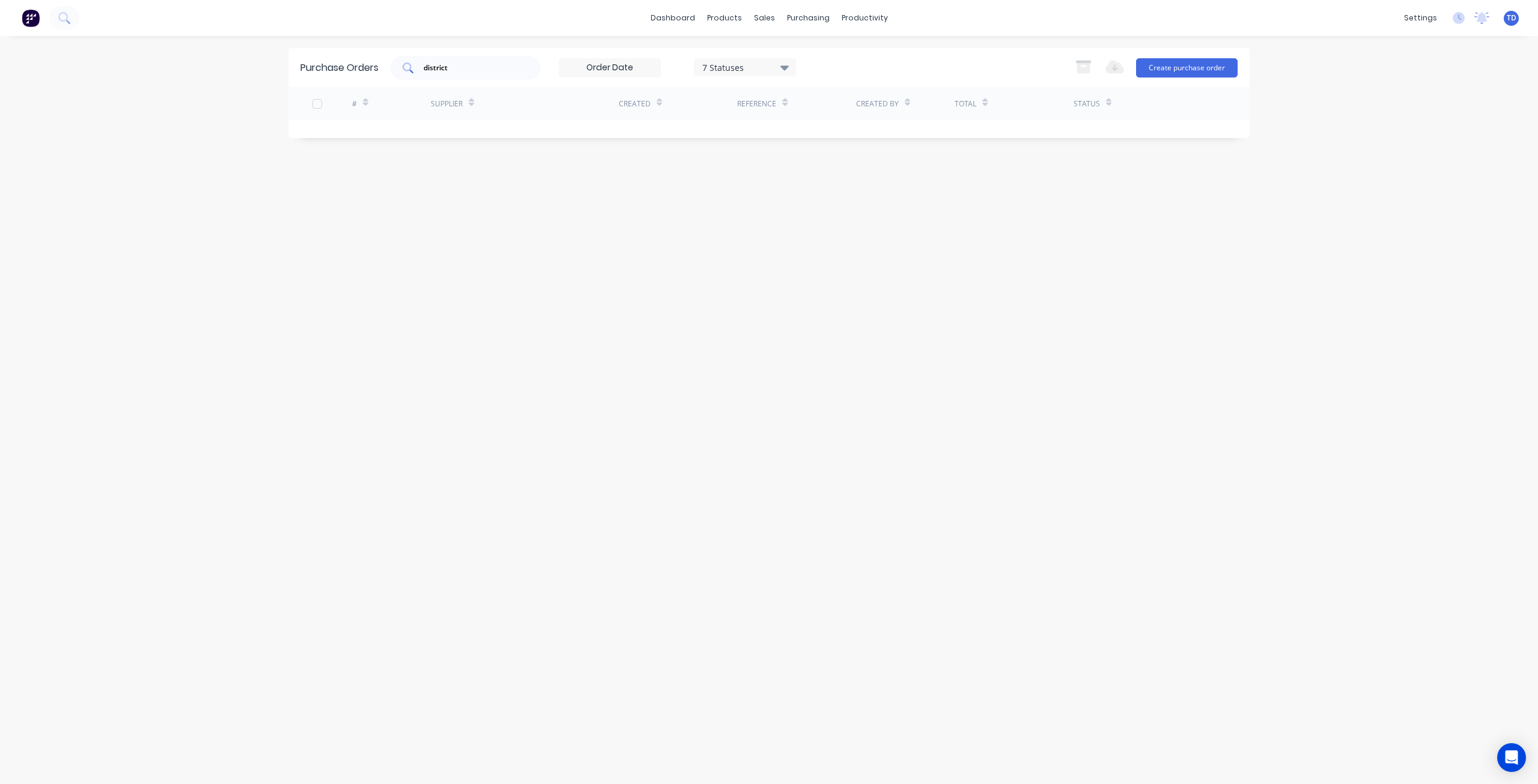
click at [519, 73] on input "district" at bounding box center [472, 68] width 100 height 12
type input "d"
click at [477, 63] on input "1" at bounding box center [472, 68] width 100 height 12
click at [432, 68] on input "1239" at bounding box center [472, 68] width 100 height 12
click at [463, 65] on input "1239" at bounding box center [472, 68] width 100 height 12
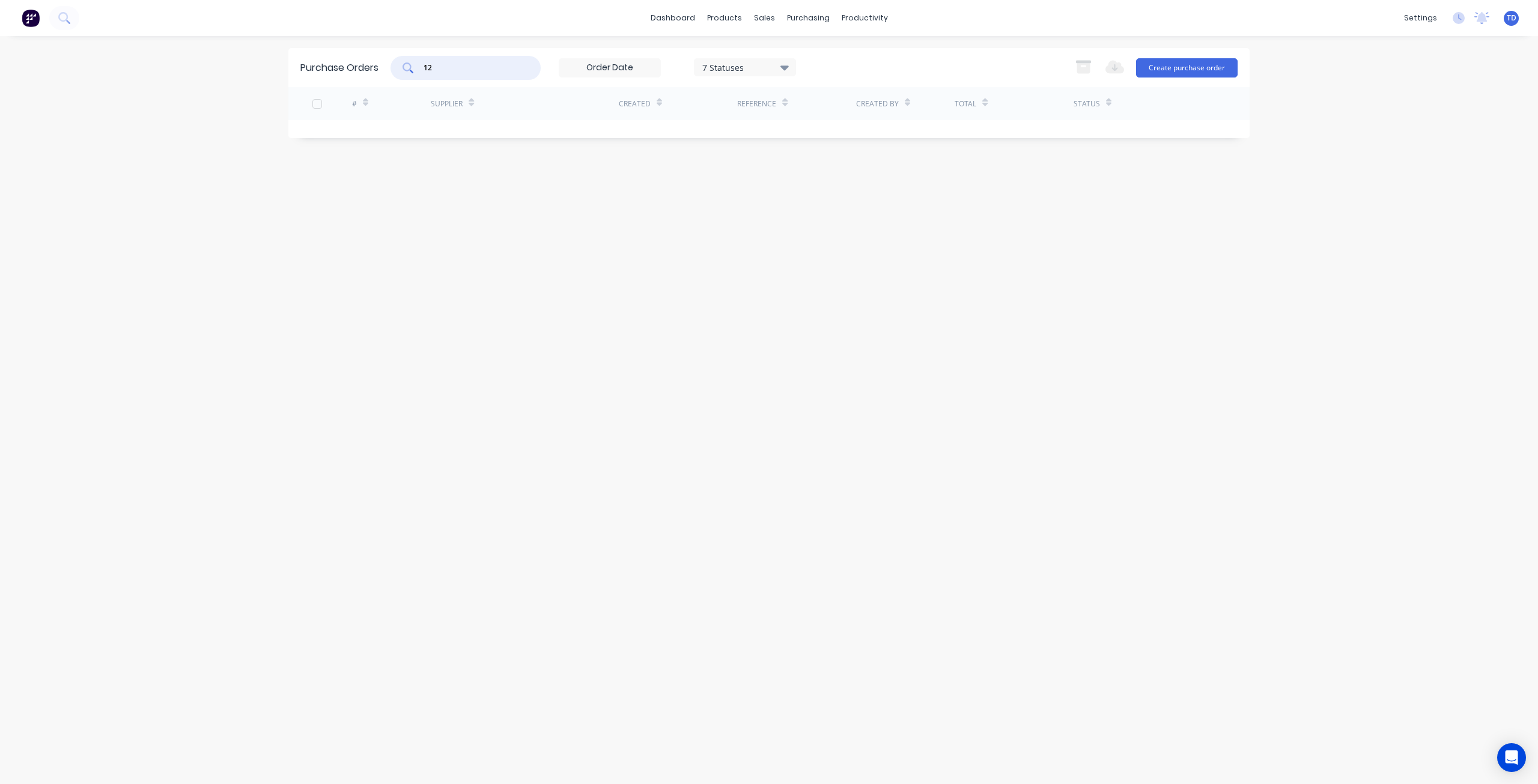
type input "1"
type input "District"
click at [481, 78] on div "District" at bounding box center [466, 68] width 150 height 24
click at [516, 73] on input "District" at bounding box center [472, 68] width 100 height 12
click at [766, 71] on div "7 Statuses" at bounding box center [745, 67] width 86 height 13
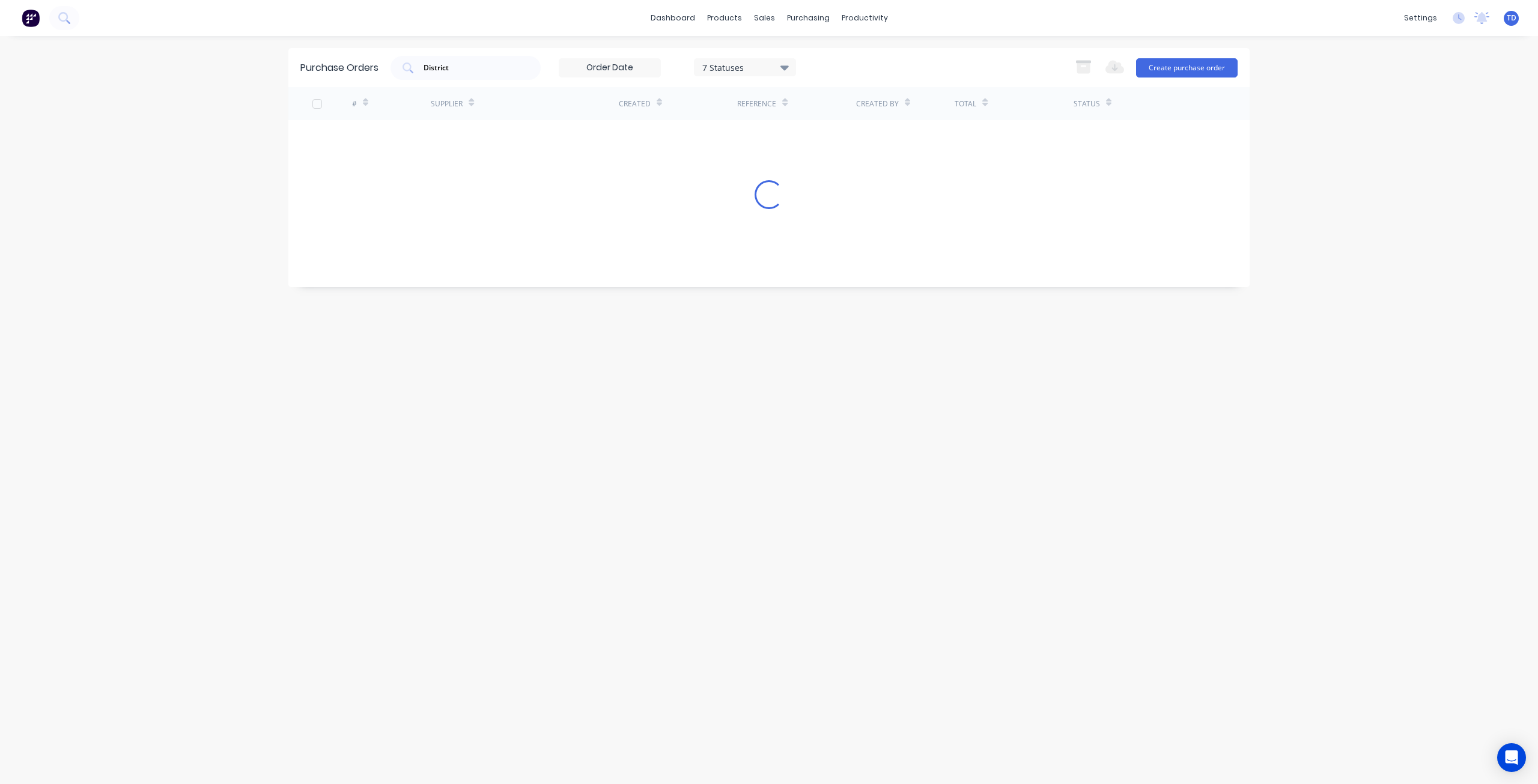
click at [983, 164] on div "Purchase Orders District 7 Statuses 7 Statuses Export to Excel (XLSX) Create pu…" at bounding box center [768, 410] width 961 height 724
click at [448, 96] on div "Supplier" at bounding box center [452, 104] width 43 height 21
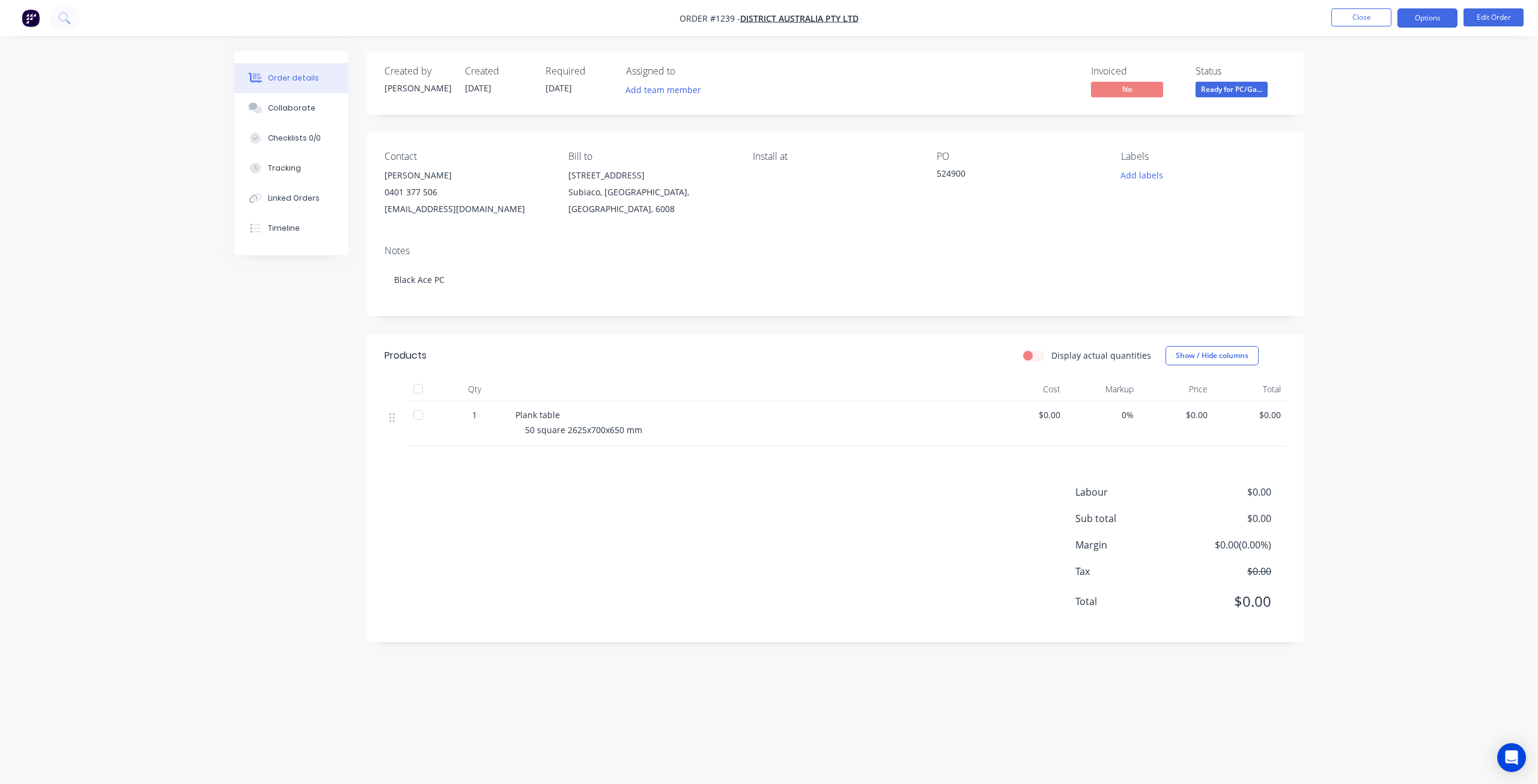
click at [1447, 16] on button "Options" at bounding box center [1427, 18] width 60 height 19
click at [1378, 47] on div "EMAIL / PRINT" at bounding box center [1391, 48] width 111 height 16
click at [1357, 18] on button "Close" at bounding box center [1361, 17] width 60 height 18
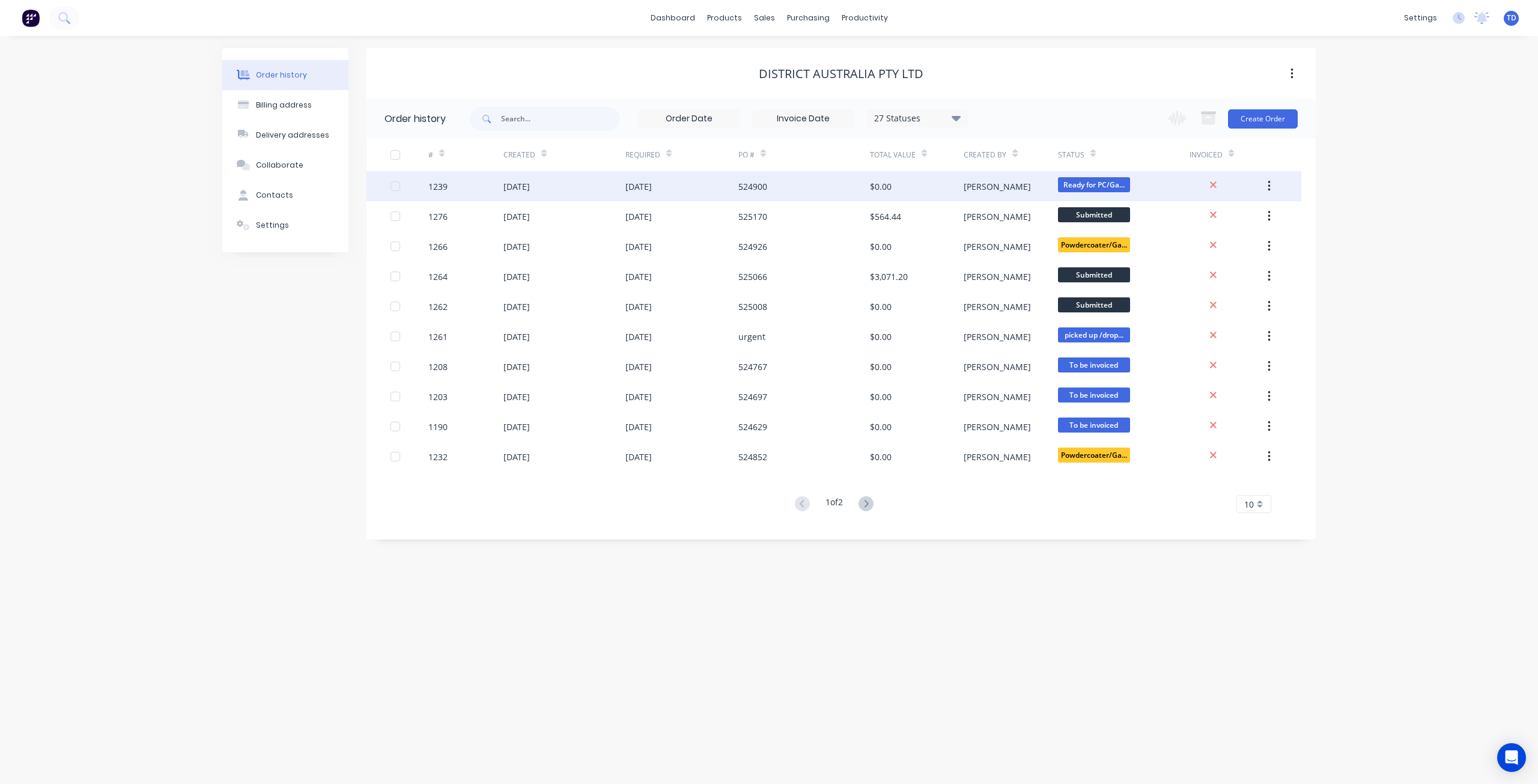
click at [402, 185] on div at bounding box center [410, 186] width 38 height 30
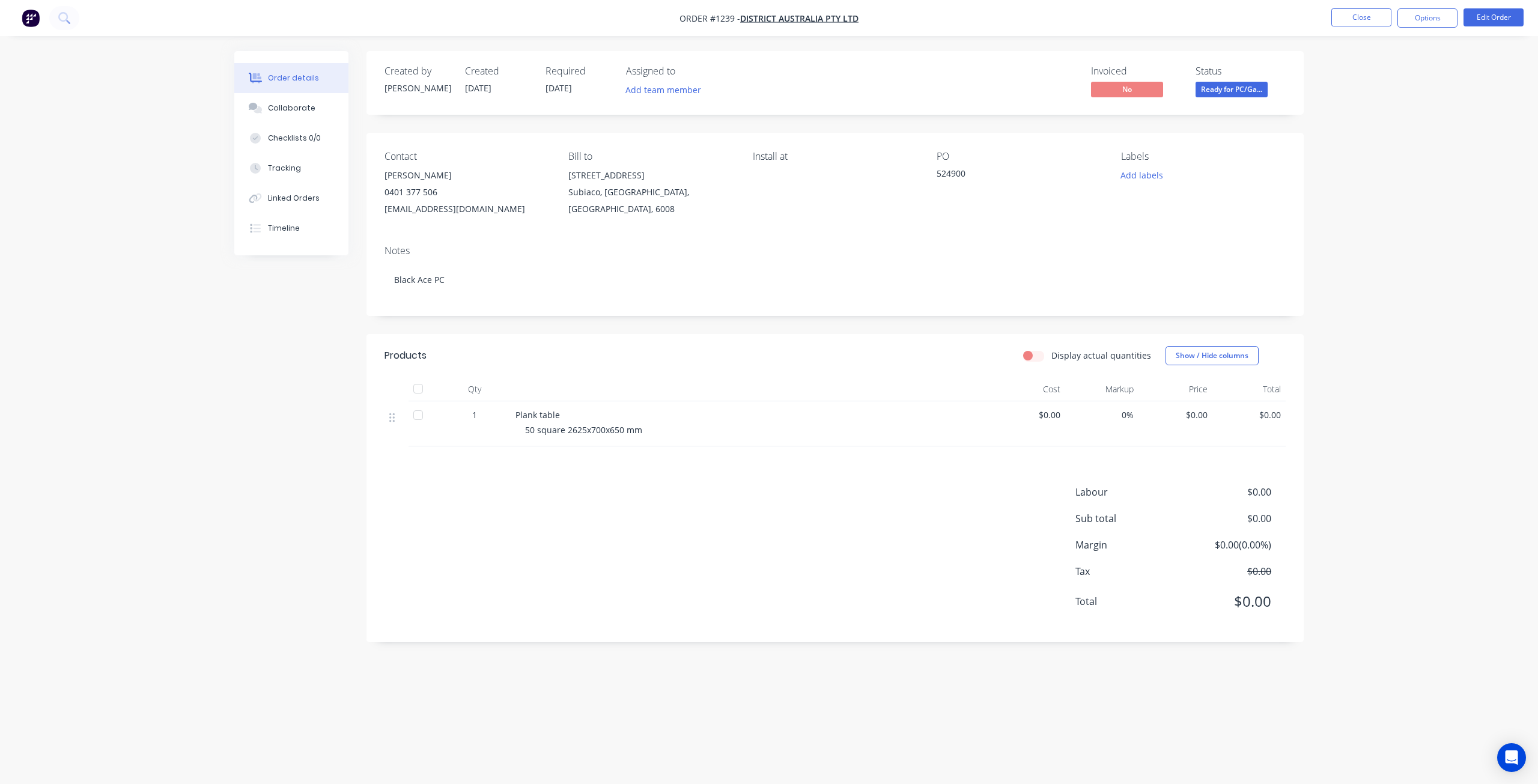
click at [421, 418] on div at bounding box center [418, 415] width 24 height 24
click at [421, 417] on div at bounding box center [418, 415] width 24 height 24
click at [1418, 25] on button "Options" at bounding box center [1427, 18] width 60 height 19
click at [1381, 47] on div "EMAIL / PRINT" at bounding box center [1391, 48] width 111 height 16
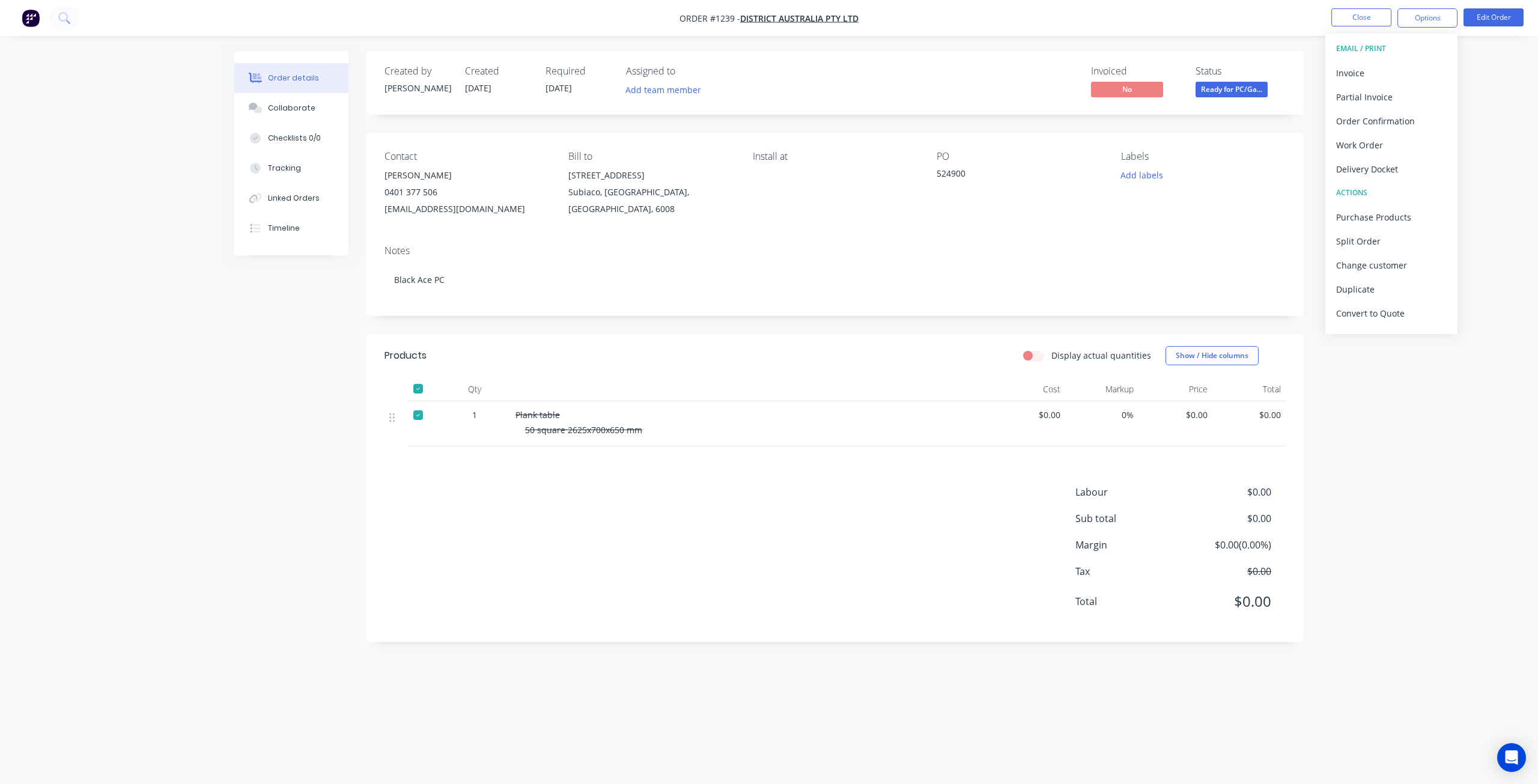
click at [1381, 47] on div "EMAIL / PRINT" at bounding box center [1391, 48] width 111 height 16
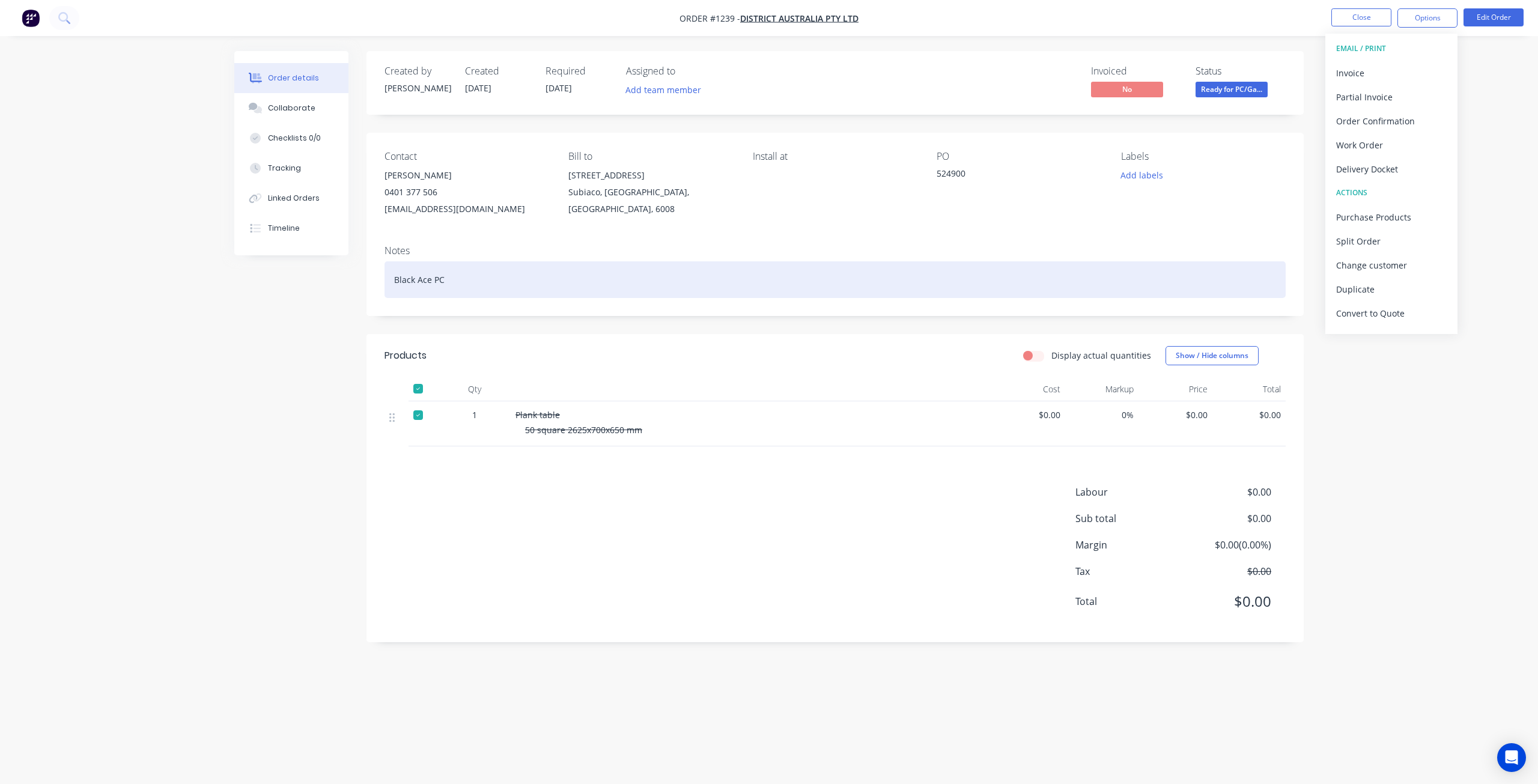
click at [493, 261] on div "Black Ace PC" at bounding box center [835, 279] width 901 height 37
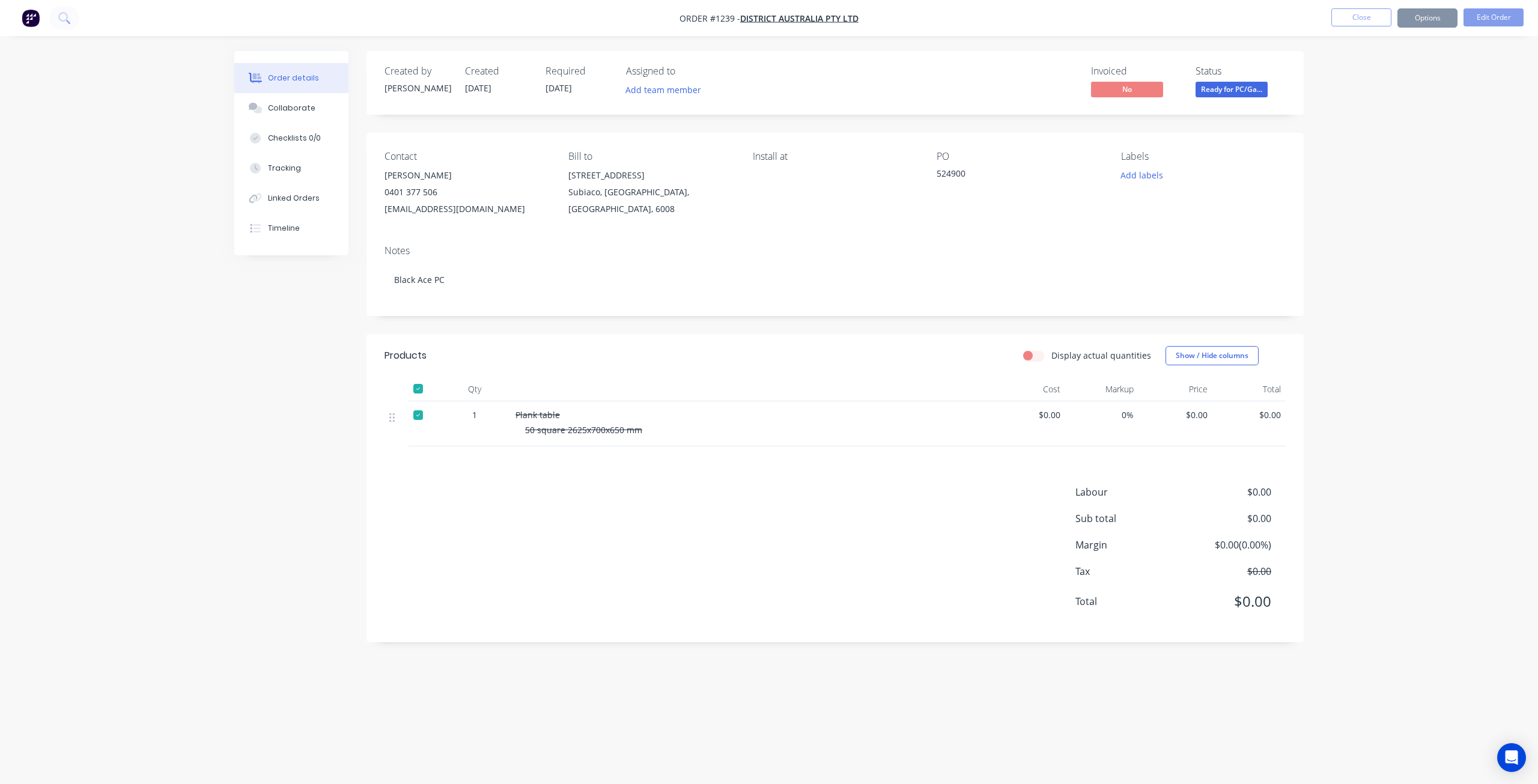
click at [595, 180] on div "[STREET_ADDRESS]" at bounding box center [651, 175] width 165 height 17
click at [1242, 88] on span "Ready for PC/Ga..." at bounding box center [1231, 89] width 72 height 15
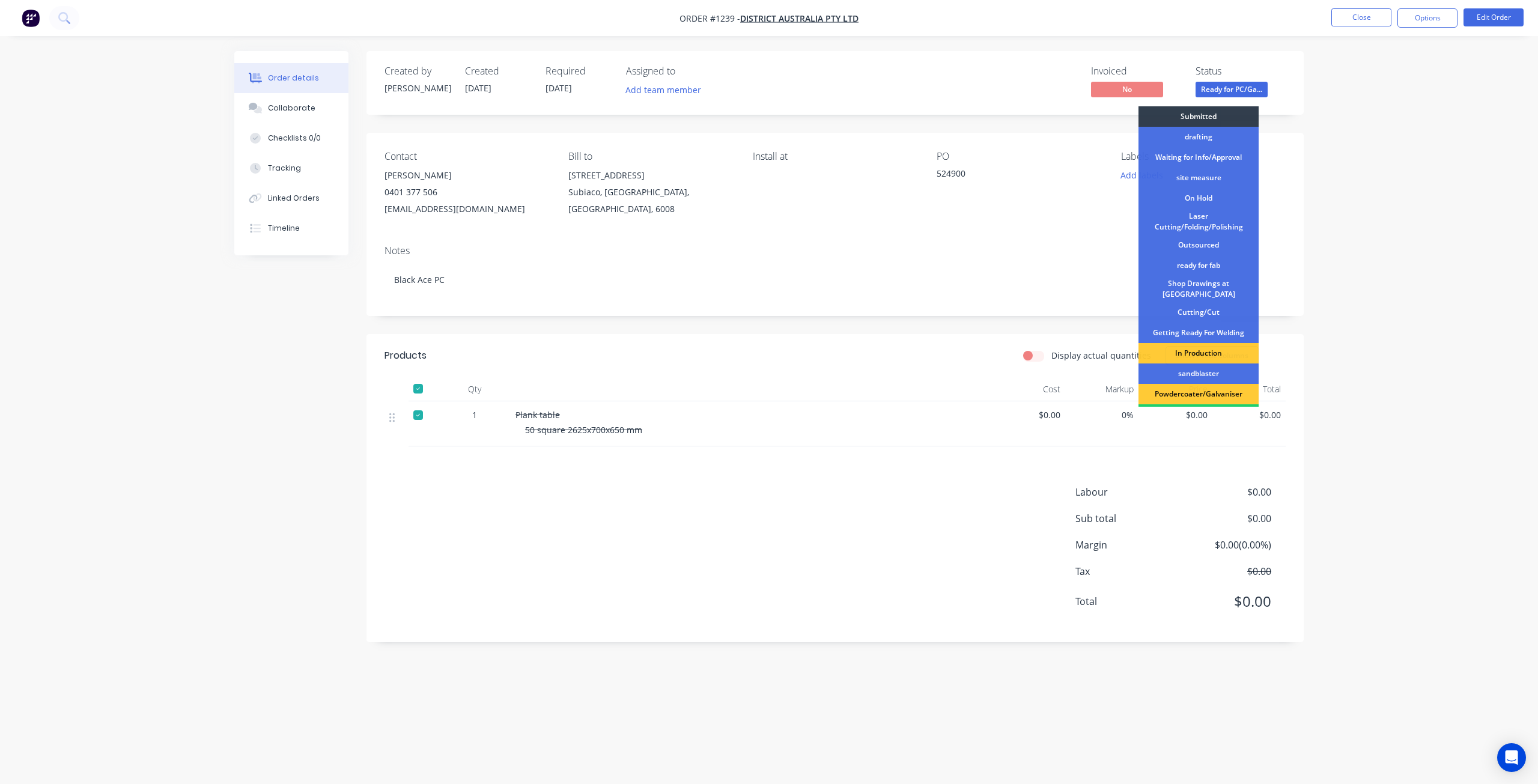
click at [1421, 205] on div "Order details Collaborate Checklists 0/0 Tracking Linked Orders Timeline Order …" at bounding box center [769, 392] width 1538 height 784
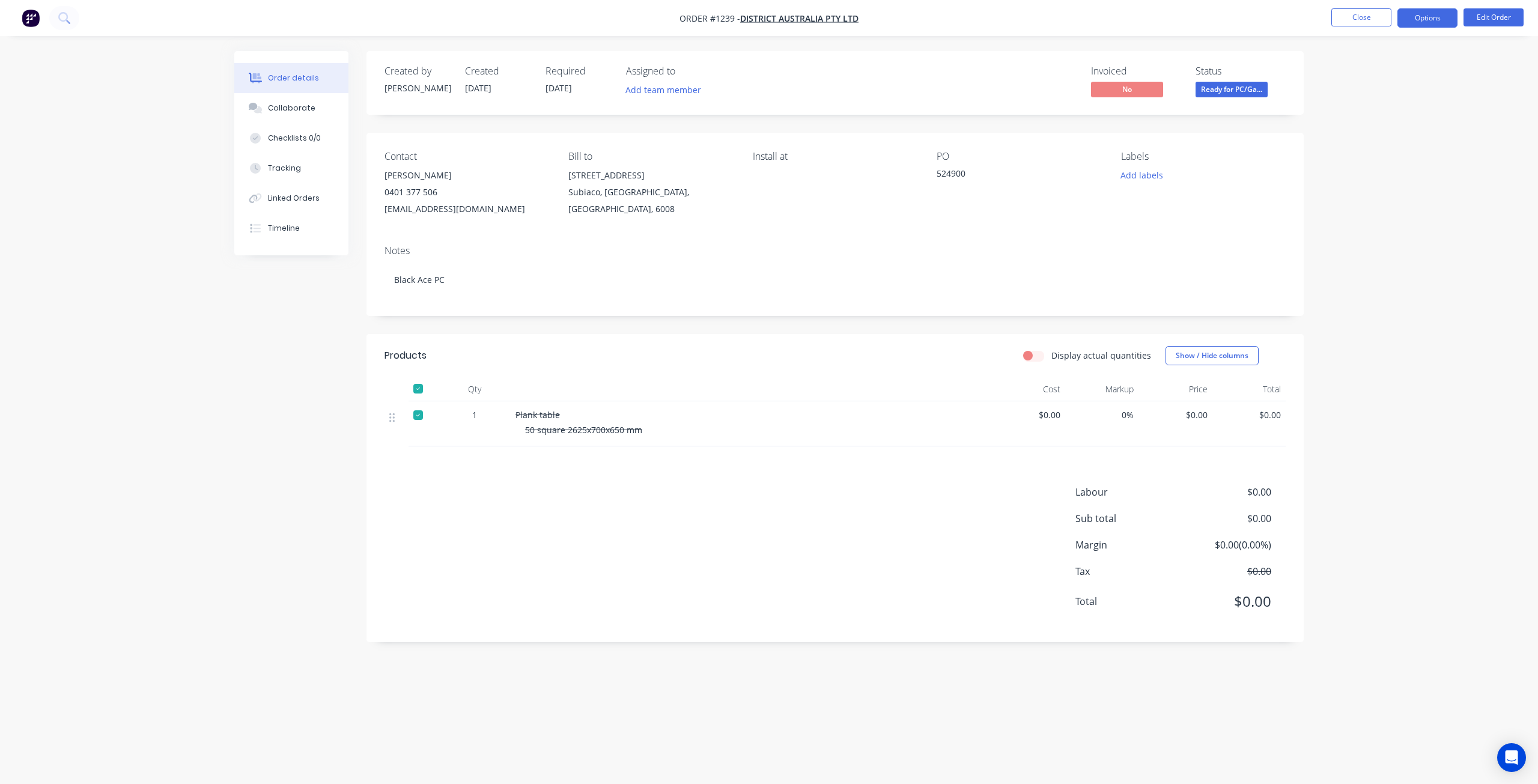
click at [1438, 14] on button "Options" at bounding box center [1427, 18] width 60 height 19
click at [1373, 282] on div "Duplicate" at bounding box center [1391, 289] width 111 height 18
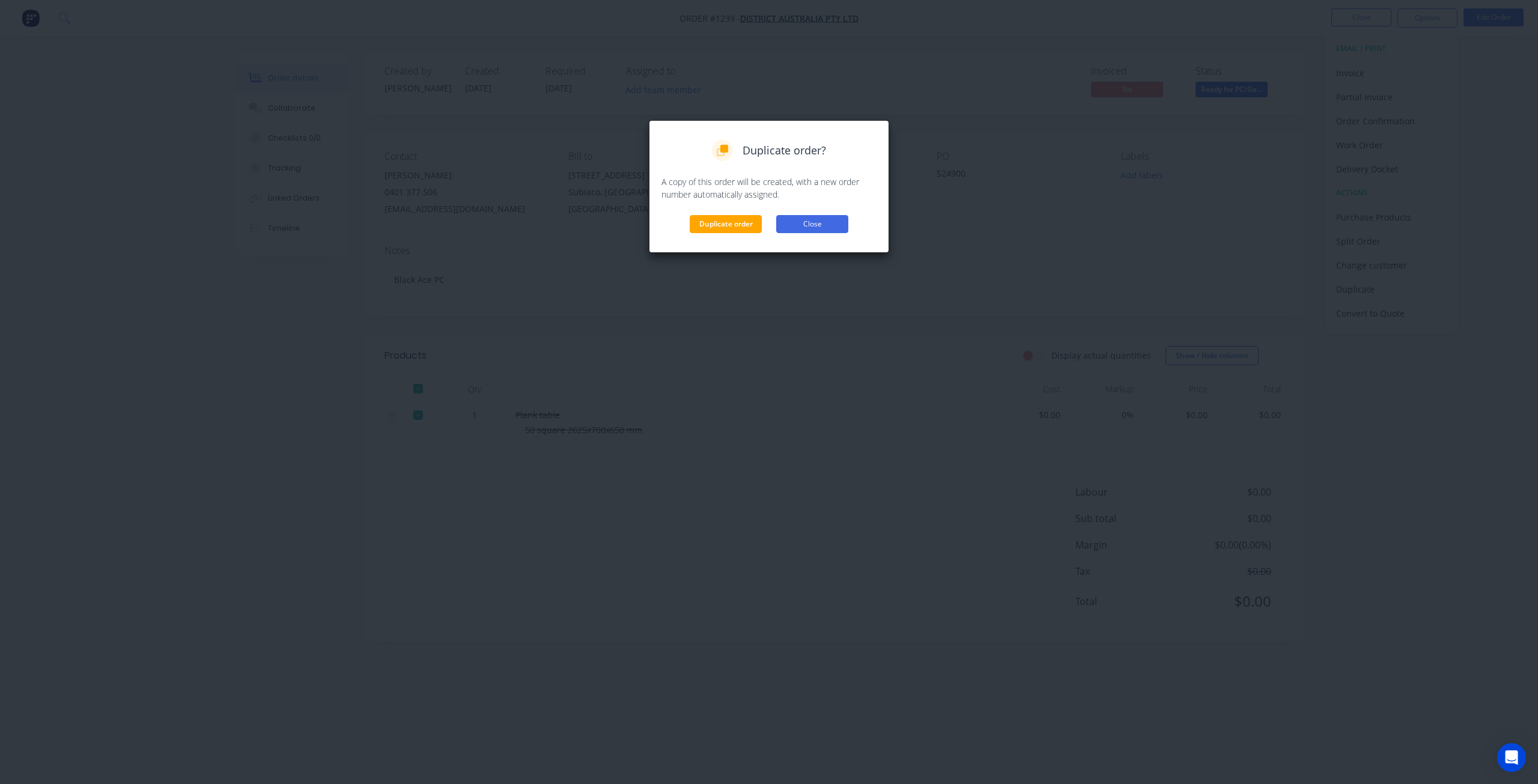
click at [818, 225] on button "Close" at bounding box center [812, 224] width 72 height 18
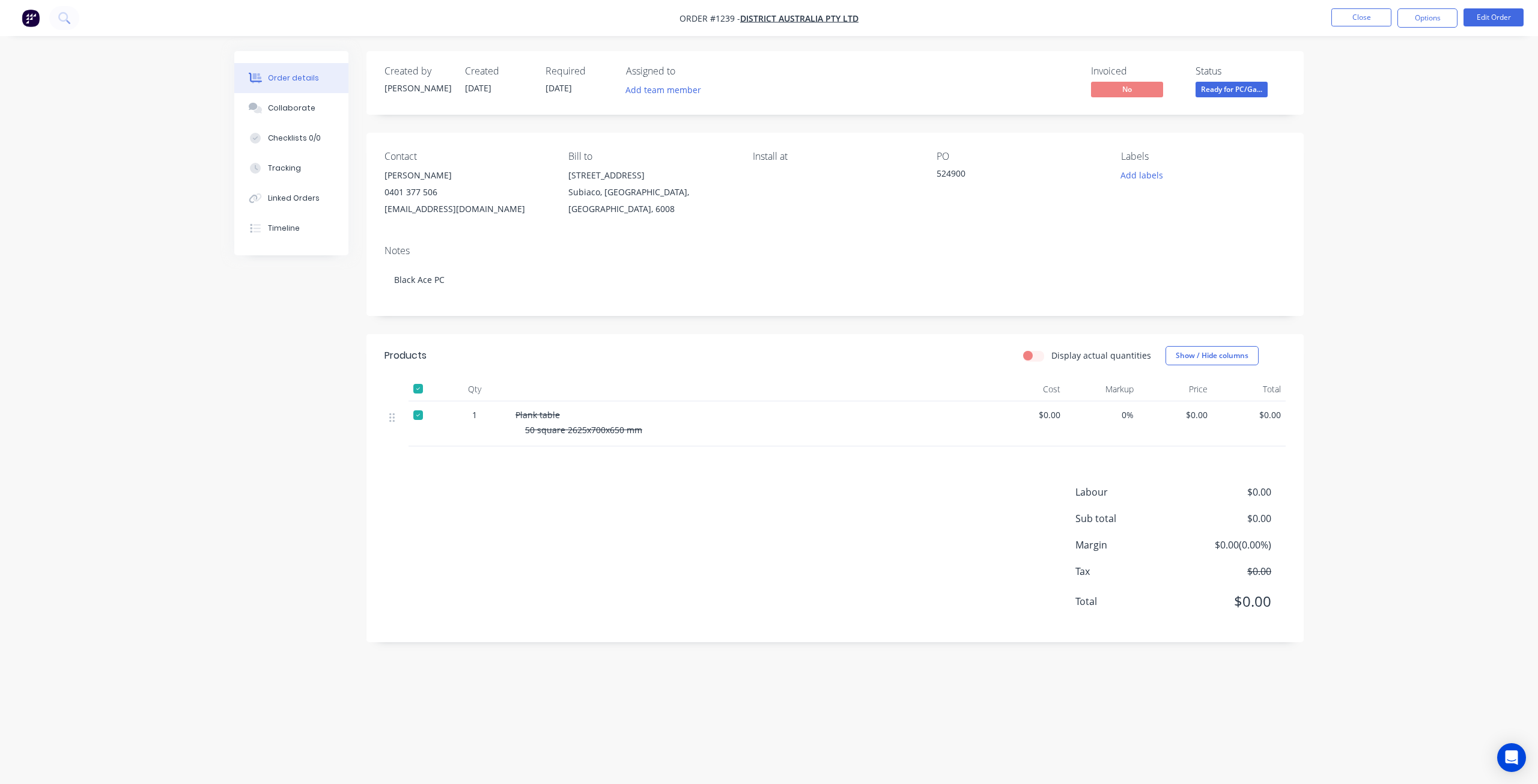
click at [179, 383] on div "Order details Collaborate Checklists 0/0 Tracking Linked Orders Timeline Order …" at bounding box center [769, 392] width 1538 height 784
click at [417, 420] on div at bounding box center [418, 415] width 24 height 24
click at [1514, 18] on button "Edit Order" at bounding box center [1494, 17] width 60 height 18
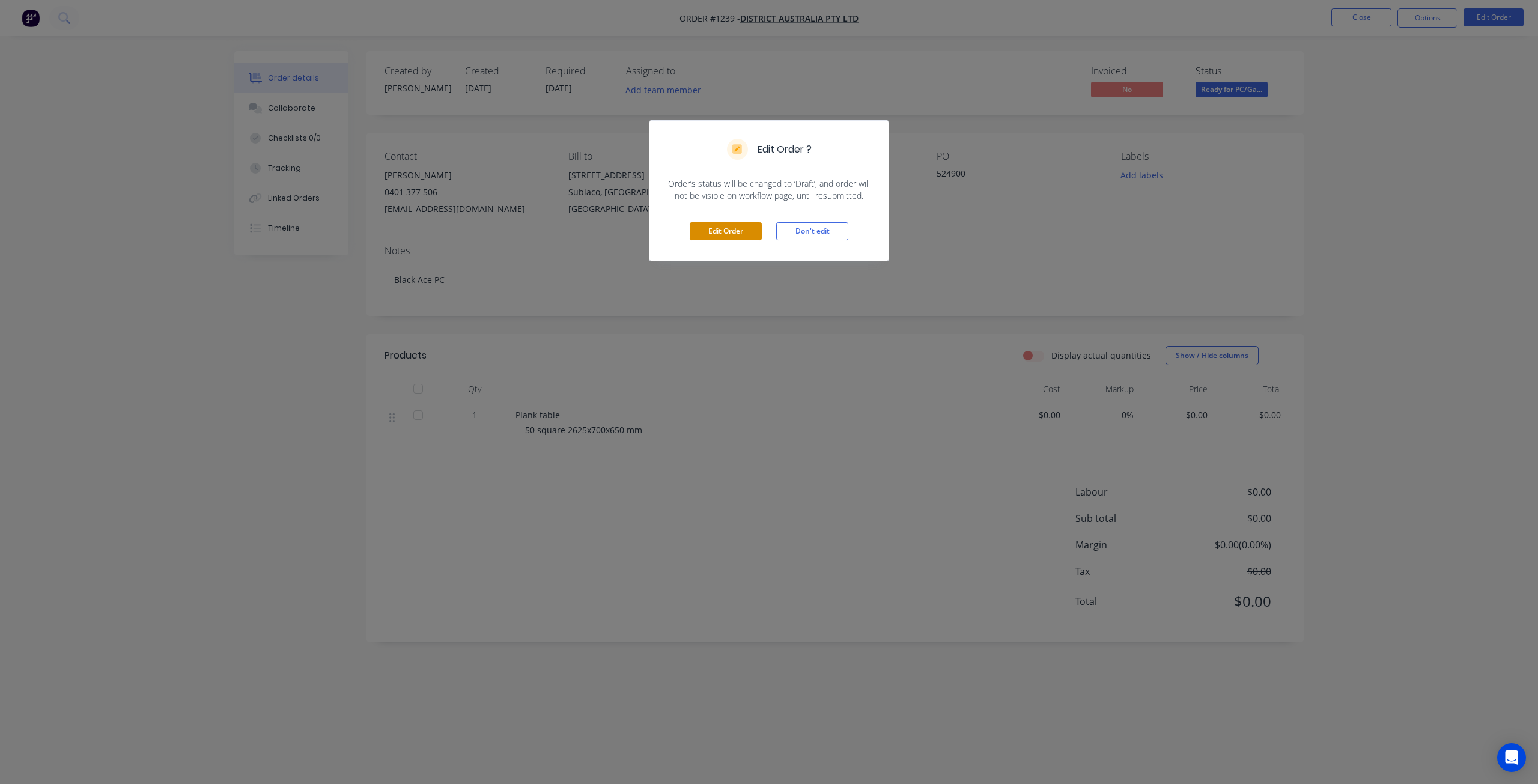
click at [745, 234] on button "Edit Order" at bounding box center [725, 231] width 72 height 18
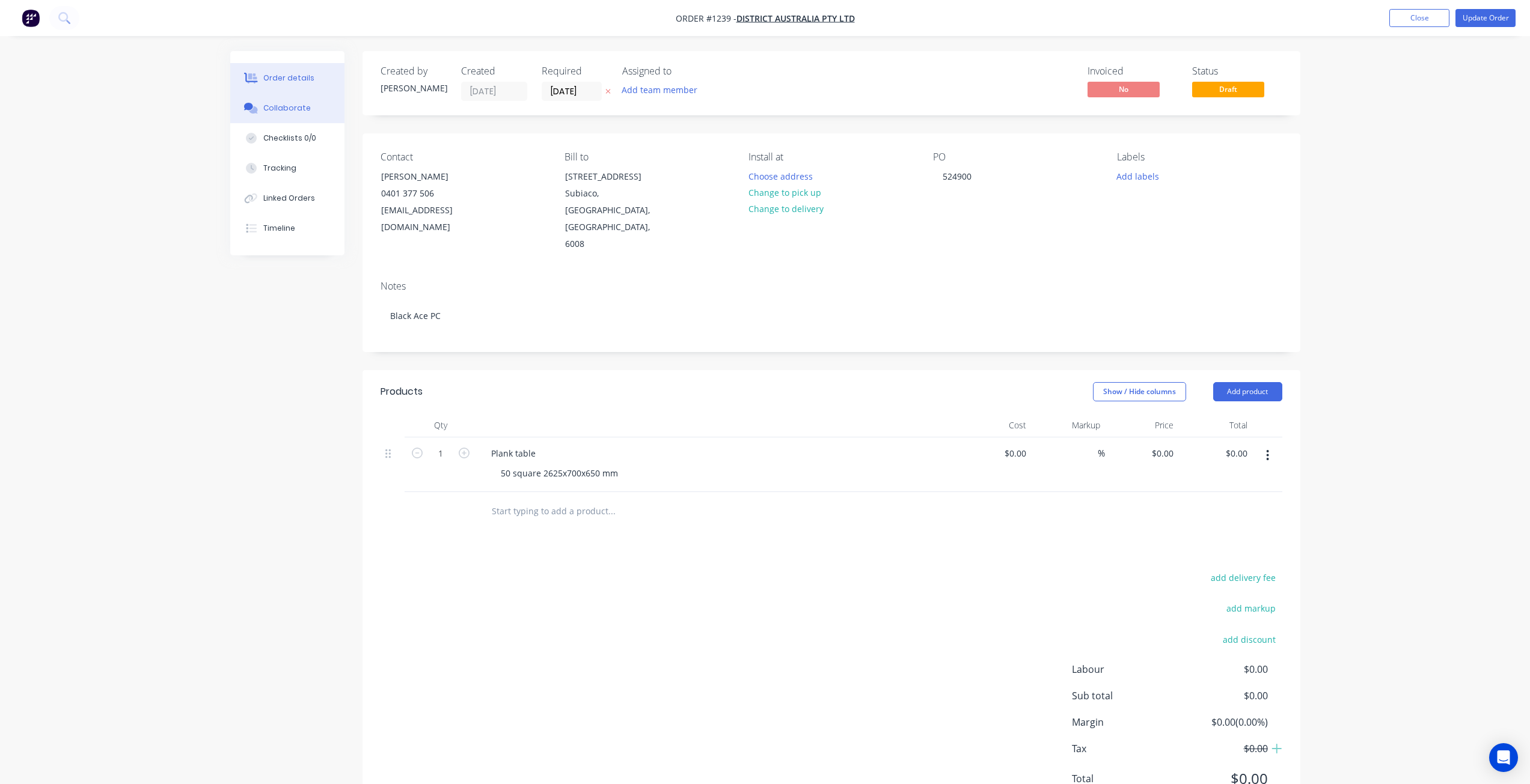
click at [295, 104] on div "Collaborate" at bounding box center [287, 108] width 48 height 11
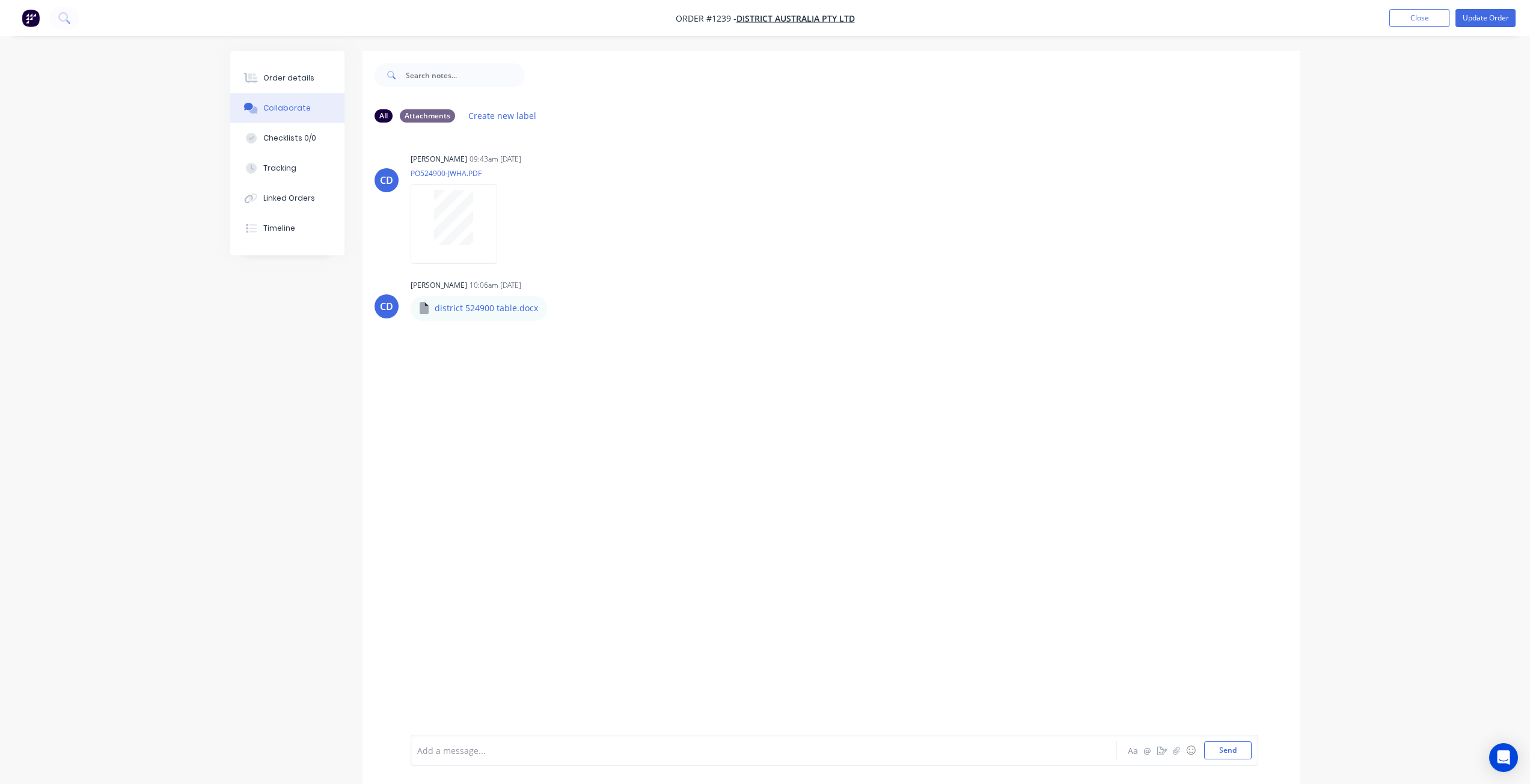
click at [277, 111] on div "Collaborate" at bounding box center [287, 108] width 48 height 11
click at [280, 81] on div "Order details" at bounding box center [289, 78] width 51 height 11
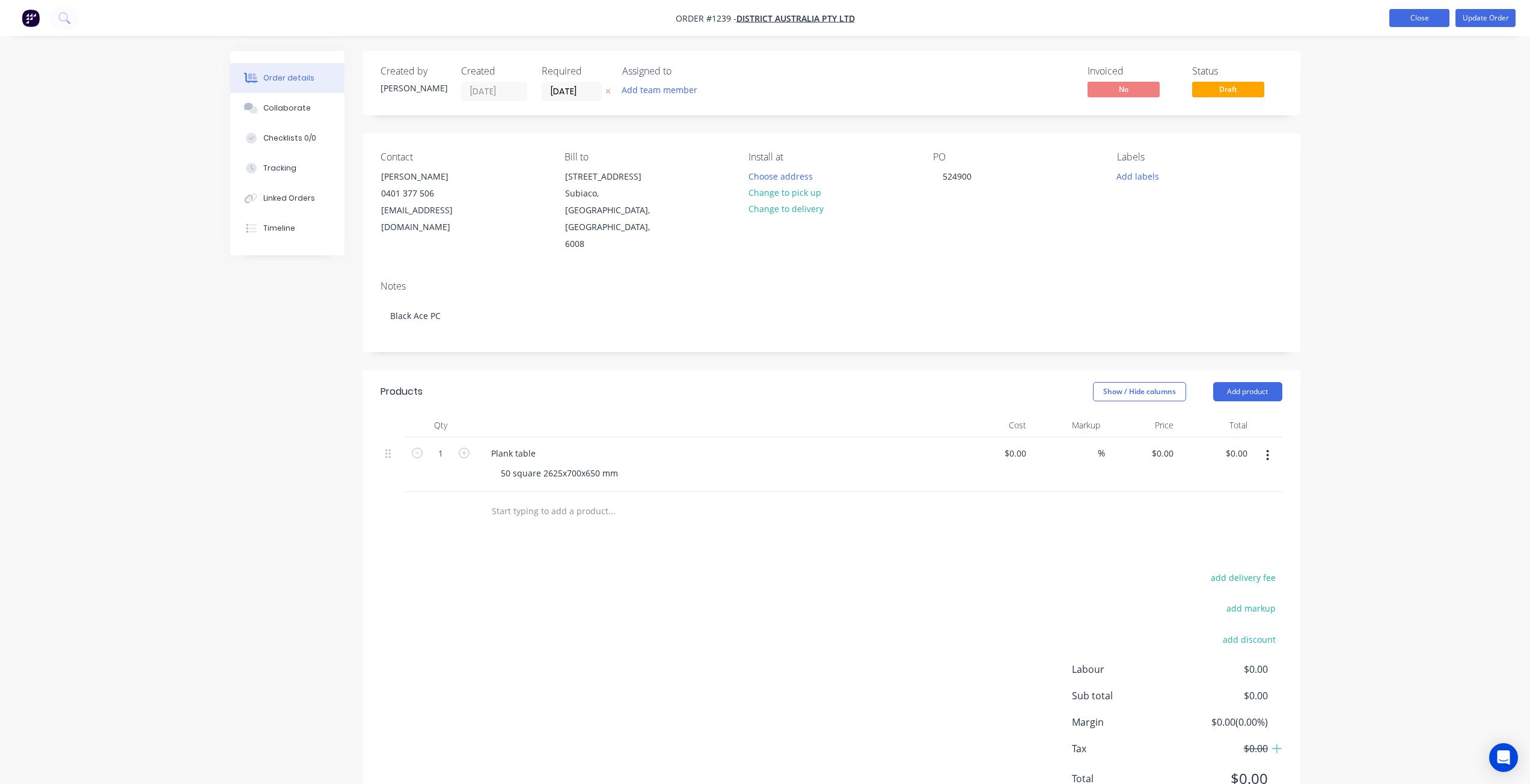
click at [1429, 17] on button "Close" at bounding box center [1419, 18] width 60 height 18
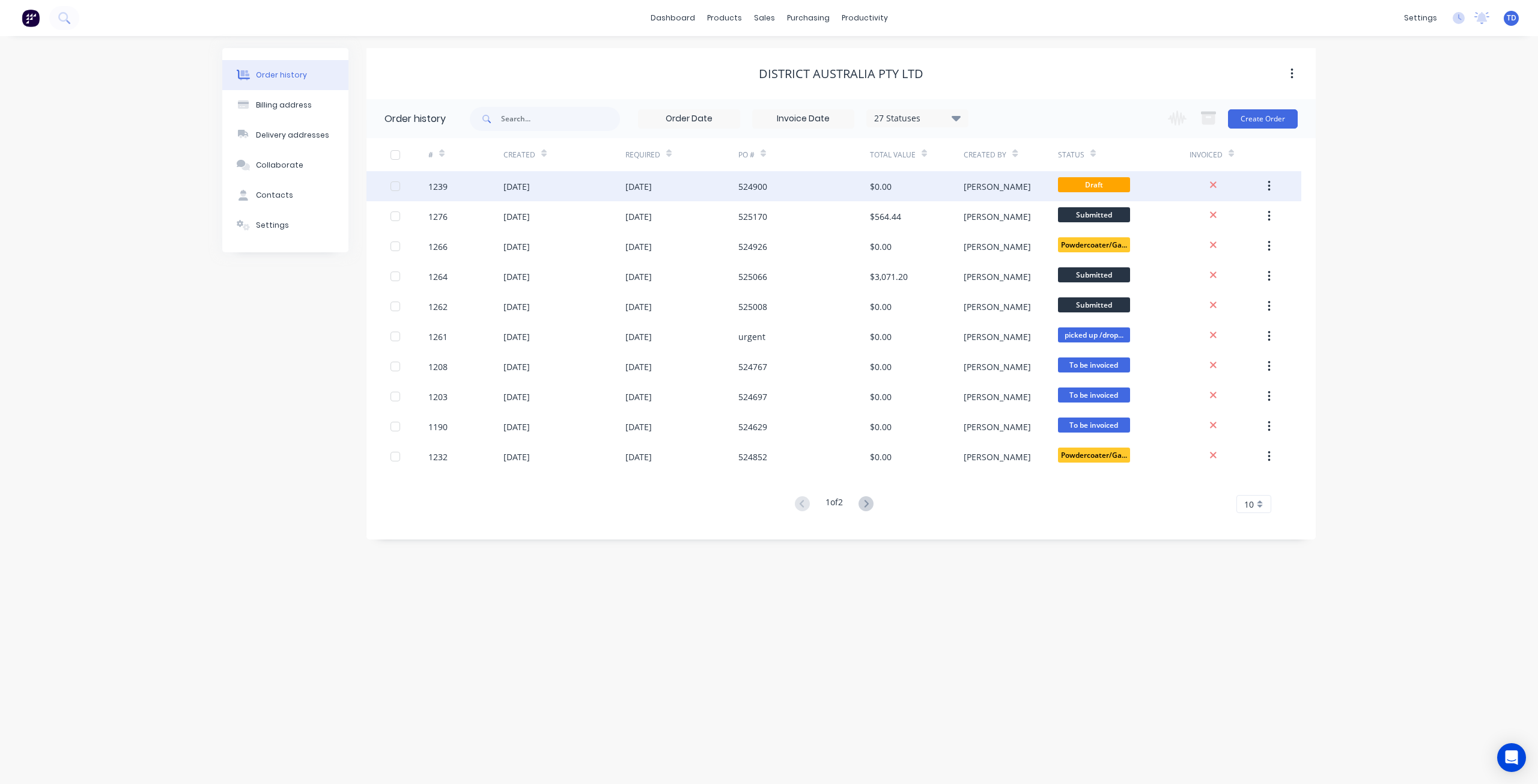
click at [802, 196] on div "524900" at bounding box center [804, 186] width 132 height 30
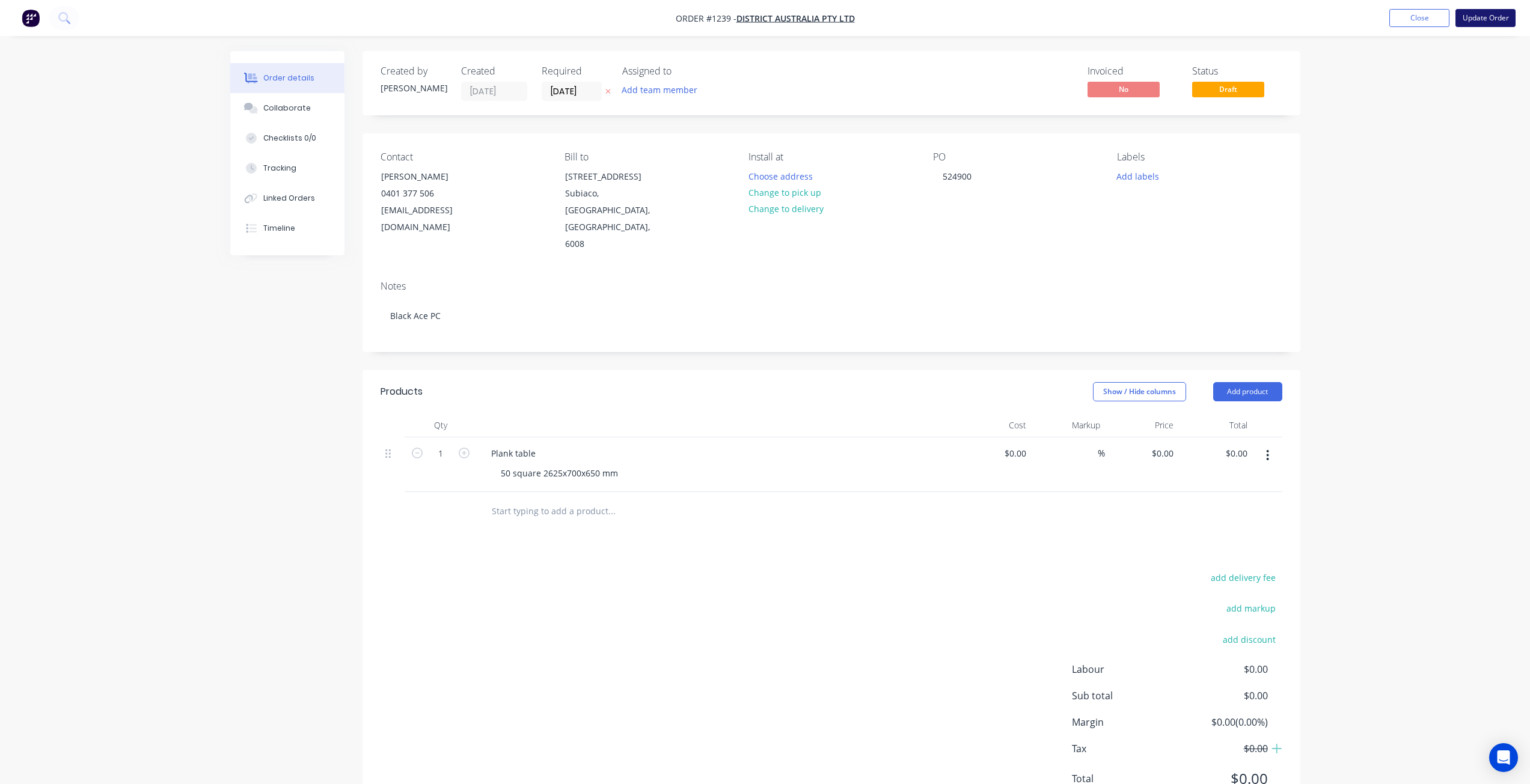
click at [1477, 18] on button "Update Order" at bounding box center [1486, 18] width 60 height 18
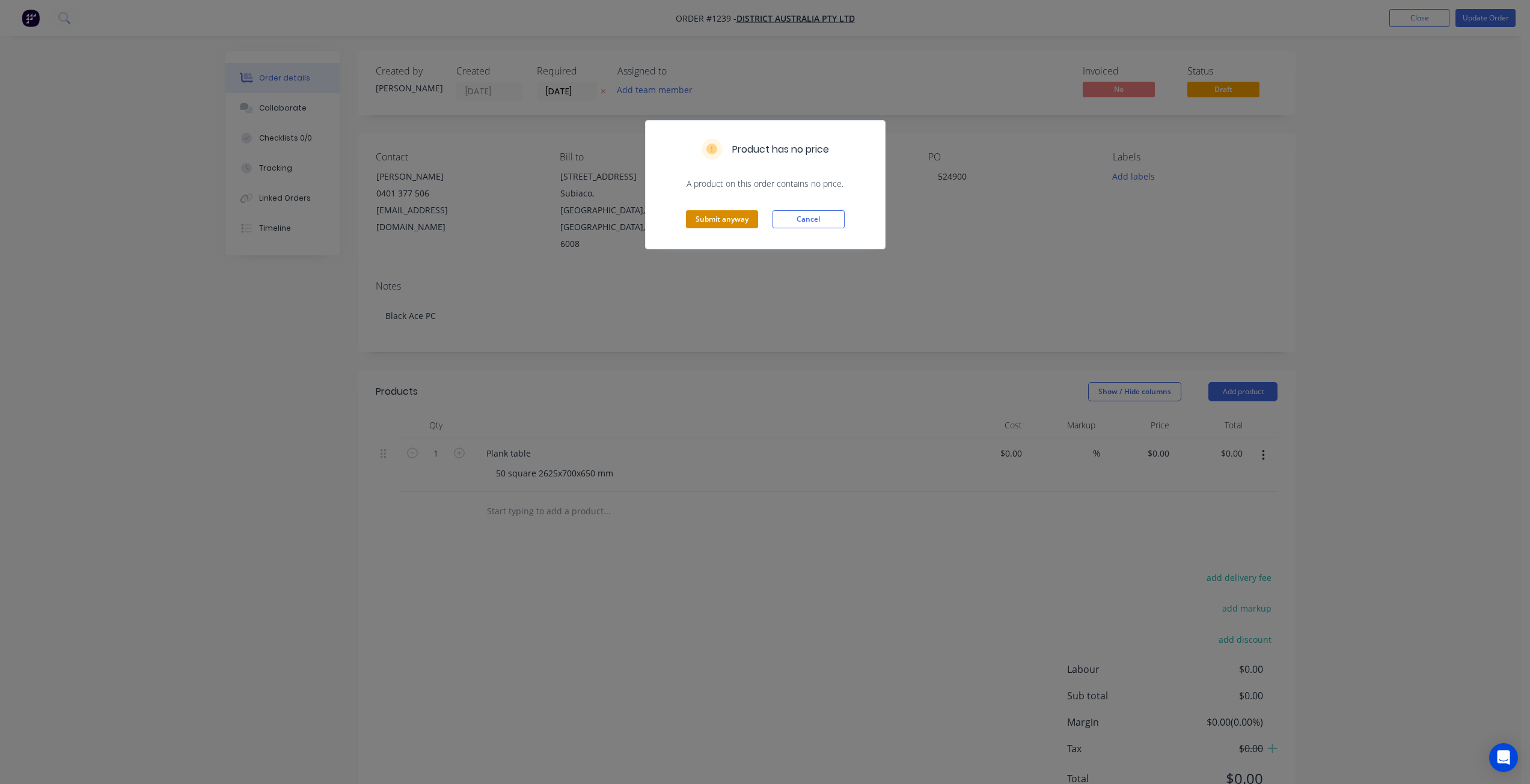
click at [722, 224] on button "Submit anyway" at bounding box center [722, 219] width 72 height 18
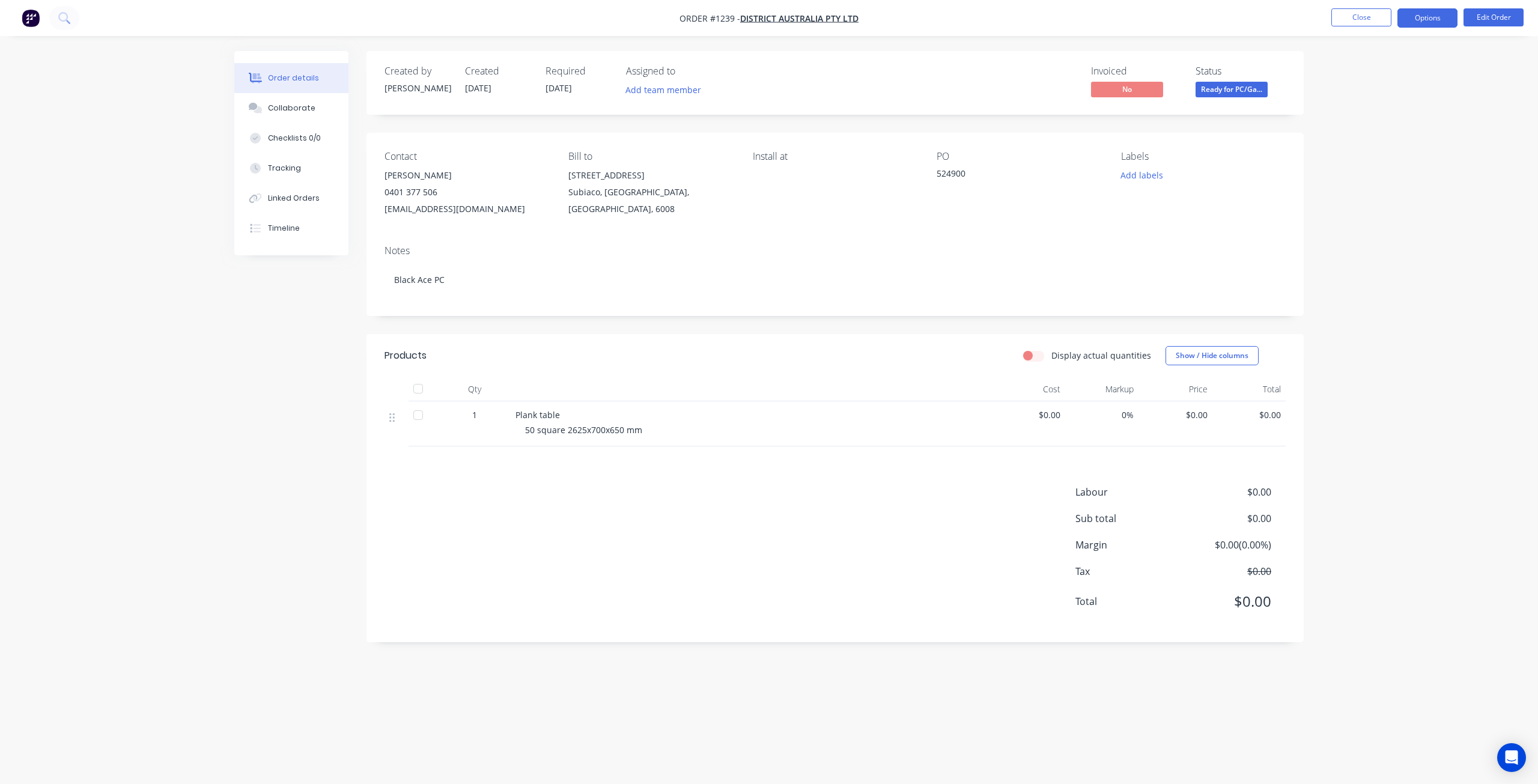
click at [1437, 27] on button "Options" at bounding box center [1427, 18] width 60 height 19
click at [1363, 19] on button "Close" at bounding box center [1361, 17] width 60 height 18
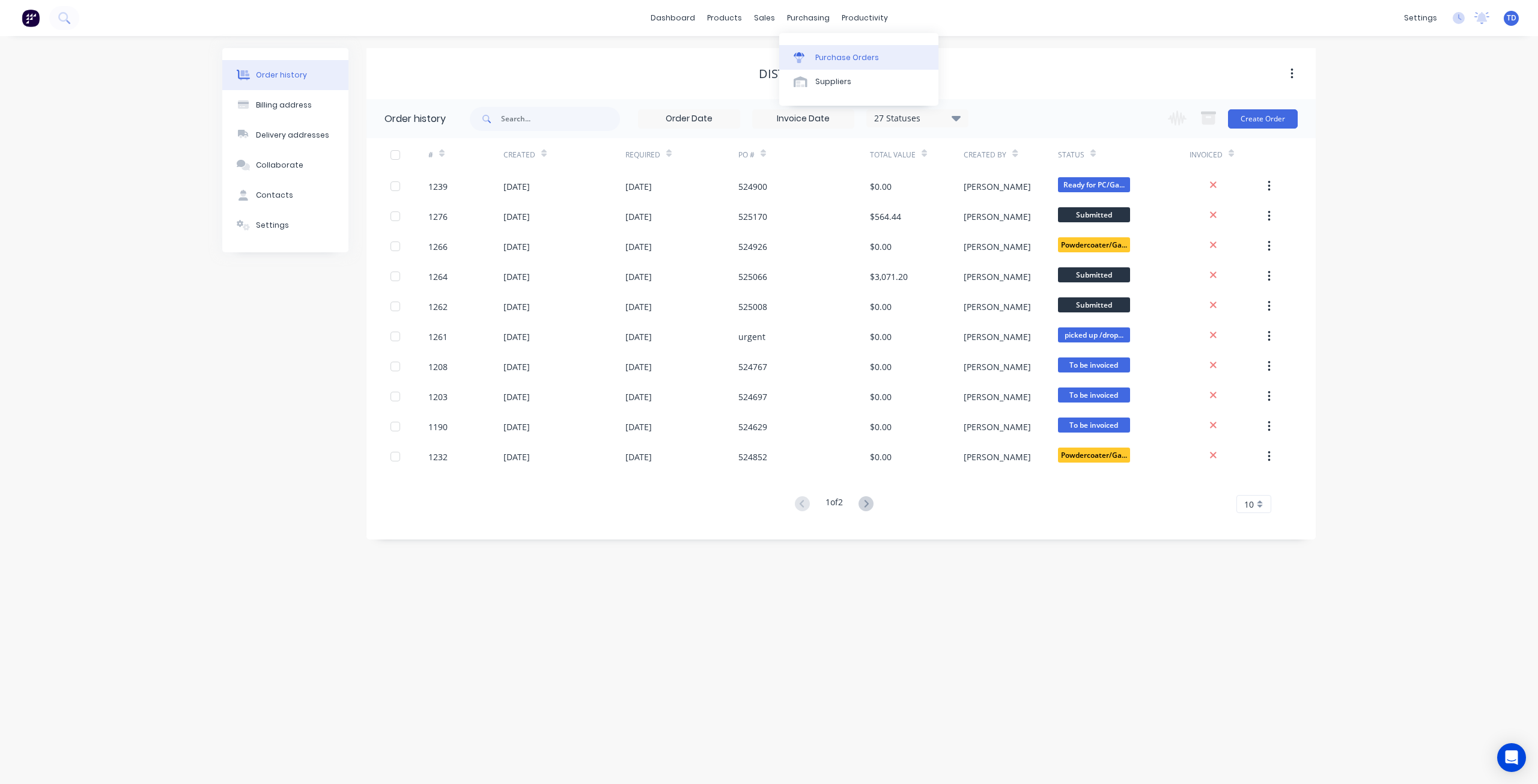
click at [825, 58] on div "Purchase Orders" at bounding box center [847, 57] width 64 height 11
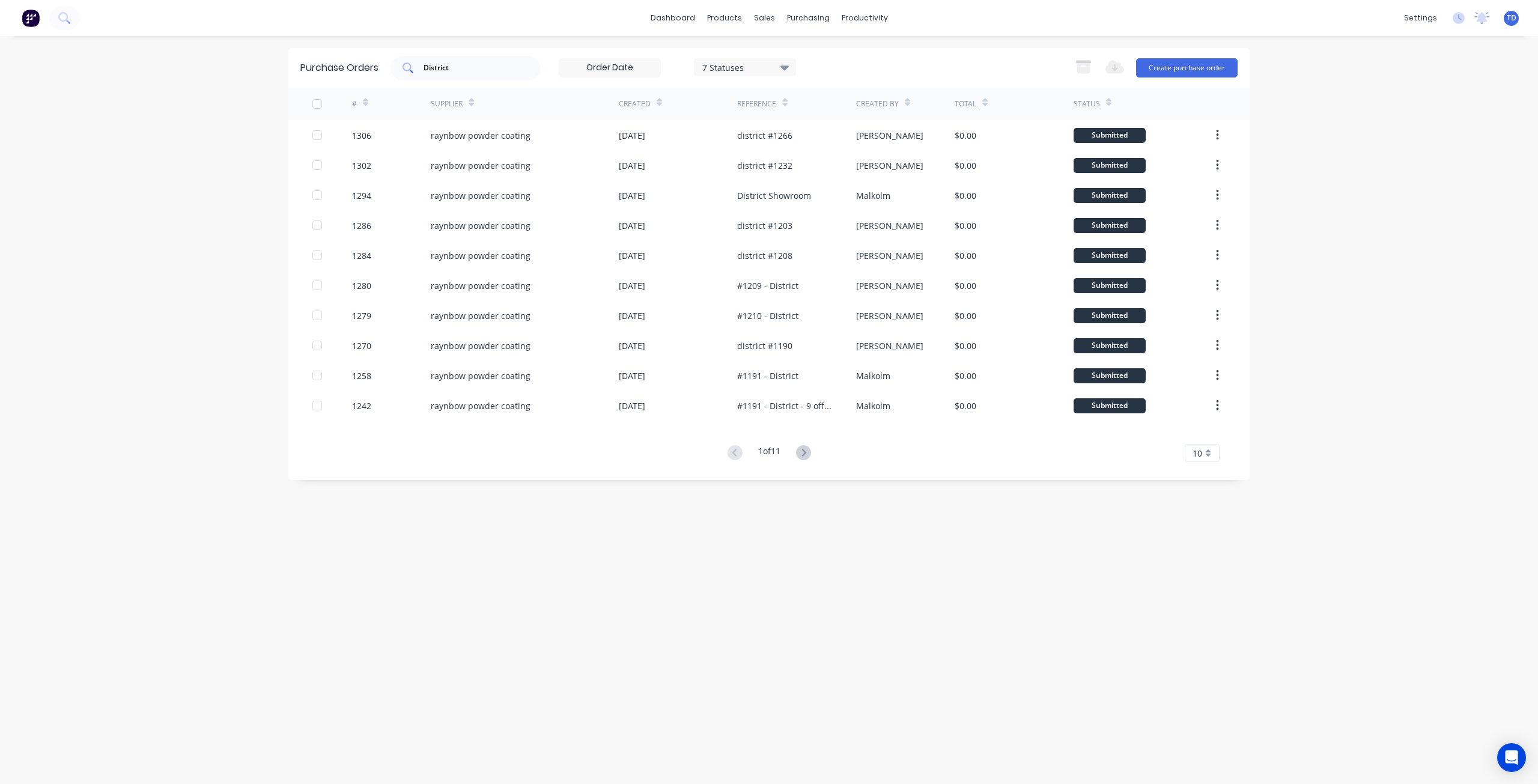
click at [535, 70] on div "District" at bounding box center [466, 68] width 150 height 24
type input "D"
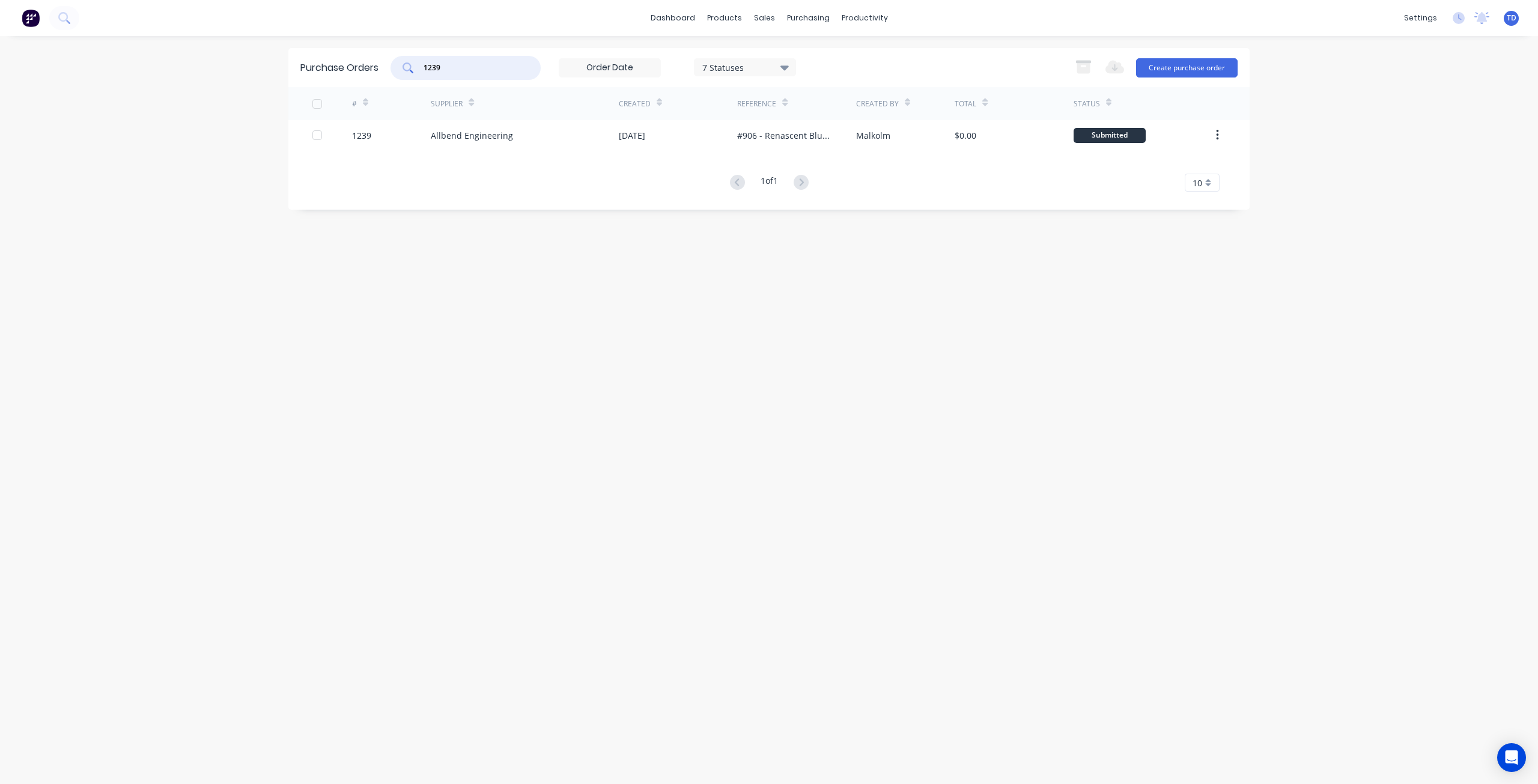
click at [506, 72] on input "1239" at bounding box center [472, 68] width 100 height 12
type input "1"
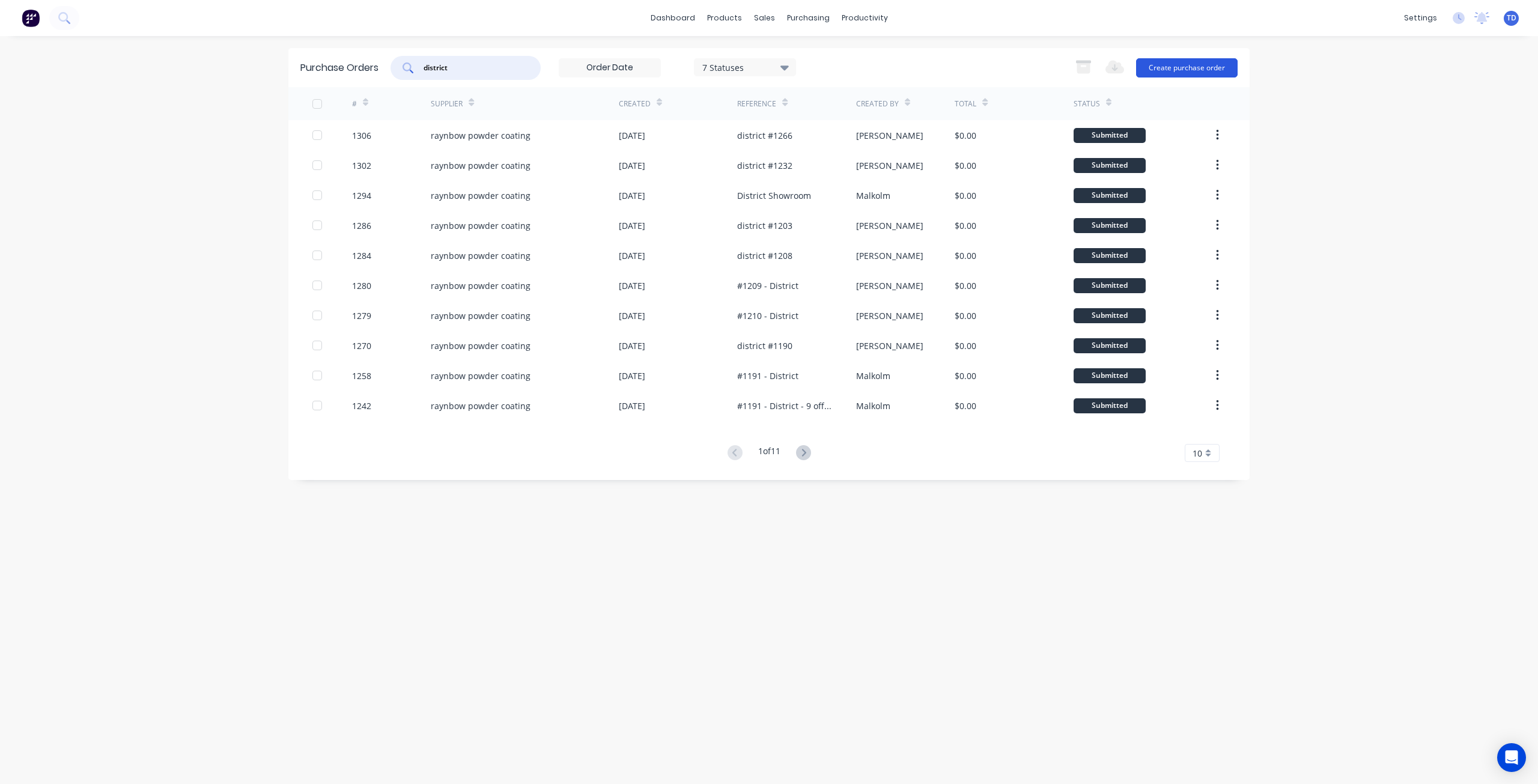
type input "district"
click at [1164, 68] on button "Create purchase order" at bounding box center [1187, 68] width 101 height 19
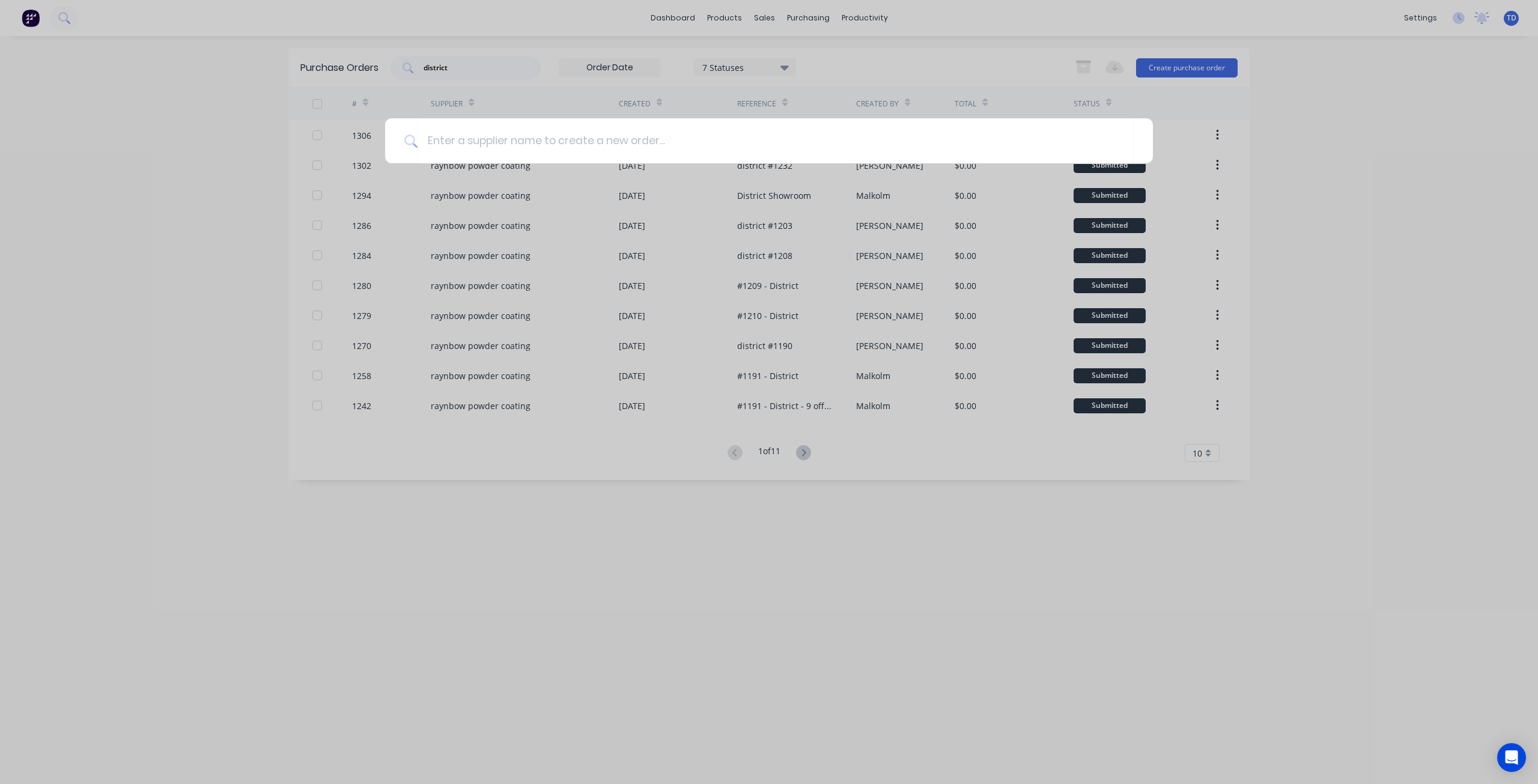
click at [1459, 185] on div at bounding box center [769, 392] width 1538 height 784
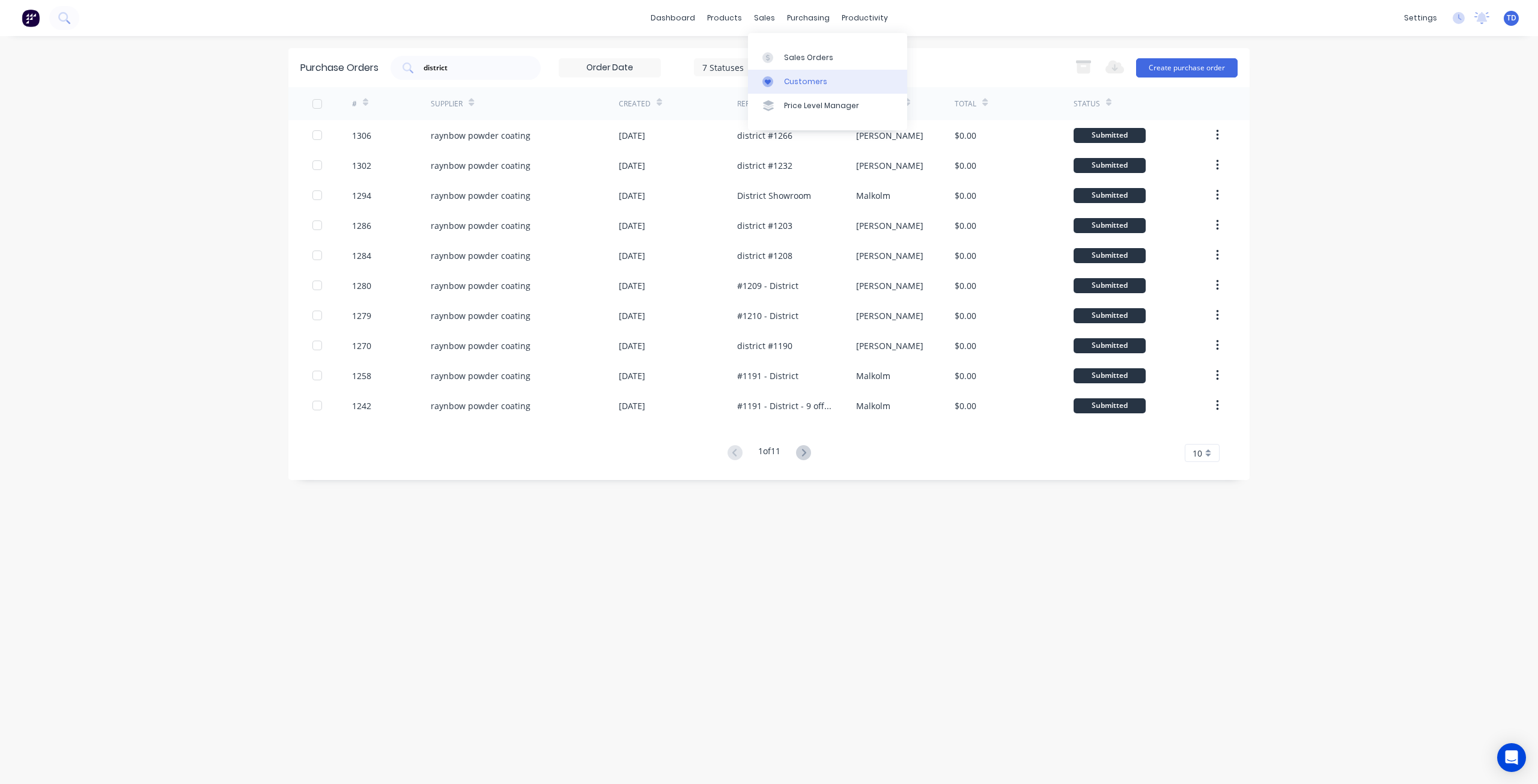
click at [810, 82] on div "Customers" at bounding box center [805, 81] width 43 height 11
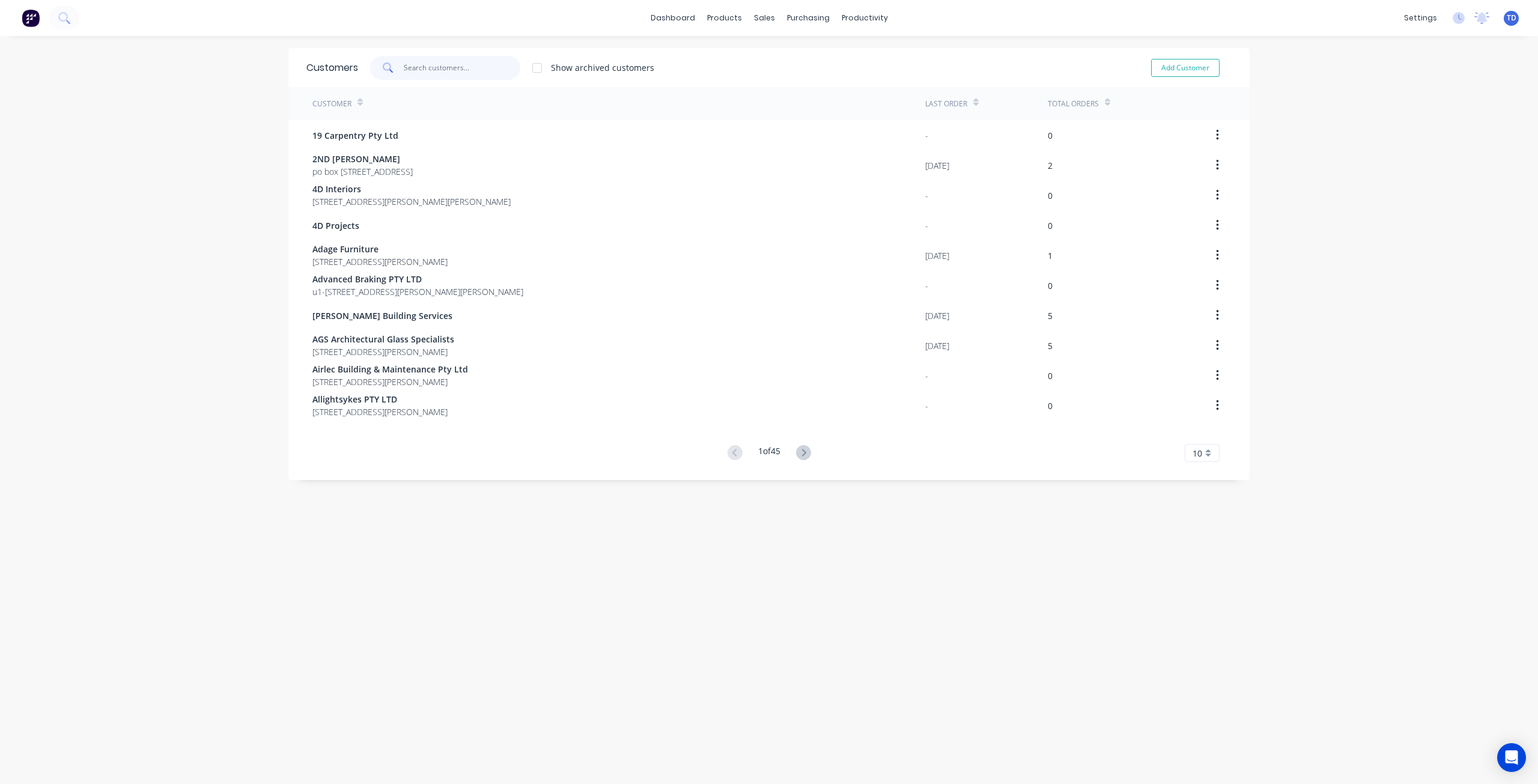
click at [431, 73] on input "text" at bounding box center [462, 68] width 117 height 24
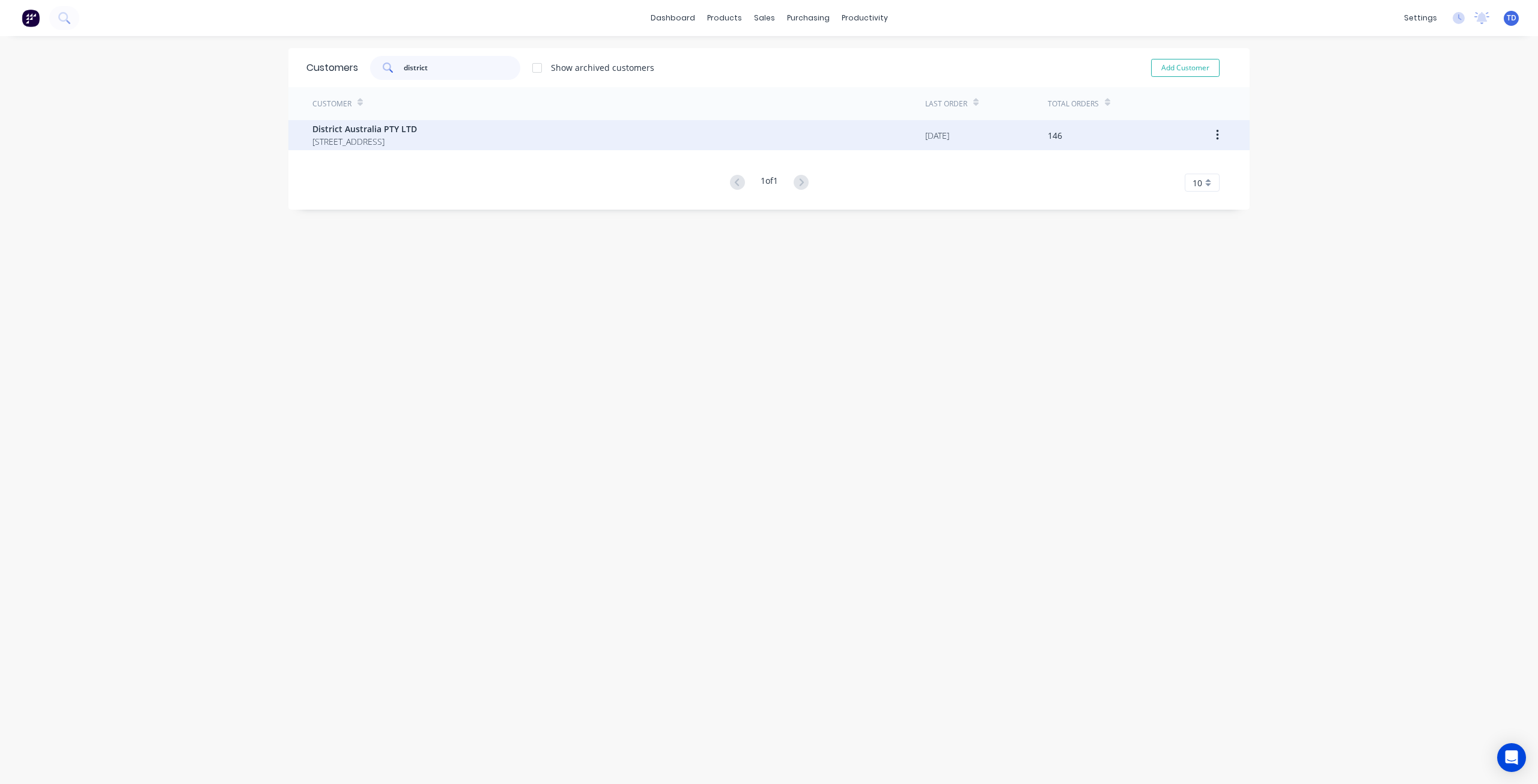
type input "district"
click at [295, 123] on div "District Australia PTY LTD 246 Hay st Subiaco Western Australia Australia 6008 …" at bounding box center [768, 135] width 961 height 30
click at [323, 140] on span "[STREET_ADDRESS]" at bounding box center [364, 142] width 105 height 13
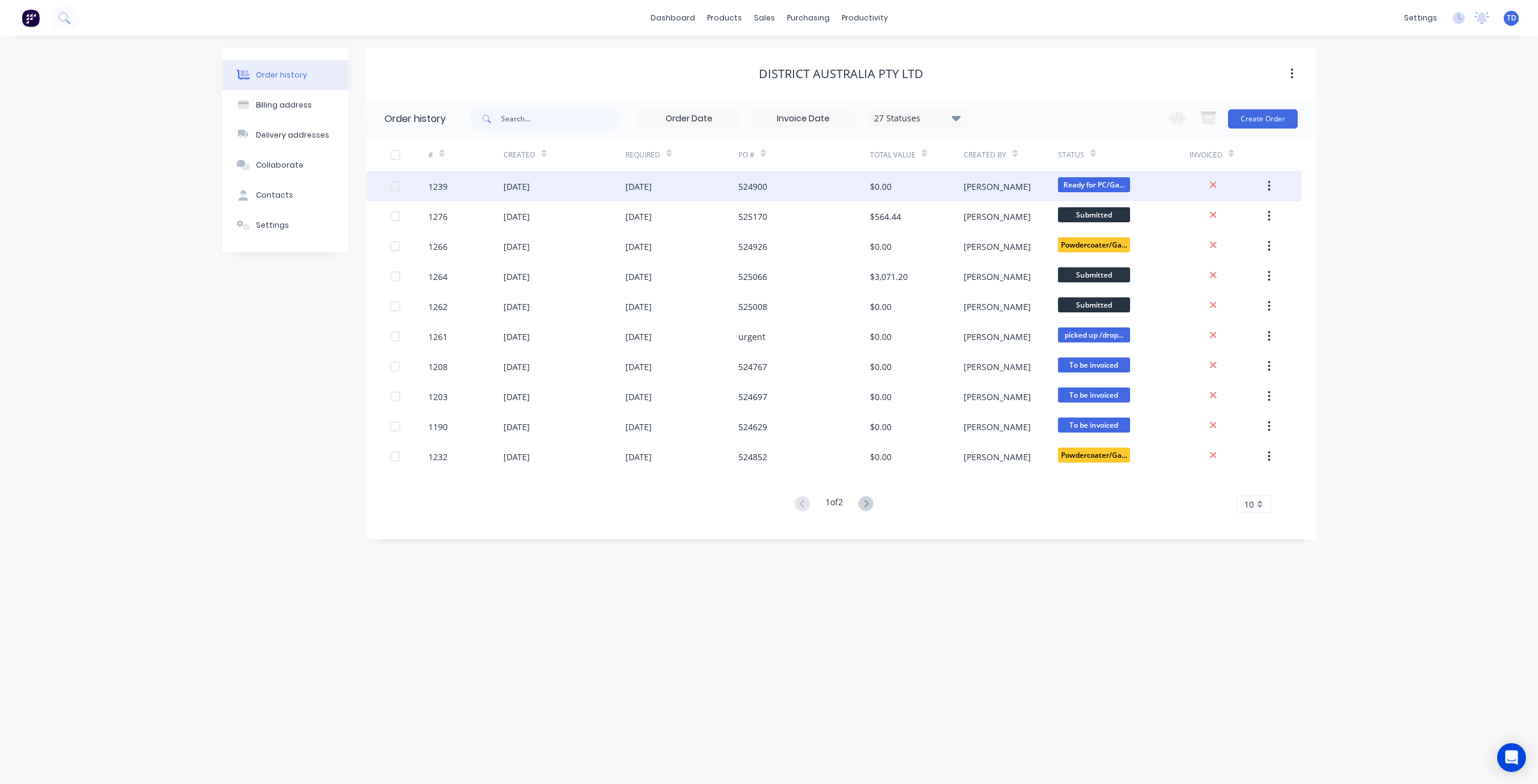
click at [748, 180] on div "524900" at bounding box center [753, 187] width 29 height 13
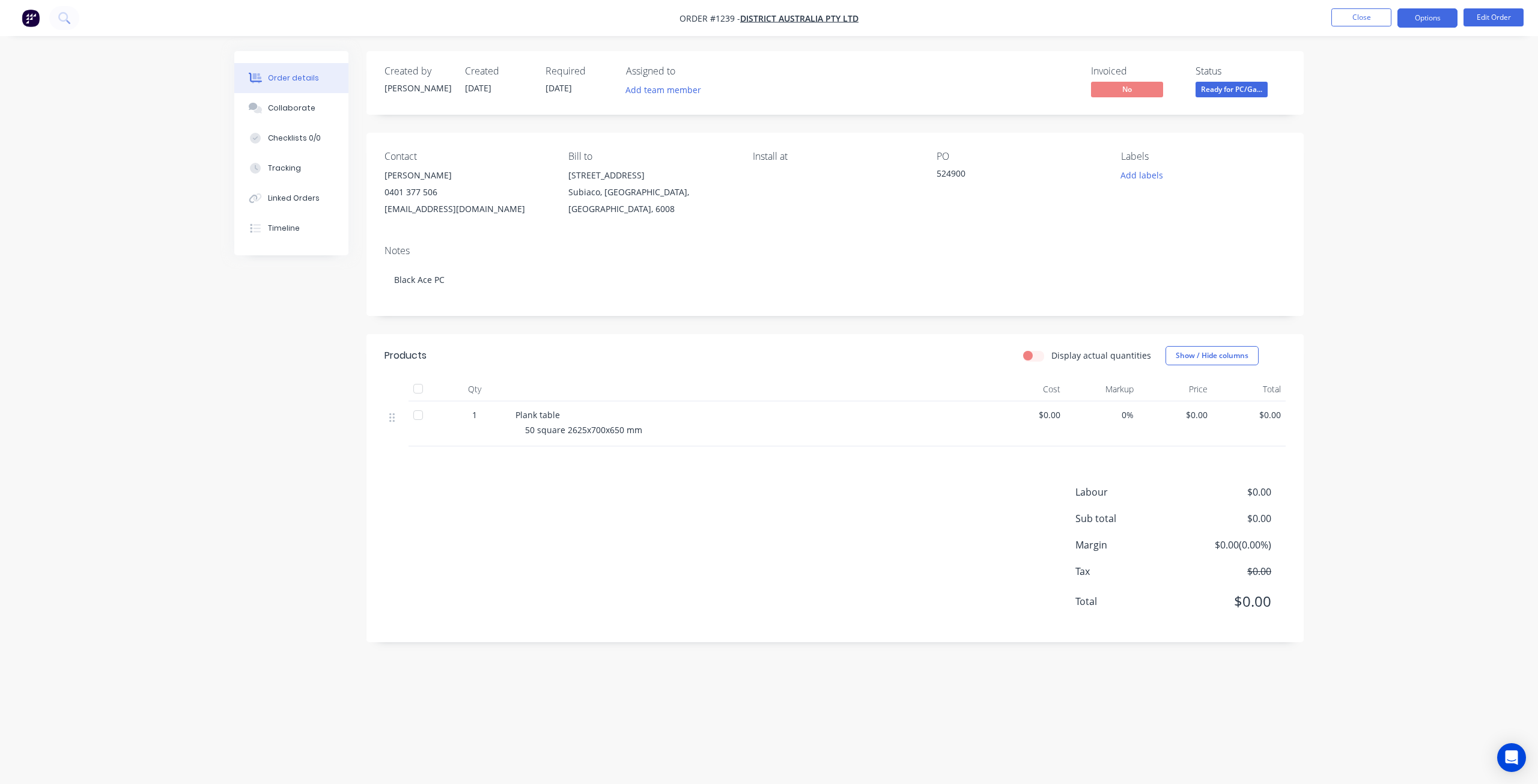
click at [1428, 15] on button "Options" at bounding box center [1427, 18] width 60 height 19
click at [1373, 119] on div "Order Confirmation" at bounding box center [1391, 121] width 111 height 18
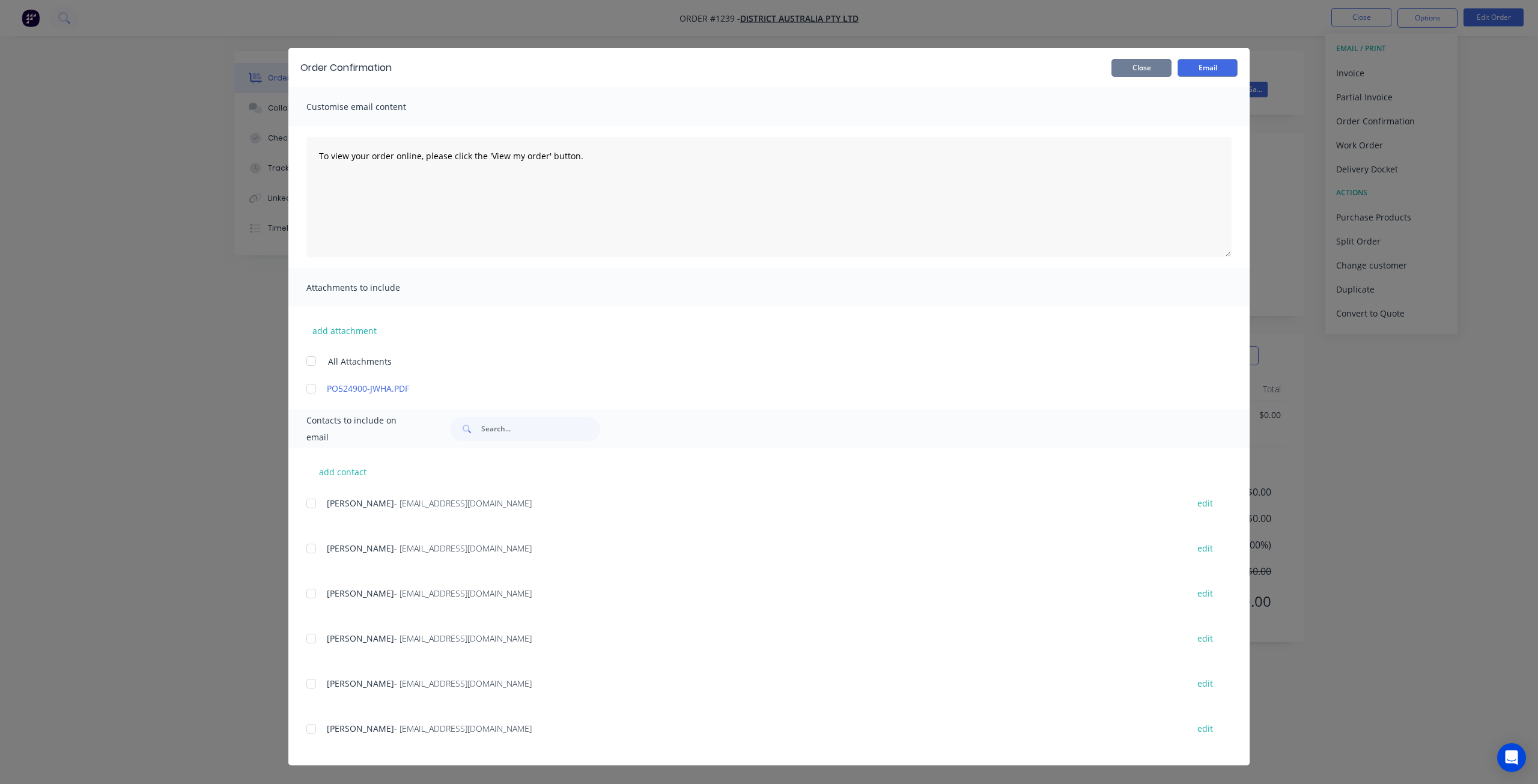
click at [1152, 68] on button "Close" at bounding box center [1142, 68] width 60 height 18
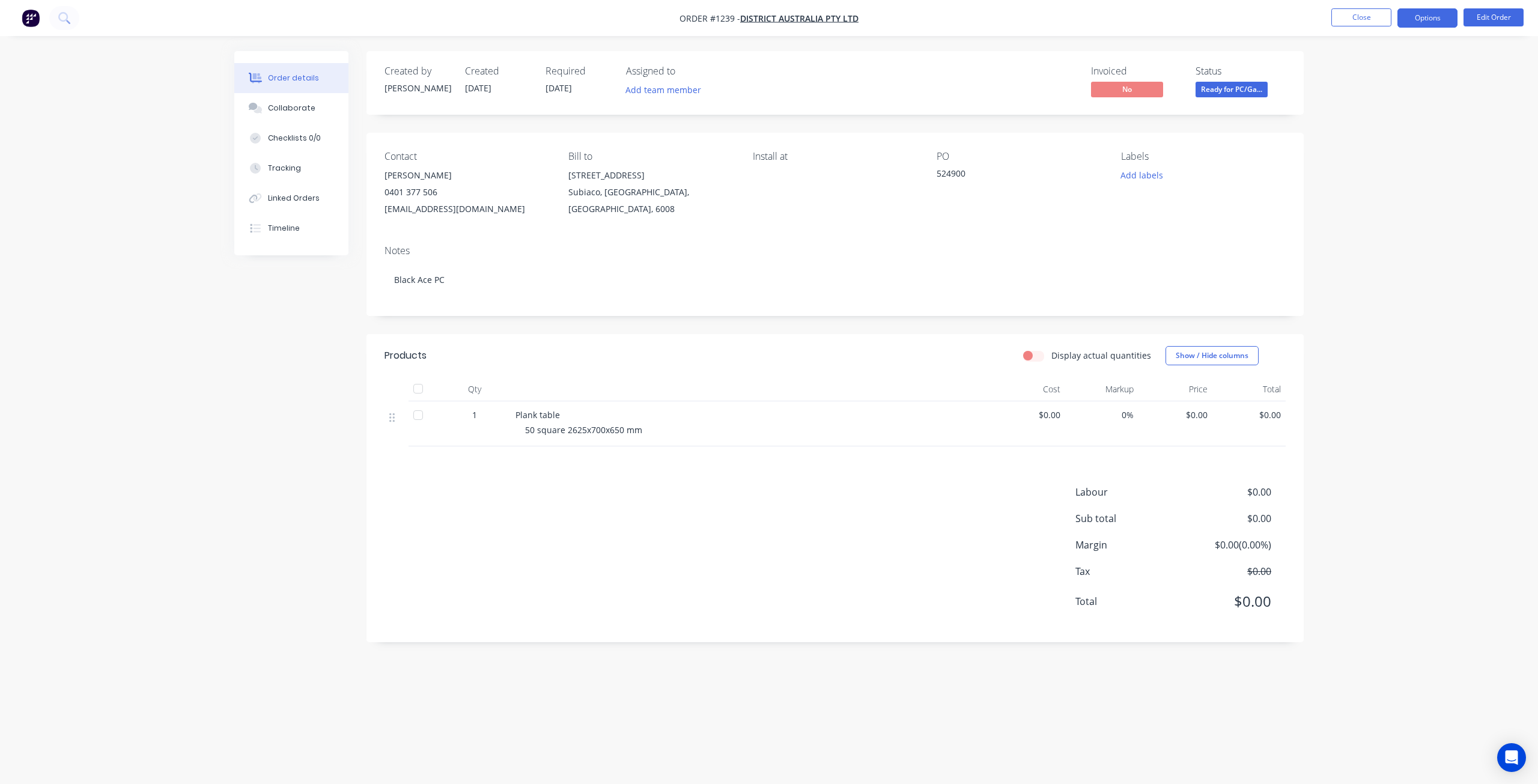
click at [1411, 23] on button "Options" at bounding box center [1427, 18] width 60 height 19
click at [1362, 220] on div "Purchase Products" at bounding box center [1391, 217] width 111 height 18
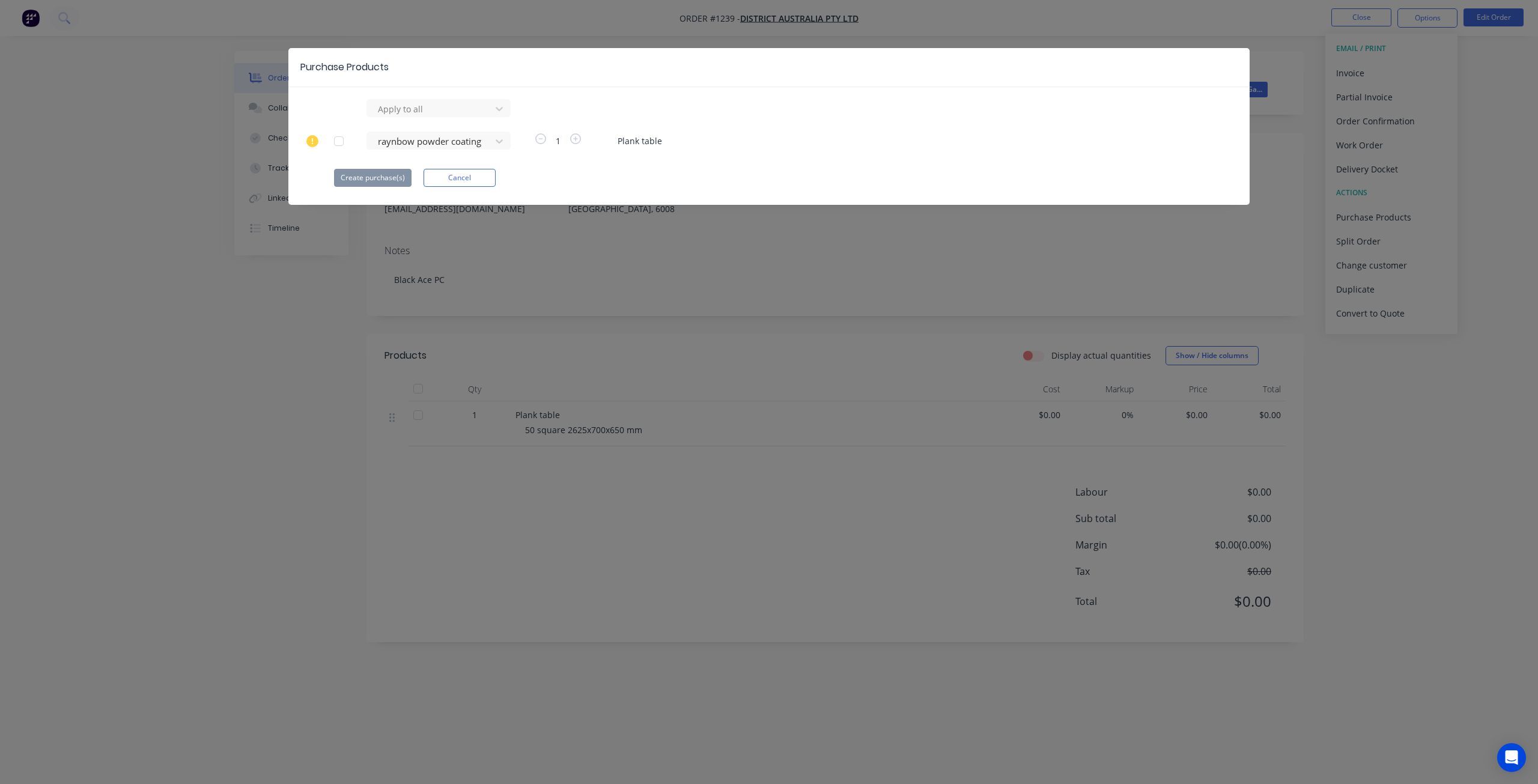
click at [342, 140] on div at bounding box center [339, 141] width 24 height 24
click at [366, 181] on button "Create purchase(s)" at bounding box center [373, 178] width 78 height 18
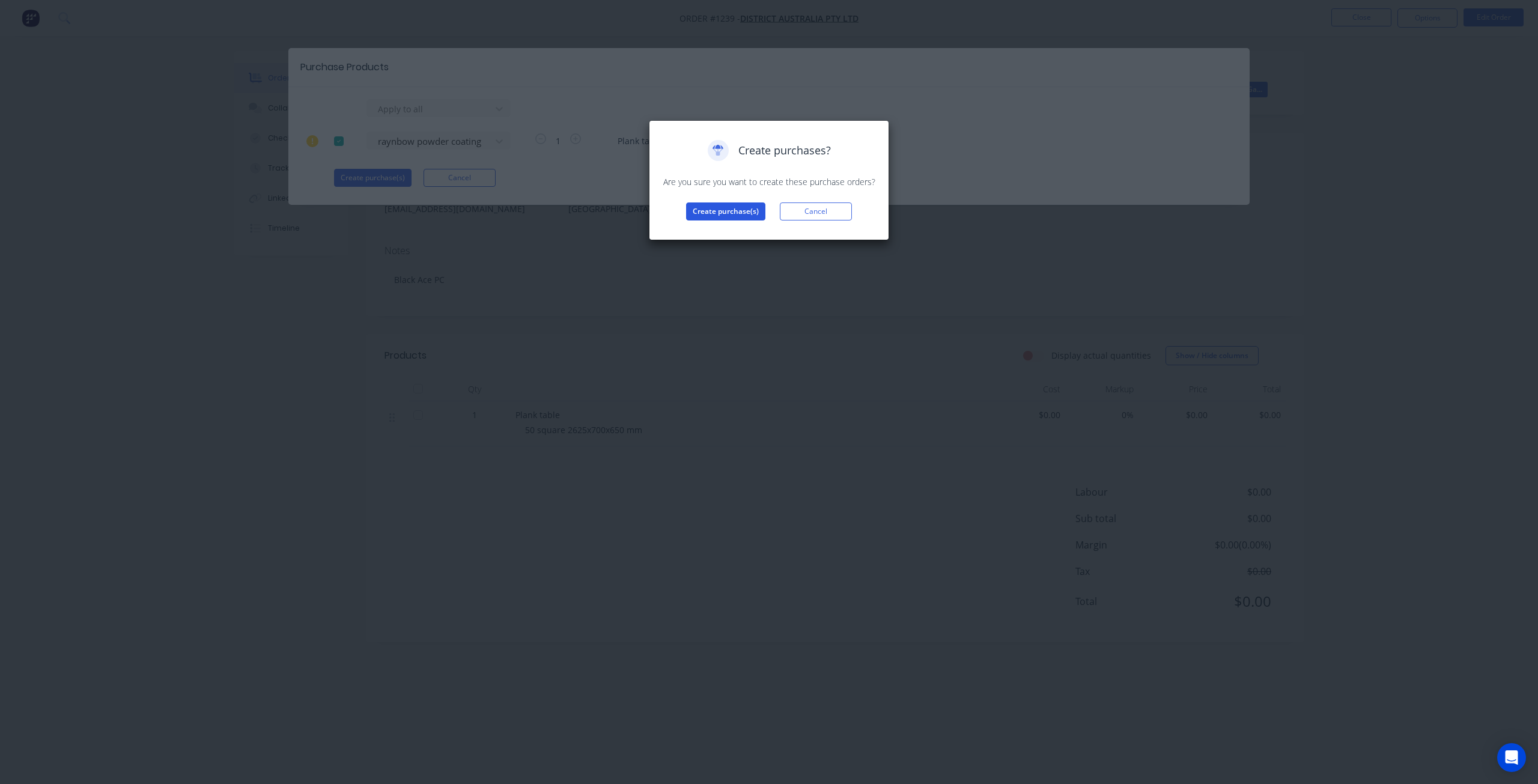
click at [698, 208] on button "Create purchase(s)" at bounding box center [726, 211] width 80 height 18
click at [733, 229] on button "View purchase(s)" at bounding box center [725, 230] width 72 height 18
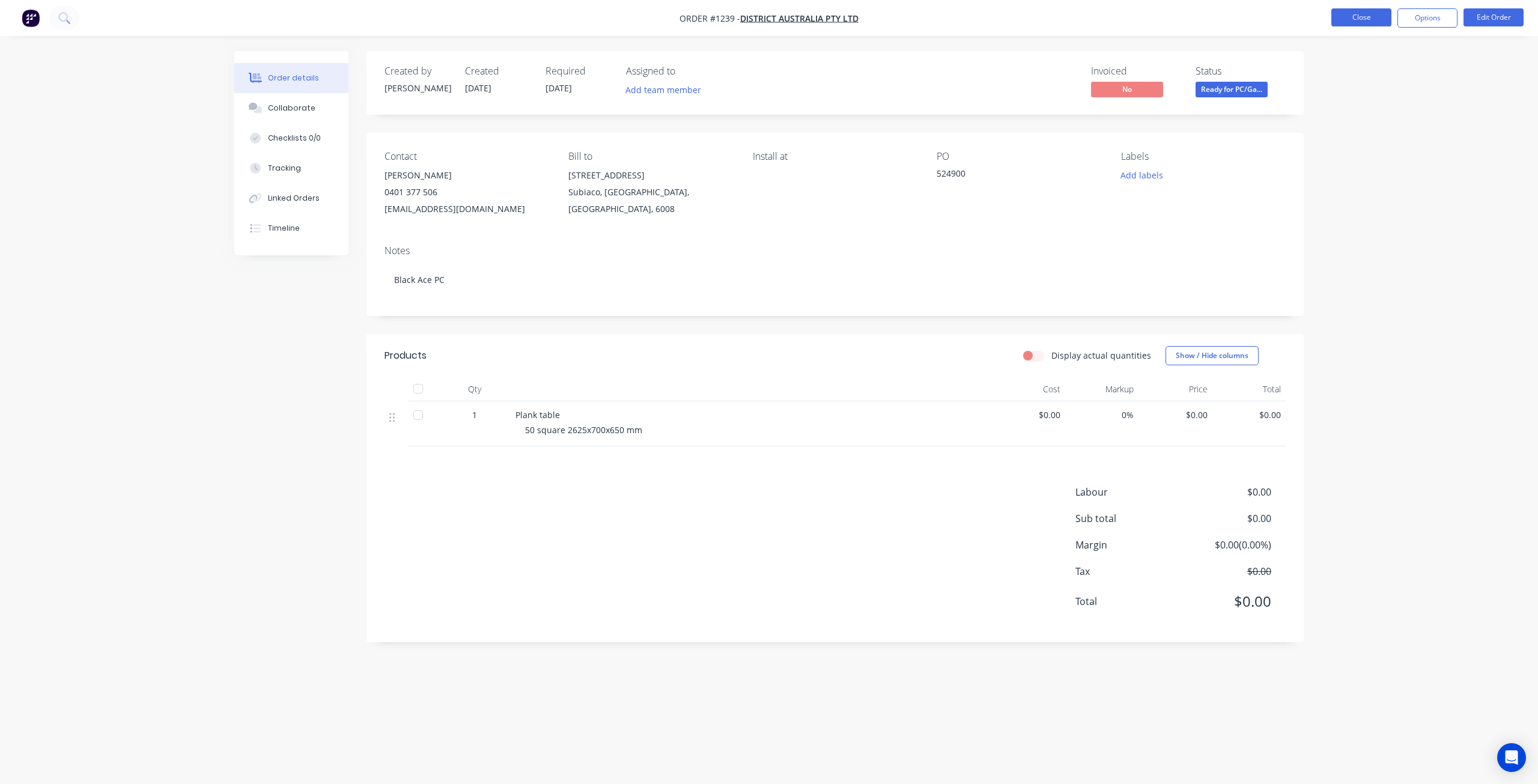
click at [1360, 17] on button "Close" at bounding box center [1361, 17] width 60 height 18
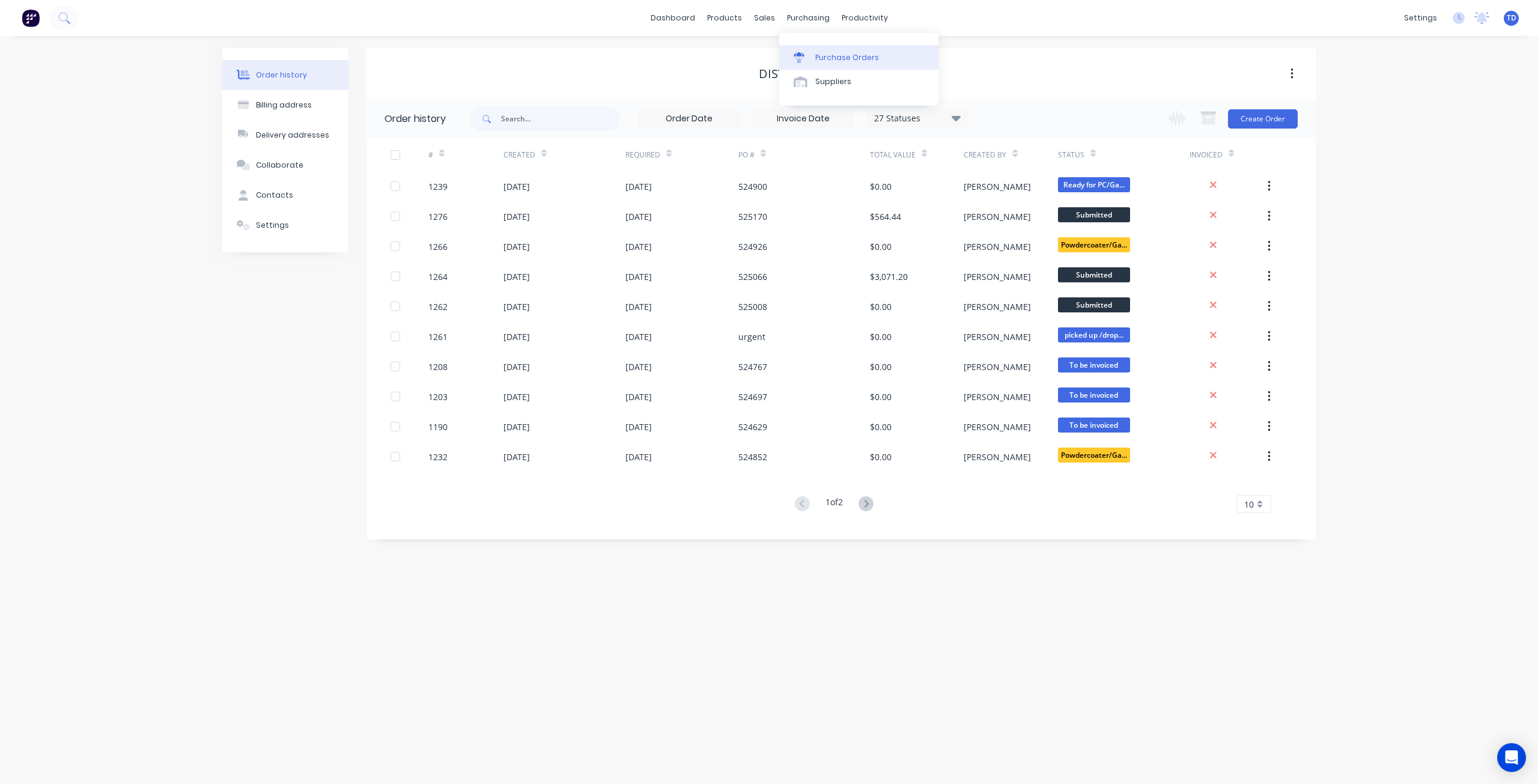
click at [828, 59] on div "Purchase Orders" at bounding box center [847, 57] width 64 height 11
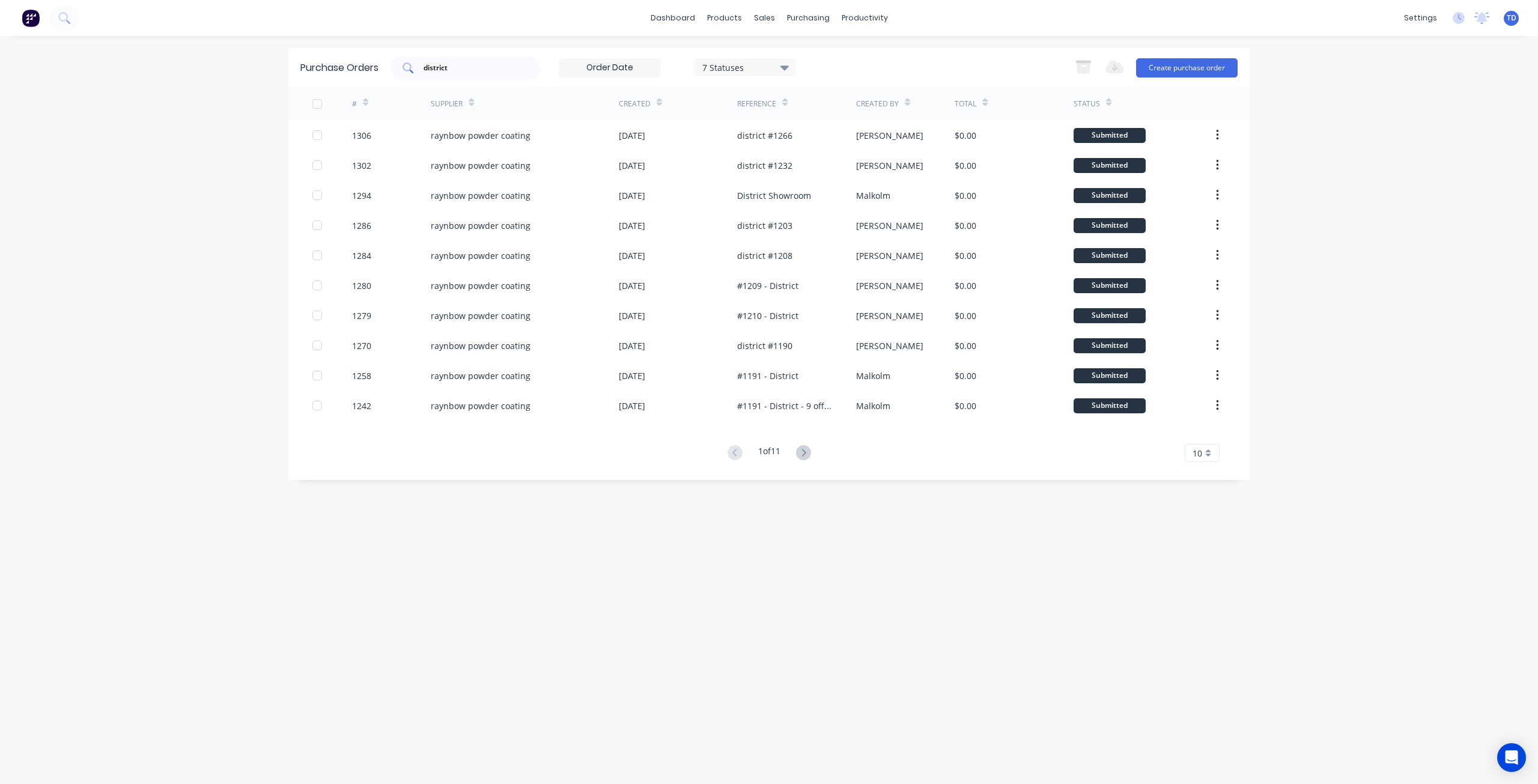
click at [515, 71] on input "district" at bounding box center [472, 68] width 100 height 12
click at [676, 23] on link "dashboard" at bounding box center [673, 18] width 56 height 18
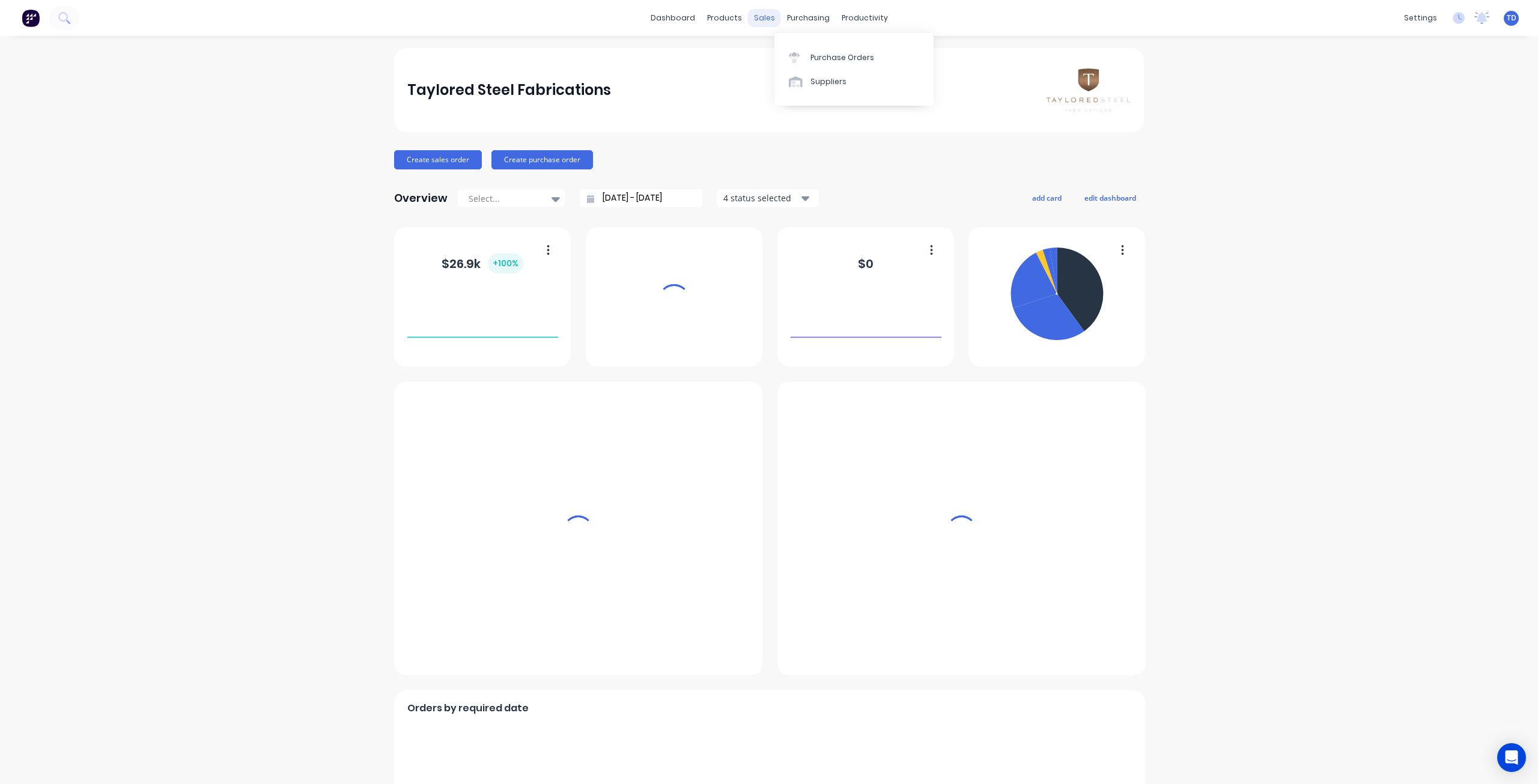
click at [757, 19] on div "sales" at bounding box center [764, 18] width 33 height 18
click at [790, 14] on div "purchasing" at bounding box center [808, 18] width 54 height 18
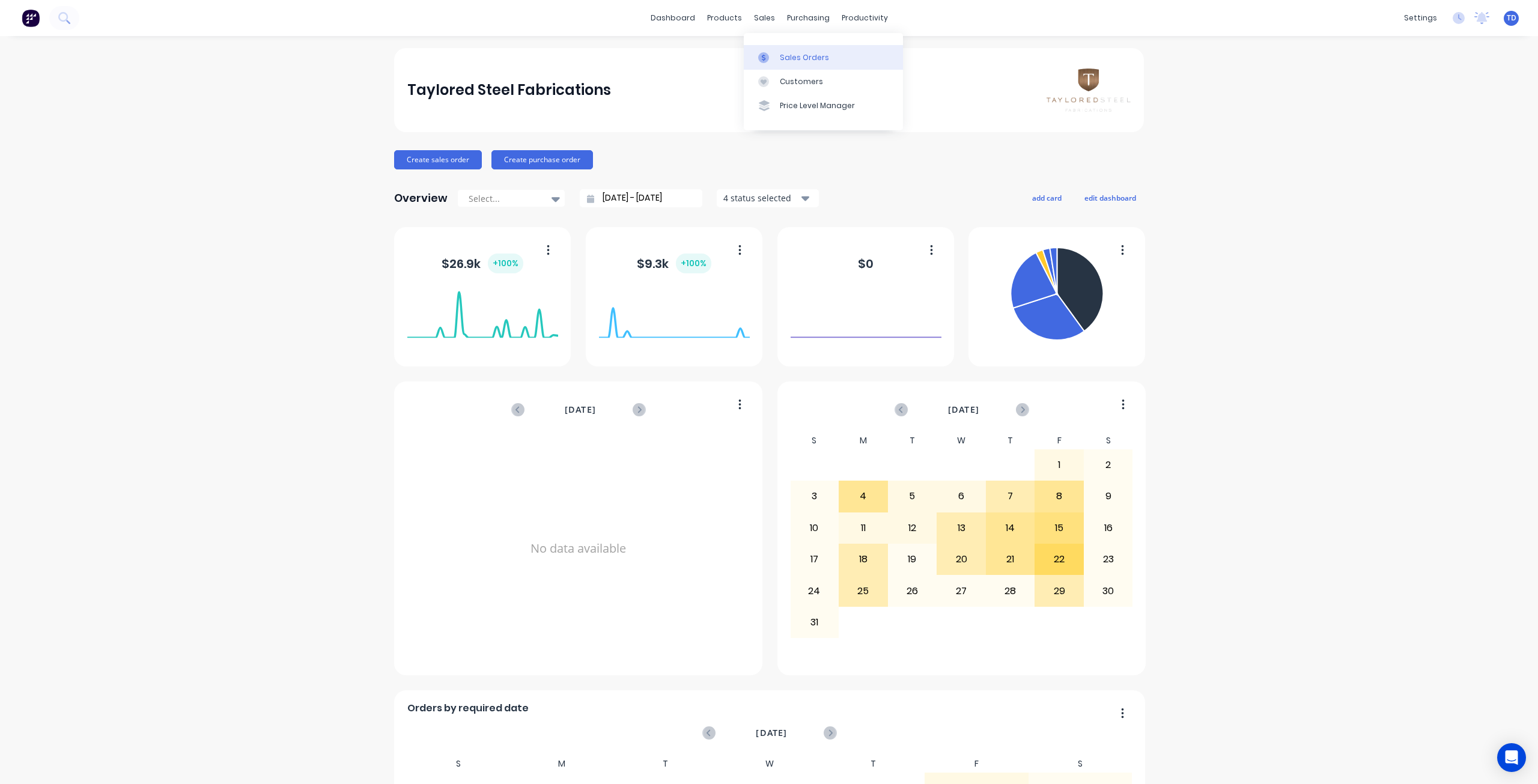
click at [791, 55] on div "Sales Orders" at bounding box center [804, 57] width 49 height 11
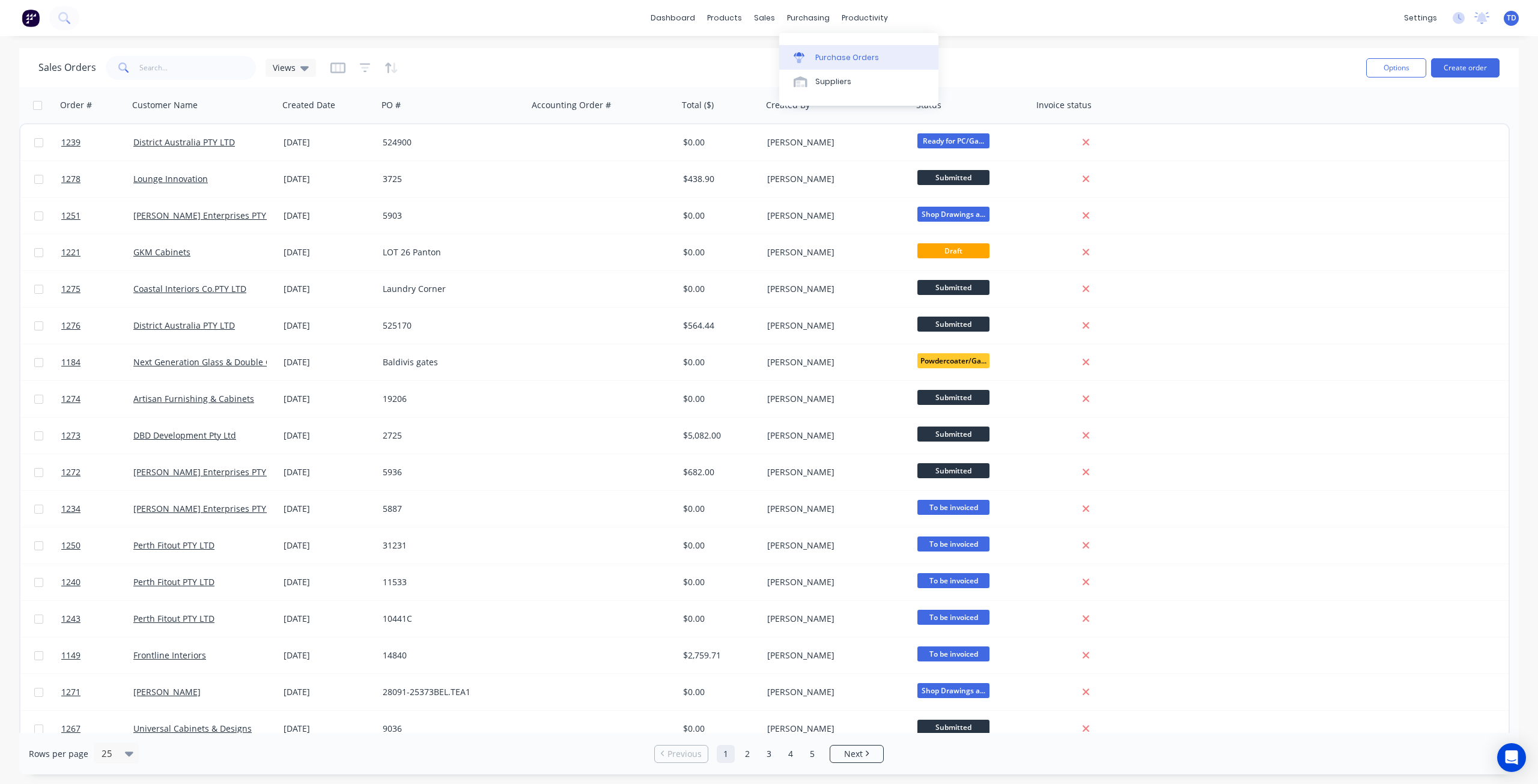
click at [815, 51] on link "Purchase Orders" at bounding box center [859, 57] width 159 height 24
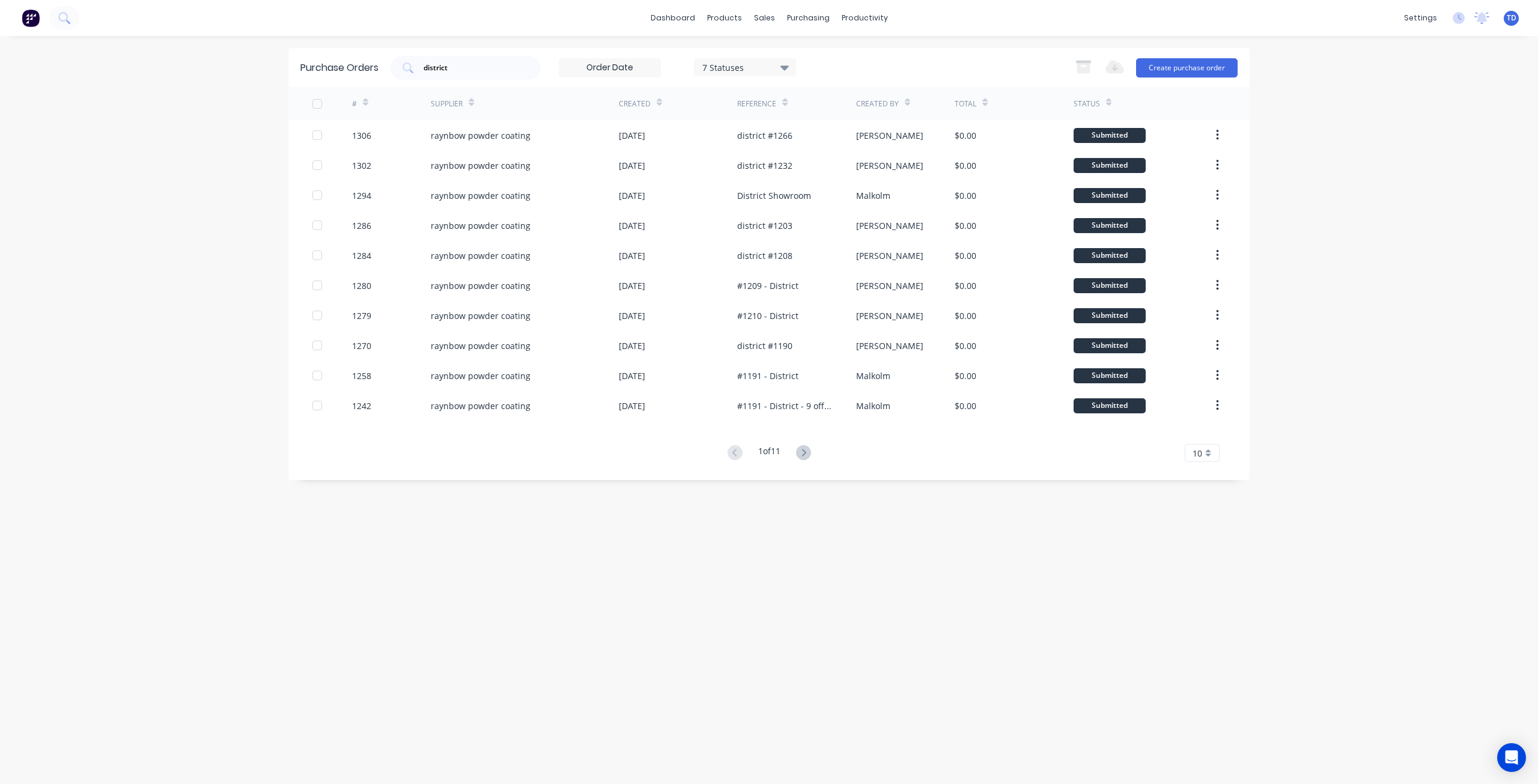
click at [783, 68] on icon at bounding box center [784, 67] width 8 height 13
click at [167, 193] on div "dashboard products sales purchasing productivity dashboard products Product Cat…" at bounding box center [769, 392] width 1538 height 784
click at [806, 450] on icon at bounding box center [803, 453] width 15 height 15
click at [810, 445] on button at bounding box center [803, 453] width 22 height 18
click at [802, 454] on icon at bounding box center [803, 453] width 15 height 15
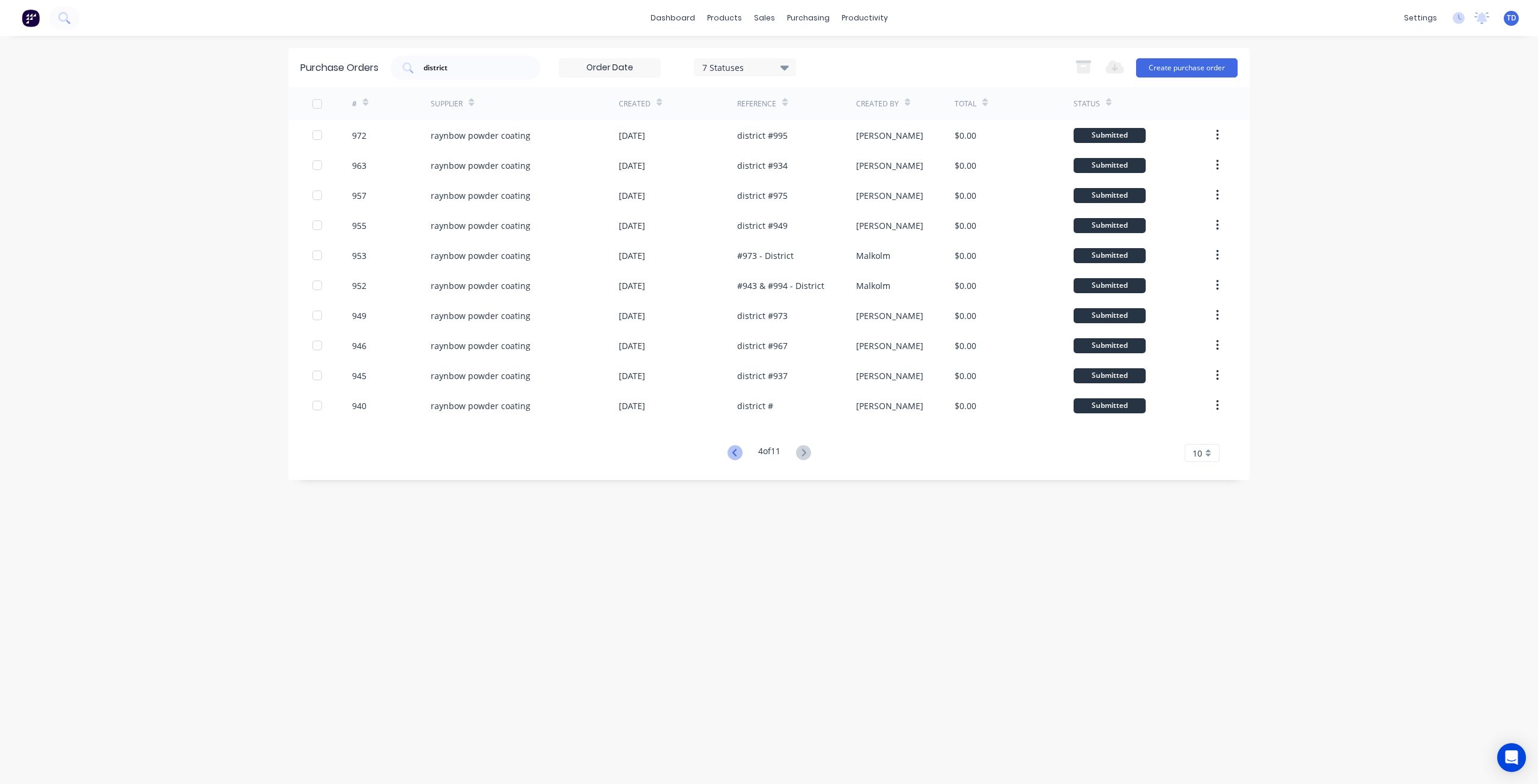
click at [733, 451] on icon at bounding box center [735, 453] width 15 height 15
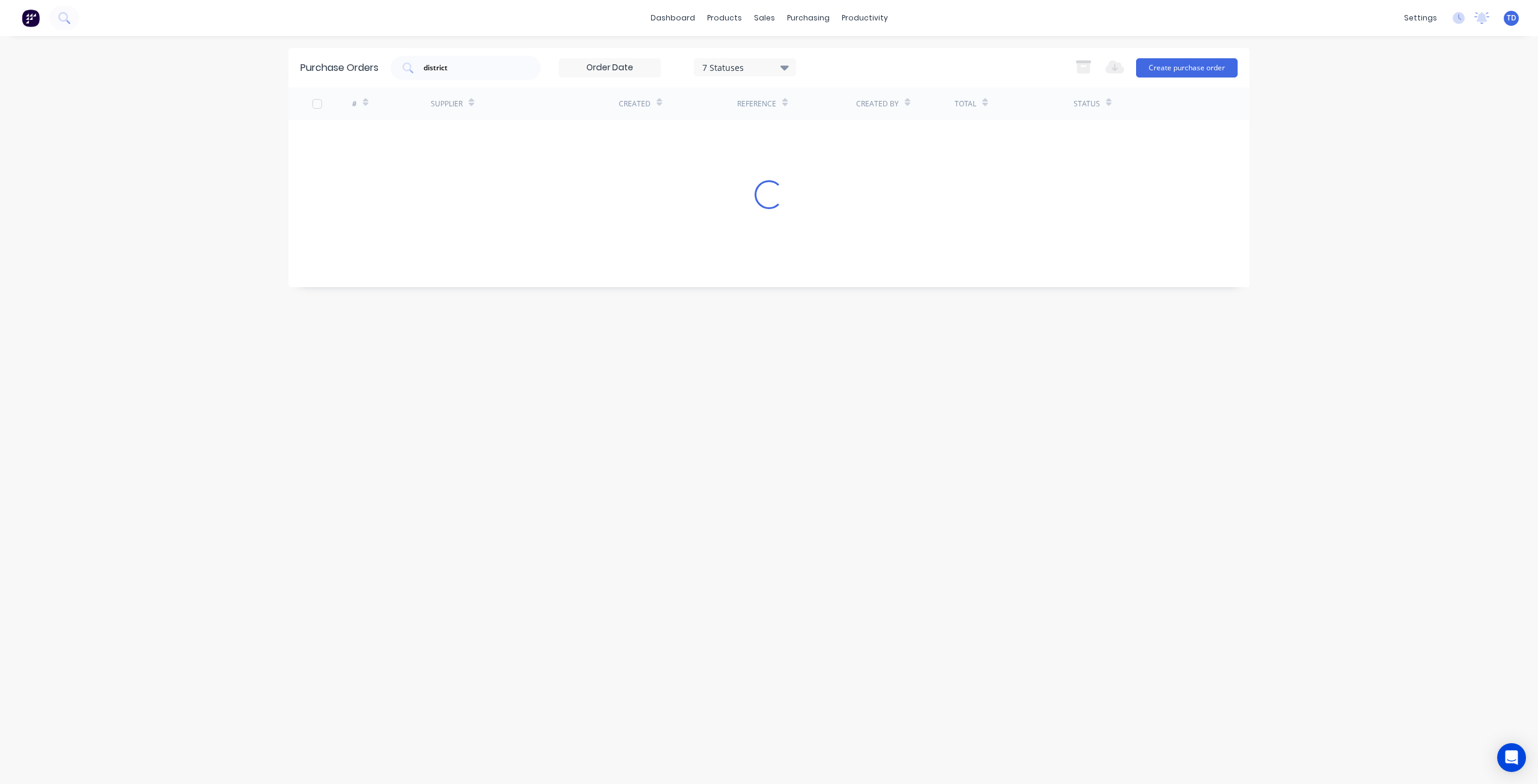
click at [733, 450] on div "Purchase Orders district 7 Statuses 7 Statuses Export to Excel (XLSX) Create pu…" at bounding box center [768, 410] width 961 height 724
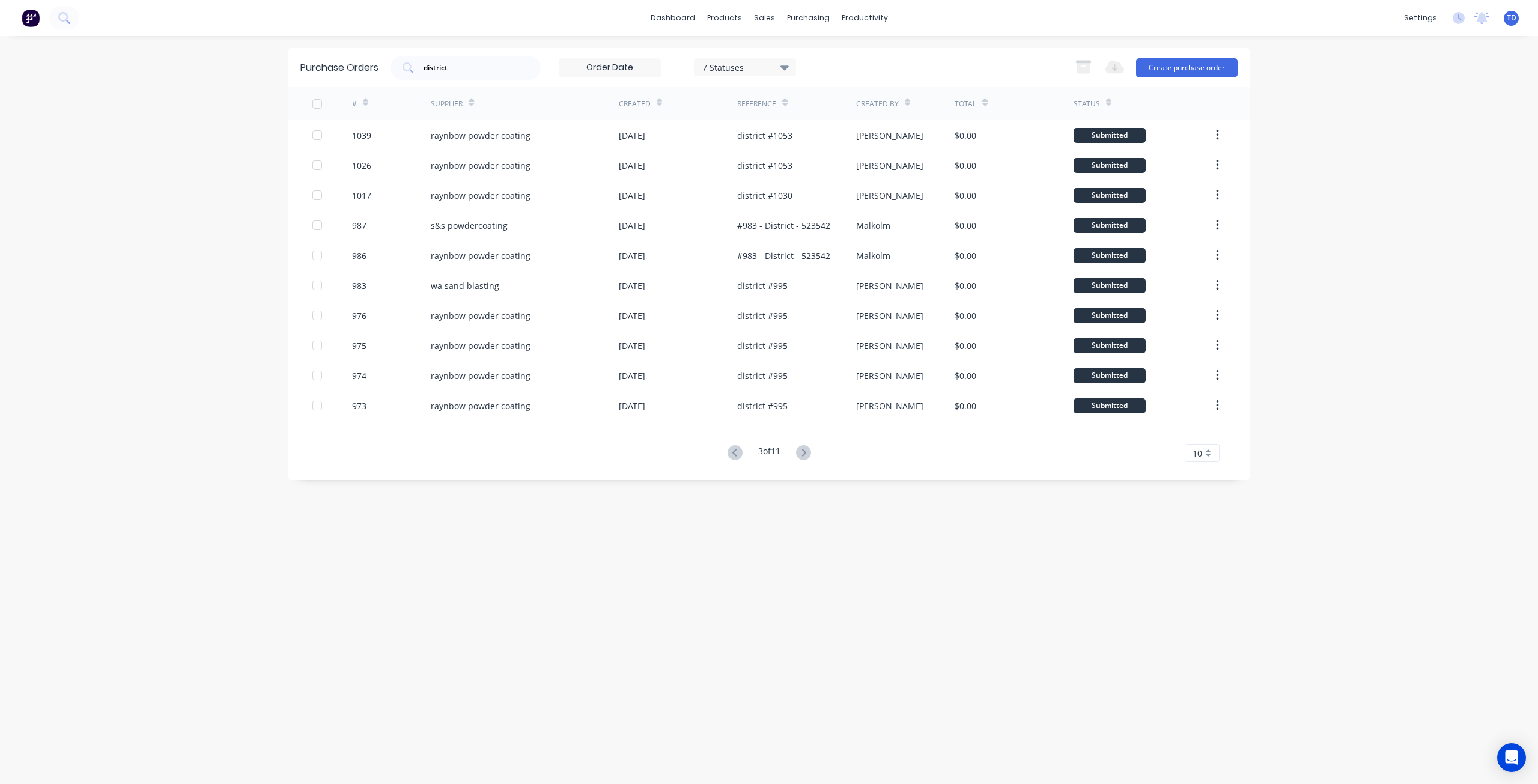
click at [733, 450] on div "Purchase Orders district 7 Statuses 7 Statuses Export to Excel (XLSX) Create pu…" at bounding box center [768, 410] width 961 height 724
click at [733, 450] on icon at bounding box center [733, 453] width 4 height 8
click at [111, 269] on div "dashboard products sales purchasing productivity dashboard products Product Cat…" at bounding box center [769, 392] width 1538 height 784
click at [579, 68] on input at bounding box center [609, 68] width 101 height 18
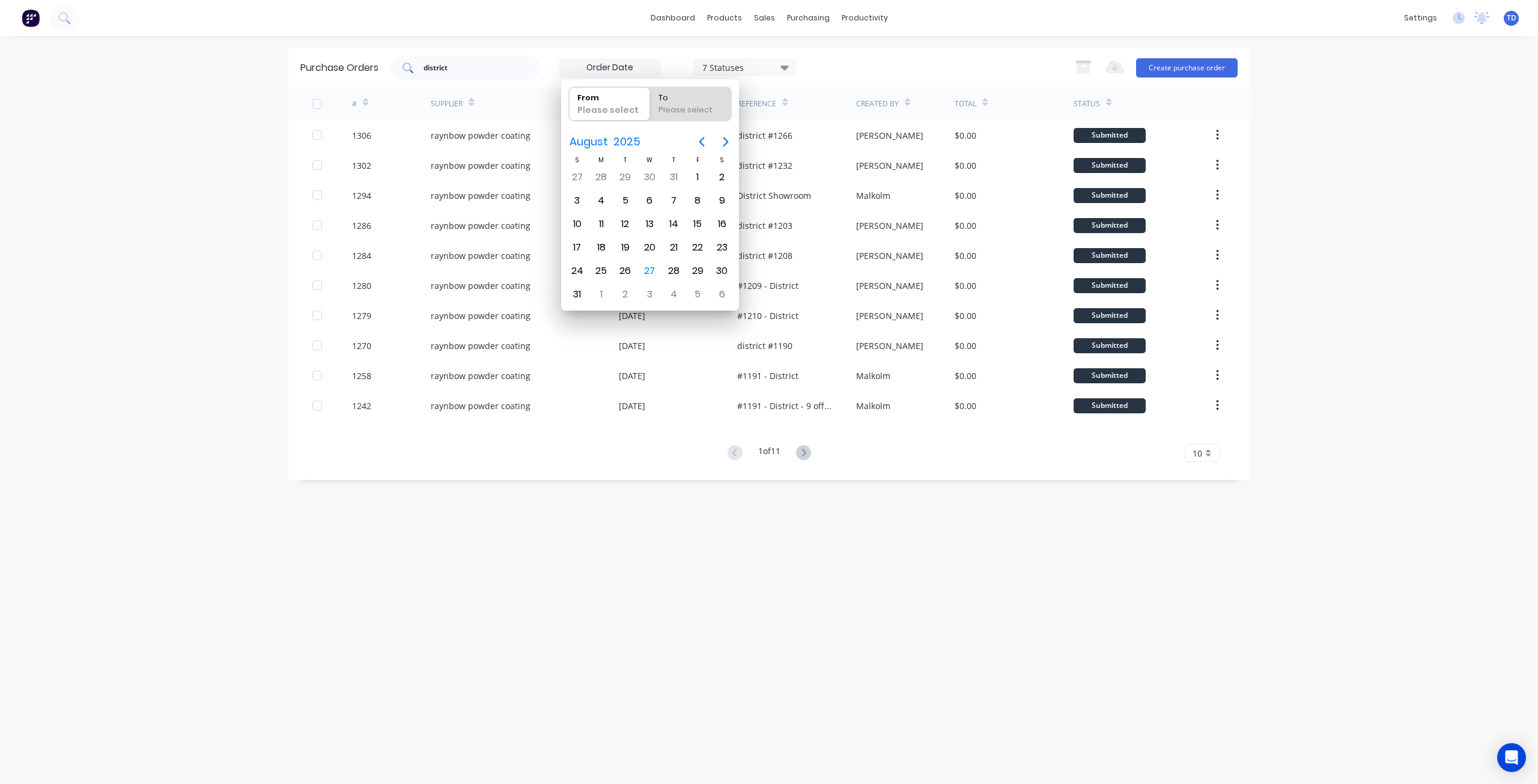
click at [500, 64] on input "district" at bounding box center [472, 68] width 100 height 12
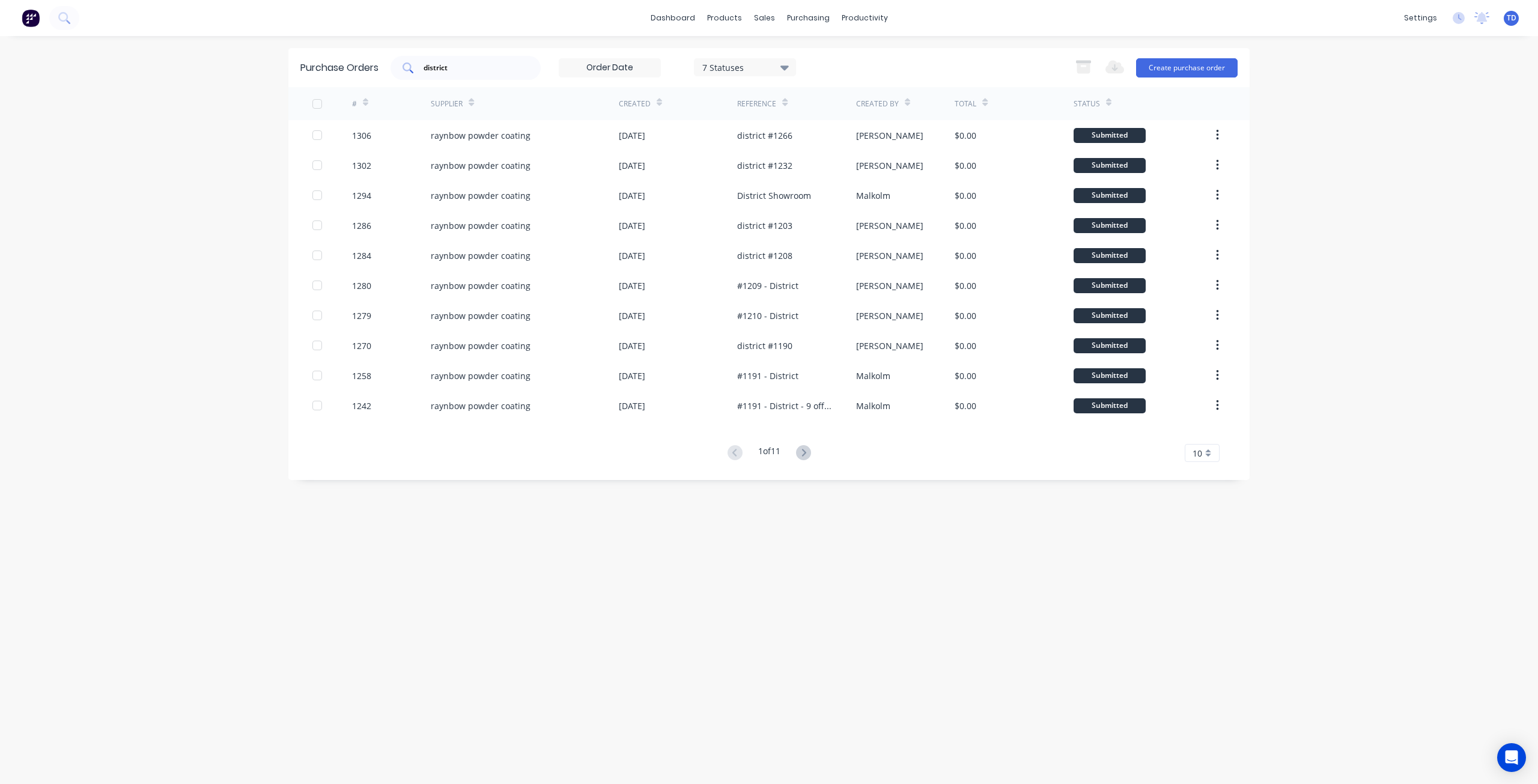
click at [500, 64] on input "district" at bounding box center [472, 68] width 100 height 12
click at [750, 19] on div "sales" at bounding box center [764, 18] width 33 height 18
click at [802, 81] on div "Customers" at bounding box center [805, 81] width 43 height 11
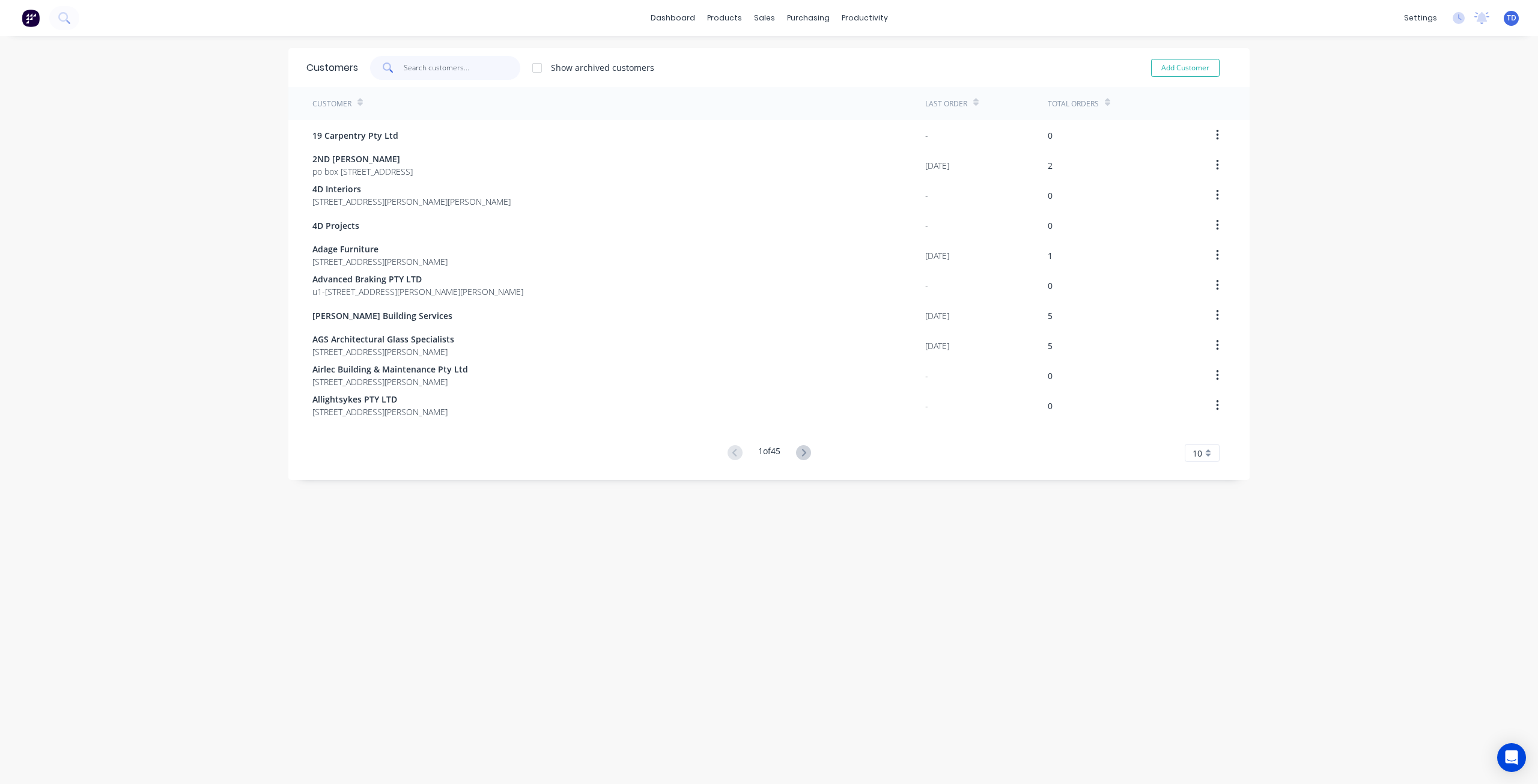
click at [475, 69] on input "text" at bounding box center [462, 68] width 117 height 24
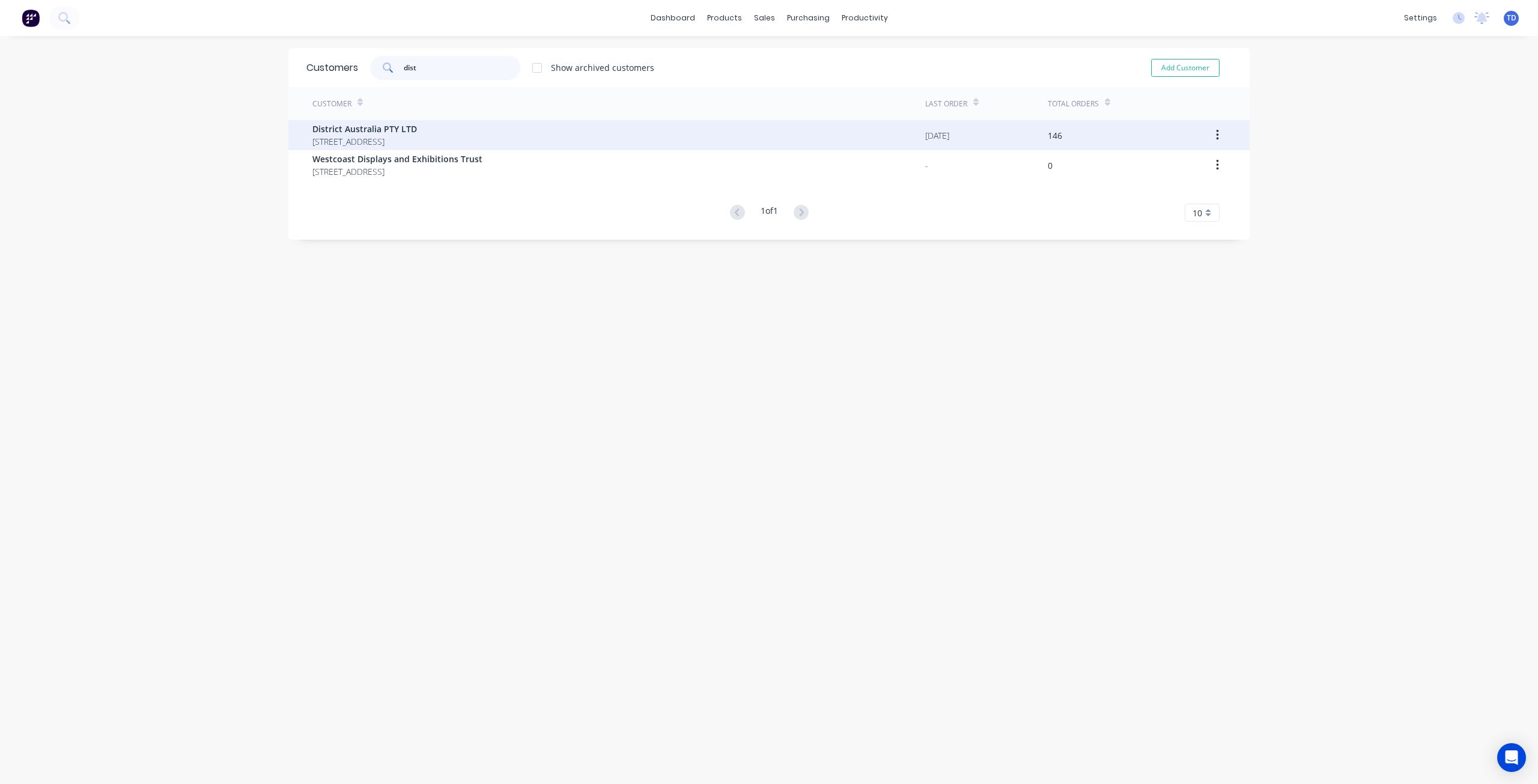
type input "dist"
click at [383, 130] on span "District Australia PTY LTD" at bounding box center [364, 129] width 105 height 13
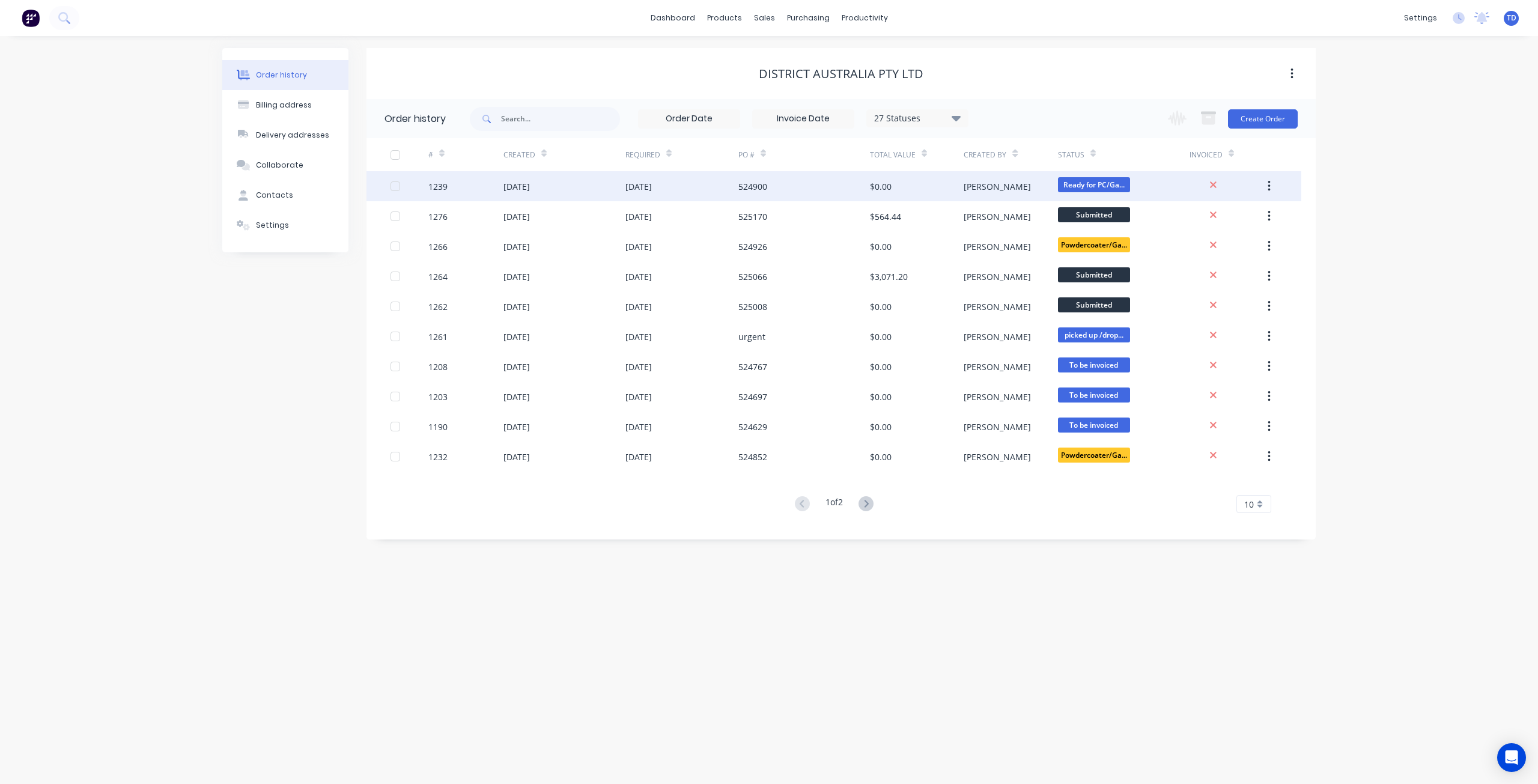
click at [892, 184] on div "$0.00" at bounding box center [917, 186] width 94 height 30
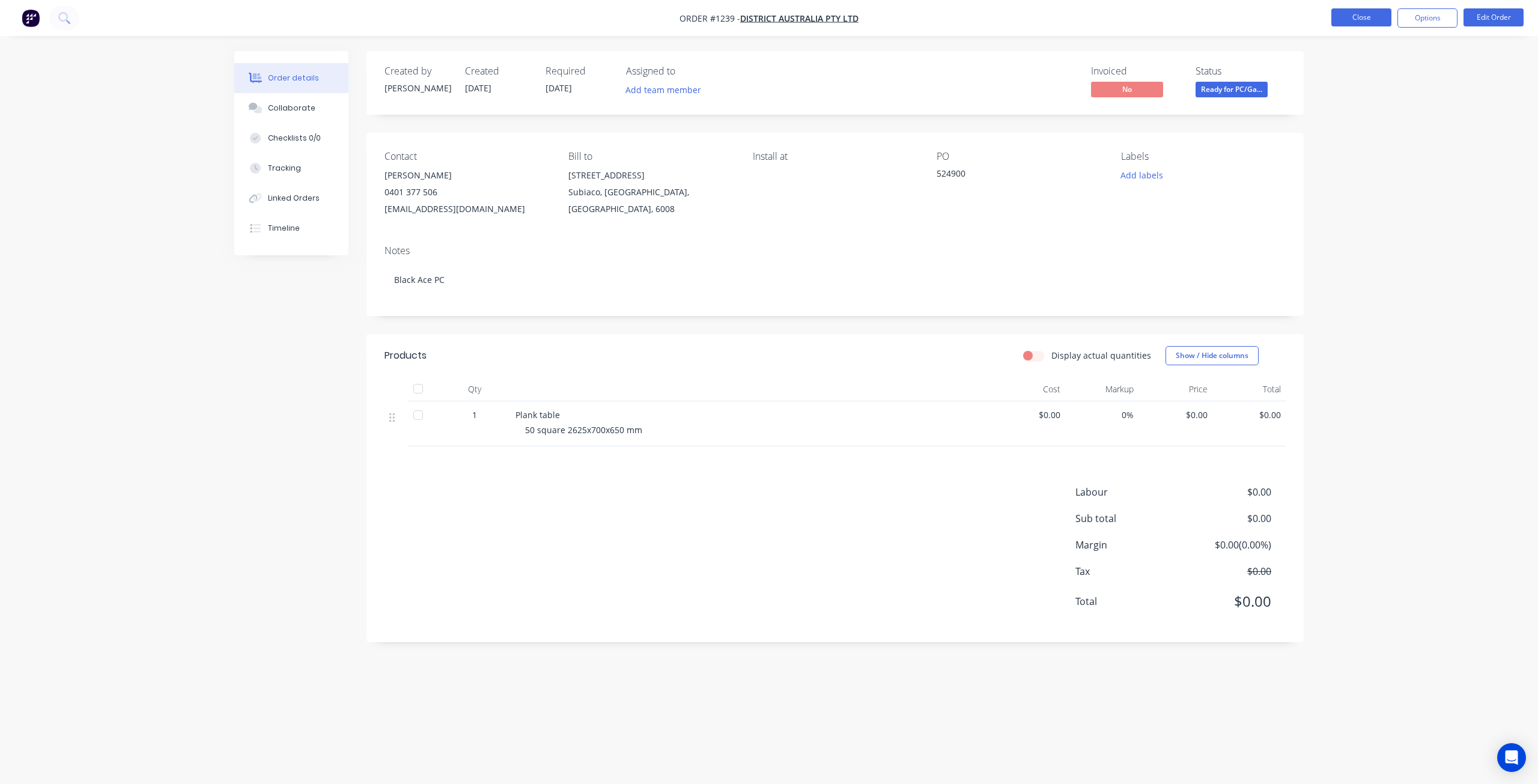
click at [1366, 17] on button "Close" at bounding box center [1361, 17] width 60 height 18
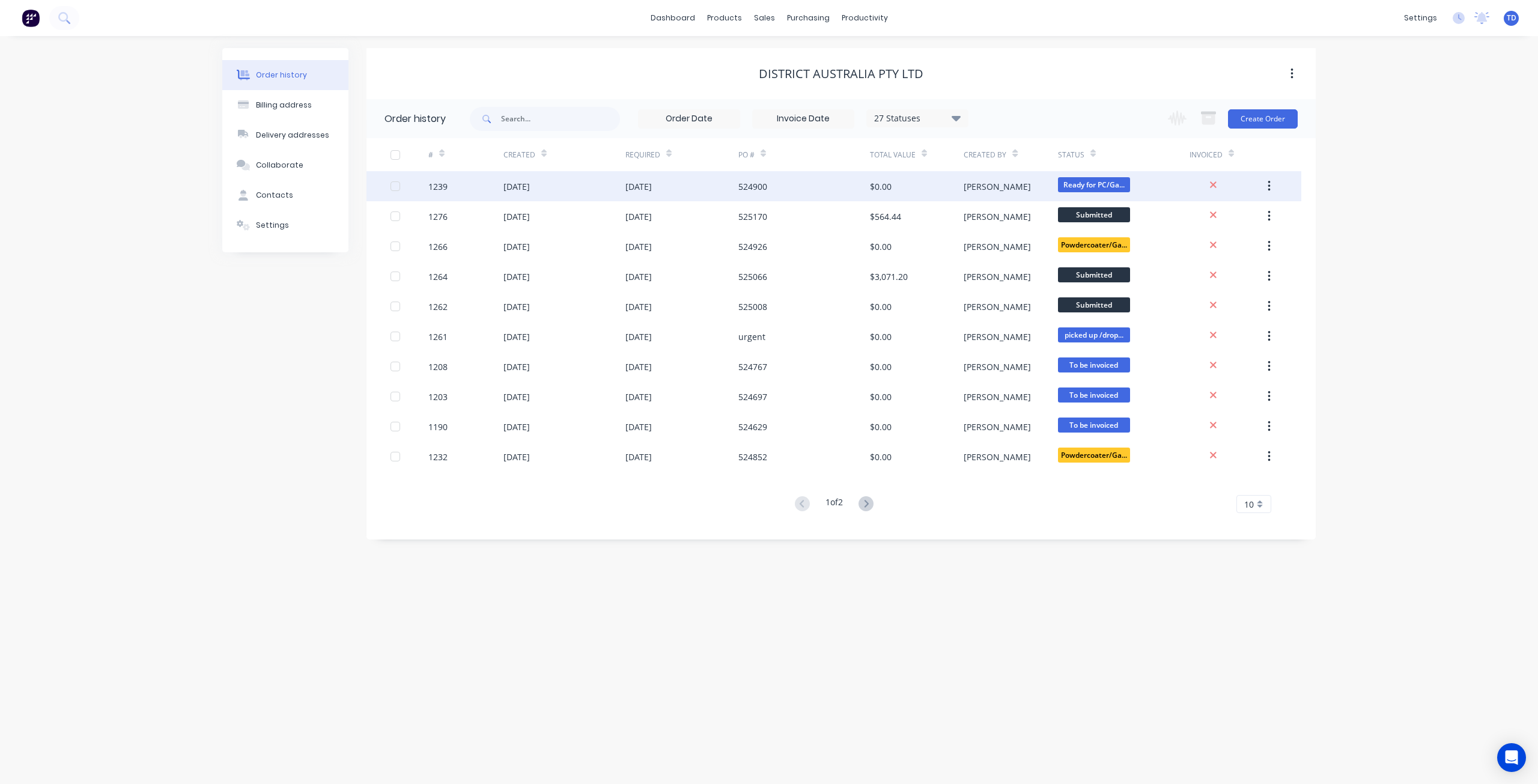
click at [603, 187] on div "[DATE]" at bounding box center [564, 186] width 122 height 30
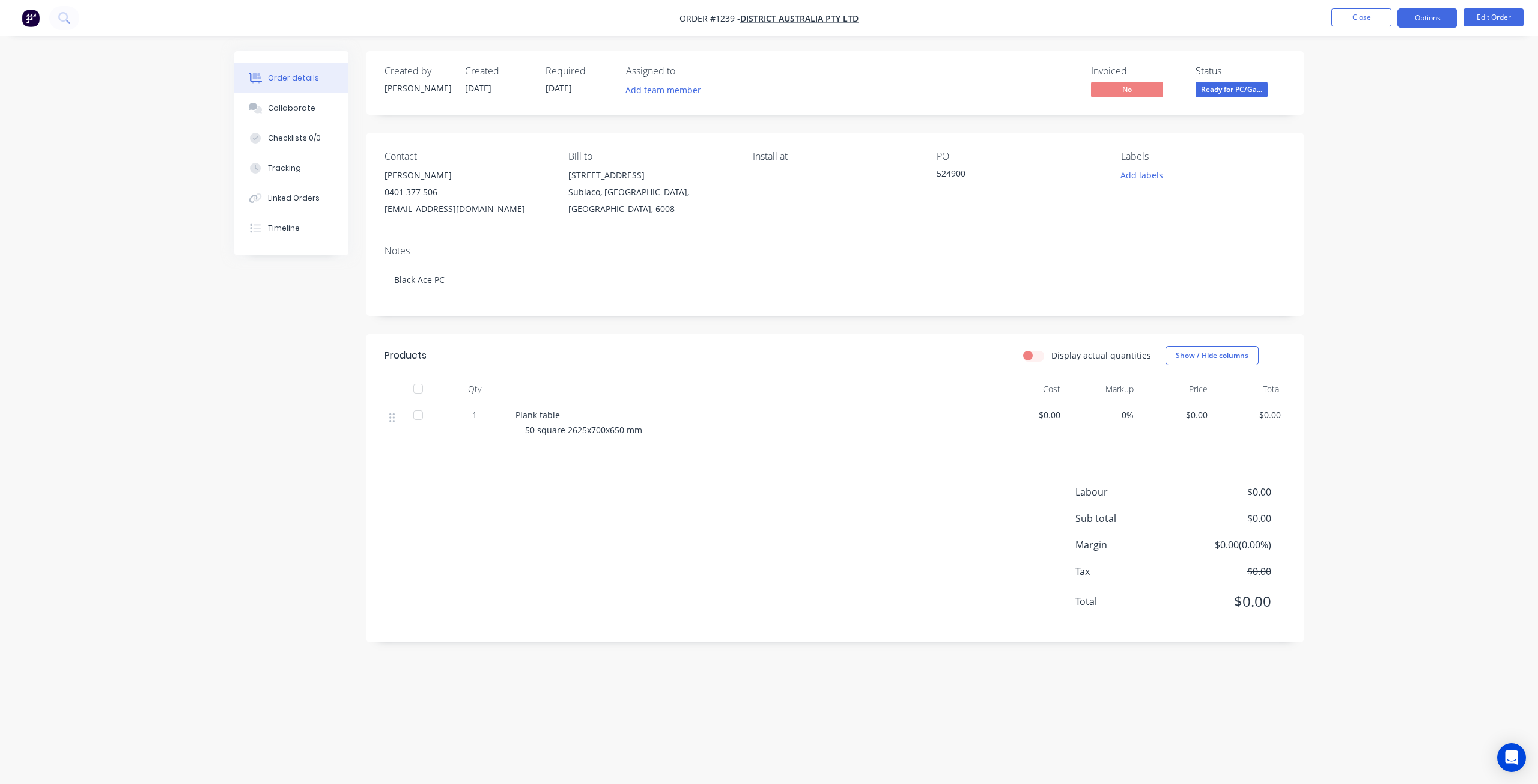
click at [1413, 17] on button "Options" at bounding box center [1427, 18] width 60 height 19
click at [1477, 21] on button "Edit Order" at bounding box center [1494, 17] width 60 height 18
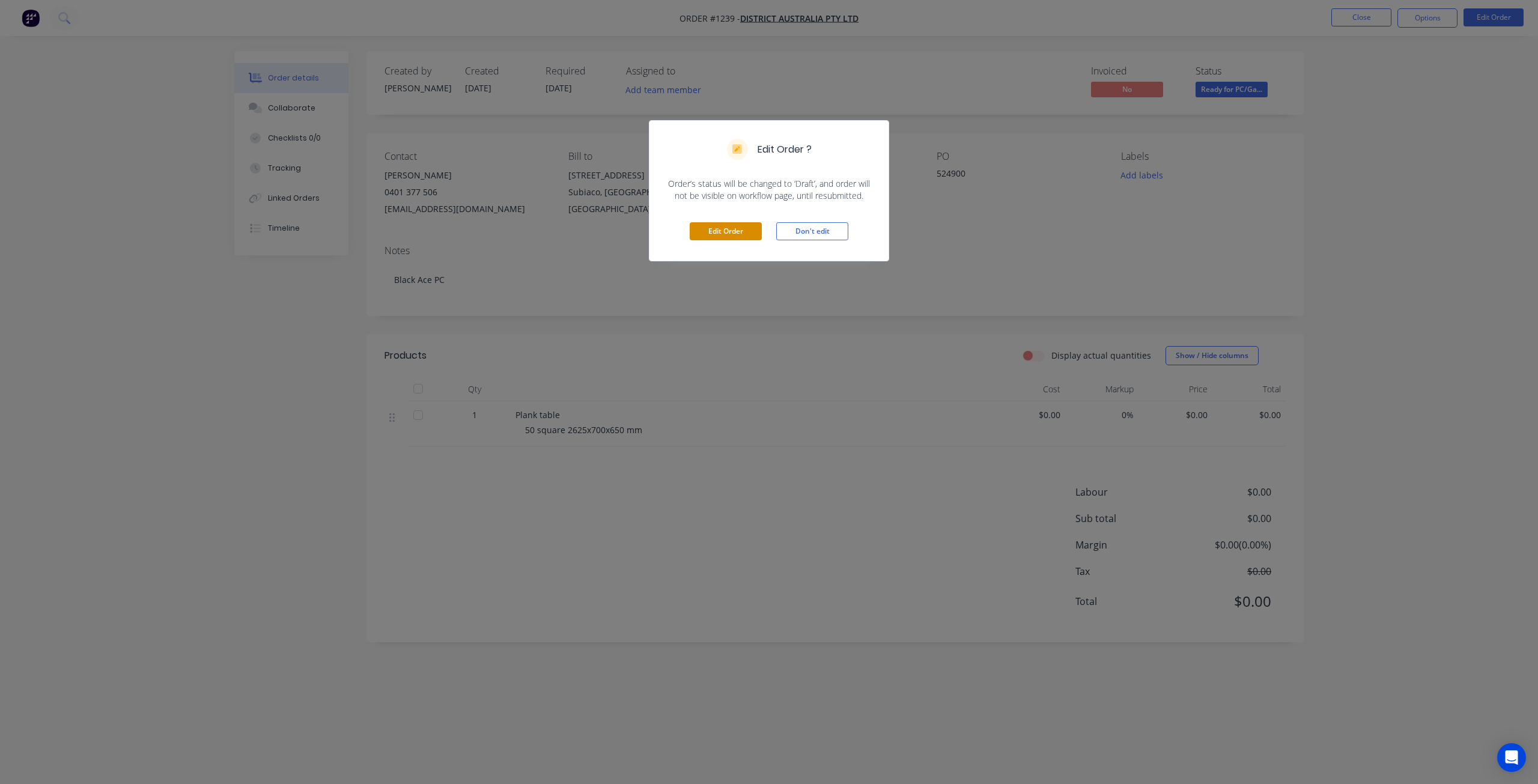
click at [719, 229] on button "Edit Order" at bounding box center [725, 231] width 72 height 18
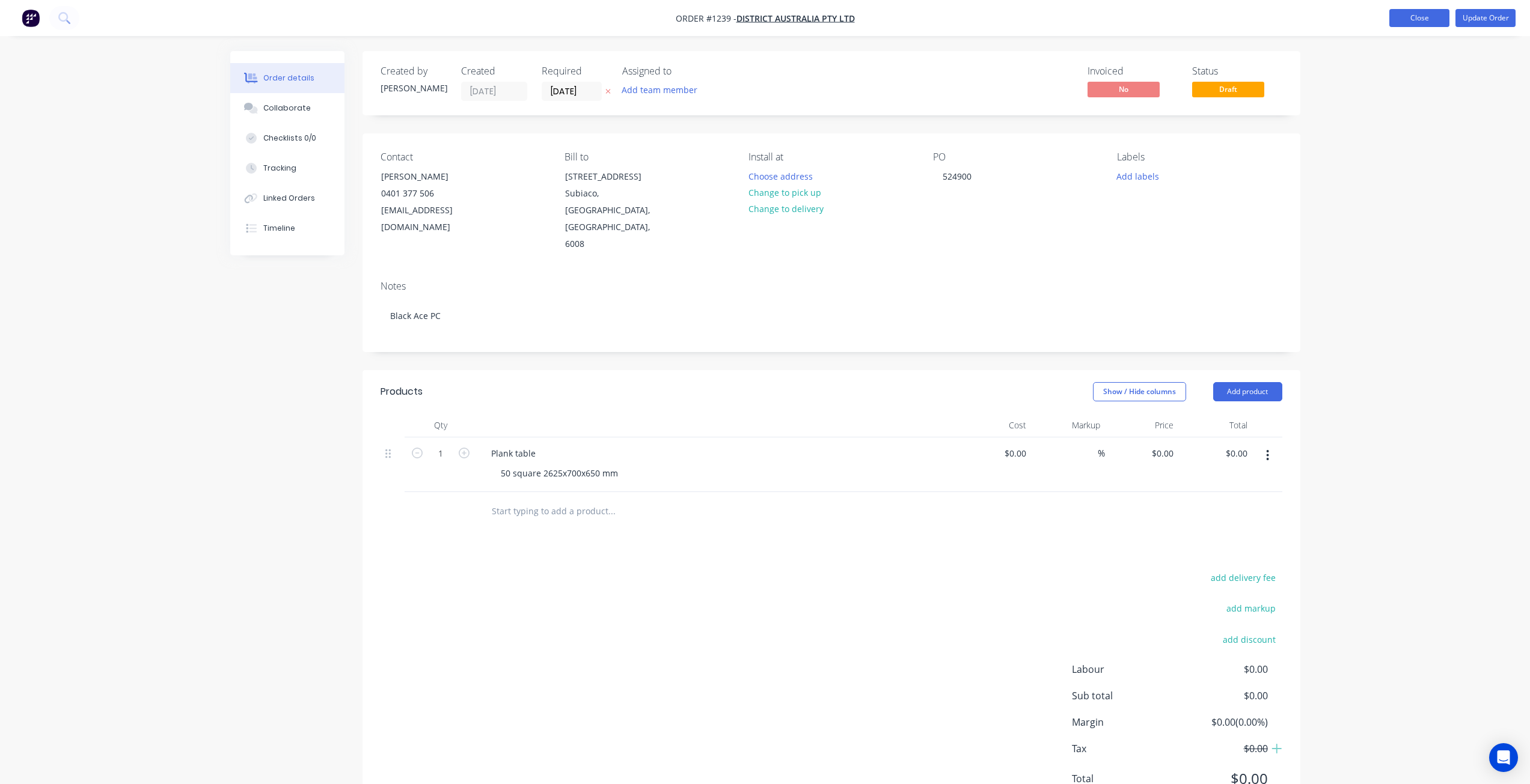
drag, startPoint x: 1428, startPoint y: 12, endPoint x: 1427, endPoint y: 18, distance: 6.1
click at [1428, 16] on button "Close" at bounding box center [1419, 18] width 60 height 18
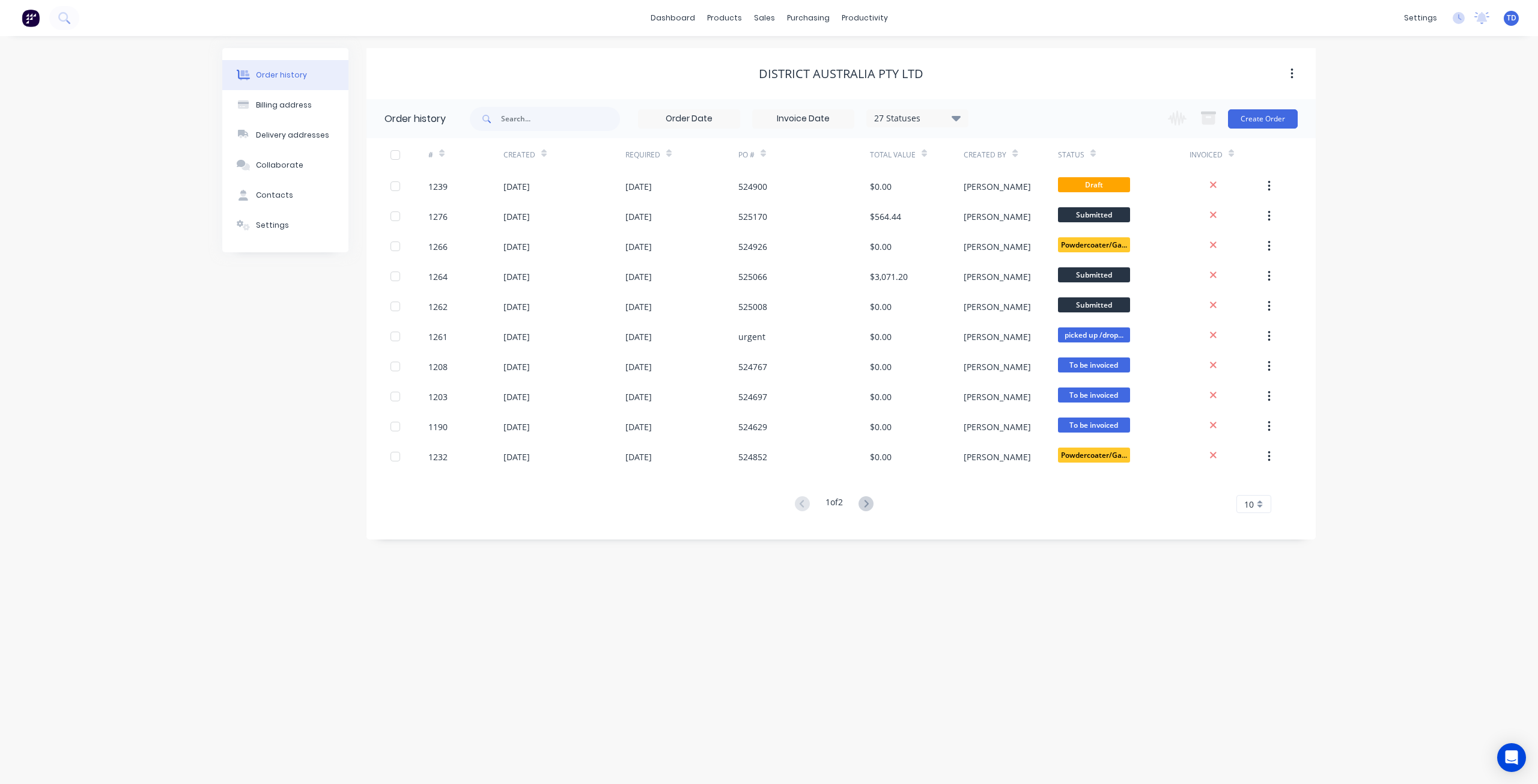
click at [1467, 127] on div "Order history Billing address Delivery addresses Collaborate Contacts Settings …" at bounding box center [769, 410] width 1538 height 748
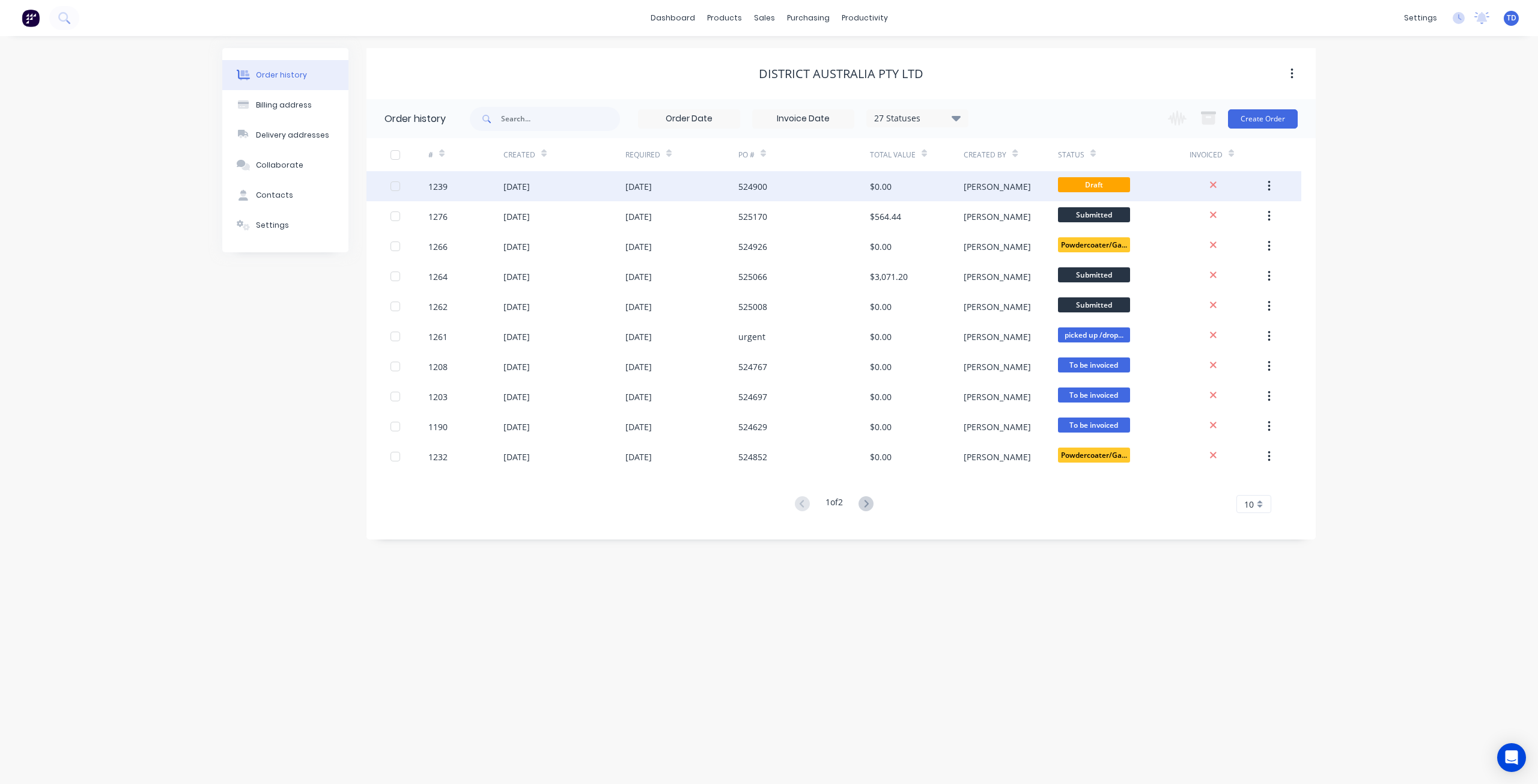
click at [566, 183] on div "[DATE]" at bounding box center [564, 186] width 122 height 30
click at [395, 185] on div at bounding box center [395, 186] width 24 height 24
click at [834, 56] on div "Purchase Orders" at bounding box center [847, 57] width 64 height 11
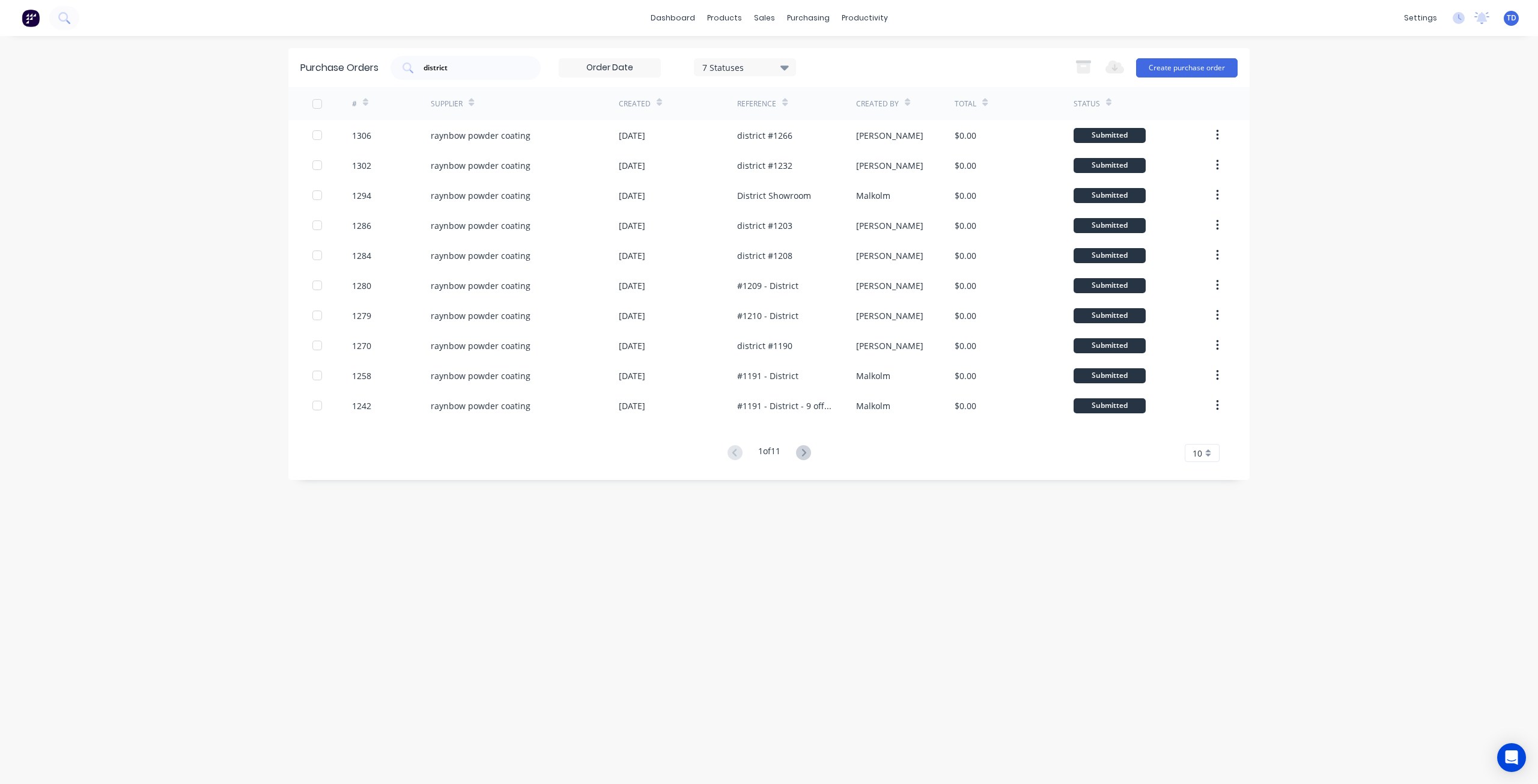
click at [760, 71] on div "7 Statuses" at bounding box center [745, 67] width 86 height 13
click at [802, 143] on div "Draft" at bounding box center [758, 147] width 96 height 13
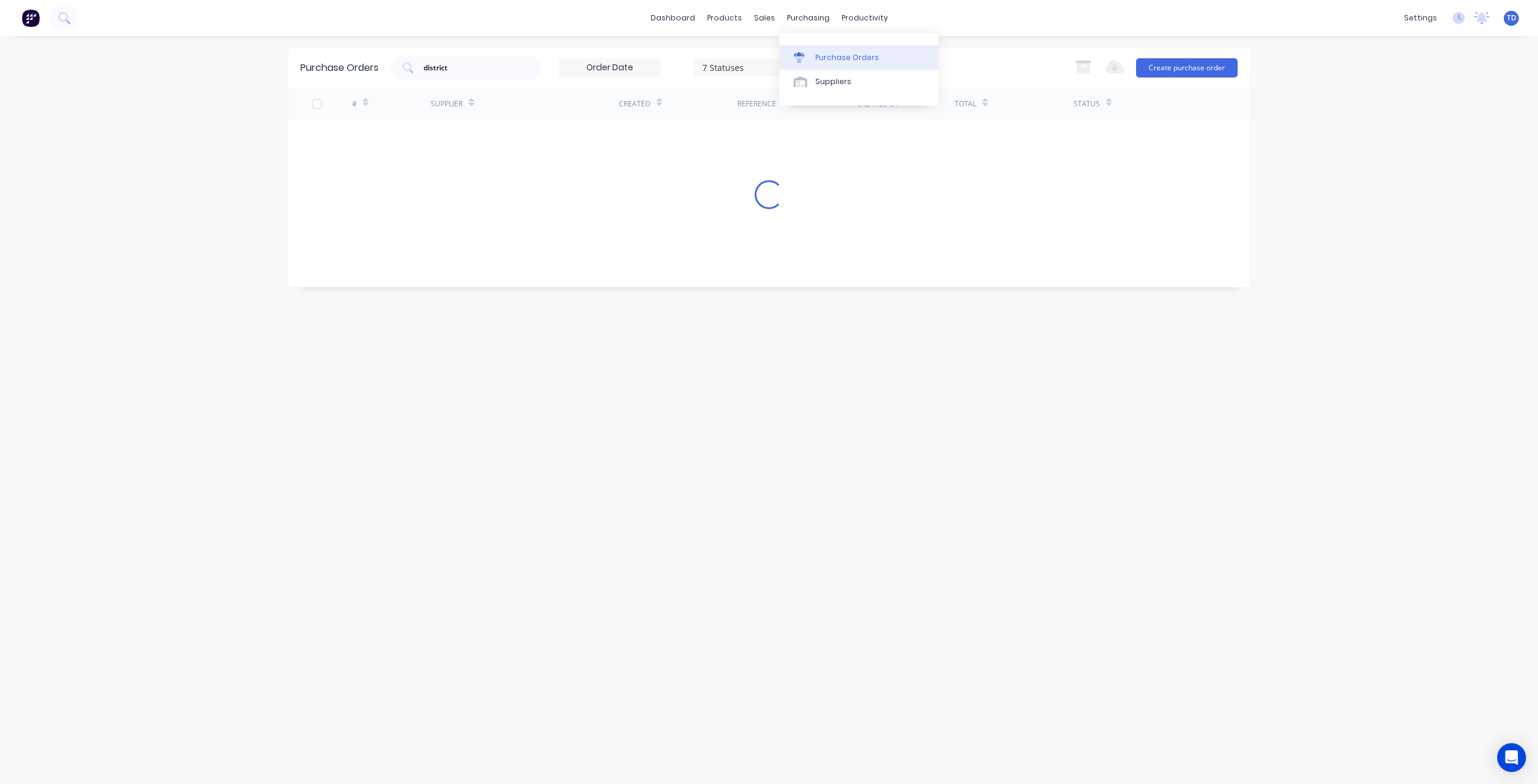
click at [814, 64] on link "Purchase Orders" at bounding box center [859, 57] width 159 height 24
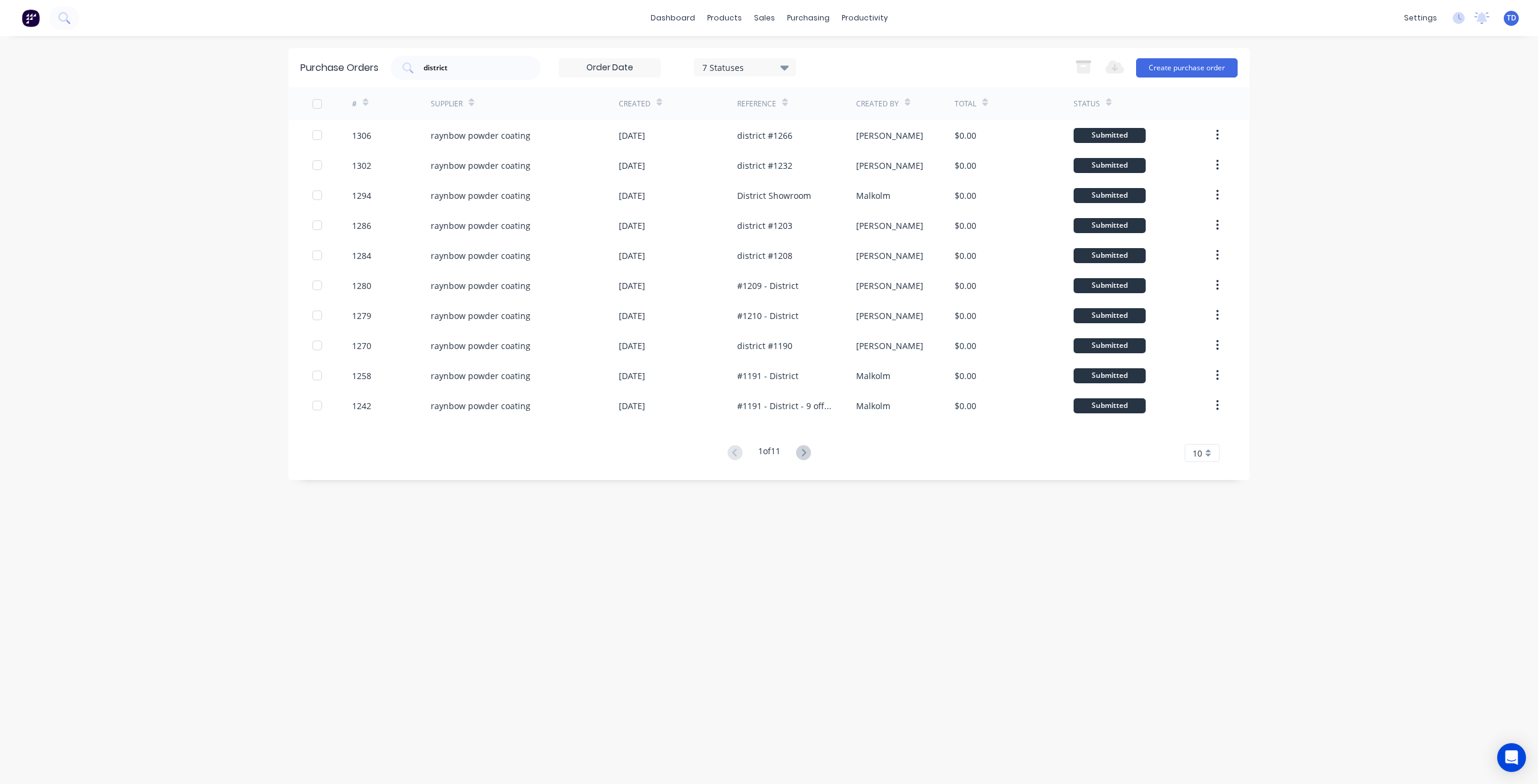
click at [1383, 173] on div "dashboard products sales purchasing productivity dashboard products Product Cat…" at bounding box center [769, 392] width 1538 height 784
click at [800, 71] on link "Customers" at bounding box center [827, 81] width 159 height 24
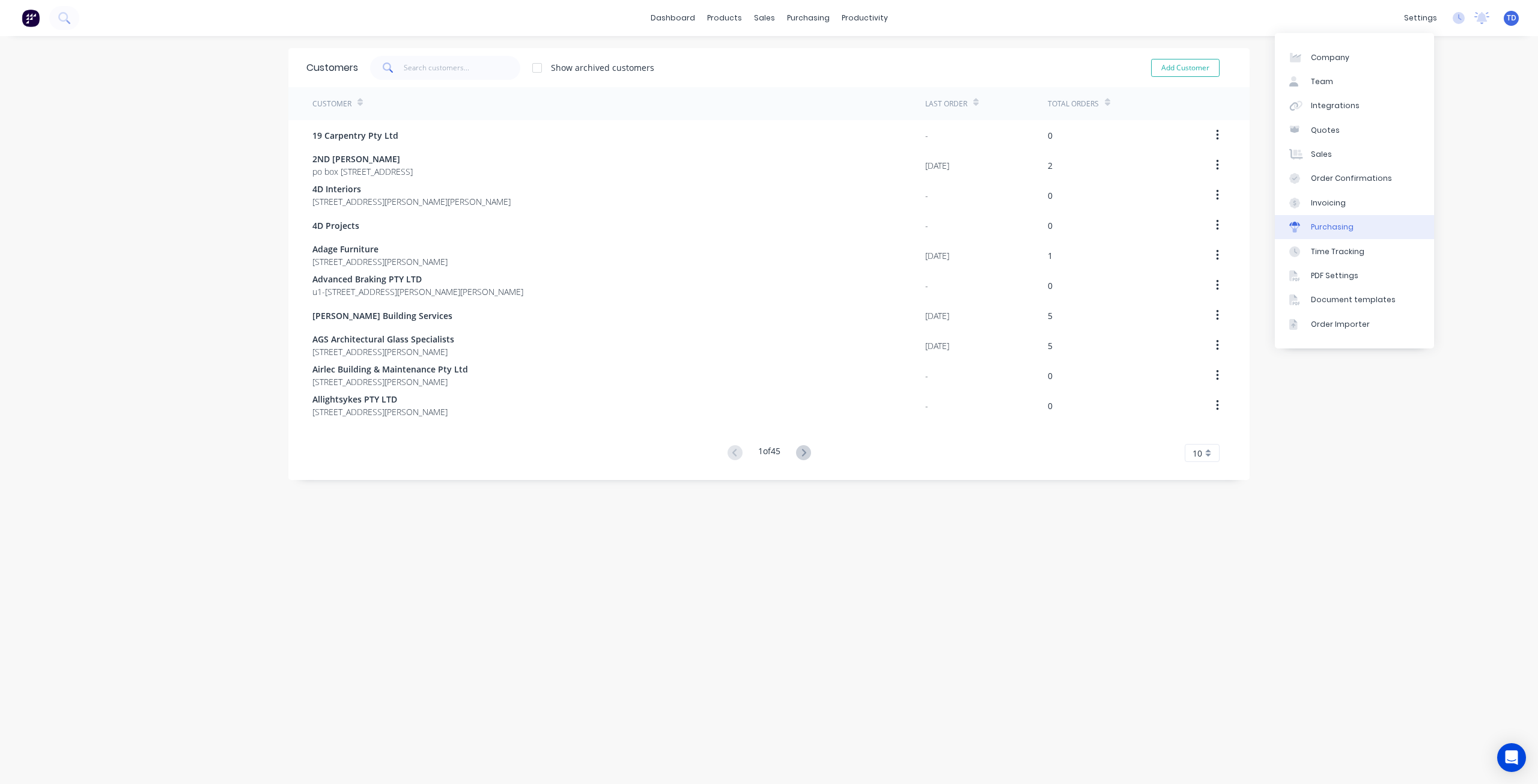
click at [1323, 221] on link "Purchasing" at bounding box center [1355, 227] width 159 height 24
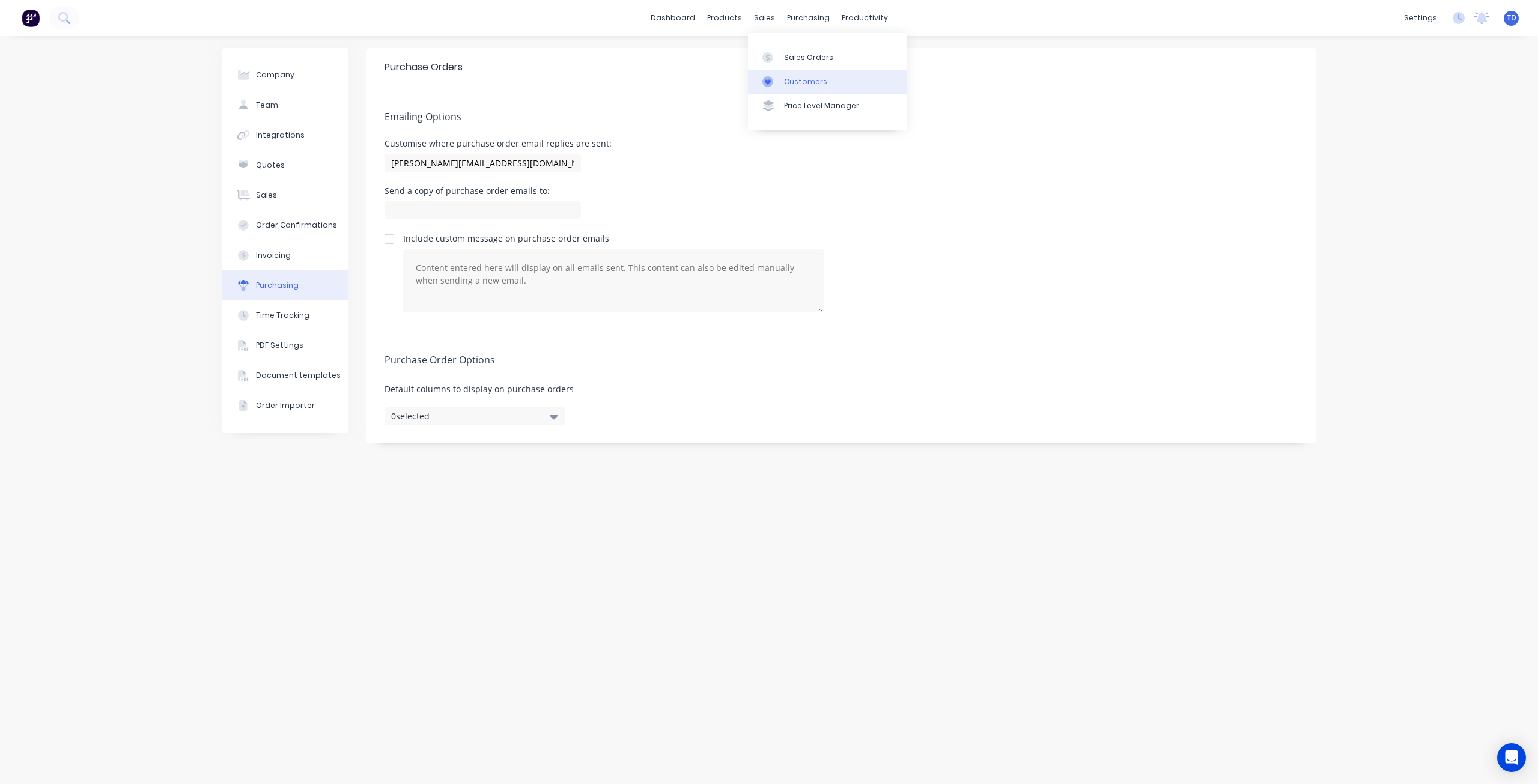
click at [804, 85] on div "Customers" at bounding box center [805, 81] width 43 height 11
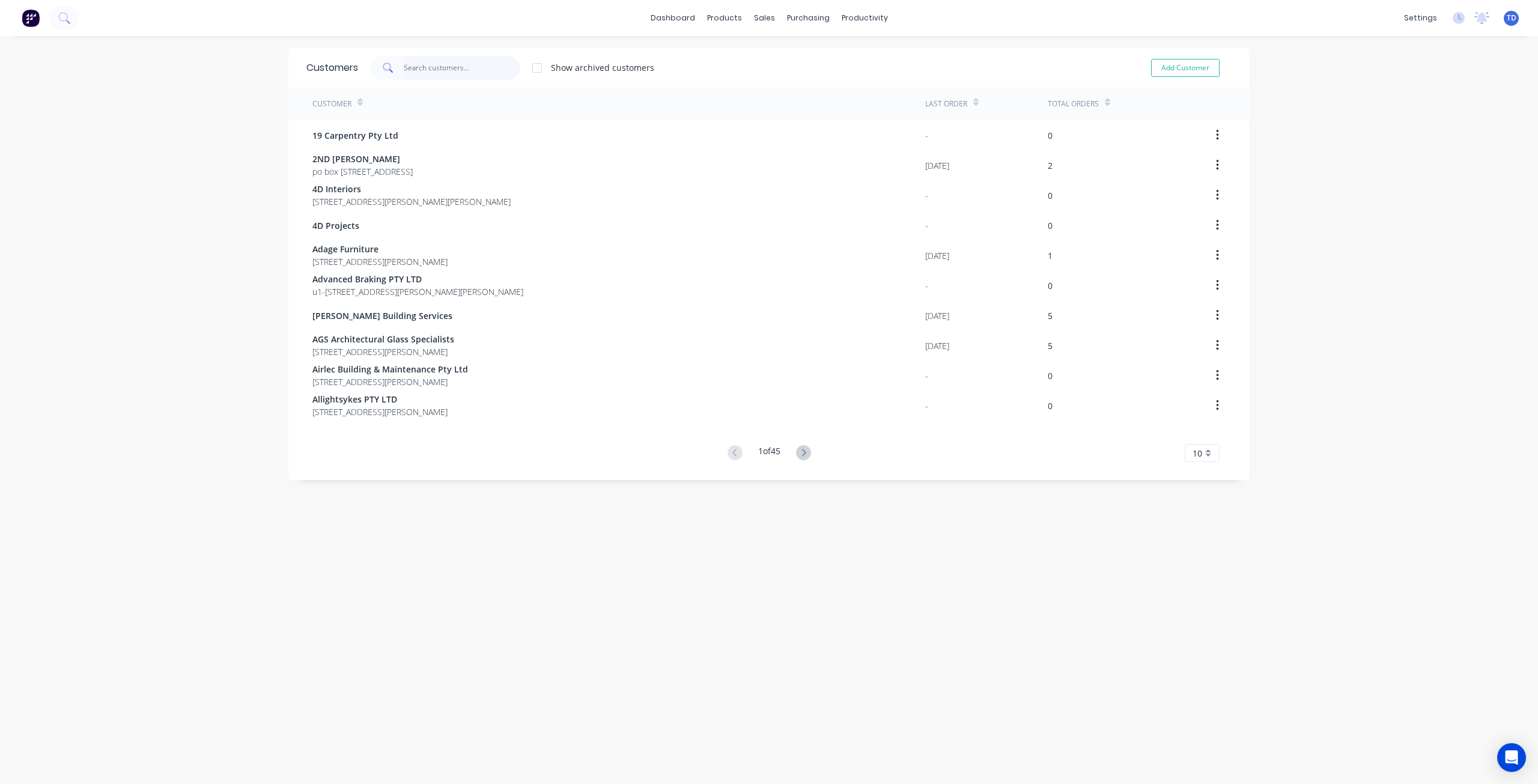
click at [459, 66] on input "text" at bounding box center [462, 68] width 117 height 24
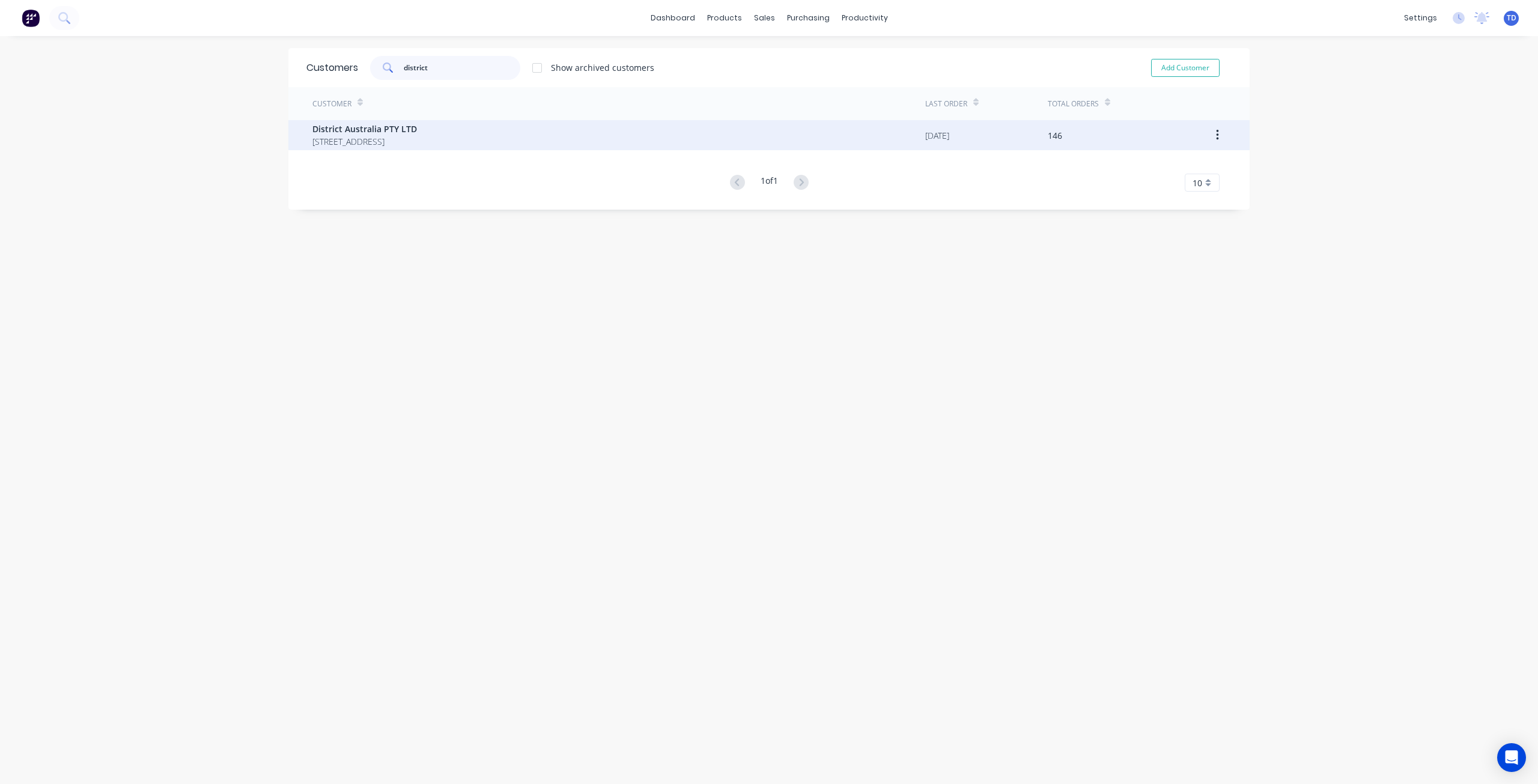
type input "district"
click at [379, 123] on span "District Australia PTY LTD" at bounding box center [364, 129] width 105 height 13
